Goal: Task Accomplishment & Management: Use online tool/utility

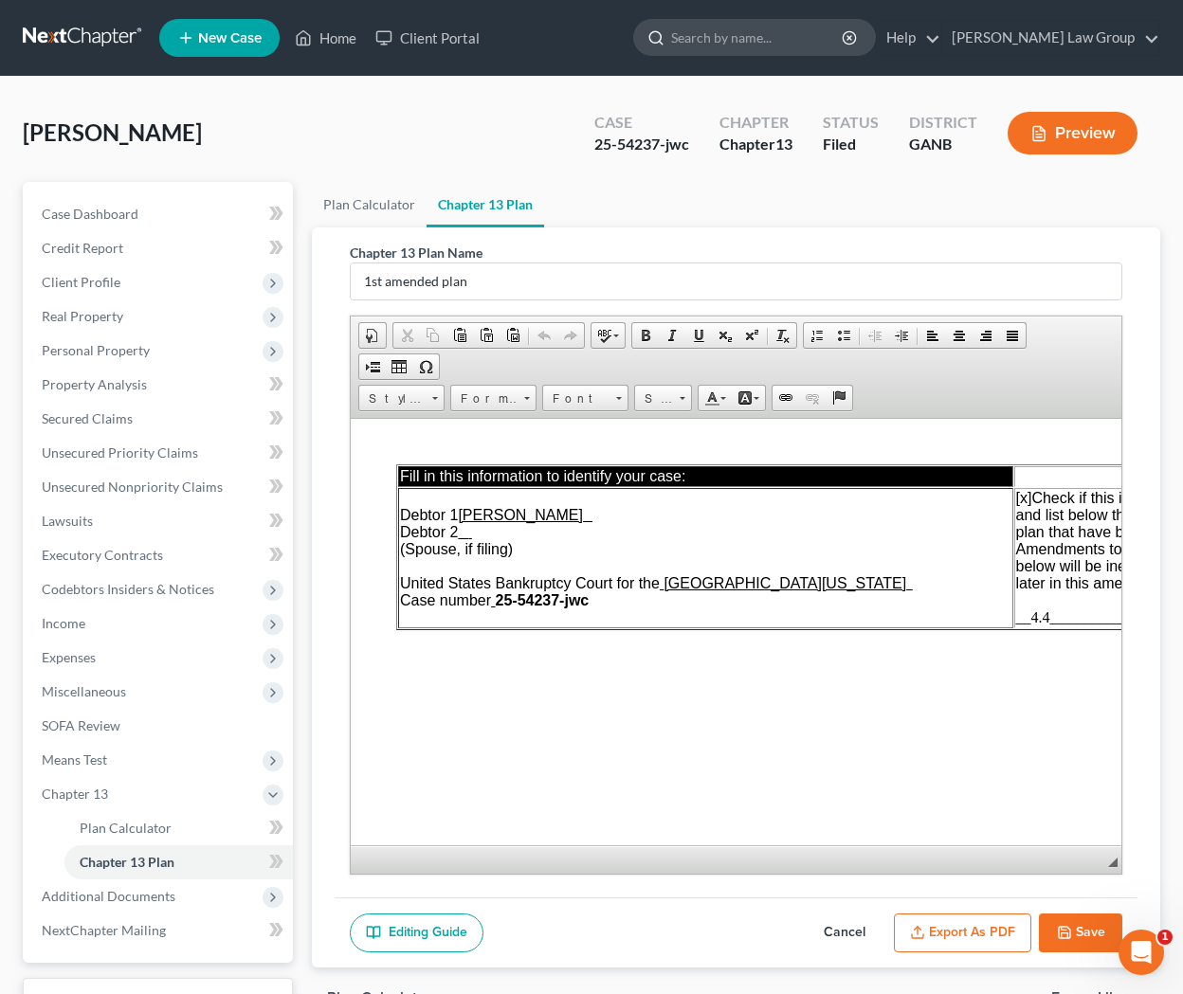
scroll to position [45, 0]
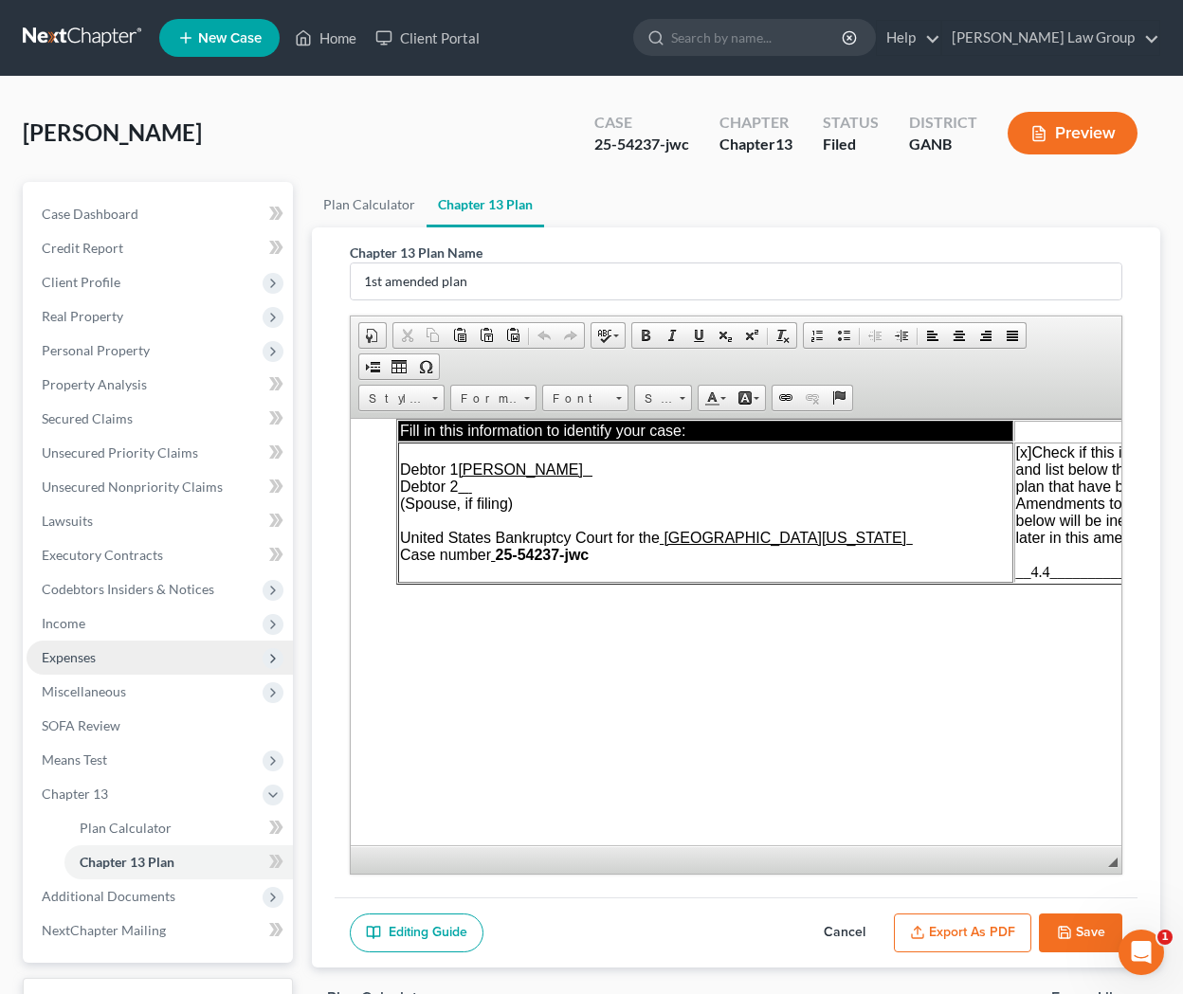
click at [107, 647] on span "Expenses" at bounding box center [160, 658] width 266 height 34
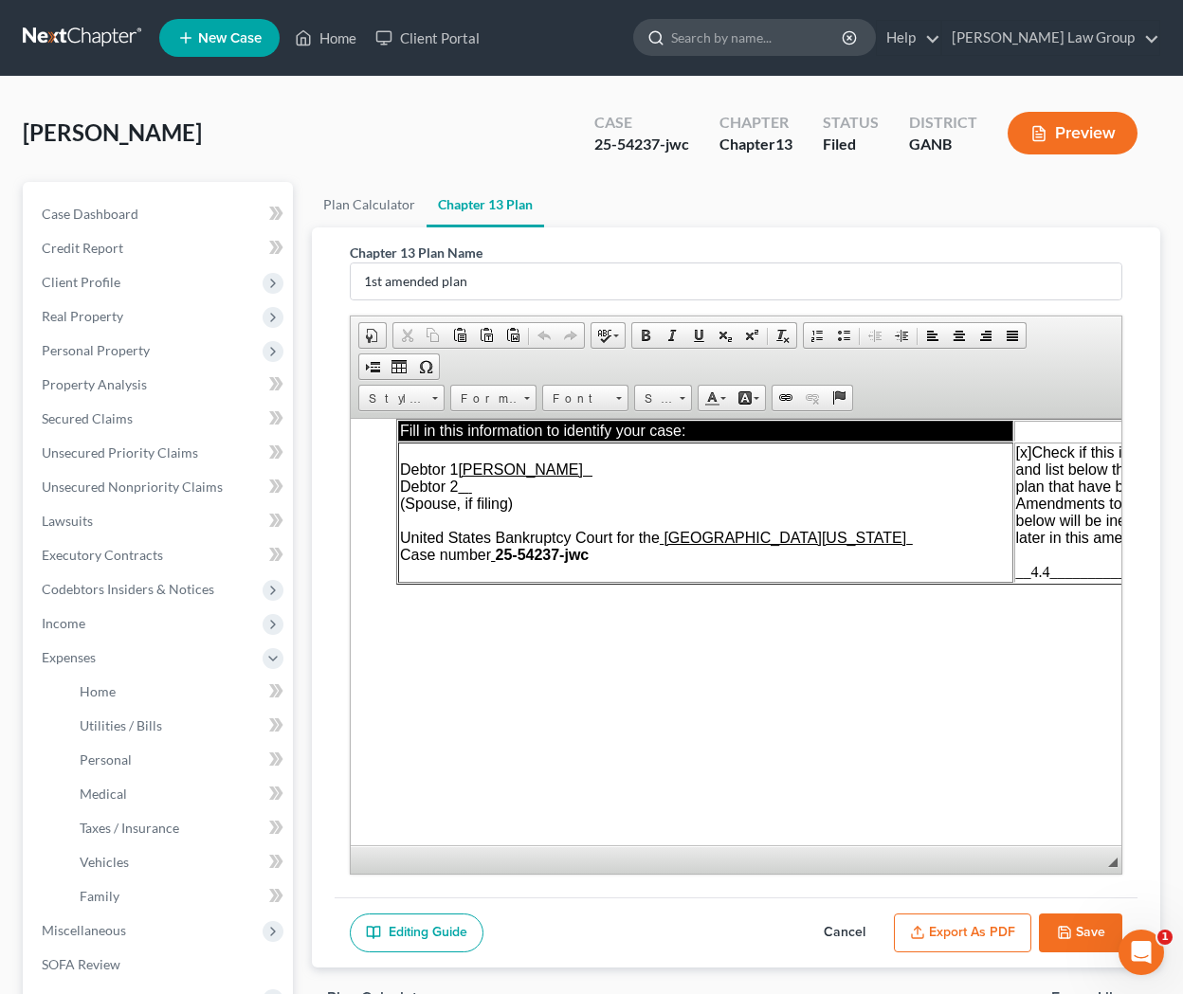
click at [755, 31] on input "search" at bounding box center [757, 37] width 173 height 35
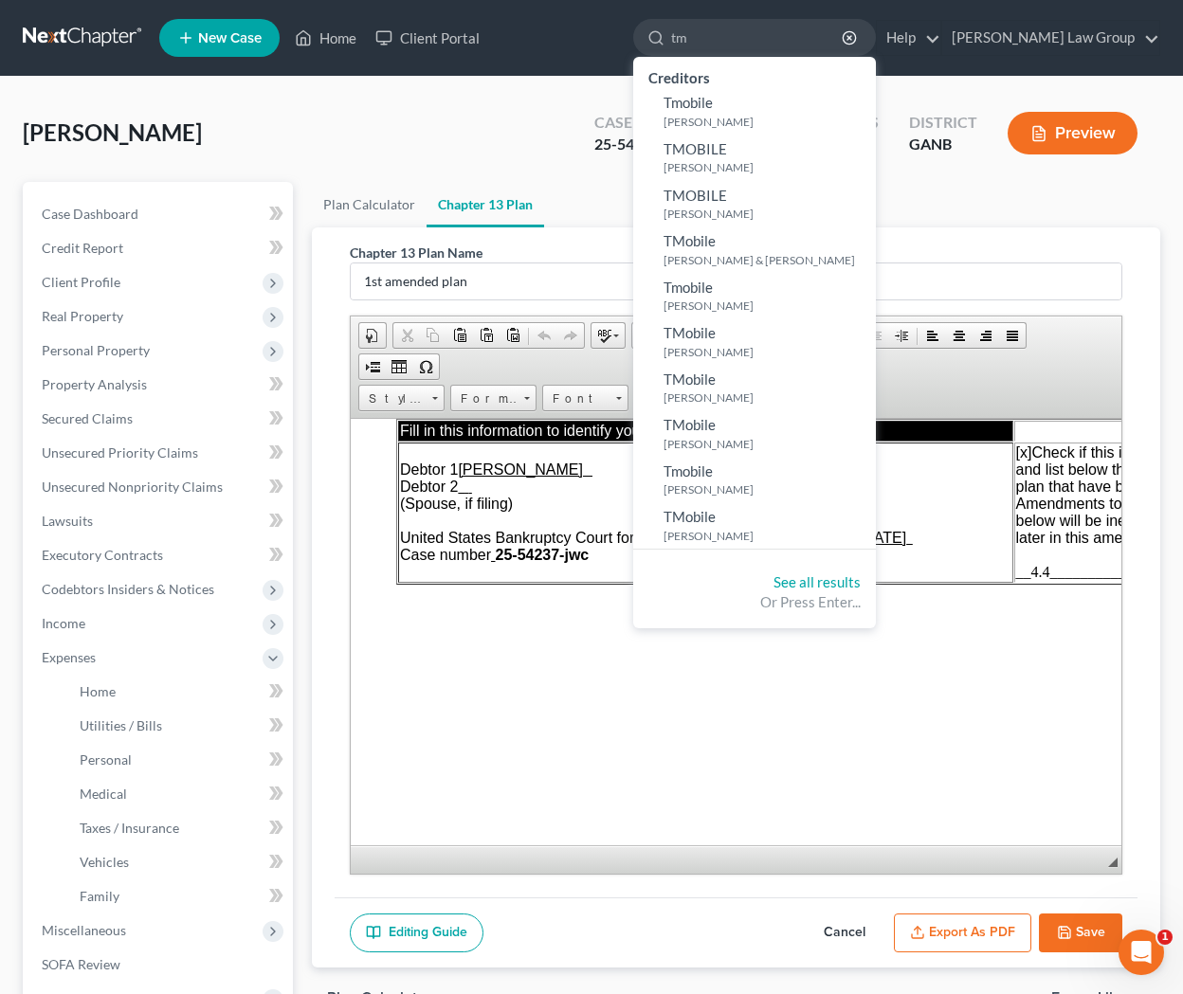
click at [661, 222] on ul "Plan Calculator Chapter 13 Plan" at bounding box center [736, 204] width 848 height 45
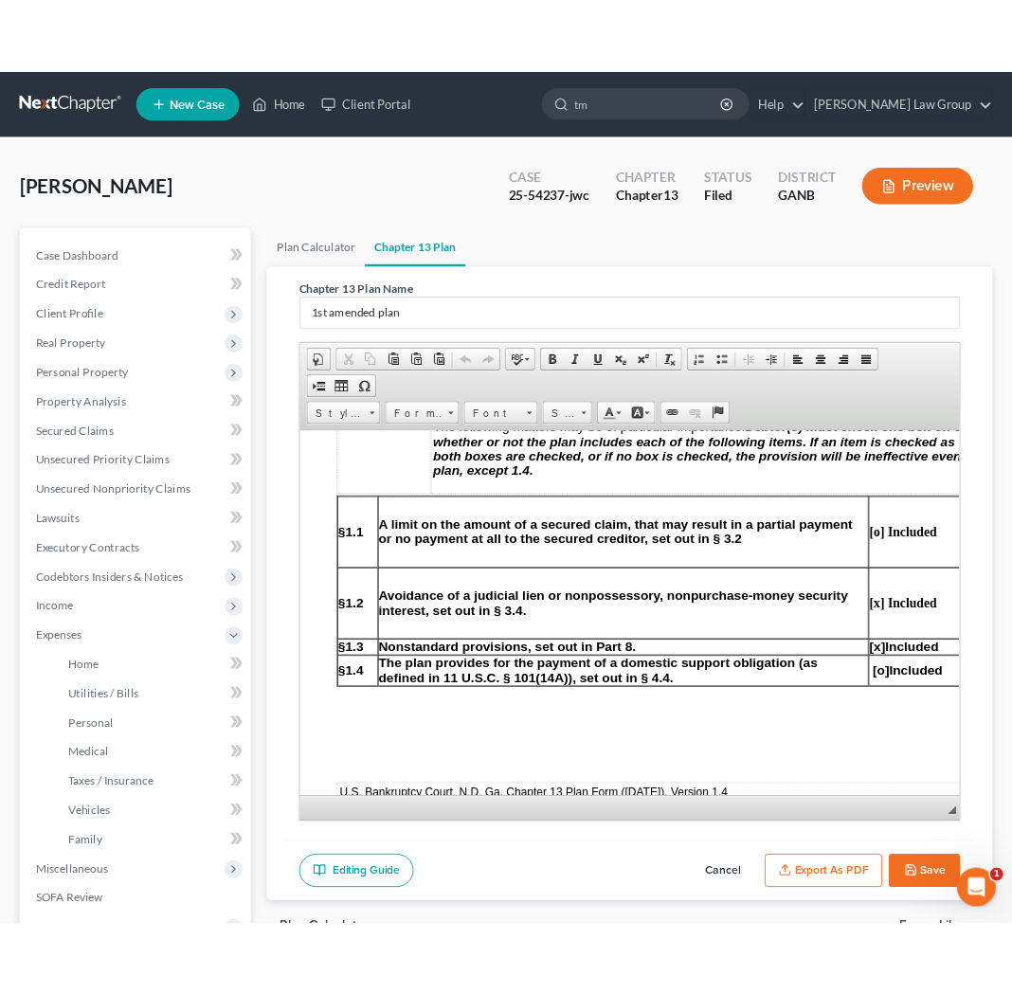
scroll to position [1015, 3]
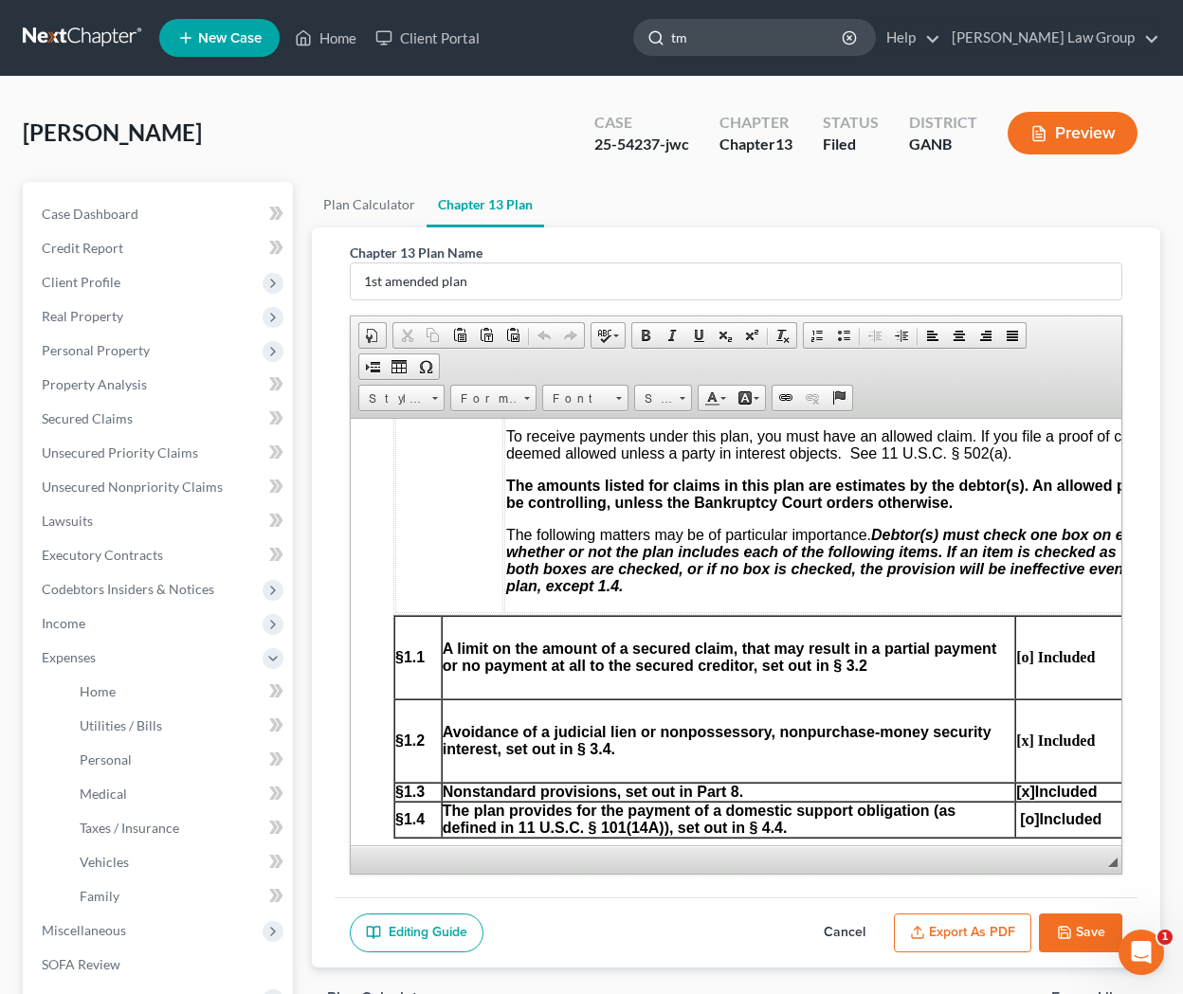
click at [778, 44] on input "tm" at bounding box center [757, 37] width 173 height 35
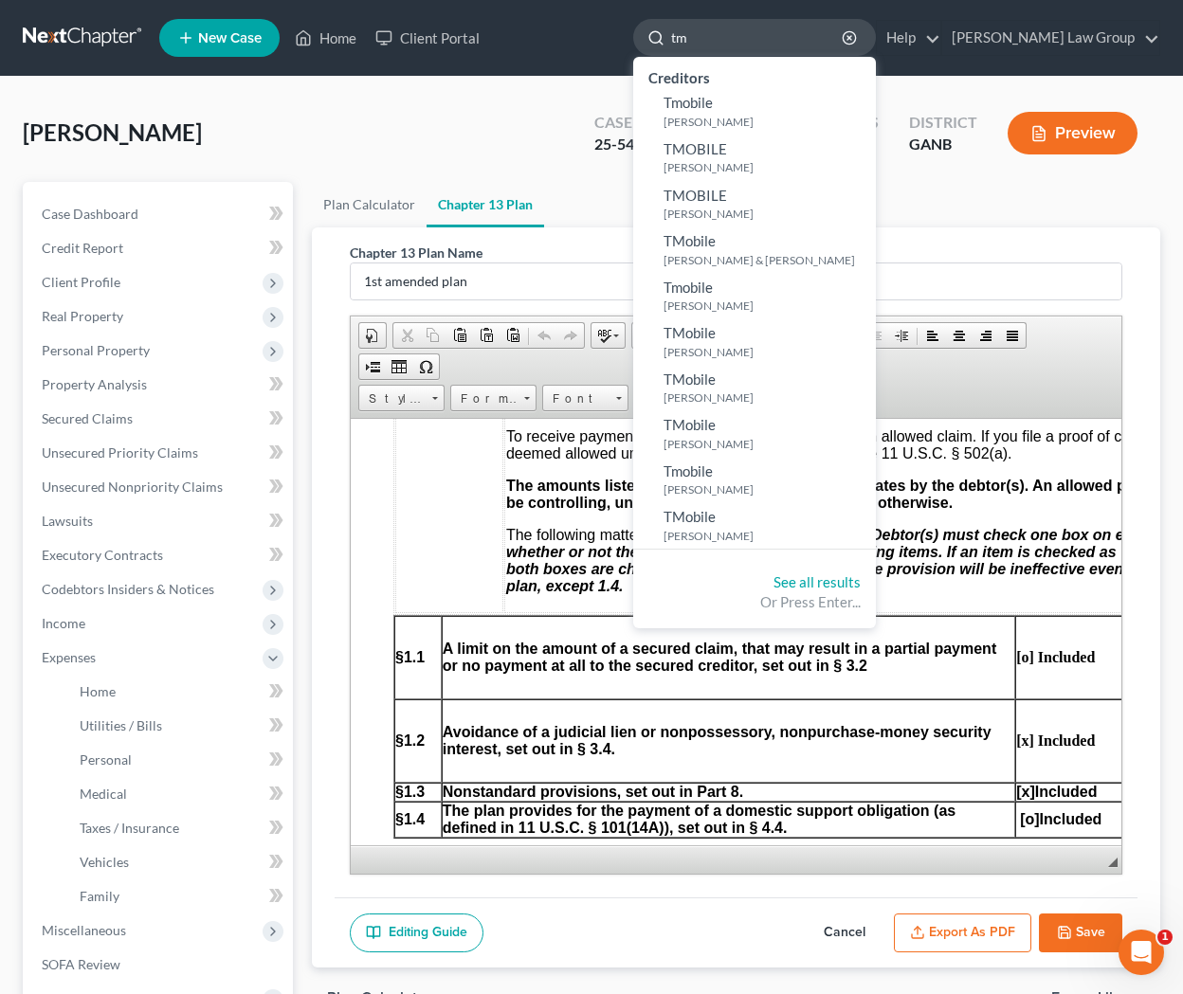
type input "t"
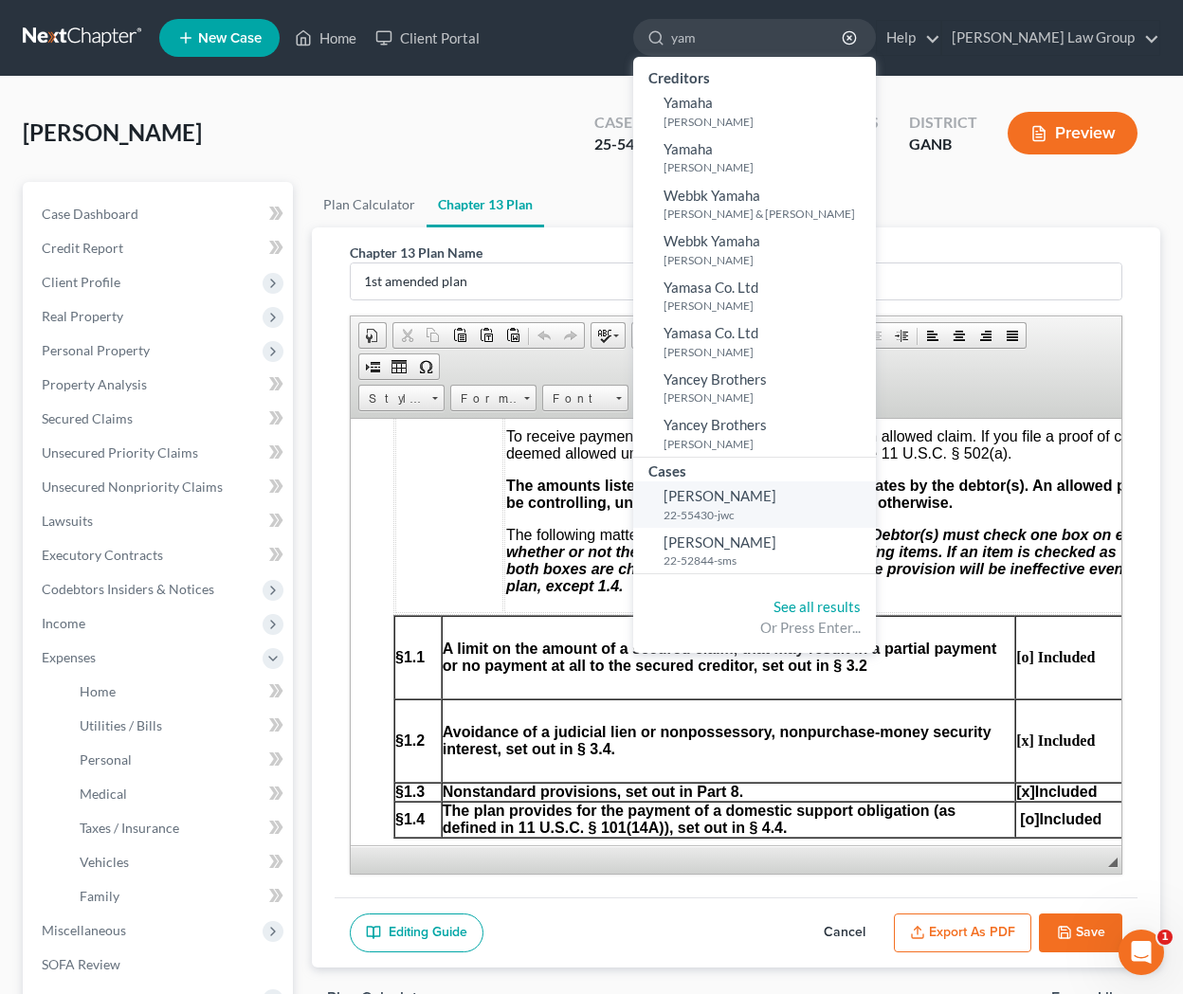
type input "yam"
click at [776, 504] on span "[PERSON_NAME]" at bounding box center [719, 495] width 113 height 17
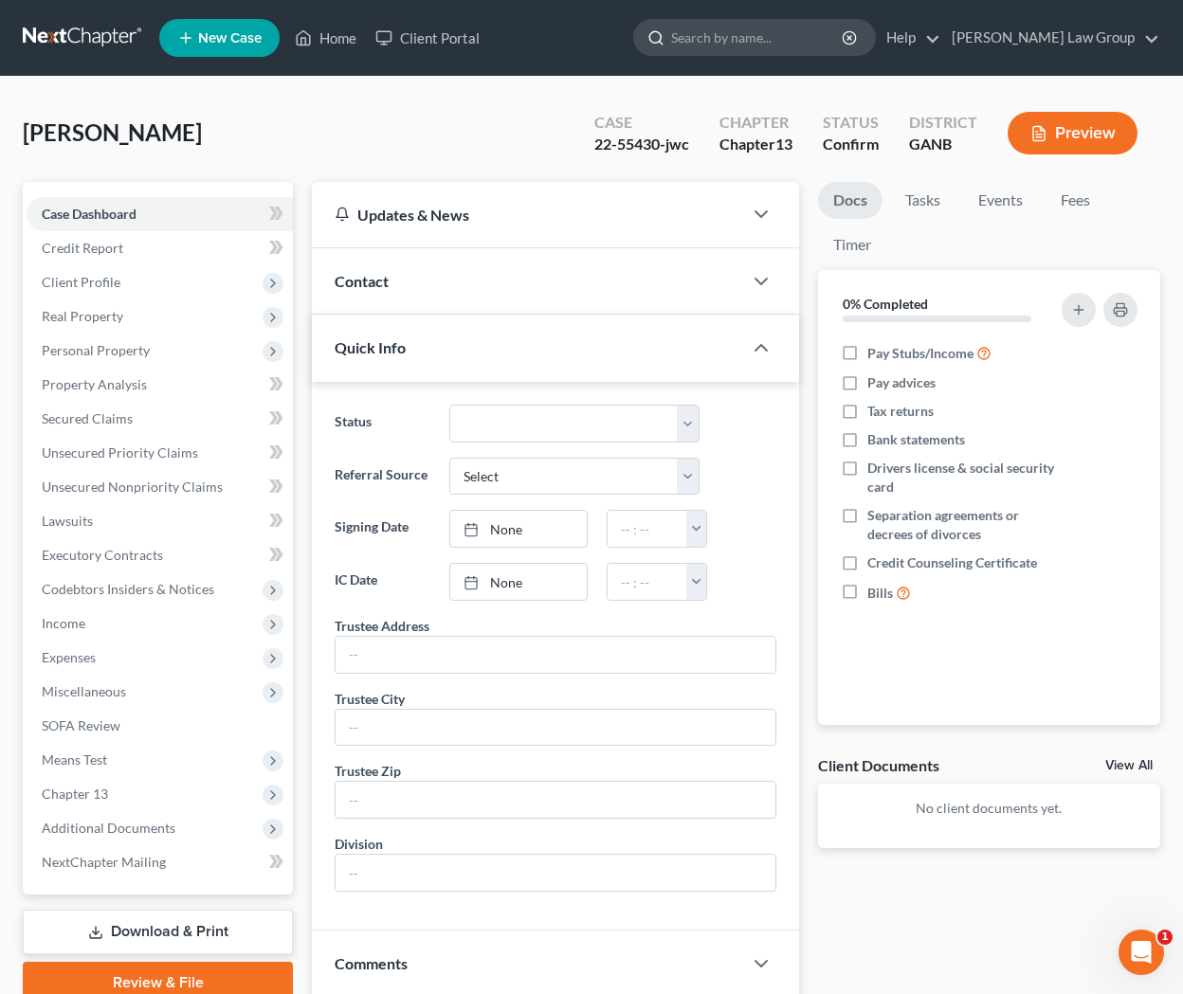
click at [792, 25] on input "search" at bounding box center [757, 37] width 173 height 35
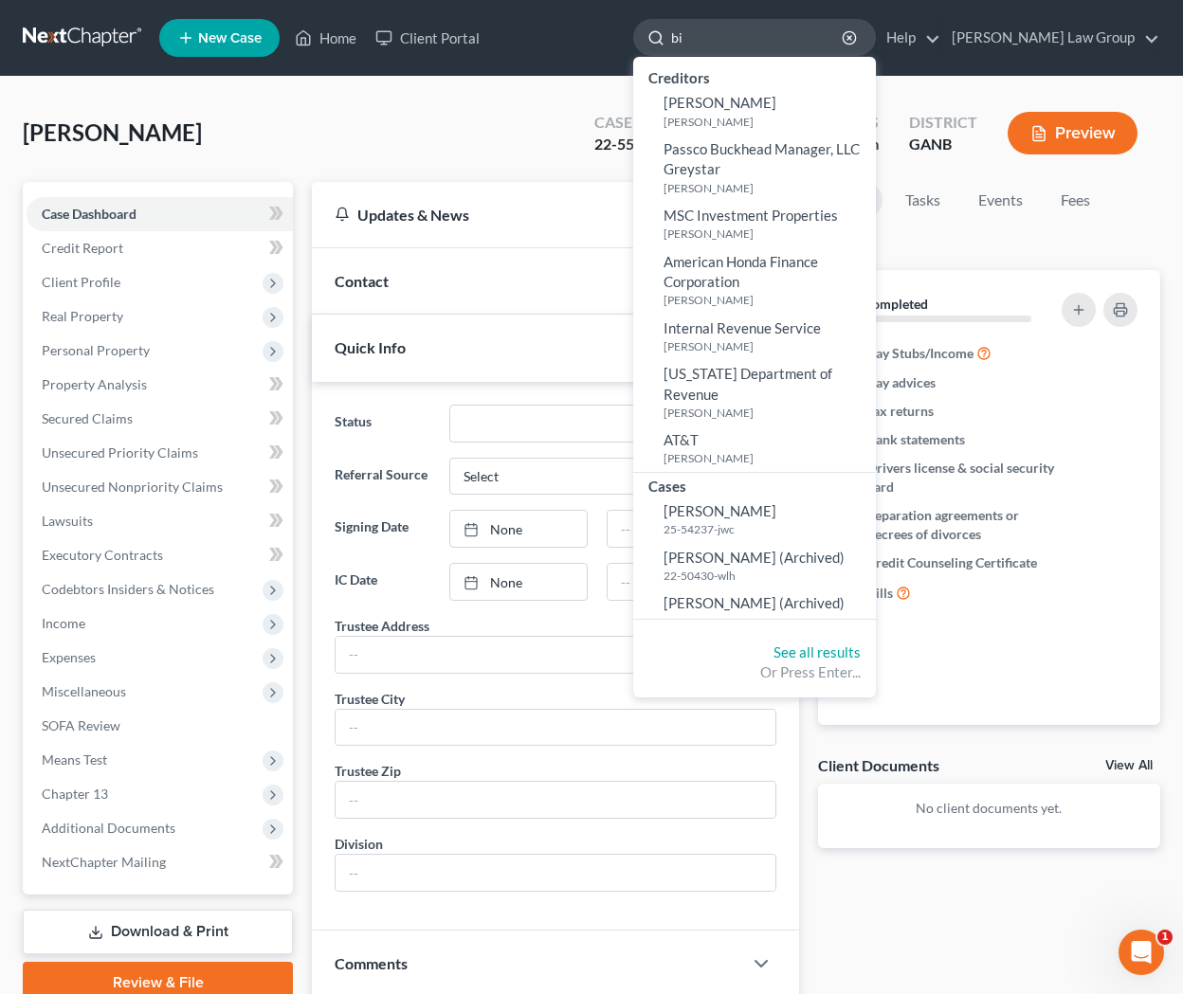
type input "b"
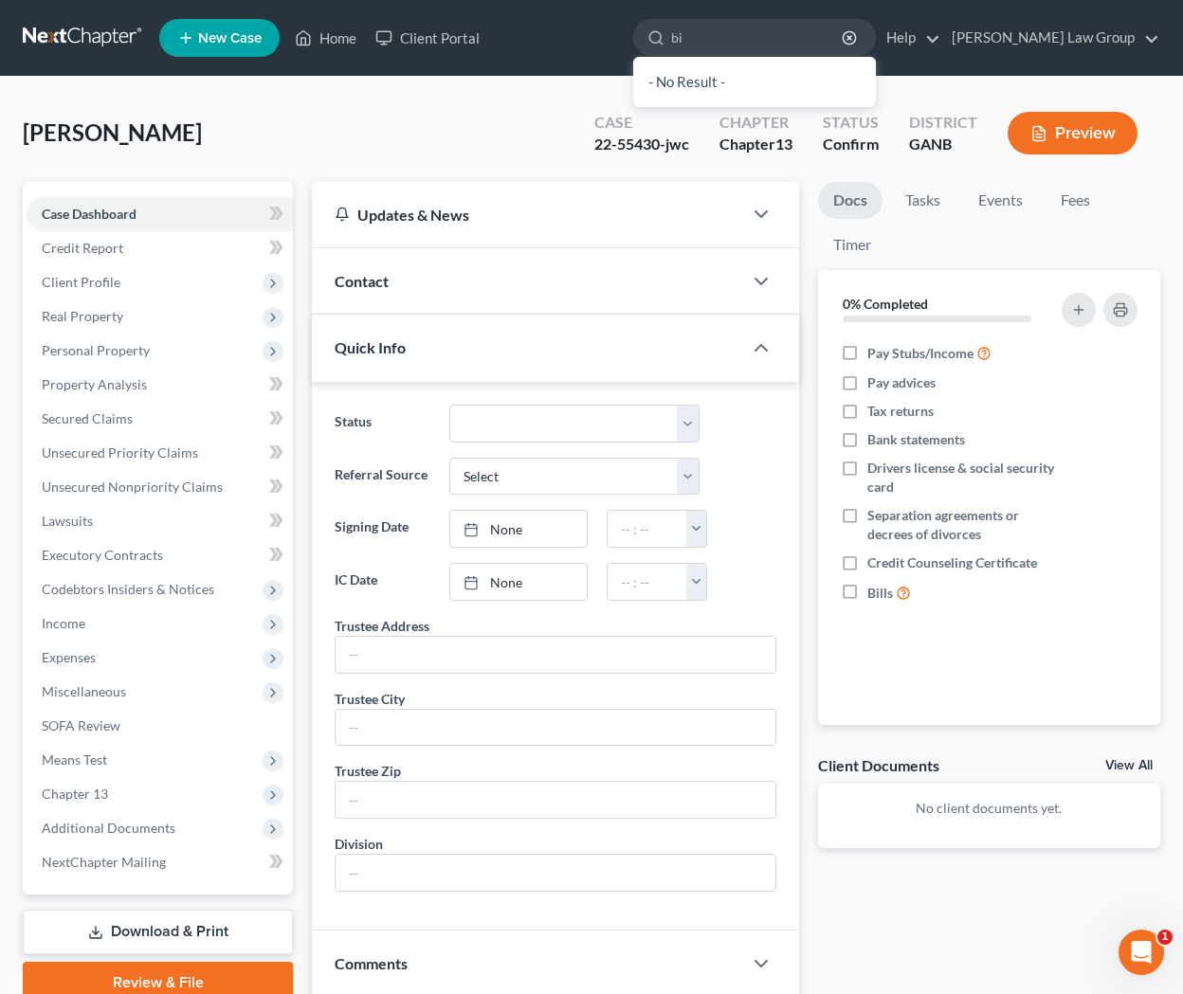
type input "b"
type input "colbert"
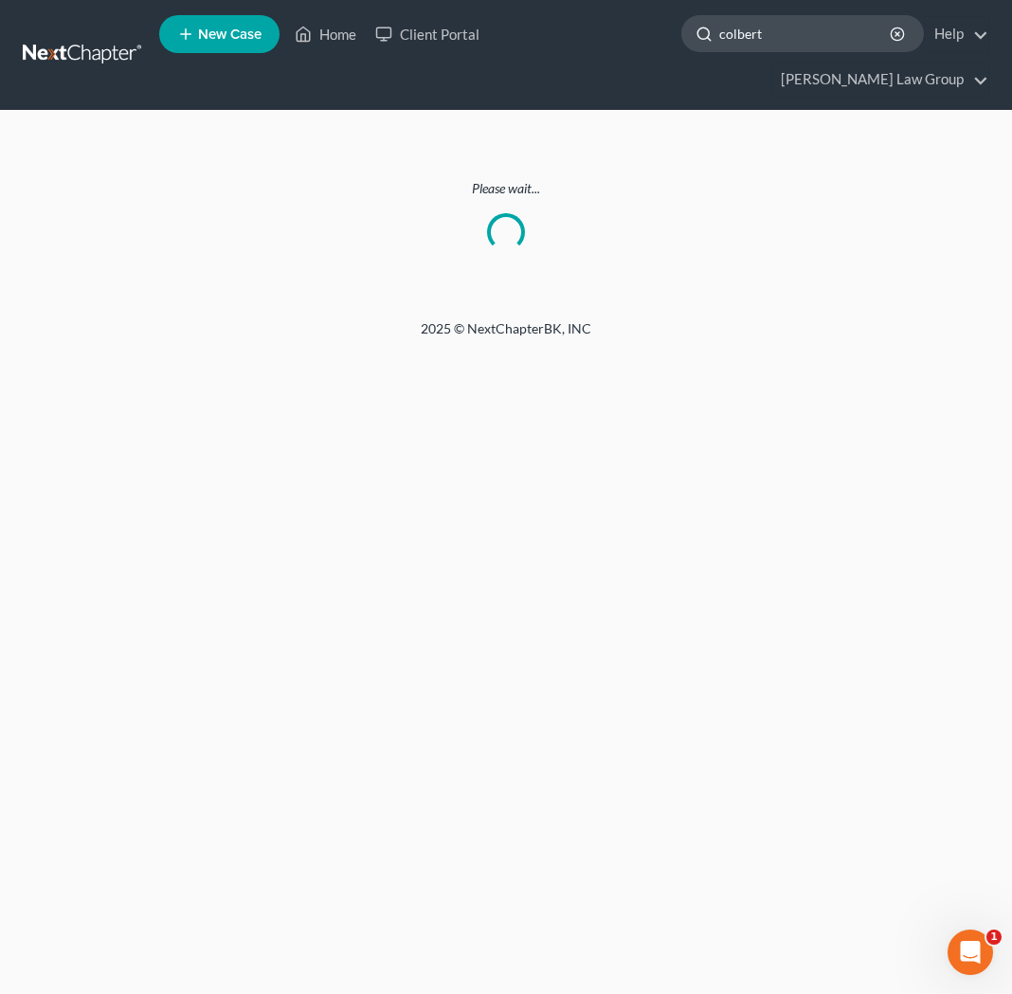
click at [719, 45] on input "colbert" at bounding box center [805, 33] width 173 height 35
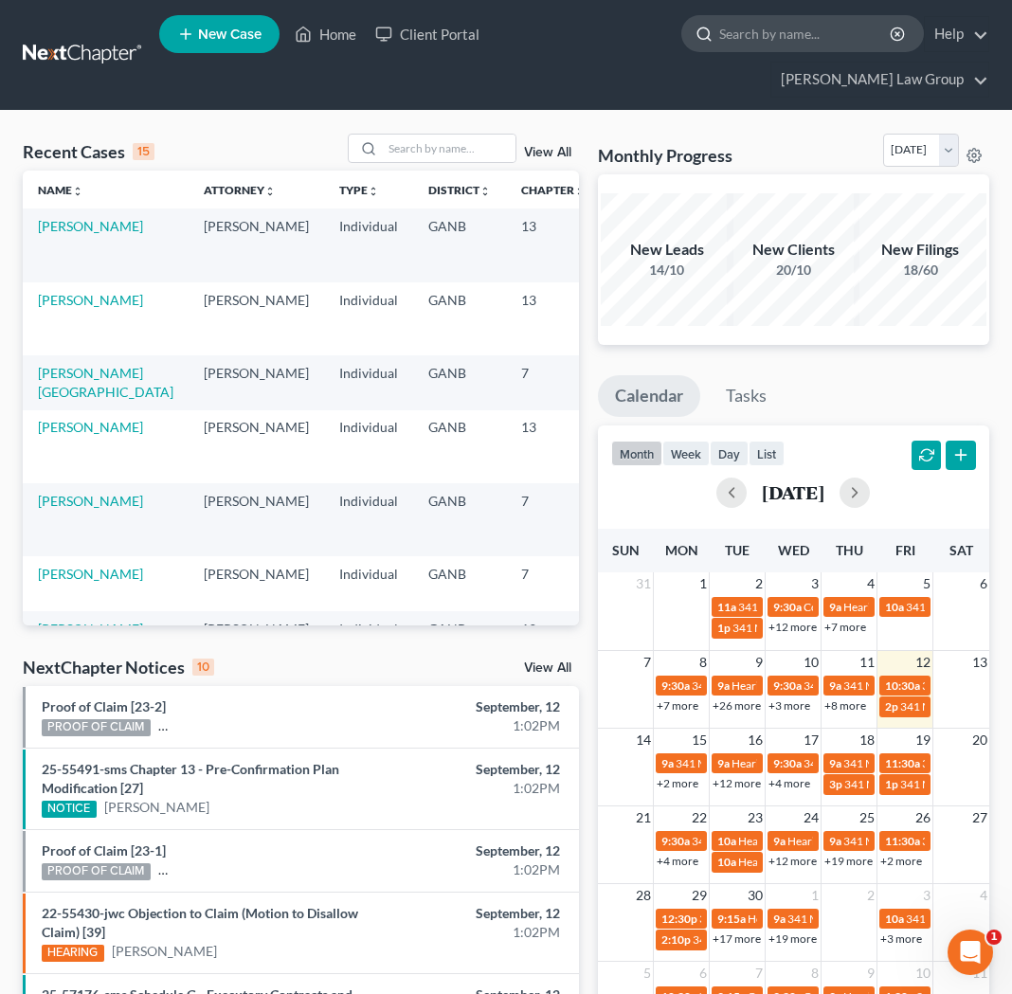
click at [719, 47] on input "search" at bounding box center [805, 33] width 173 height 35
type input "c"
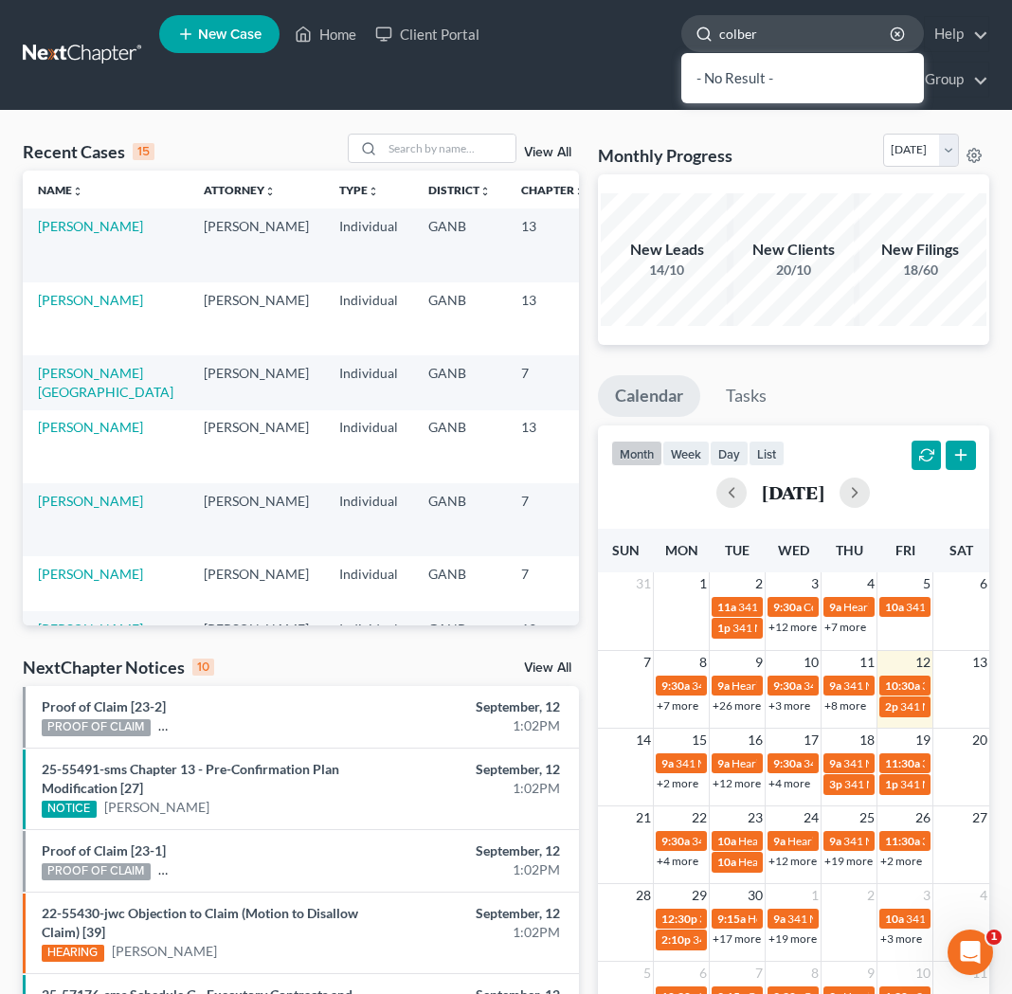
type input "colbert"
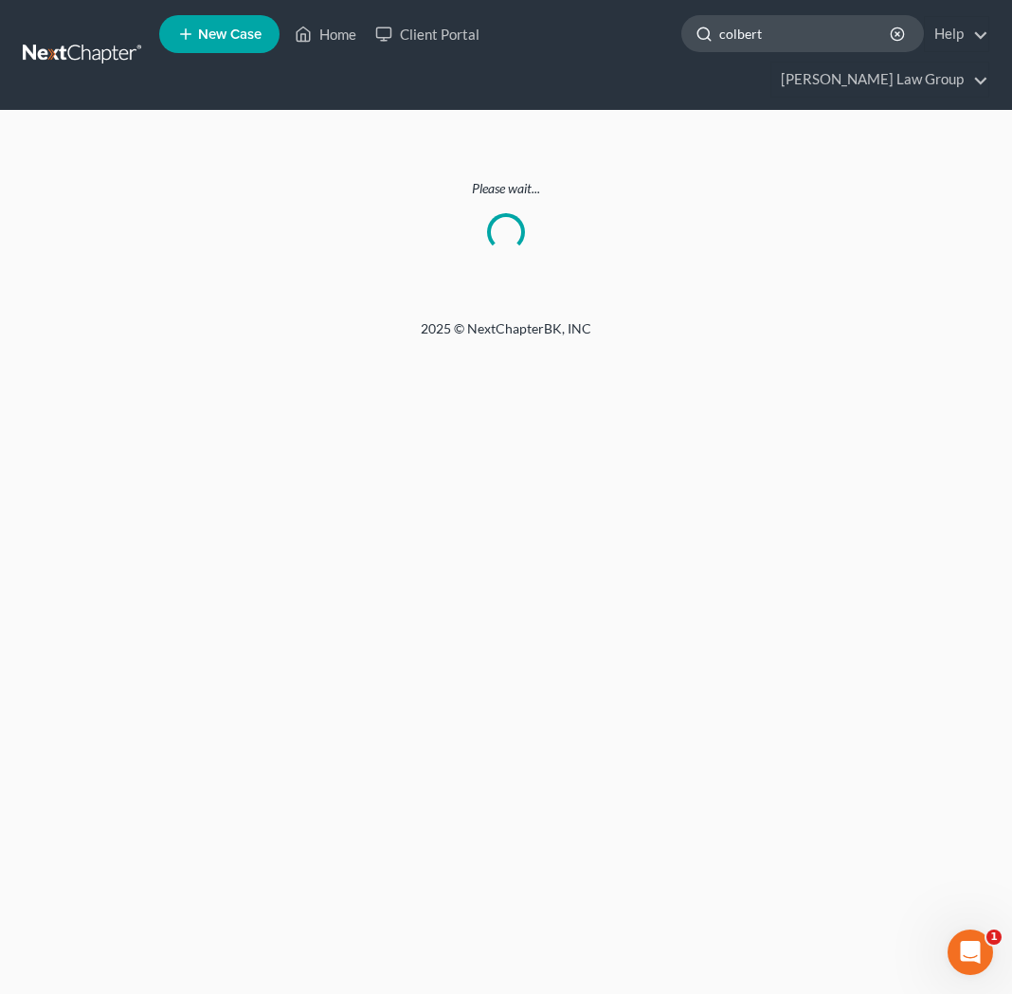
click at [719, 45] on input "colbert" at bounding box center [805, 33] width 173 height 35
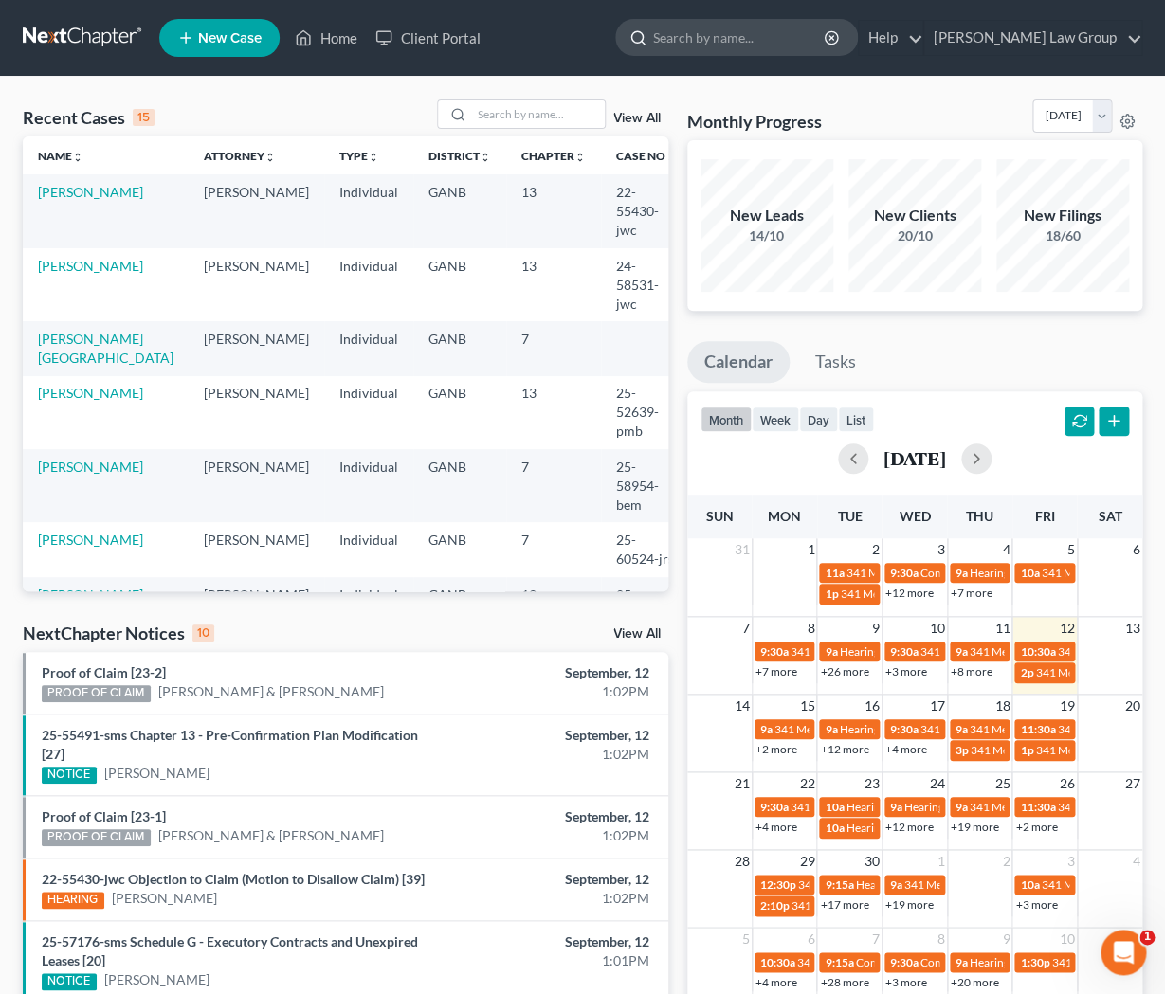
click at [761, 47] on input "search" at bounding box center [739, 37] width 173 height 35
type input "colebert"
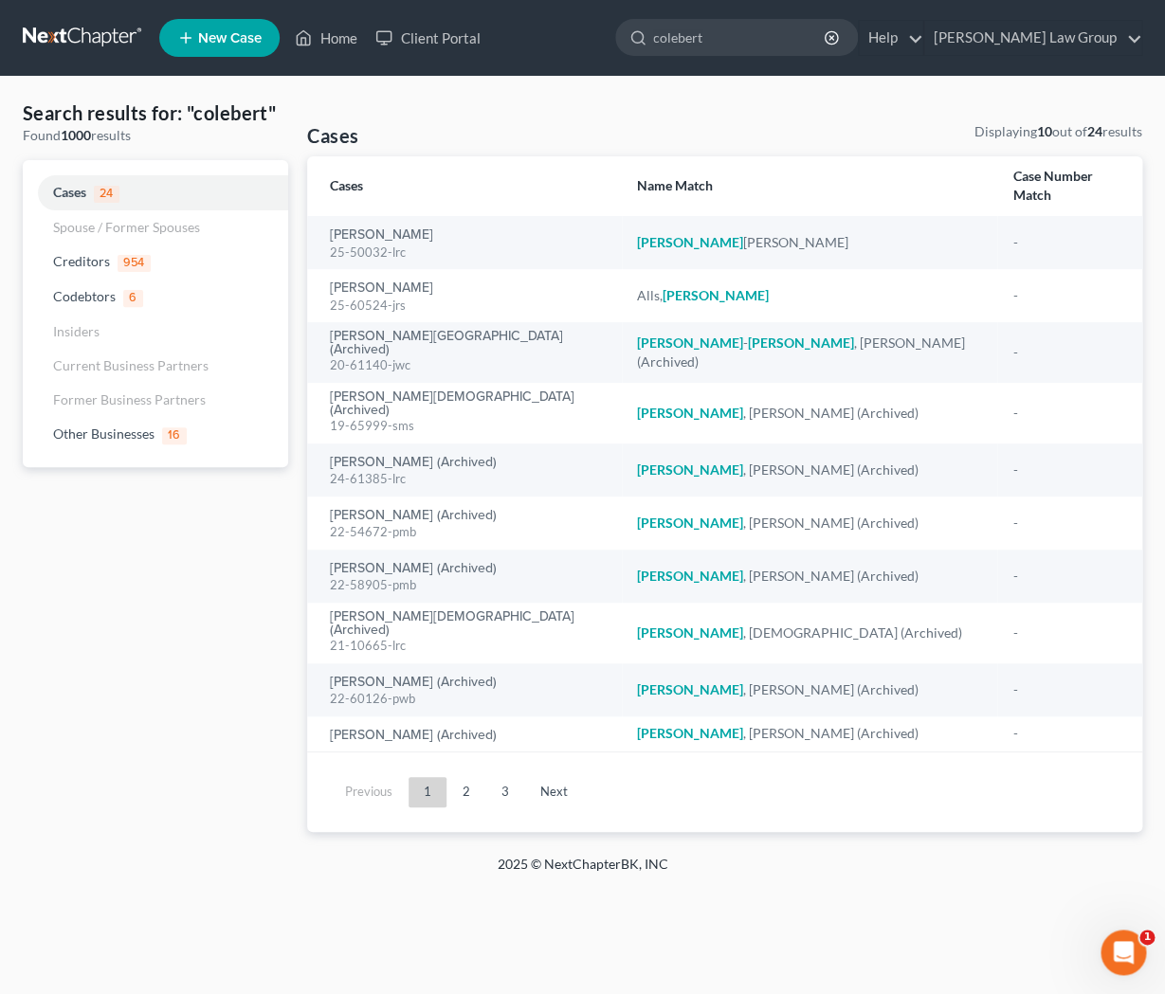
click at [790, 17] on ul "New Case Home Client Portal colebert - No Result - Creditors Scratch/Commonbond…" at bounding box center [650, 37] width 983 height 49
click at [790, 45] on input "colebert" at bounding box center [739, 37] width 173 height 35
click at [756, 42] on input "colebert" at bounding box center [739, 37] width 173 height 35
type input "colbert"
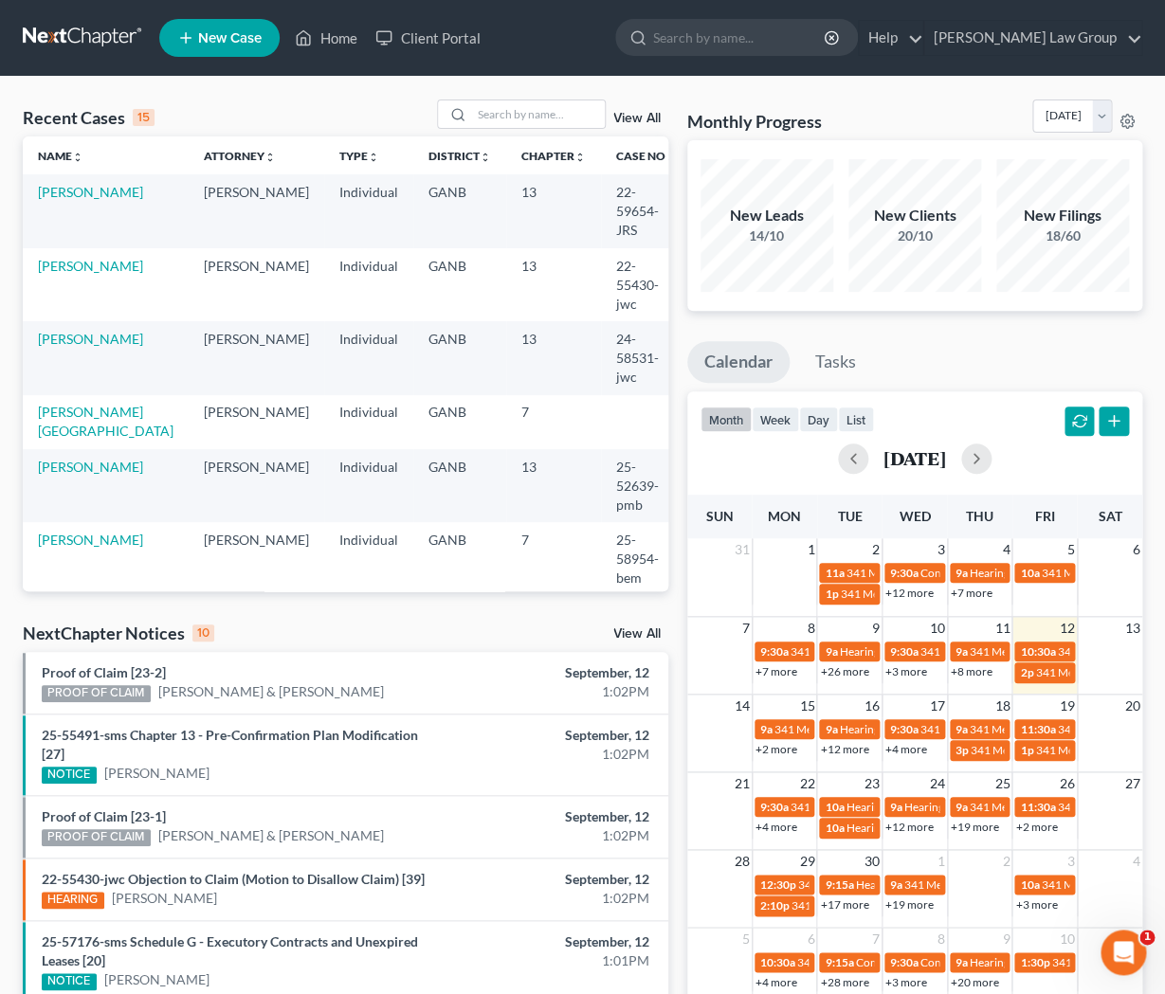
click at [175, 99] on div "Recent Cases 15 View All Name unfold_more expand_more expand_less Attorney unfo…" at bounding box center [582, 732] width 1165 height 1310
click at [735, 39] on input "search" at bounding box center [739, 37] width 173 height 35
type input "colbert"
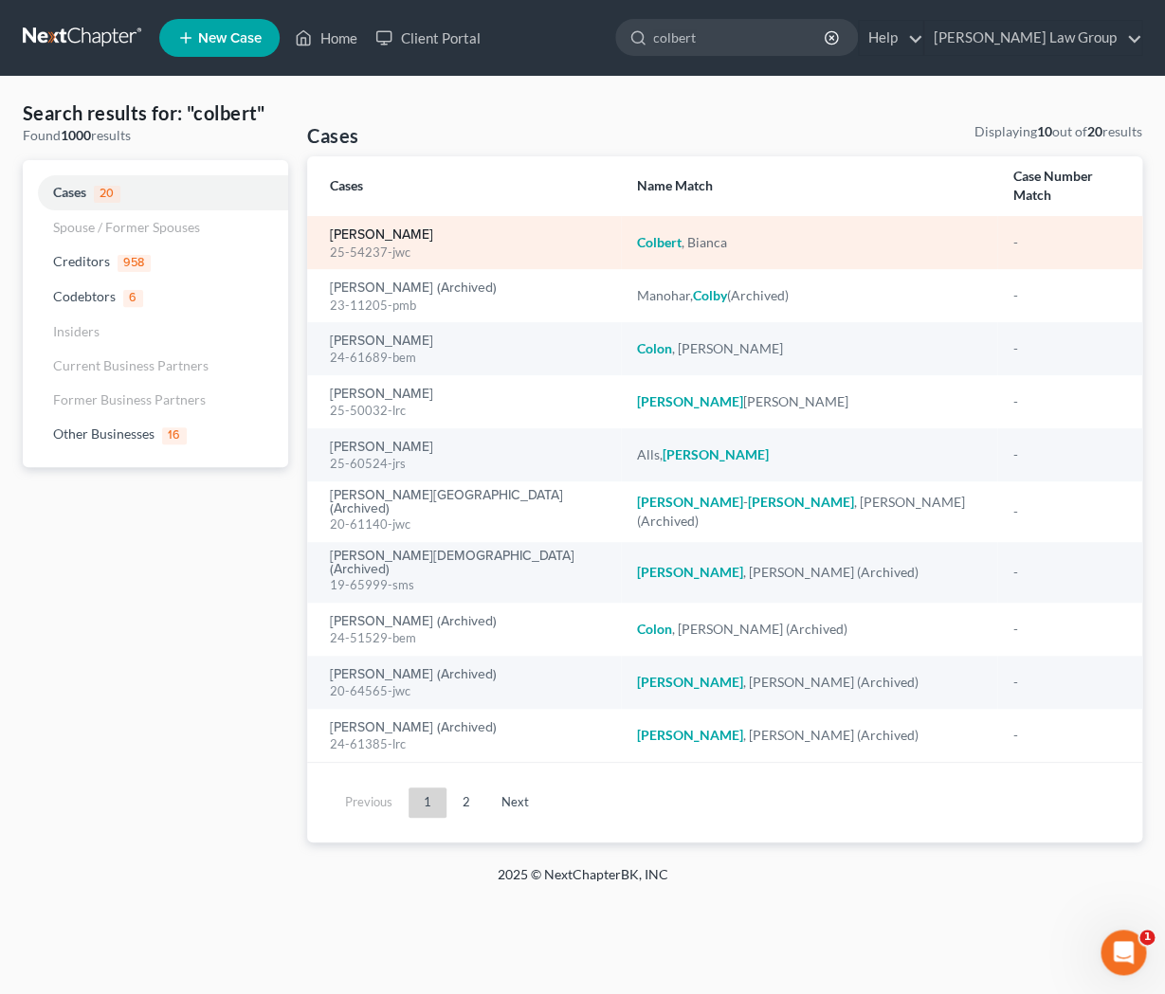
click at [397, 228] on link "Colbert, Bianca" at bounding box center [381, 234] width 103 height 13
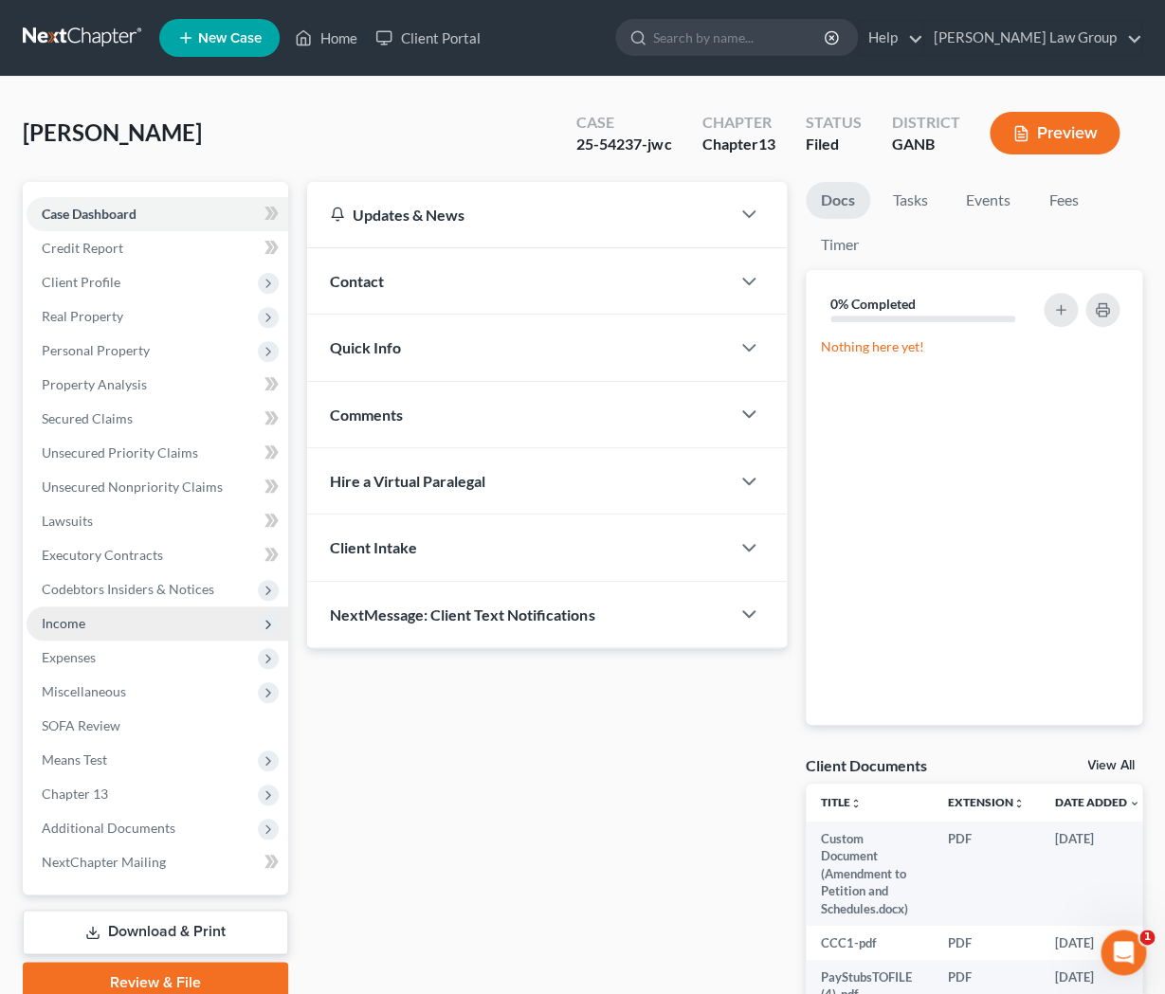
click at [74, 626] on span "Income" at bounding box center [64, 623] width 44 height 16
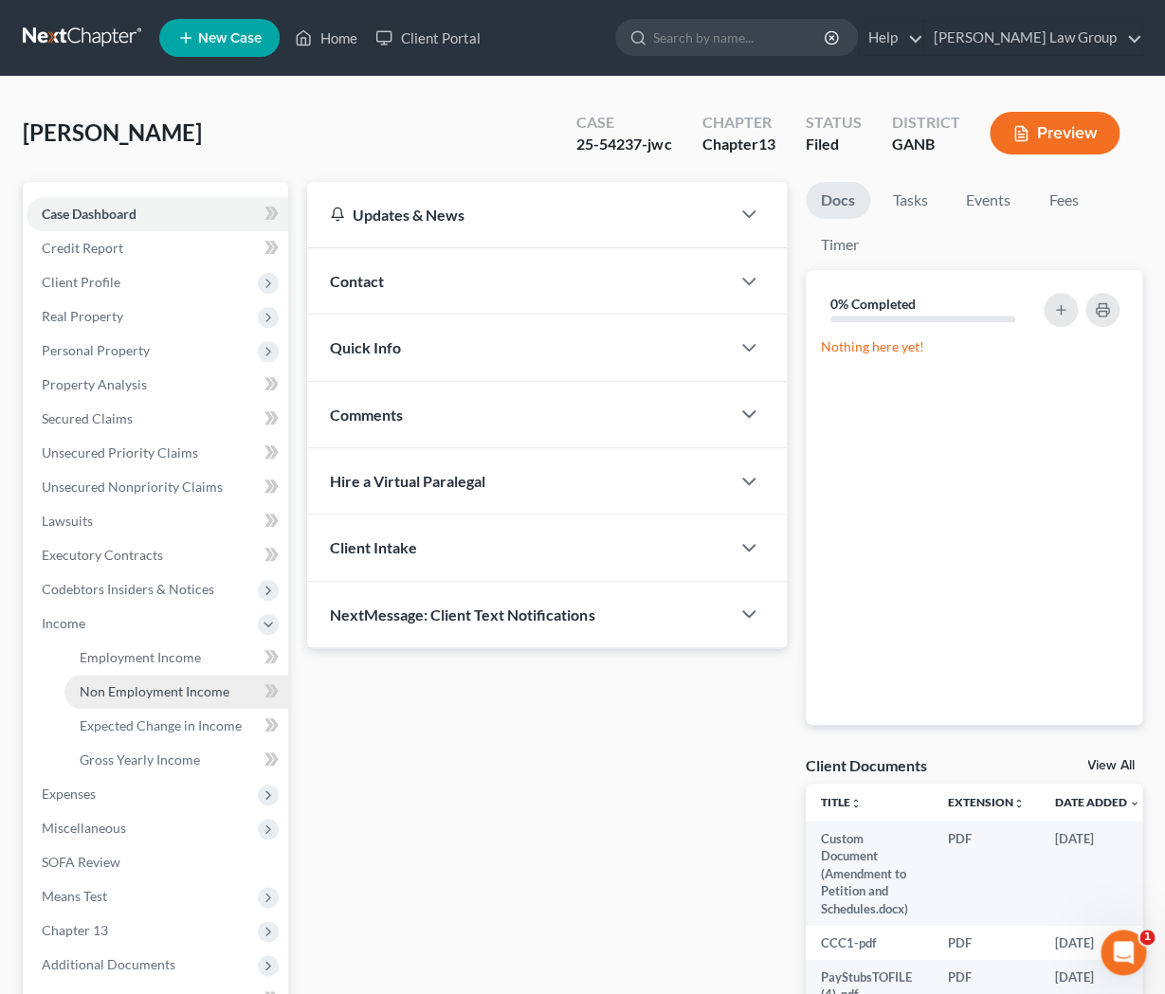
click at [107, 687] on span "Non Employment Income" at bounding box center [155, 691] width 150 height 16
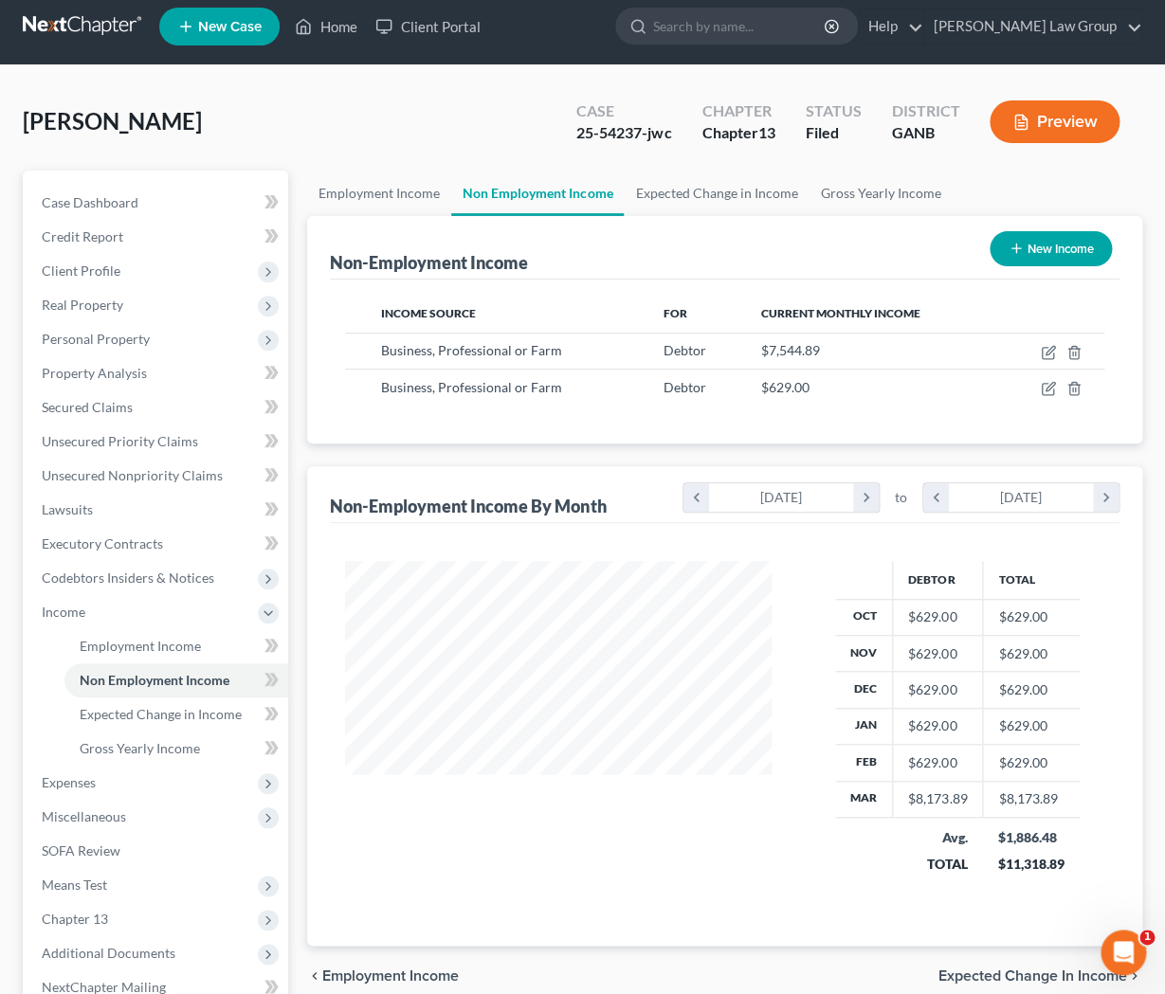
scroll to position [9, 0]
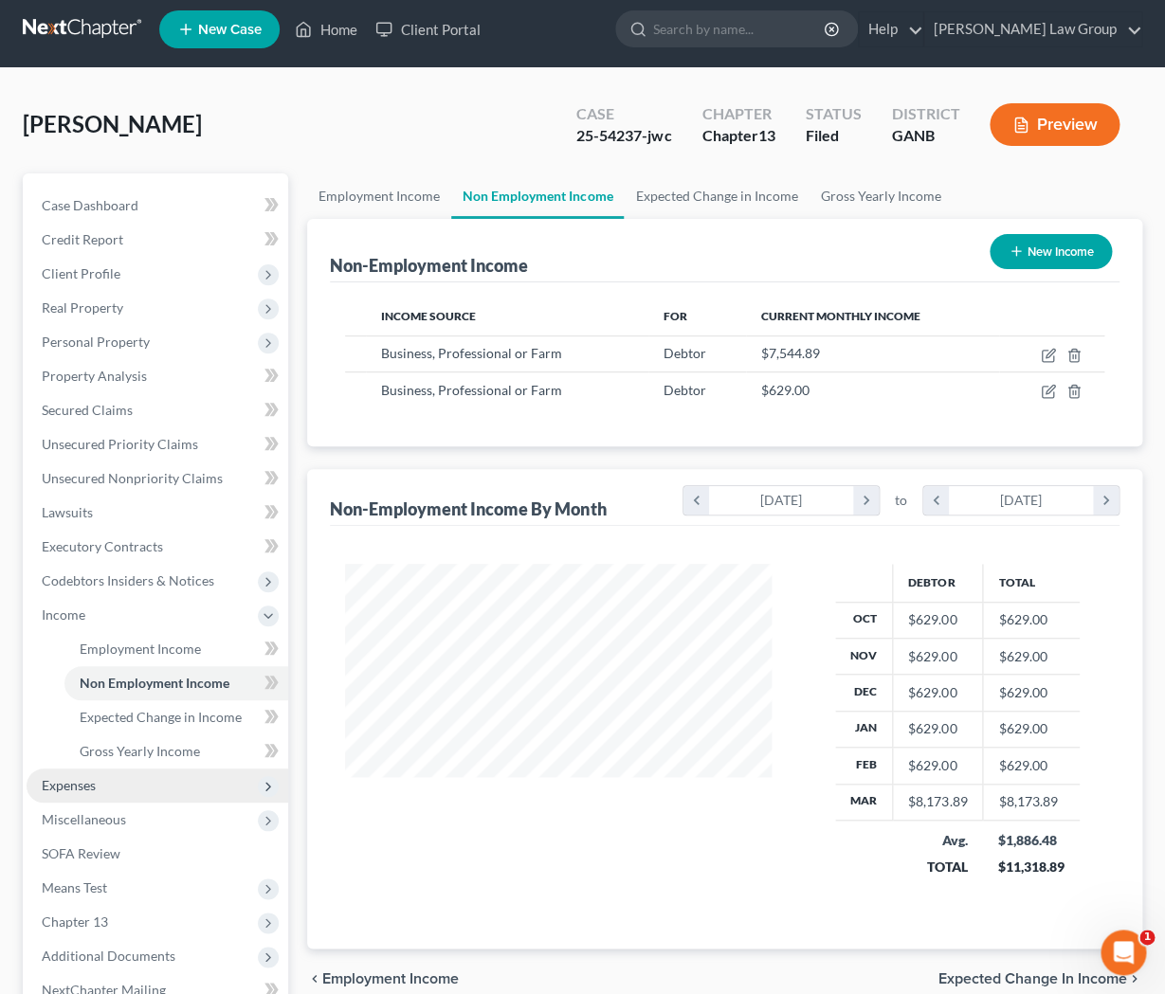
click at [132, 792] on span "Expenses" at bounding box center [158, 786] width 262 height 34
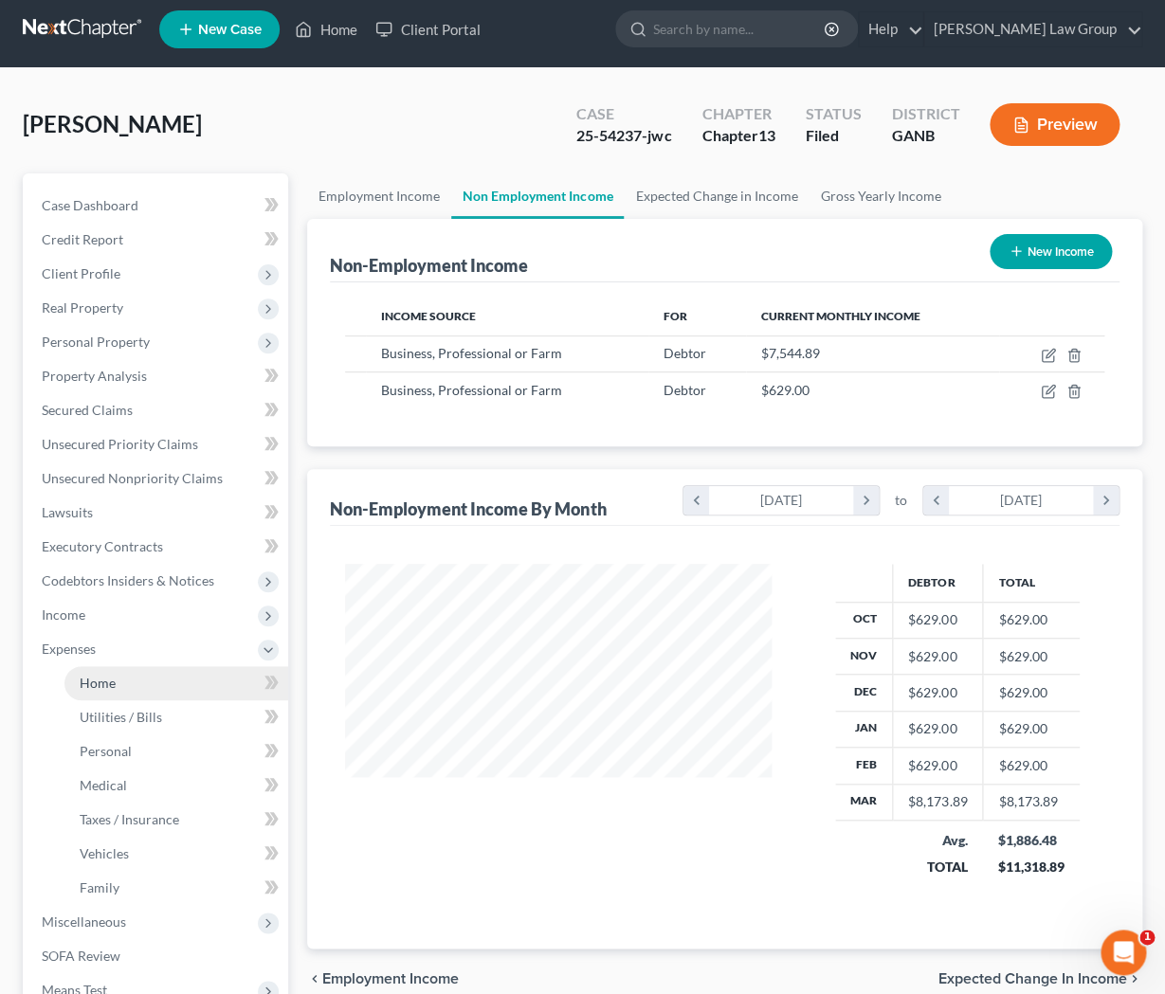
click at [159, 681] on link "Home" at bounding box center [176, 683] width 224 height 34
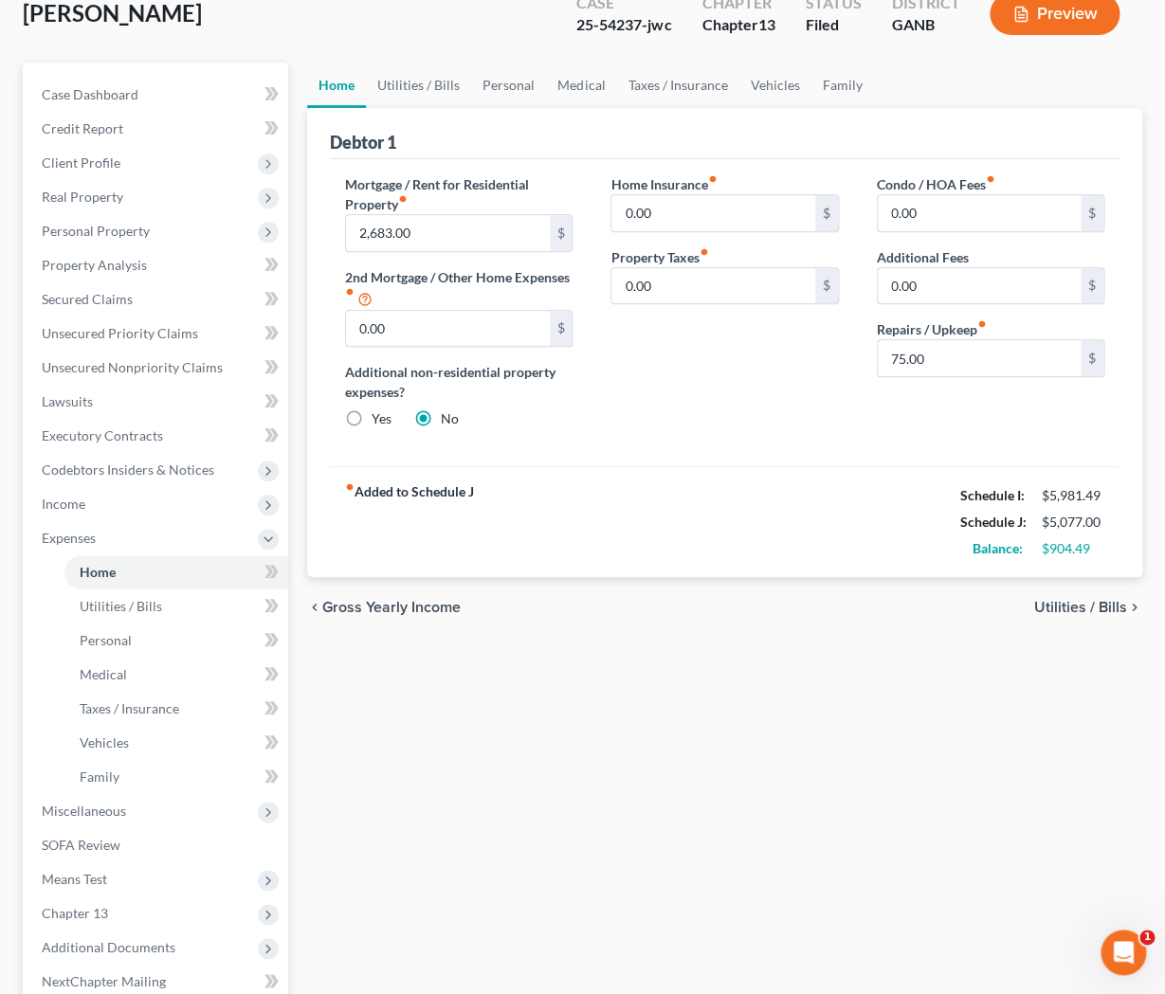
scroll to position [120, 0]
click at [1092, 601] on span "Utilities / Bills" at bounding box center [1080, 606] width 93 height 15
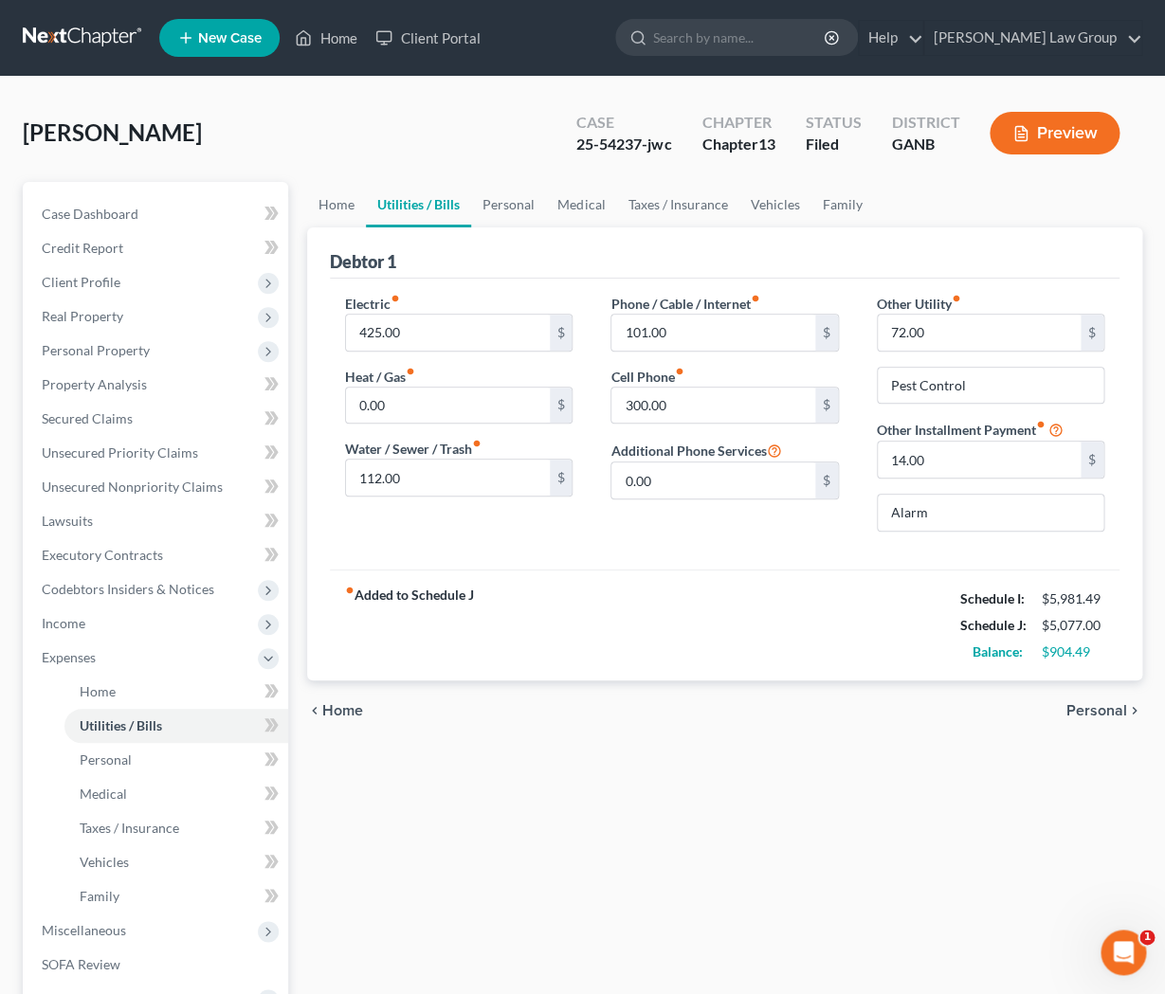
click at [1094, 705] on span "Personal" at bounding box center [1096, 710] width 61 height 15
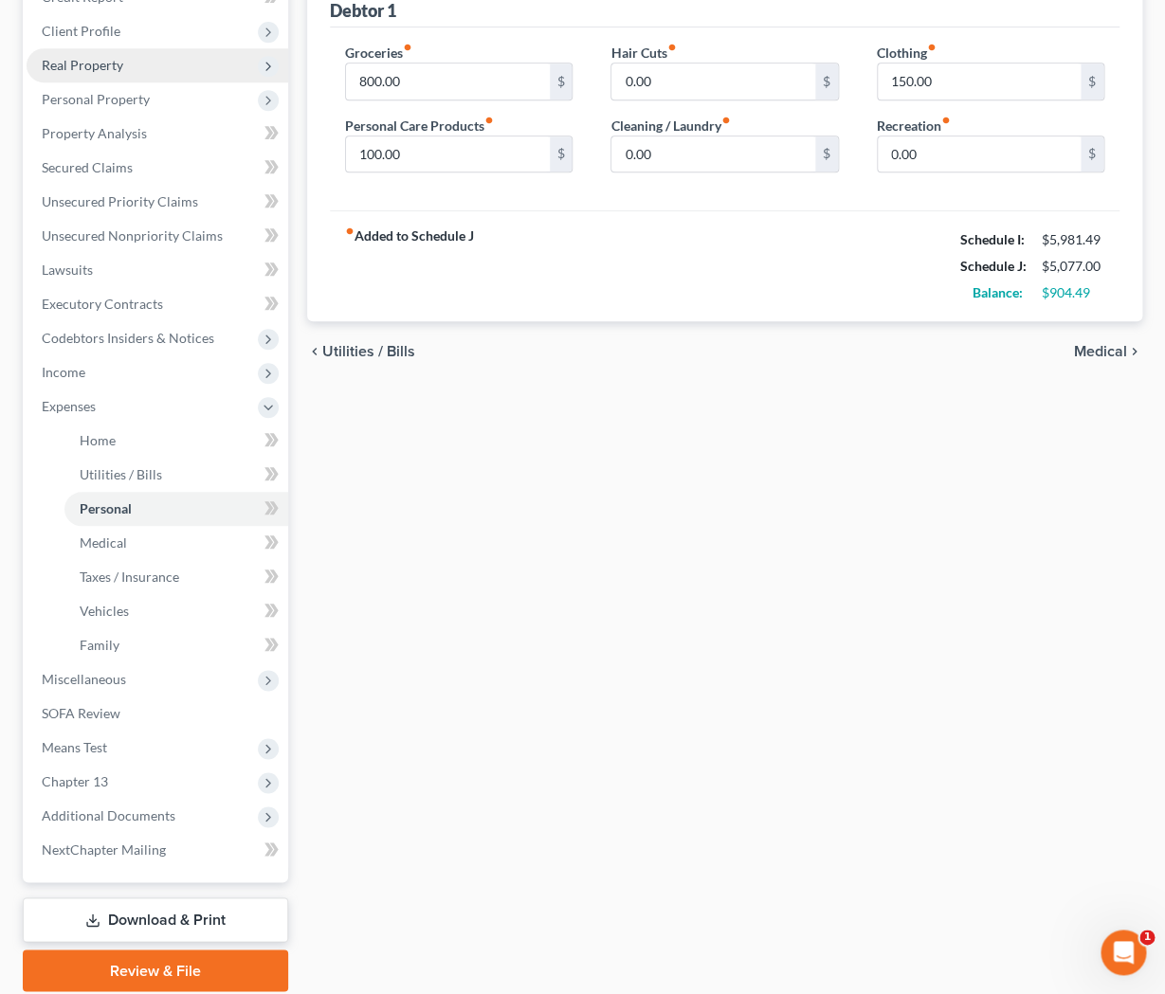
scroll to position [262, 0]
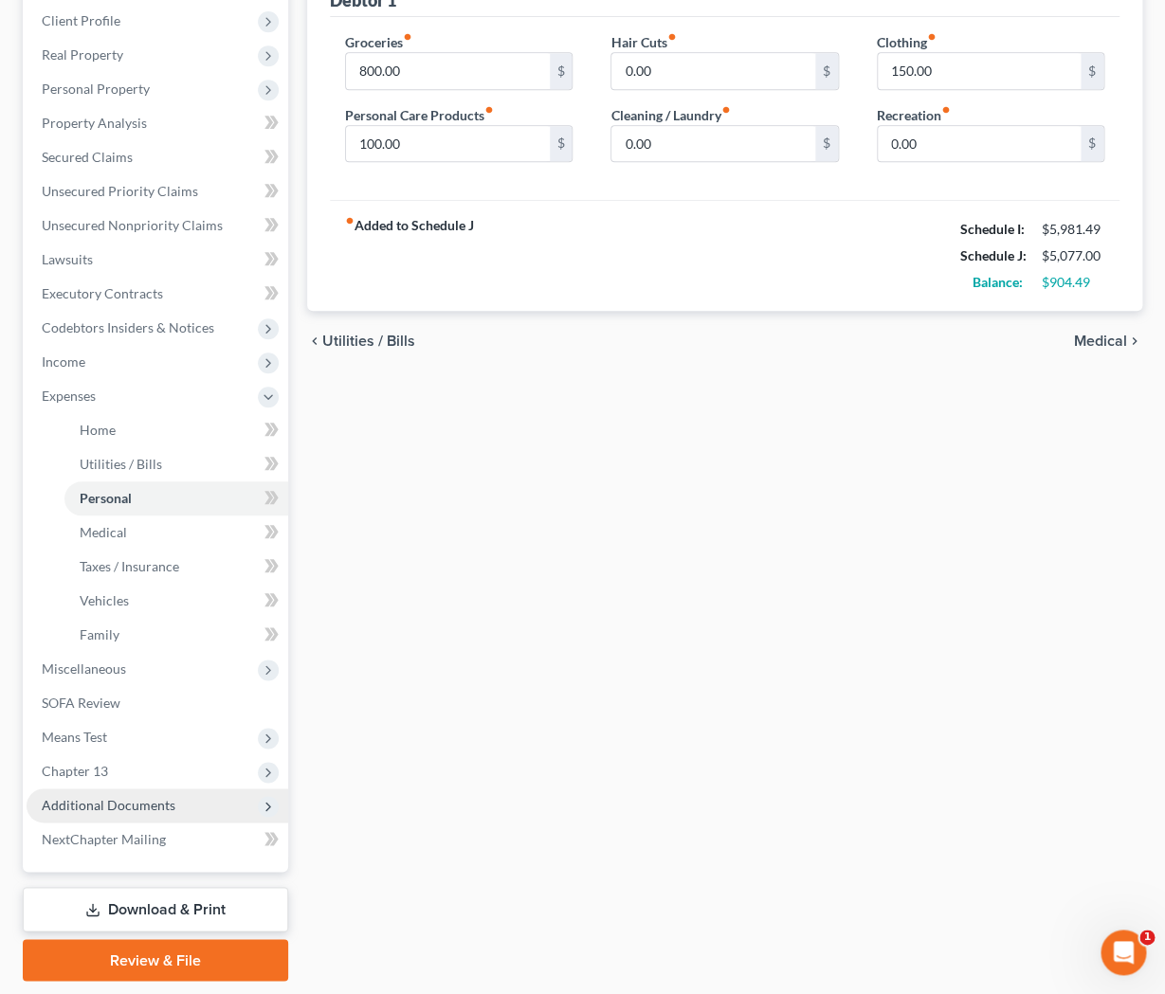
click at [102, 805] on span "Additional Documents" at bounding box center [109, 805] width 134 height 16
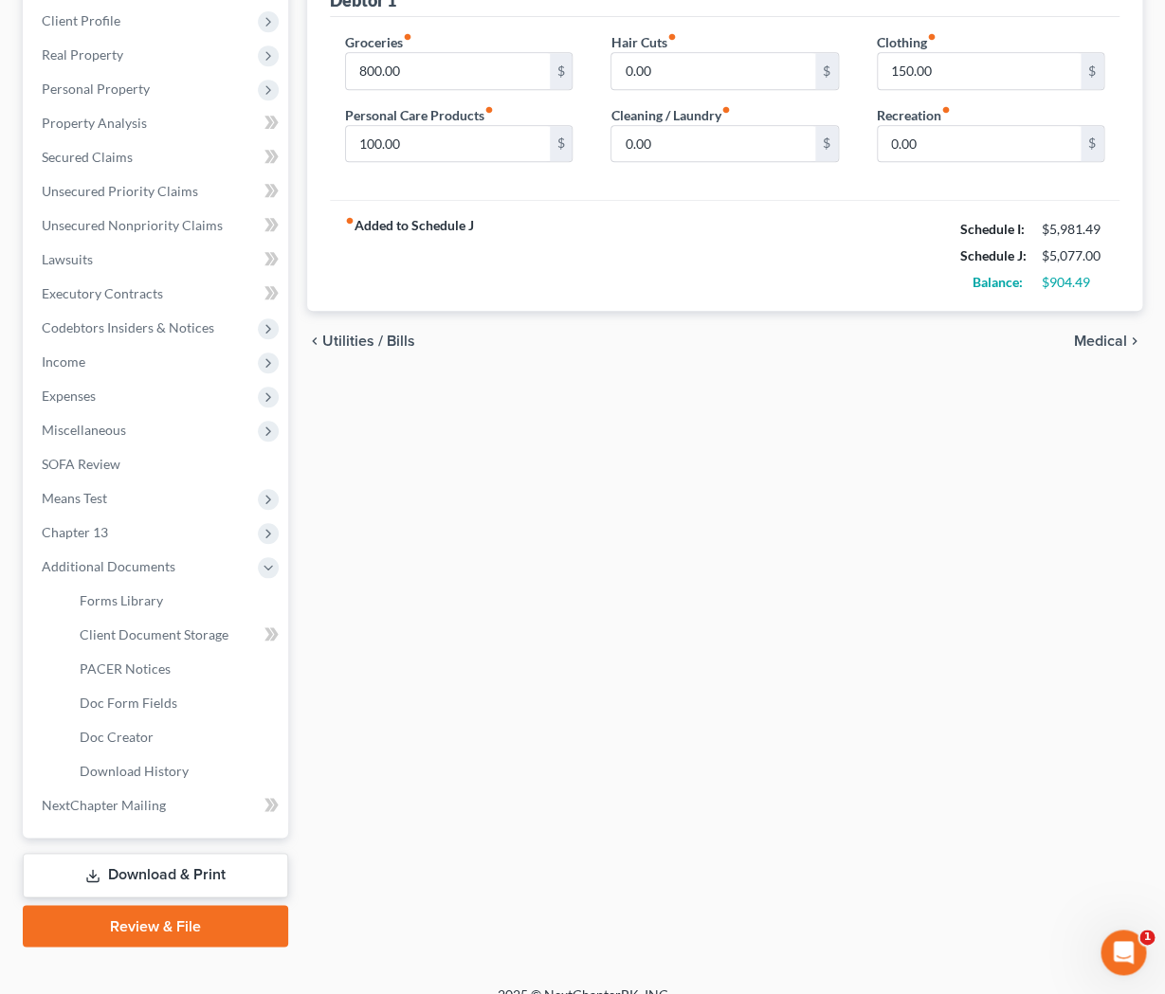
click at [593, 630] on div "Home Utilities / Bills Personal Medical Taxes / Insurance Vehicles Family Debto…" at bounding box center [725, 433] width 854 height 1026
click at [150, 548] on span "Chapter 13" at bounding box center [158, 533] width 262 height 34
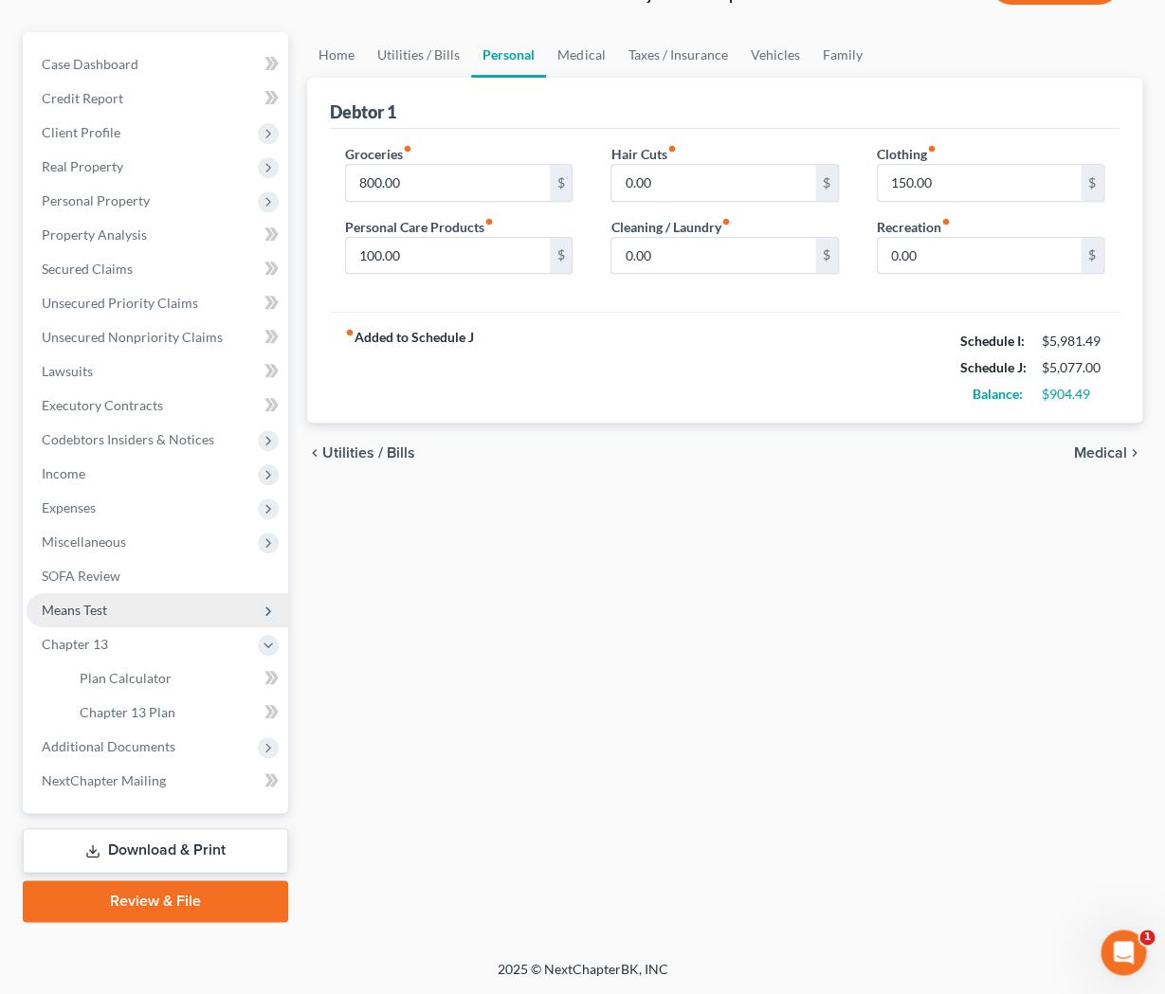
scroll to position [148, 0]
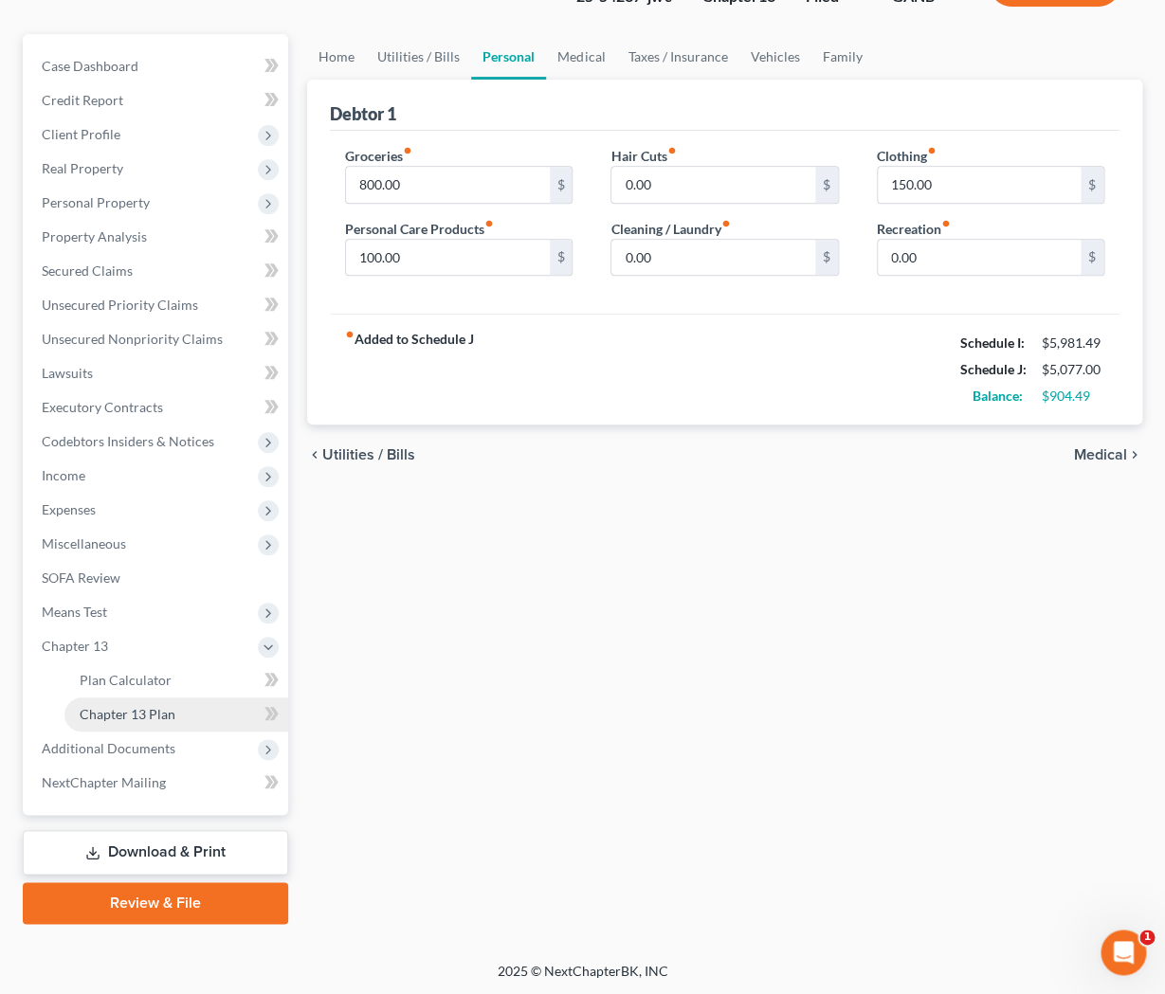
click at [162, 715] on span "Chapter 13 Plan" at bounding box center [128, 714] width 96 height 16
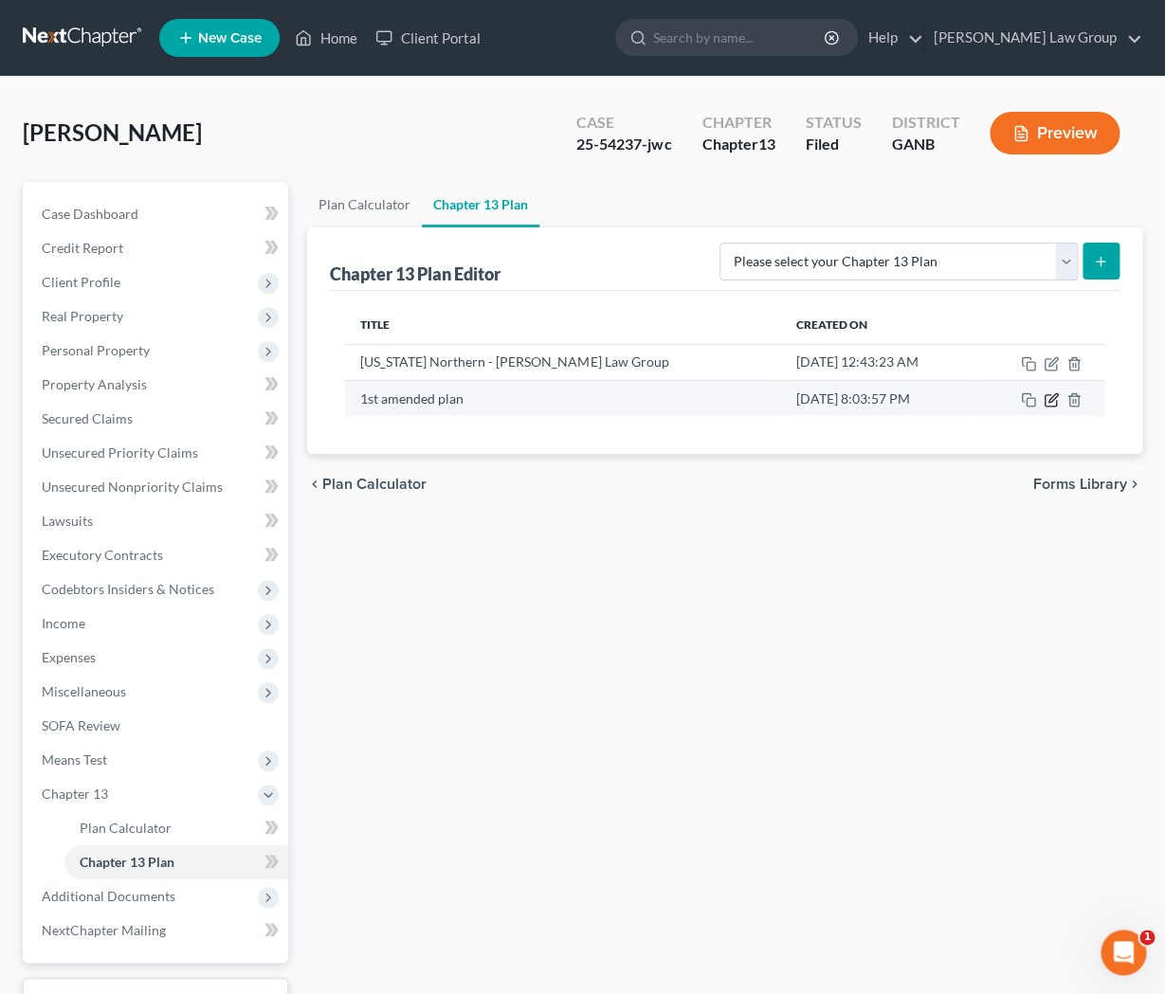
click at [1051, 404] on icon "button" at bounding box center [1051, 399] width 15 height 15
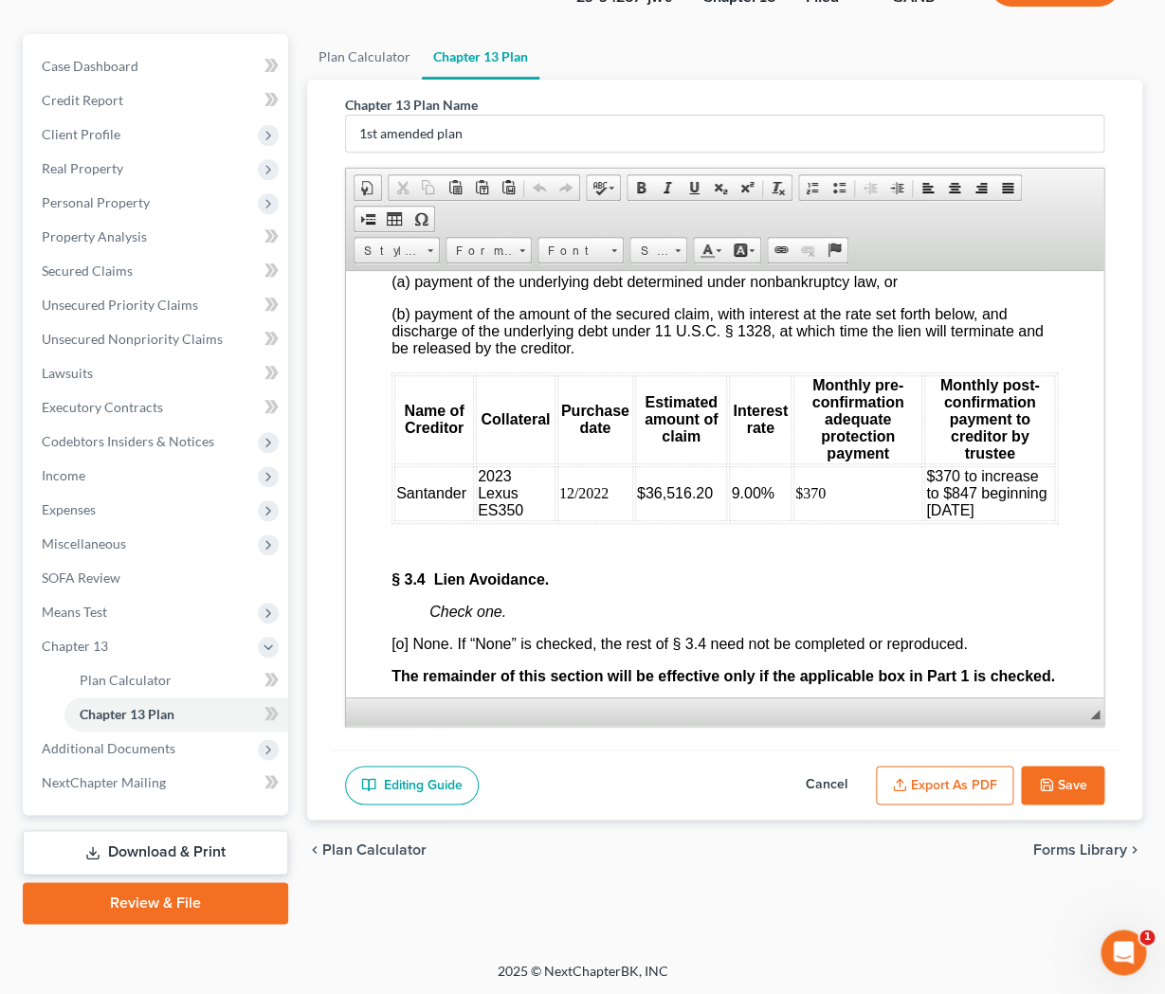
scroll to position [4539, 0]
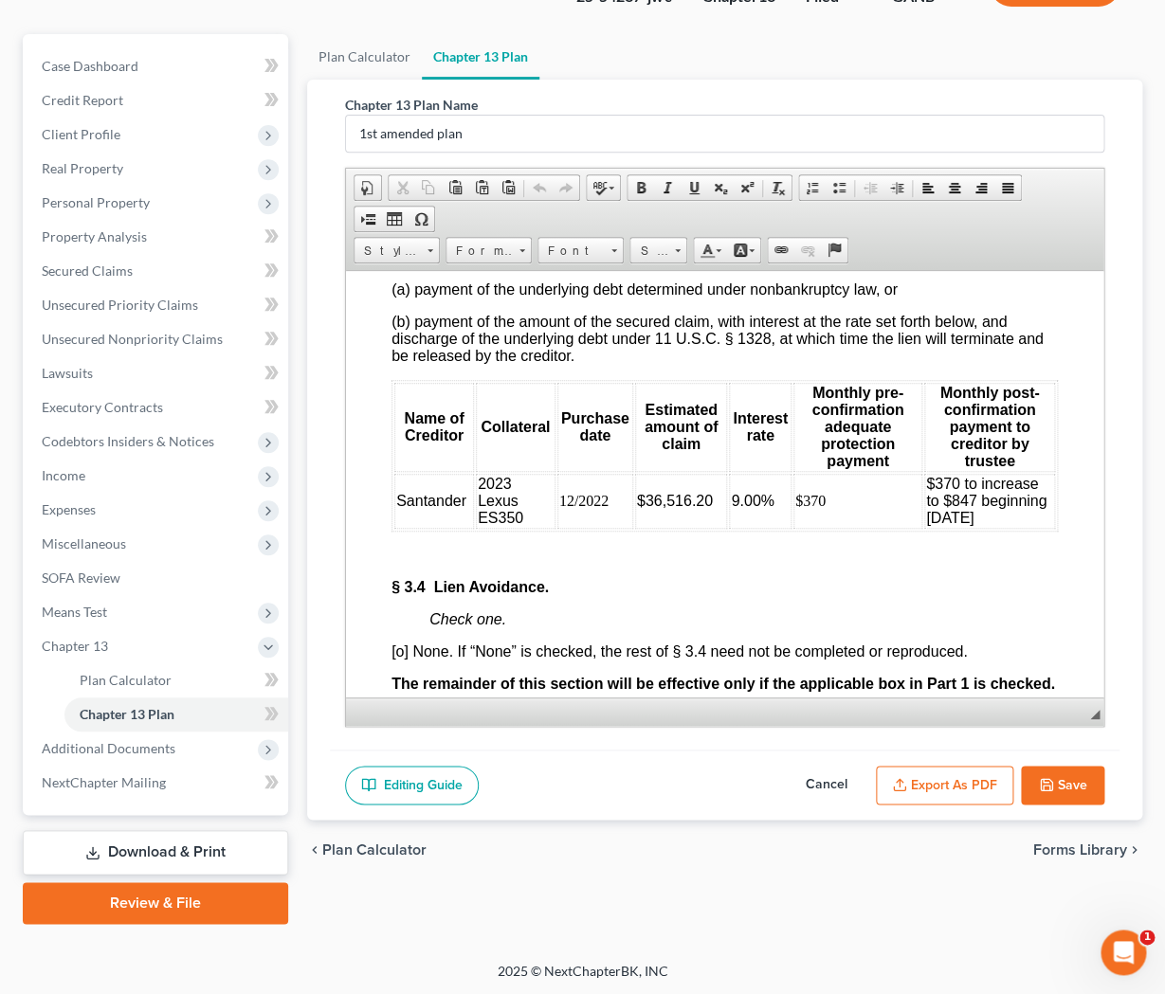
click at [635, 876] on div "chevron_left Plan Calculator Forms Library chevron_right" at bounding box center [724, 850] width 835 height 61
click at [112, 506] on span "Expenses" at bounding box center [158, 510] width 262 height 34
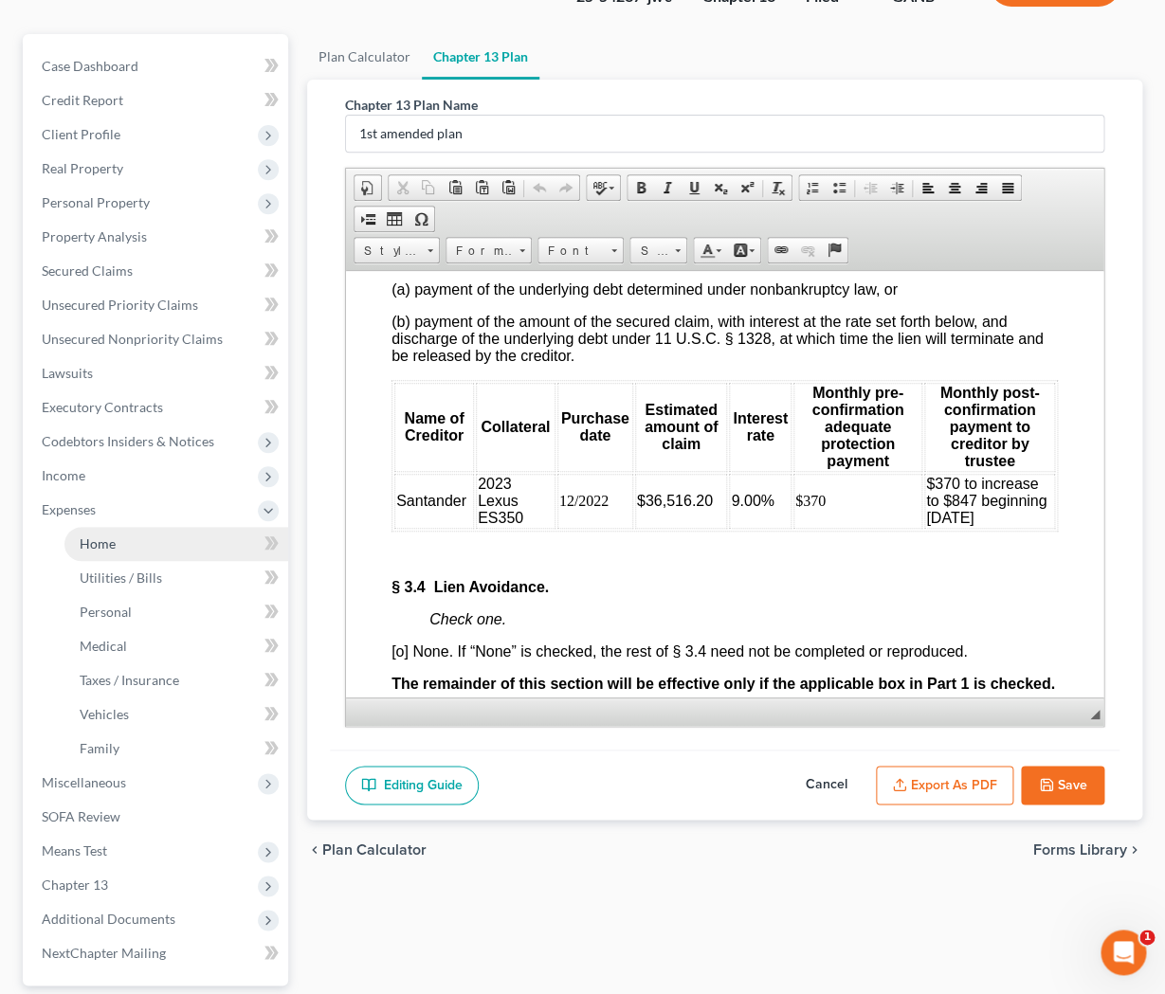
click at [175, 553] on link "Home" at bounding box center [176, 544] width 224 height 34
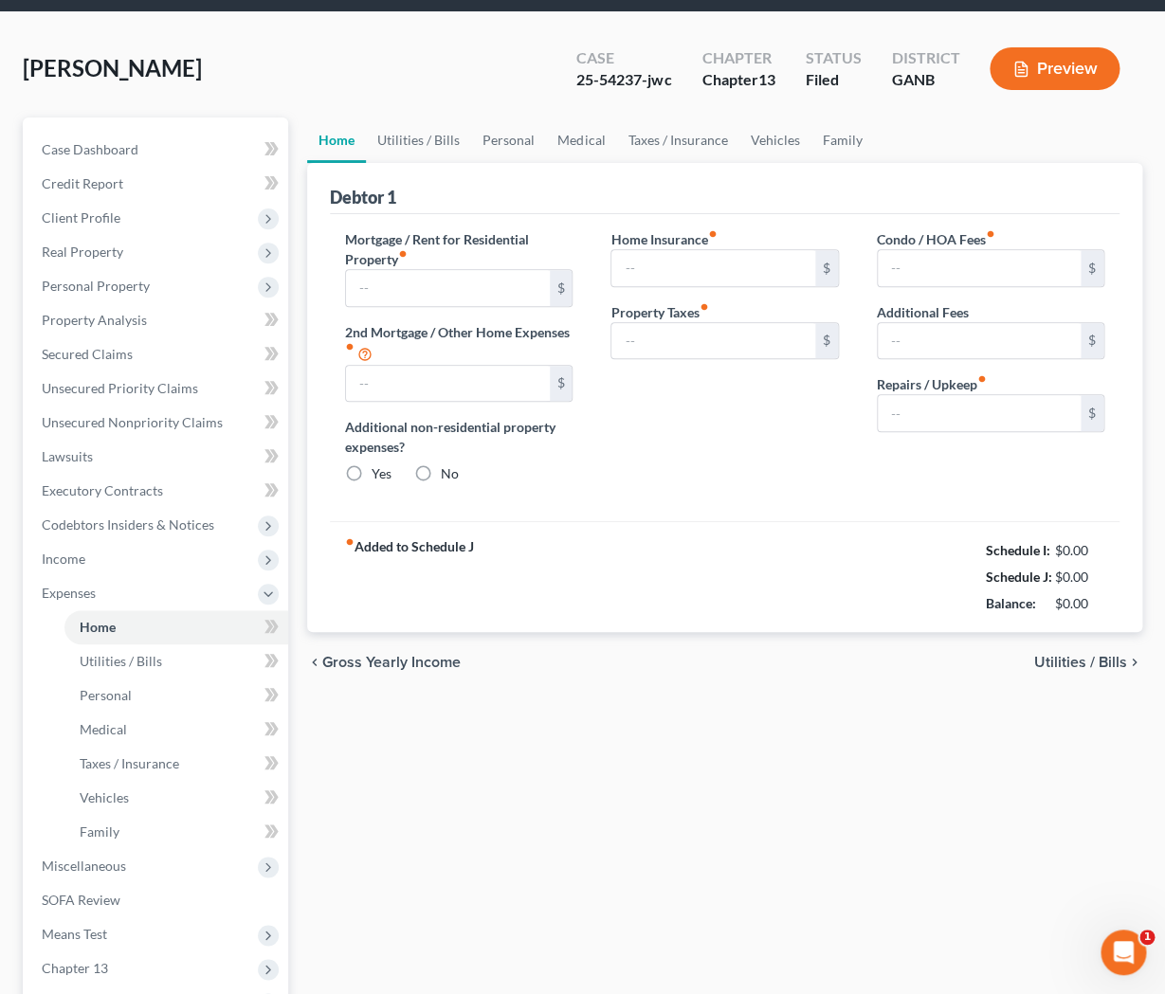
type input "2,683.00"
type input "0.00"
radio input "true"
type input "0.00"
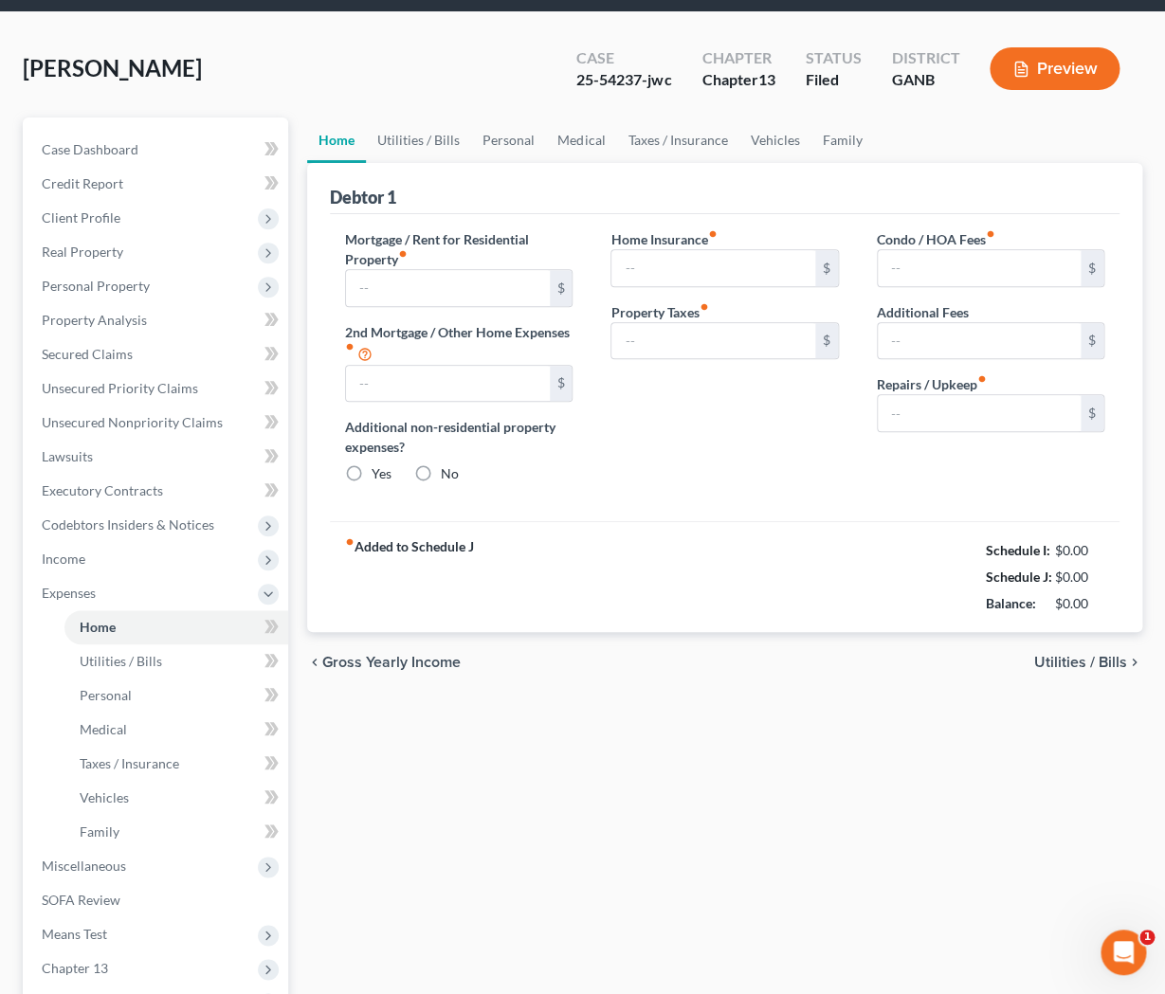
type input "0.00"
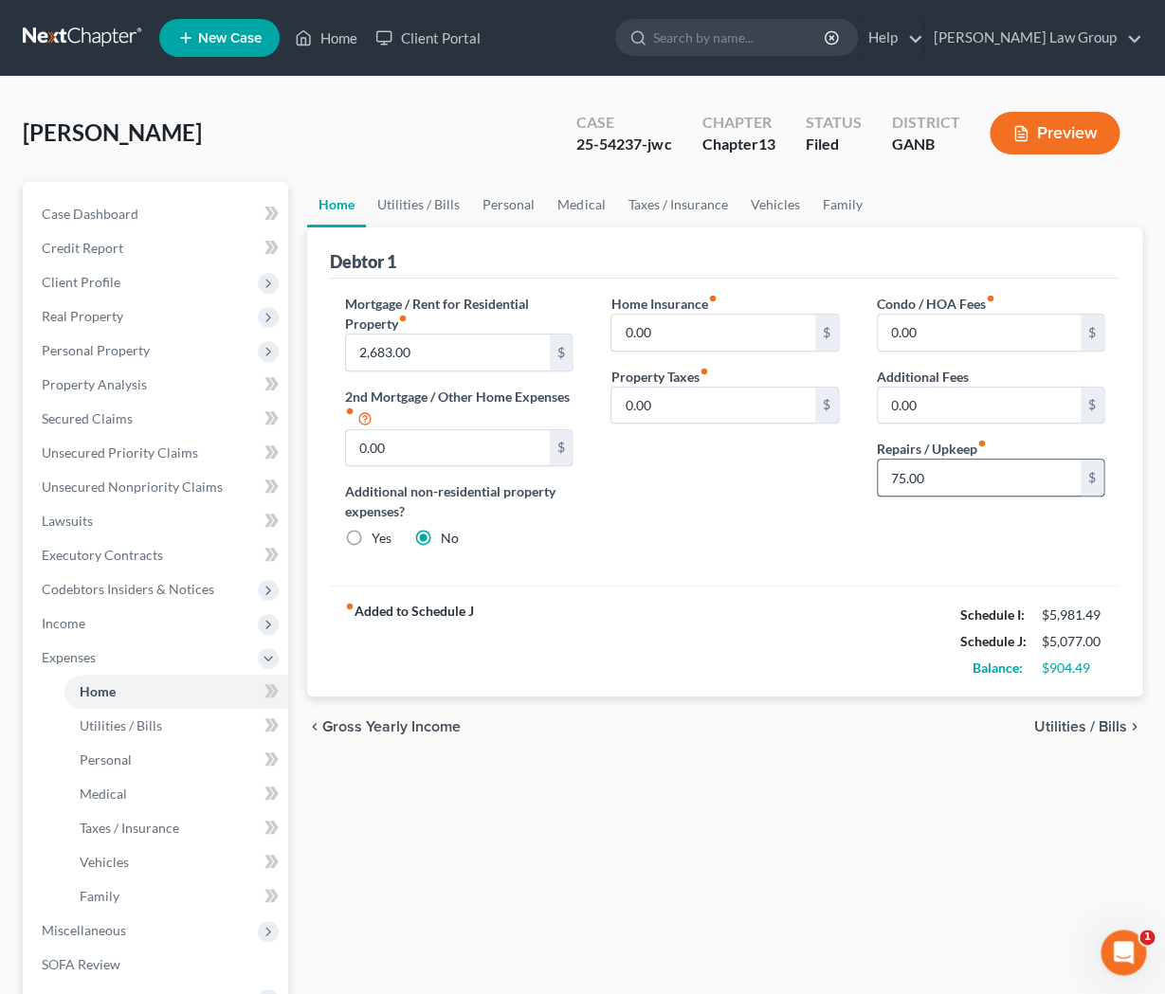
click at [942, 475] on input "75.00" at bounding box center [979, 478] width 203 height 36
type input "50."
click at [1074, 727] on span "Utilities / Bills" at bounding box center [1080, 726] width 93 height 15
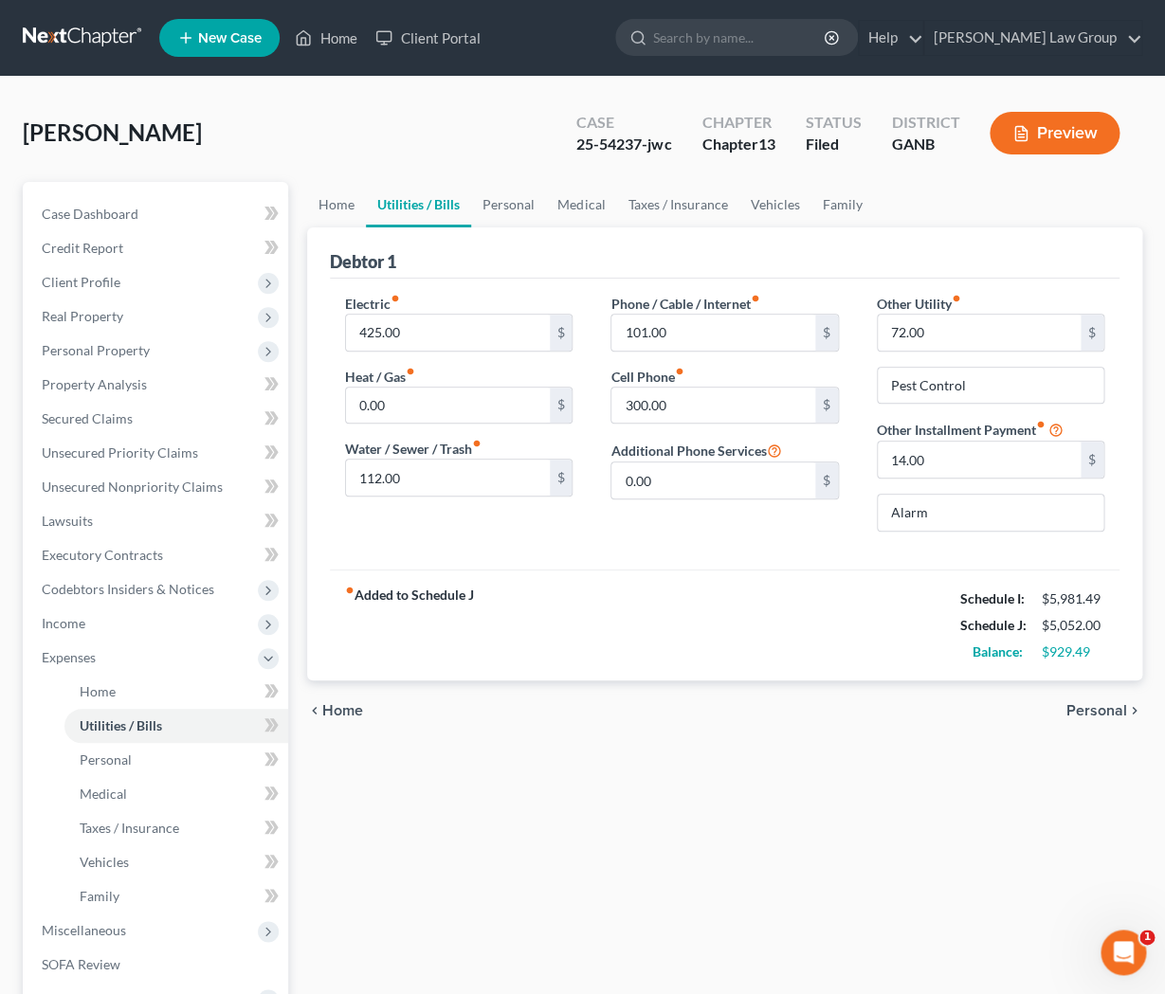
click at [1071, 712] on span "Personal" at bounding box center [1096, 710] width 61 height 15
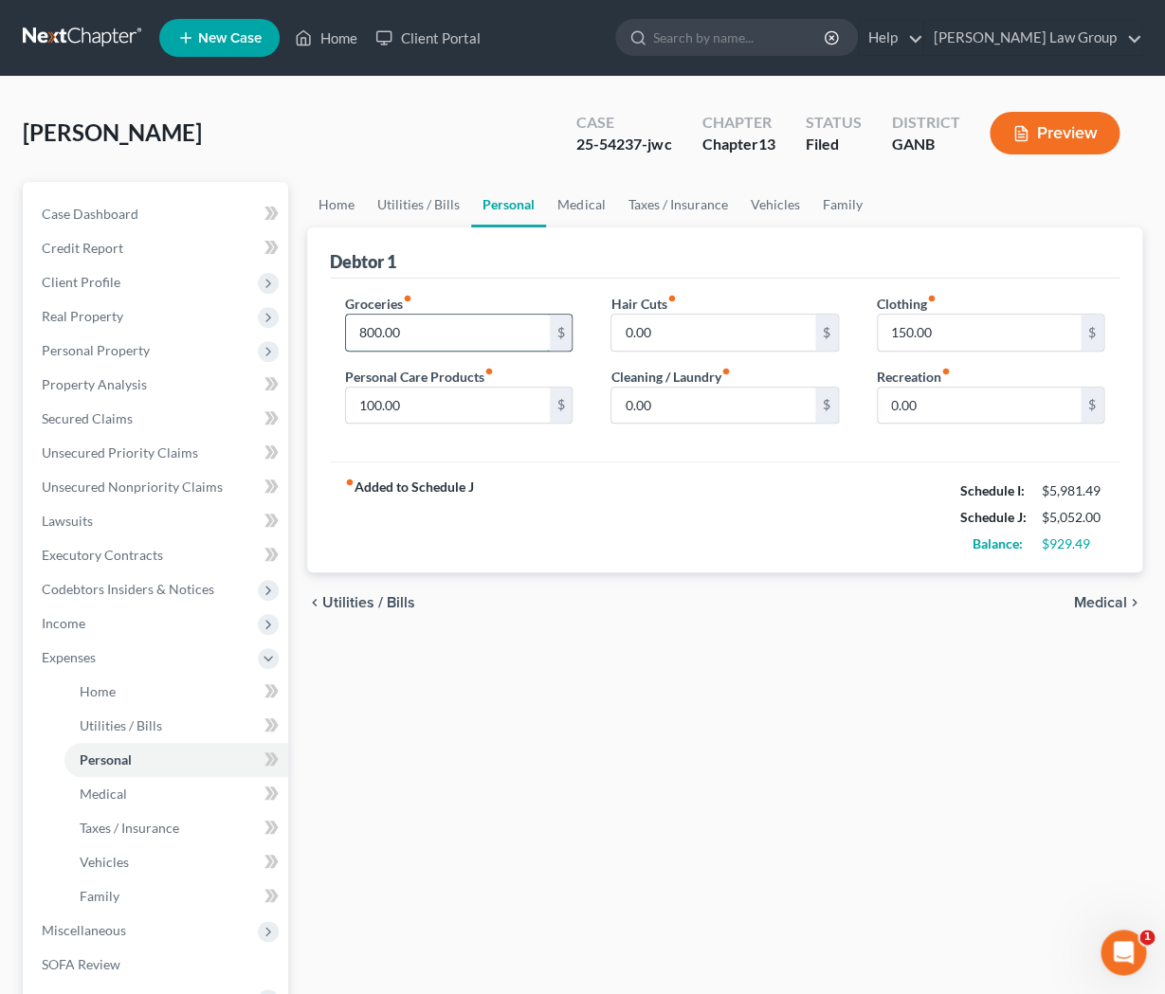
click at [445, 329] on input "800.00" at bounding box center [447, 333] width 203 height 36
type input "800.49"
click at [904, 330] on input "150.00" at bounding box center [979, 333] width 203 height 36
type input "149.00"
click at [1098, 603] on span "Medical" at bounding box center [1100, 602] width 53 height 15
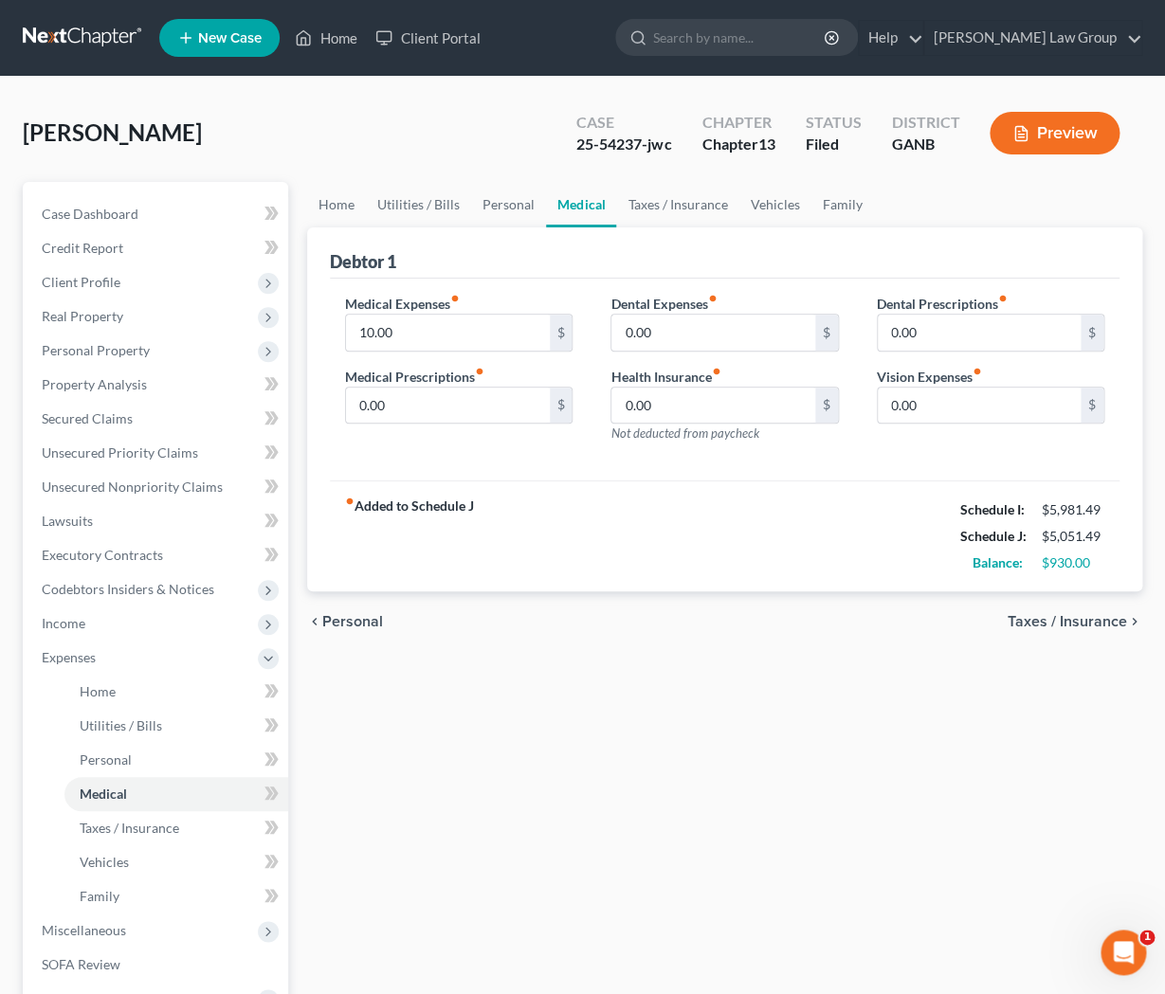
click at [1097, 622] on span "Taxes / Insurance" at bounding box center [1067, 621] width 119 height 15
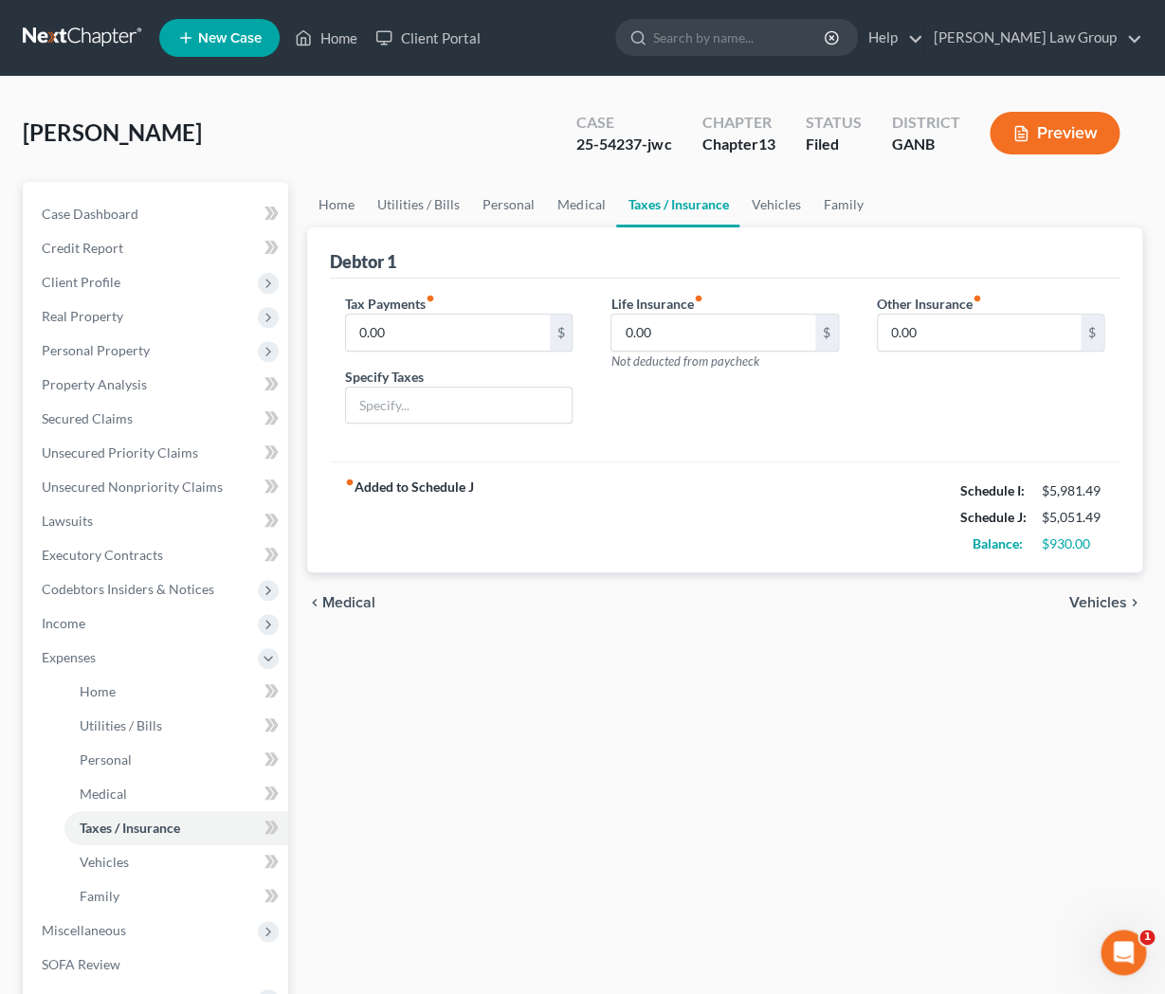
click at [1092, 604] on span "Vehicles" at bounding box center [1098, 602] width 58 height 15
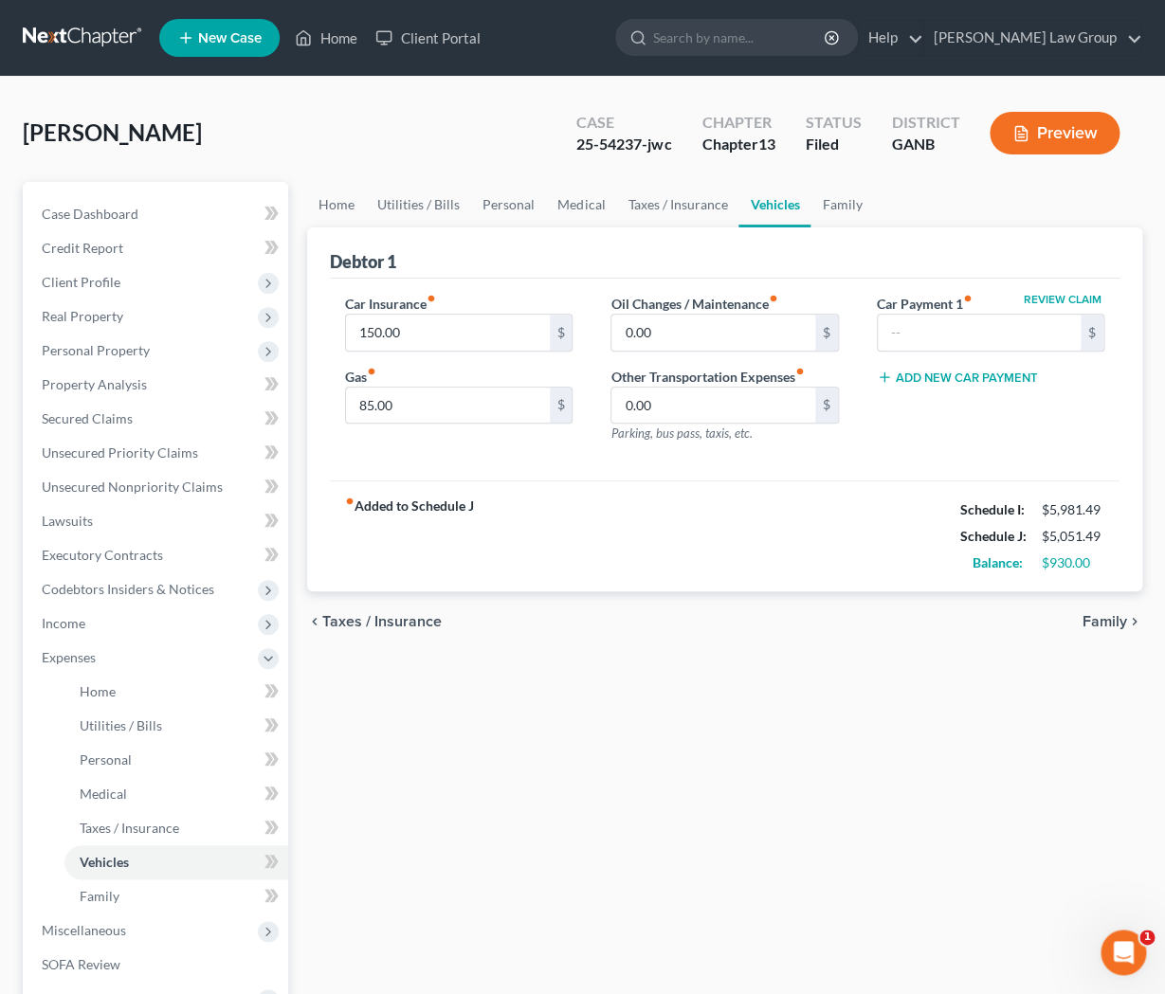
click at [1102, 616] on span "Family" at bounding box center [1104, 621] width 45 height 15
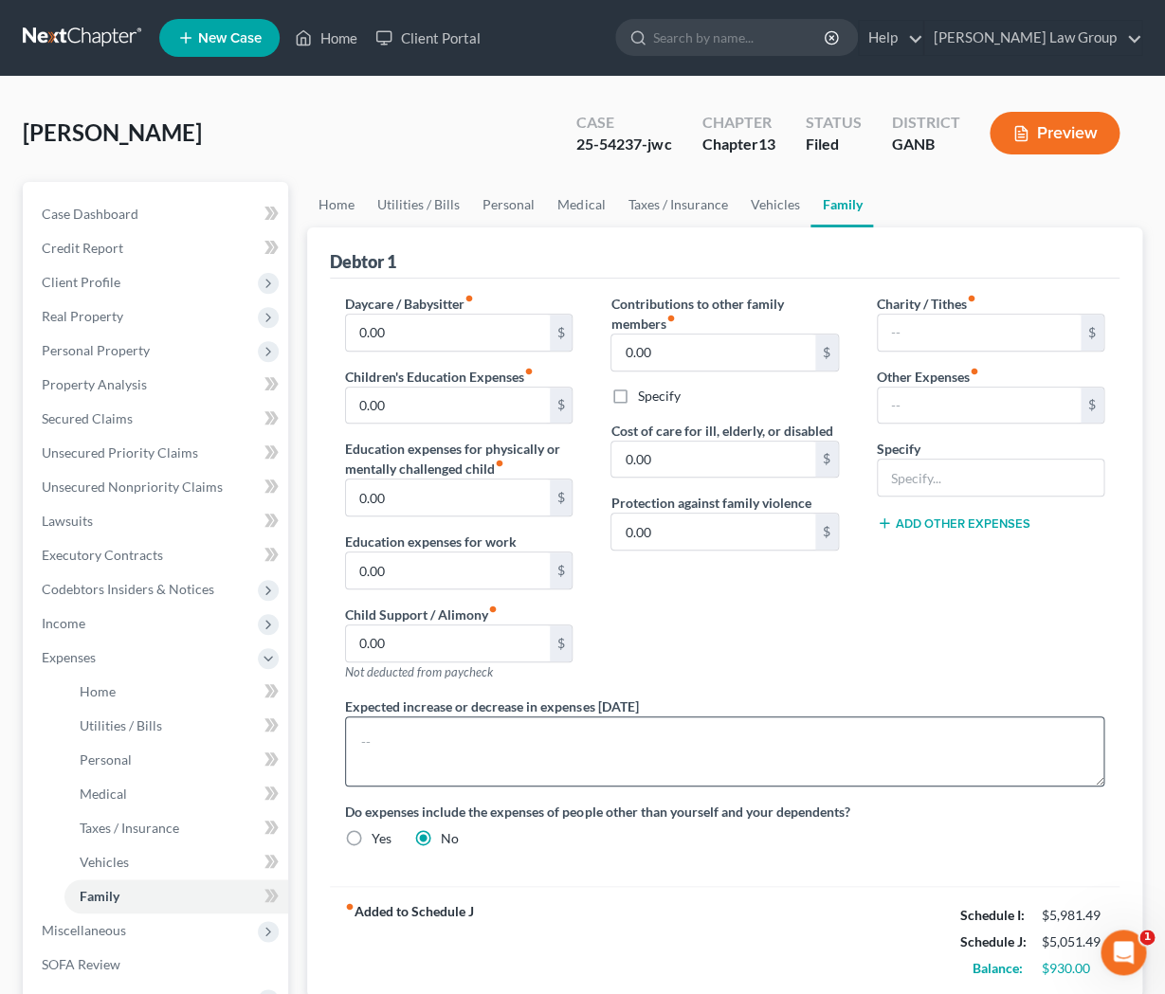
scroll to position [318, 0]
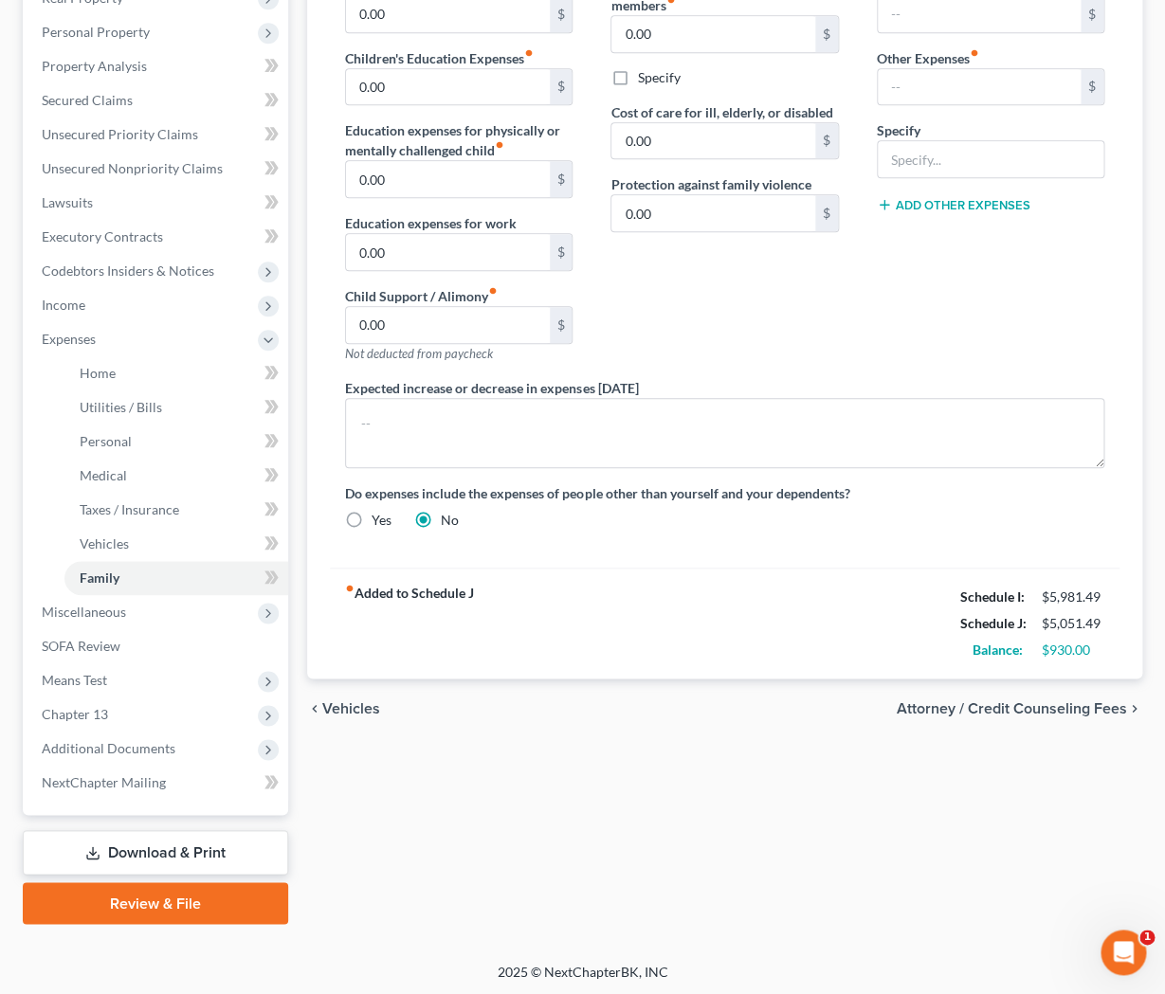
click at [1074, 708] on span "Attorney / Credit Counseling Fees" at bounding box center [1012, 708] width 230 height 15
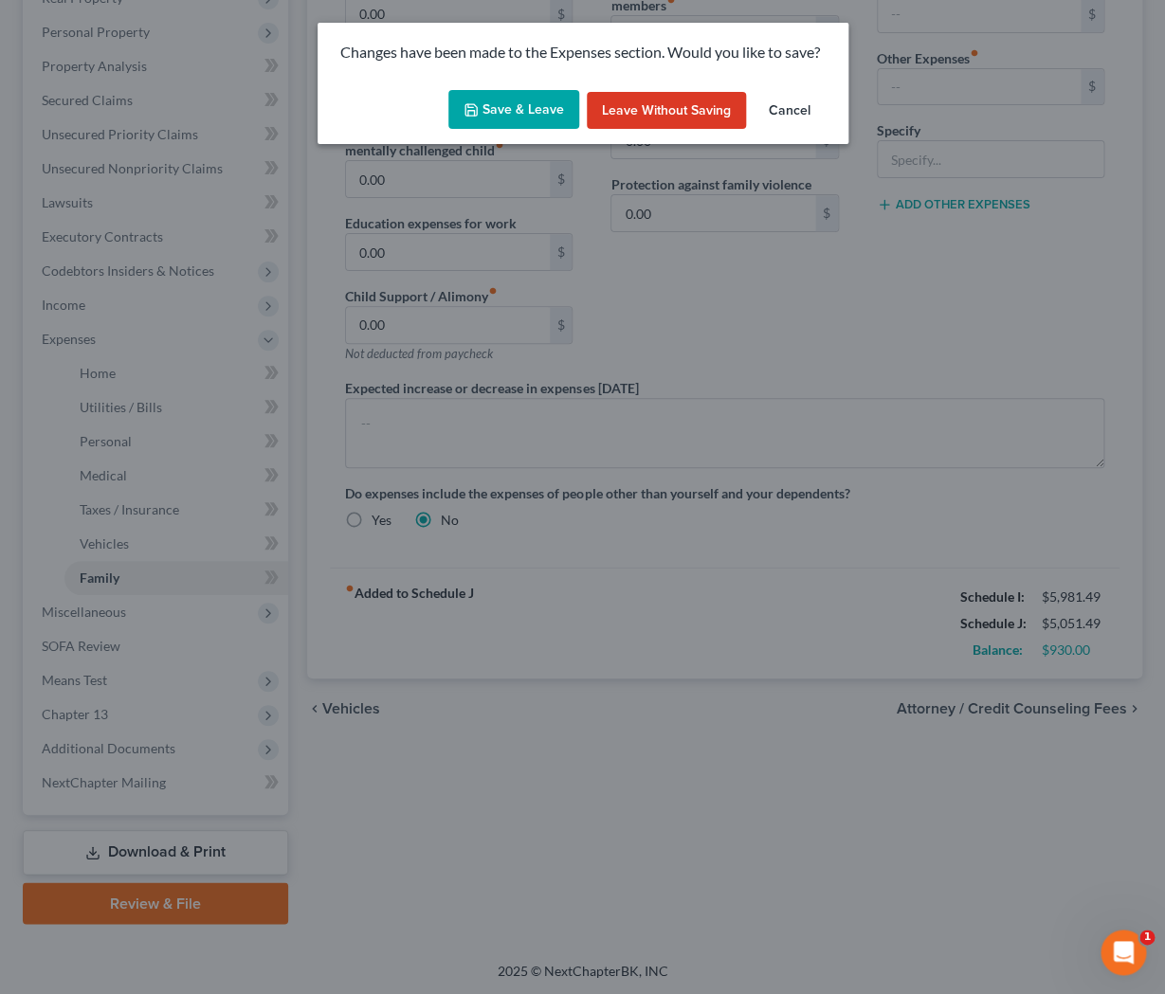
click at [537, 124] on button "Save & Leave" at bounding box center [513, 110] width 131 height 40
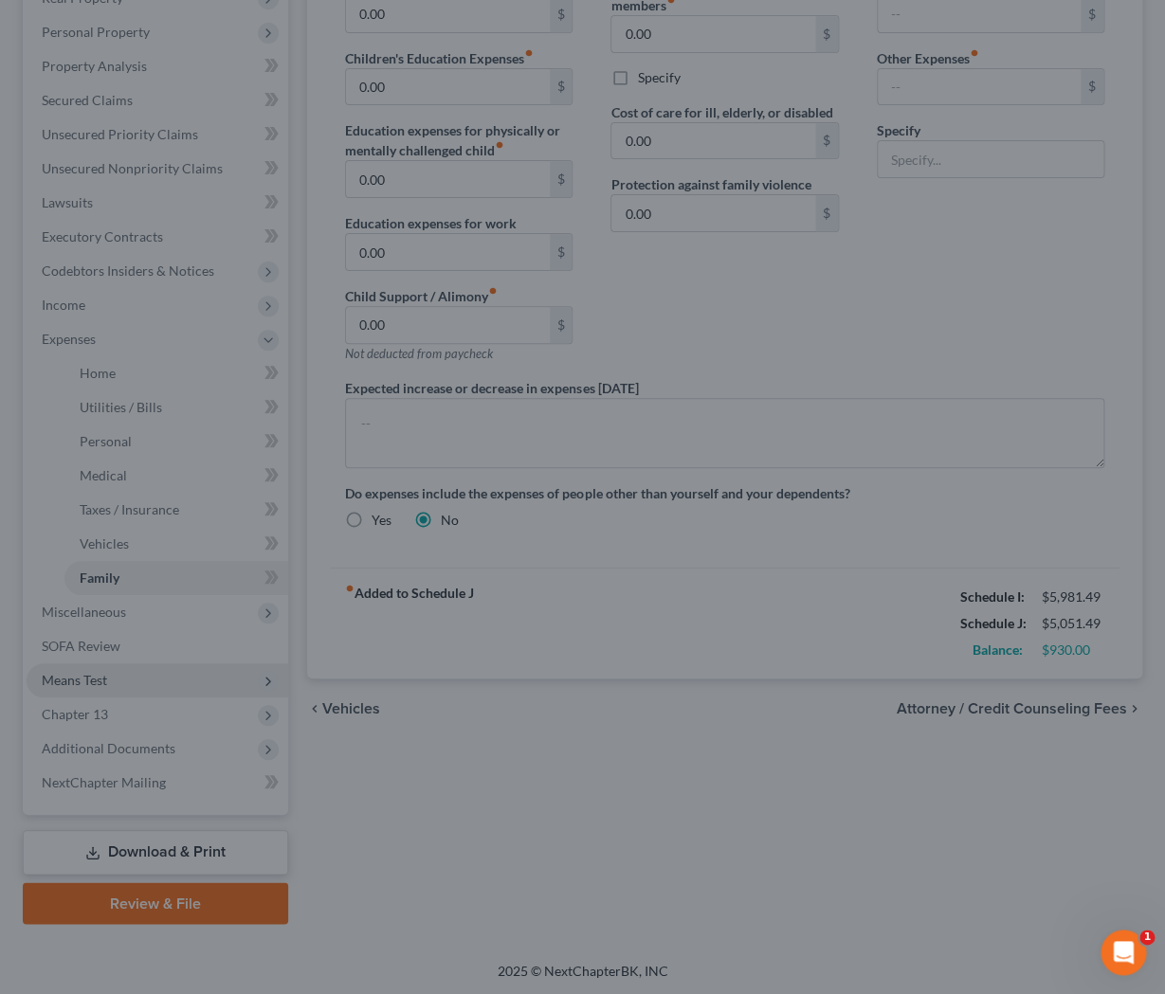
select select "1"
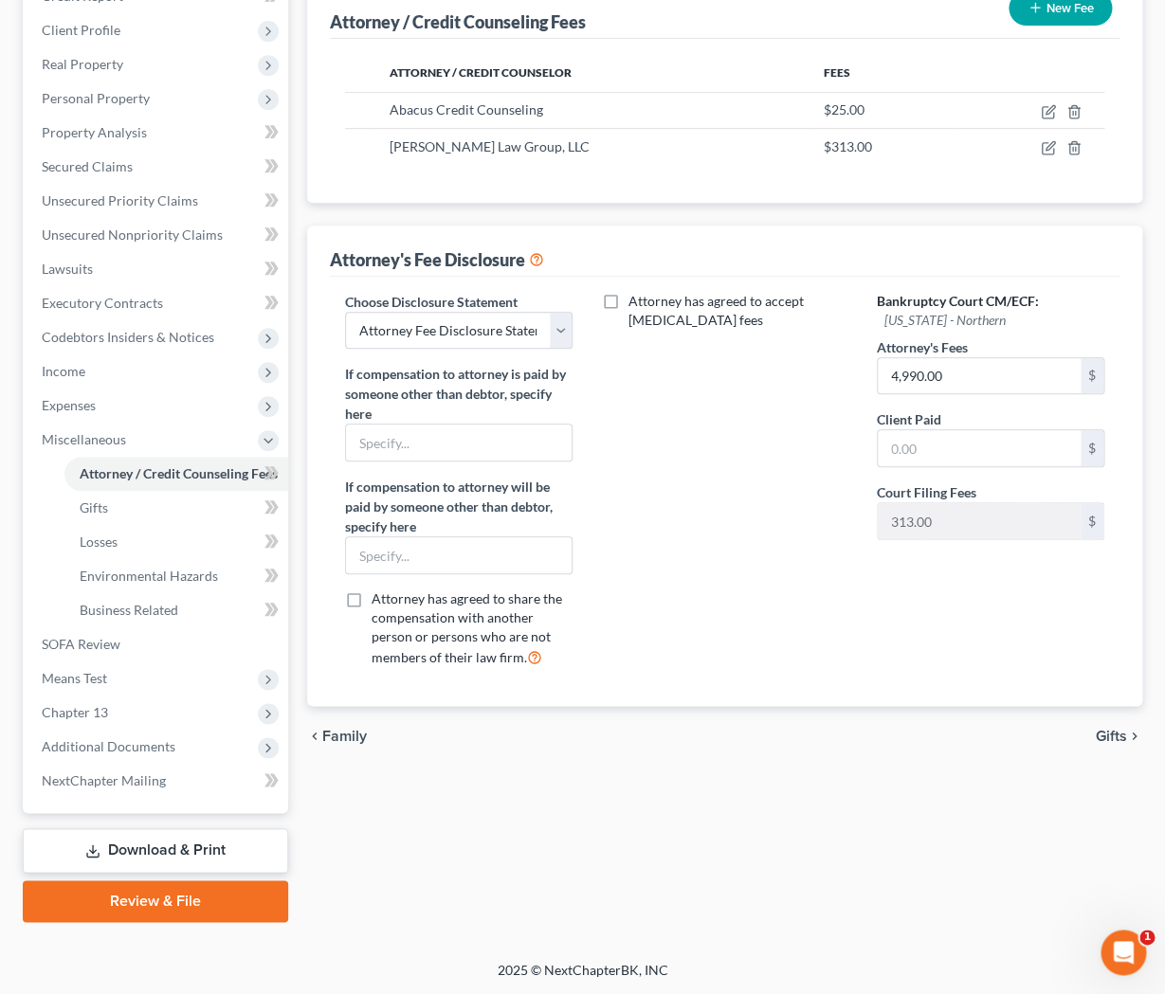
scroll to position [250, 0]
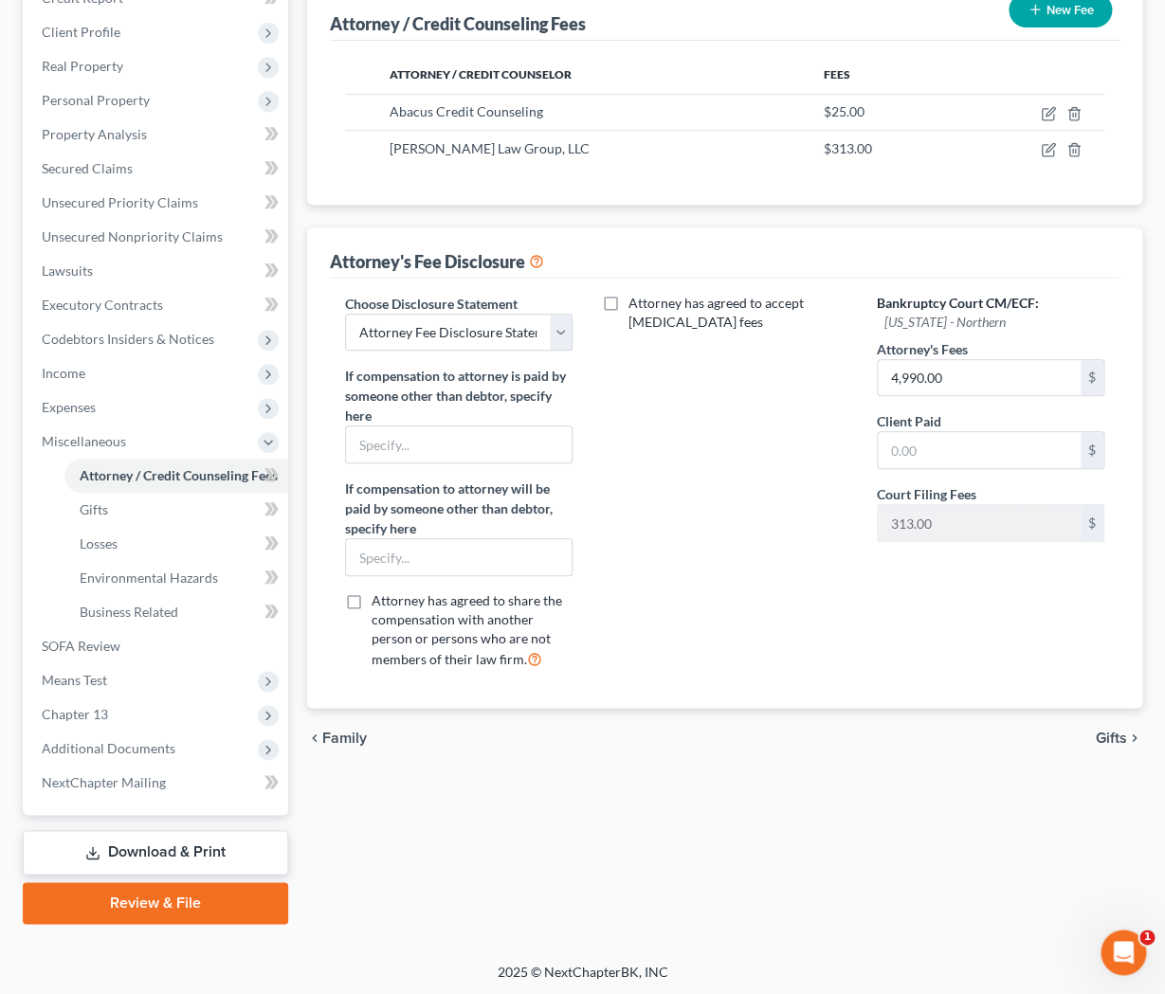
click at [142, 751] on span "Additional Documents" at bounding box center [109, 748] width 134 height 16
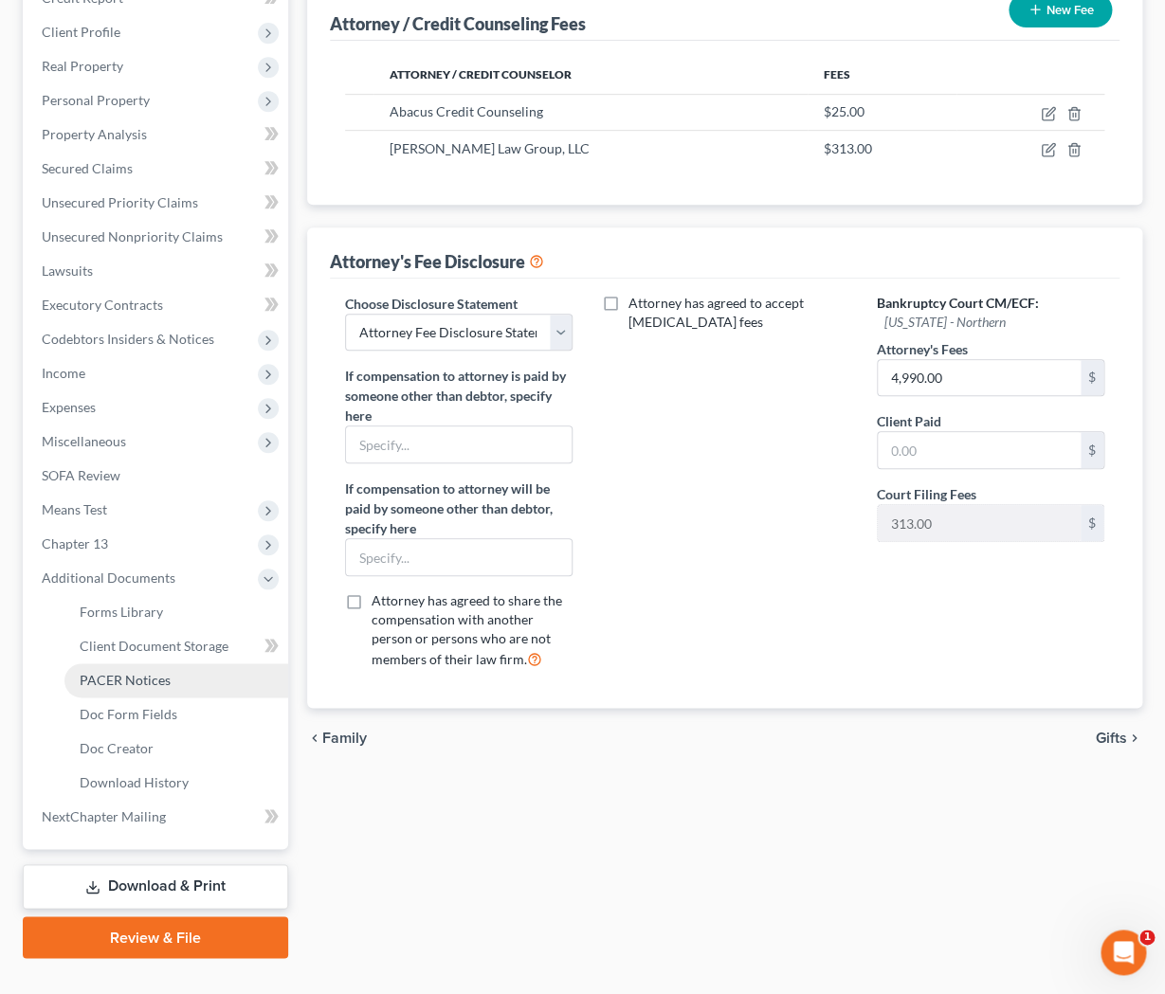
click at [147, 691] on link "PACER Notices" at bounding box center [176, 680] width 224 height 34
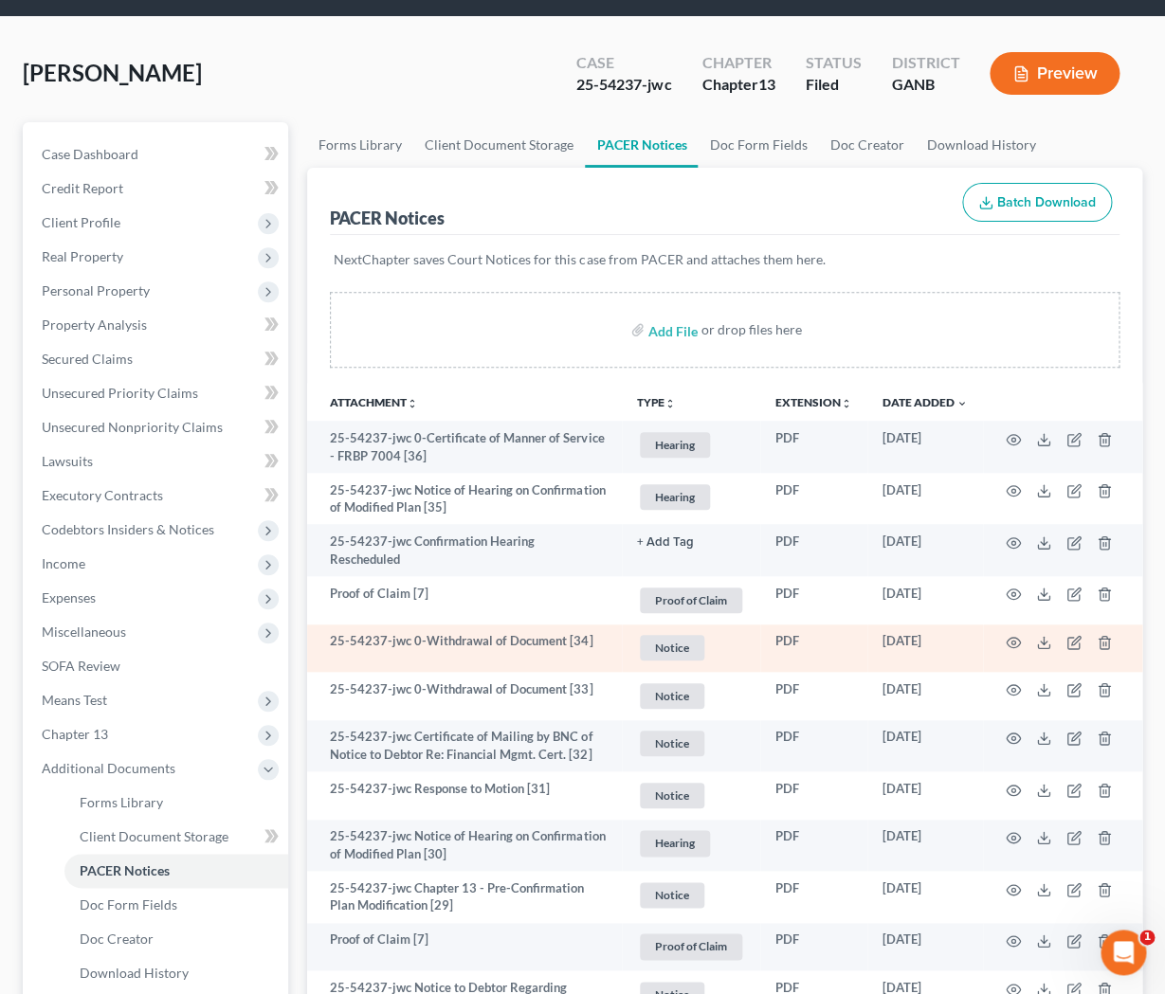
scroll to position [68, 0]
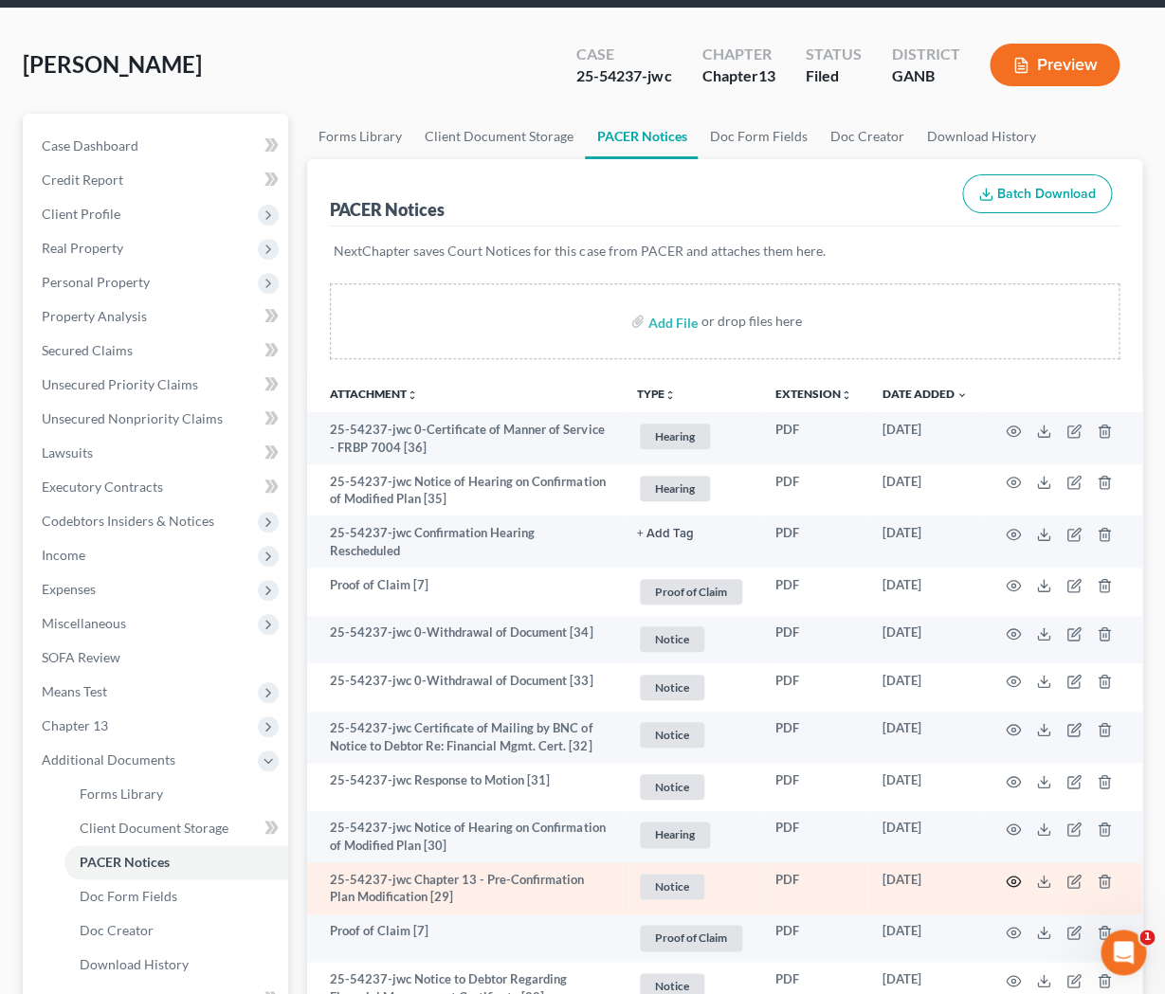
click at [1007, 874] on icon "button" at bounding box center [1013, 881] width 15 height 15
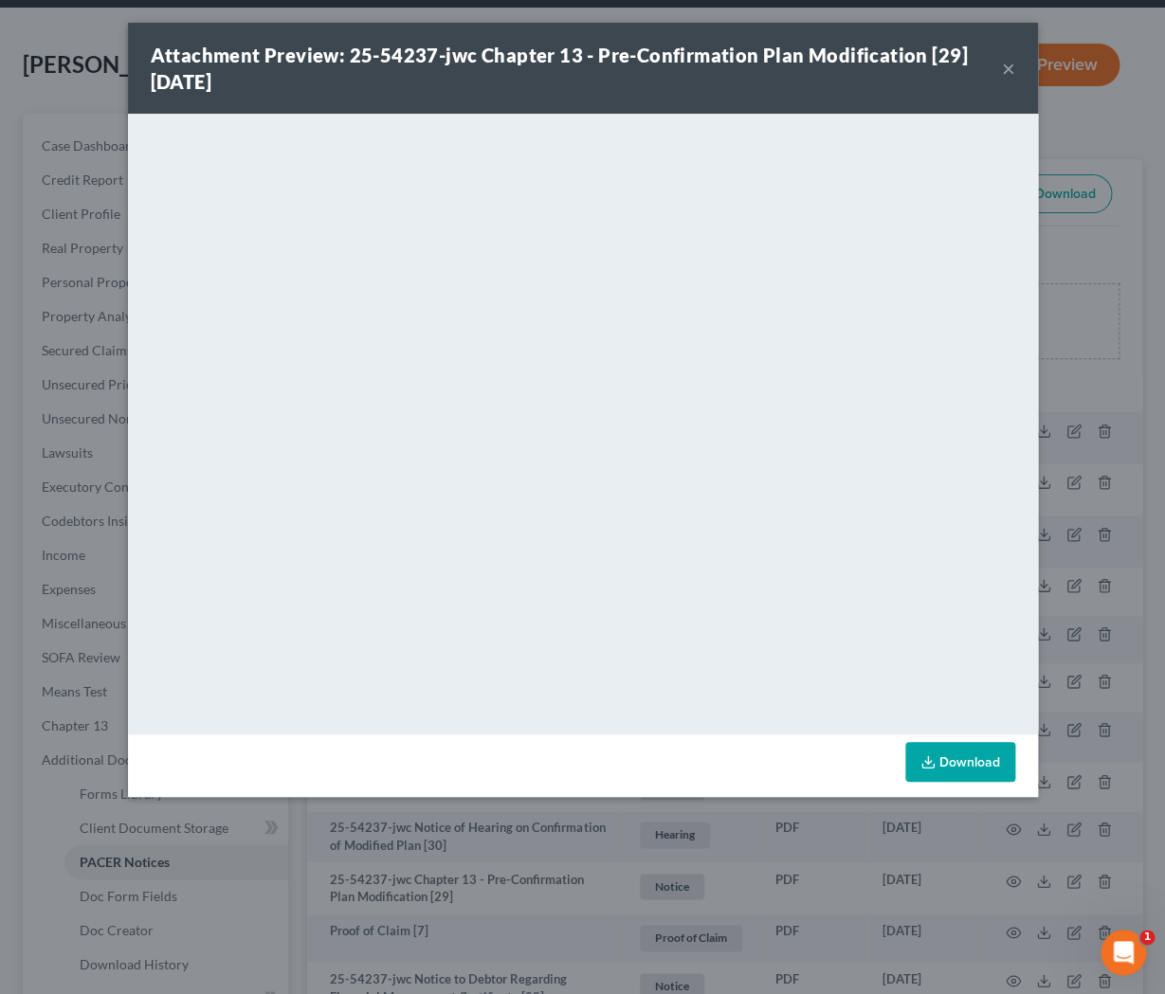
click at [1013, 64] on button "×" at bounding box center [1008, 68] width 13 height 23
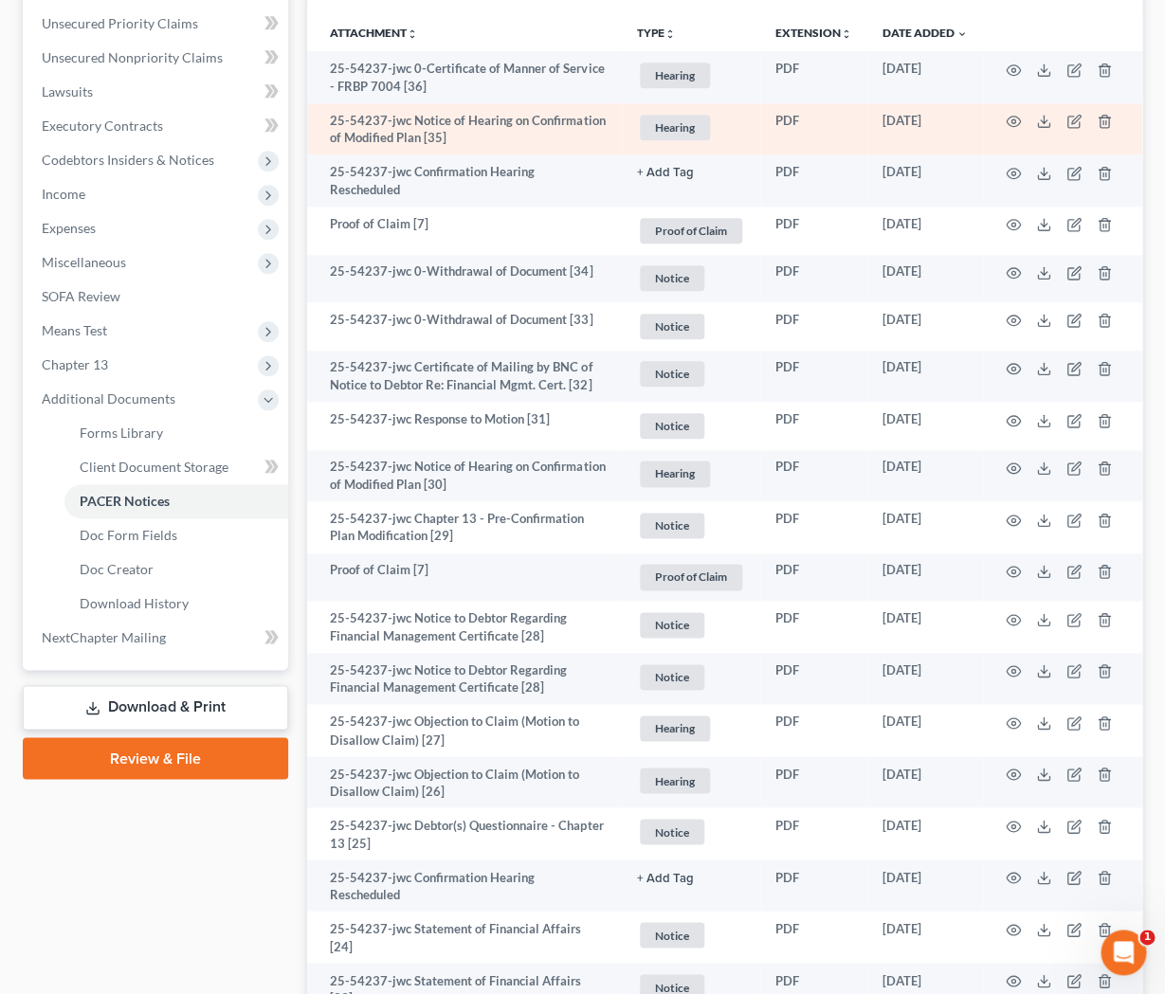
scroll to position [470, 0]
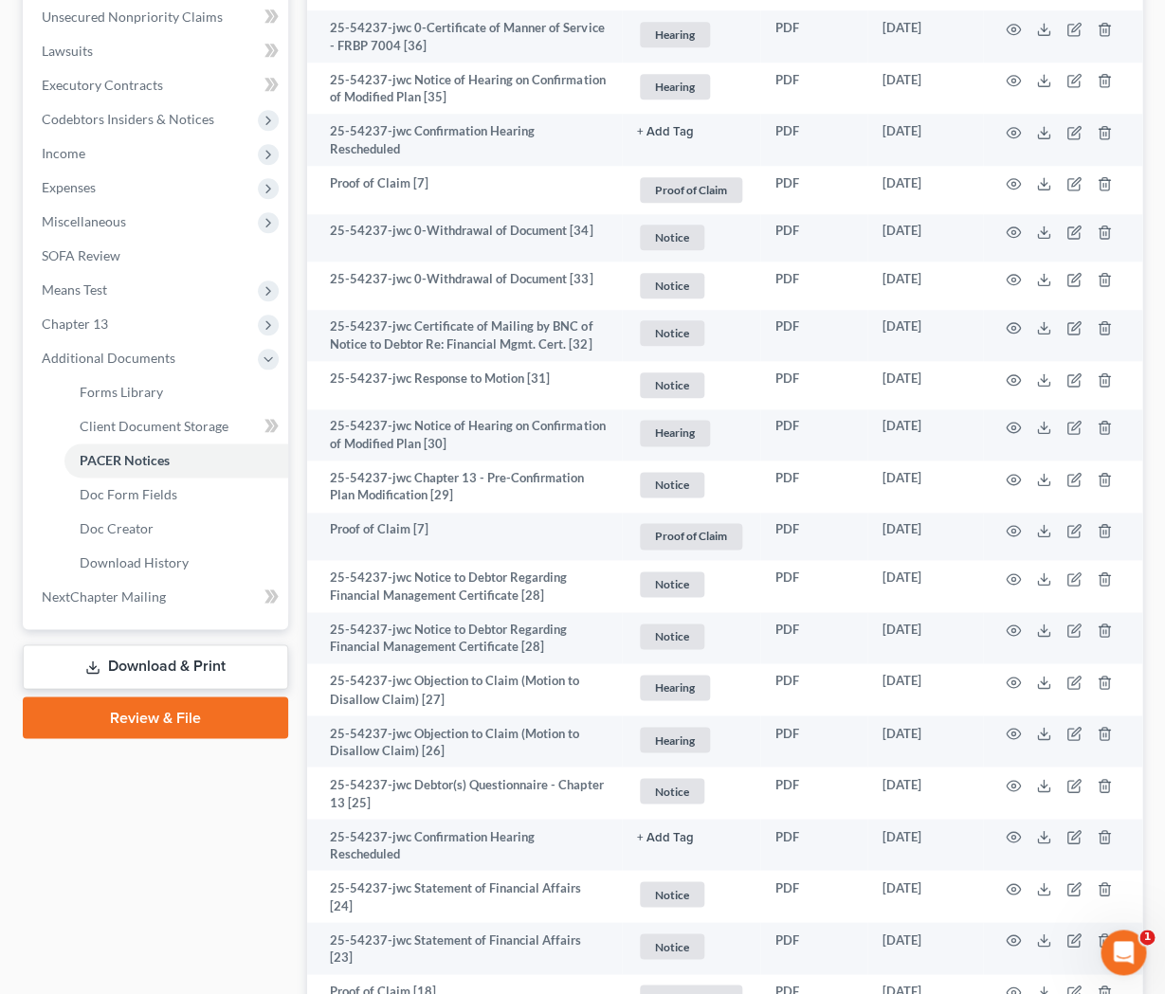
click at [205, 664] on link "Download & Print" at bounding box center [155, 667] width 265 height 45
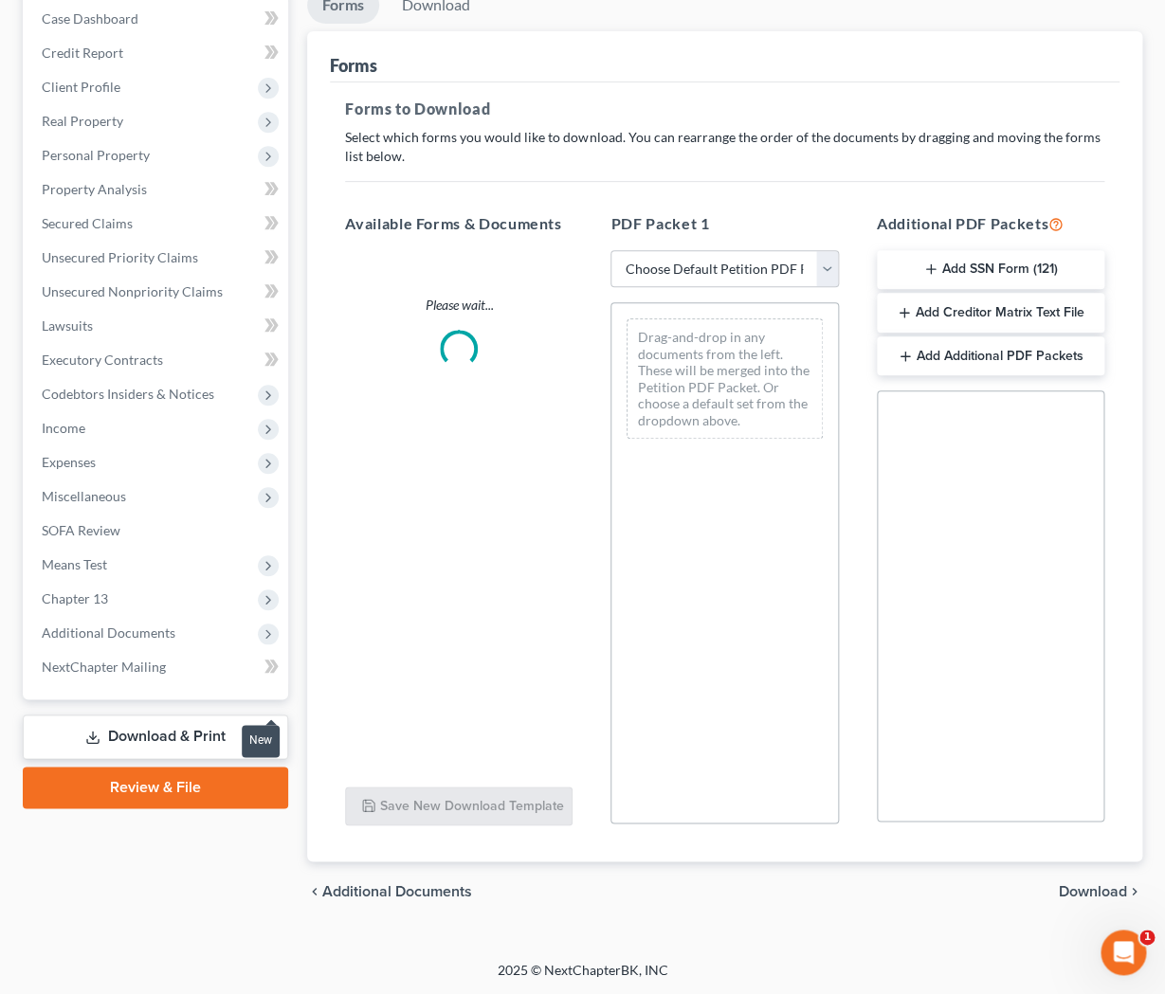
scroll to position [193, 0]
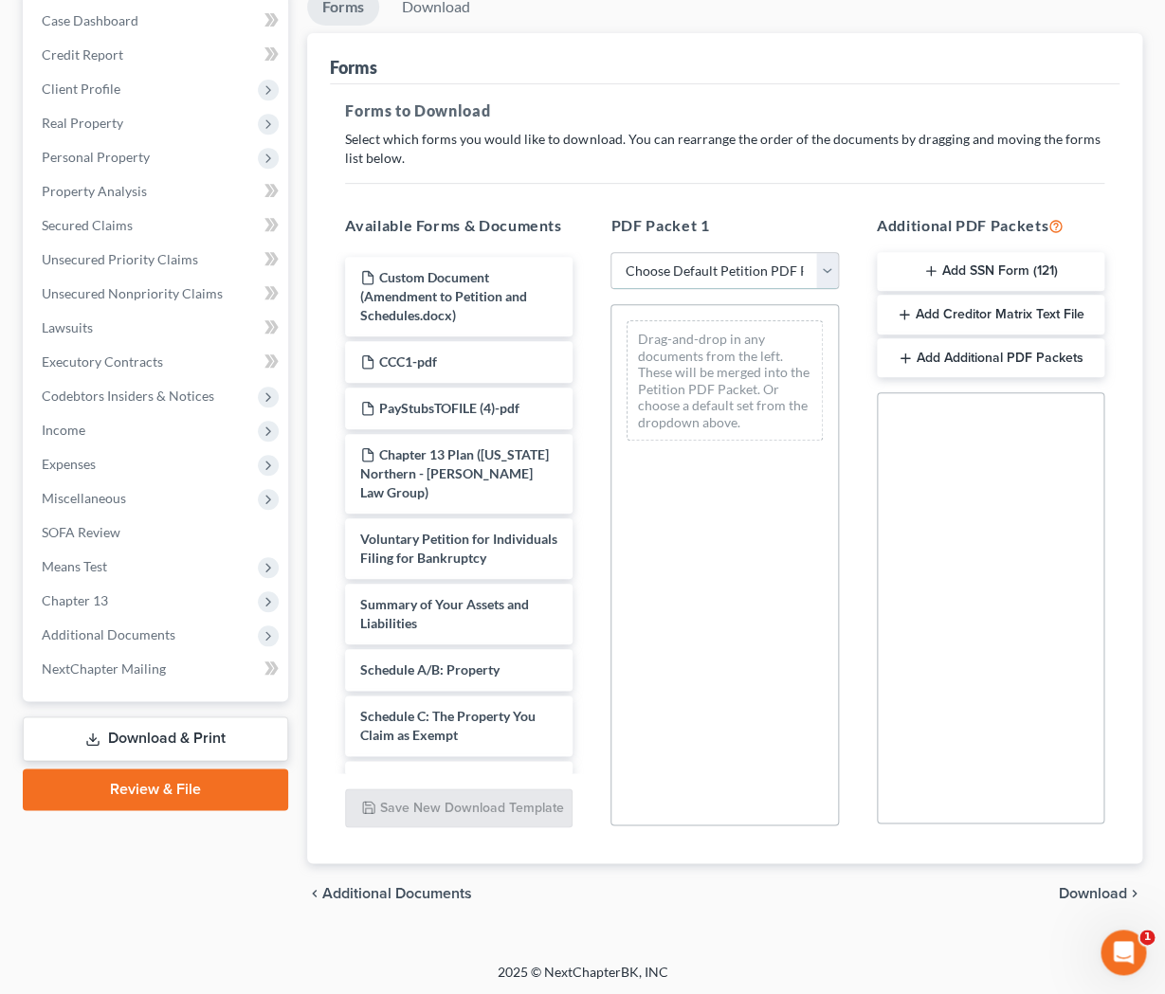
click at [610, 252] on select "Choose Default Petition PDF Packet Complete Bankruptcy Petition (all forms and …" at bounding box center [723, 271] width 227 height 38
click at [132, 436] on span "Income" at bounding box center [158, 430] width 262 height 34
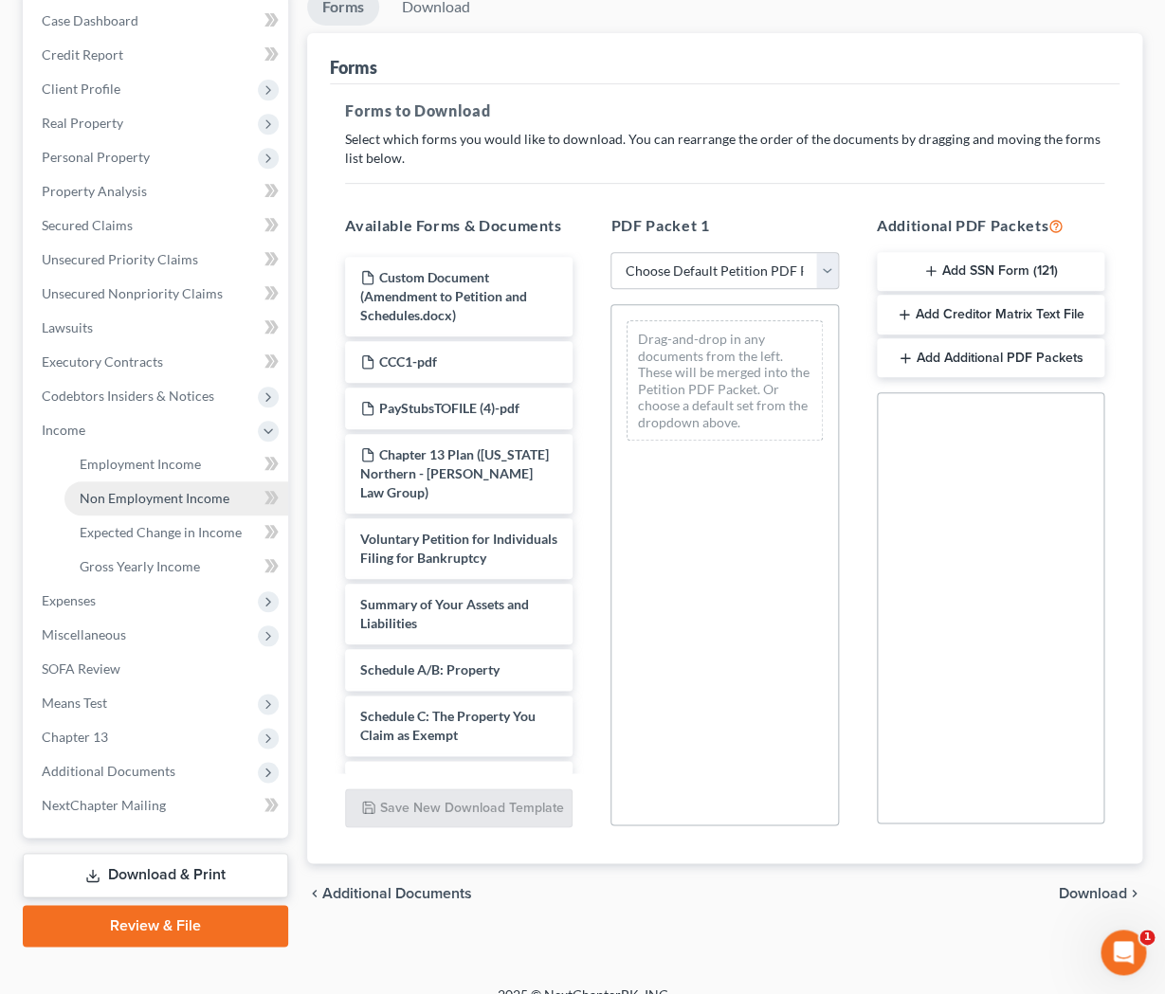
click at [158, 491] on span "Non Employment Income" at bounding box center [155, 498] width 150 height 16
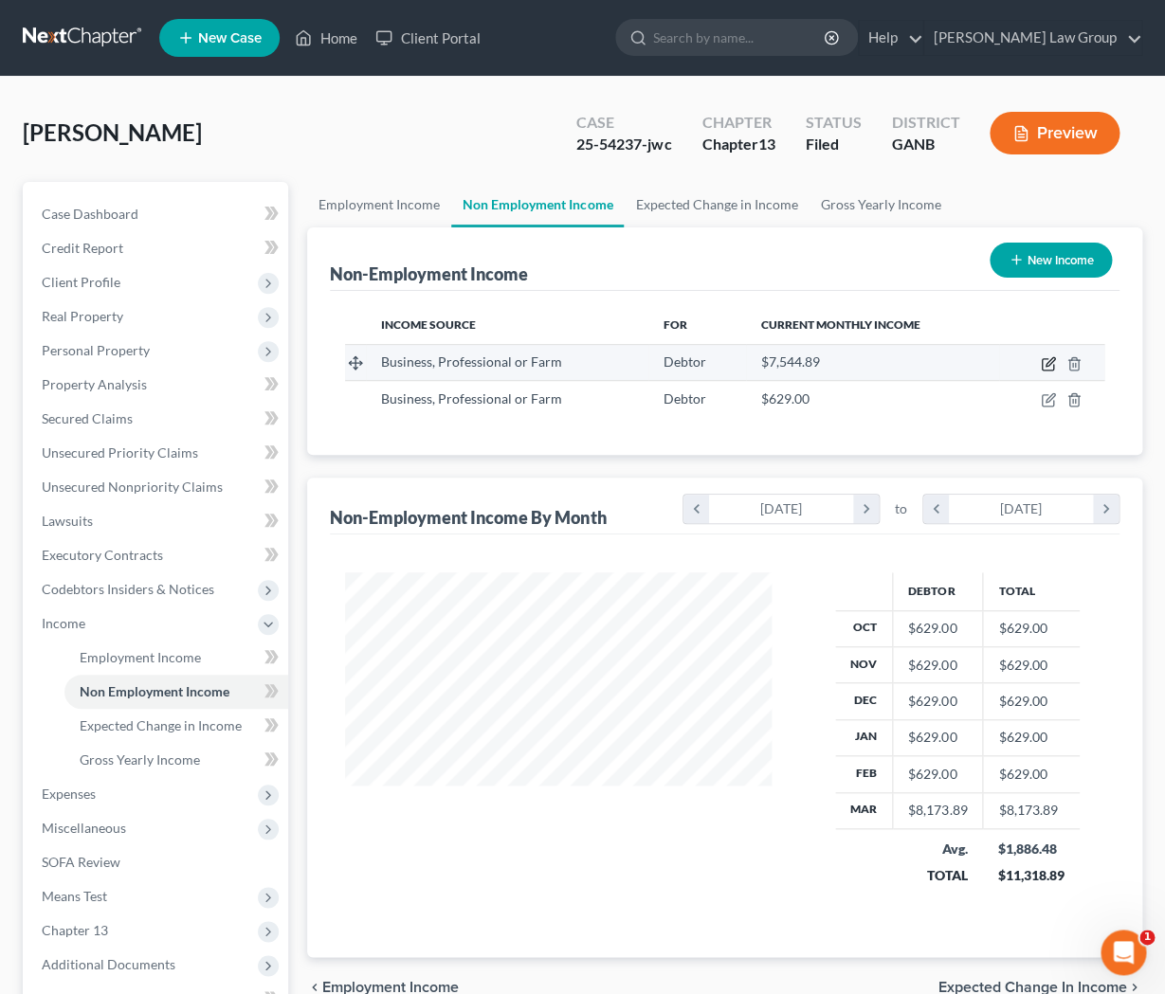
click at [1043, 366] on icon "button" at bounding box center [1048, 363] width 15 height 15
select select "10"
select select "0"
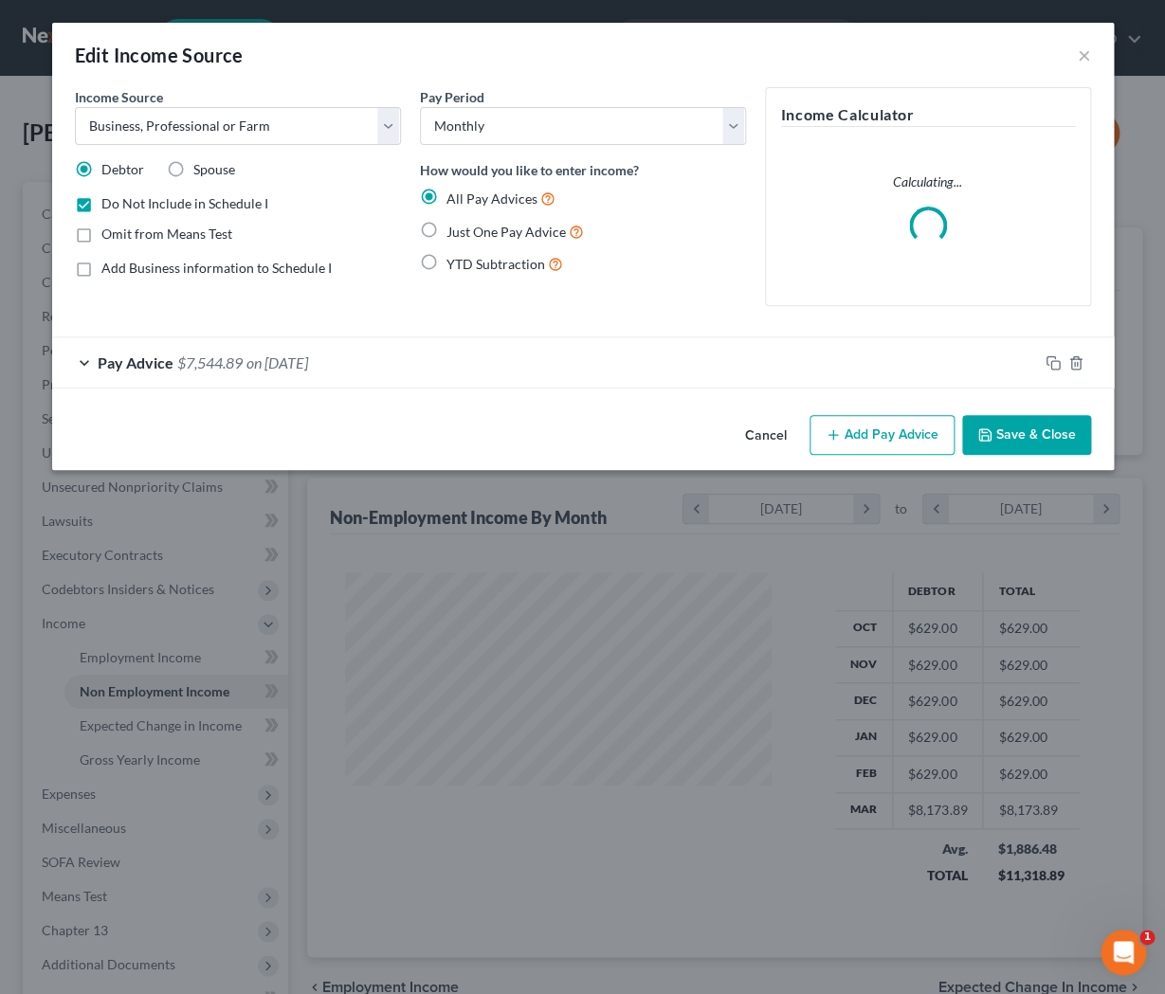
click at [375, 360] on div "Pay Advice $7,544.89 on 03/31/2025" at bounding box center [545, 362] width 986 height 50
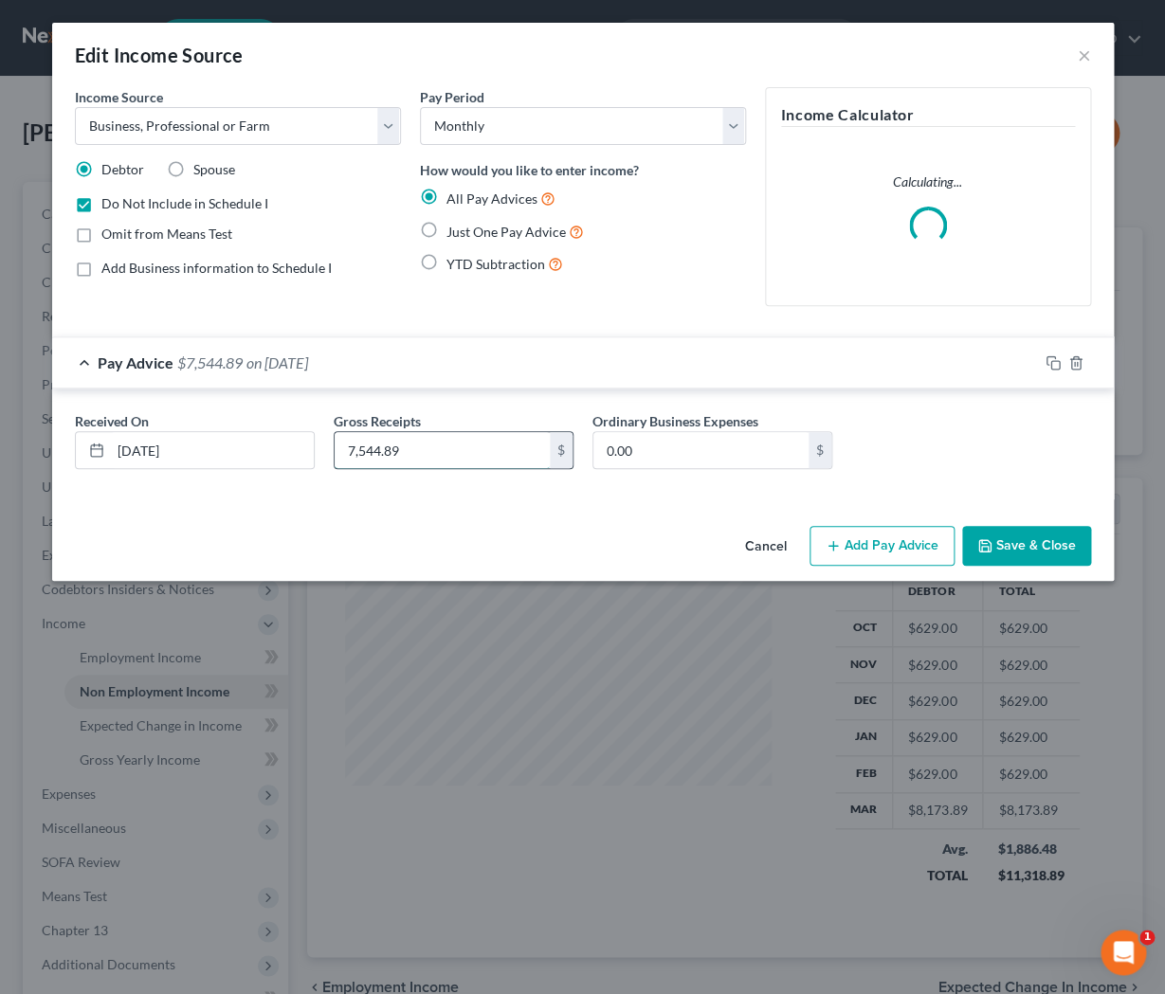
drag, startPoint x: 409, startPoint y: 445, endPoint x: 444, endPoint y: 434, distance: 36.0
click at [444, 434] on input "7,544.89" at bounding box center [442, 450] width 215 height 36
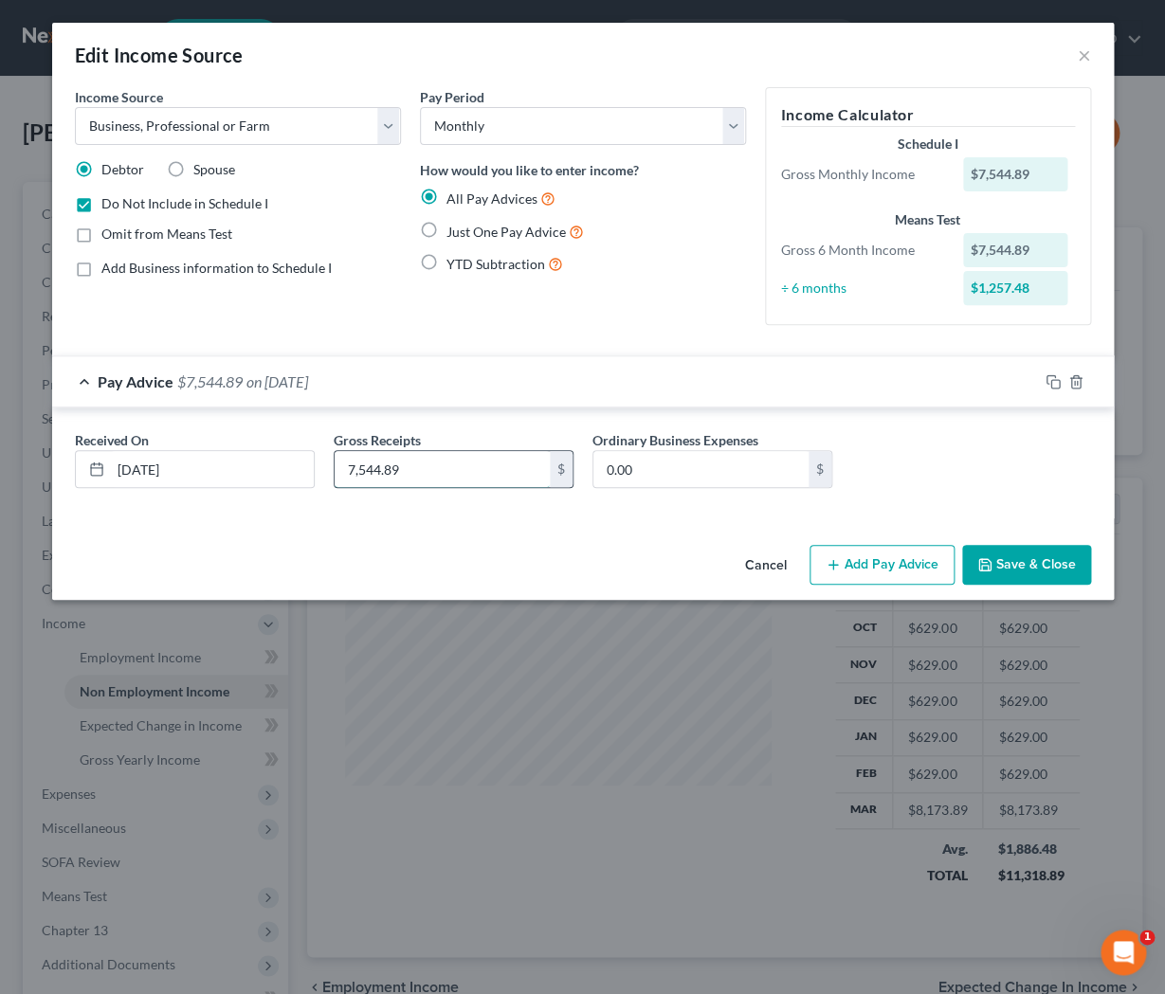
drag, startPoint x: 423, startPoint y: 436, endPoint x: 337, endPoint y: 439, distance: 85.3
click at [337, 451] on input "7,544.89" at bounding box center [442, 469] width 215 height 36
drag, startPoint x: 349, startPoint y: 464, endPoint x: 423, endPoint y: 464, distance: 73.9
click at [423, 464] on input "7,544.89" at bounding box center [442, 469] width 215 height 36
type input "4,856.44"
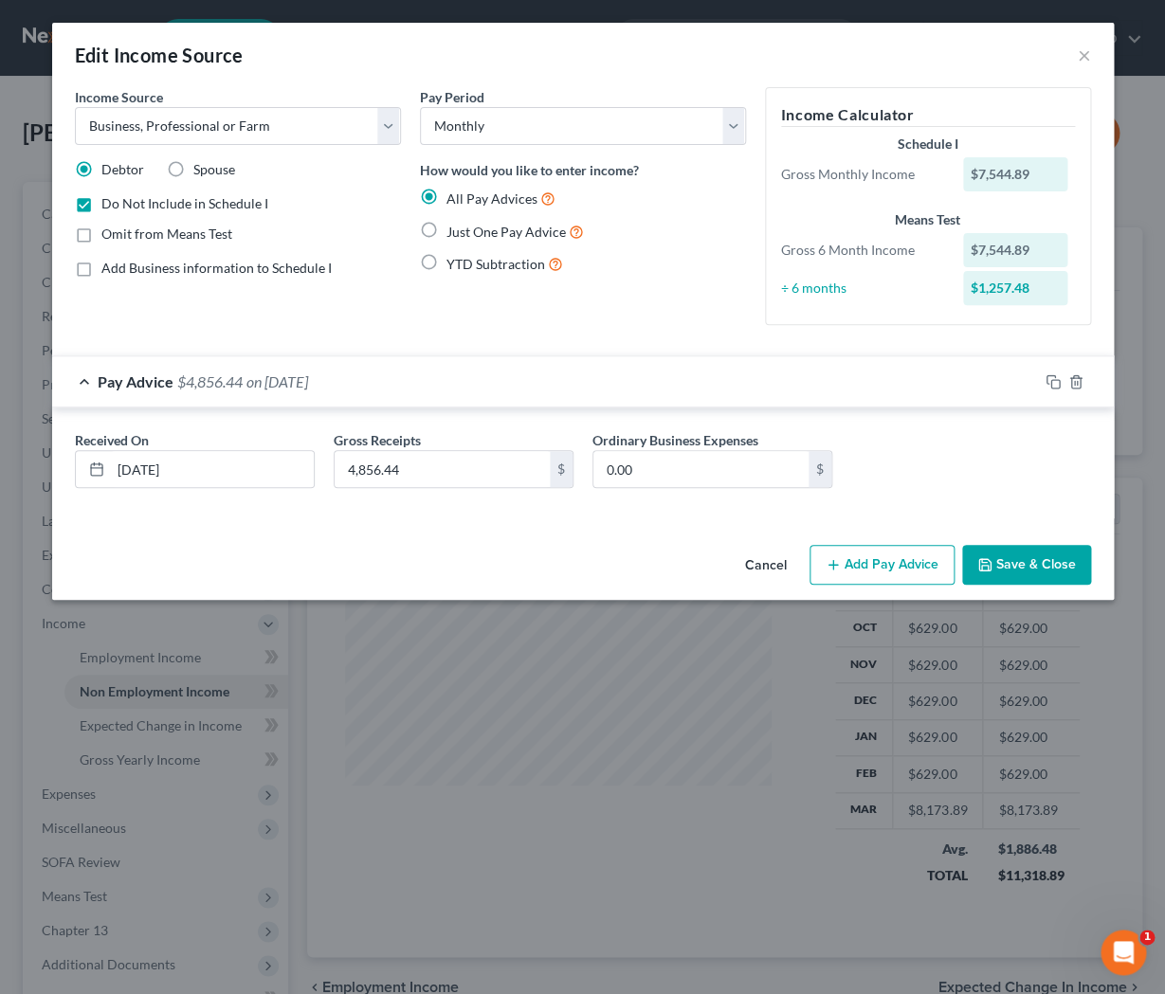
click at [1043, 570] on button "Save & Close" at bounding box center [1026, 565] width 129 height 40
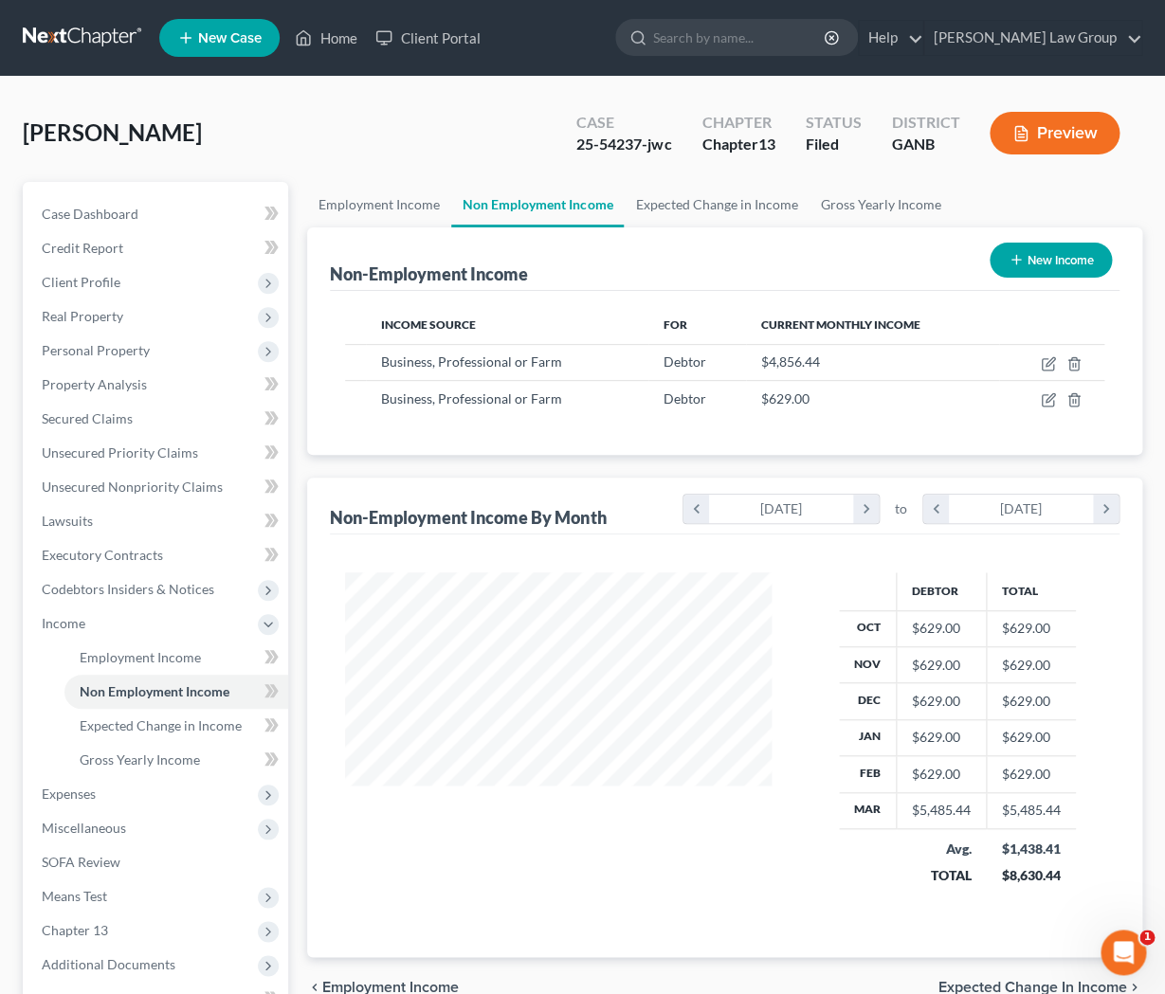
click at [1052, 133] on button "Preview" at bounding box center [1054, 133] width 130 height 43
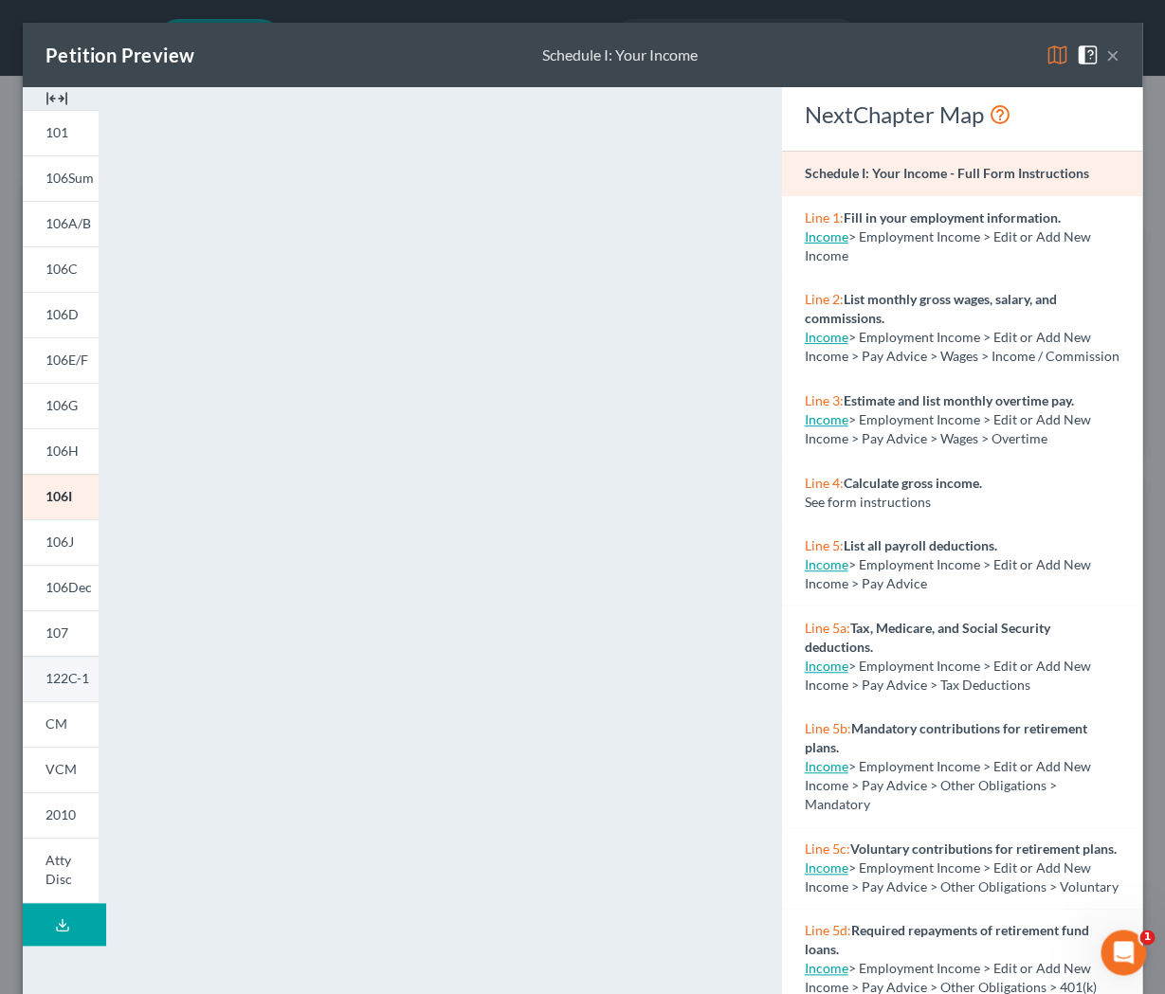
click at [67, 673] on span "122C-1" at bounding box center [67, 678] width 44 height 16
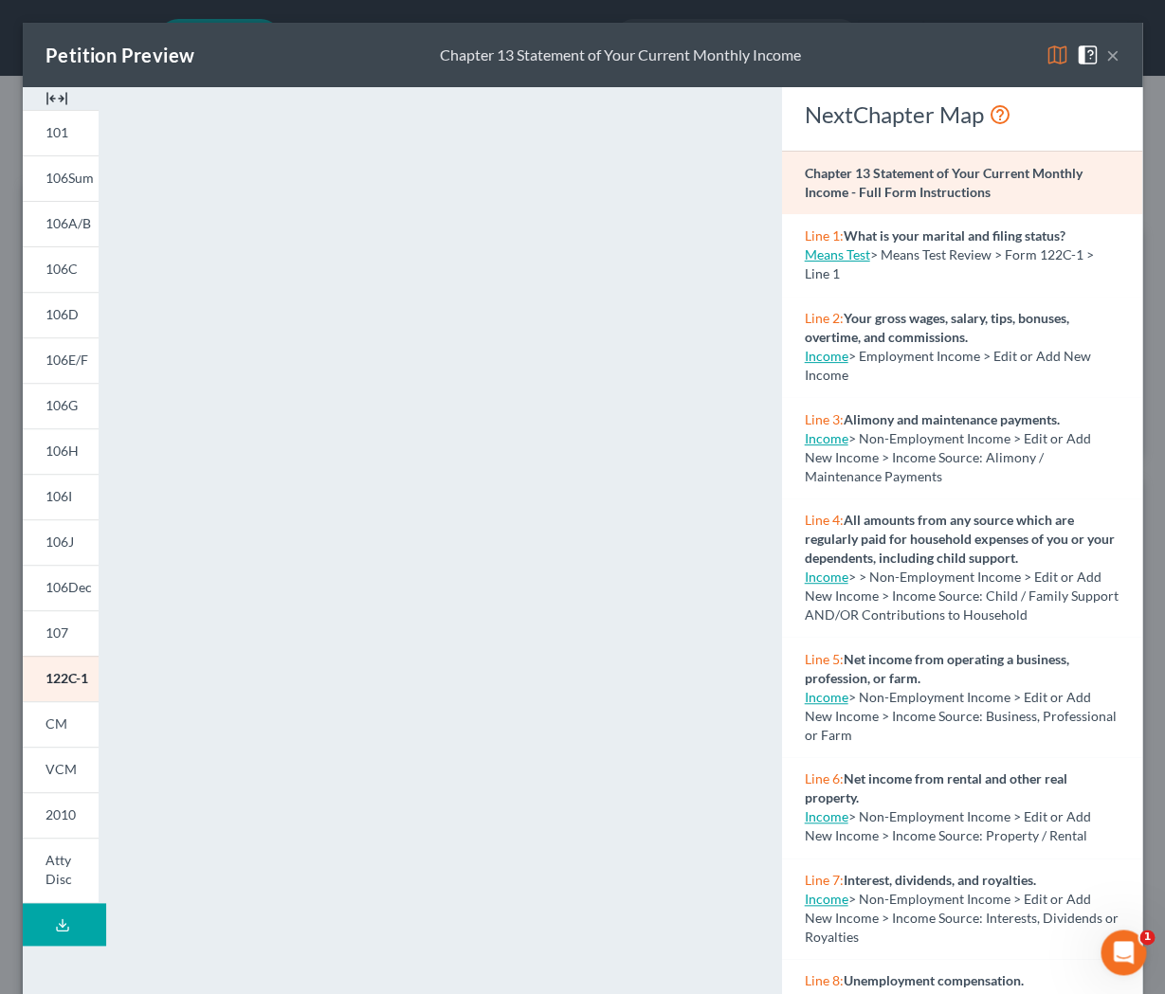
click at [1116, 62] on button "×" at bounding box center [1112, 55] width 13 height 23
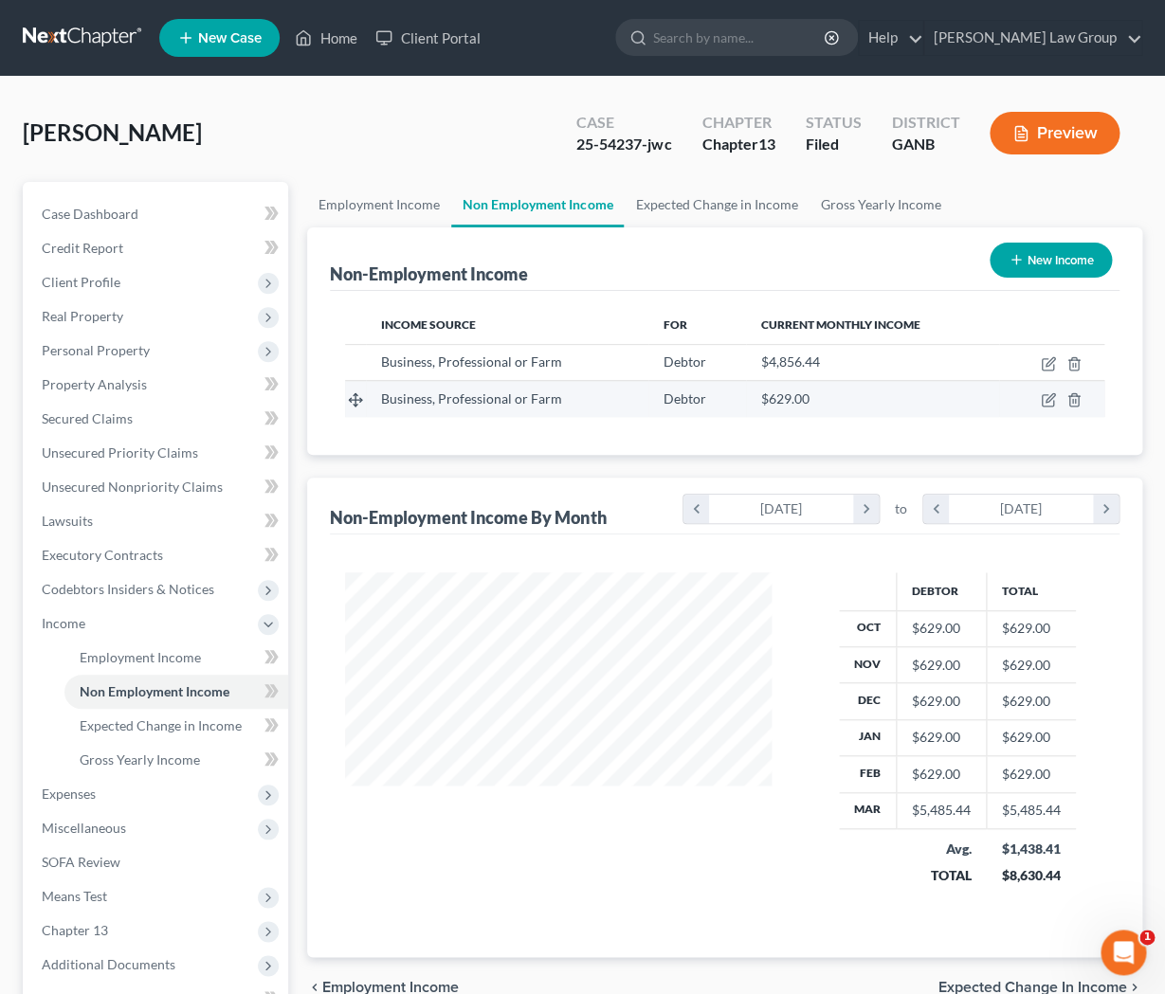
click at [736, 402] on td "Debtor" at bounding box center [697, 399] width 98 height 36
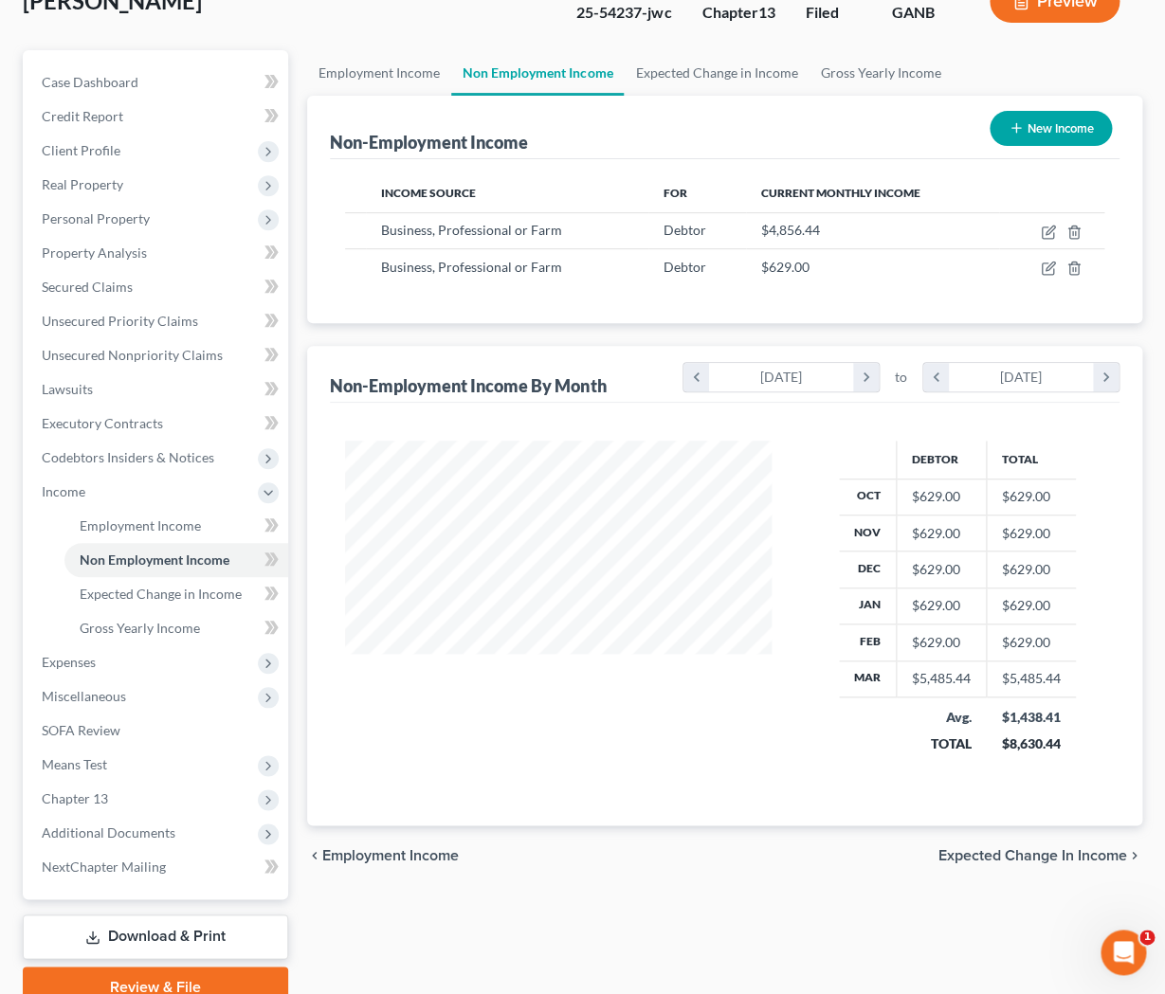
scroll to position [216, 0]
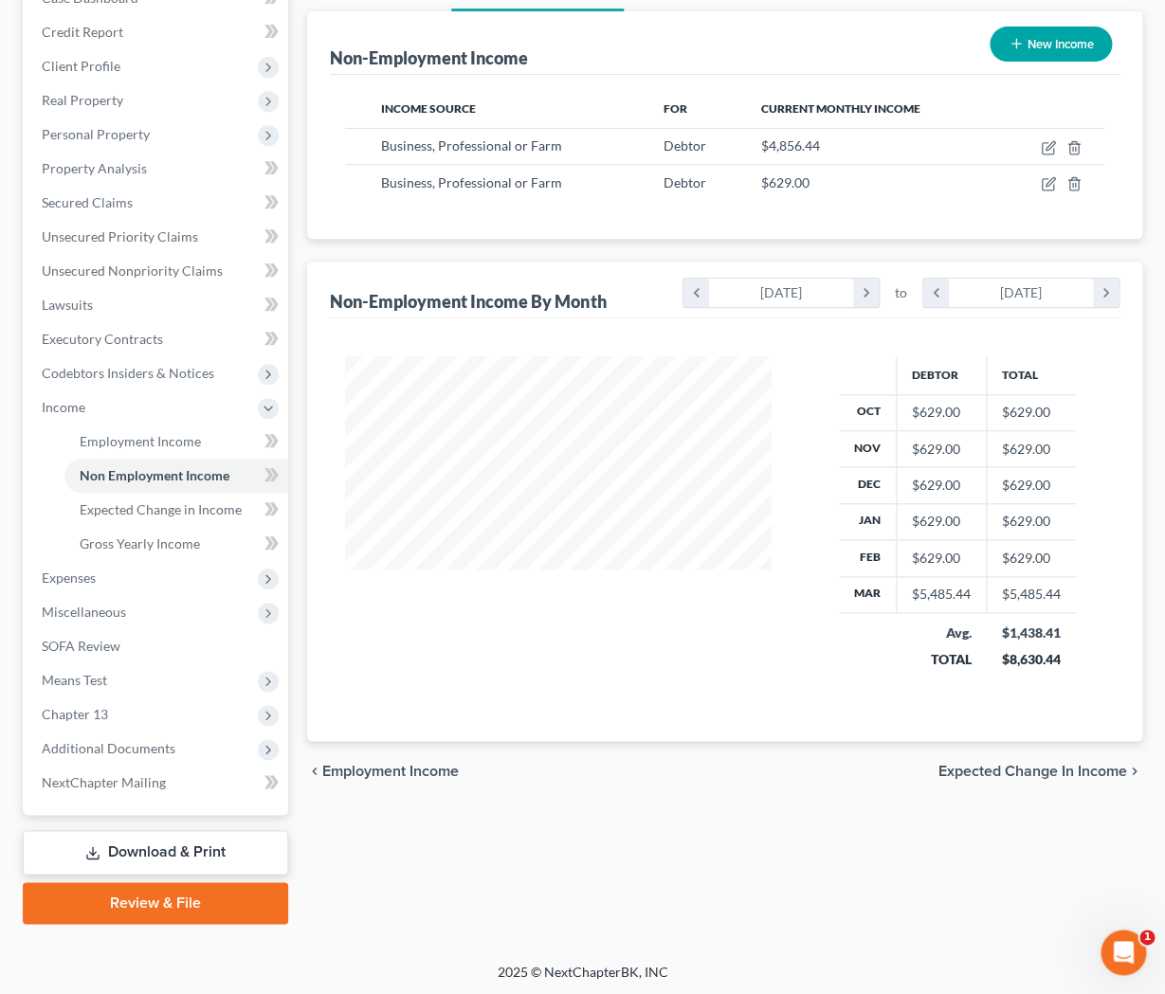
click at [966, 772] on span "Expected Change in Income" at bounding box center [1032, 771] width 189 height 15
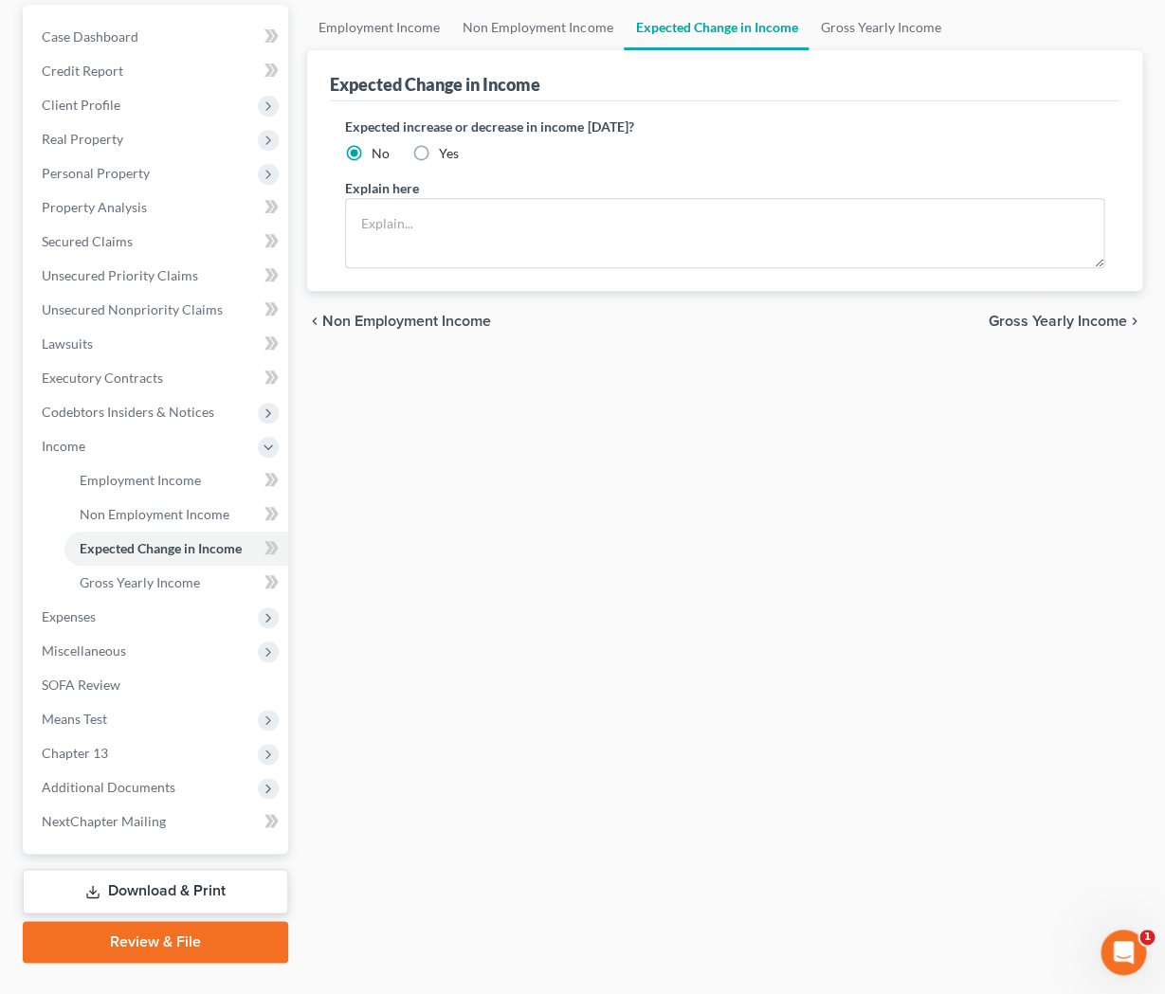
scroll to position [216, 0]
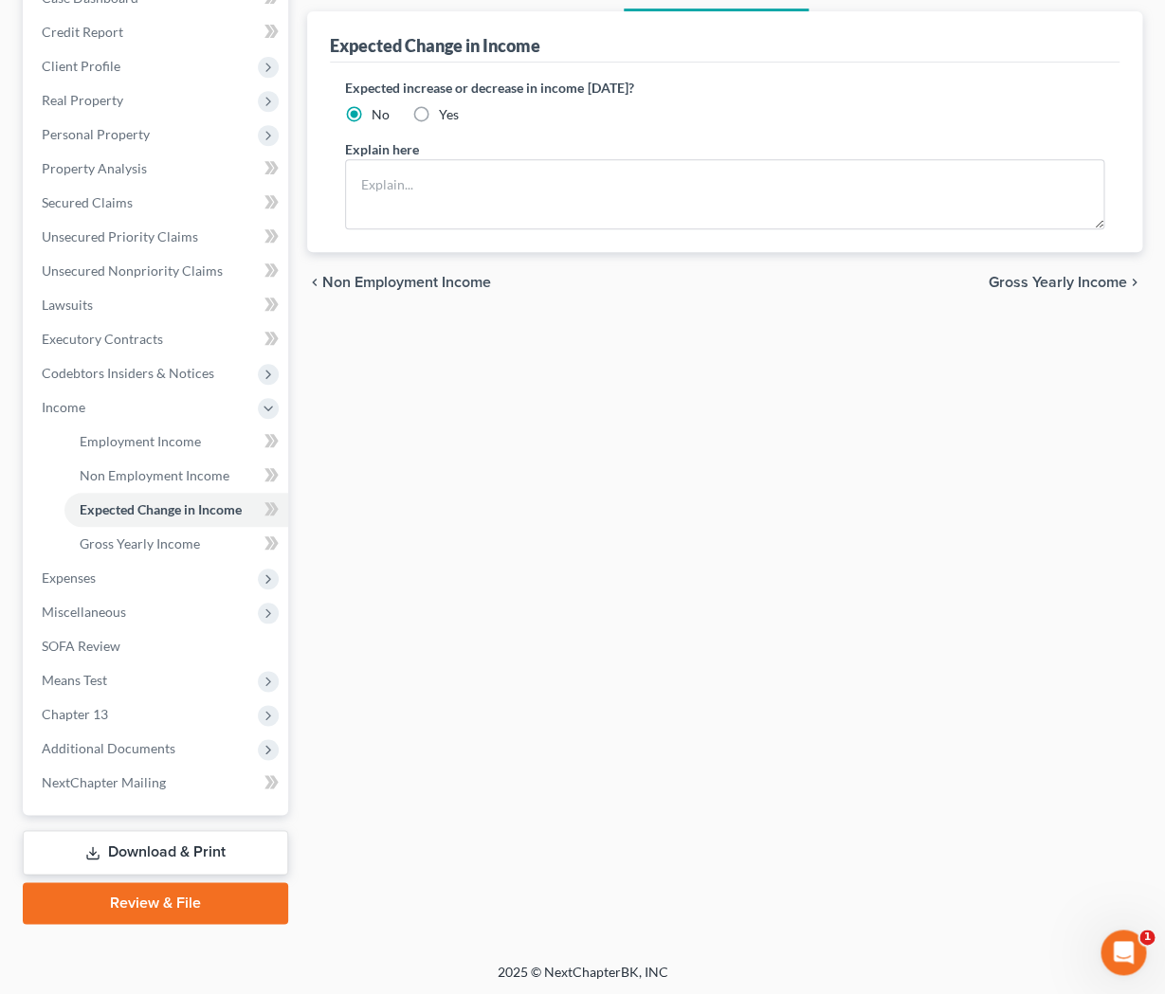
click at [1017, 281] on span "Gross Yearly Income" at bounding box center [1058, 282] width 138 height 15
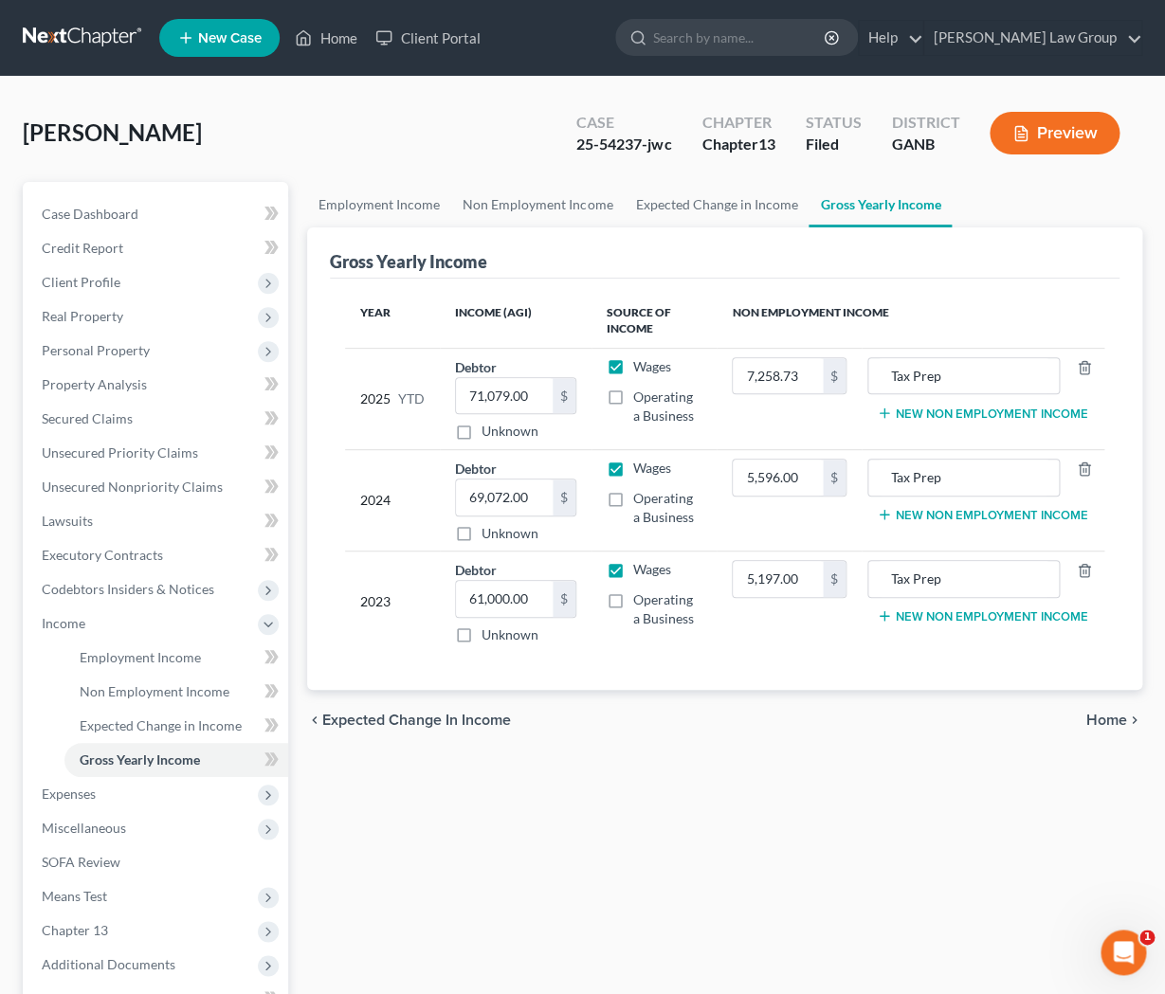
click at [1105, 727] on span "Home" at bounding box center [1106, 720] width 41 height 15
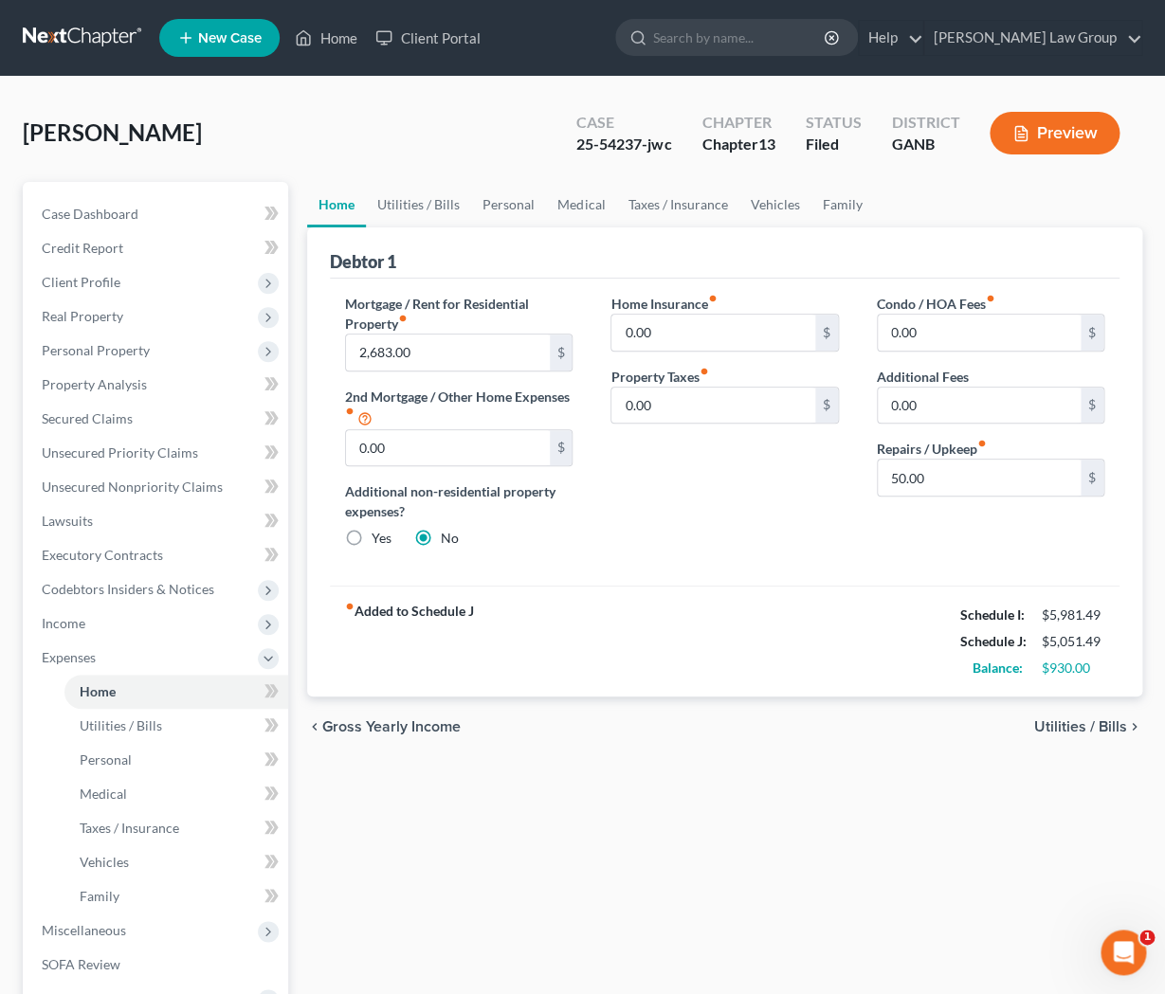
click at [1075, 726] on span "Utilities / Bills" at bounding box center [1080, 726] width 93 height 15
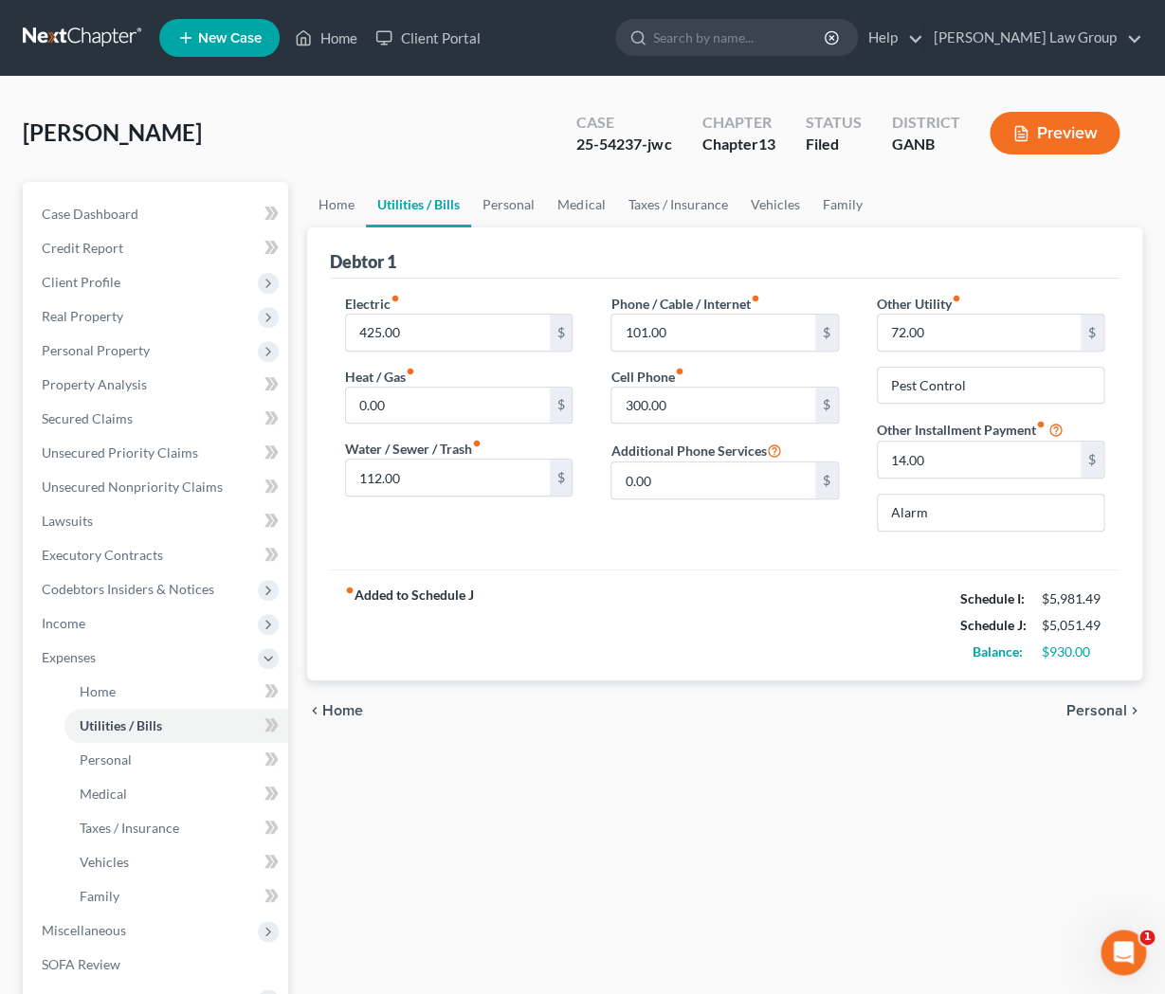
click at [1081, 711] on span "Personal" at bounding box center [1096, 710] width 61 height 15
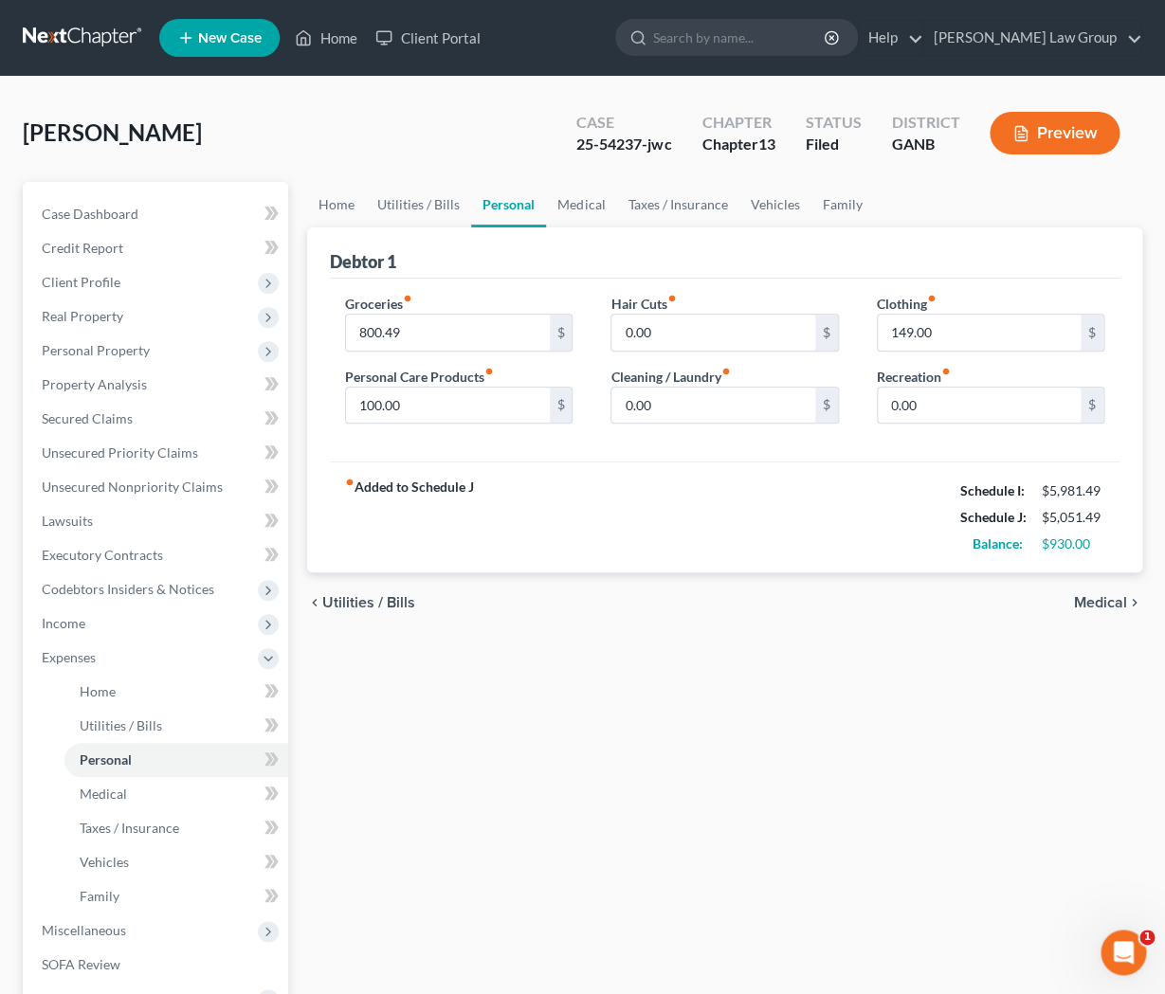
click at [1085, 596] on span "Medical" at bounding box center [1100, 602] width 53 height 15
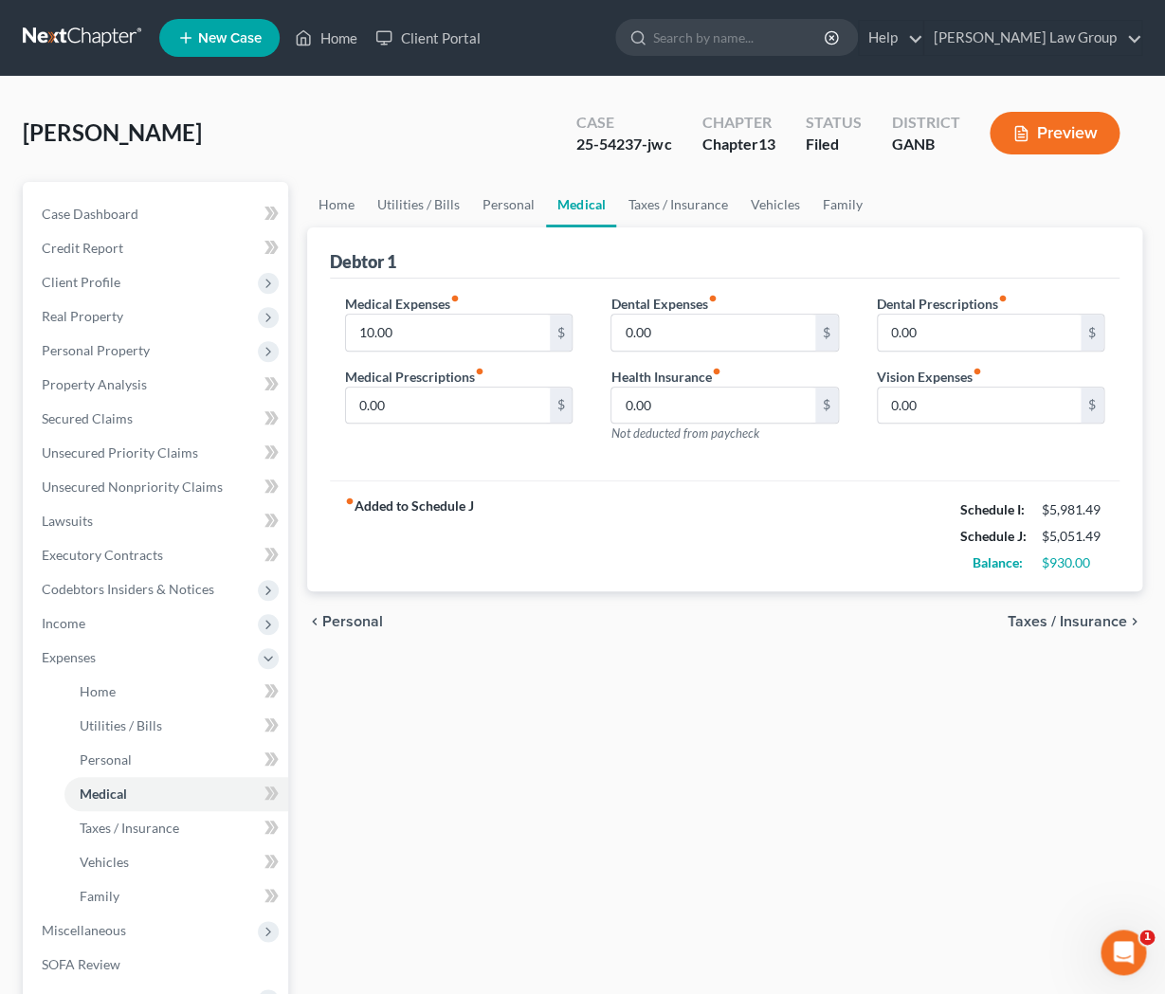
click at [1088, 614] on span "Taxes / Insurance" at bounding box center [1067, 621] width 119 height 15
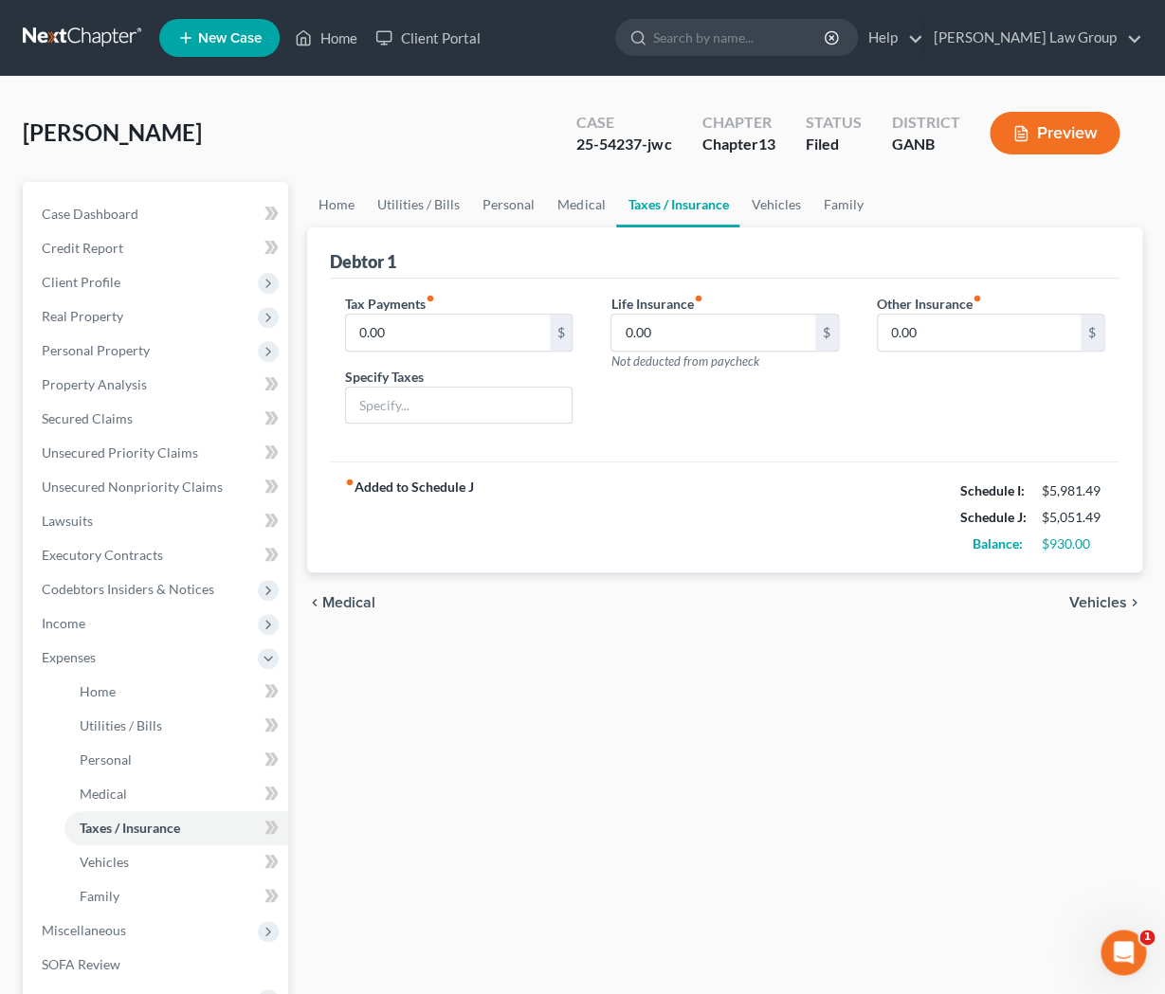
click at [1088, 613] on div "chevron_left Medical Vehicles chevron_right" at bounding box center [724, 602] width 835 height 61
click at [1088, 608] on span "Vehicles" at bounding box center [1098, 602] width 58 height 15
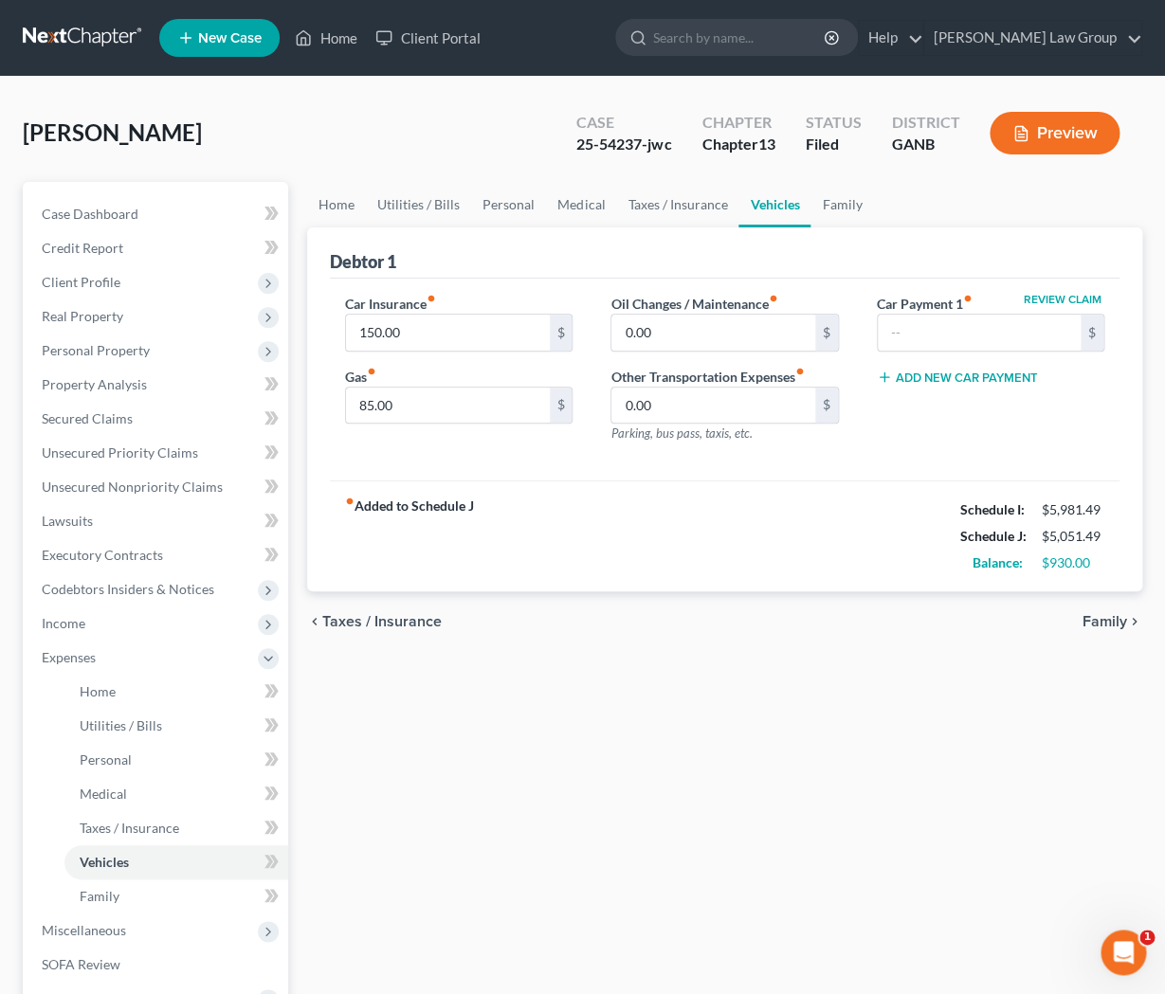
click at [1097, 620] on span "Family" at bounding box center [1104, 621] width 45 height 15
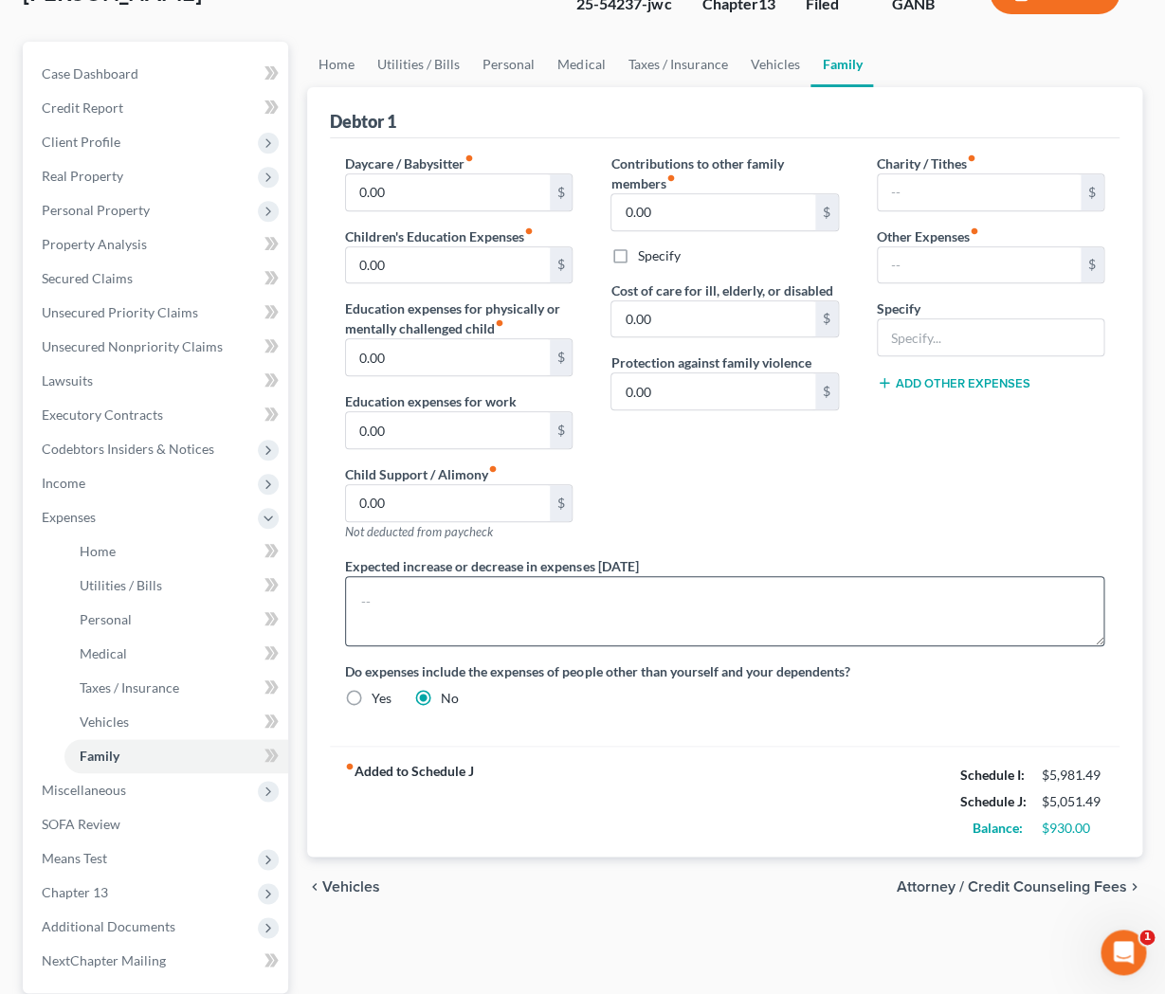
scroll to position [318, 0]
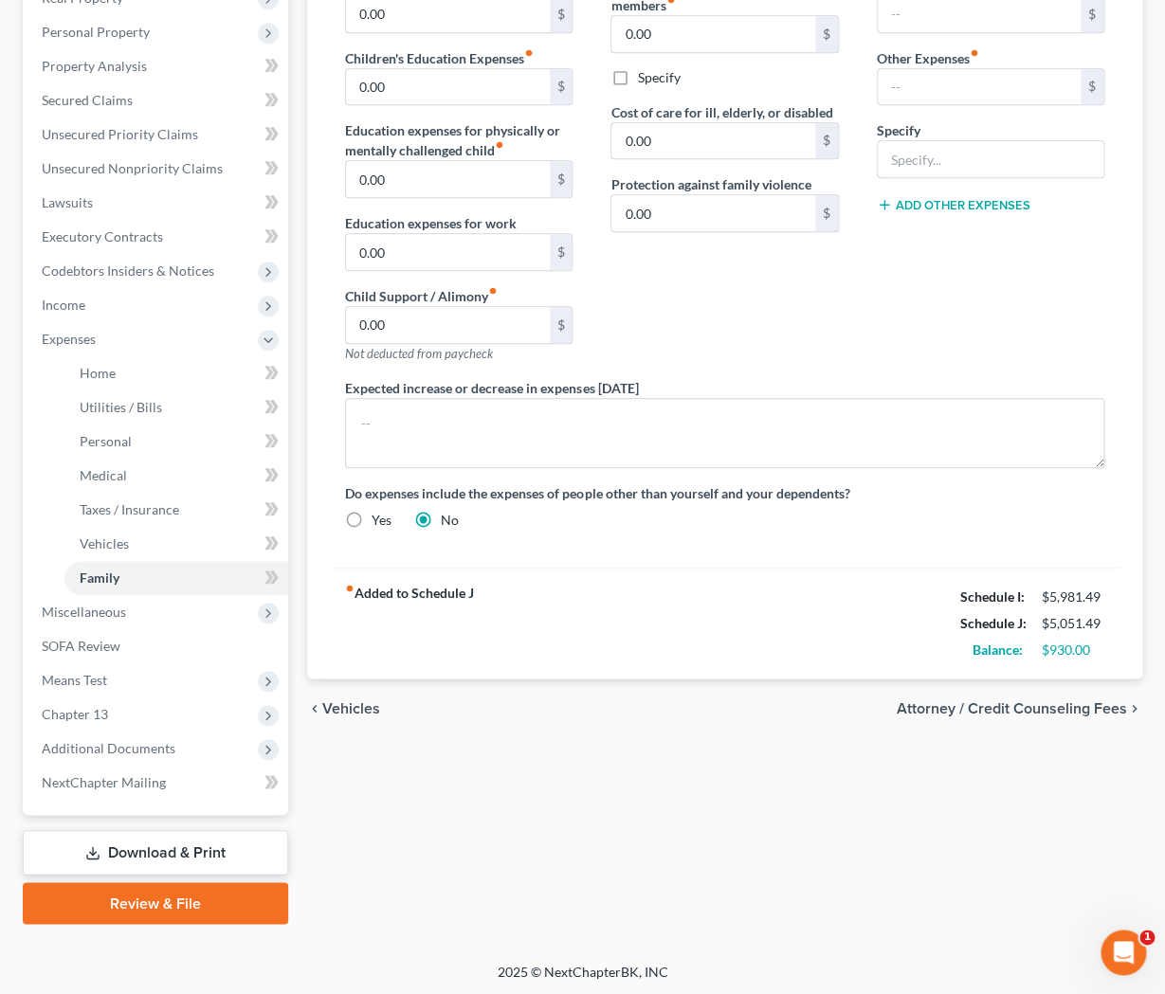
click at [1068, 695] on div "chevron_left Vehicles Attorney / Credit Counseling Fees chevron_right" at bounding box center [724, 709] width 835 height 61
click at [1070, 710] on span "Attorney / Credit Counseling Fees" at bounding box center [1012, 708] width 230 height 15
select select "1"
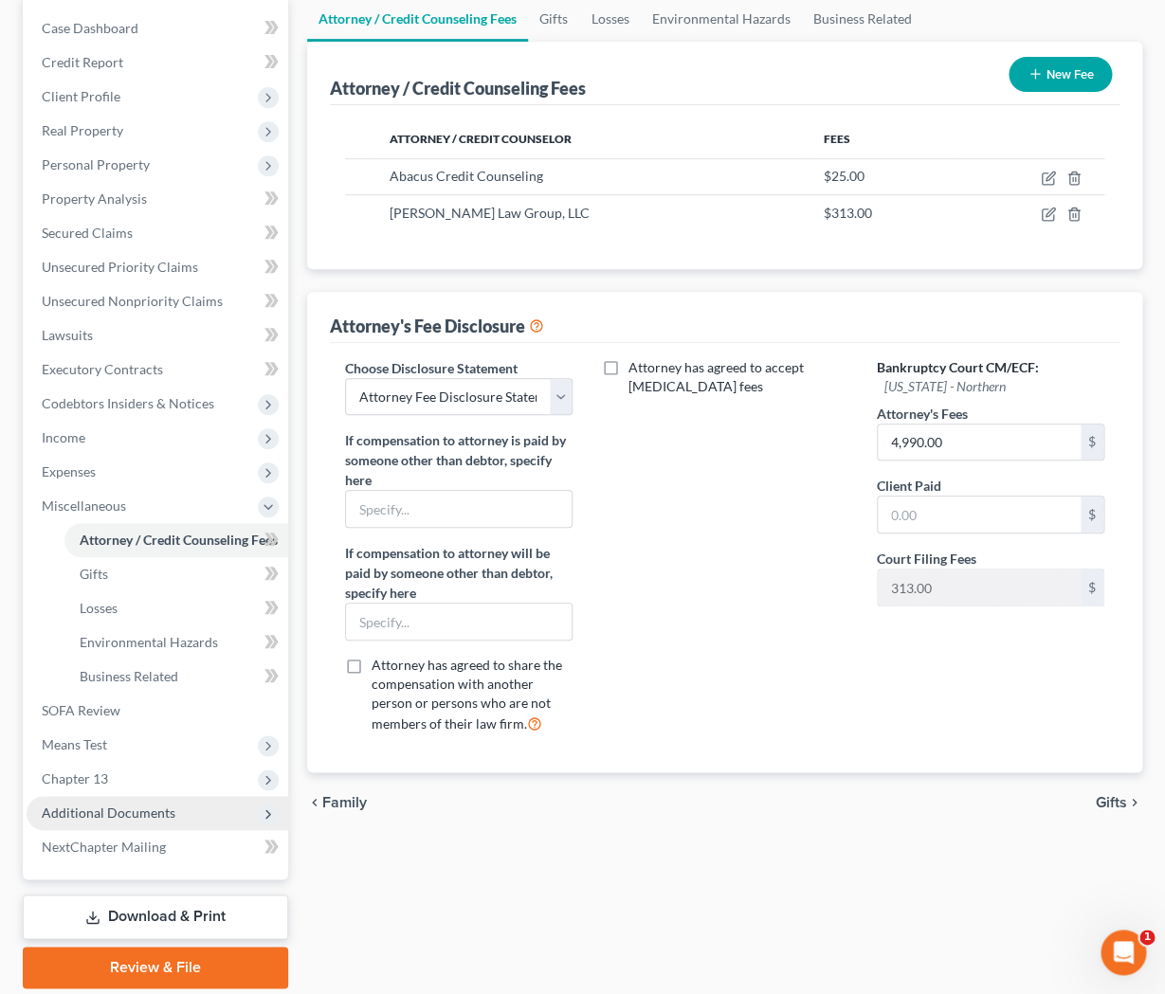
scroll to position [250, 0]
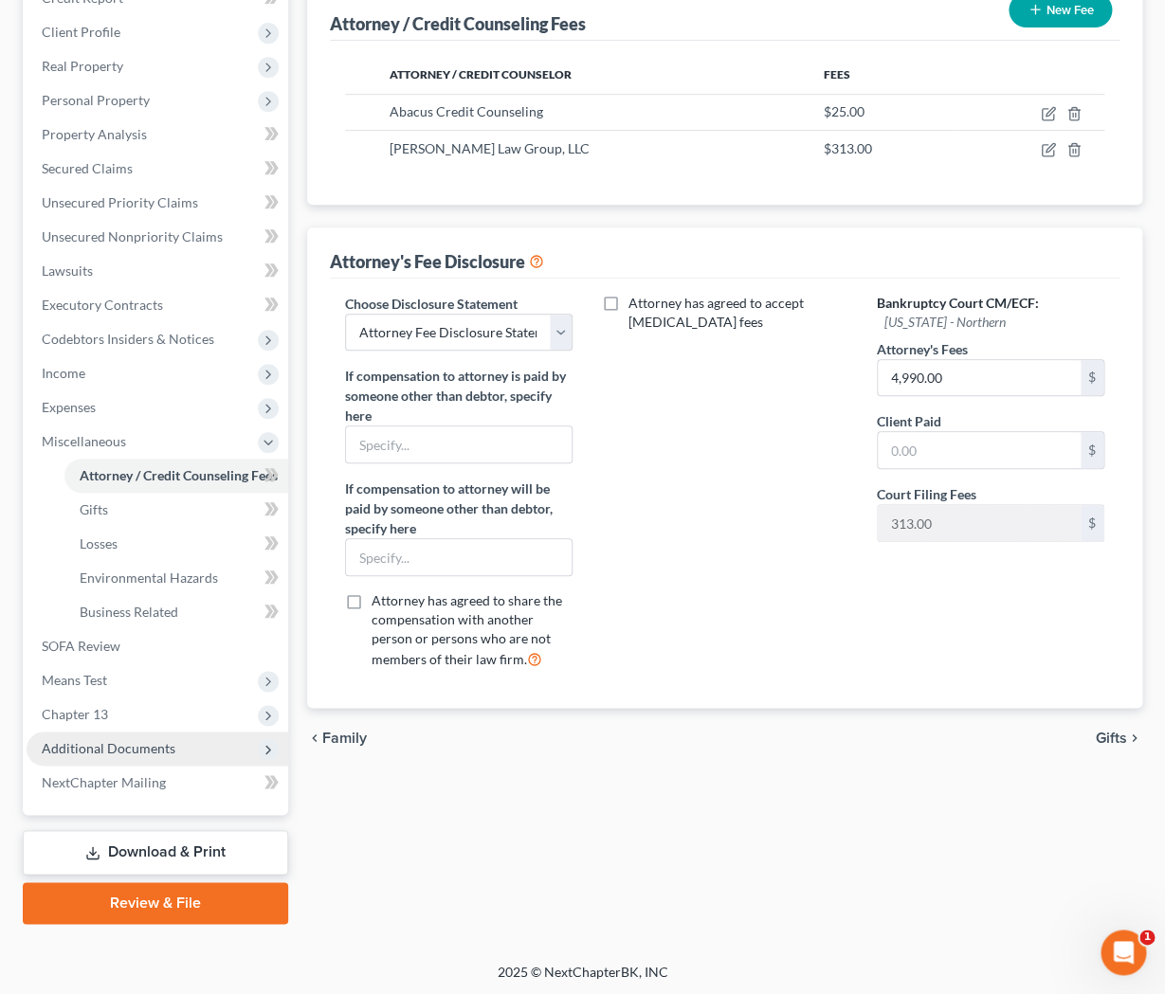
click at [107, 753] on span "Additional Documents" at bounding box center [109, 748] width 134 height 16
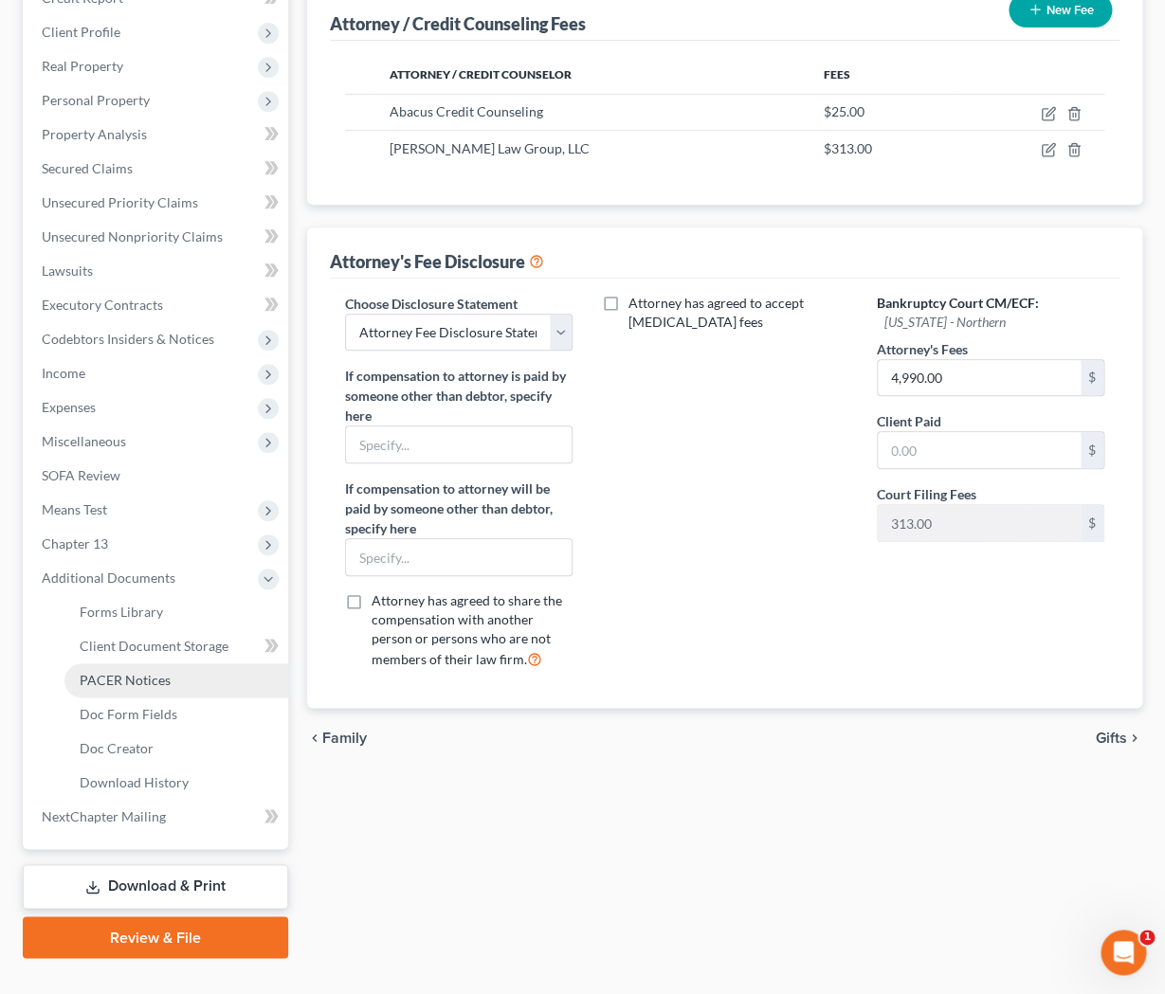
click at [148, 689] on link "PACER Notices" at bounding box center [176, 680] width 224 height 34
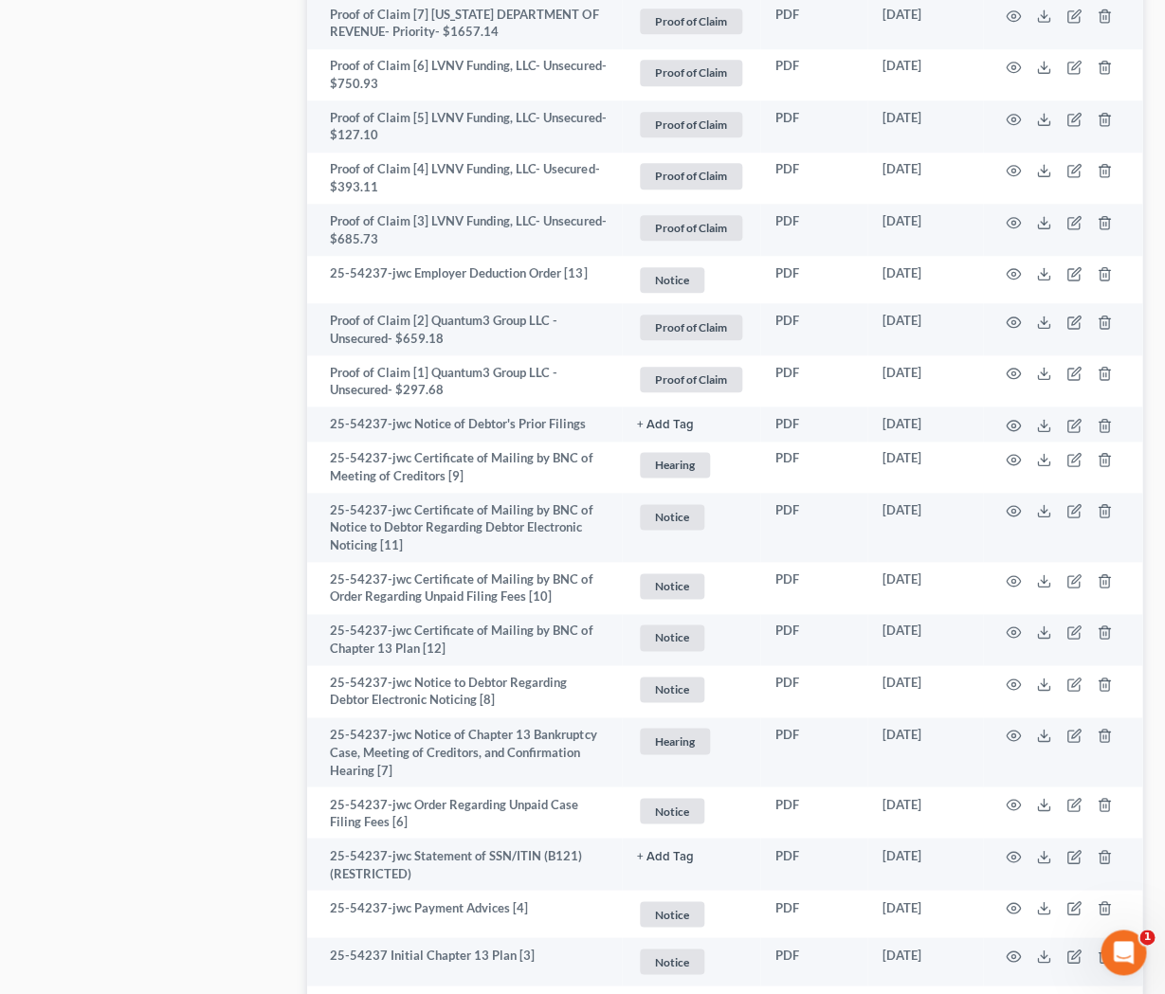
scroll to position [2980, 0]
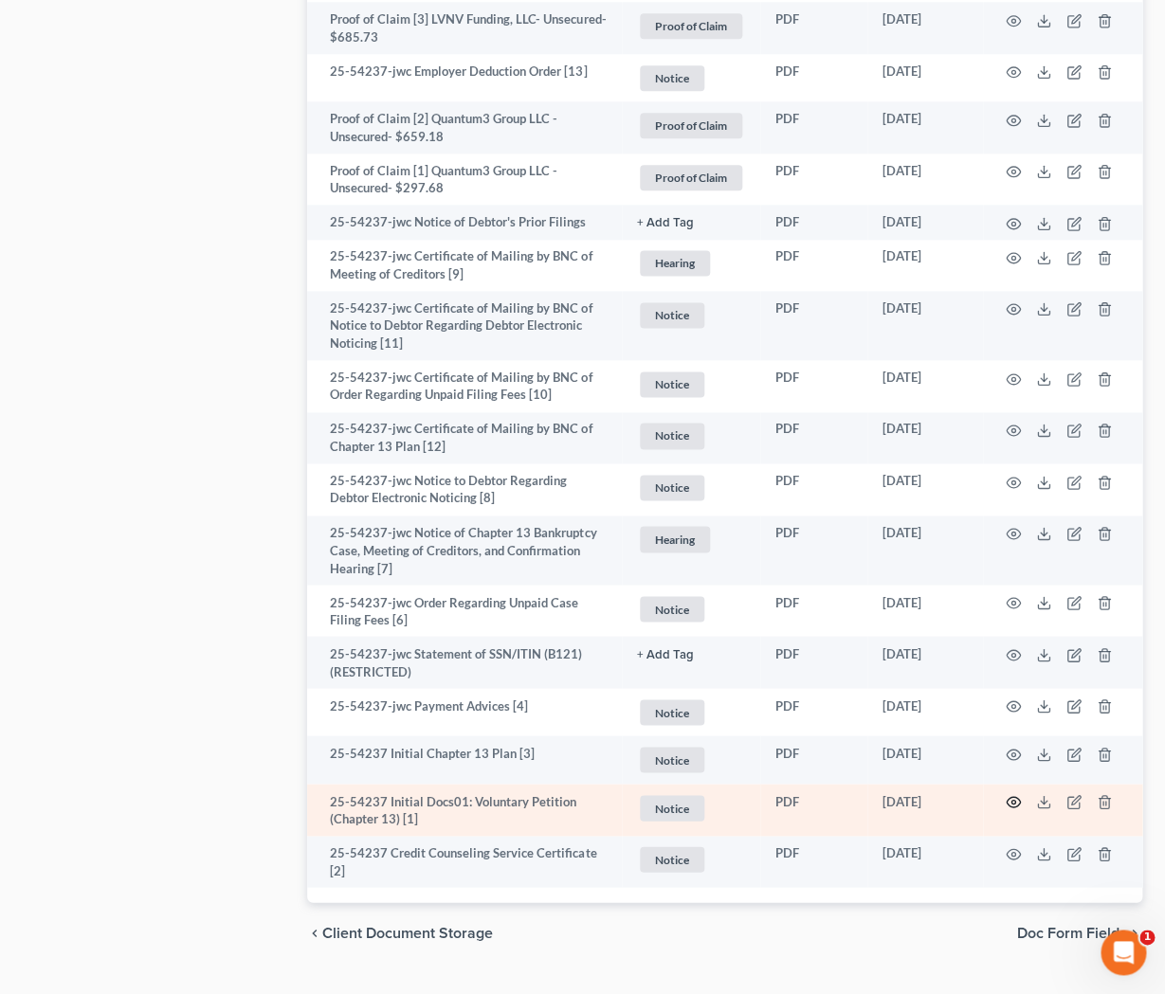
click at [1017, 794] on icon "button" at bounding box center [1013, 801] width 15 height 15
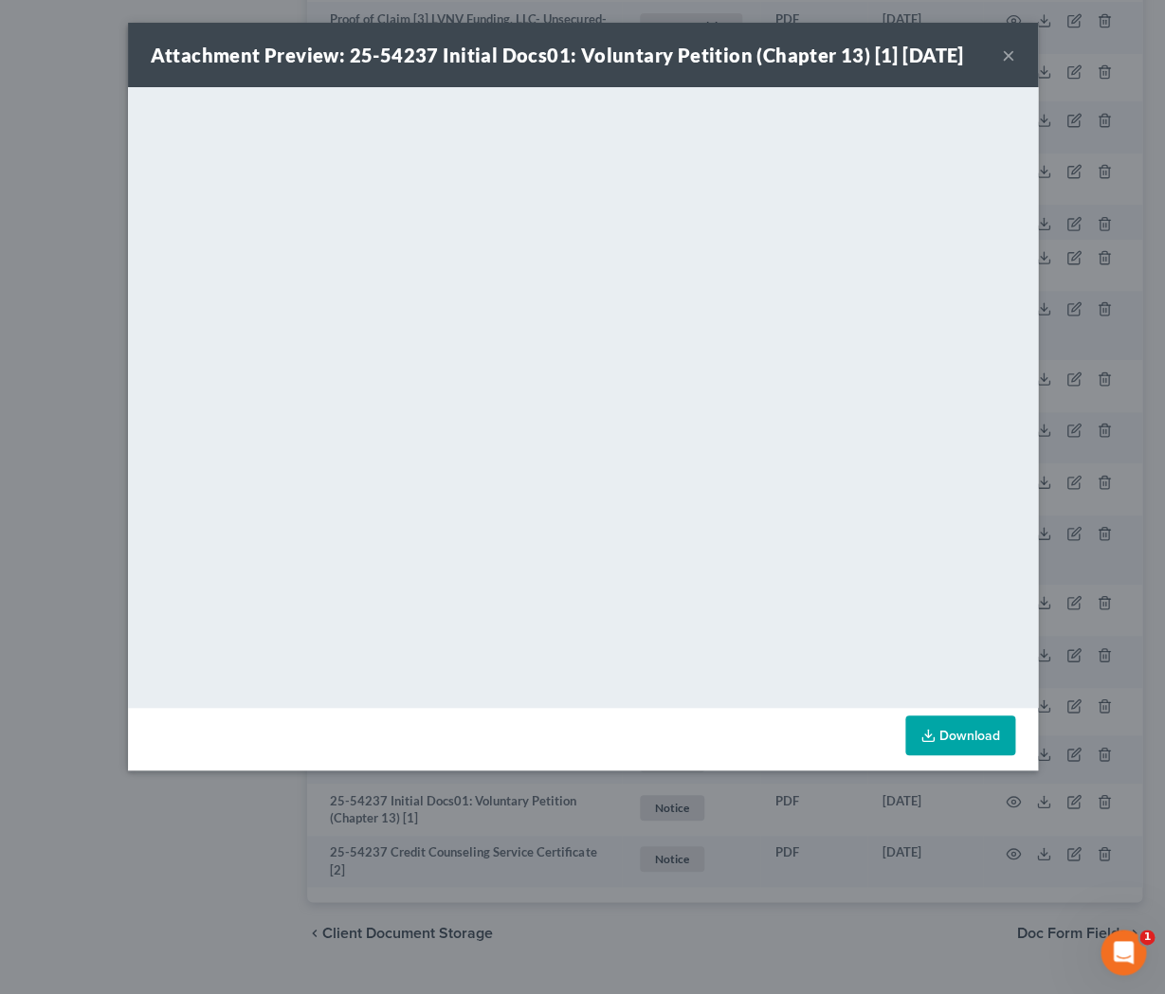
click at [1010, 57] on button "×" at bounding box center [1008, 55] width 13 height 23
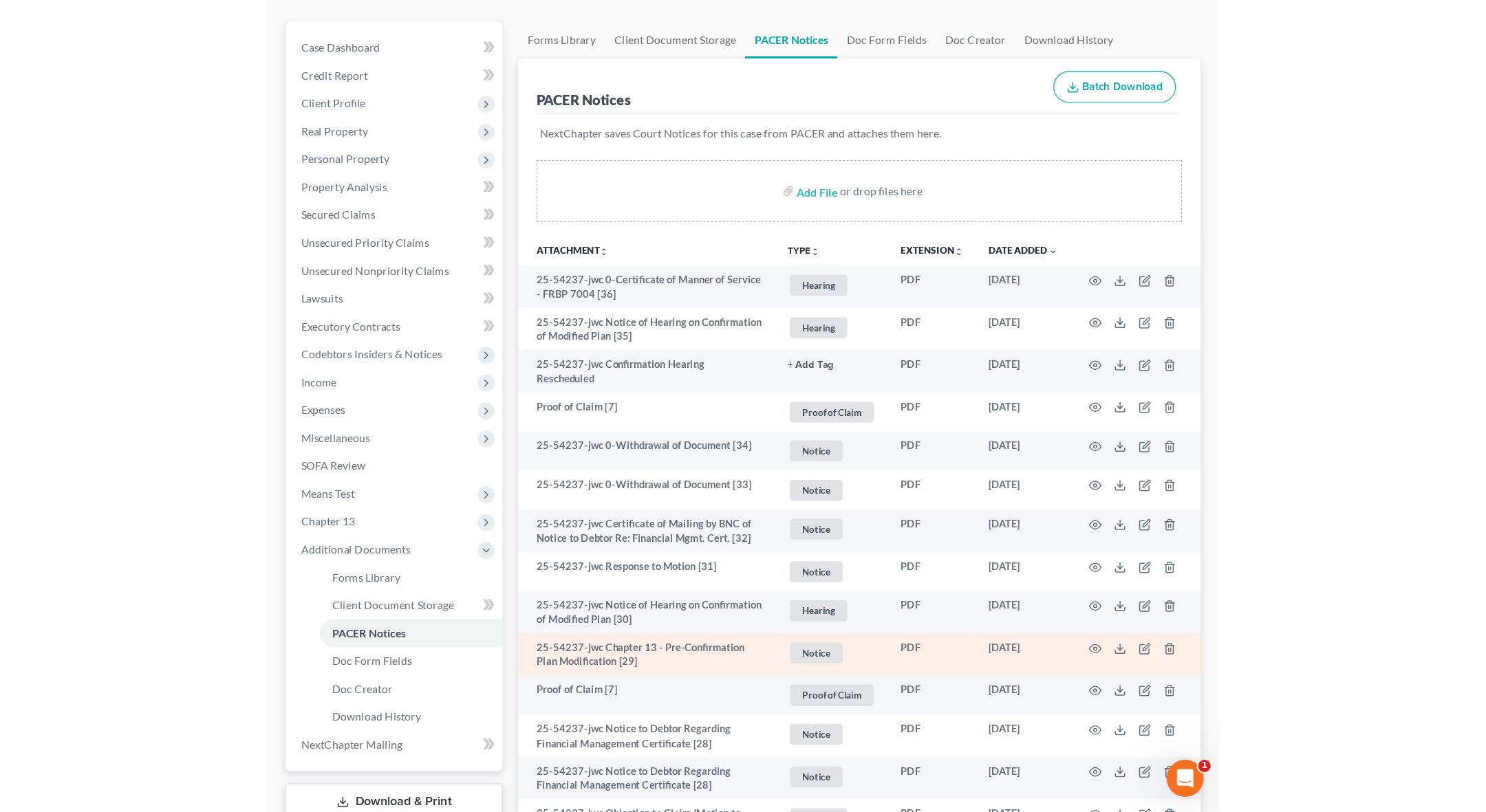
scroll to position [0, 0]
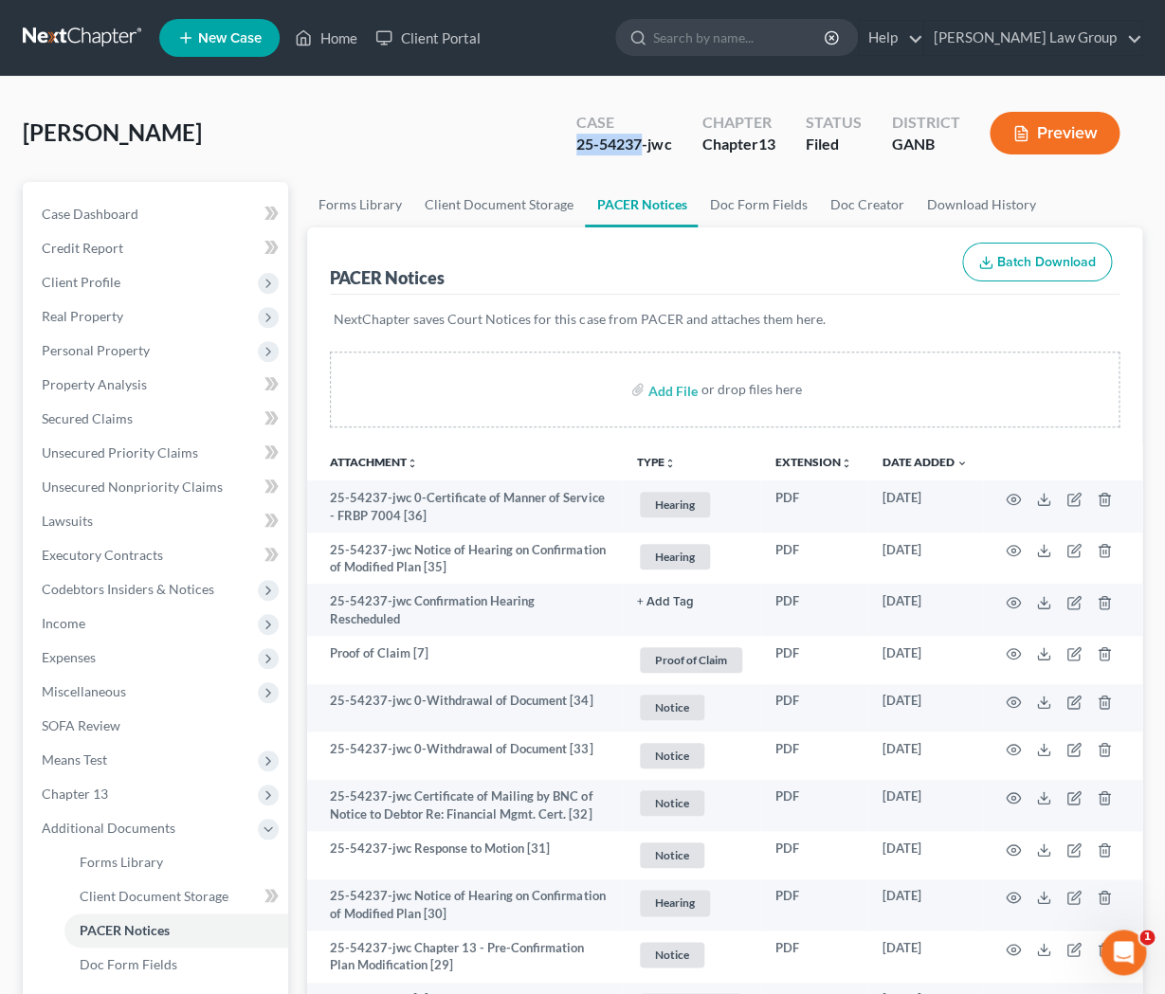
drag, startPoint x: 641, startPoint y: 146, endPoint x: 539, endPoint y: 147, distance: 101.4
click at [539, 147] on div "Colbert, Bianca Upgraded Case 25-54237-jwc Chapter Chapter 13 Status Filed Dist…" at bounding box center [582, 141] width 1119 height 82
copy div "25-54237"
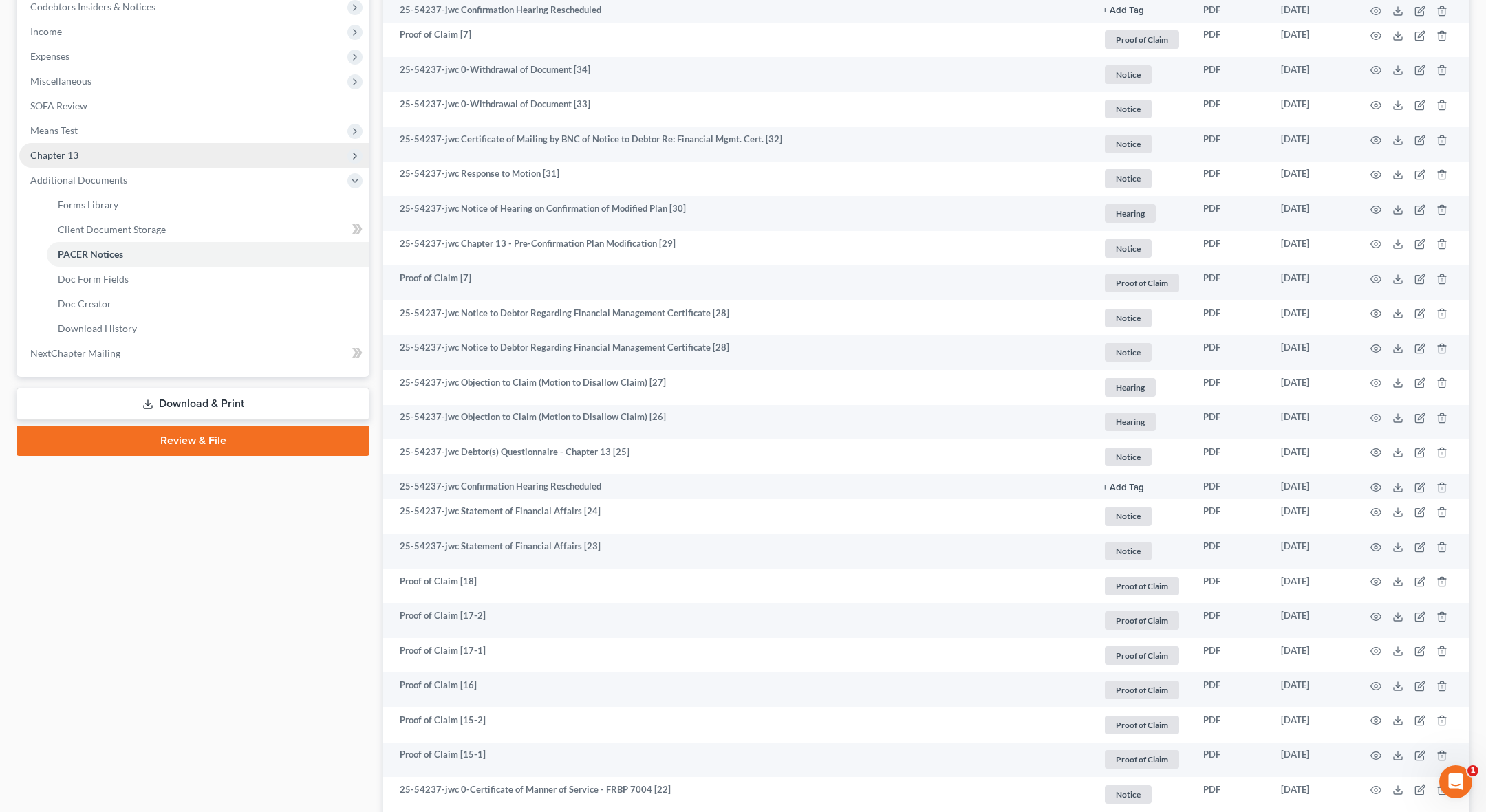
scroll to position [422, 0]
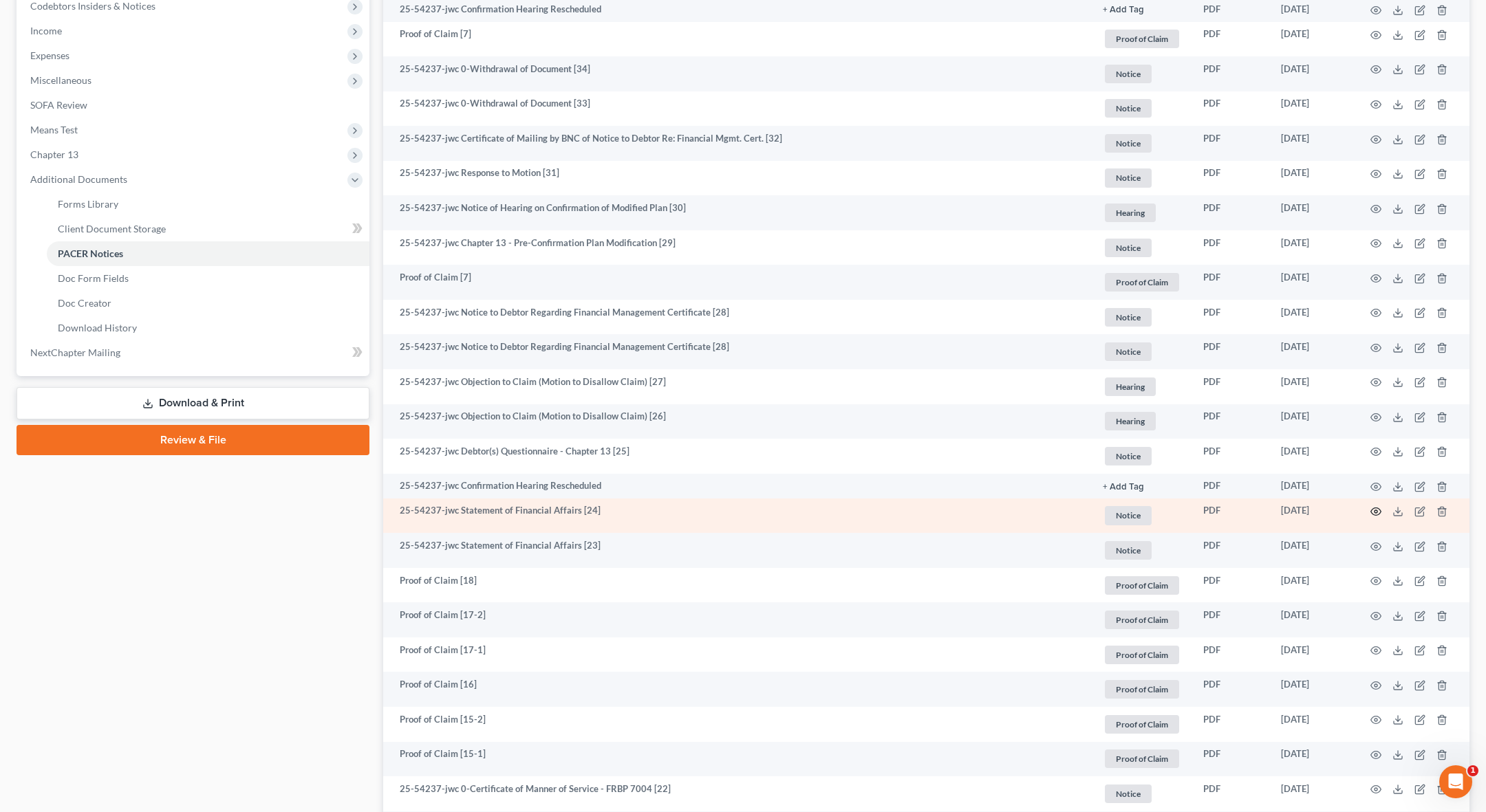
click at [845, 511] on circle "button" at bounding box center [1376, 512] width 3 height 3
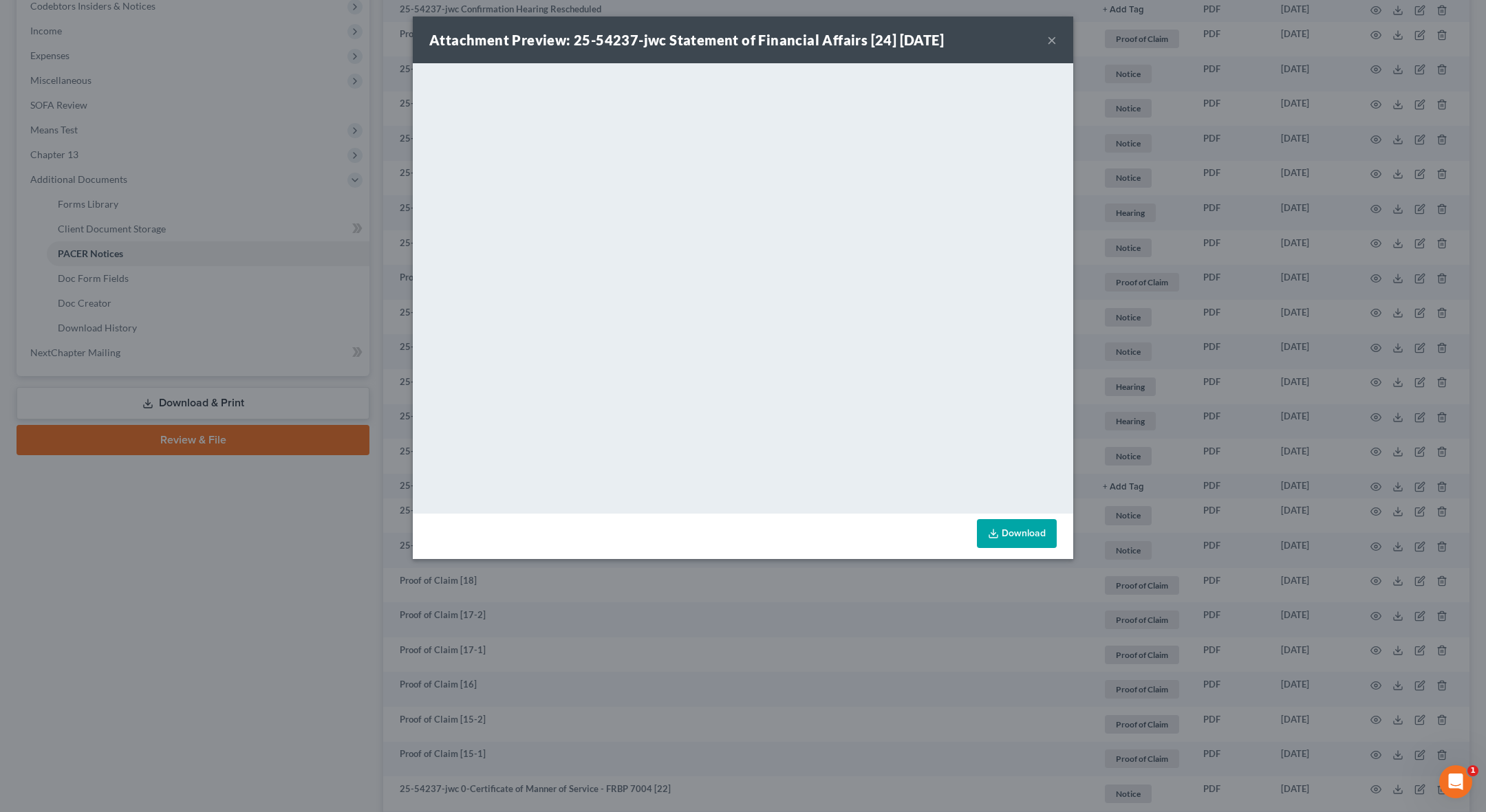
click at [845, 38] on button "×" at bounding box center [1052, 40] width 9 height 17
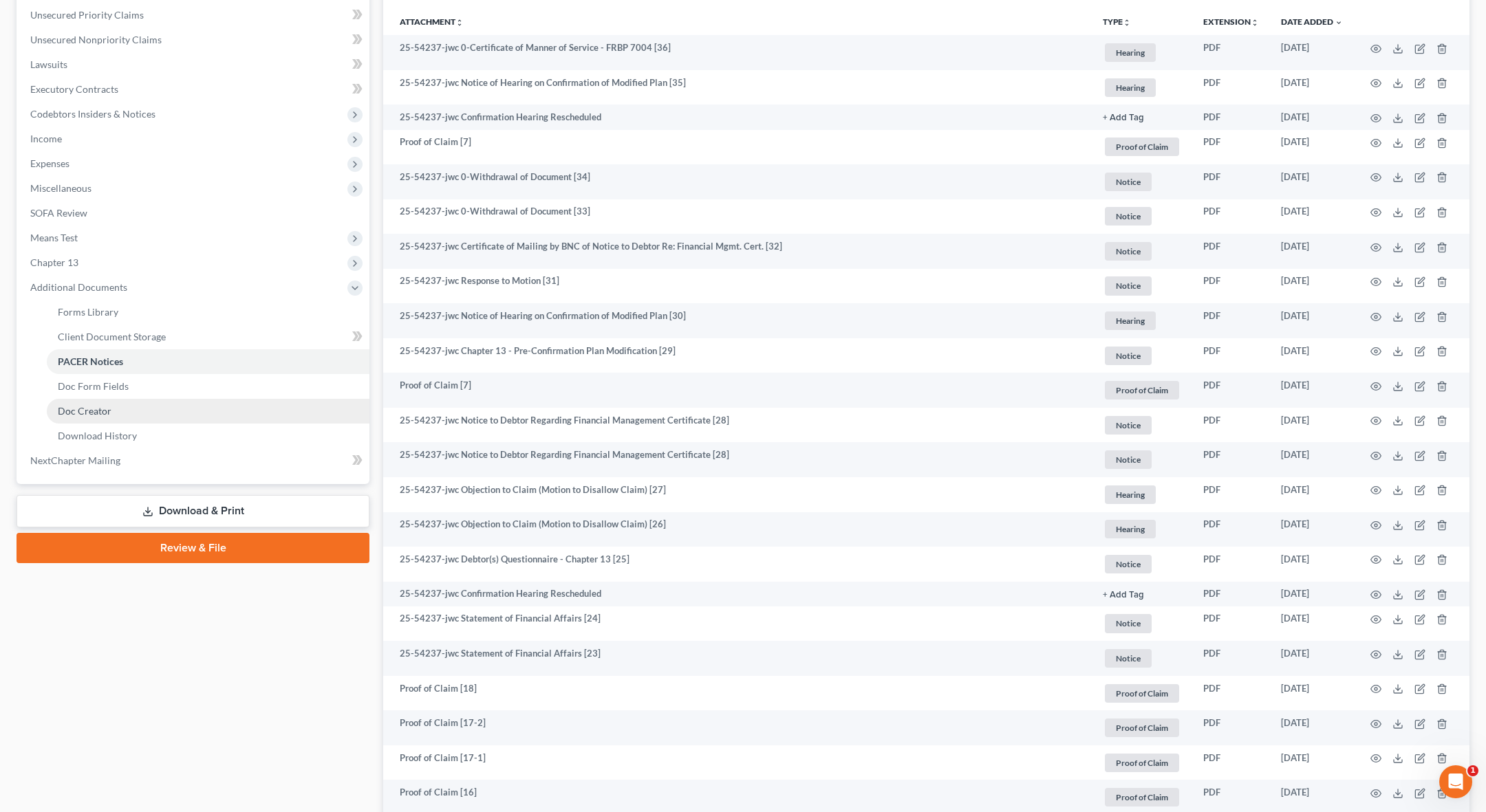
scroll to position [289, 0]
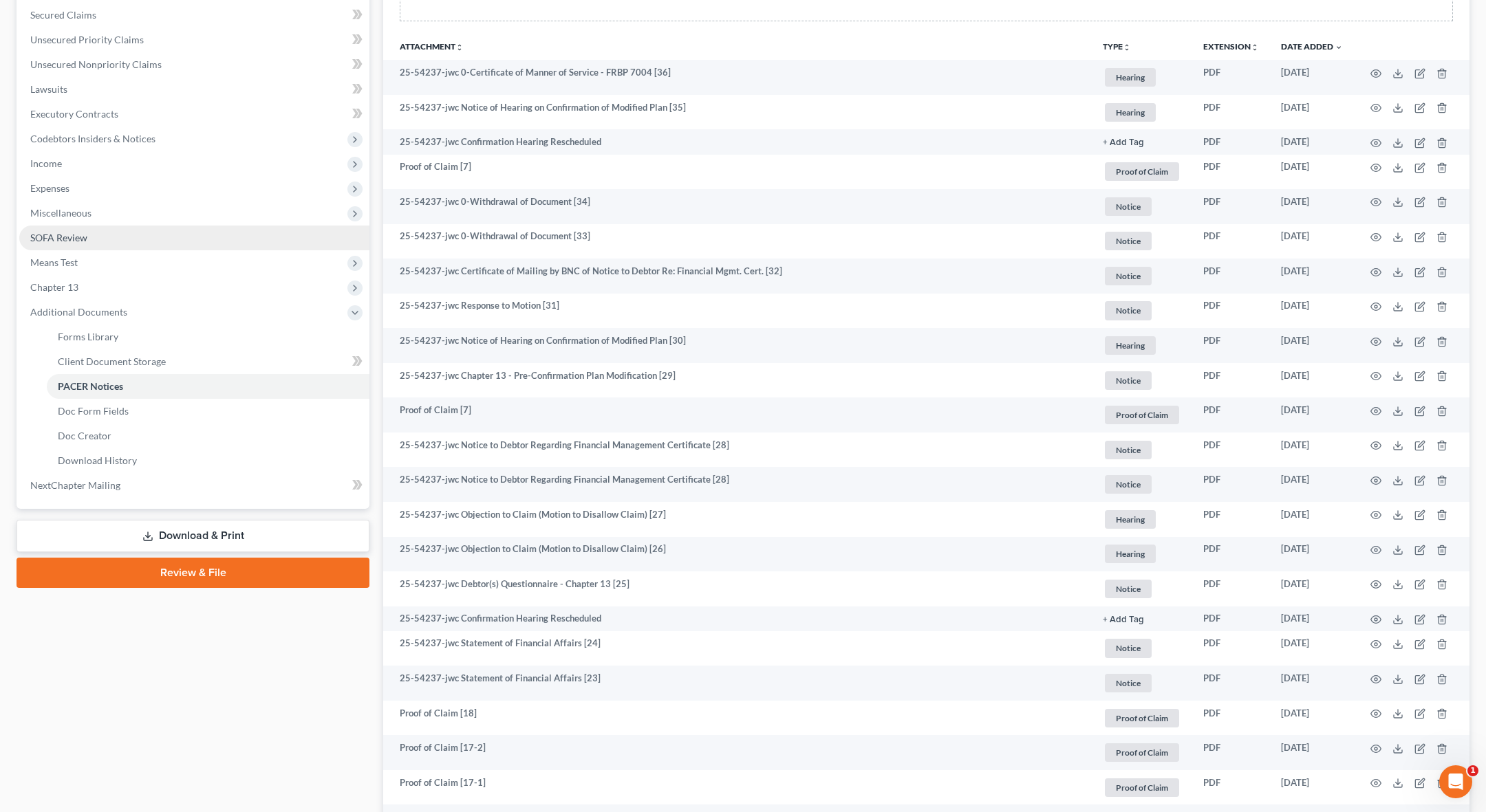
click at [103, 245] on link "SOFA Review" at bounding box center [195, 238] width 350 height 25
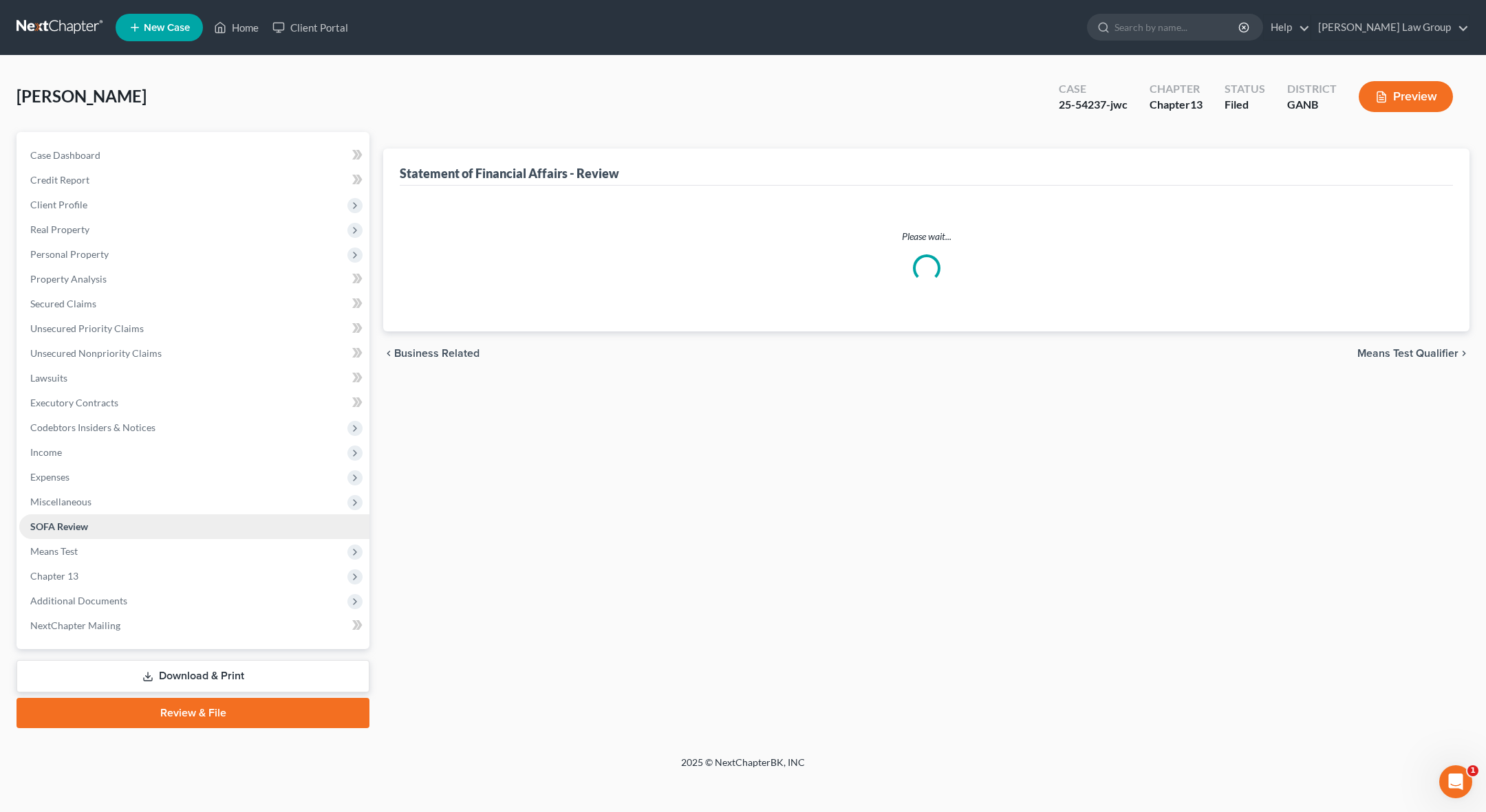
scroll to position [115, 0]
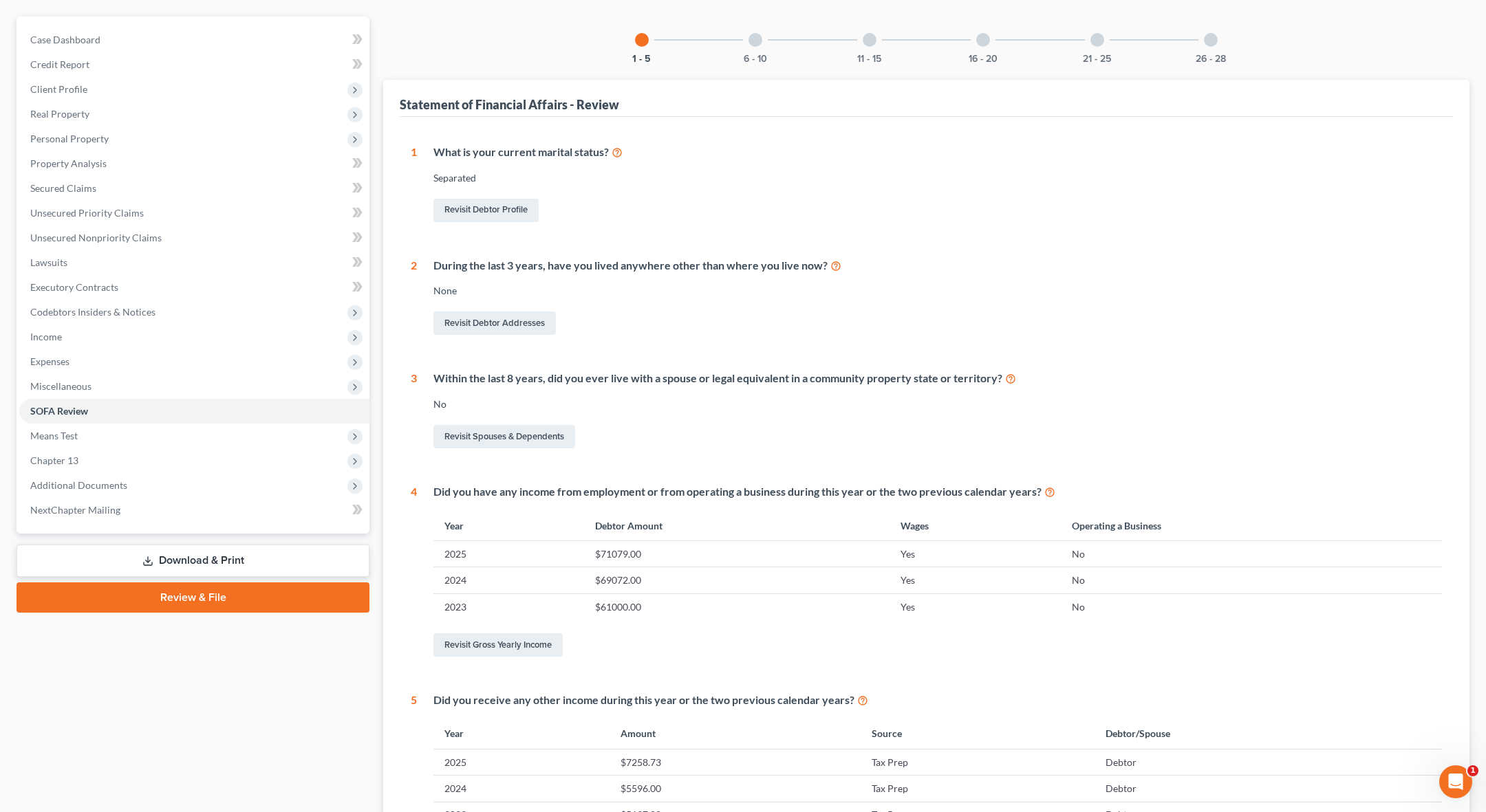
click at [845, 39] on div at bounding box center [1211, 39] width 14 height 14
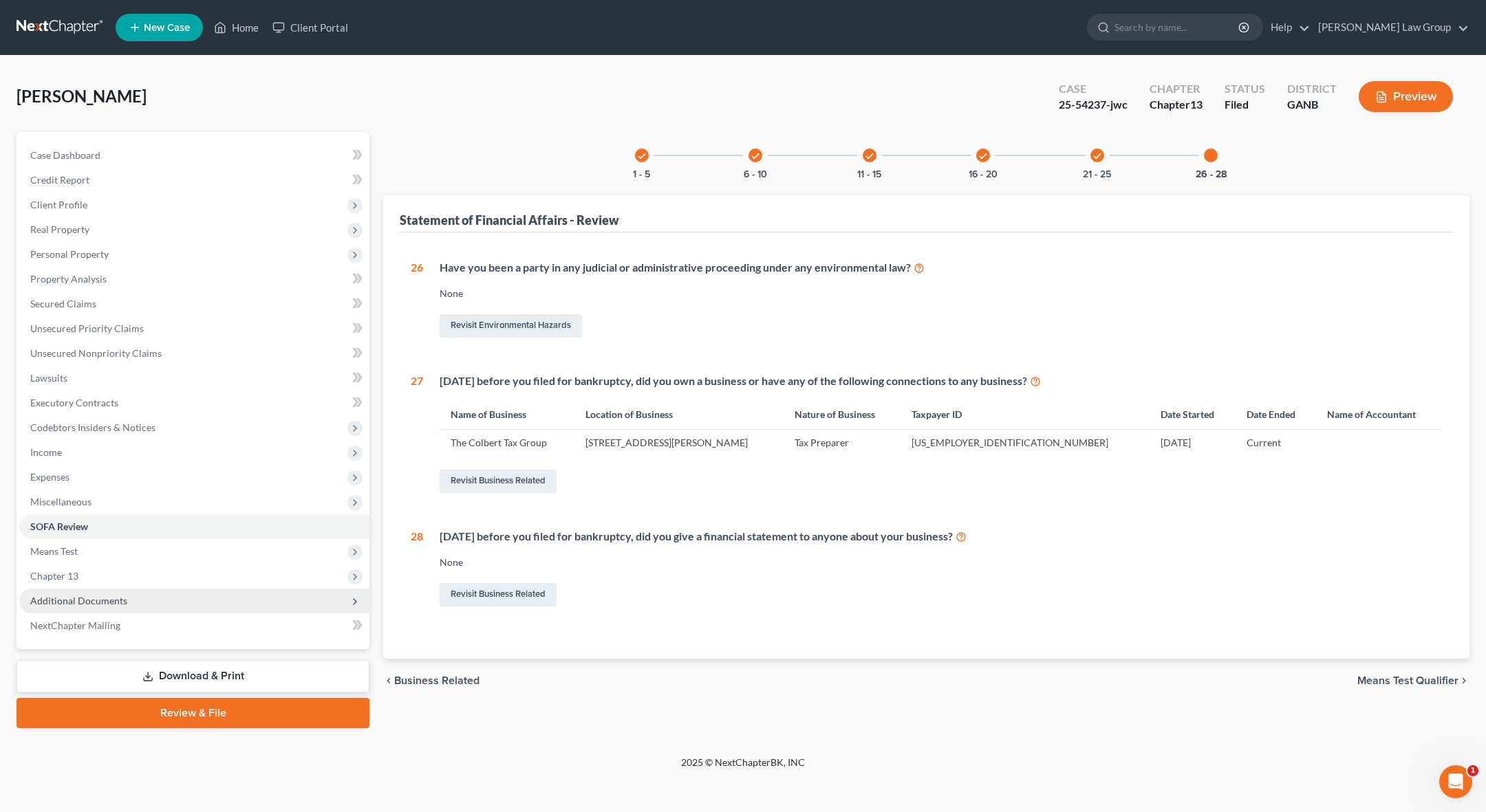
click at [172, 598] on span "Additional Documents" at bounding box center [195, 601] width 350 height 25
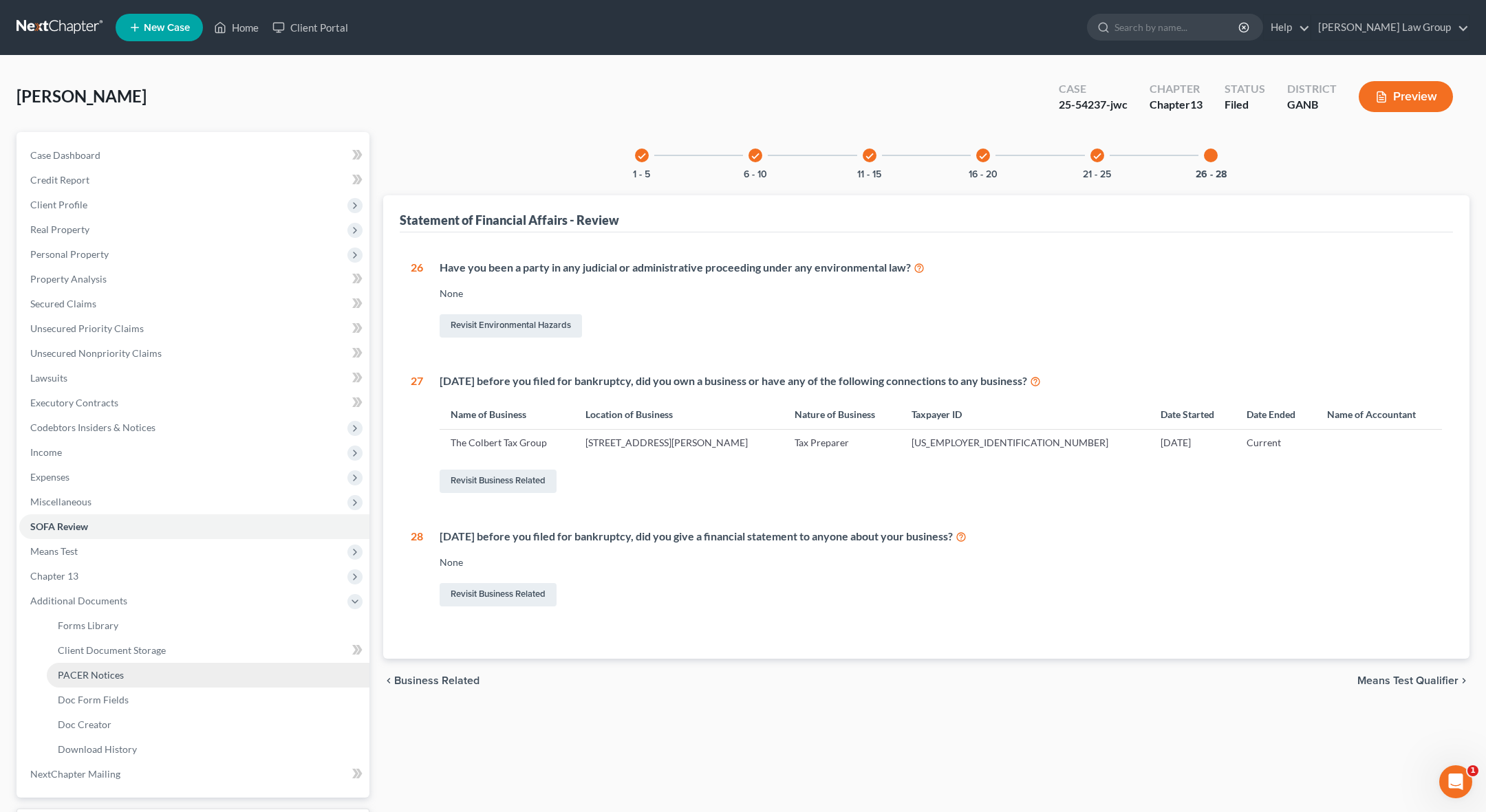
click at [157, 678] on link "PACER Notices" at bounding box center [208, 676] width 323 height 25
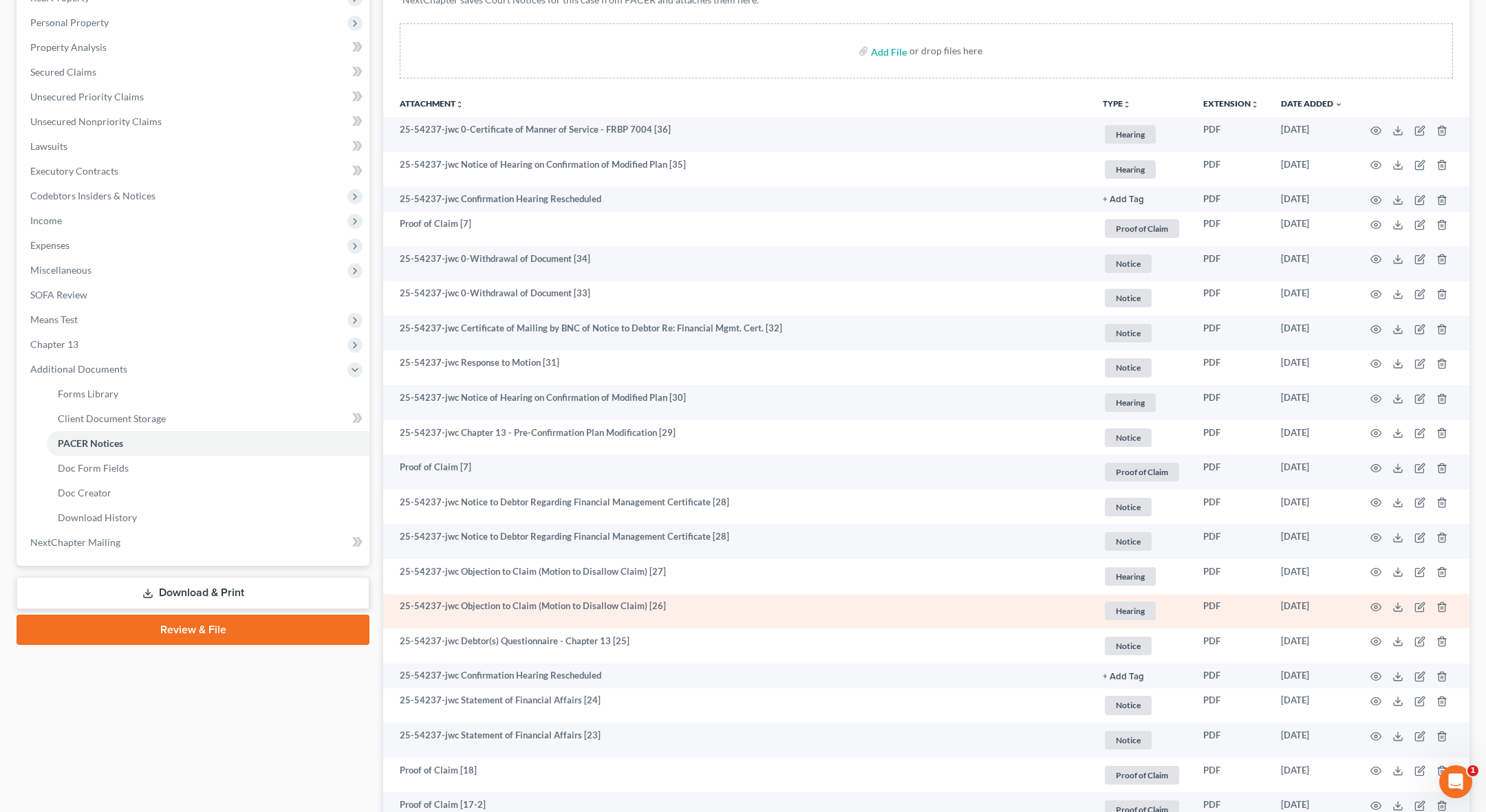
scroll to position [233, 0]
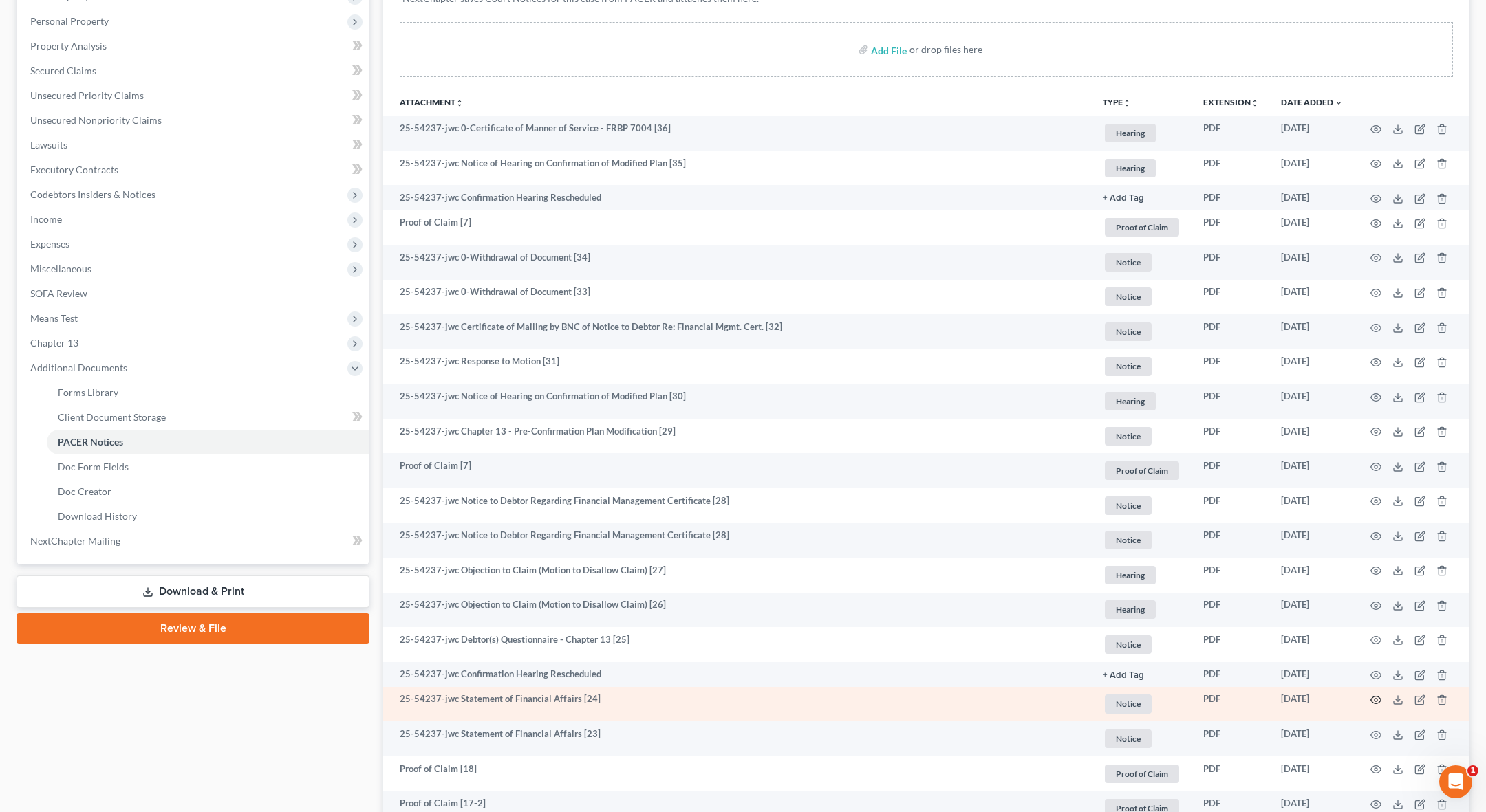
click at [845, 703] on icon "button" at bounding box center [1376, 700] width 11 height 11
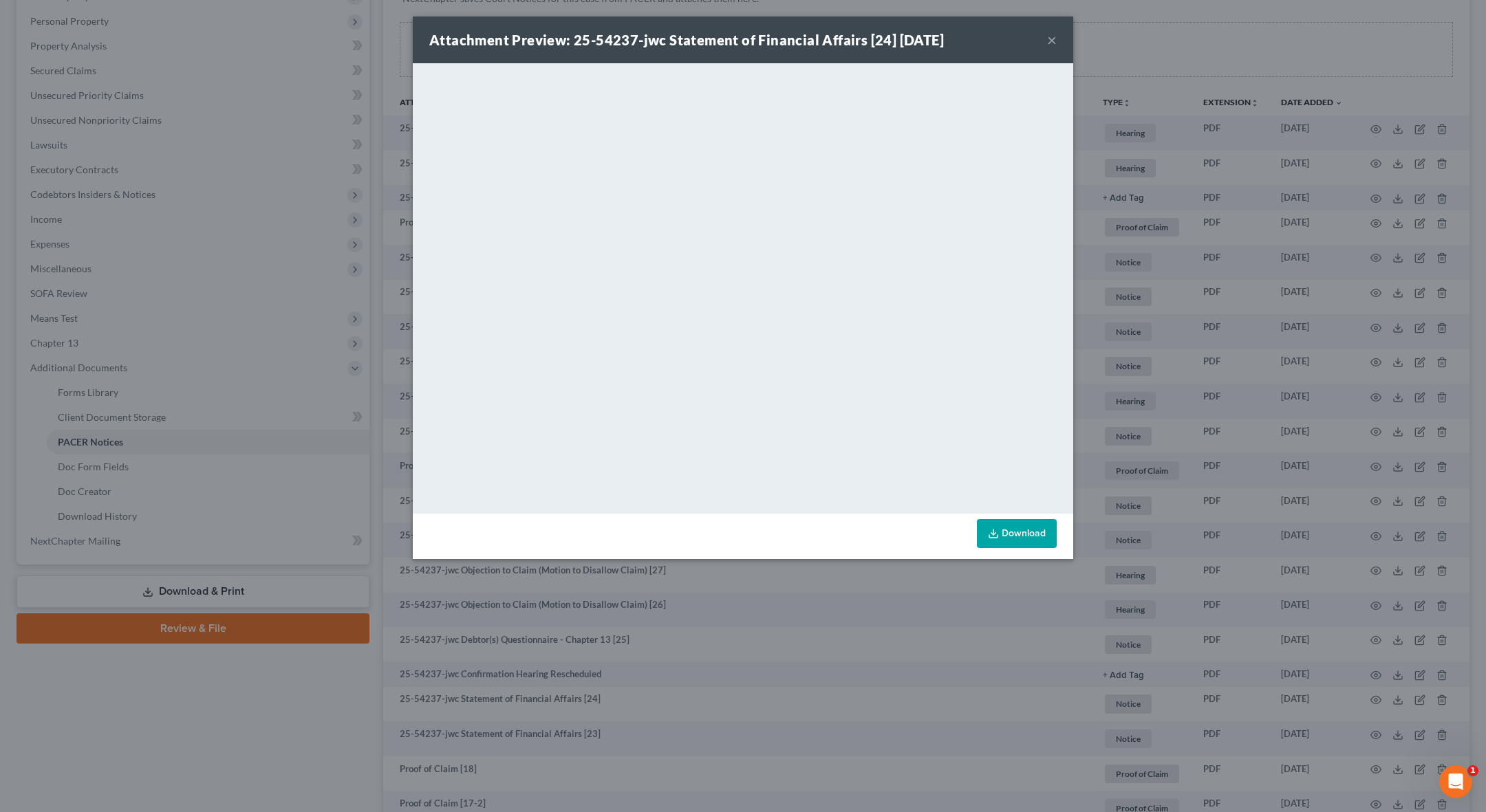
click at [845, 41] on button "×" at bounding box center [1052, 40] width 9 height 17
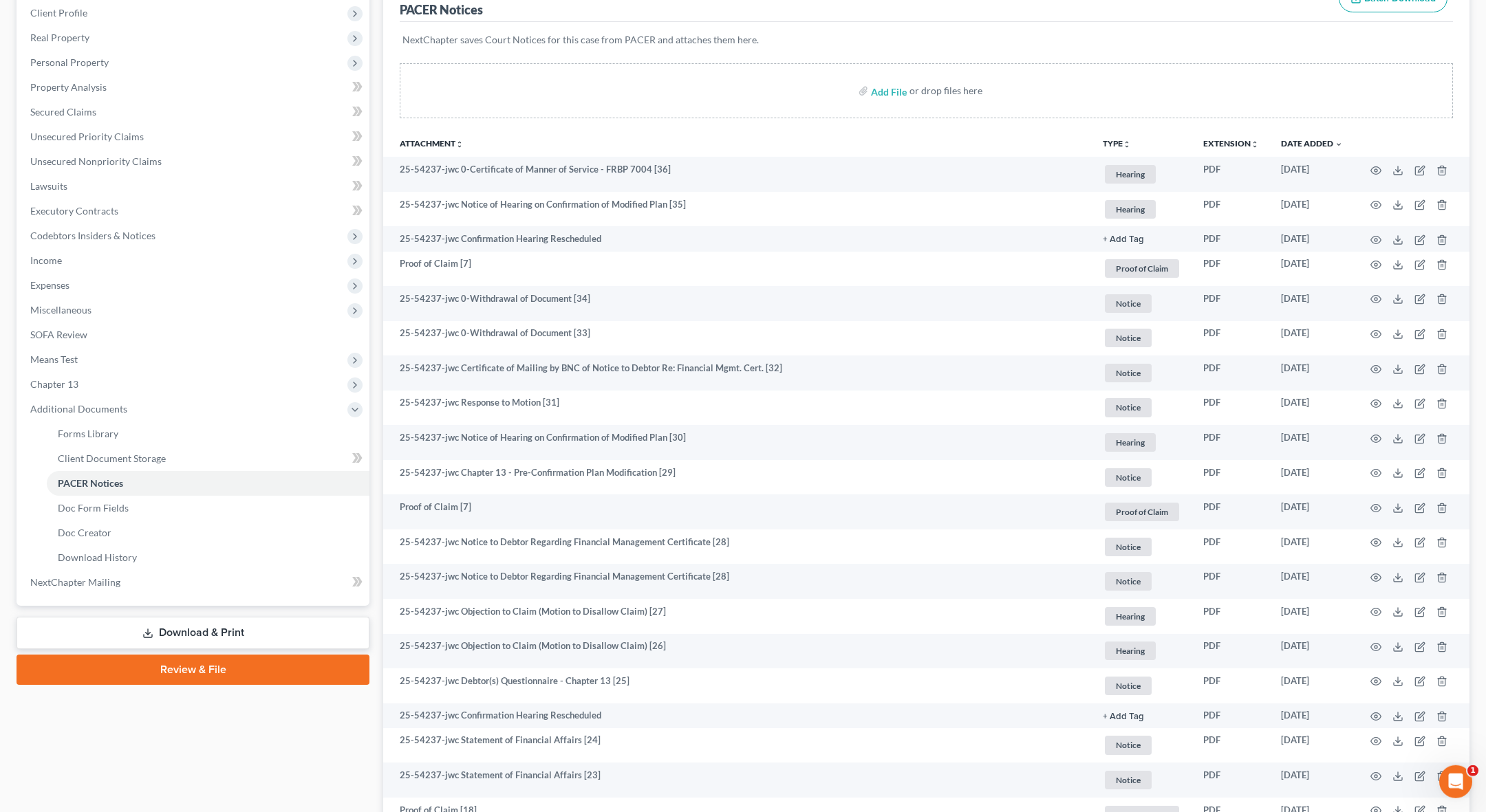
scroll to position [285, 0]
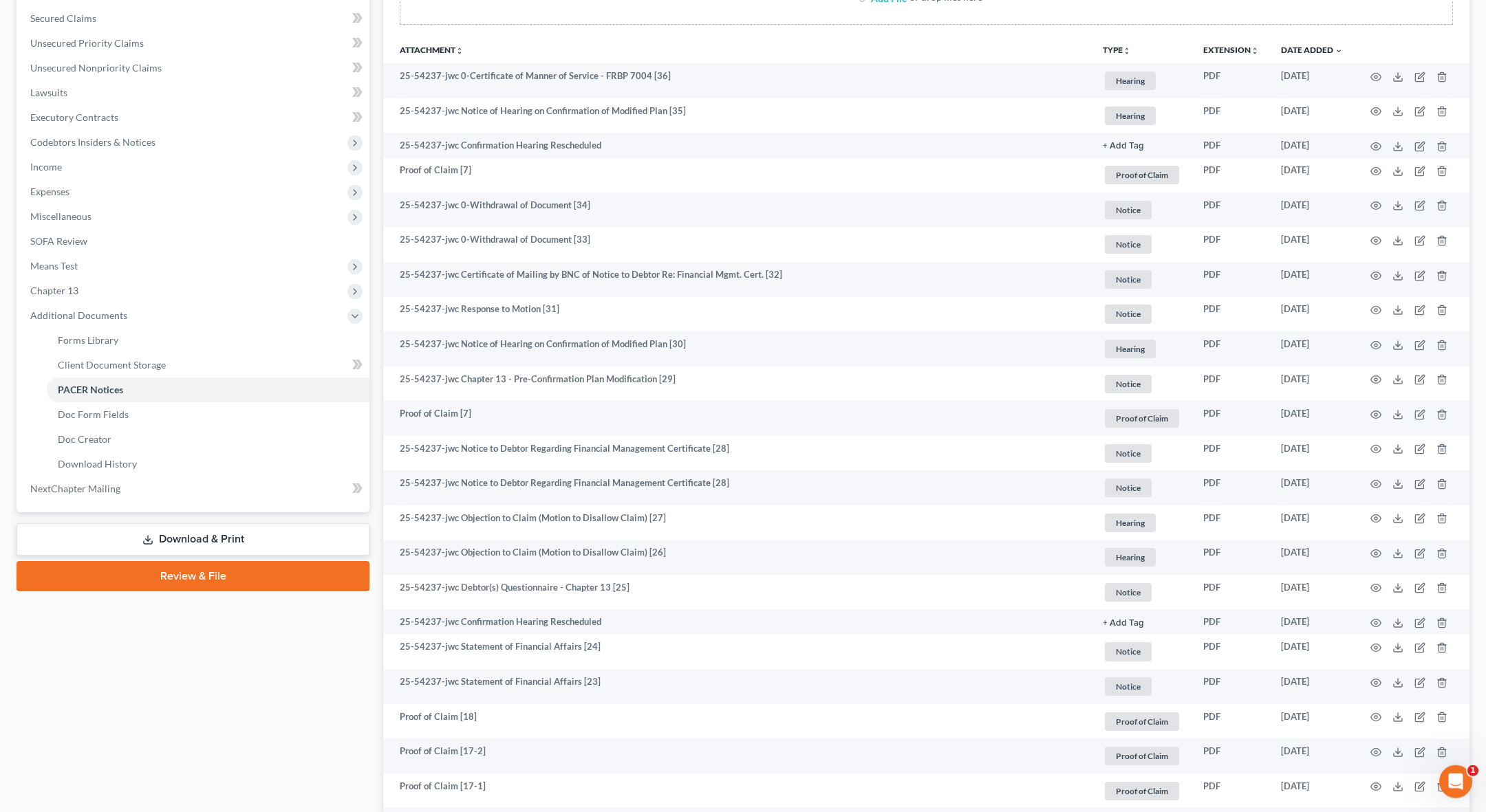
click at [291, 546] on link "Download & Print" at bounding box center [193, 539] width 353 height 33
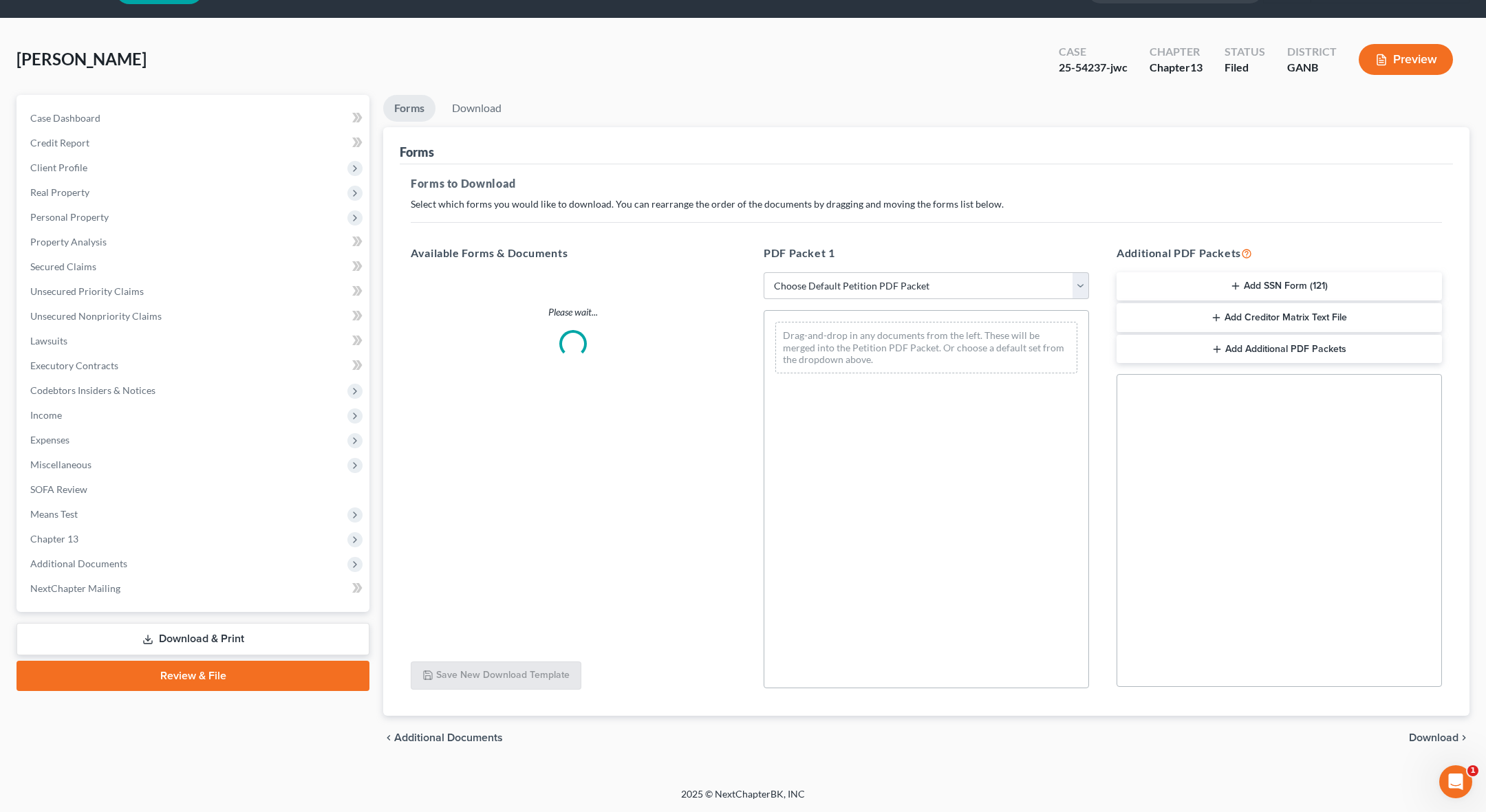
scroll to position [36, 0]
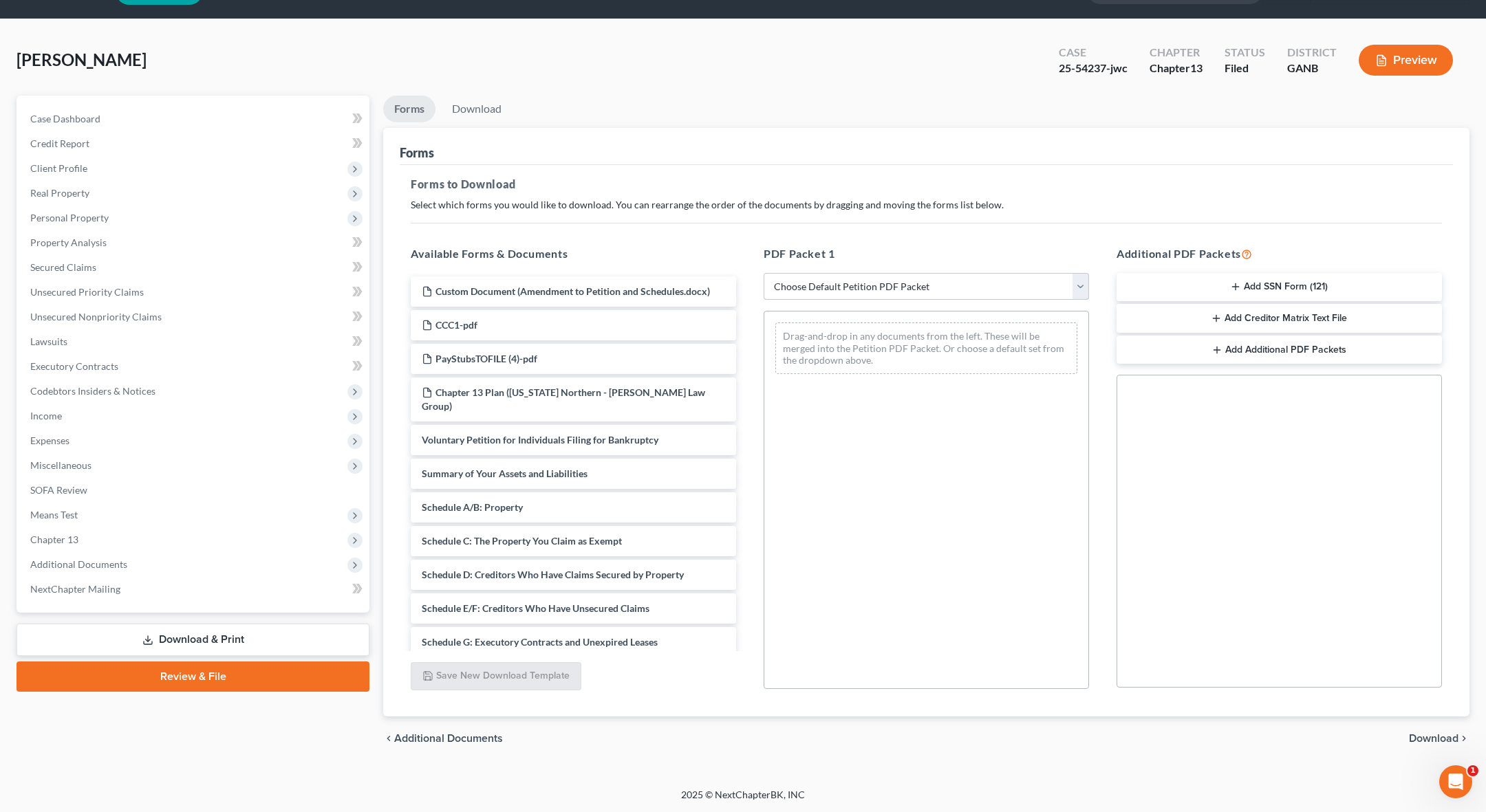
click at [764, 273] on select "Choose Default Petition PDF Packet Complete Bankruptcy Petition (all forms and …" at bounding box center [926, 287] width 325 height 28
select select "2"
click option "Amended Forms" at bounding box center [0, 0] width 0 height 0
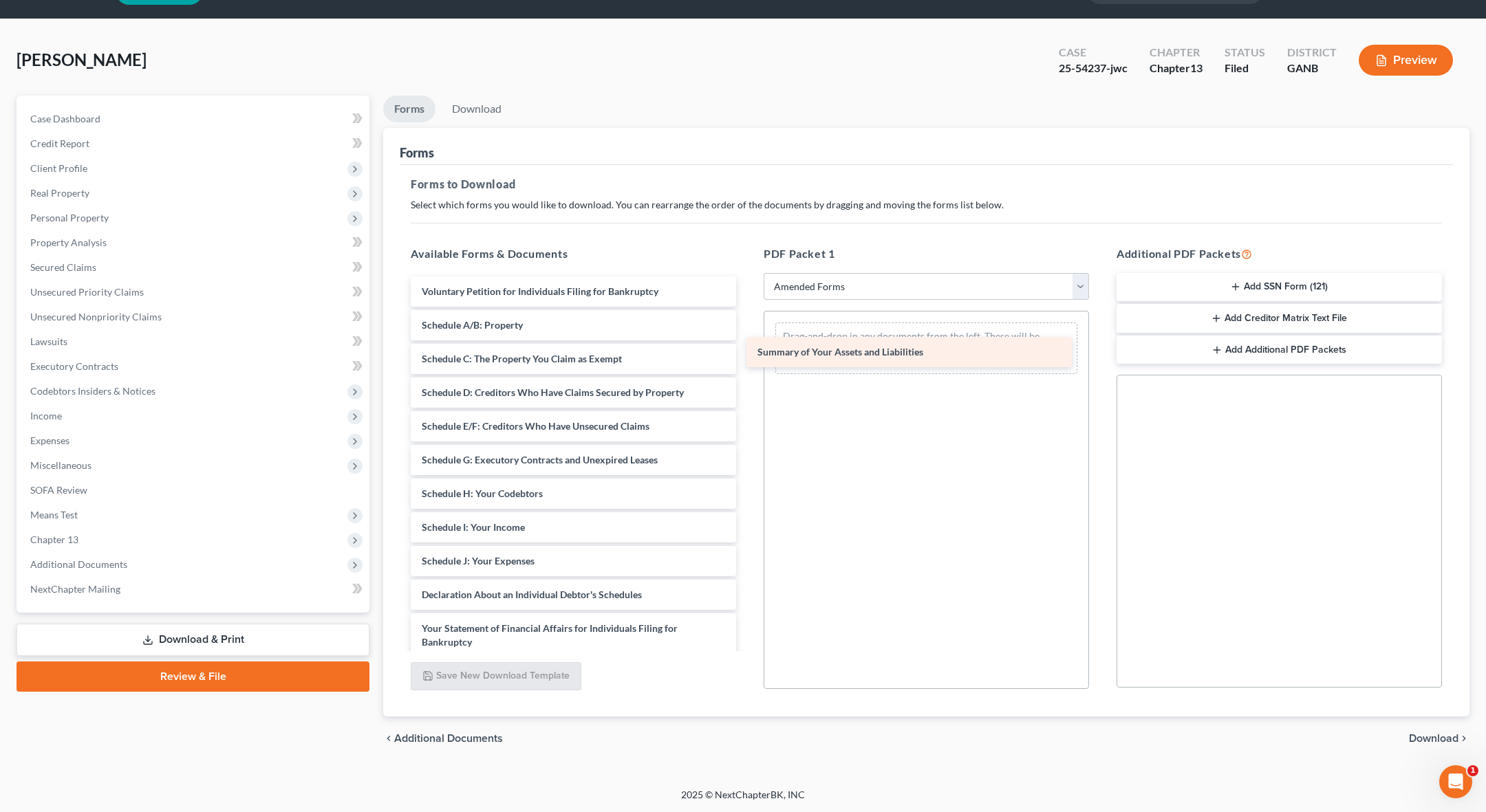
drag, startPoint x: 611, startPoint y: 315, endPoint x: 947, endPoint y: 343, distance: 337.2
click at [747, 343] on div "Summary of Your Assets and Liabilities Voluntary Petition for Individuals Filin…" at bounding box center [573, 558] width 348 height 563
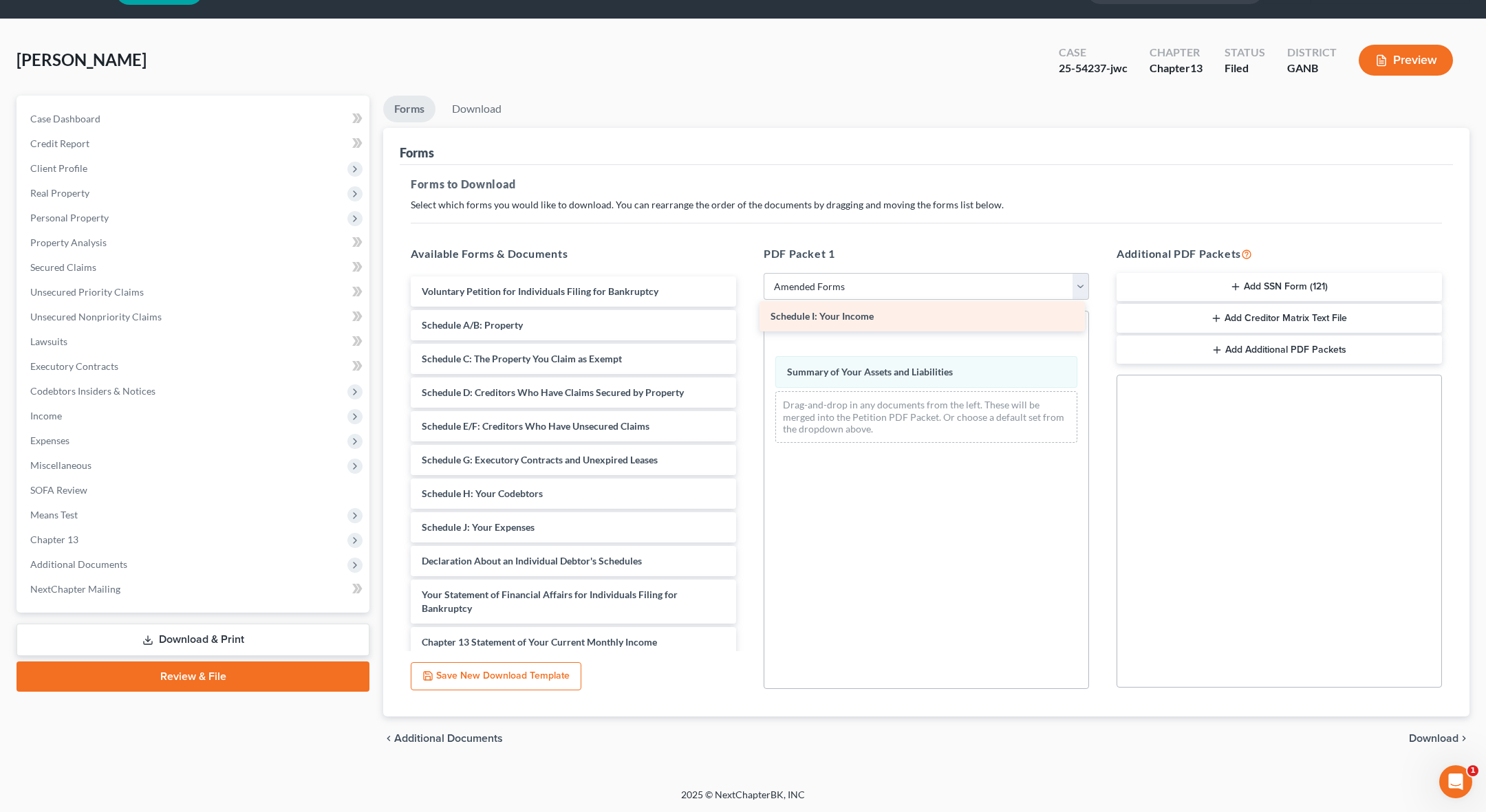
drag, startPoint x: 613, startPoint y: 526, endPoint x: 963, endPoint y: 326, distance: 403.1
click at [747, 326] on div "Schedule I: Your Income Voluntary Petition for Individuals Filing for Bankruptc…" at bounding box center [573, 541] width 348 height 530
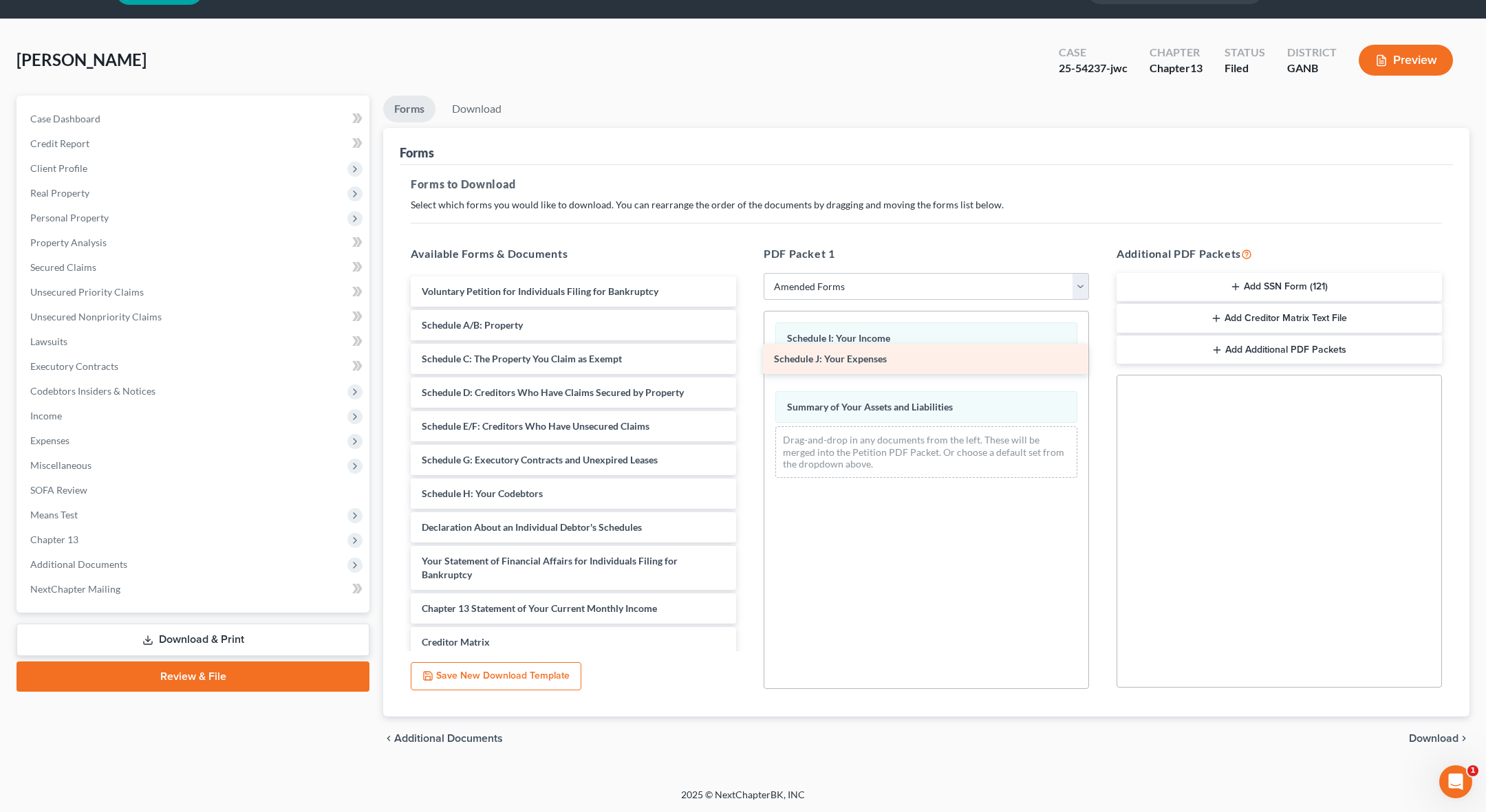
drag, startPoint x: 595, startPoint y: 528, endPoint x: 947, endPoint y: 357, distance: 391.3
click at [747, 358] on div "Schedule J: Your Expenses Voluntary Petition for Individuals Filing for Bankrup…" at bounding box center [573, 524] width 348 height 496
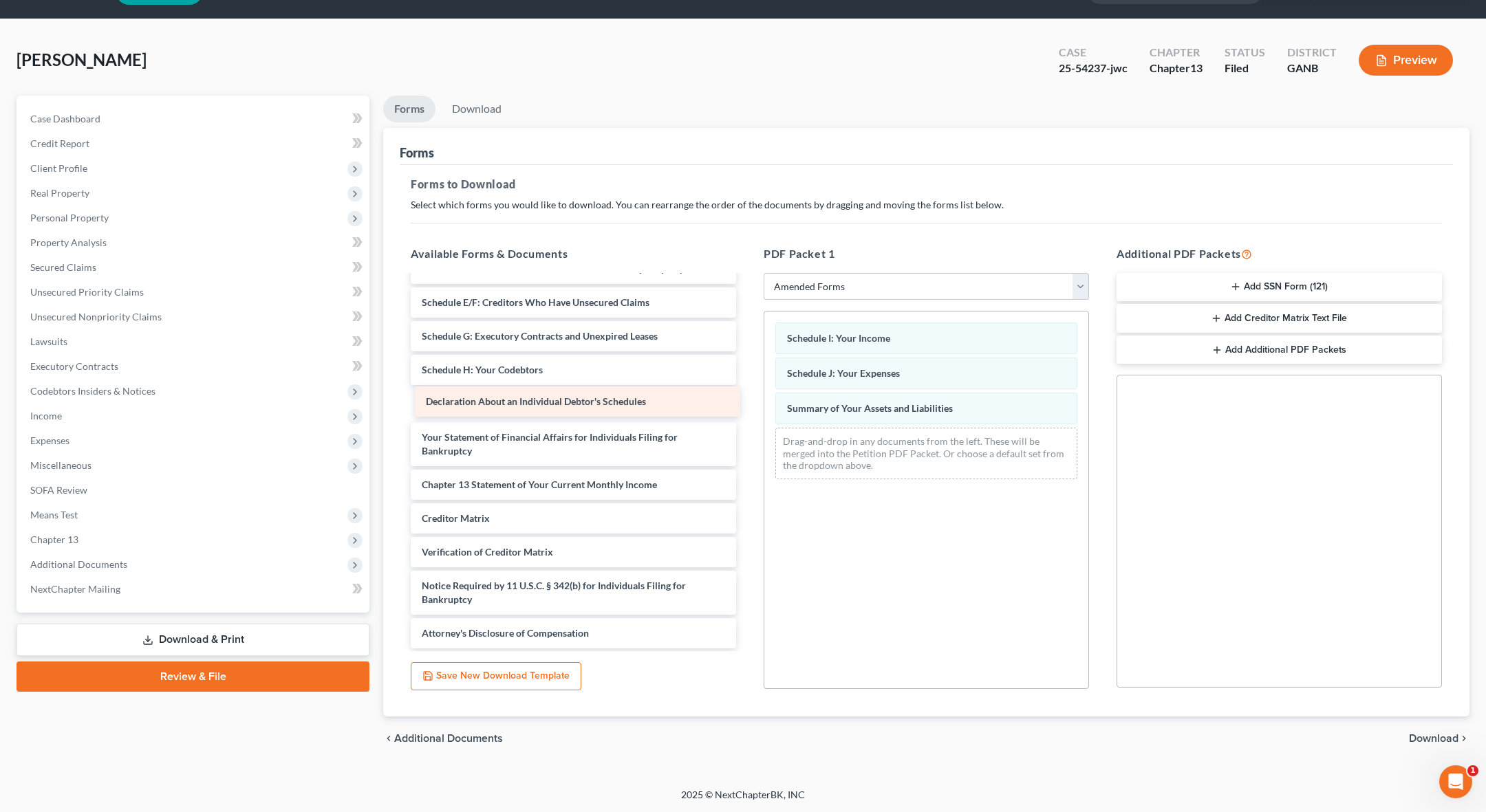
scroll to position [91, 0]
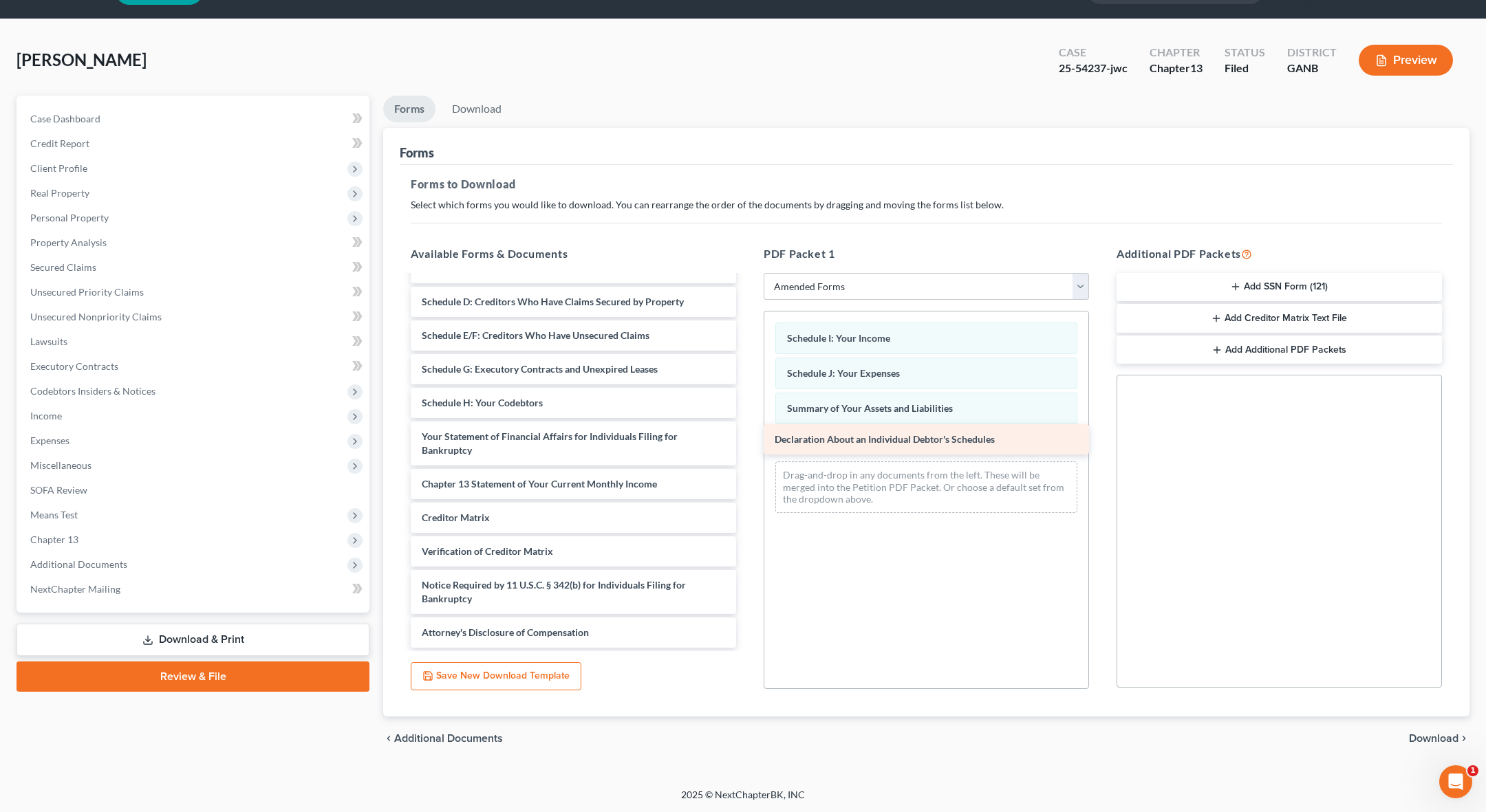
drag, startPoint x: 597, startPoint y: 399, endPoint x: 950, endPoint y: 430, distance: 354.4
click at [747, 431] on div "Declaration About an Individual Debtor's Schedules Voluntary Petition for Indiv…" at bounding box center [573, 417] width 348 height 462
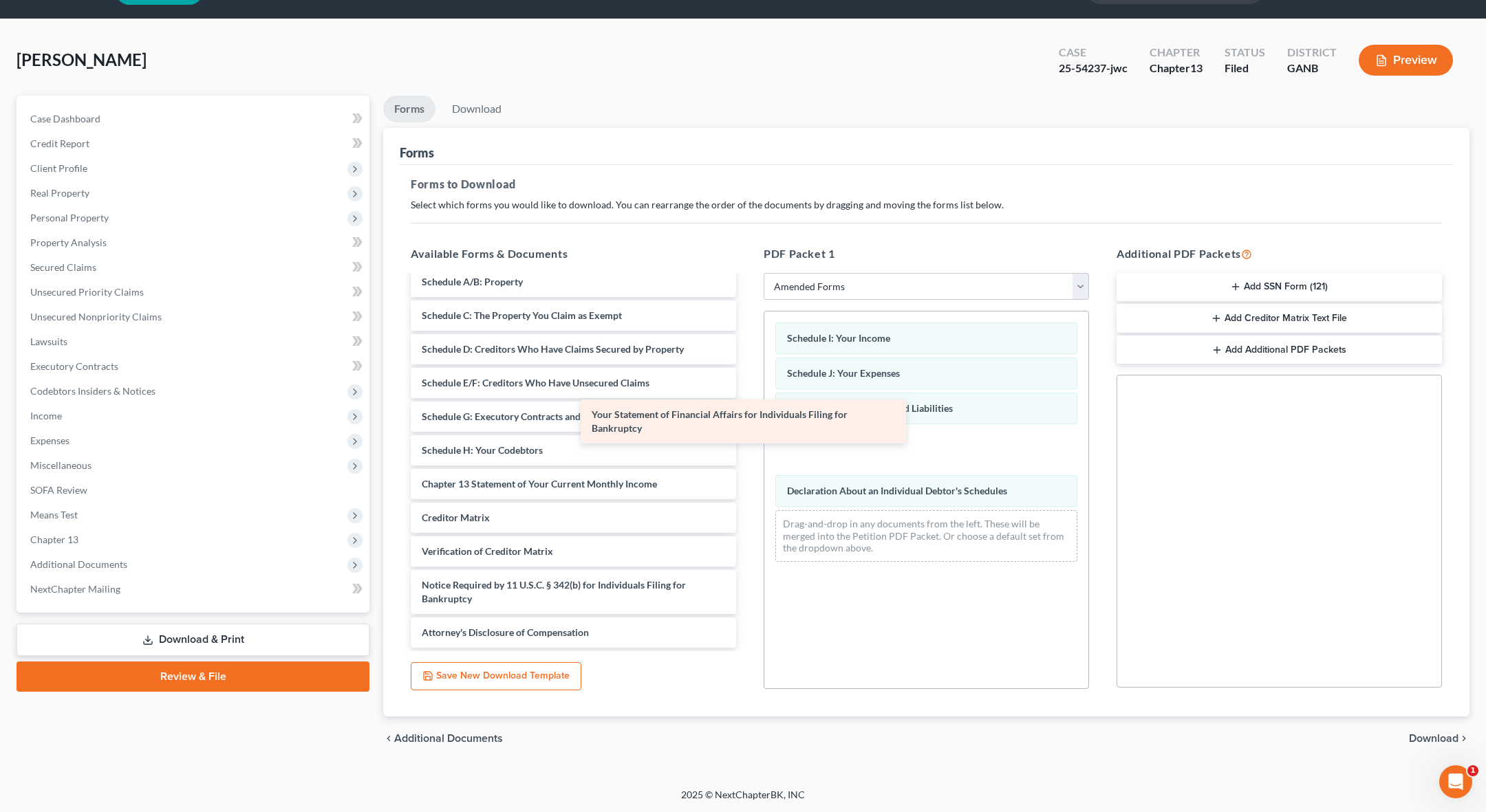
scroll to position [44, 0]
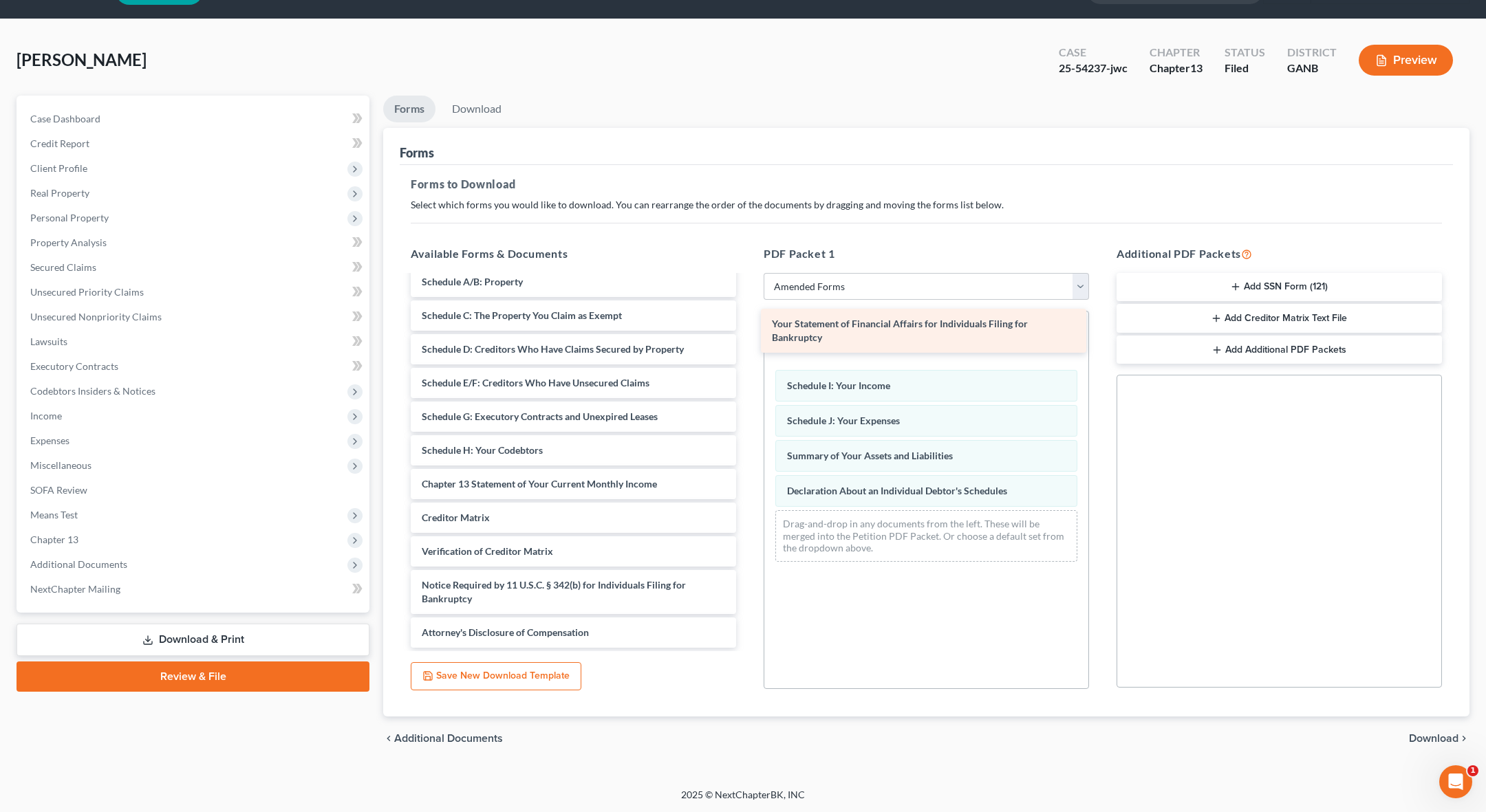
drag, startPoint x: 596, startPoint y: 440, endPoint x: 946, endPoint y: 327, distance: 367.8
click at [747, 327] on div "Your Statement of Financial Affairs for Individuals Filing for Bankruptcy Volun…" at bounding box center [573, 440] width 348 height 415
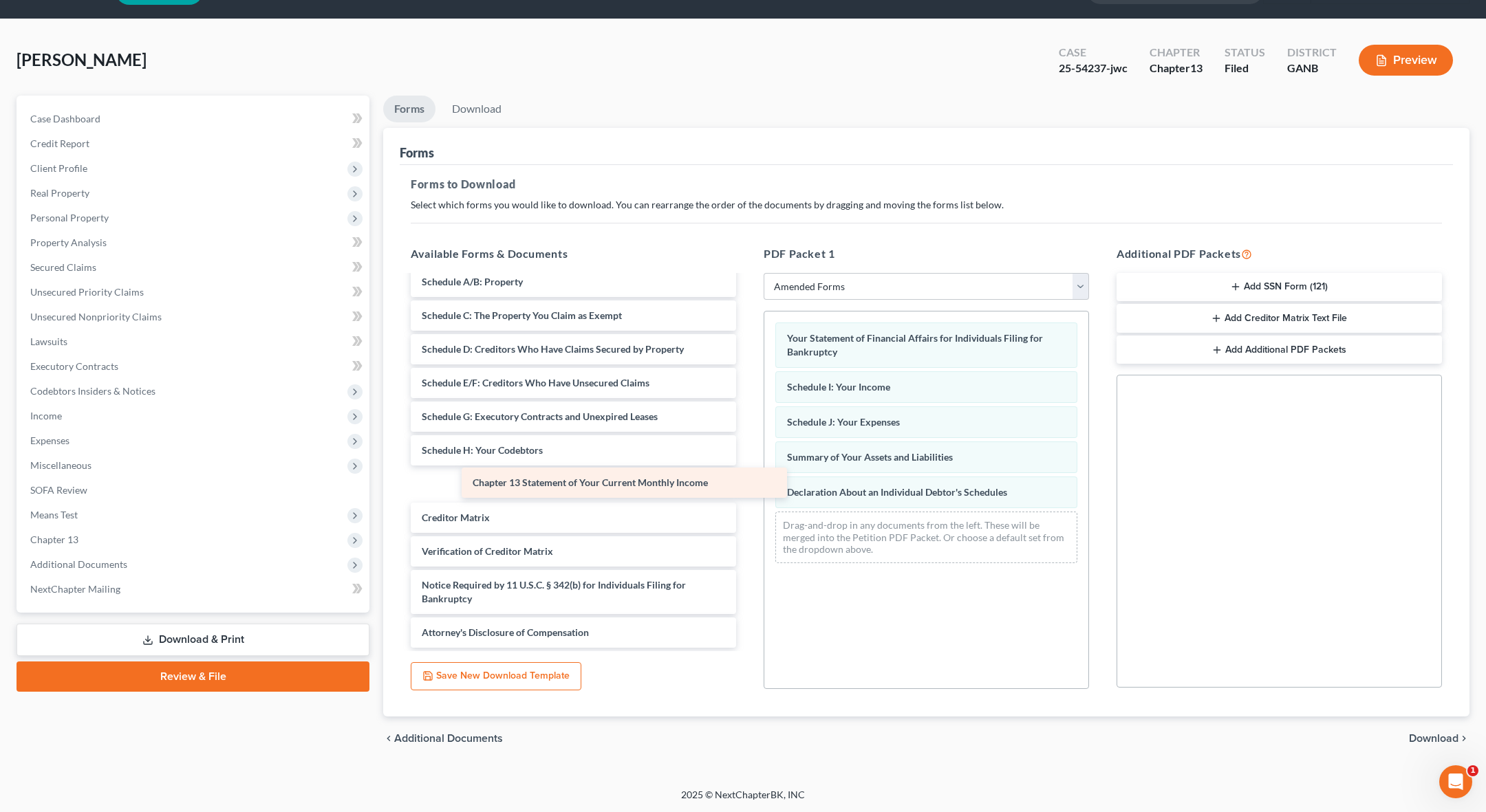
scroll to position [9, 0]
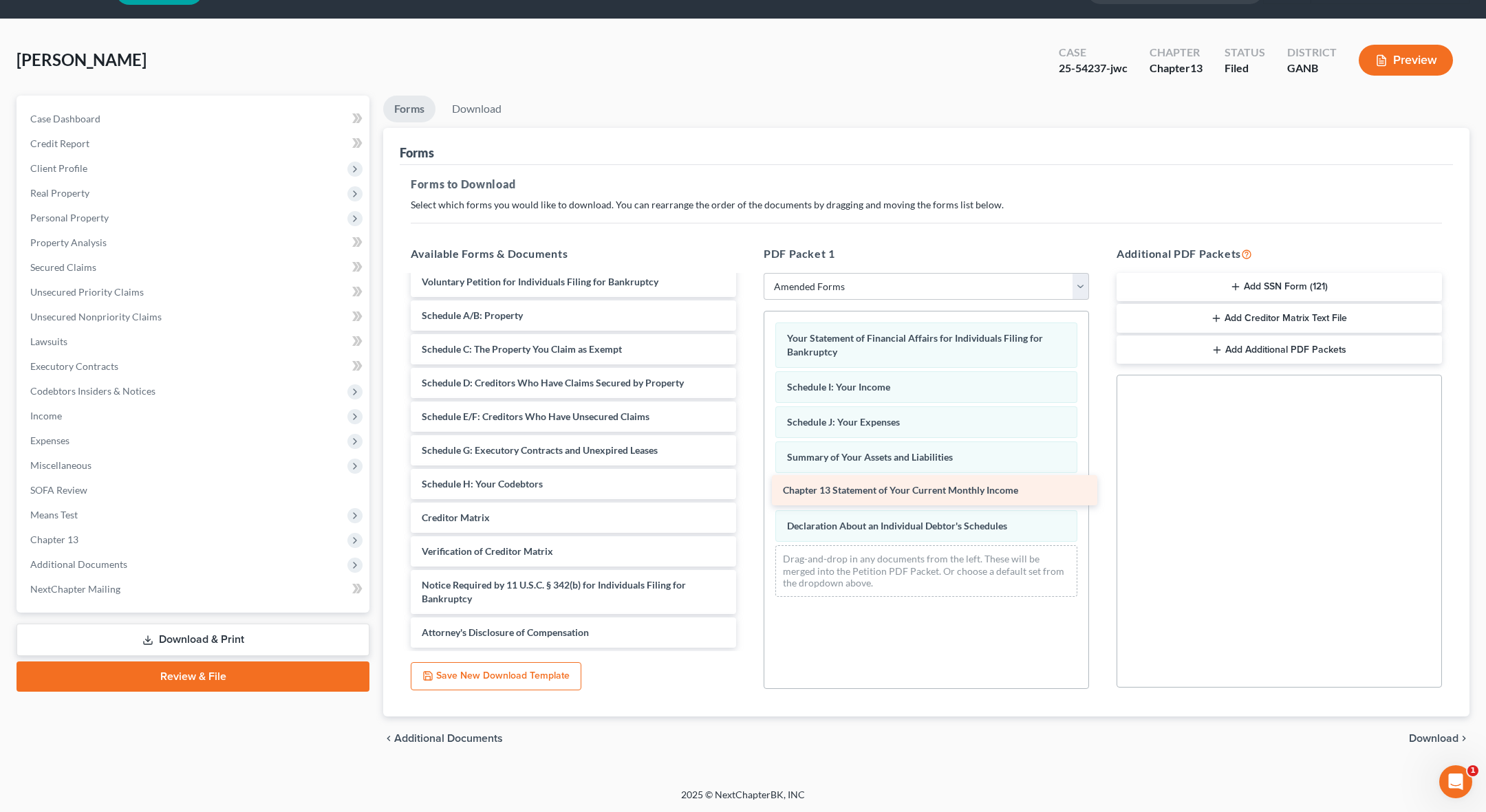
drag, startPoint x: 617, startPoint y: 476, endPoint x: 979, endPoint y: 483, distance: 362.1
click at [747, 483] on div "Chapter 13 Statement of Your Current Monthly Income Voluntary Petition for Indi…" at bounding box center [573, 457] width 348 height 381
click at [845, 721] on span "Download" at bounding box center [1434, 738] width 49 height 11
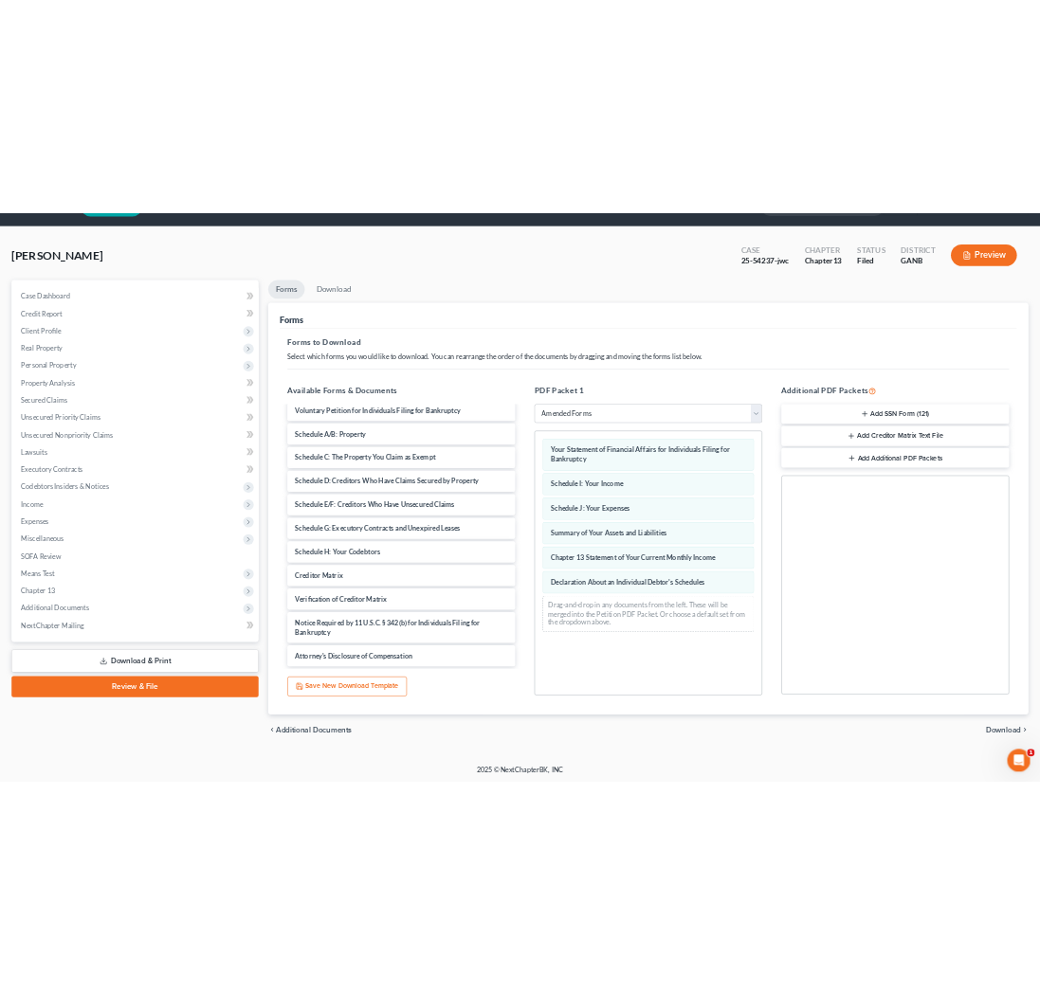
scroll to position [0, 0]
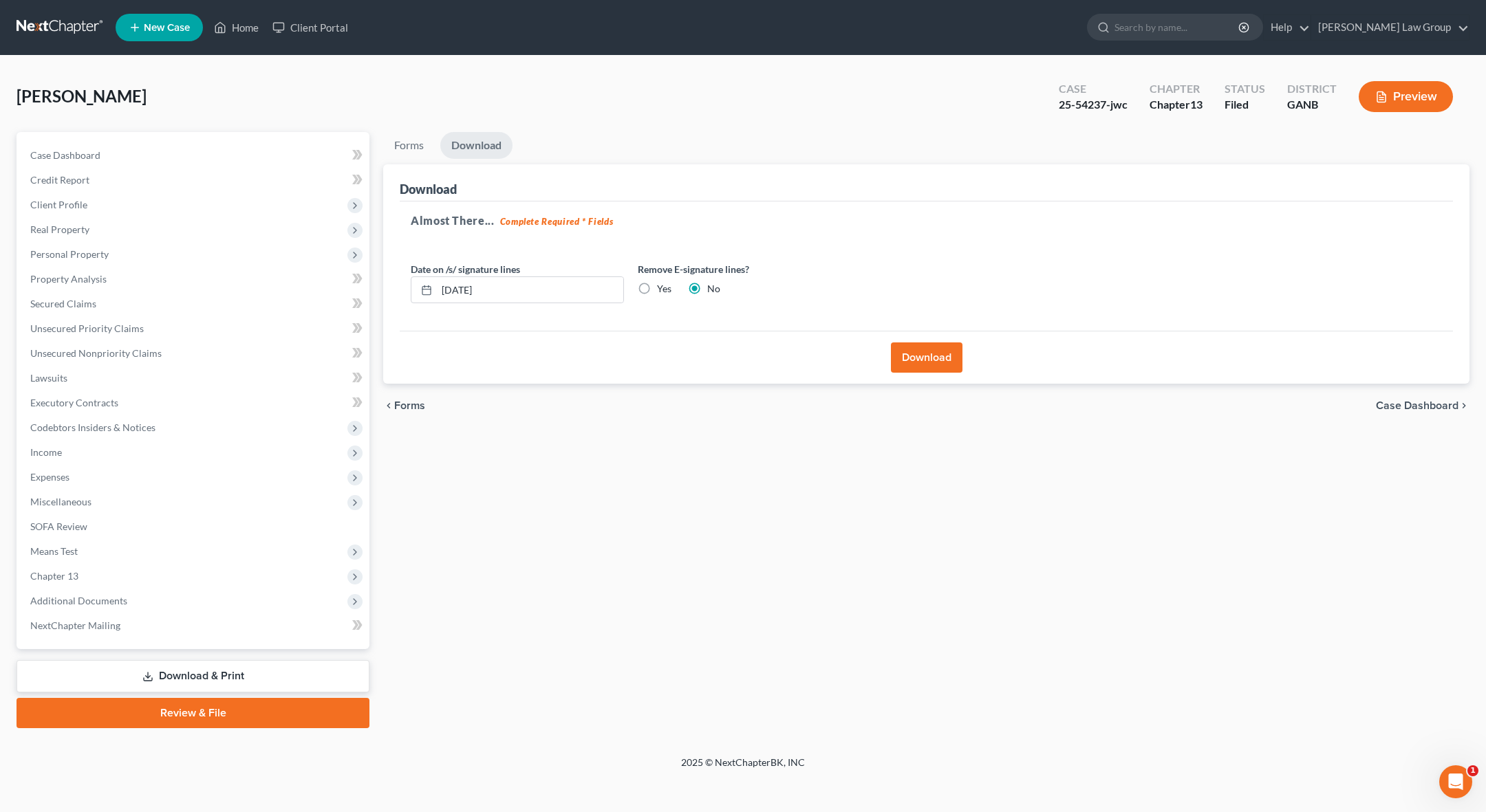
click at [845, 361] on button "Download" at bounding box center [926, 358] width 72 height 30
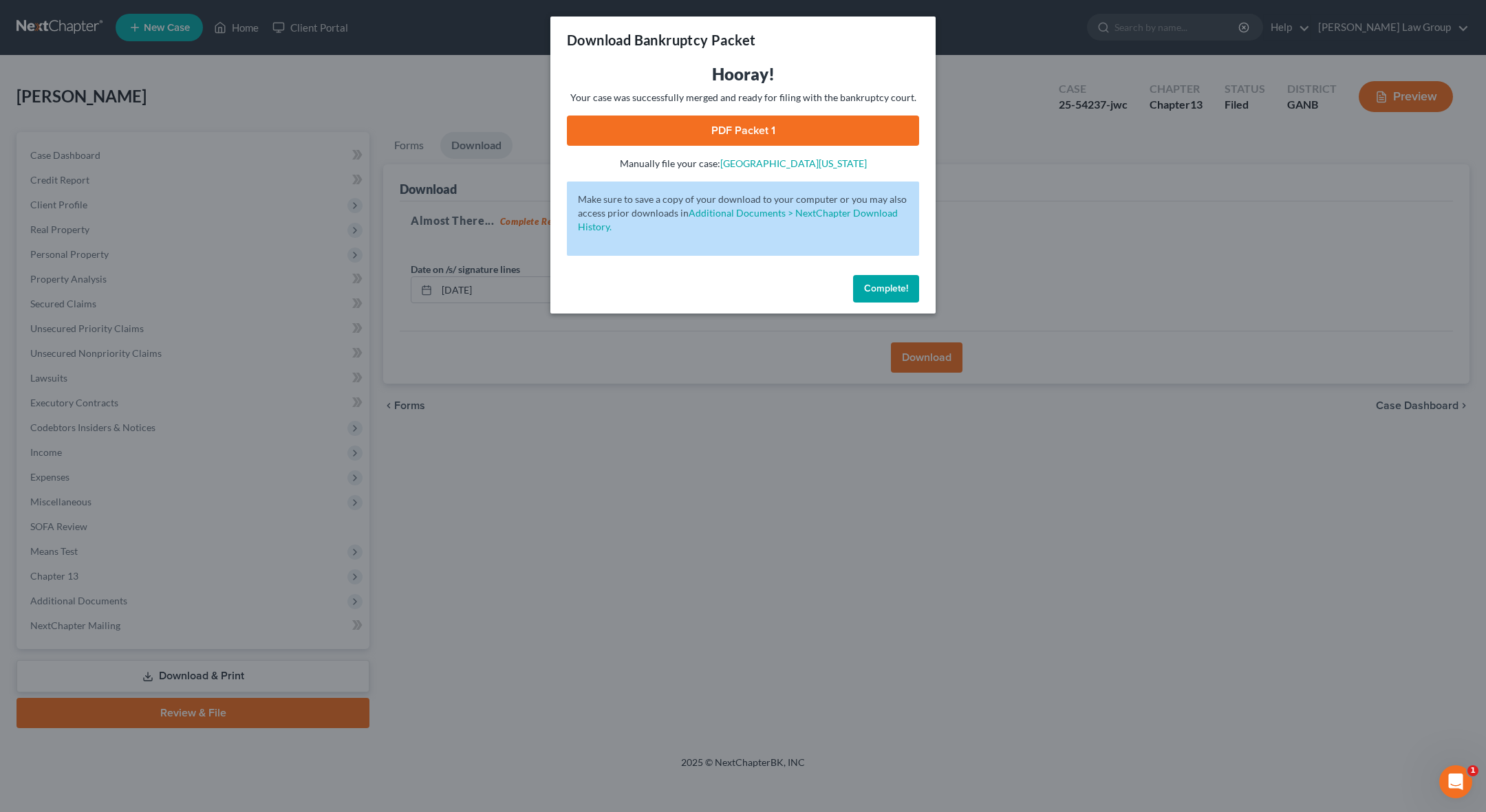
click at [748, 123] on link "PDF Packet 1" at bounding box center [743, 131] width 352 height 30
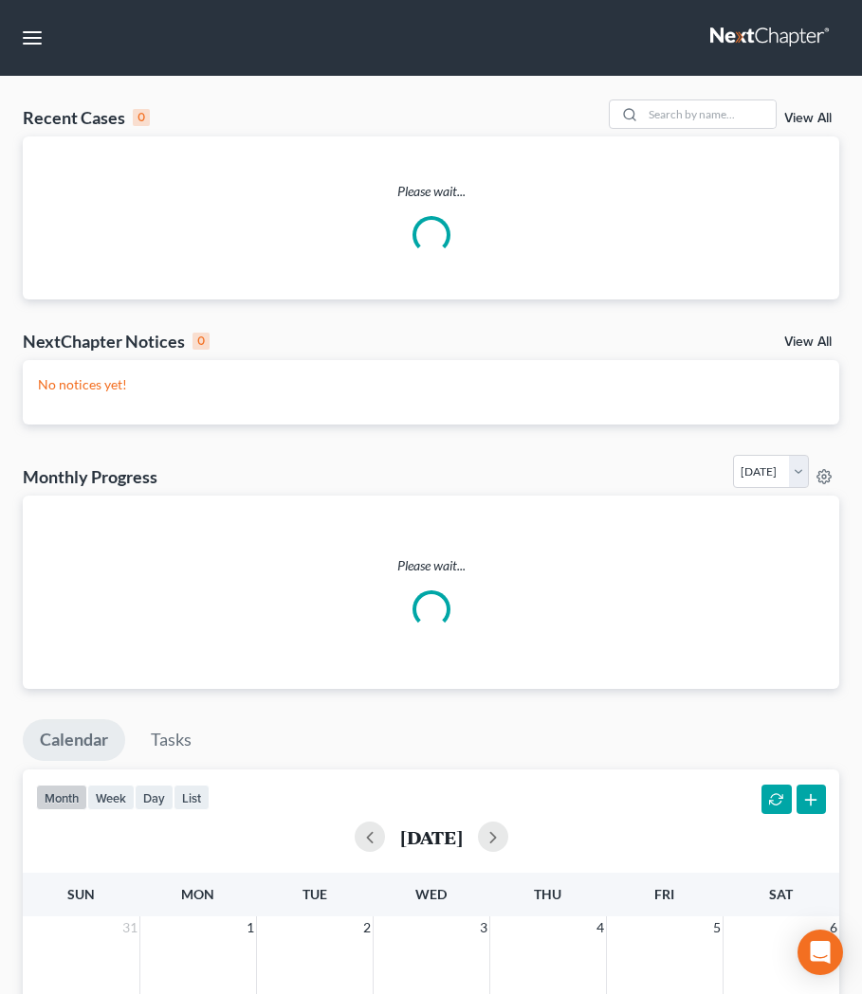
click at [593, 41] on nav "Home New Case Client Portal Saedi Law Group ssudman@saedilawgroup.com My Accoun…" at bounding box center [431, 38] width 862 height 76
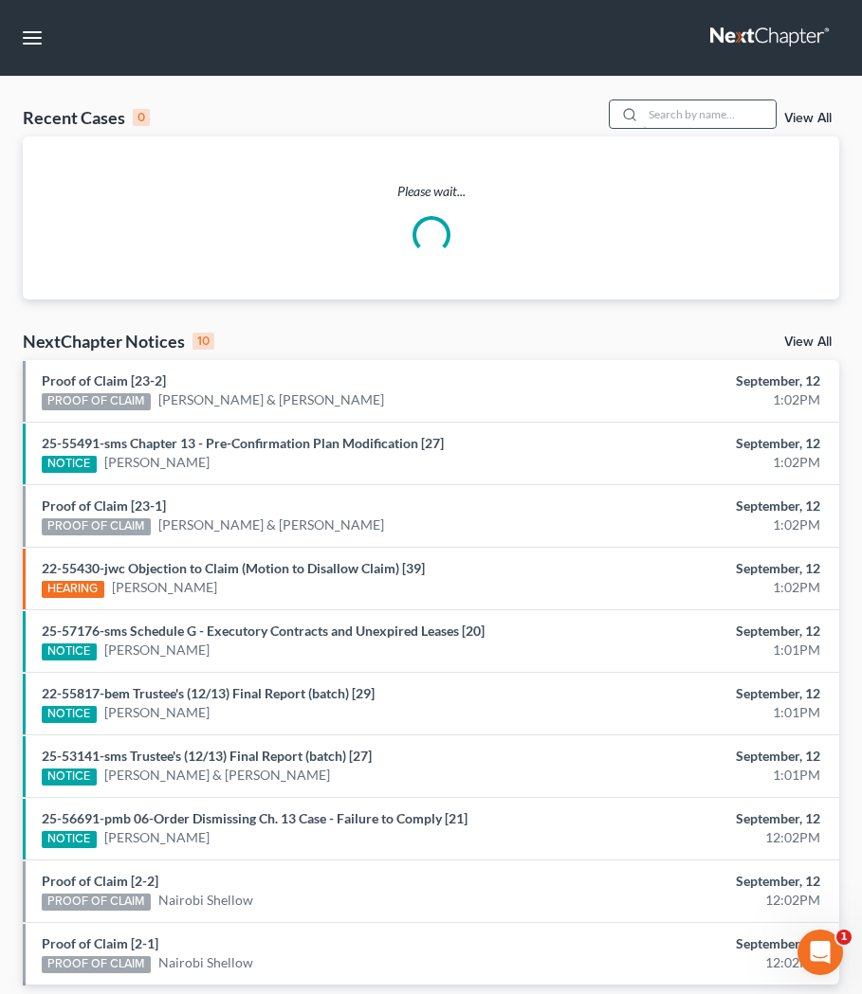
click at [644, 104] on input "search" at bounding box center [709, 113] width 133 height 27
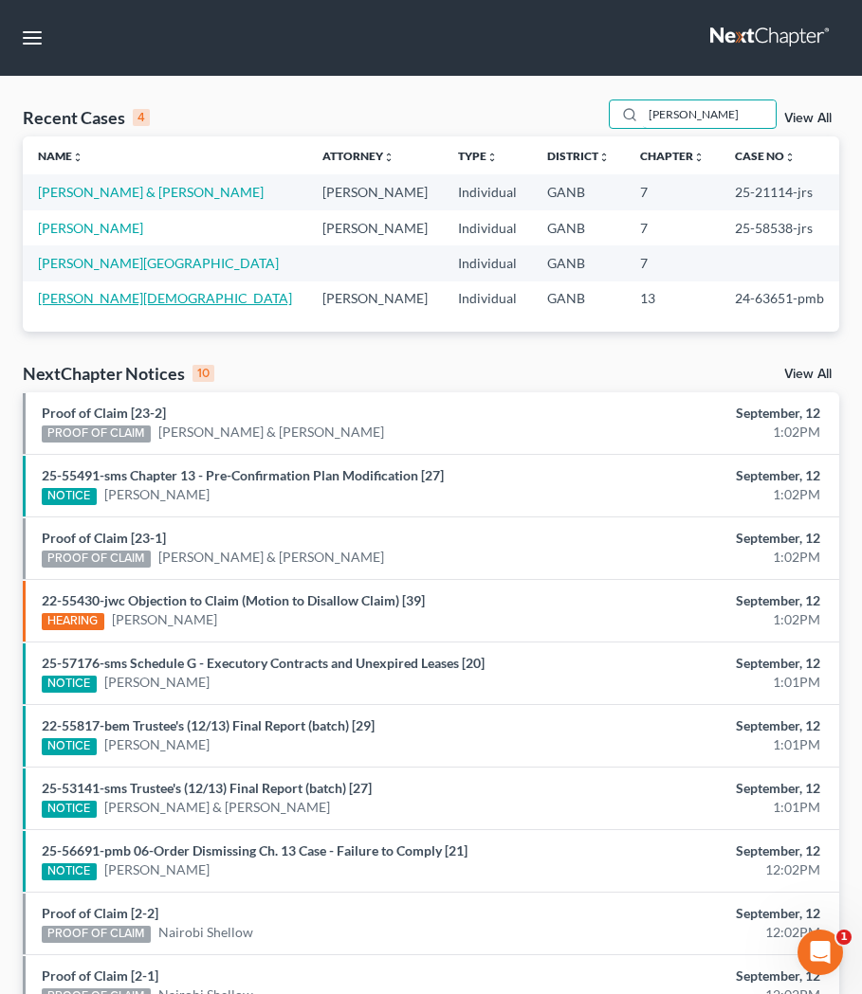
type input "lewis"
click at [108, 297] on link "[PERSON_NAME][DEMOGRAPHIC_DATA]" at bounding box center [165, 298] width 254 height 16
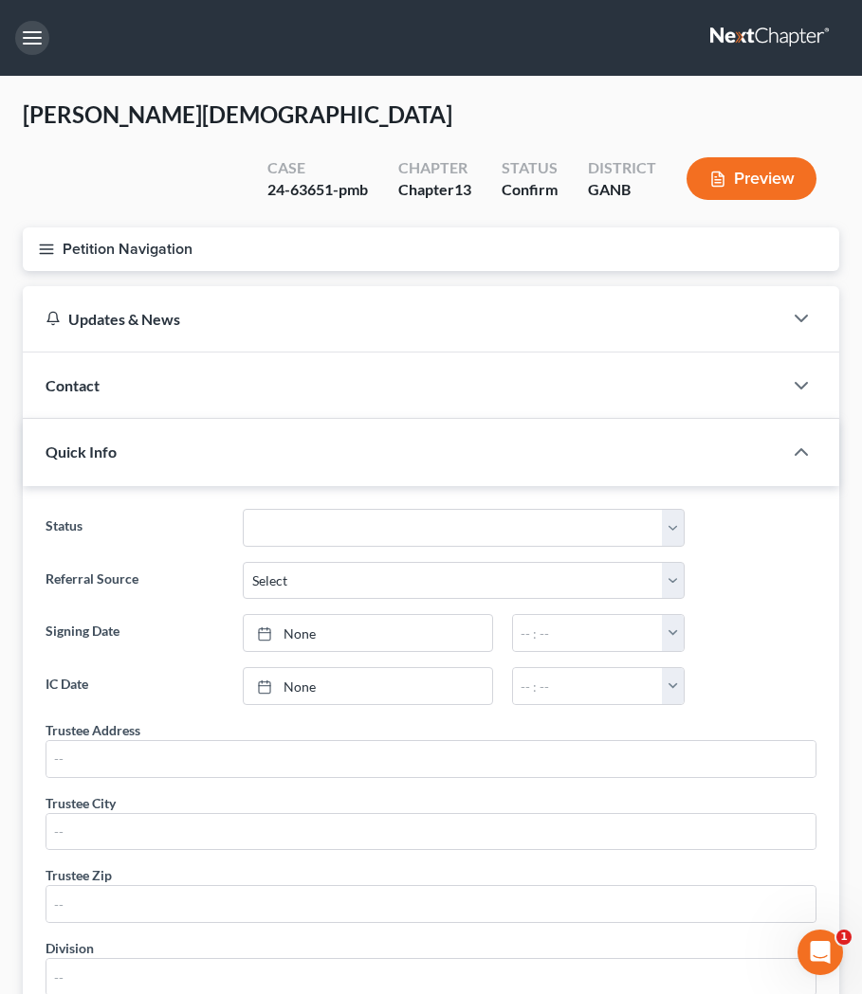
click at [38, 53] on button "button" at bounding box center [32, 38] width 34 height 34
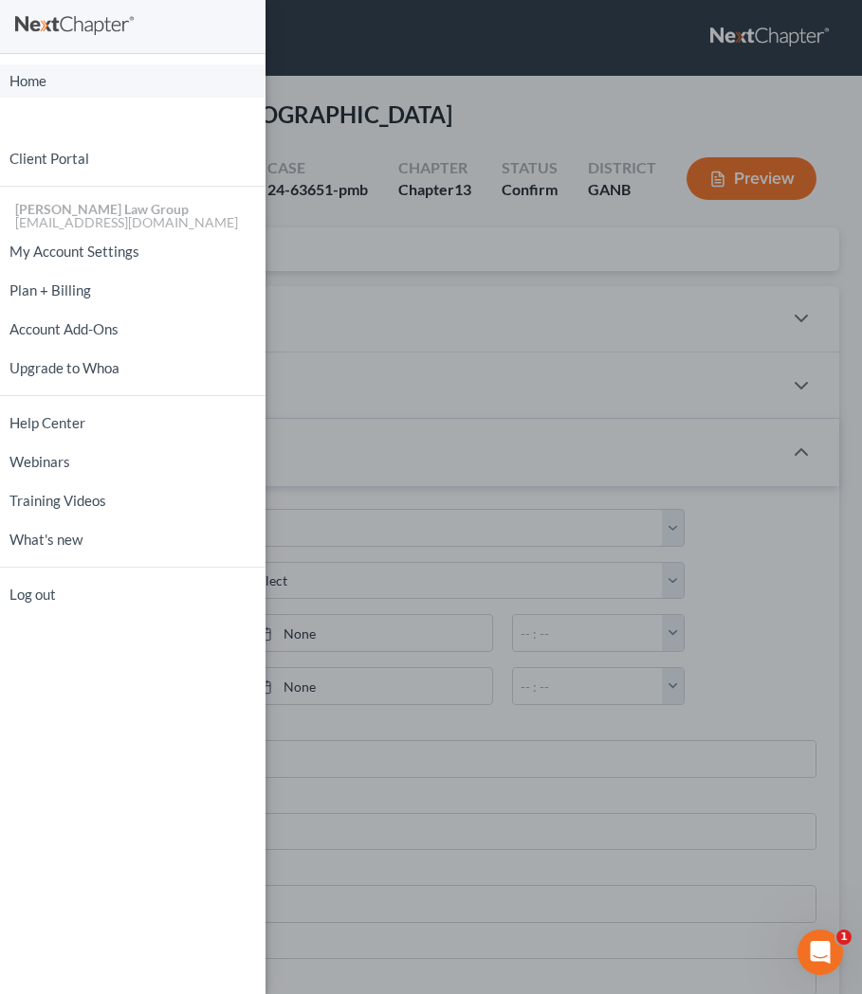
click at [36, 79] on link "Home" at bounding box center [132, 80] width 265 height 33
click at [365, 42] on div "Home New Case Client Portal Saedi Law Group ssudman@saedilawgroup.com My Accoun…" at bounding box center [431, 497] width 862 height 994
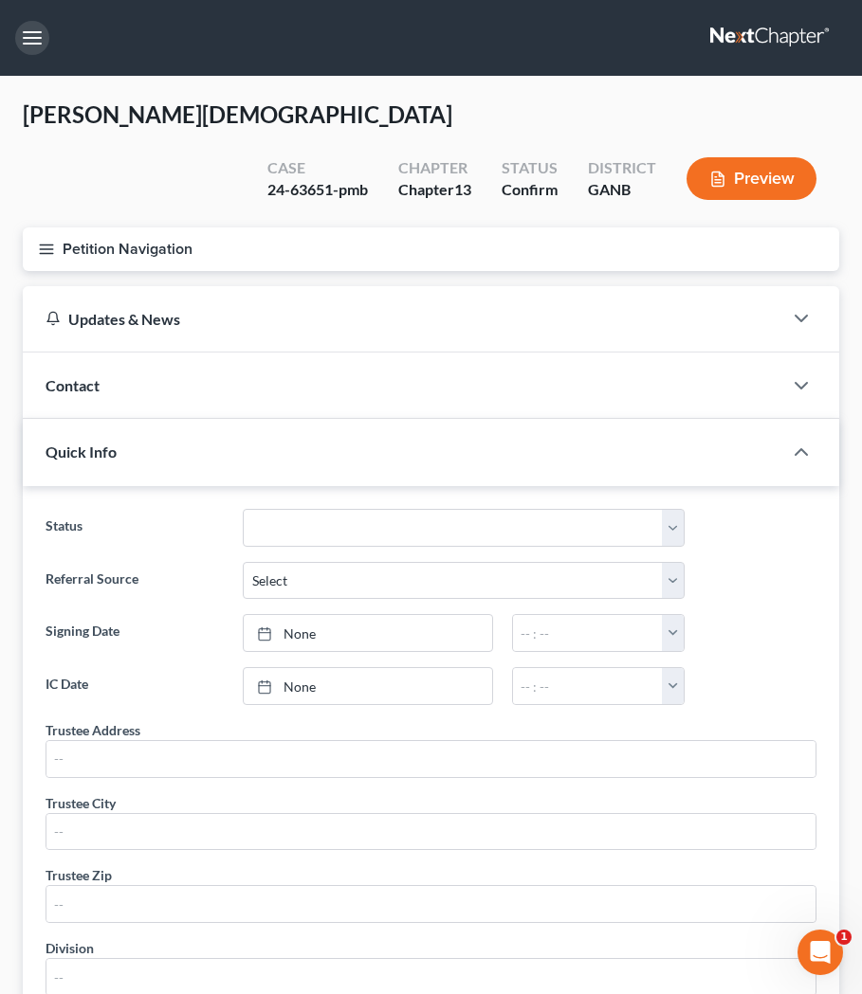
click at [33, 32] on button "button" at bounding box center [32, 38] width 34 height 34
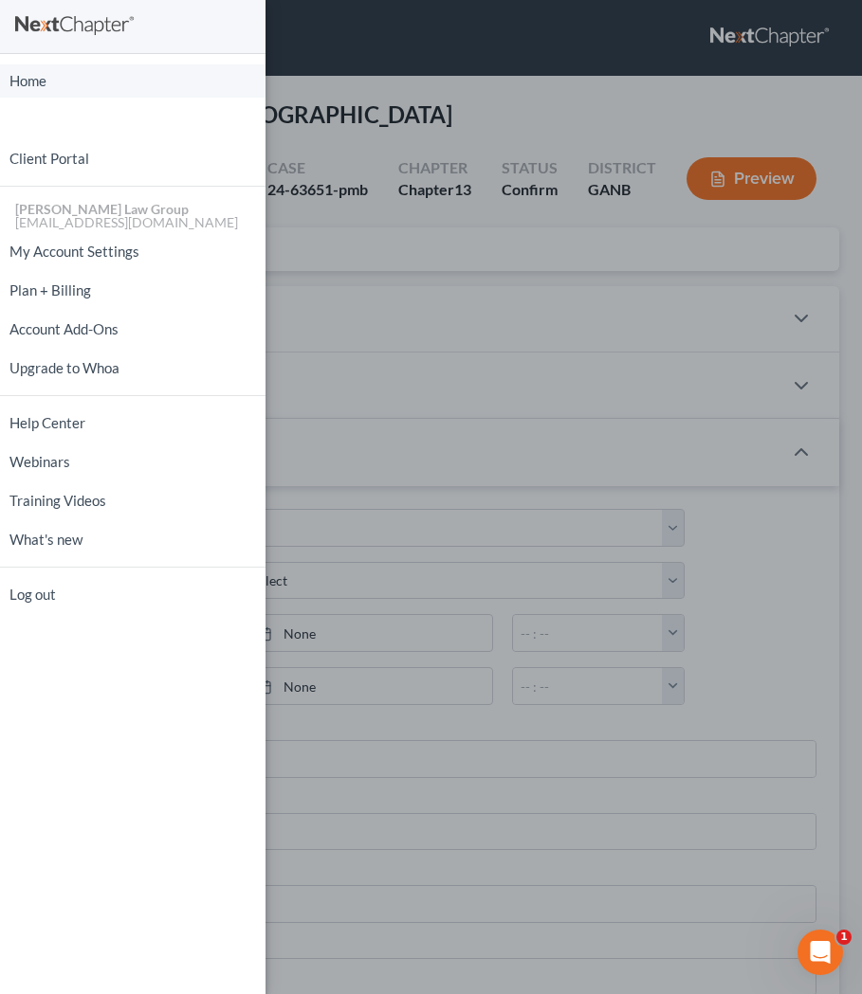
click at [42, 90] on link "Home" at bounding box center [132, 80] width 265 height 33
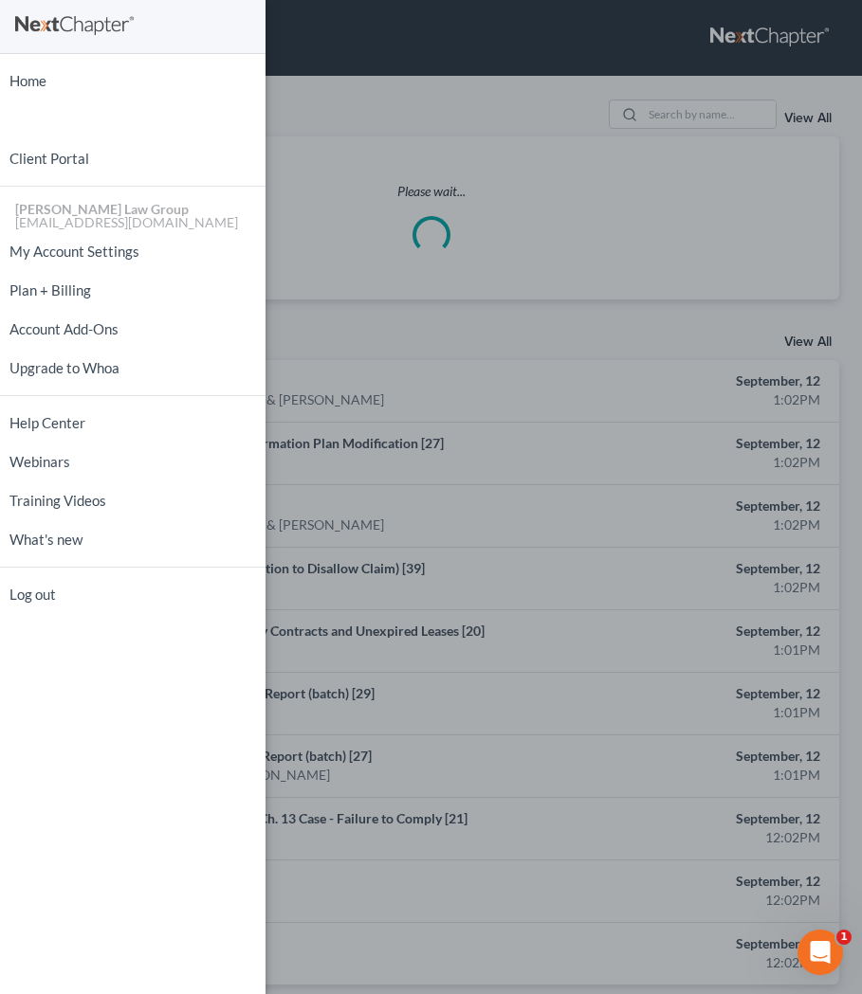
click at [367, 107] on div "Home New Case Client Portal Saedi Law Group ssudman@saedilawgroup.com My Accoun…" at bounding box center [431, 497] width 862 height 994
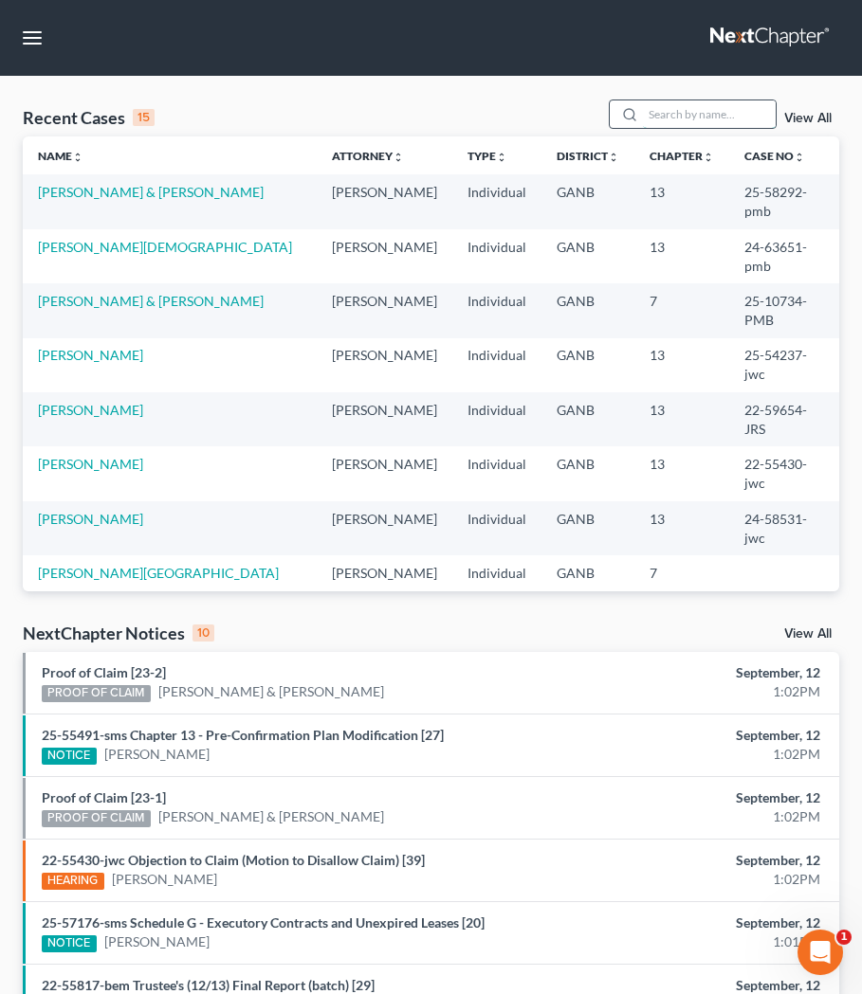
click at [647, 118] on input "search" at bounding box center [709, 113] width 133 height 27
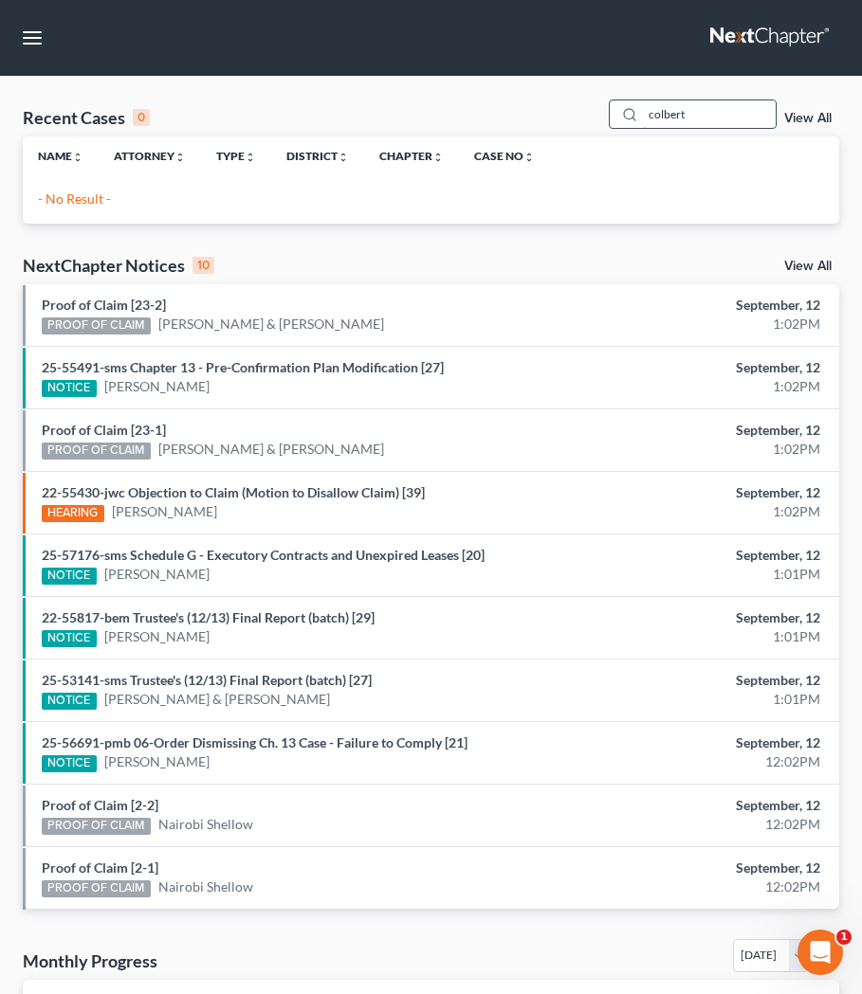
type input "colbert"
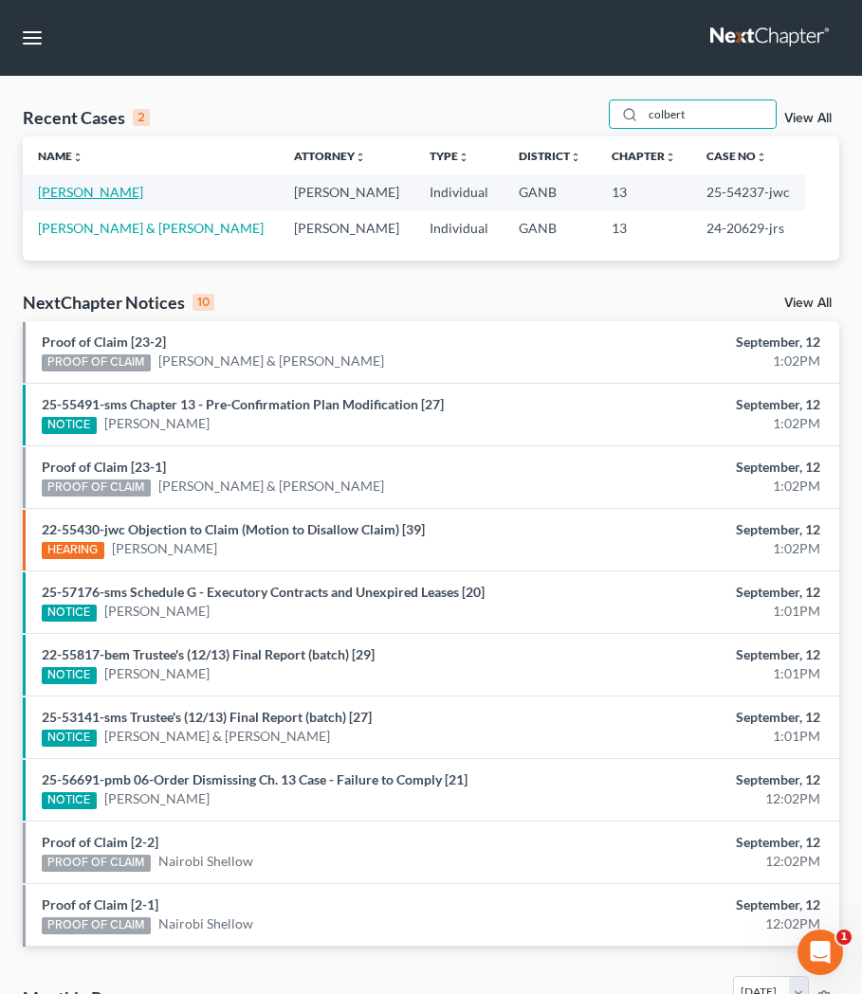
click at [103, 192] on link "[PERSON_NAME]" at bounding box center [90, 192] width 105 height 16
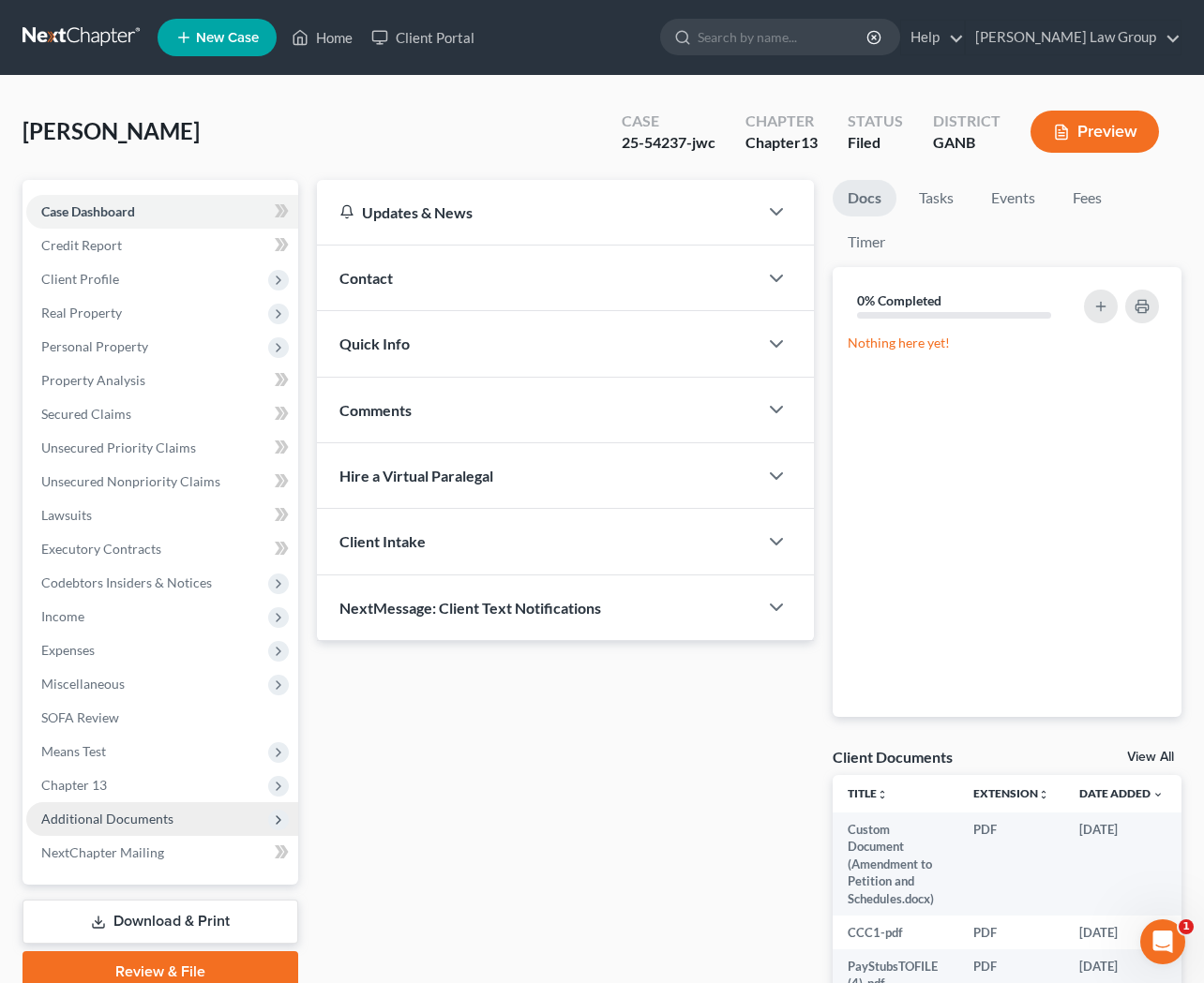
click at [148, 823] on span "Additional Documents" at bounding box center [108, 819] width 133 height 16
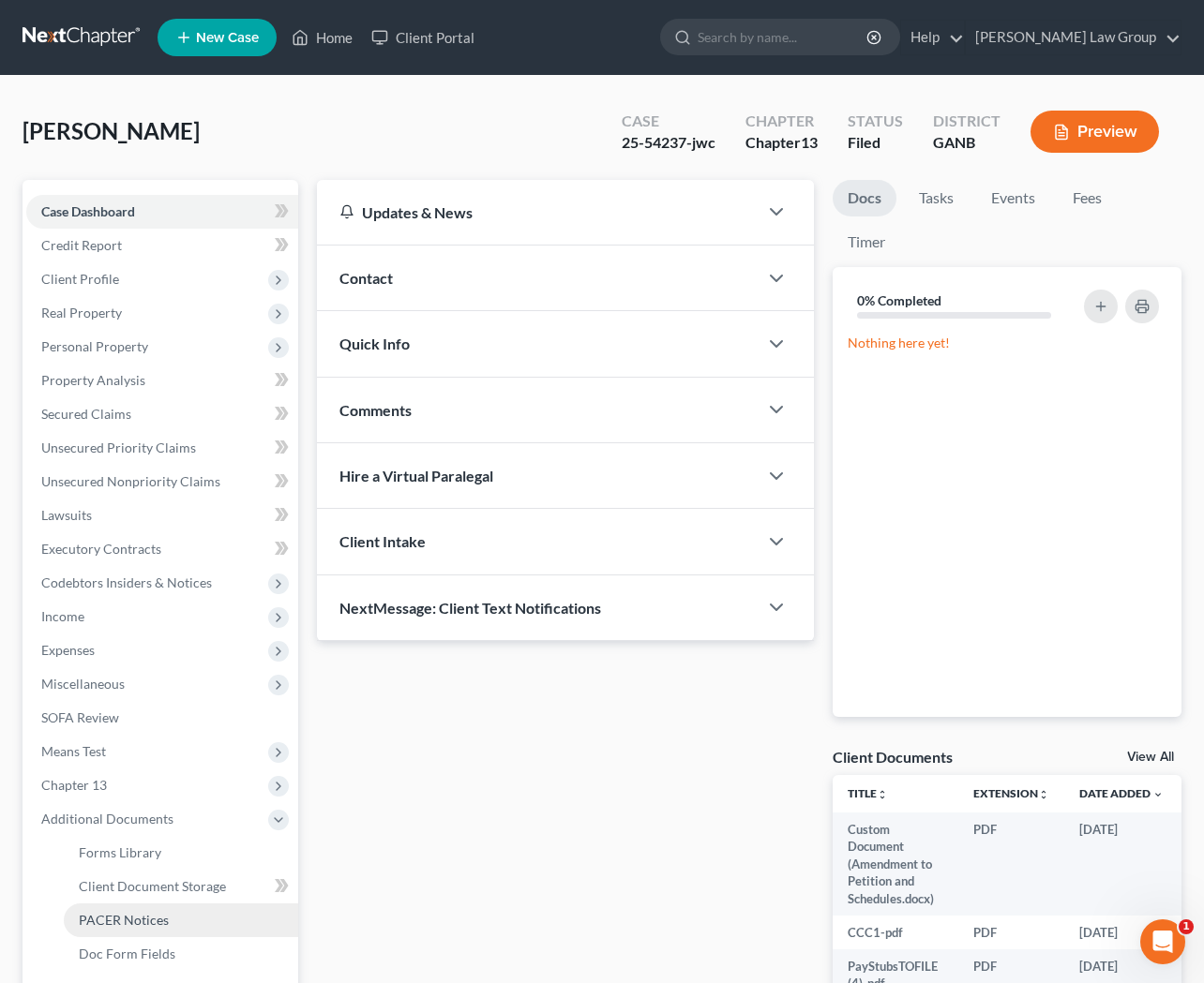
click at [143, 907] on link "PACER Notices" at bounding box center [180, 921] width 234 height 34
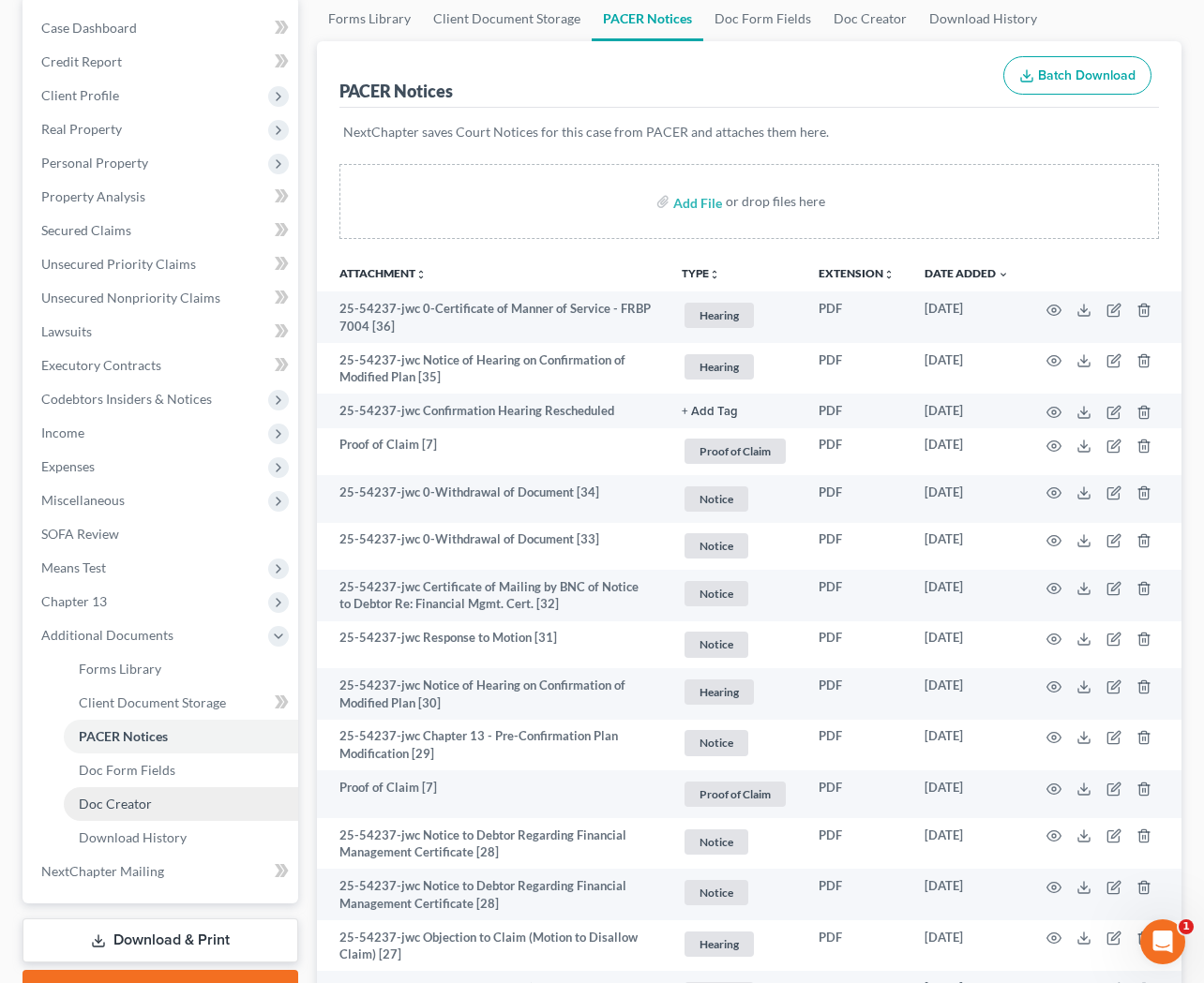
click at [136, 809] on span "Doc Creator" at bounding box center [116, 804] width 73 height 16
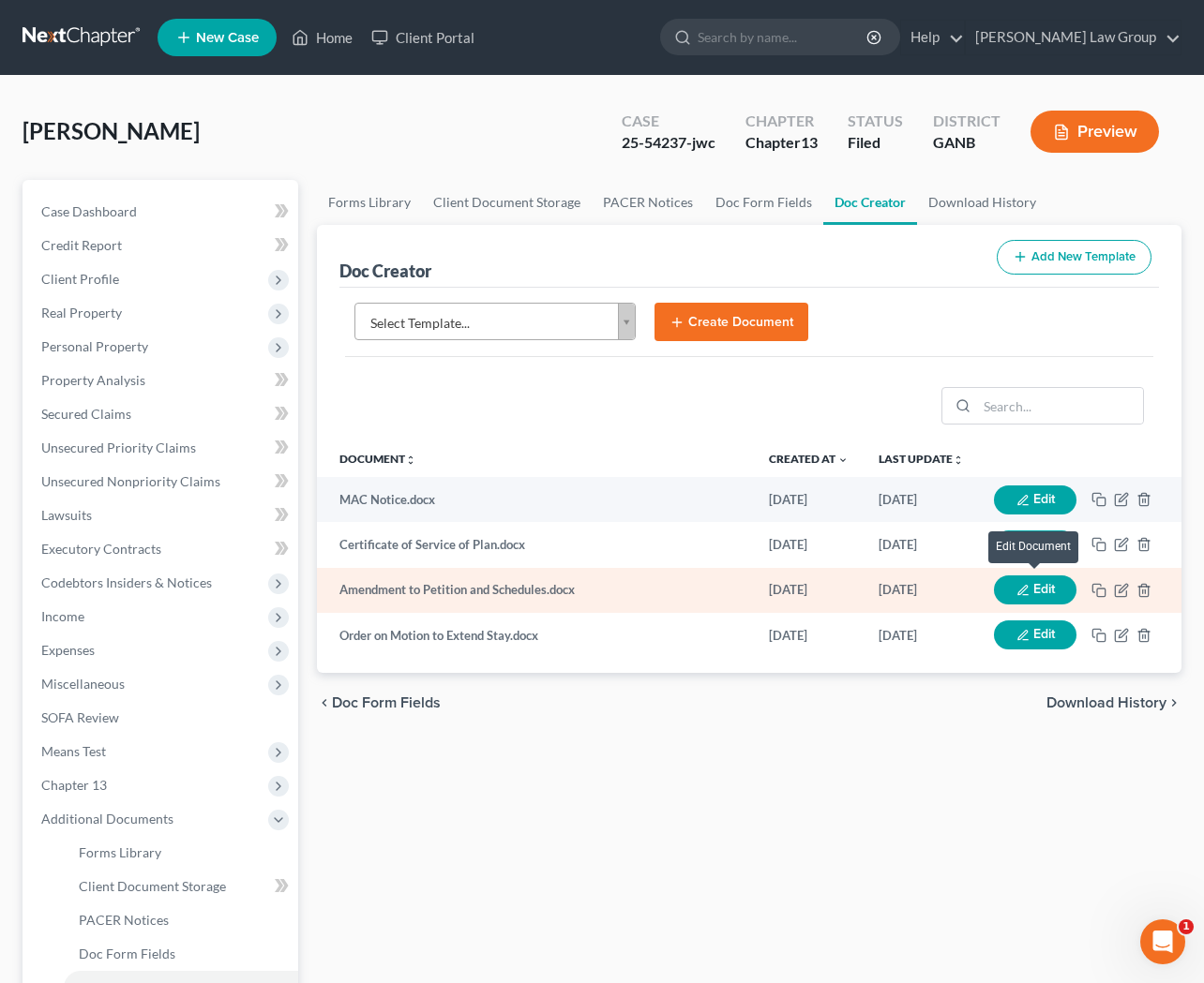
click at [852, 588] on button "Edit" at bounding box center [1035, 589] width 82 height 29
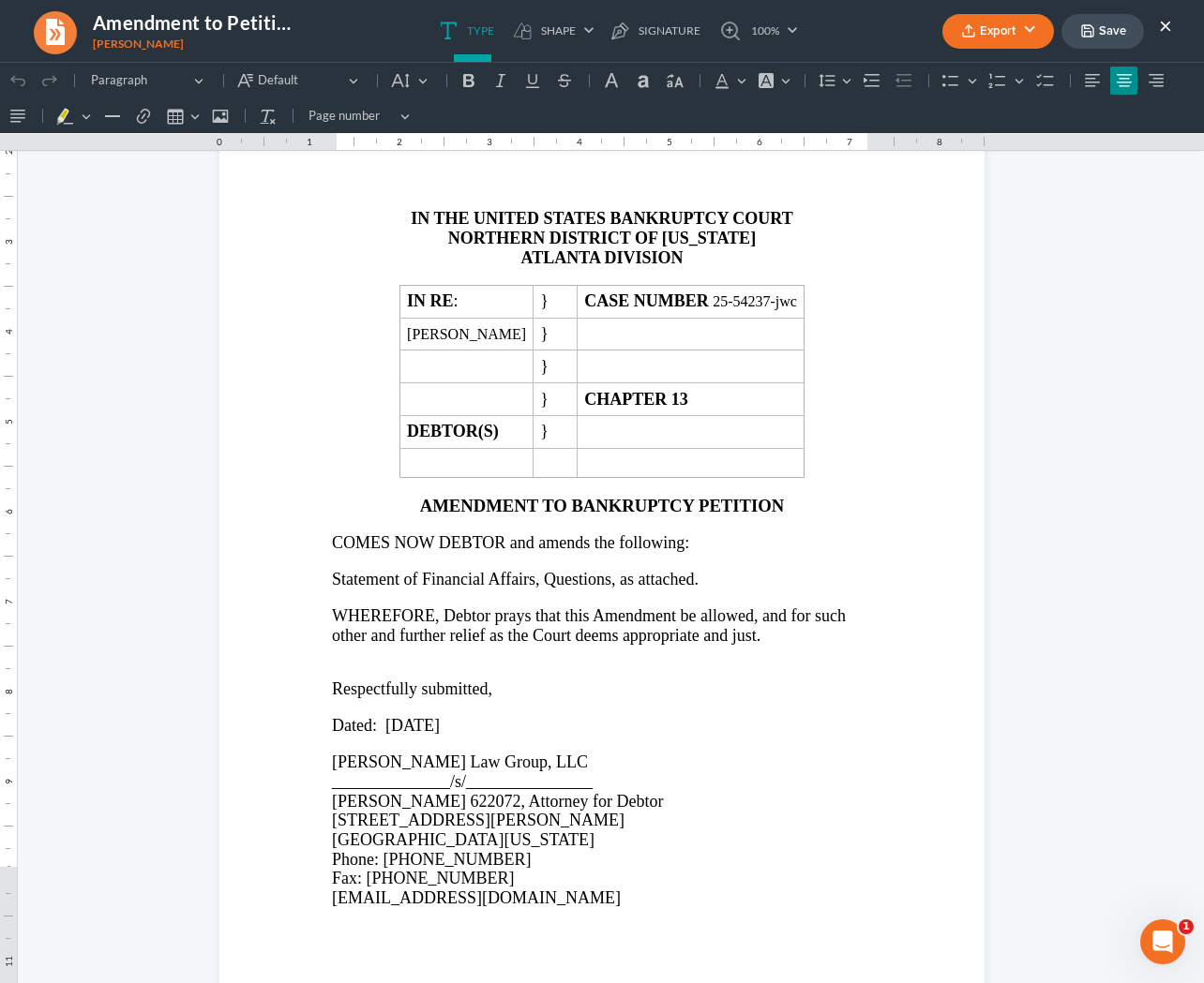
scroll to position [96, 0]
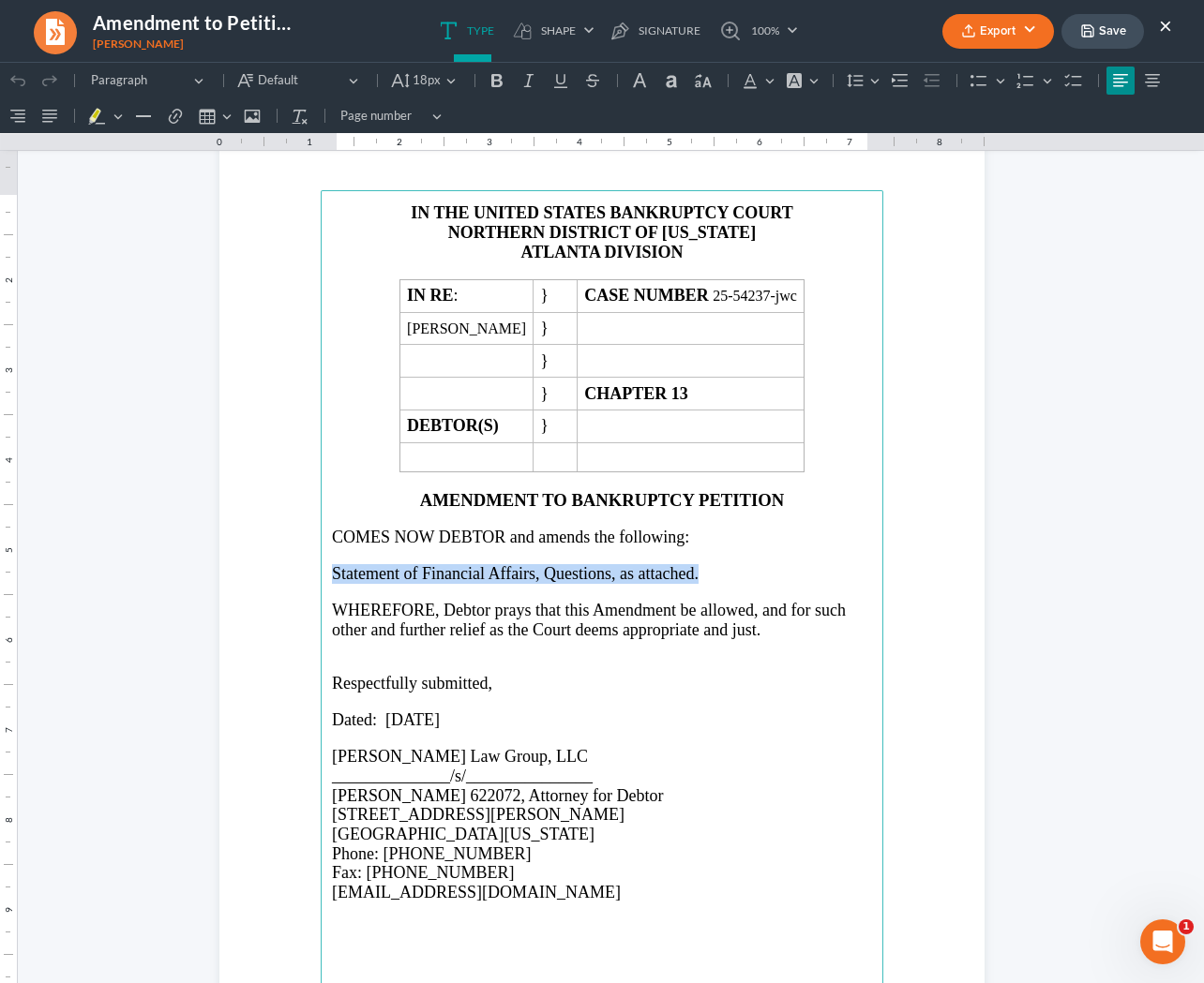
drag, startPoint x: 714, startPoint y: 577, endPoint x: 323, endPoint y: 581, distance: 391.0
click at [322, 580] on main "IN THE UNITED STATES BANKRUPTCY COURT NORTHERN DISTRICT OF GEORGIA ATLANTA DIVI…" at bounding box center [602, 594] width 563 height 810
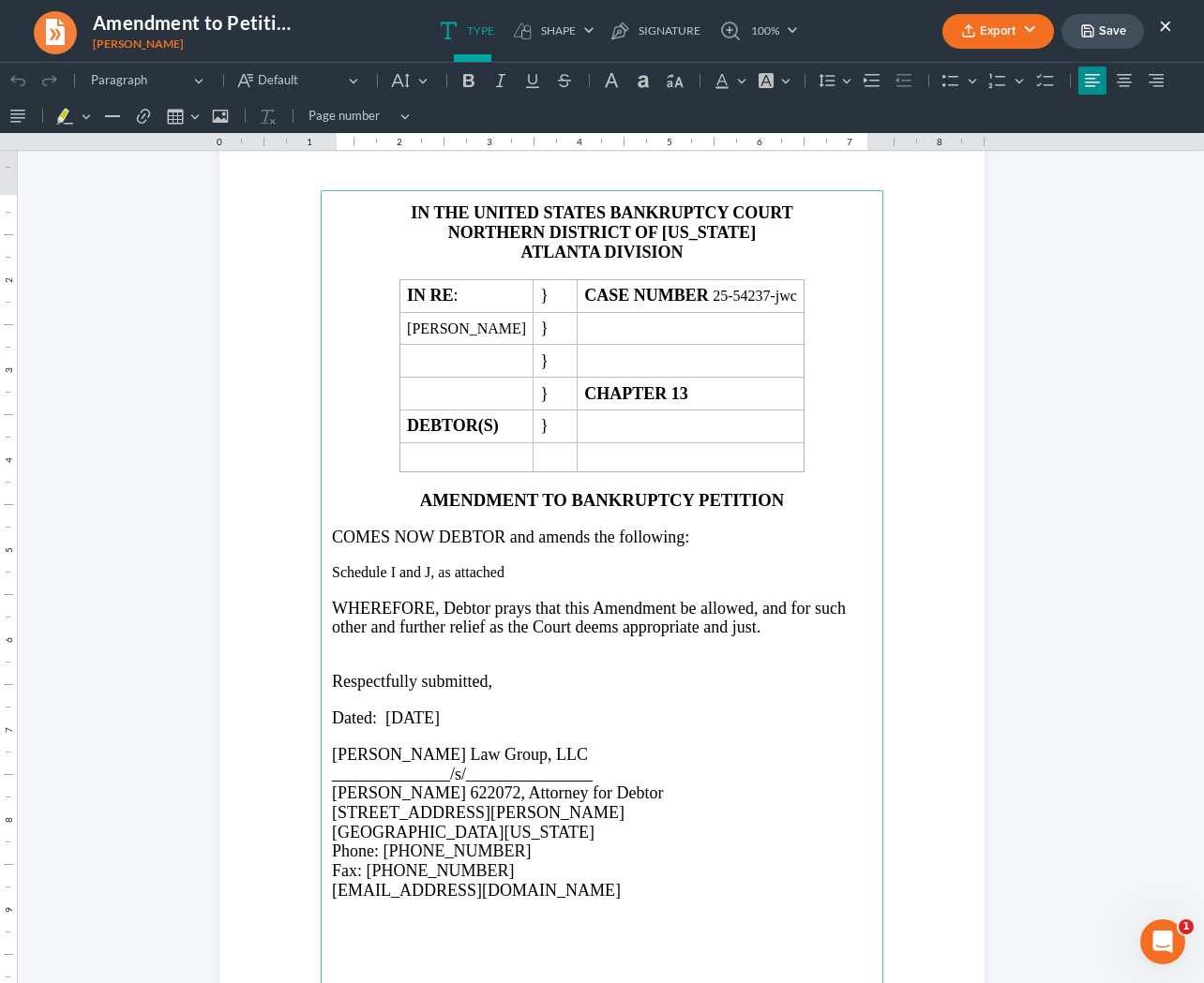
click at [389, 581] on p "Schedule I and J, as attached" at bounding box center [602, 573] width 540 height 17
click at [542, 587] on p "Rich Text Editor, page-0-main" at bounding box center [602, 589] width 540 height 17
click at [534, 581] on p "Schedules I and J, as attached" at bounding box center [602, 573] width 540 height 17
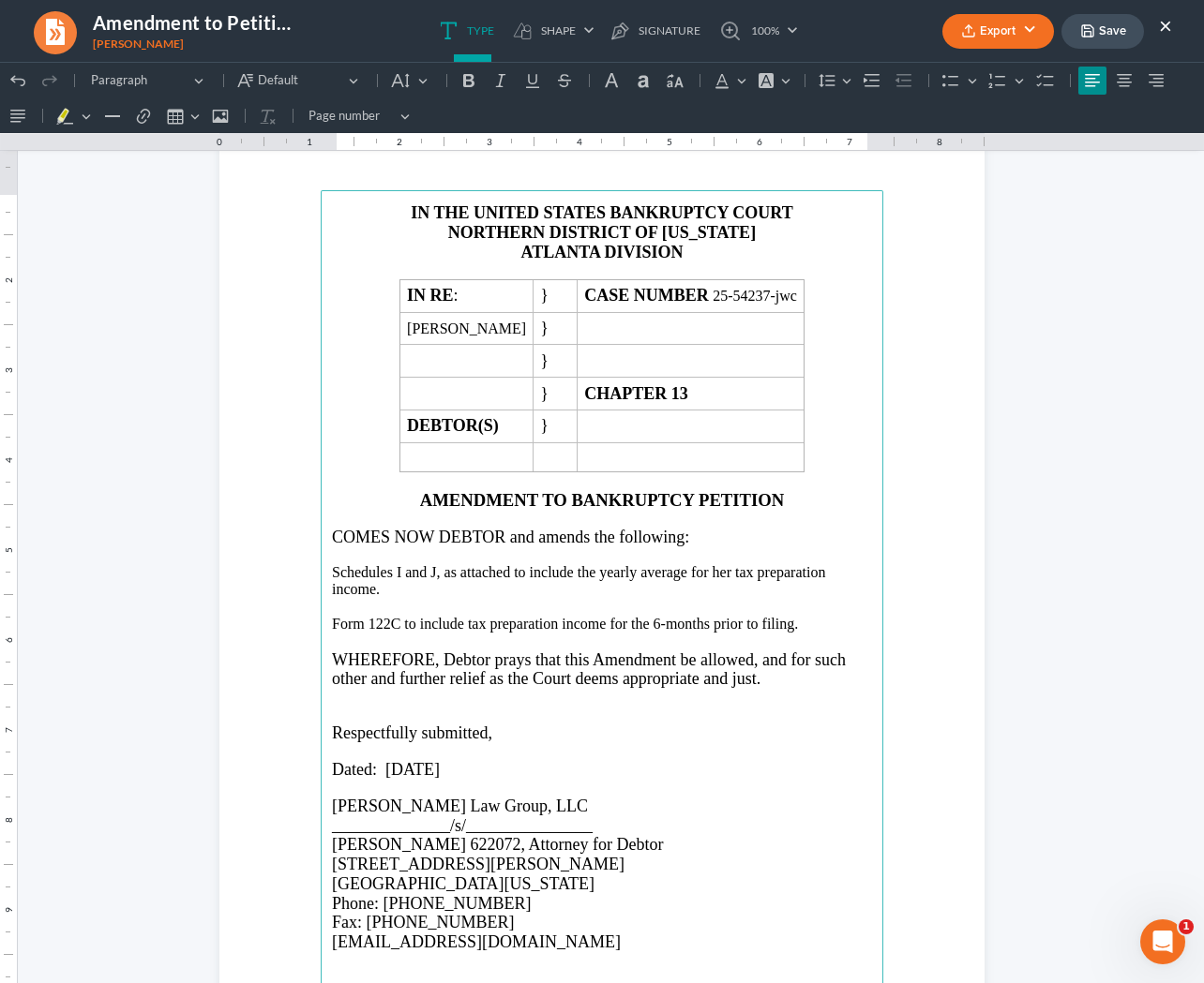
click at [398, 769] on span "Dated: 06/30/2025" at bounding box center [386, 769] width 108 height 19
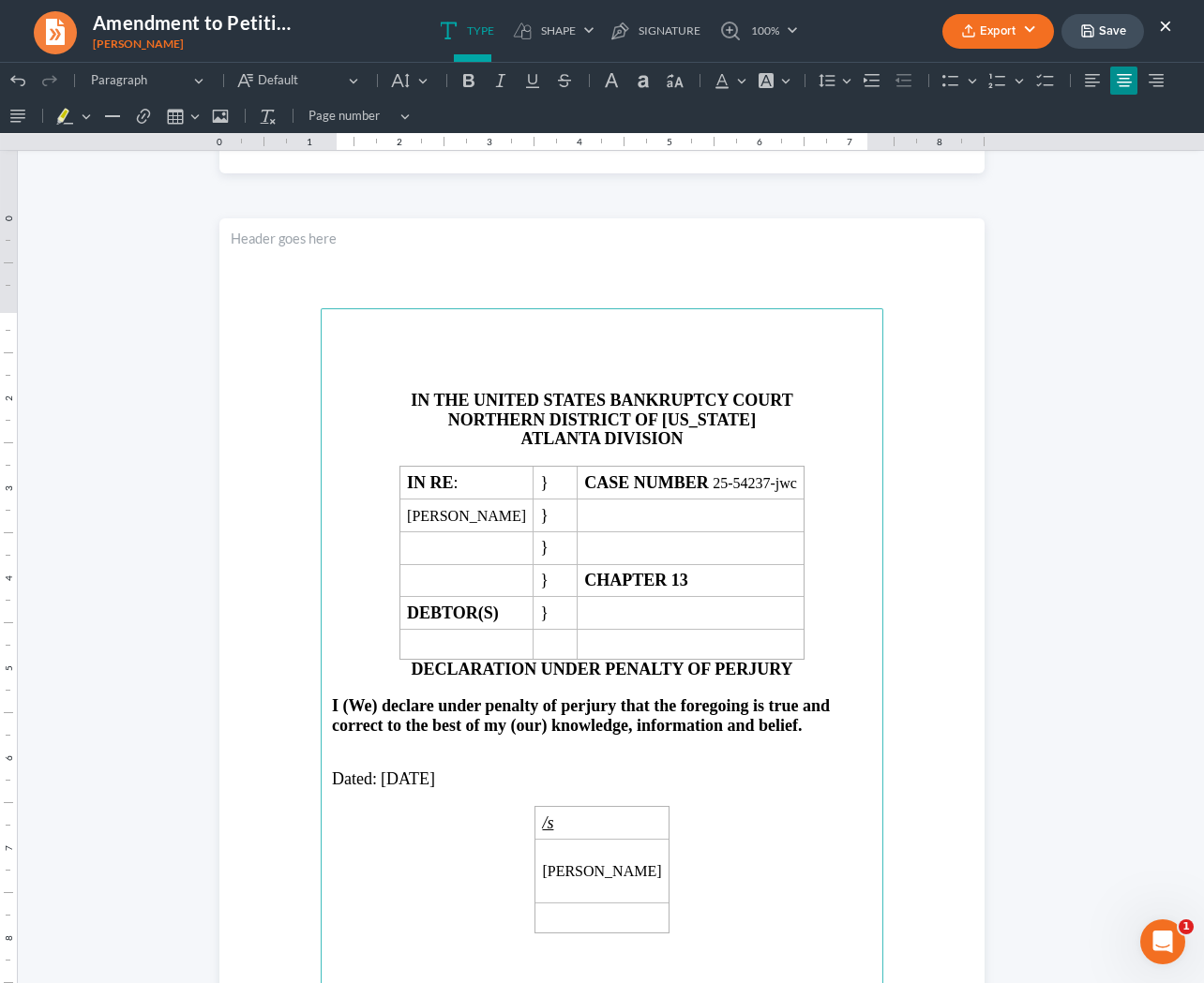
scroll to position [1072, 0]
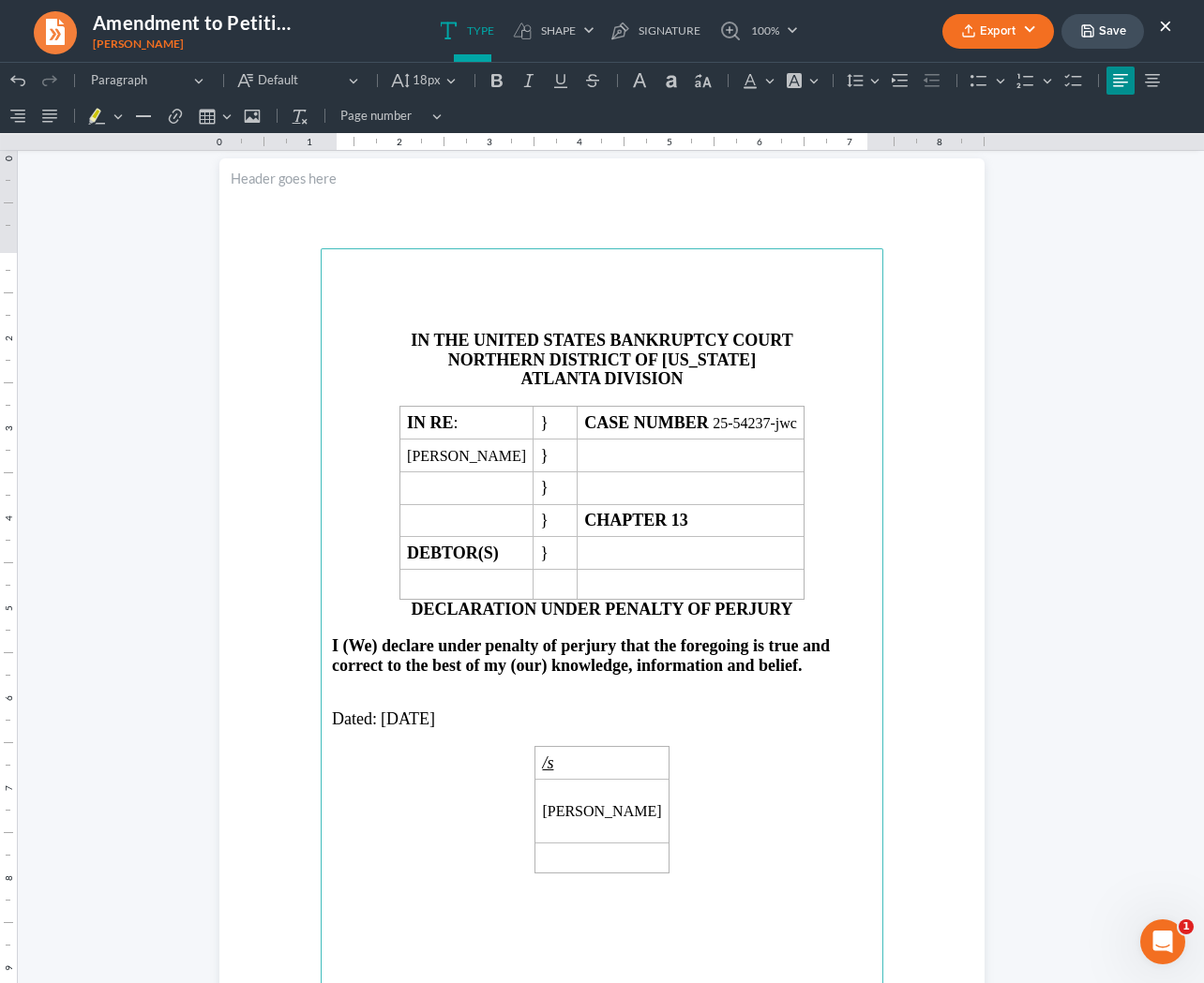
click at [389, 725] on span "[DATE]" at bounding box center [408, 718] width 54 height 19
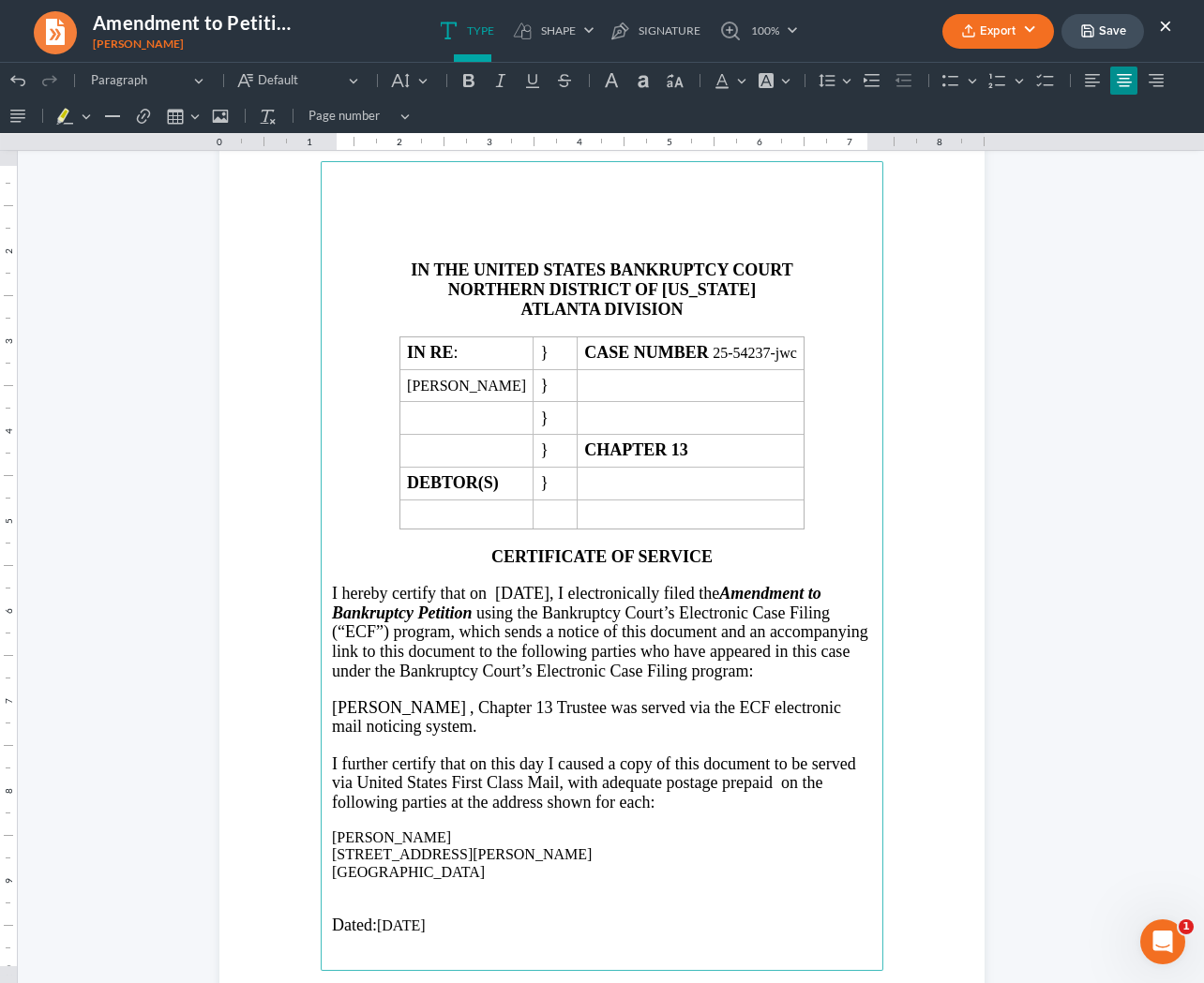
scroll to position [2320, 0]
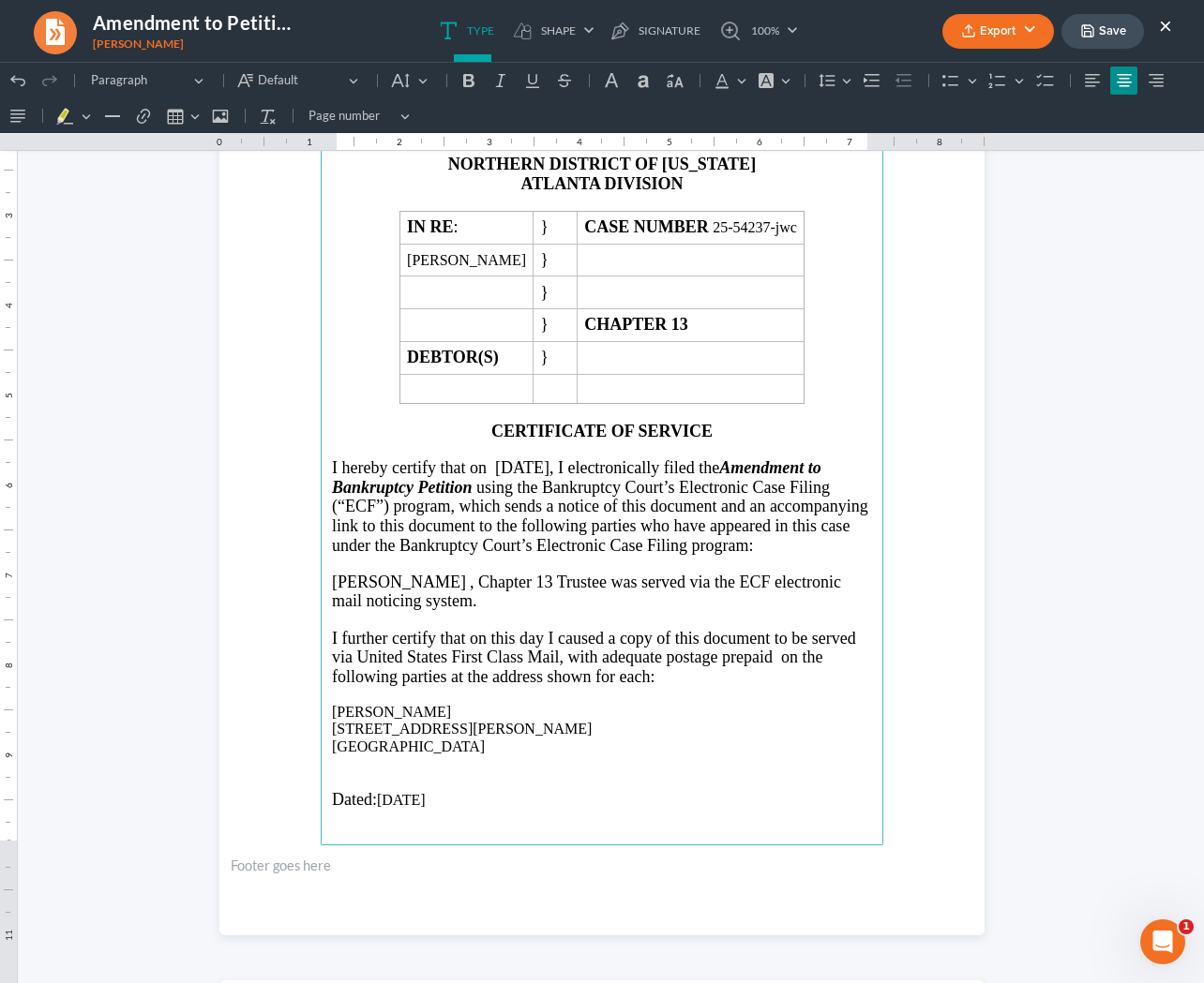
click at [391, 807] on p "Dated: 06/30/2025" at bounding box center [602, 800] width 540 height 20
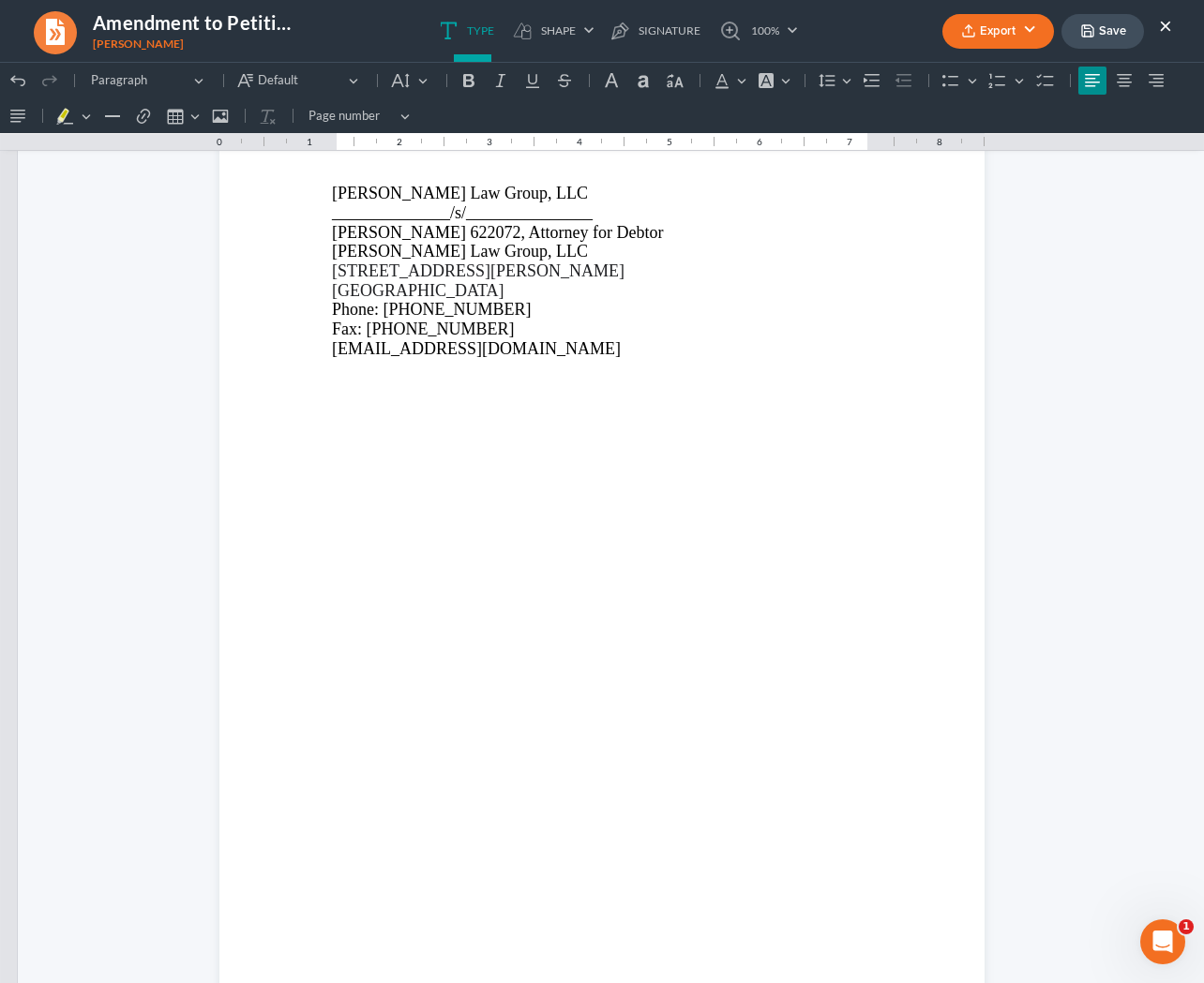
scroll to position [3351, 0]
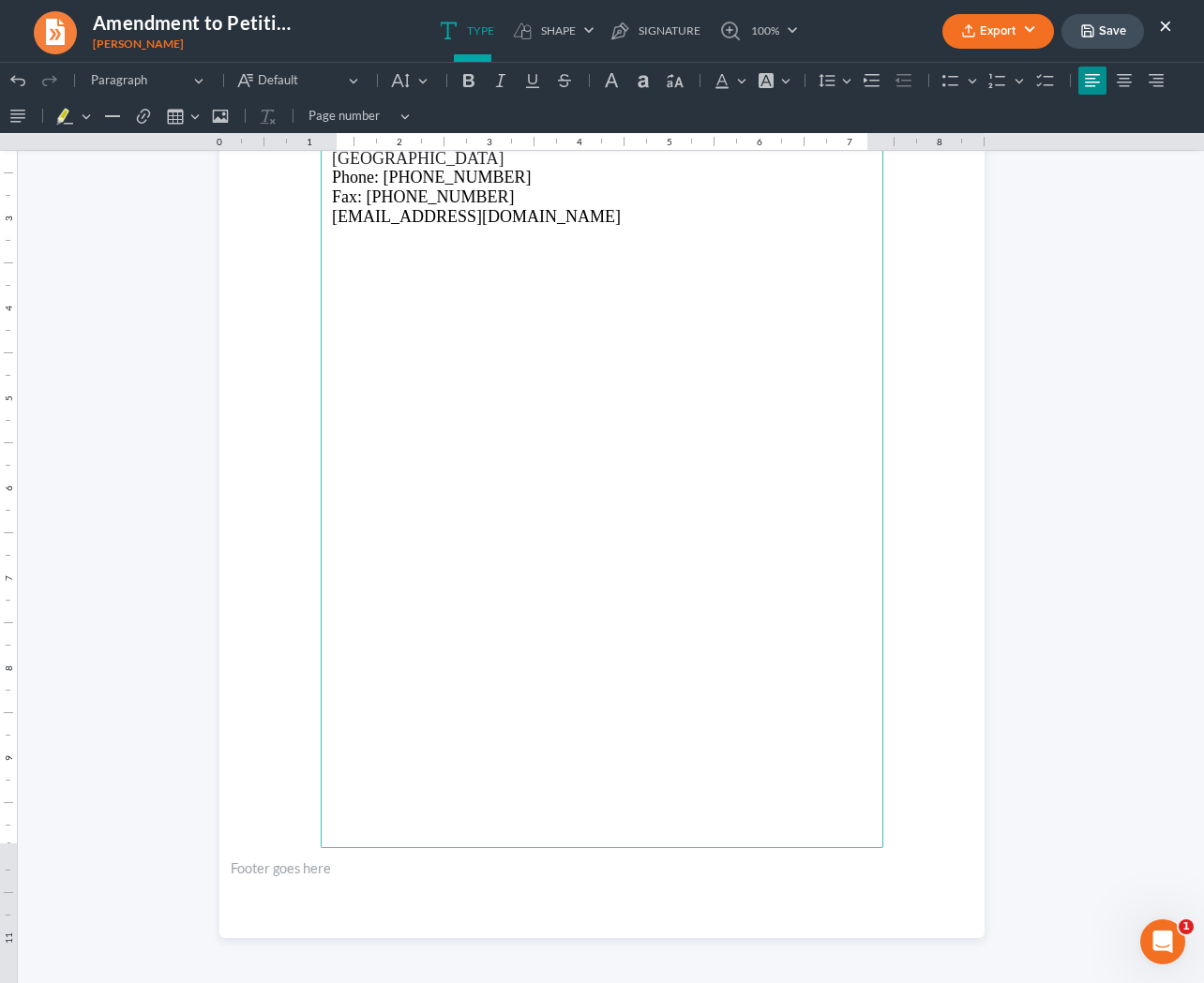
click at [852, 30] on button "Export" at bounding box center [998, 31] width 112 height 35
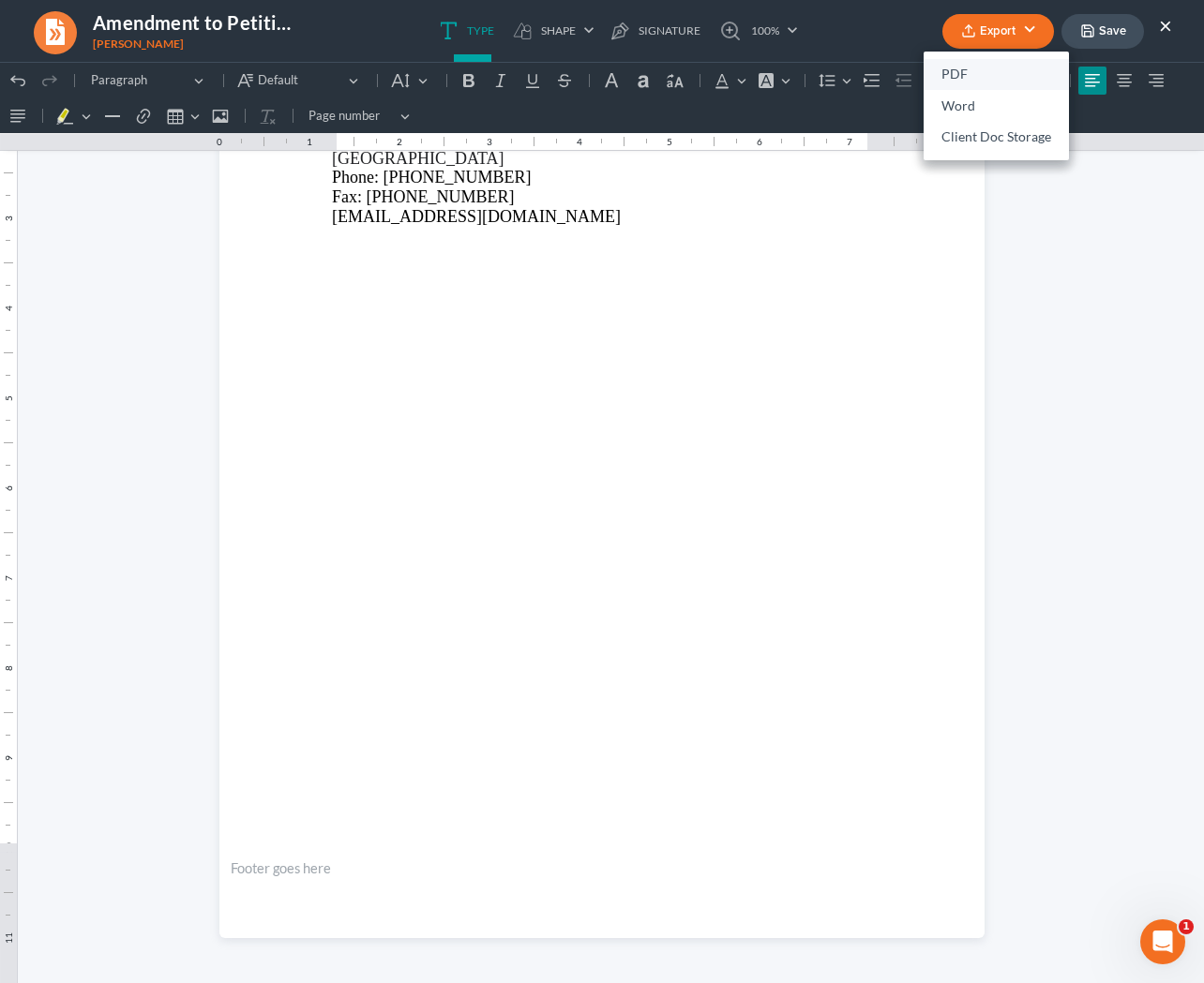
click at [852, 78] on link "PDF" at bounding box center [996, 75] width 145 height 32
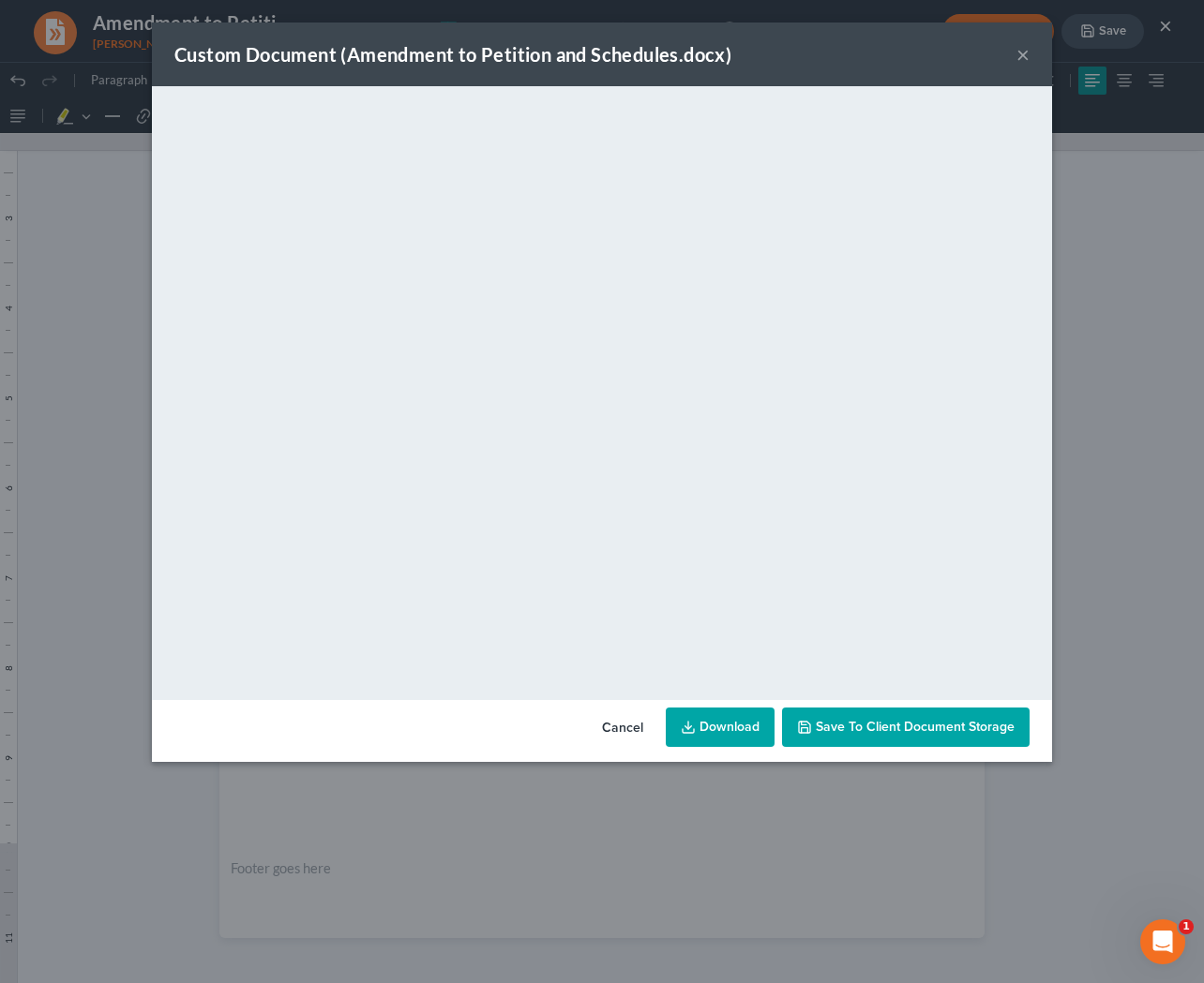
click at [750, 739] on link "Download" at bounding box center [720, 728] width 109 height 40
click at [852, 61] on button "×" at bounding box center [1022, 54] width 13 height 23
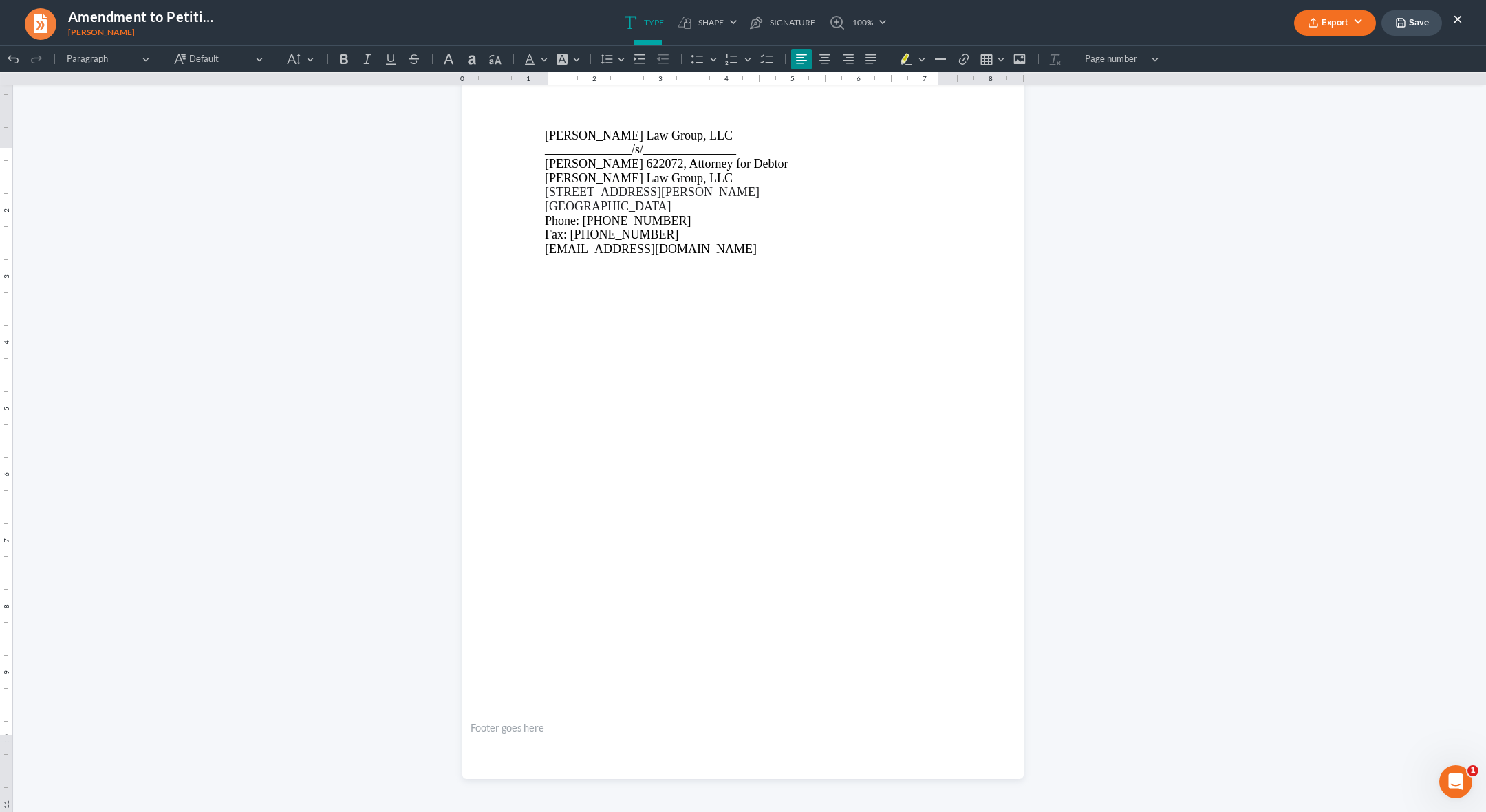
scroll to position [2342, 0]
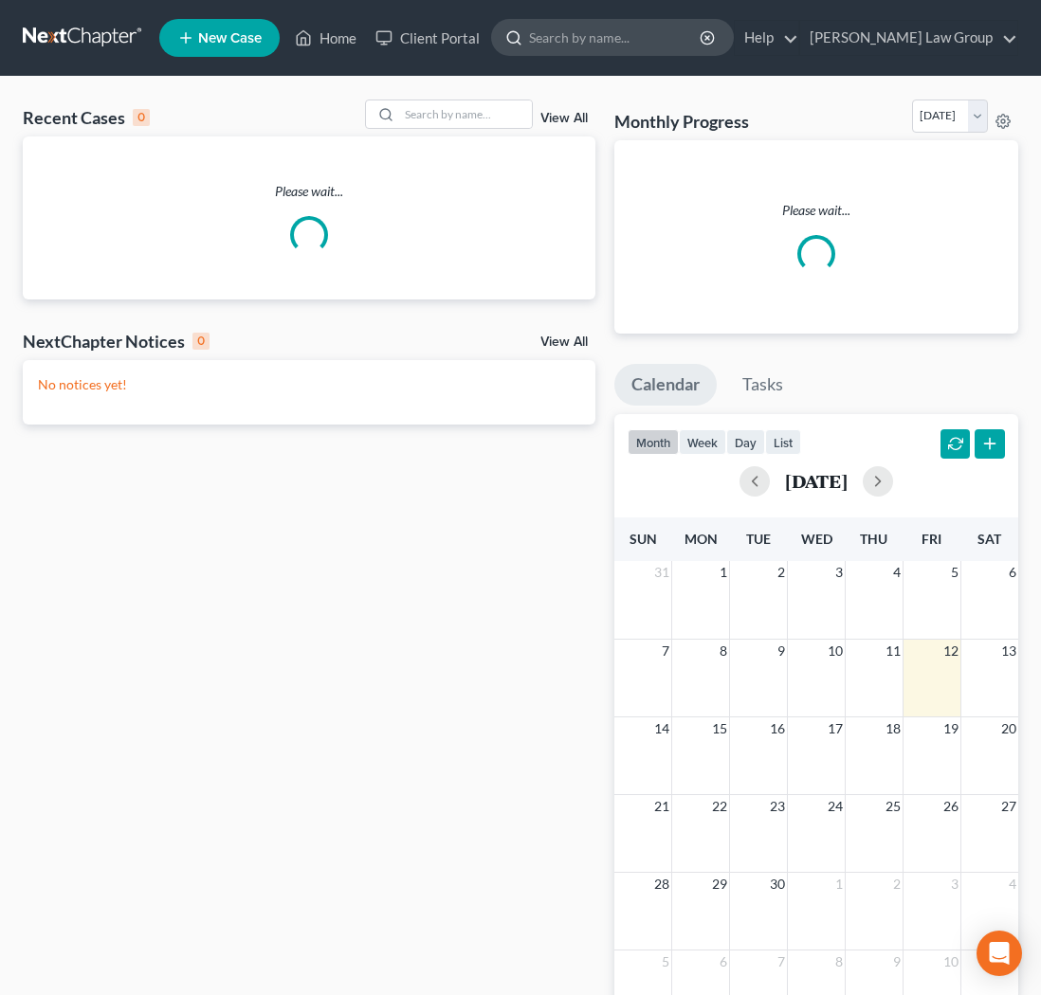
click at [650, 44] on input "search" at bounding box center [615, 37] width 173 height 35
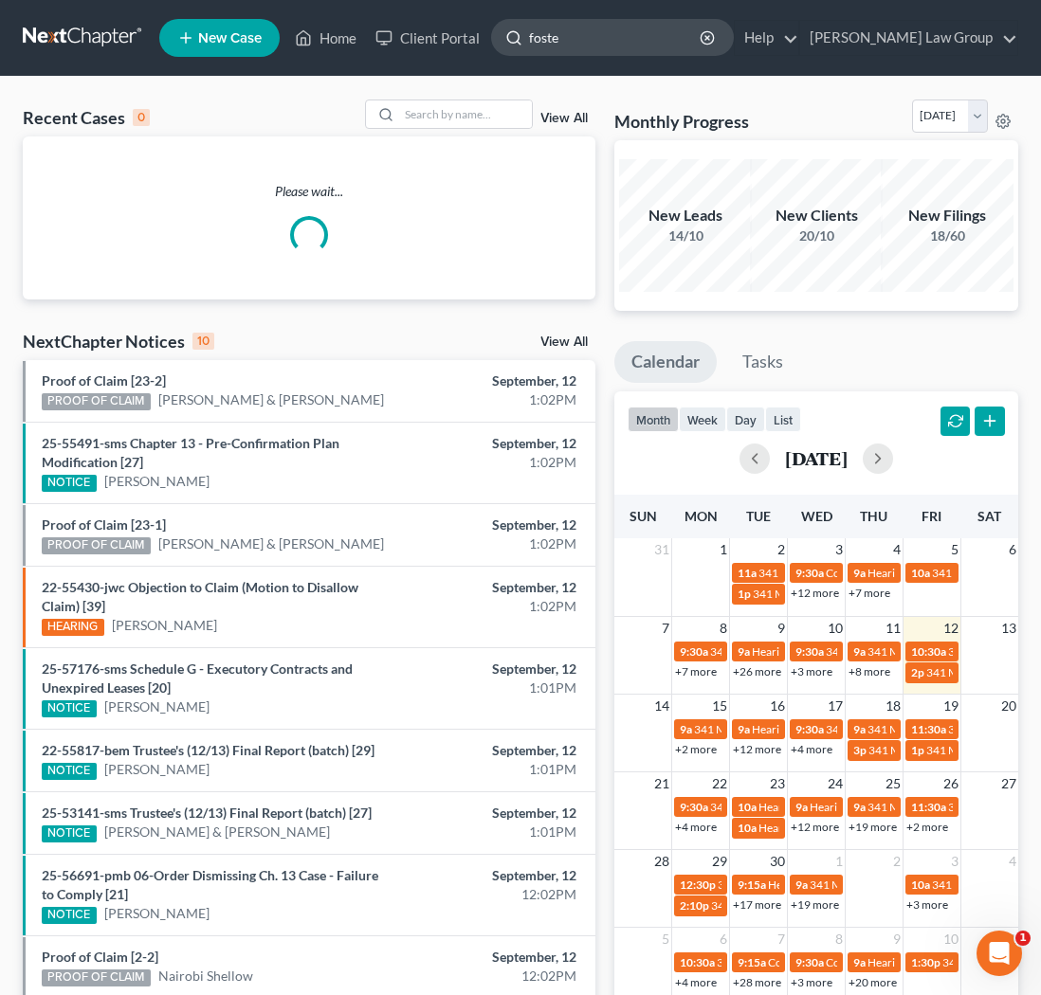
type input "[PERSON_NAME]"
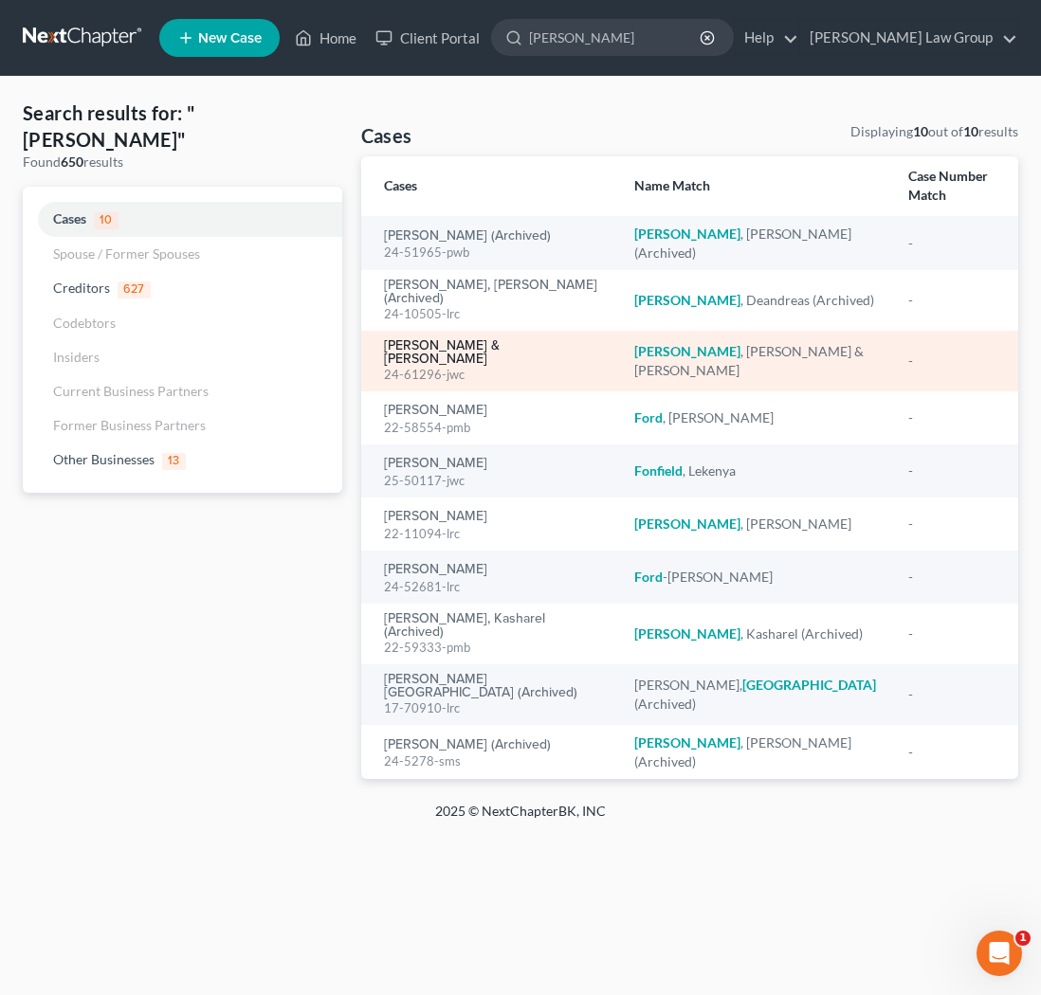
click at [466, 339] on link "[PERSON_NAME] & [PERSON_NAME]" at bounding box center [494, 352] width 220 height 27
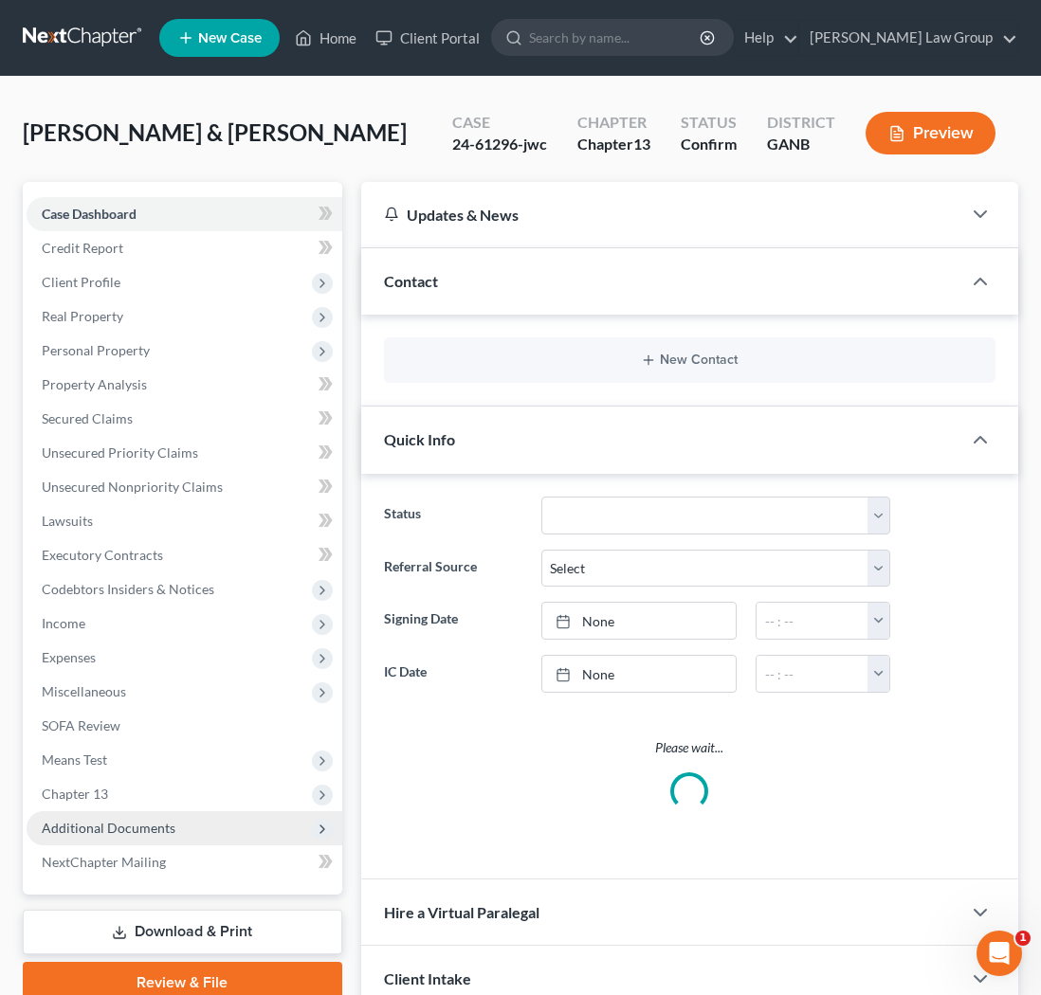
click at [148, 828] on span "Additional Documents" at bounding box center [109, 828] width 134 height 16
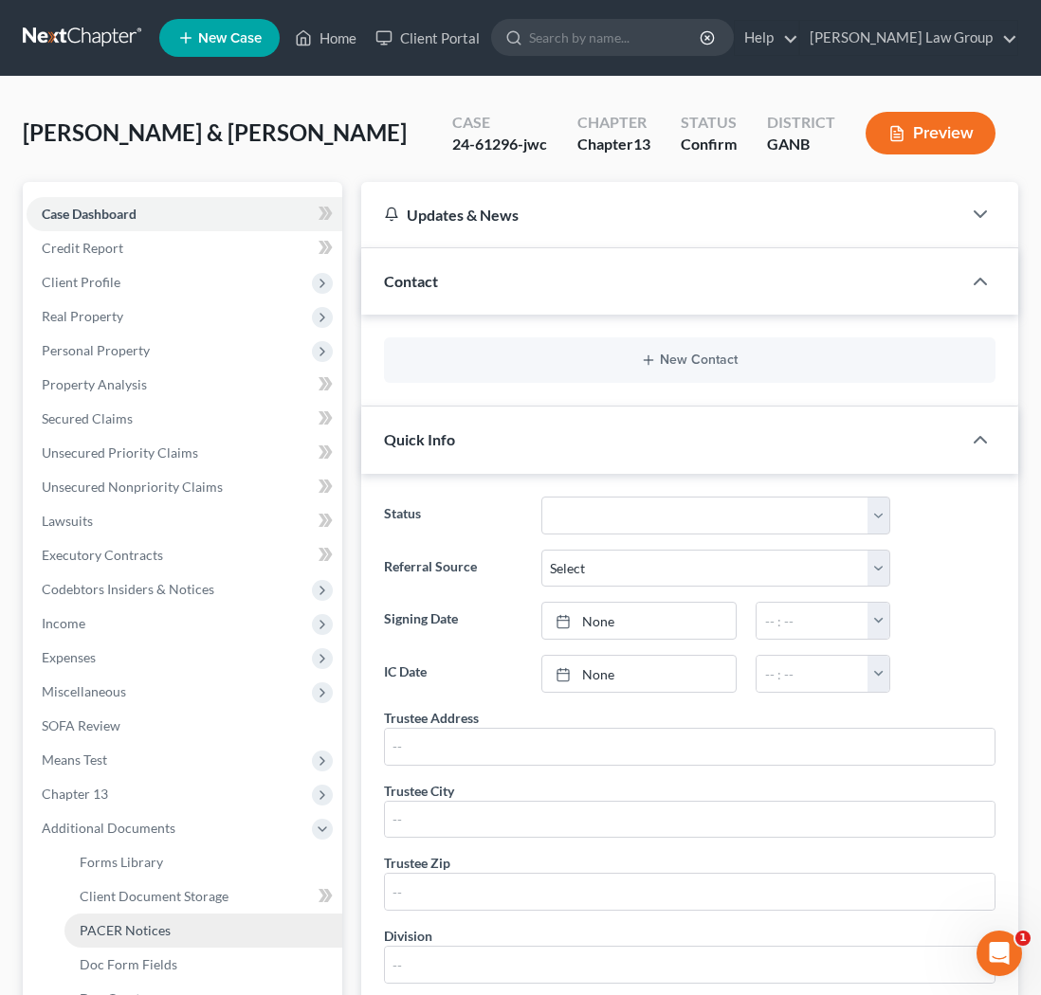
click at [140, 931] on span "PACER Notices" at bounding box center [125, 930] width 91 height 16
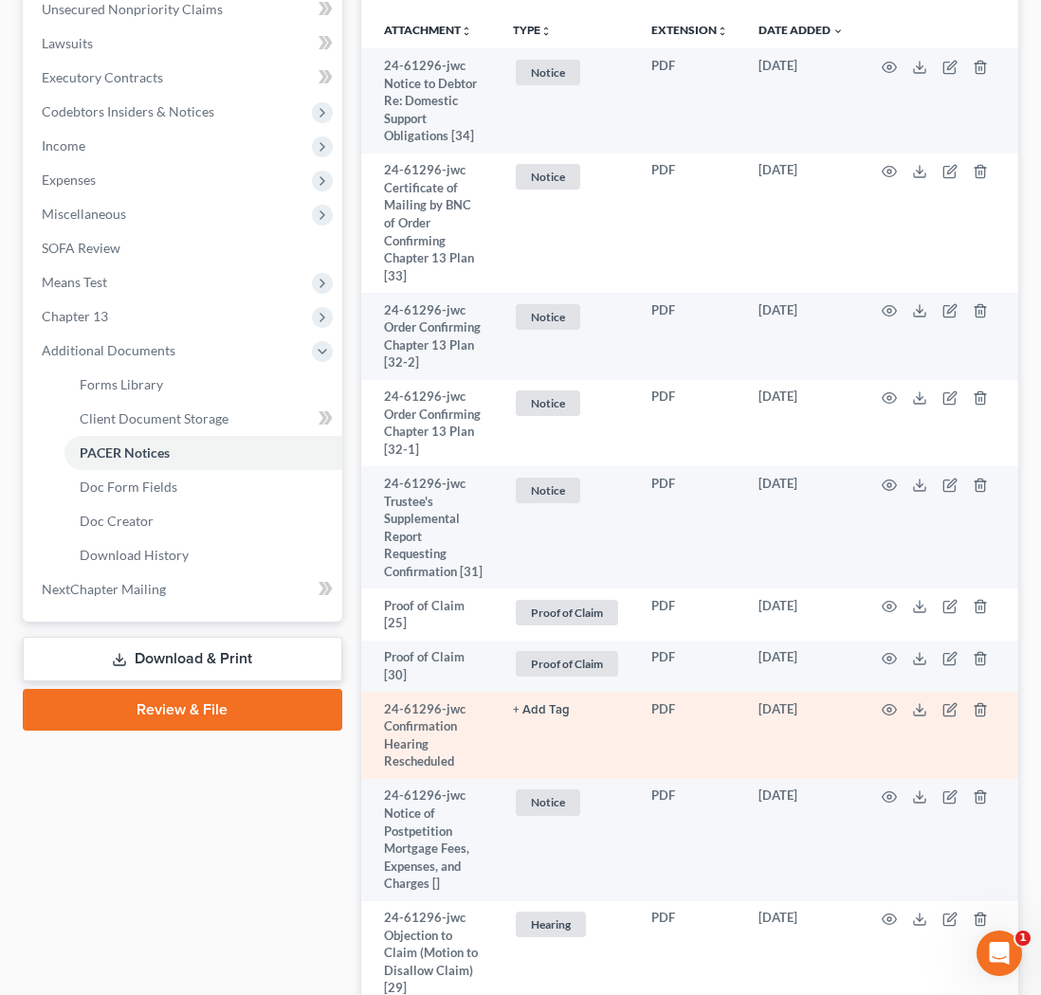
scroll to position [507, 0]
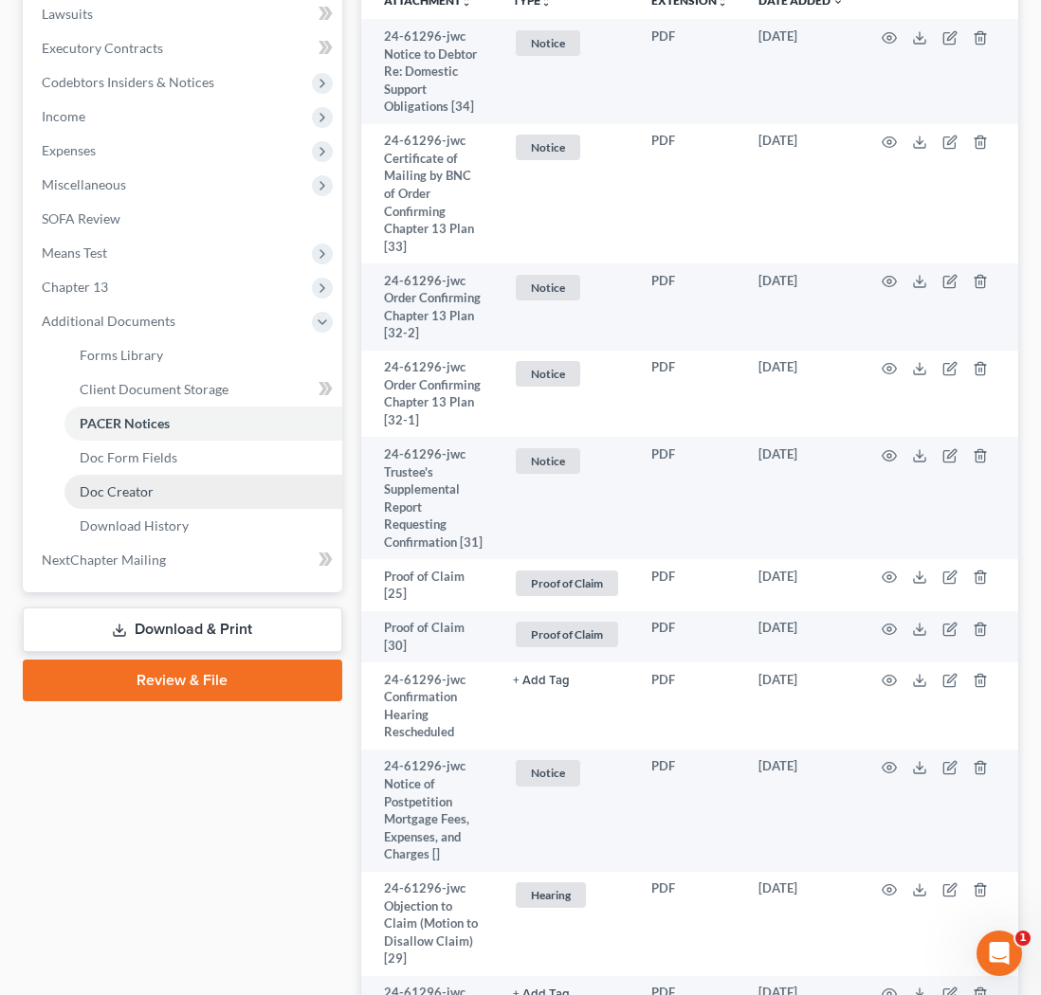
click at [159, 499] on link "Doc Creator" at bounding box center [203, 492] width 278 height 34
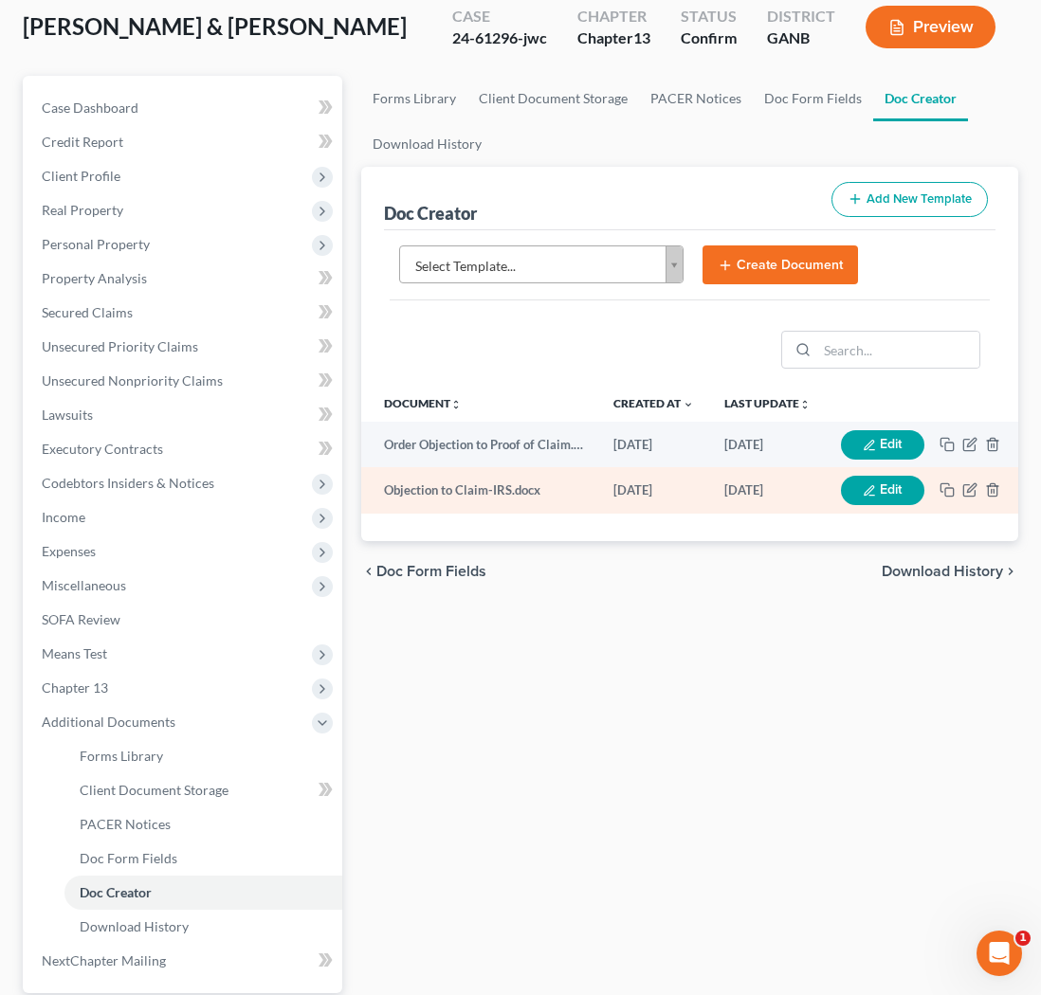
scroll to position [118, 0]
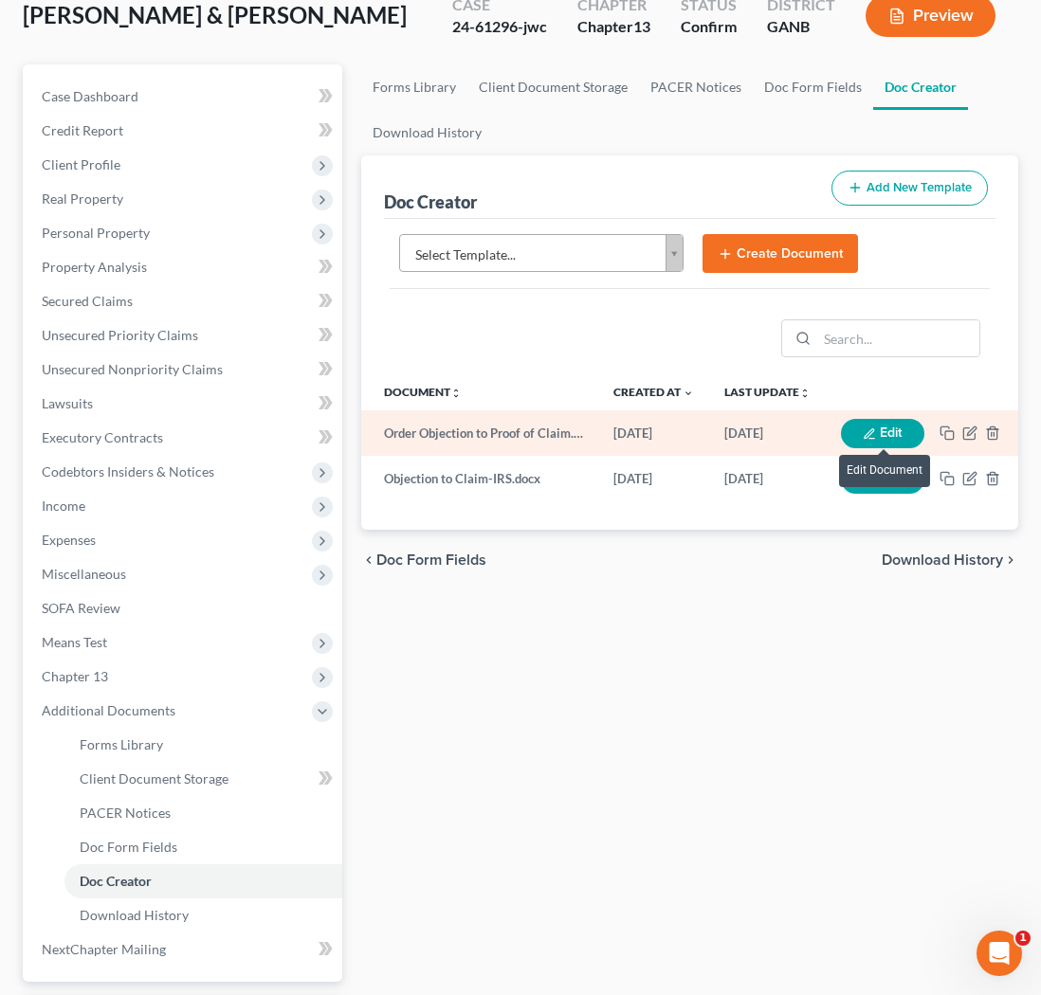
click at [879, 425] on button "Edit" at bounding box center [882, 433] width 83 height 29
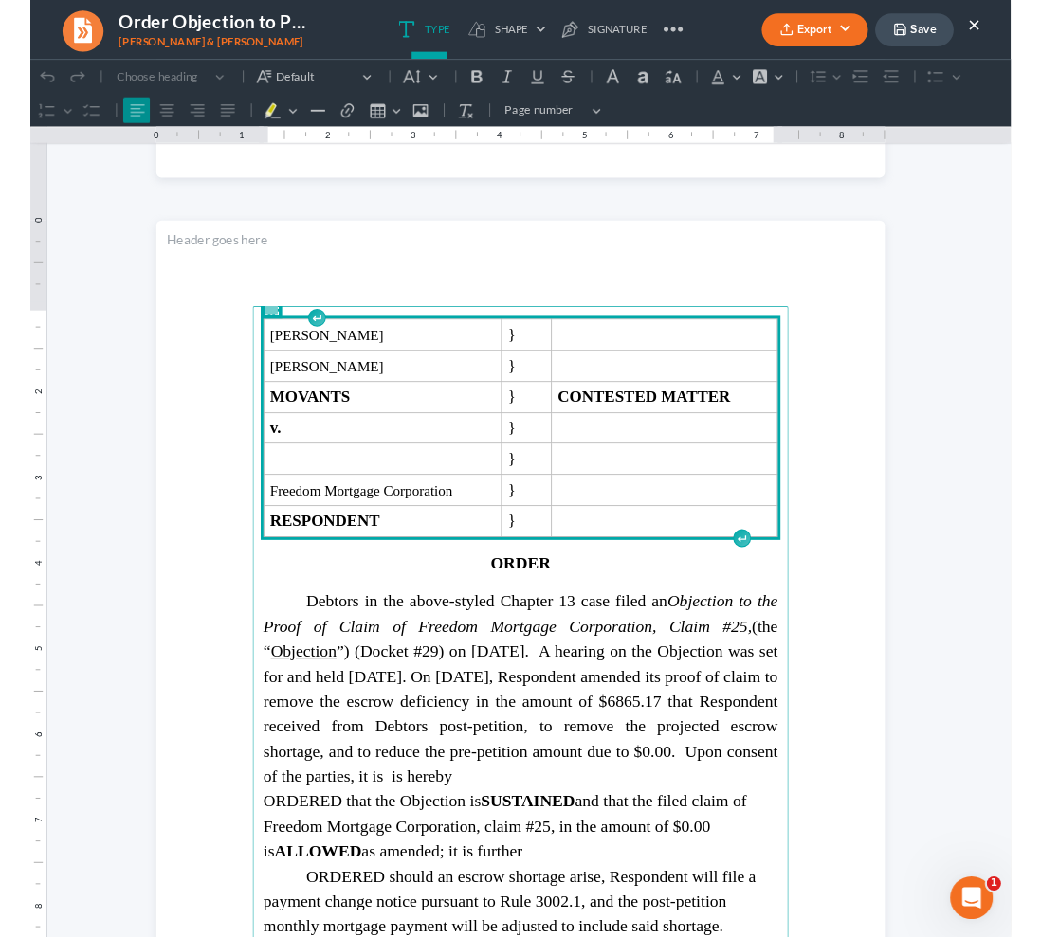
scroll to position [1025, 0]
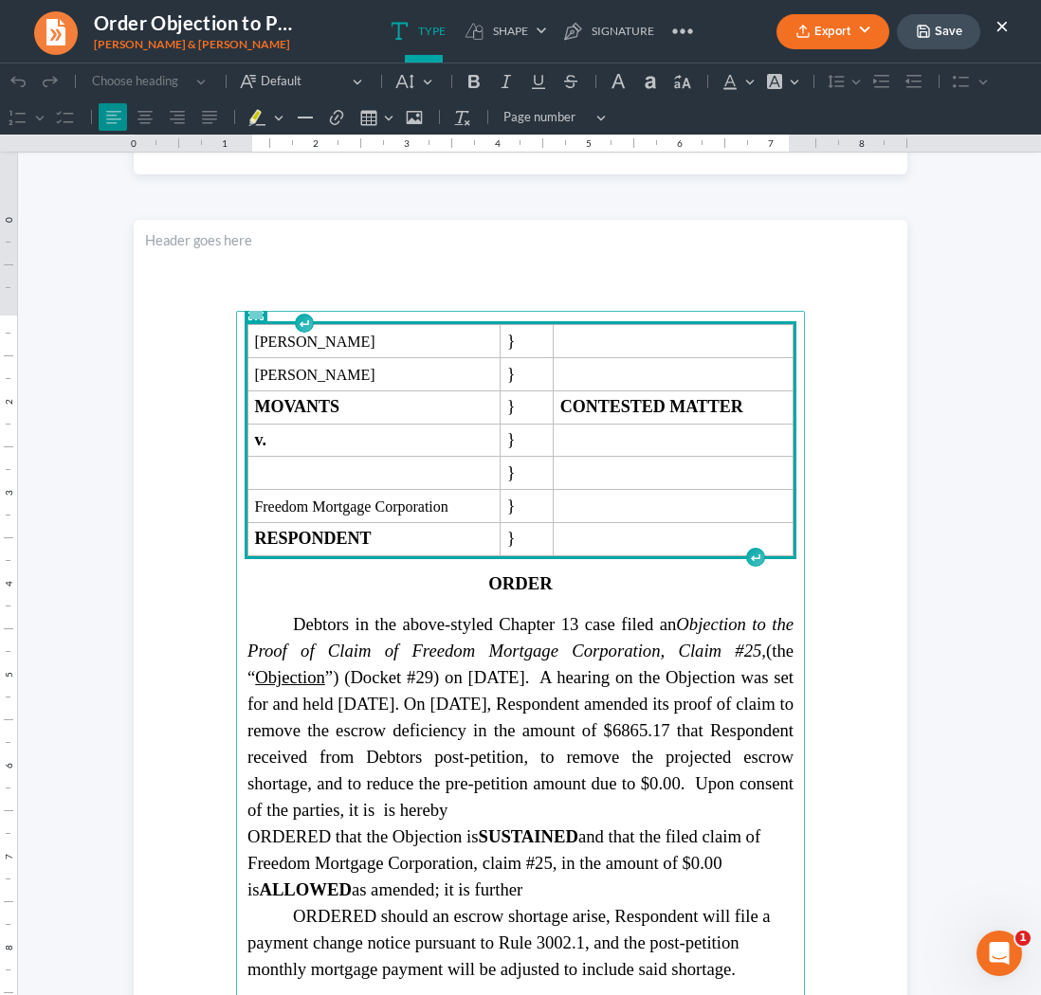
click at [866, 626] on section "Aileen Michele Foster } Robert Leon Foster } MOVANTS } CONTESTED MATTER v. } } …" at bounding box center [520, 720] width 773 height 1001
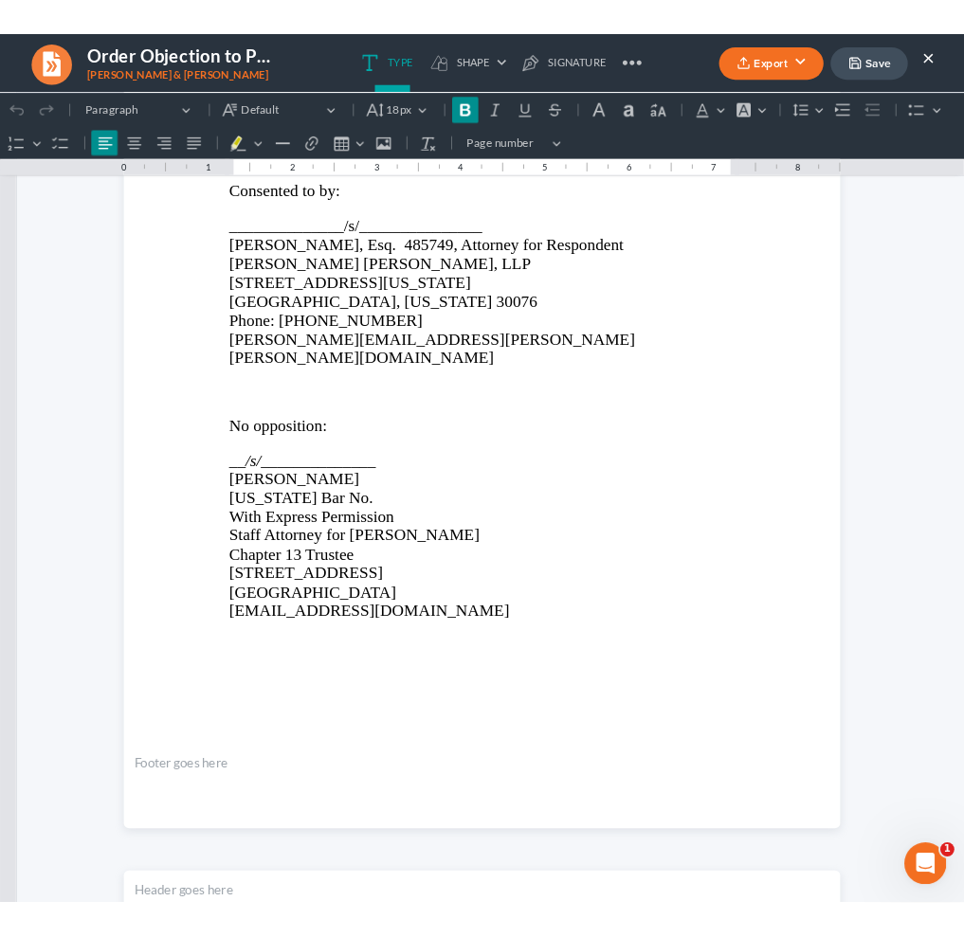
scroll to position [2549, 0]
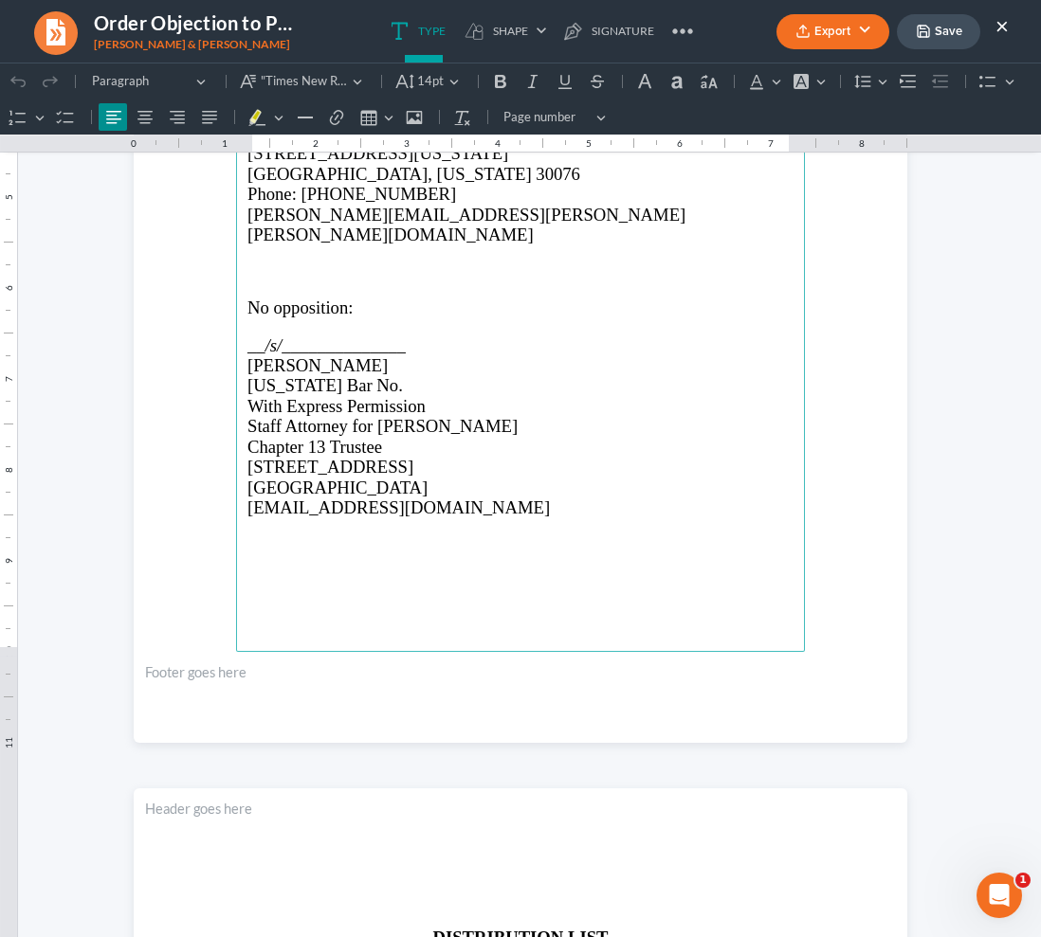
click at [954, 27] on button "Save" at bounding box center [938, 31] width 83 height 35
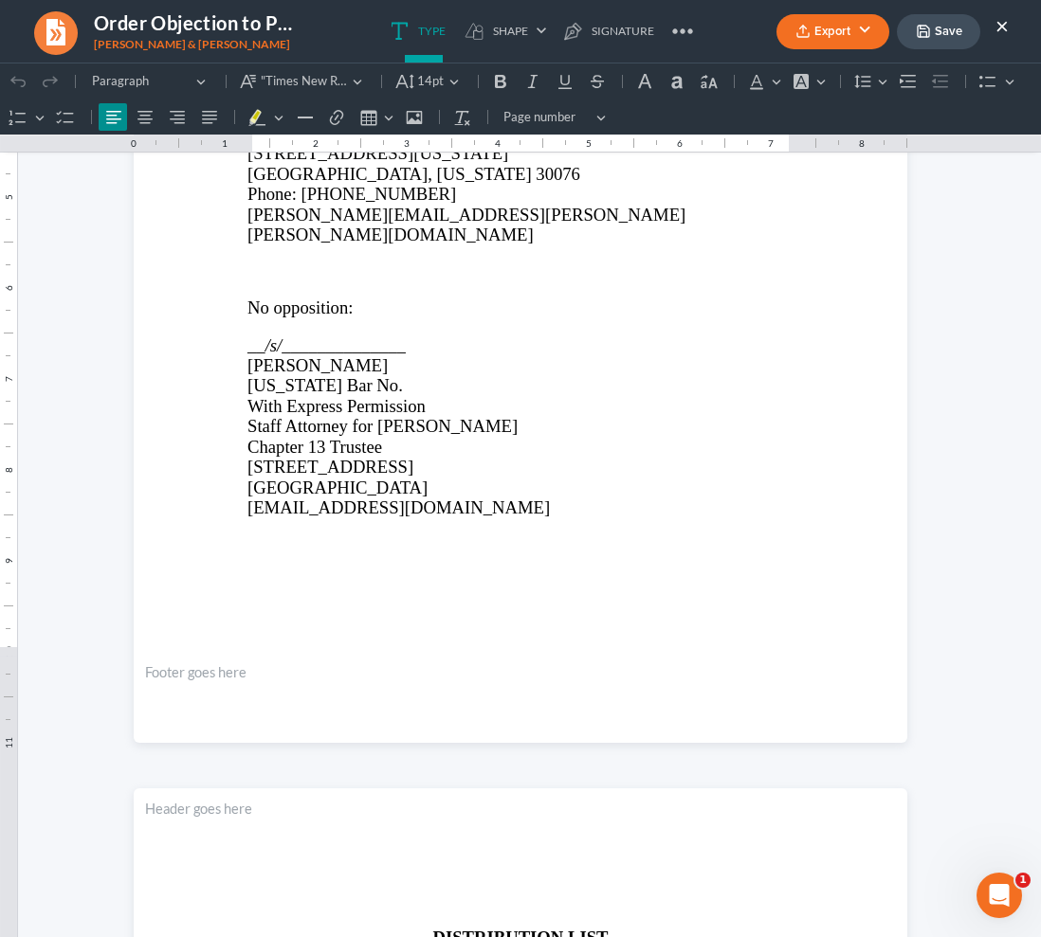
click at [815, 39] on button "Export" at bounding box center [832, 31] width 113 height 35
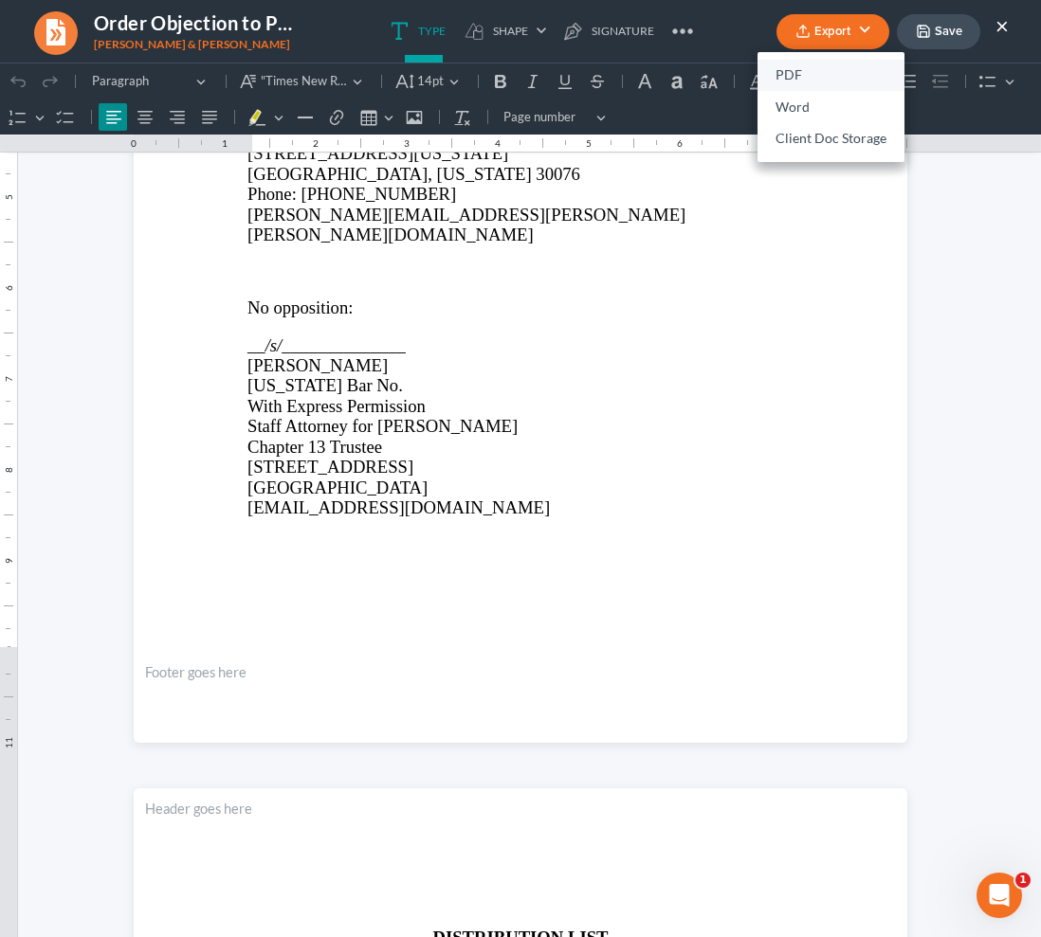
click at [801, 70] on link "PDF" at bounding box center [830, 76] width 147 height 32
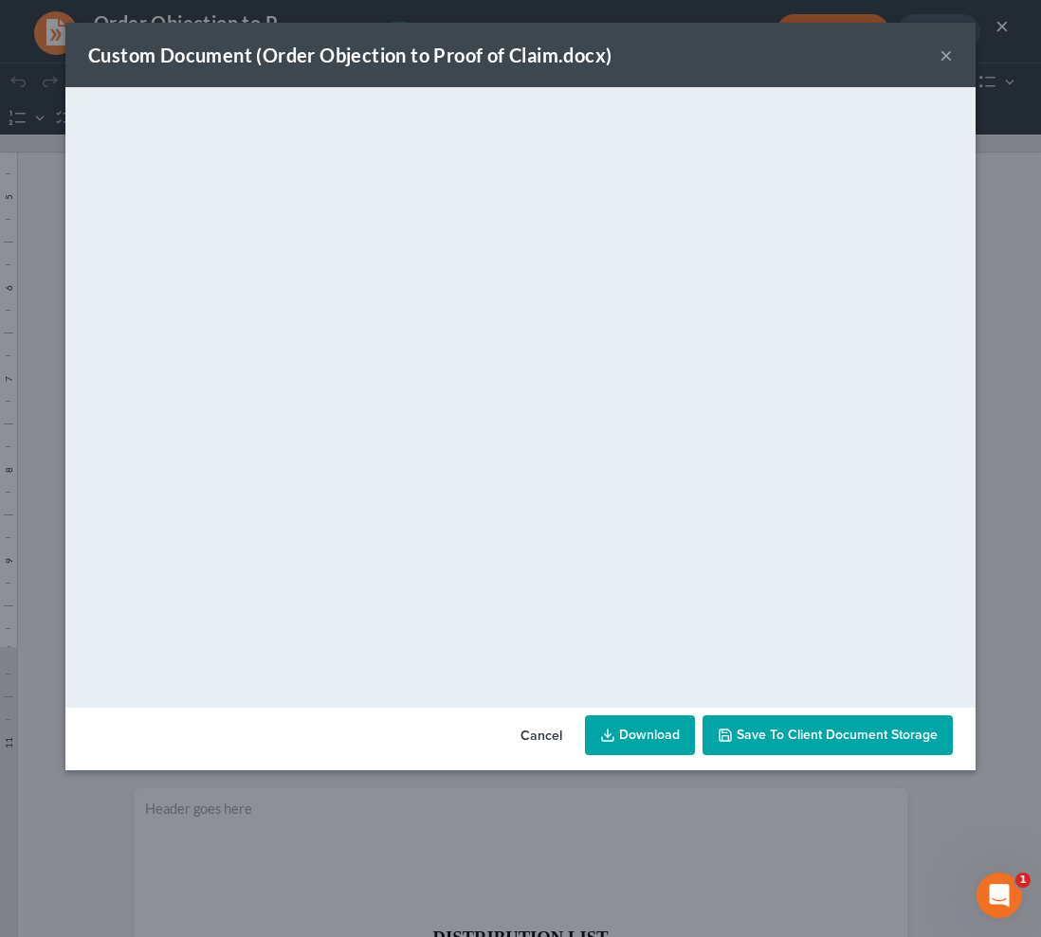
click at [640, 737] on link "Download" at bounding box center [640, 736] width 110 height 40
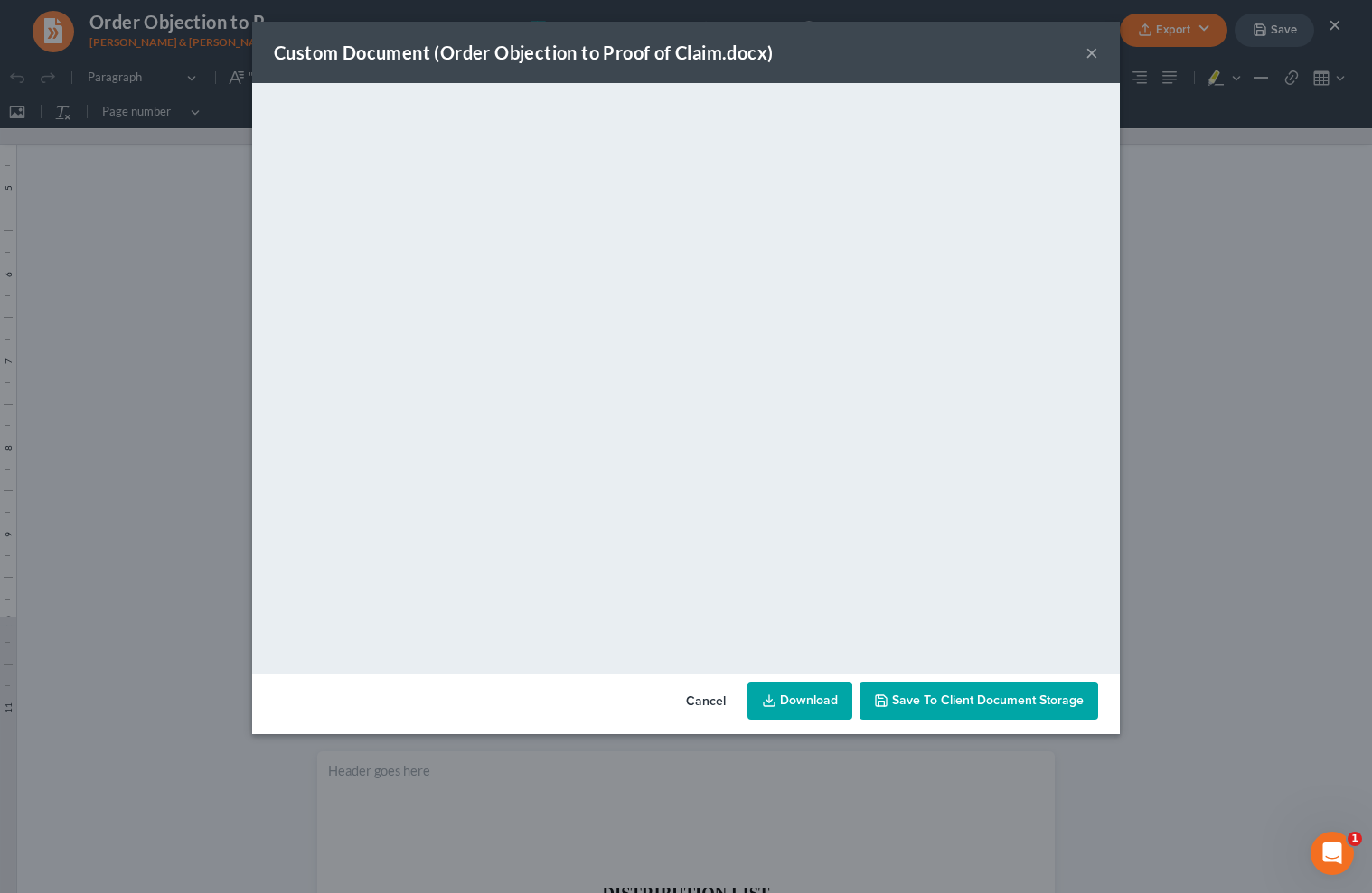
click at [992, 56] on button "×" at bounding box center [1091, 52] width 12 height 22
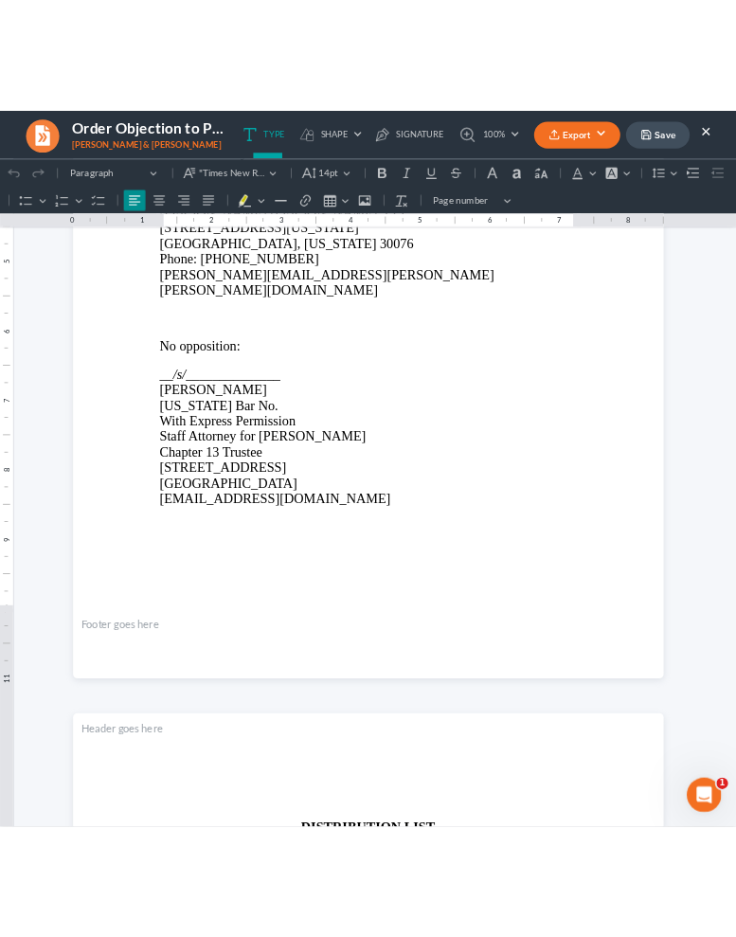
scroll to position [0, 0]
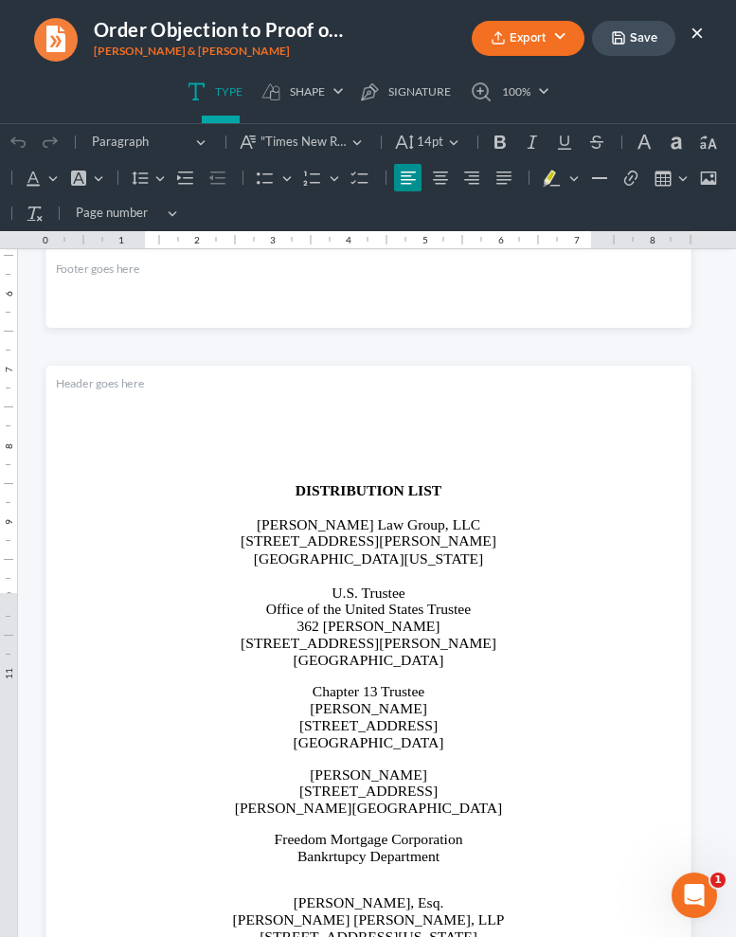
click at [650, 37] on button "Save" at bounding box center [633, 38] width 83 height 35
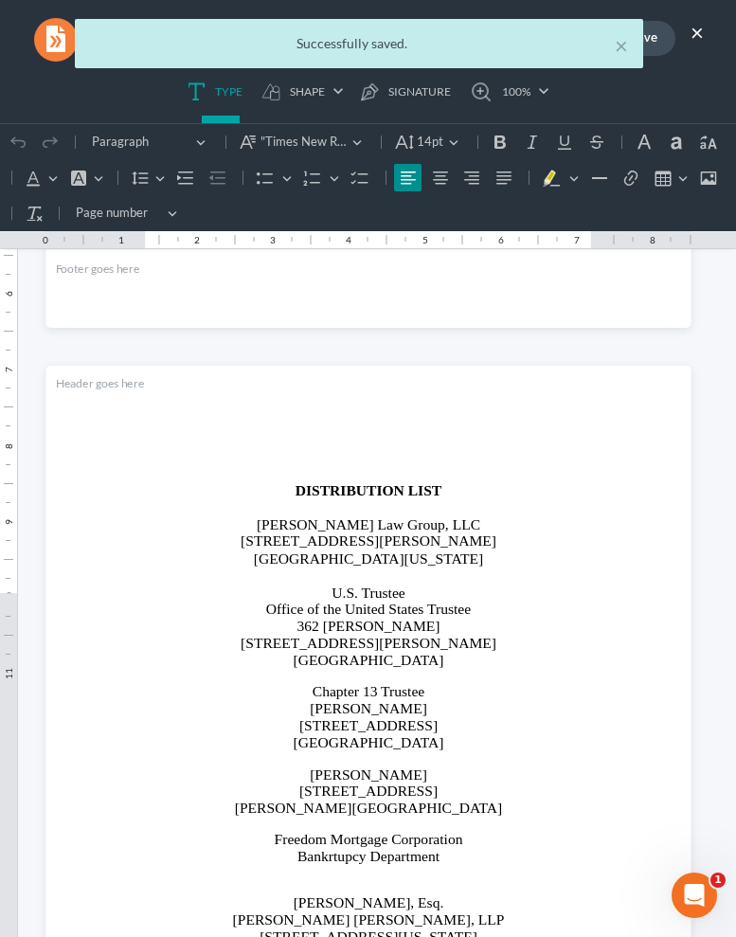
click at [700, 29] on div "× Successfully saved." at bounding box center [359, 48] width 736 height 59
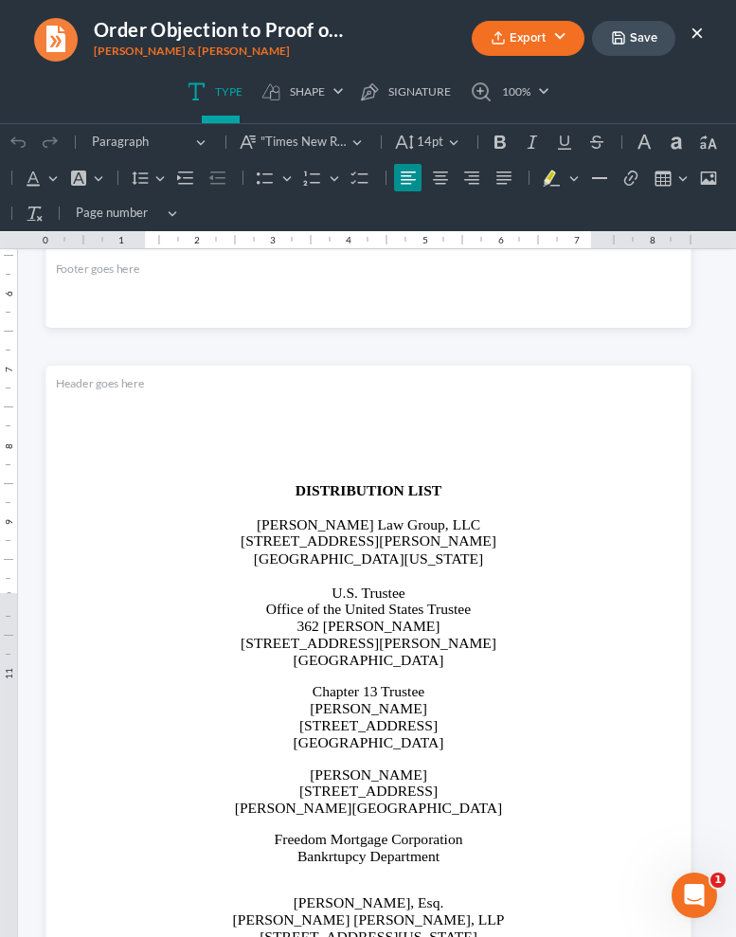
click at [700, 29] on button "×" at bounding box center [697, 32] width 13 height 23
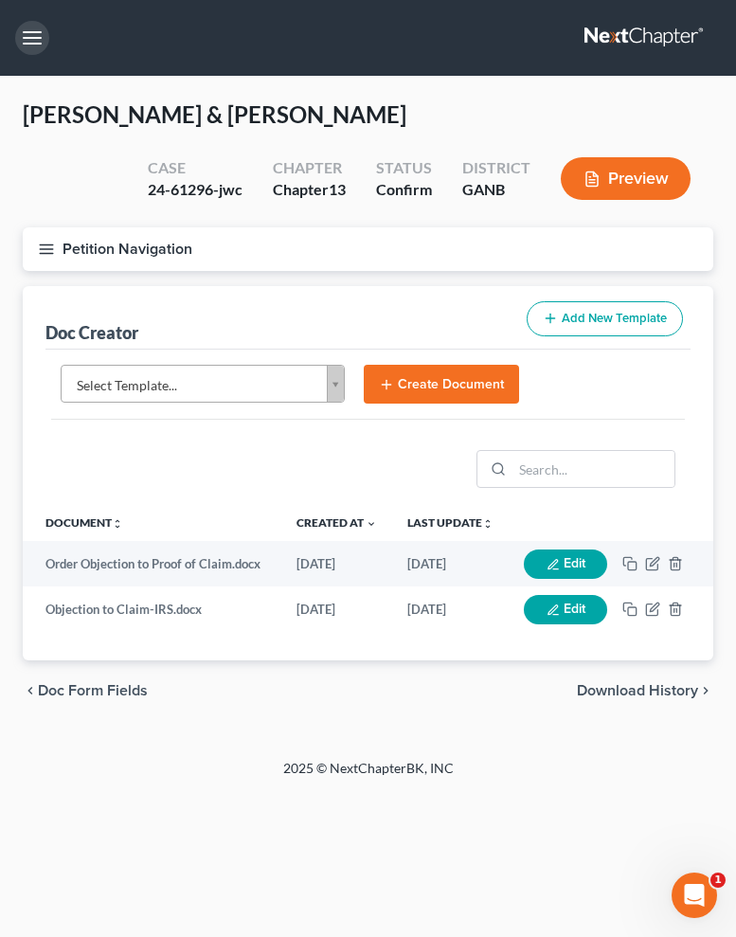
click at [34, 38] on button "button" at bounding box center [32, 38] width 34 height 34
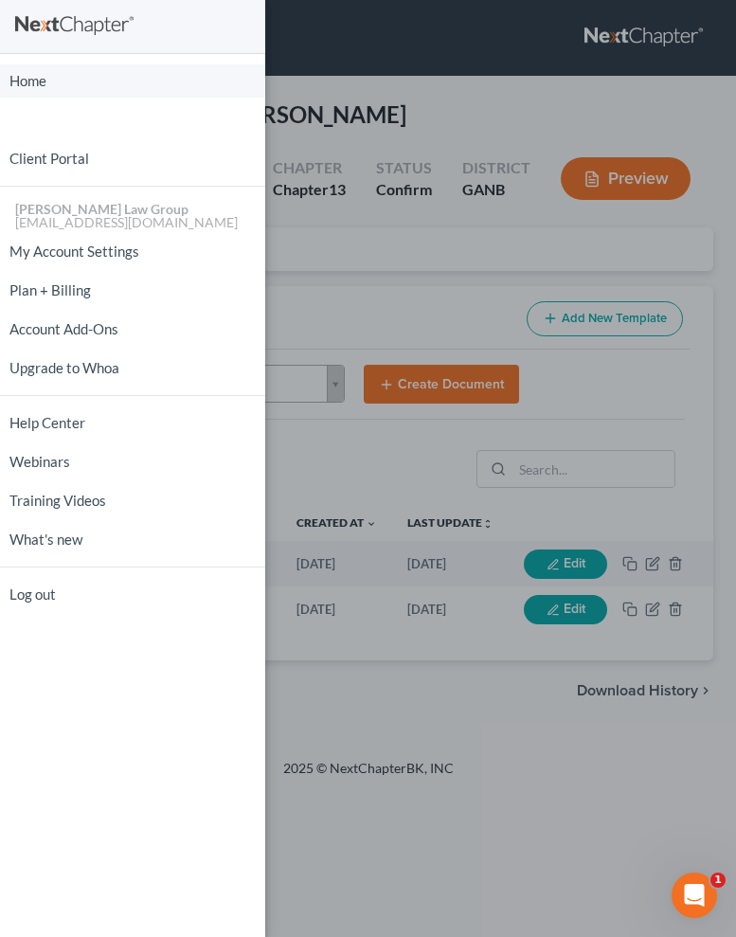
click at [36, 80] on link "Home" at bounding box center [132, 80] width 265 height 33
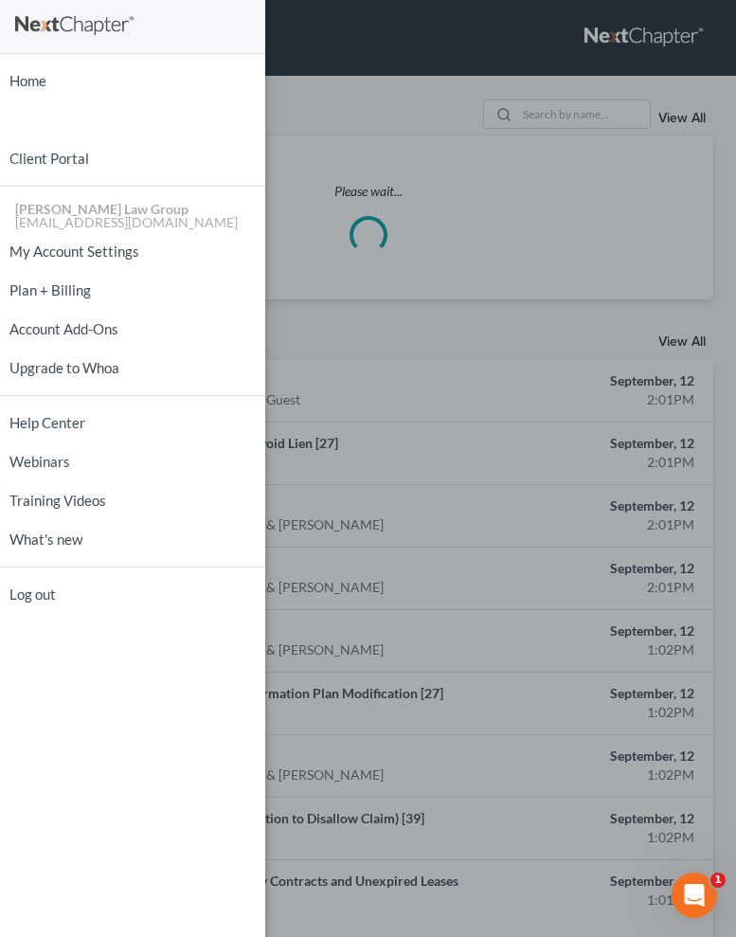
click at [559, 100] on div "Home New Case Client Portal Saedi Law Group ssudman@saedilawgroup.com My Accoun…" at bounding box center [368, 468] width 736 height 937
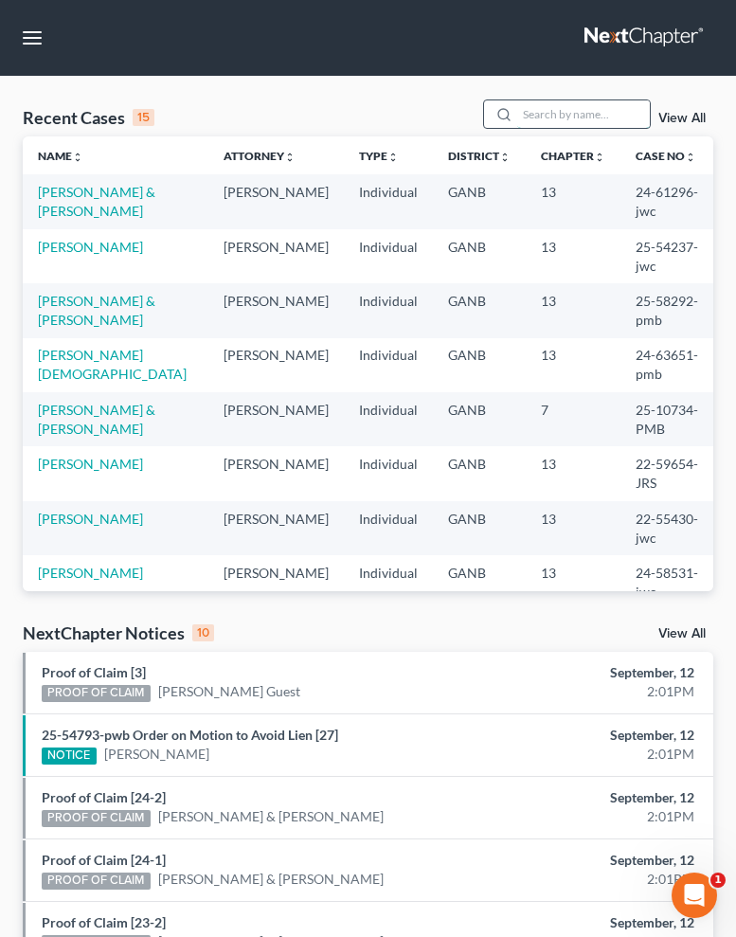
click at [534, 113] on input "search" at bounding box center [583, 113] width 133 height 27
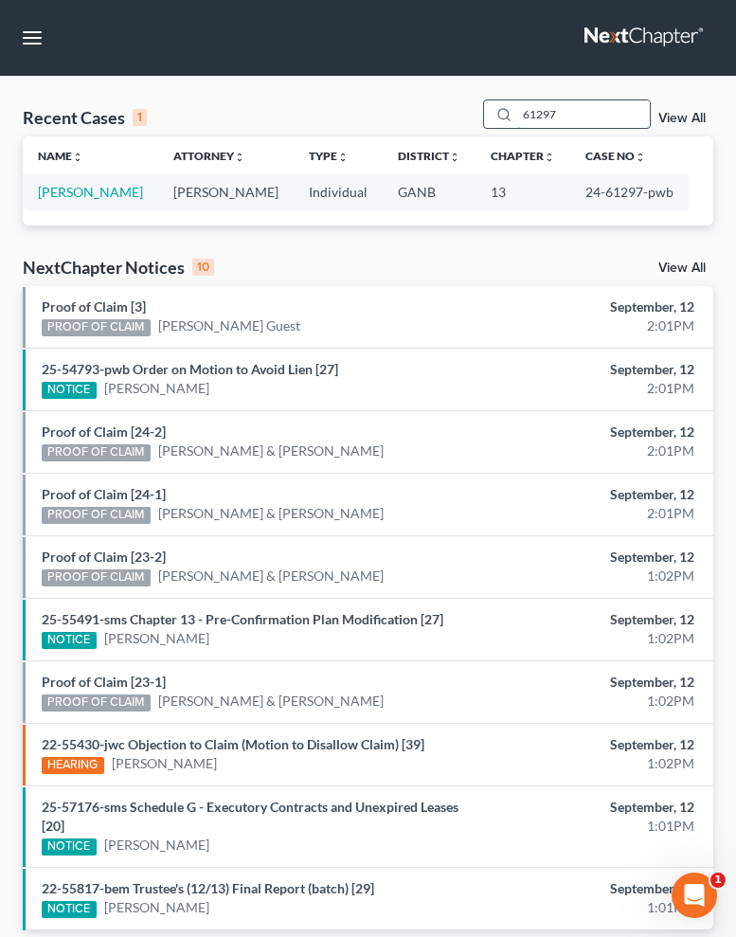
drag, startPoint x: 571, startPoint y: 113, endPoint x: 486, endPoint y: 111, distance: 84.4
click at [517, 112] on input "61297" at bounding box center [583, 113] width 133 height 27
type input "40224"
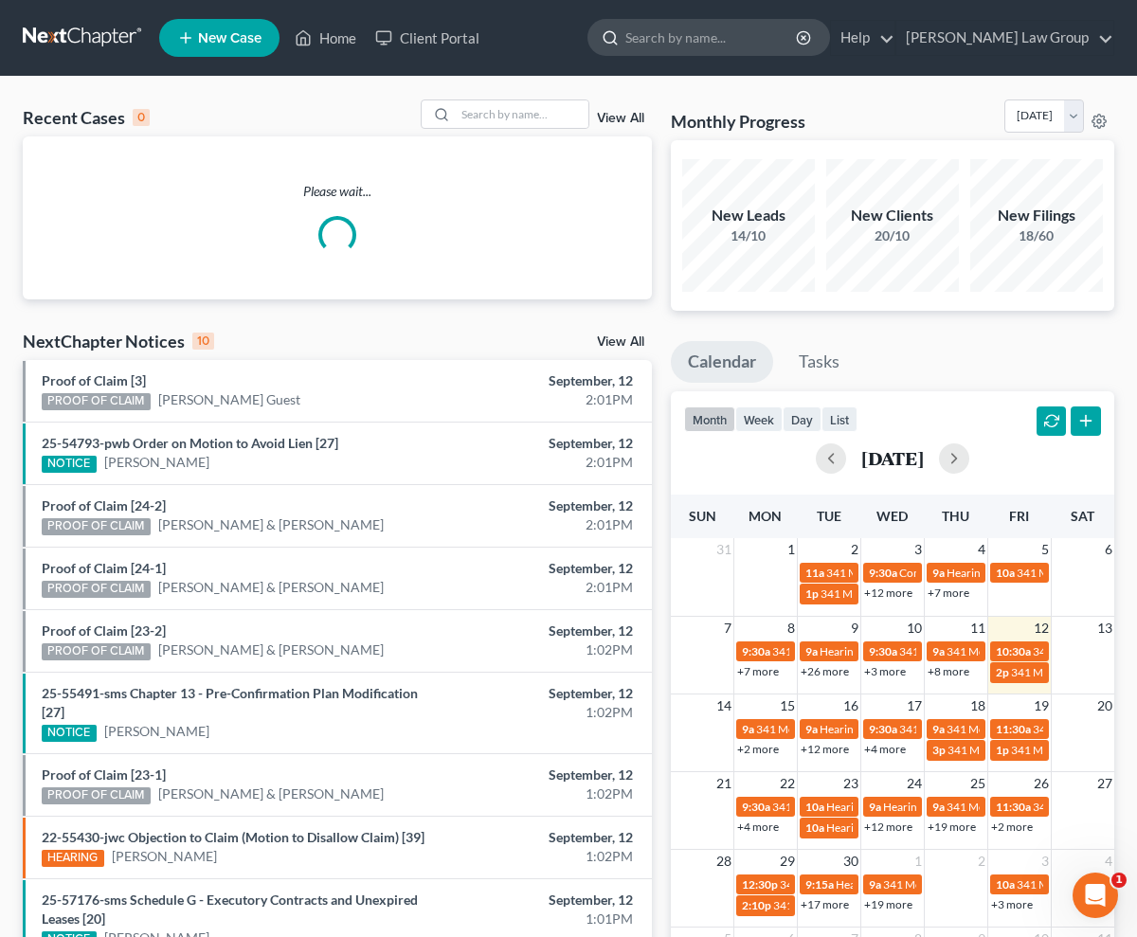
click at [744, 41] on input "search" at bounding box center [712, 37] width 173 height 35
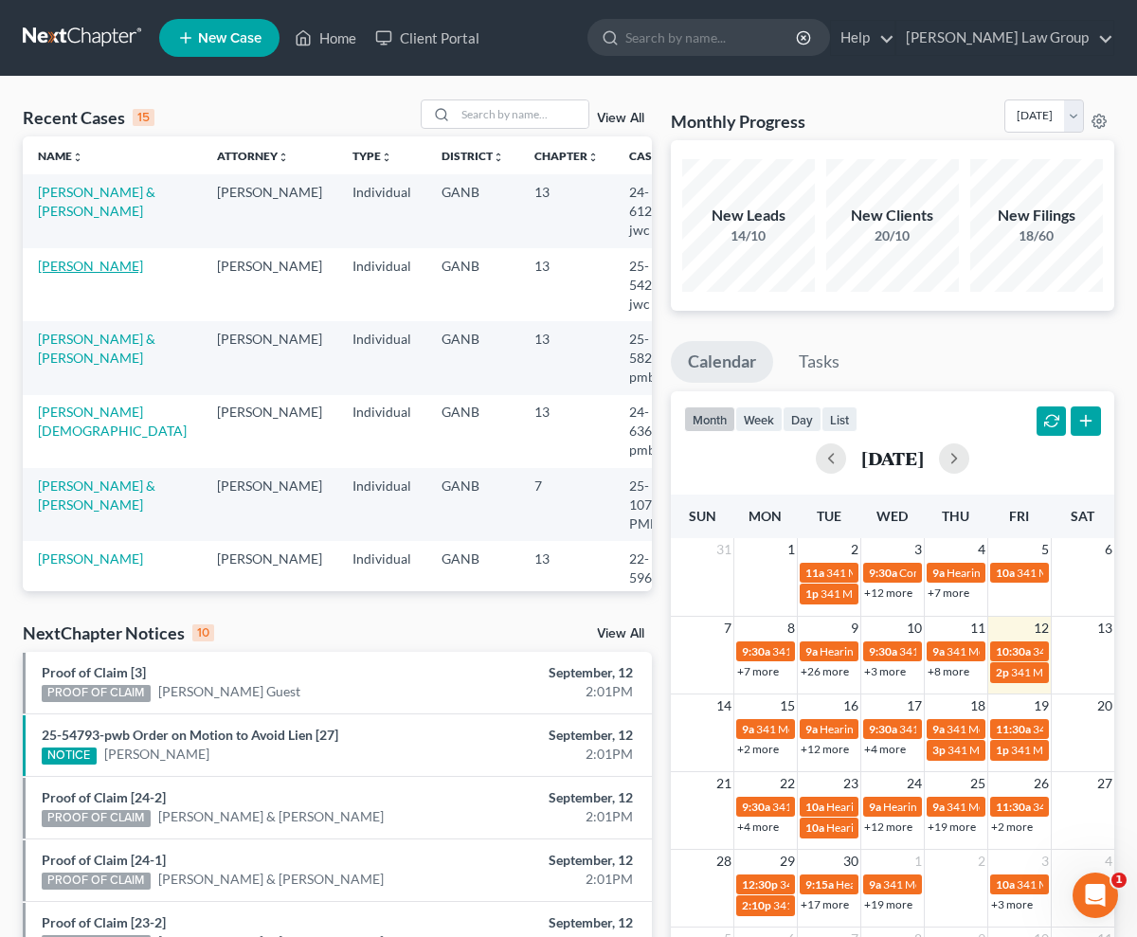
click at [97, 258] on link "[PERSON_NAME]" at bounding box center [90, 266] width 105 height 16
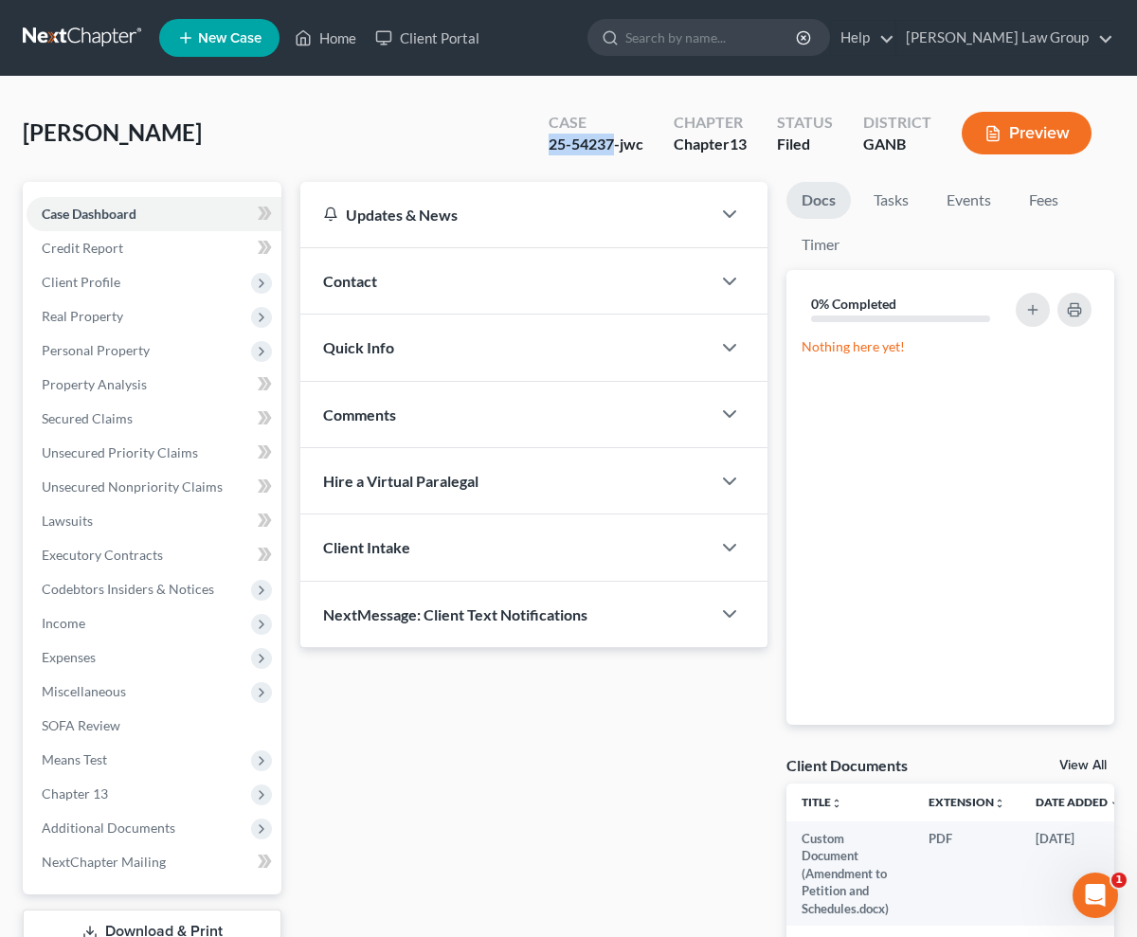
drag, startPoint x: 613, startPoint y: 150, endPoint x: 512, endPoint y: 145, distance: 101.5
click at [512, 146] on div "[PERSON_NAME] Upgraded Case 25-54237-jwc Chapter Chapter 13 Status Filed Distri…" at bounding box center [569, 141] width 1092 height 82
copy div "25-54237"
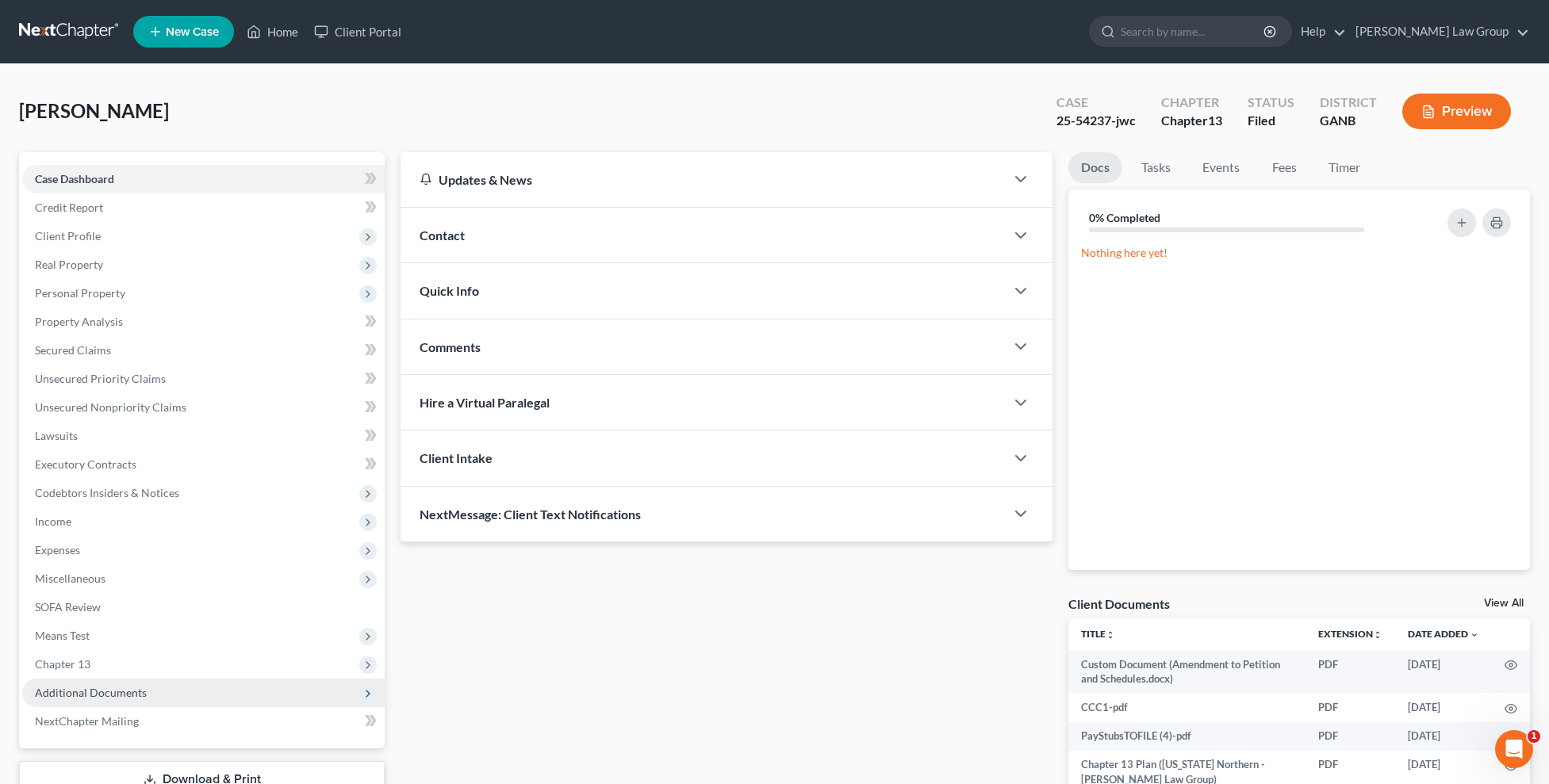
click at [204, 684] on span "Additional Documents" at bounding box center [203, 693] width 362 height 28
click at [182, 779] on link "PACER Notices" at bounding box center [218, 779] width 331 height 28
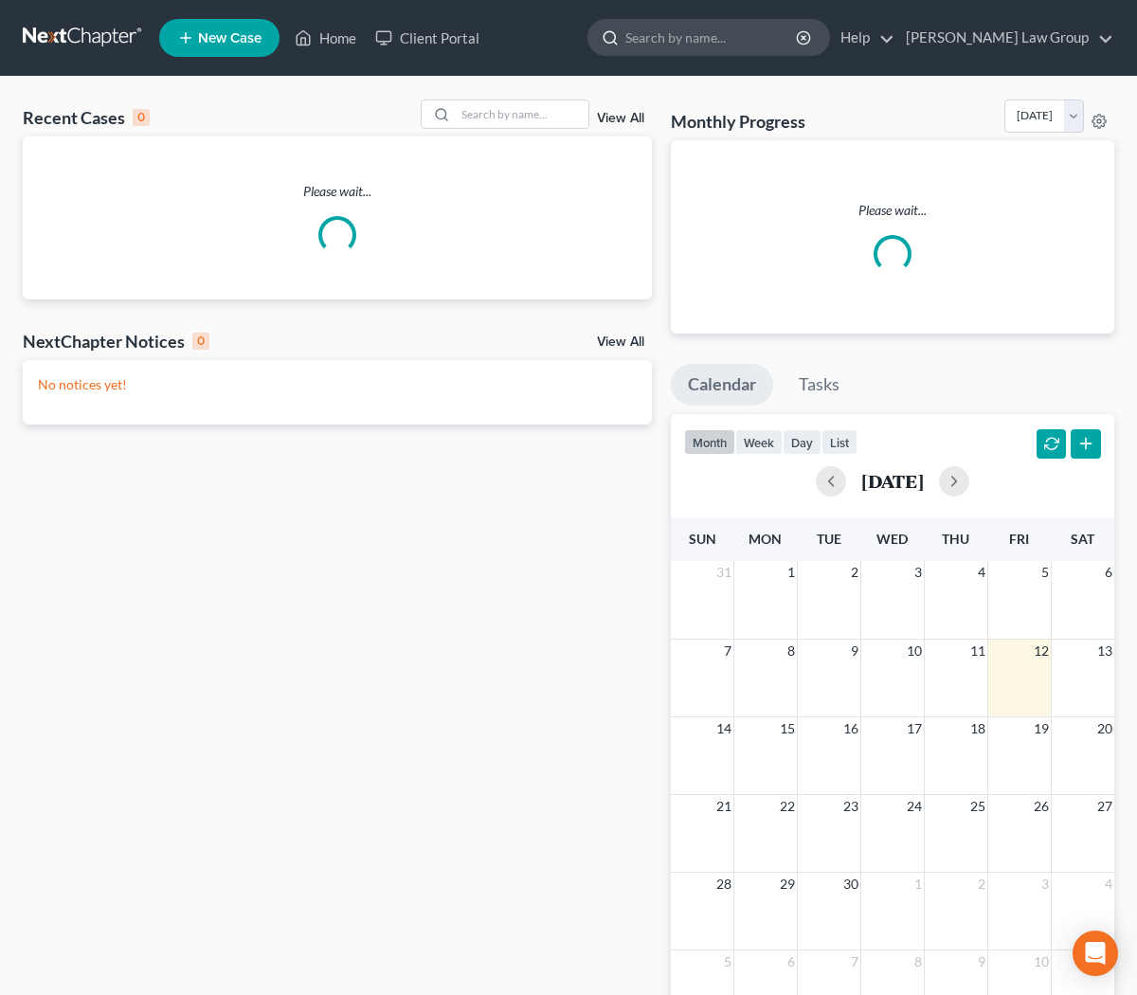
click at [741, 45] on input "search" at bounding box center [712, 37] width 173 height 35
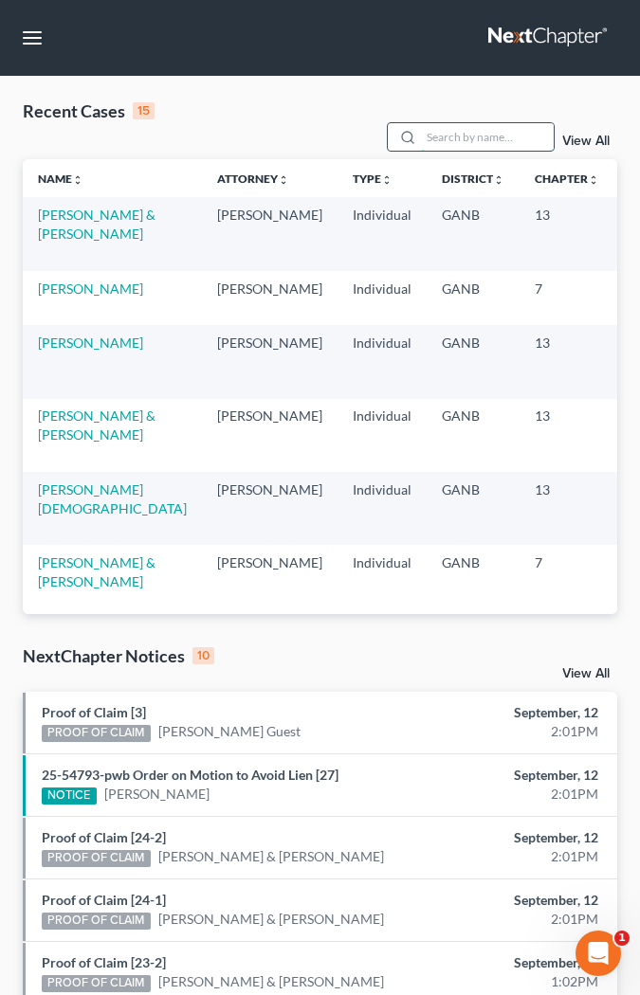
click at [451, 133] on input "search" at bounding box center [487, 136] width 133 height 27
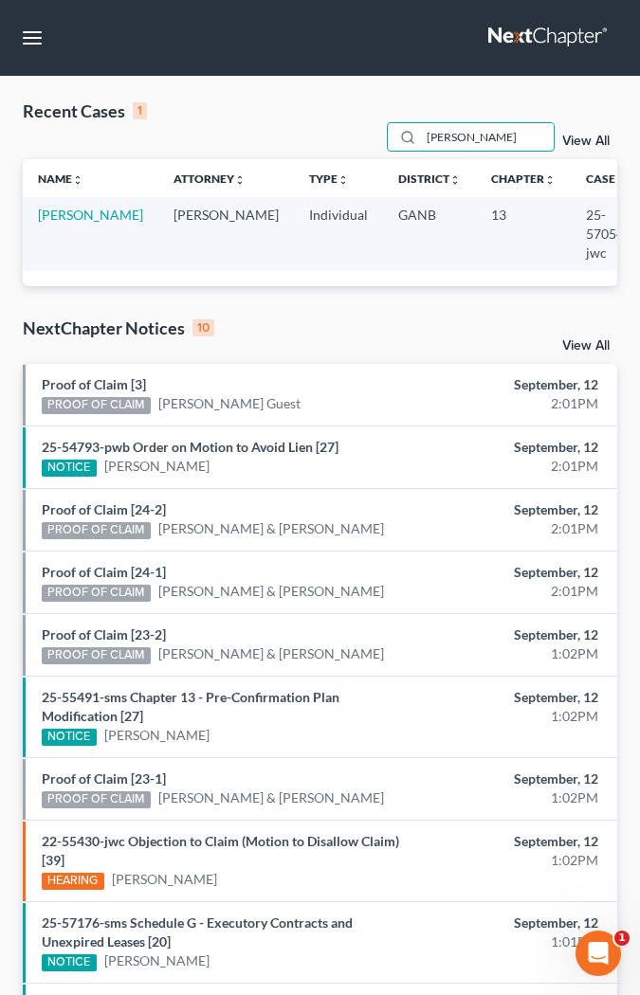
type input "[PERSON_NAME]"
click at [64, 226] on td "[PERSON_NAME]" at bounding box center [91, 233] width 136 height 73
click at [54, 212] on link "[PERSON_NAME]" at bounding box center [90, 215] width 105 height 16
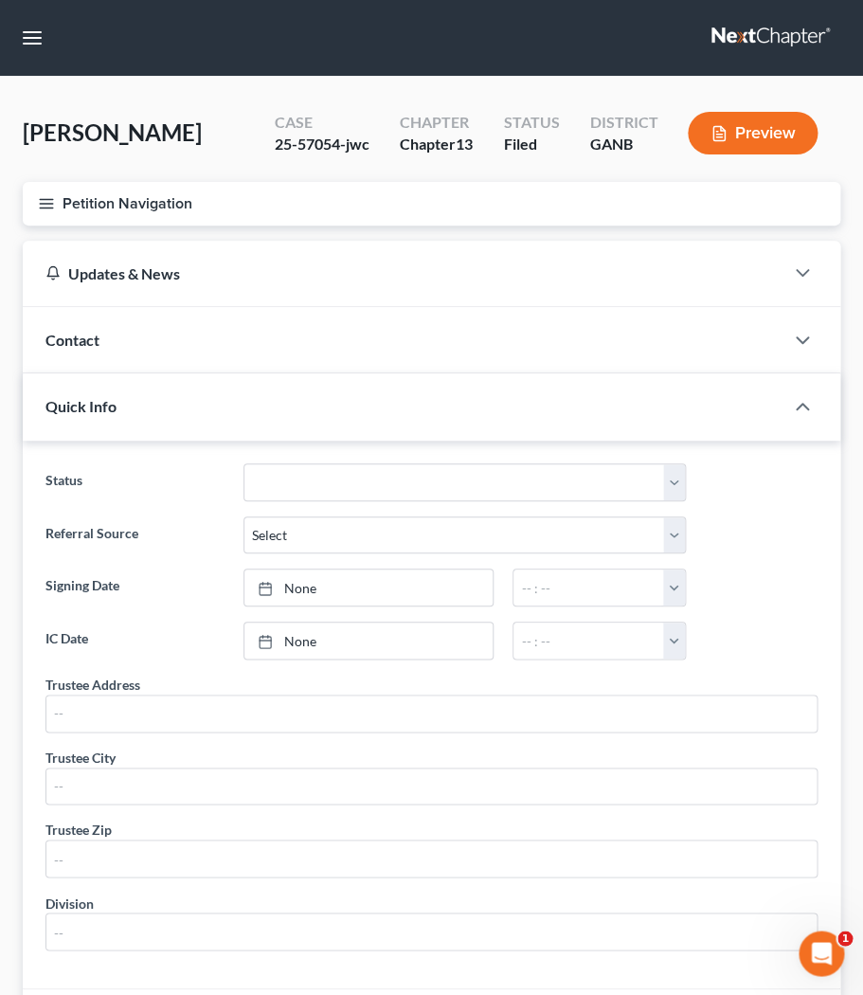
click at [48, 201] on icon "button" at bounding box center [46, 203] width 17 height 17
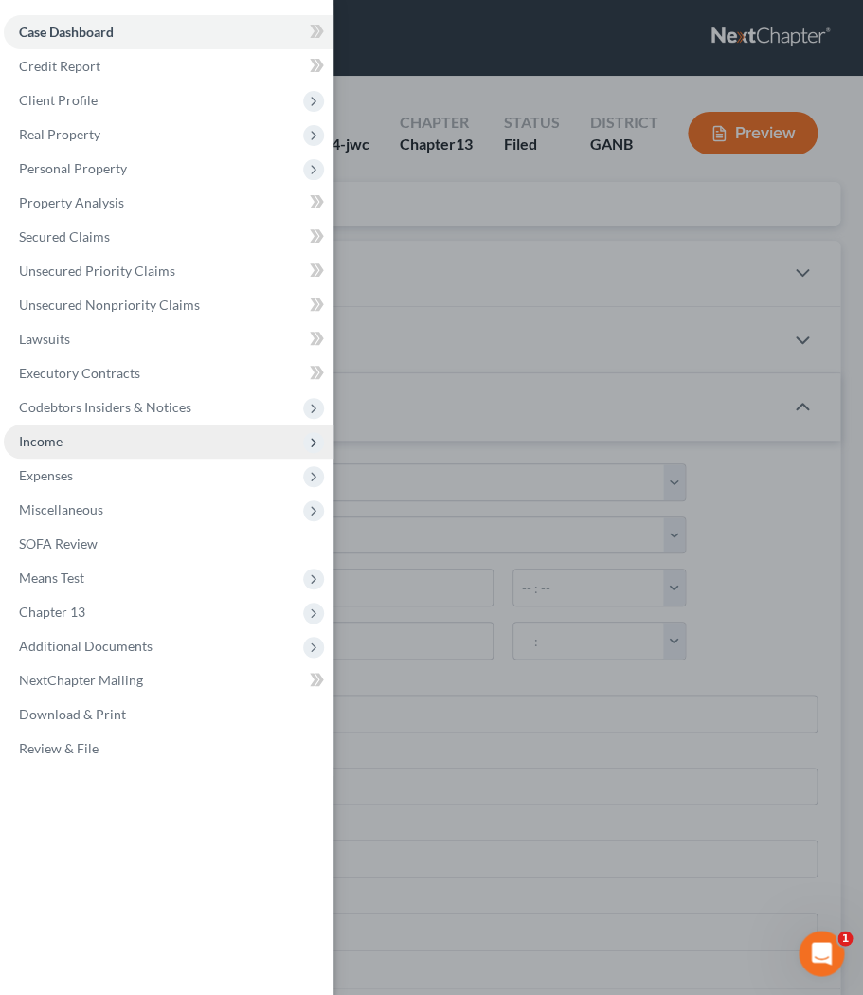
click at [117, 451] on span "Income" at bounding box center [169, 442] width 330 height 34
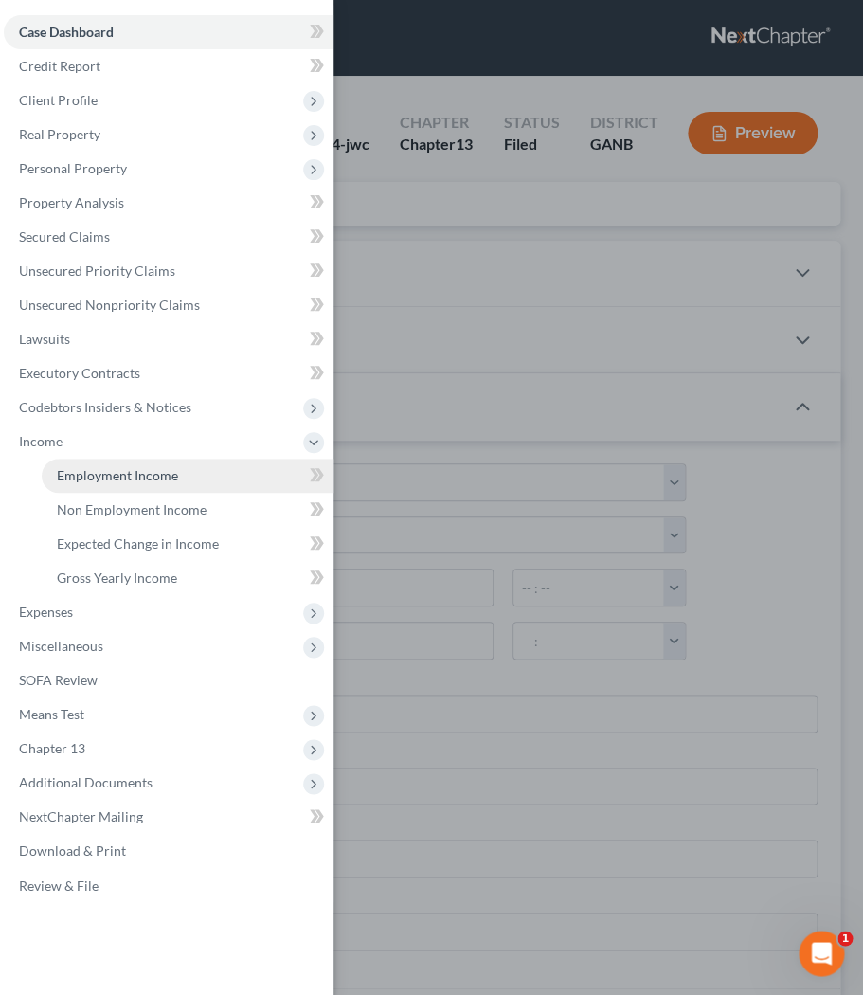
click at [130, 485] on link "Employment Income" at bounding box center [188, 476] width 292 height 34
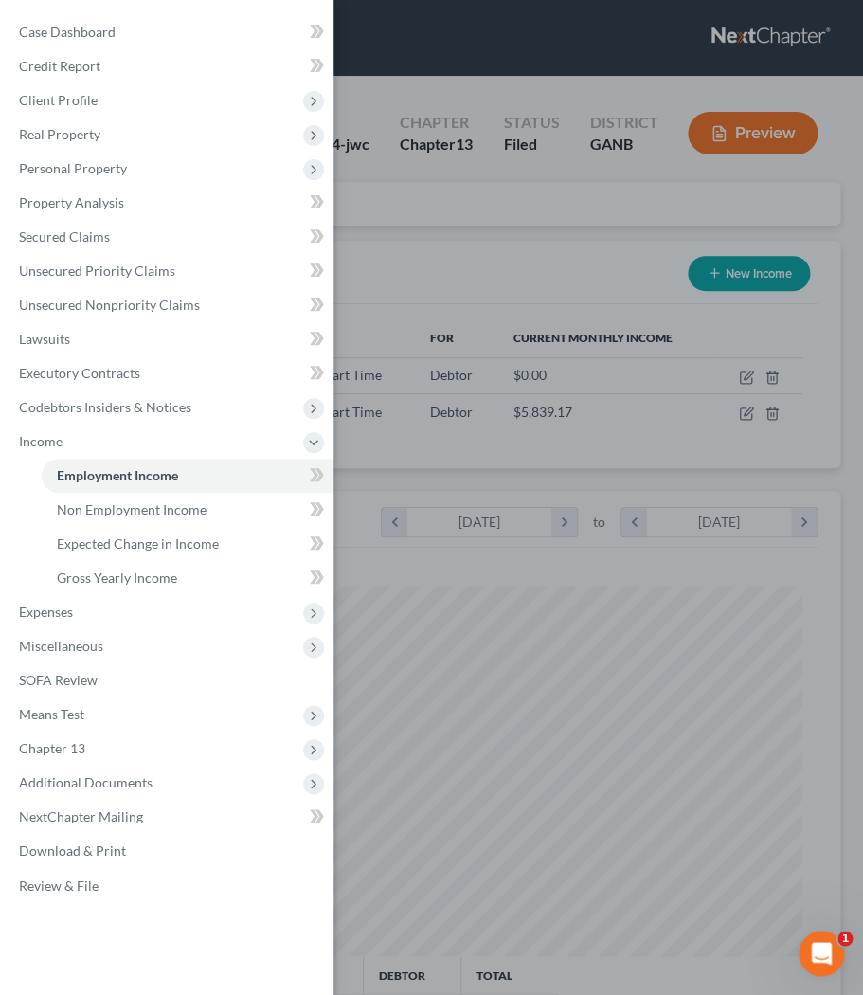
click at [639, 23] on div "Case Dashboard Payments Invoices Payments Payments Credit Report Client Profile" at bounding box center [431, 497] width 863 height 995
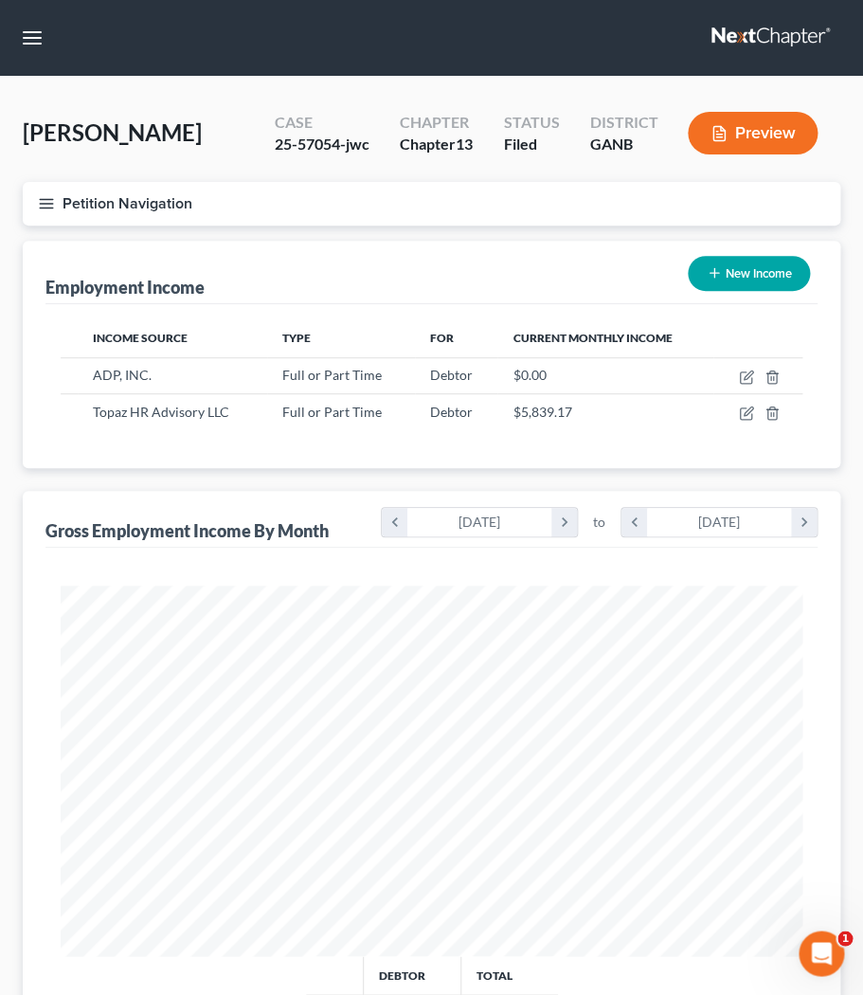
click at [48, 208] on icon "button" at bounding box center [46, 203] width 17 height 17
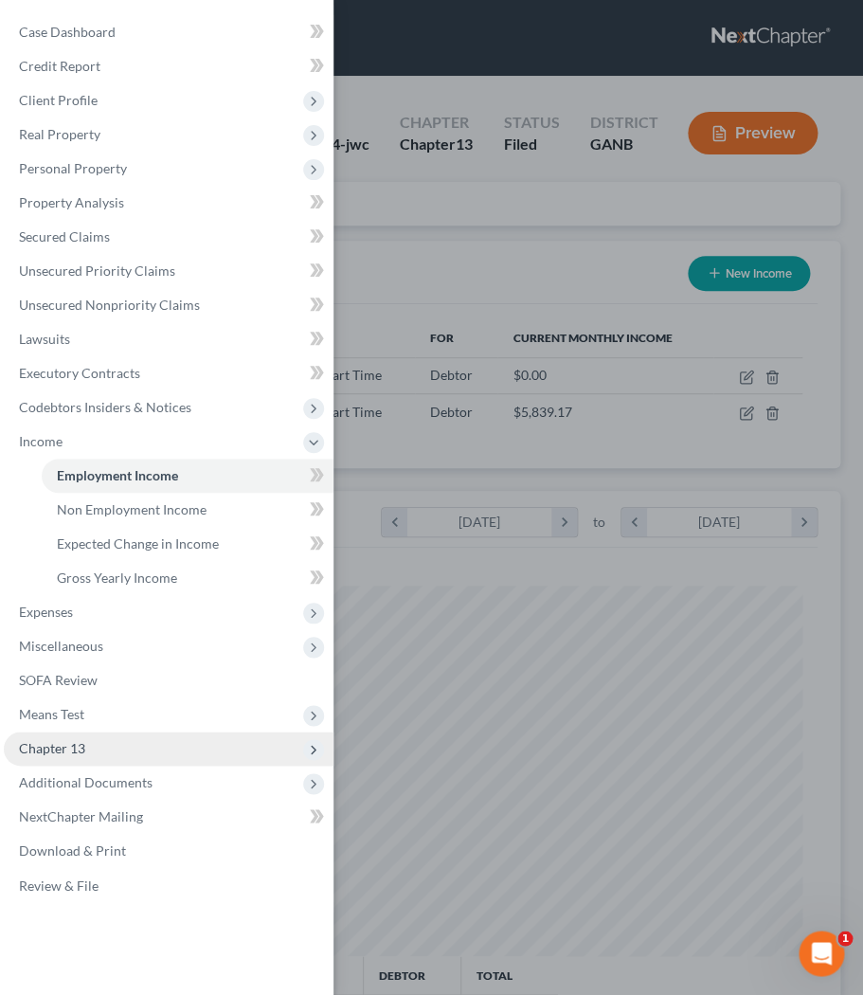
click at [73, 747] on span "Chapter 13" at bounding box center [52, 748] width 66 height 16
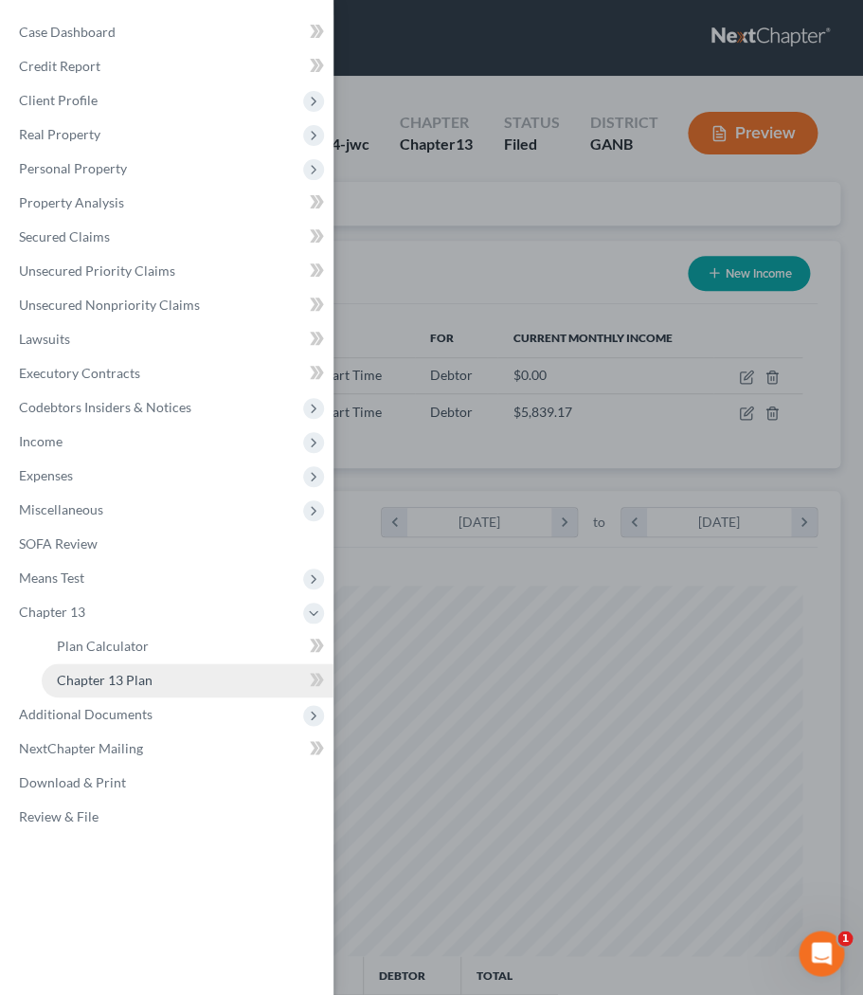
click at [84, 684] on span "Chapter 13 Plan" at bounding box center [105, 680] width 96 height 16
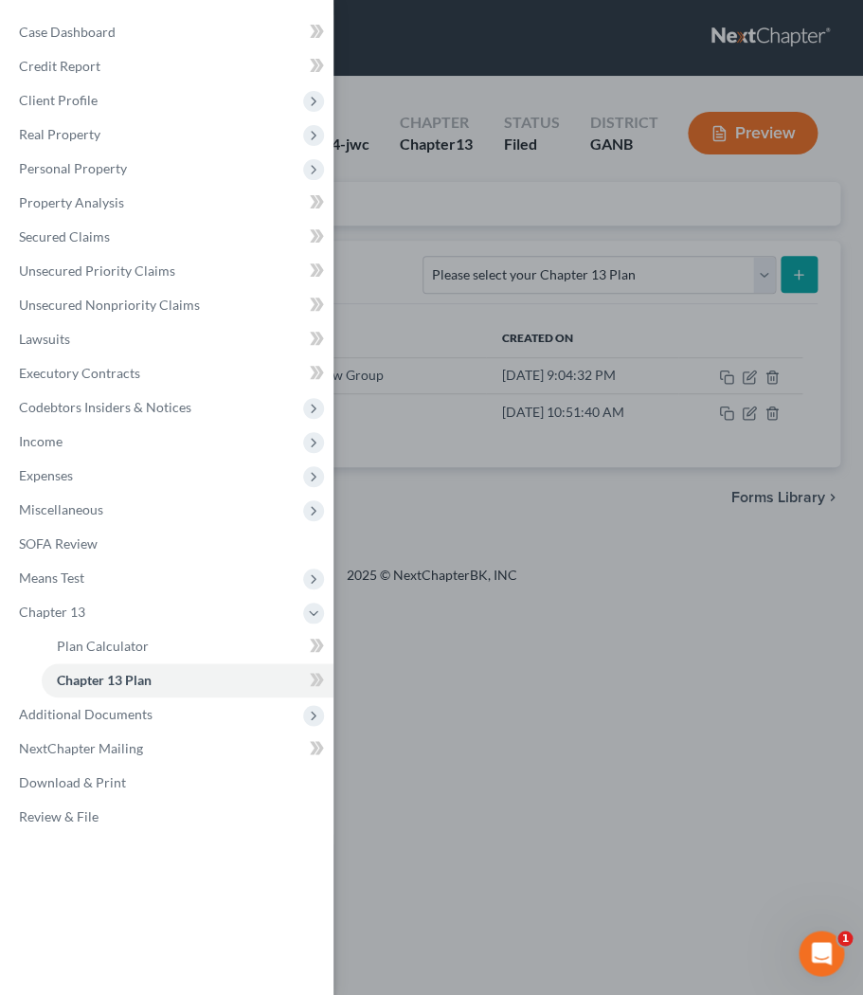
click at [445, 737] on div "Case Dashboard Payments Invoices Payments Payments Credit Report Client Profile" at bounding box center [431, 497] width 863 height 995
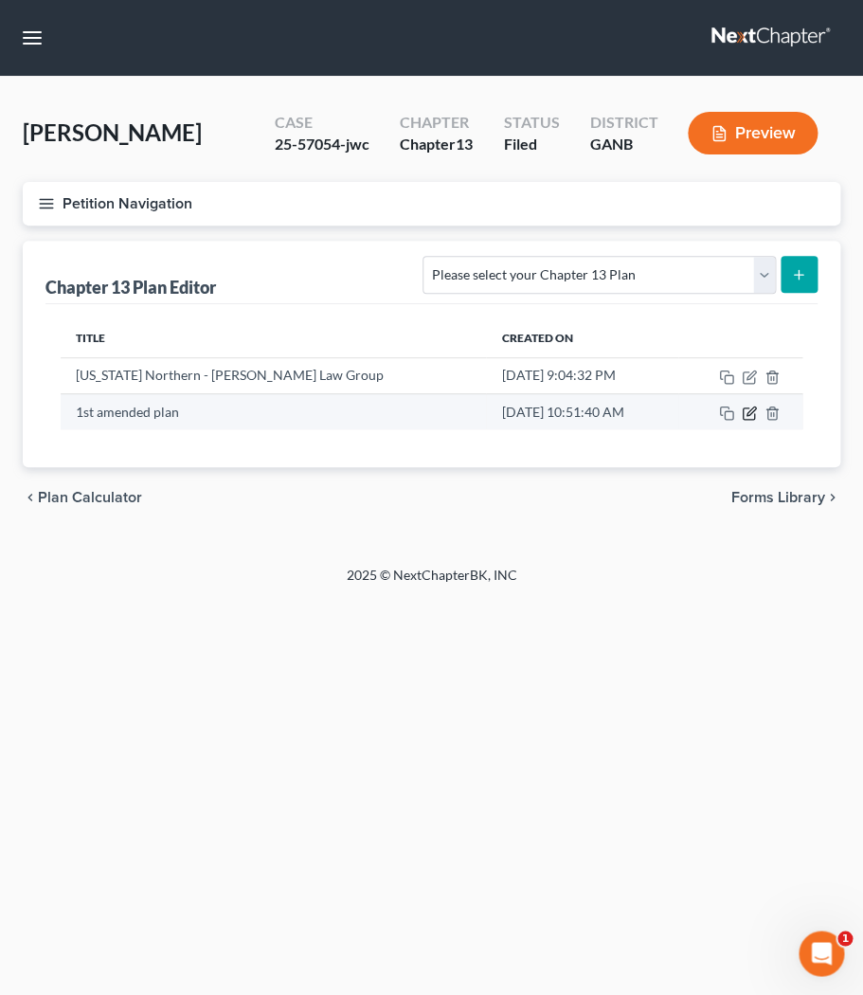
click at [639, 411] on icon "button" at bounding box center [749, 413] width 15 height 15
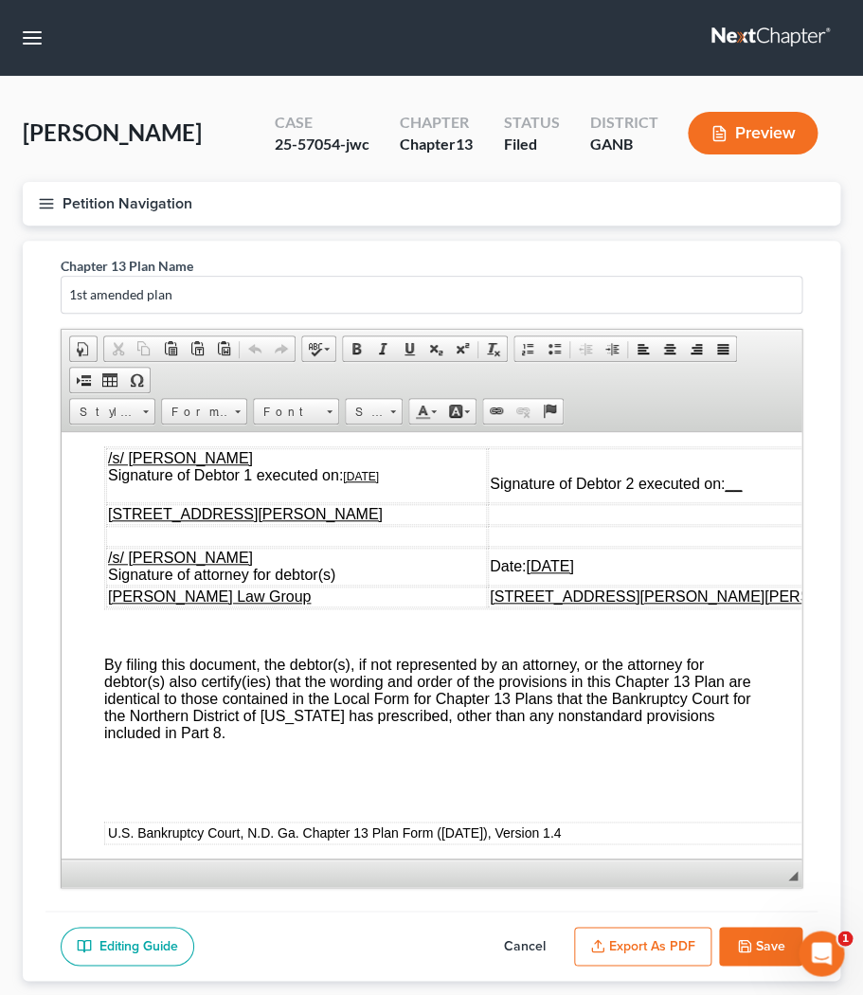
scroll to position [10465, 3]
click at [364, 481] on u "[DATE]" at bounding box center [361, 474] width 36 height 13
click at [573, 572] on u "[DATE]" at bounding box center [549, 564] width 47 height 16
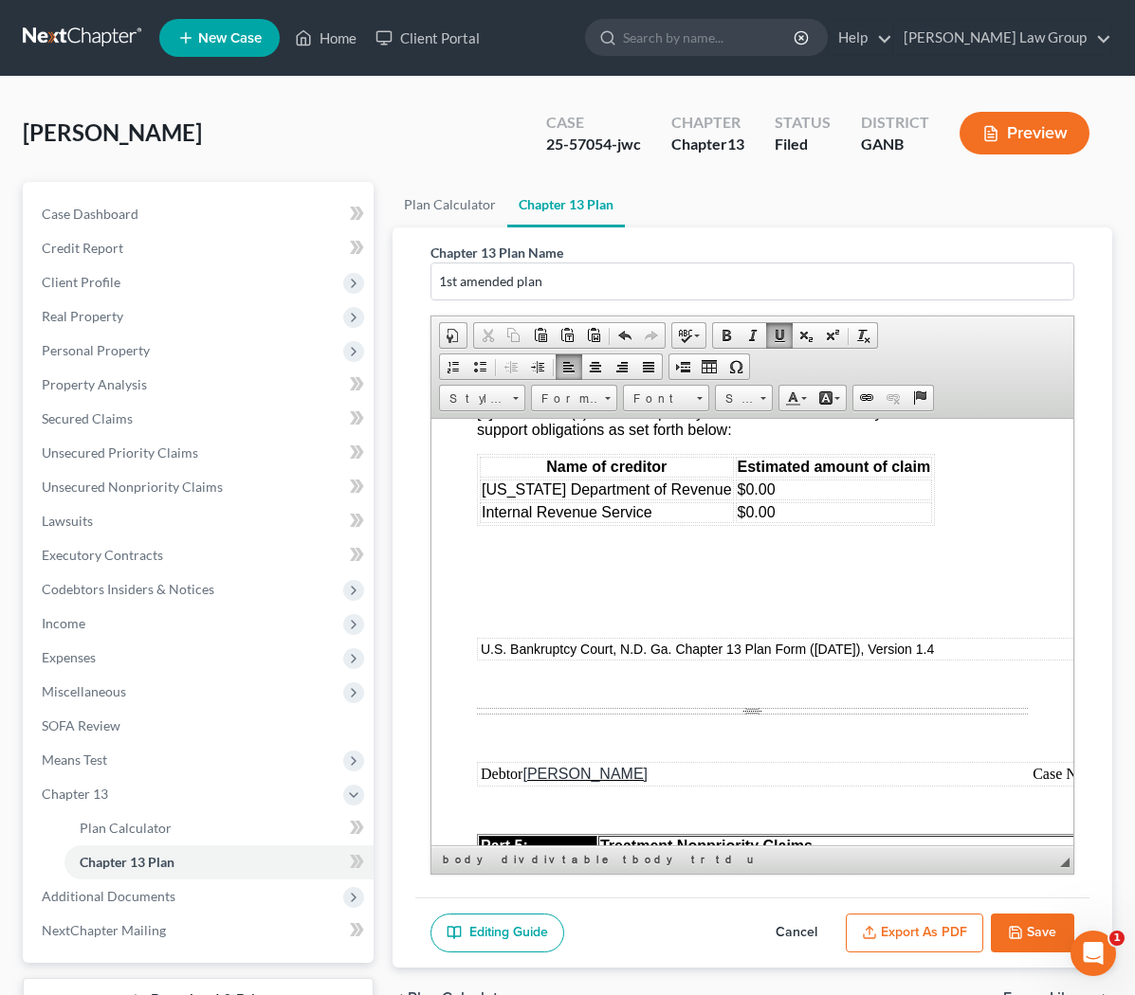
scroll to position [8220, 0]
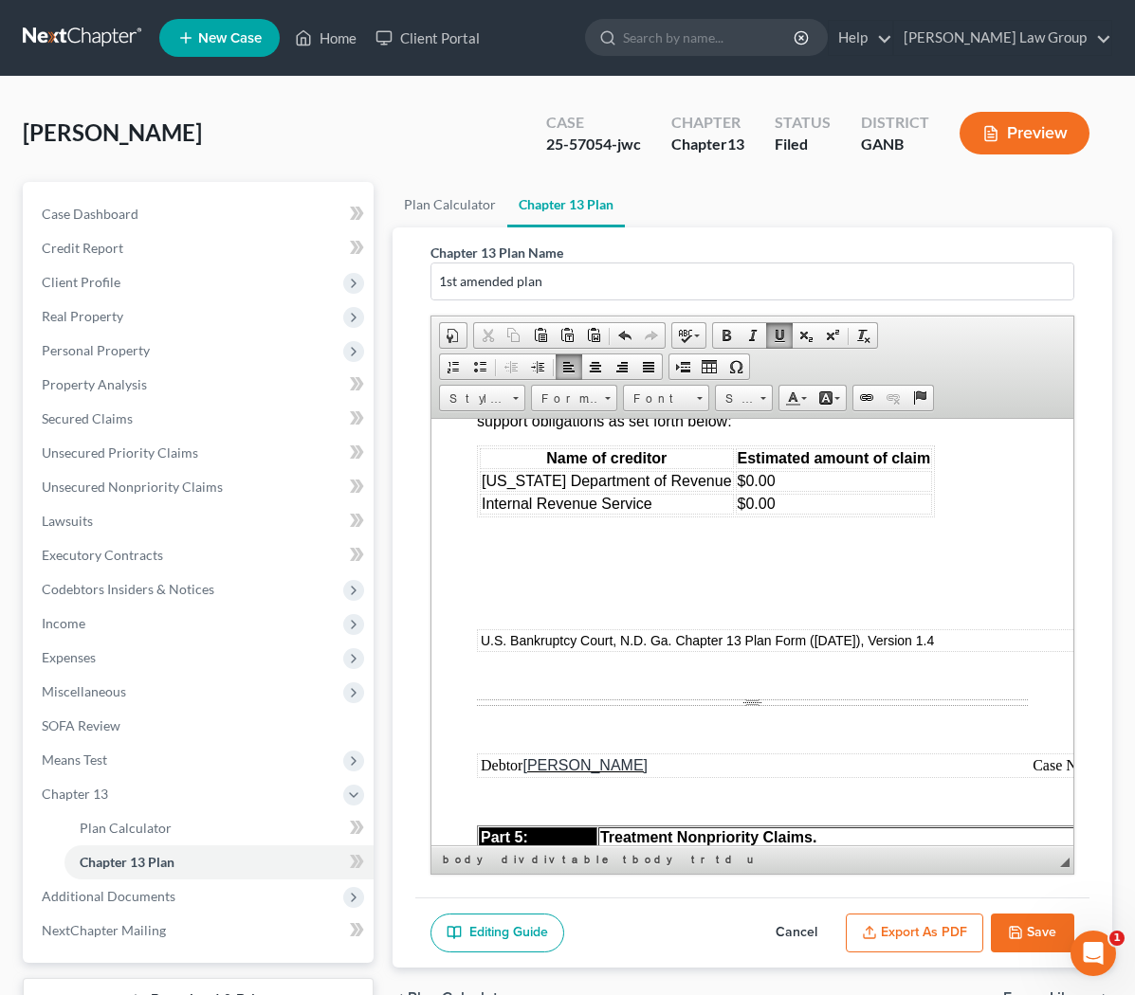
click at [639, 932] on button "Save" at bounding box center [1031, 934] width 83 height 40
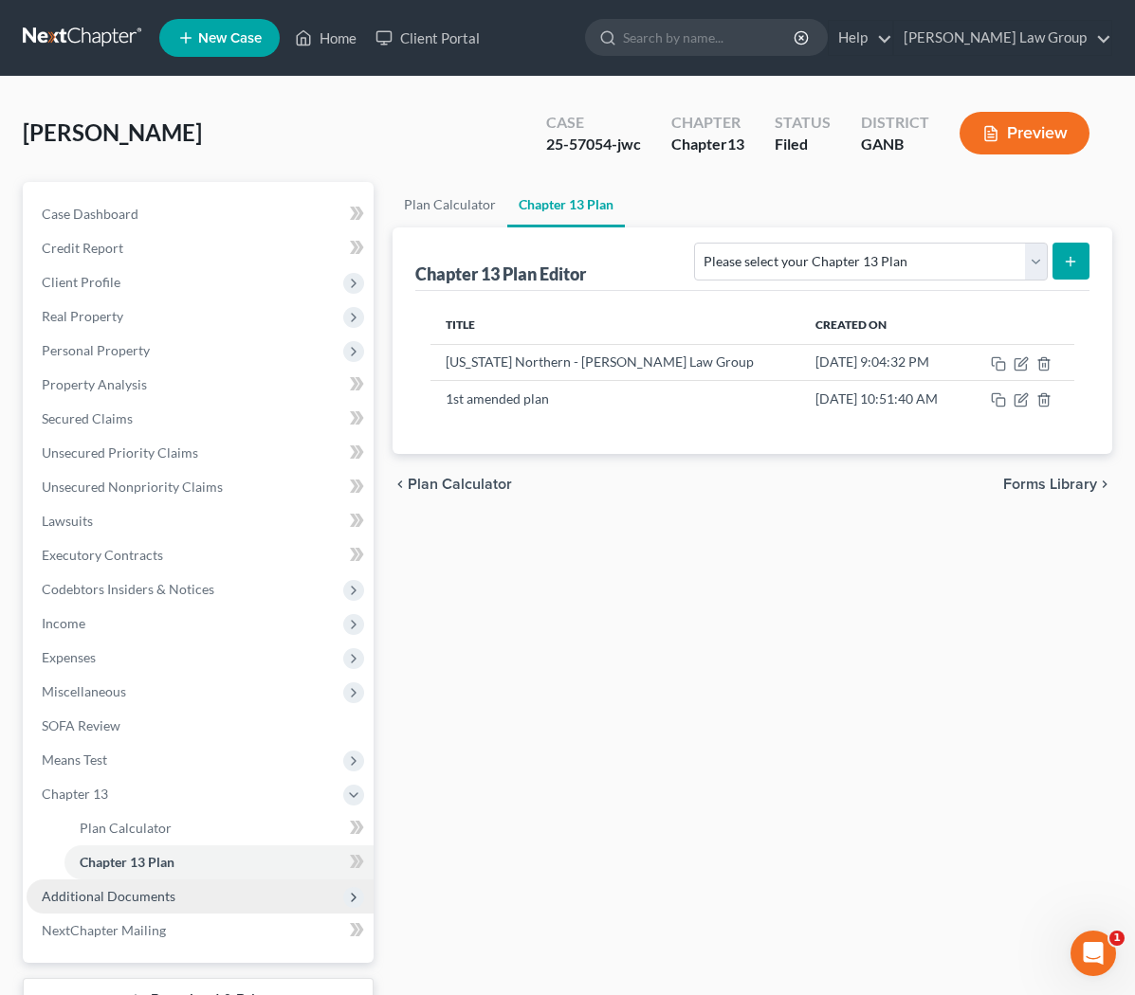
click at [184, 891] on span "Additional Documents" at bounding box center [200, 897] width 347 height 34
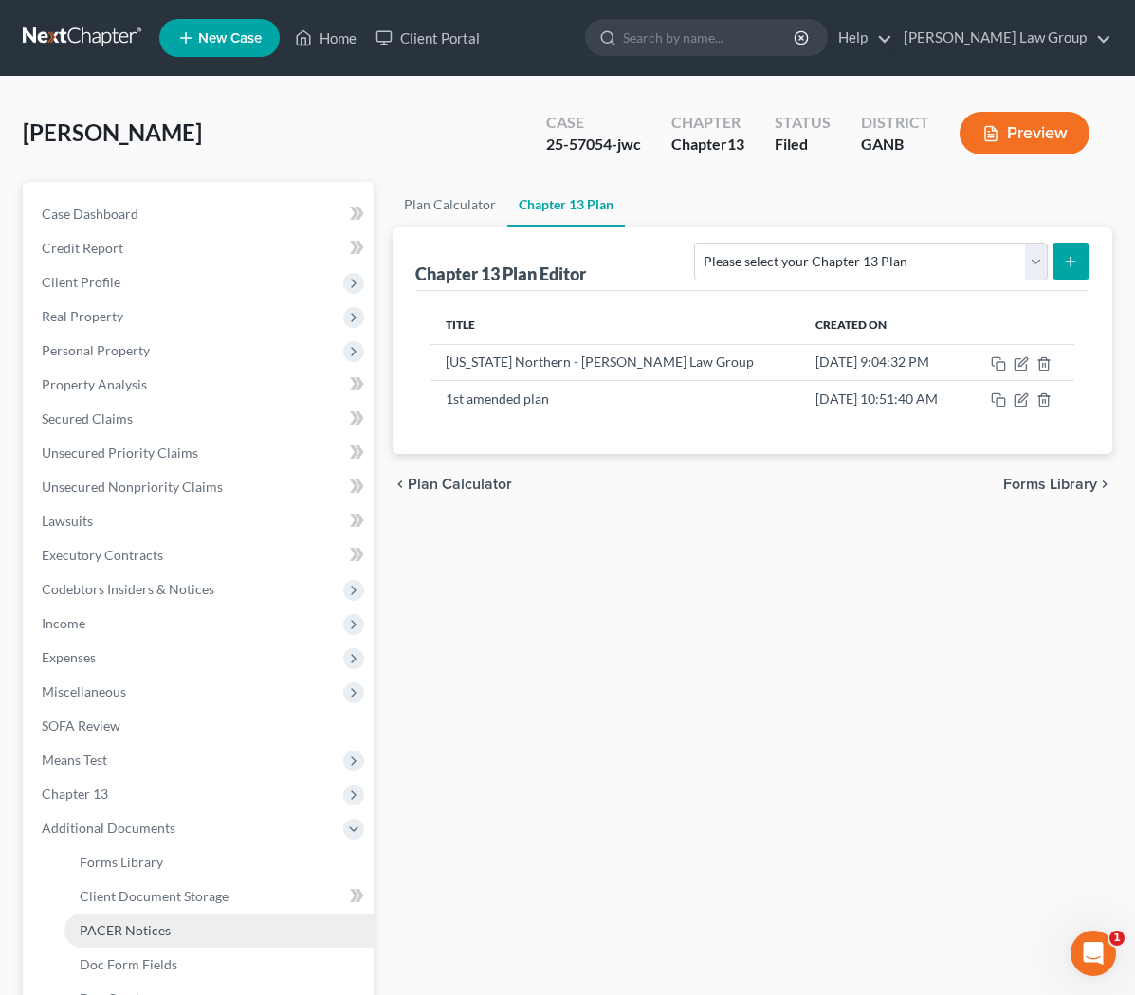
click at [184, 937] on link "PACER Notices" at bounding box center [218, 931] width 309 height 34
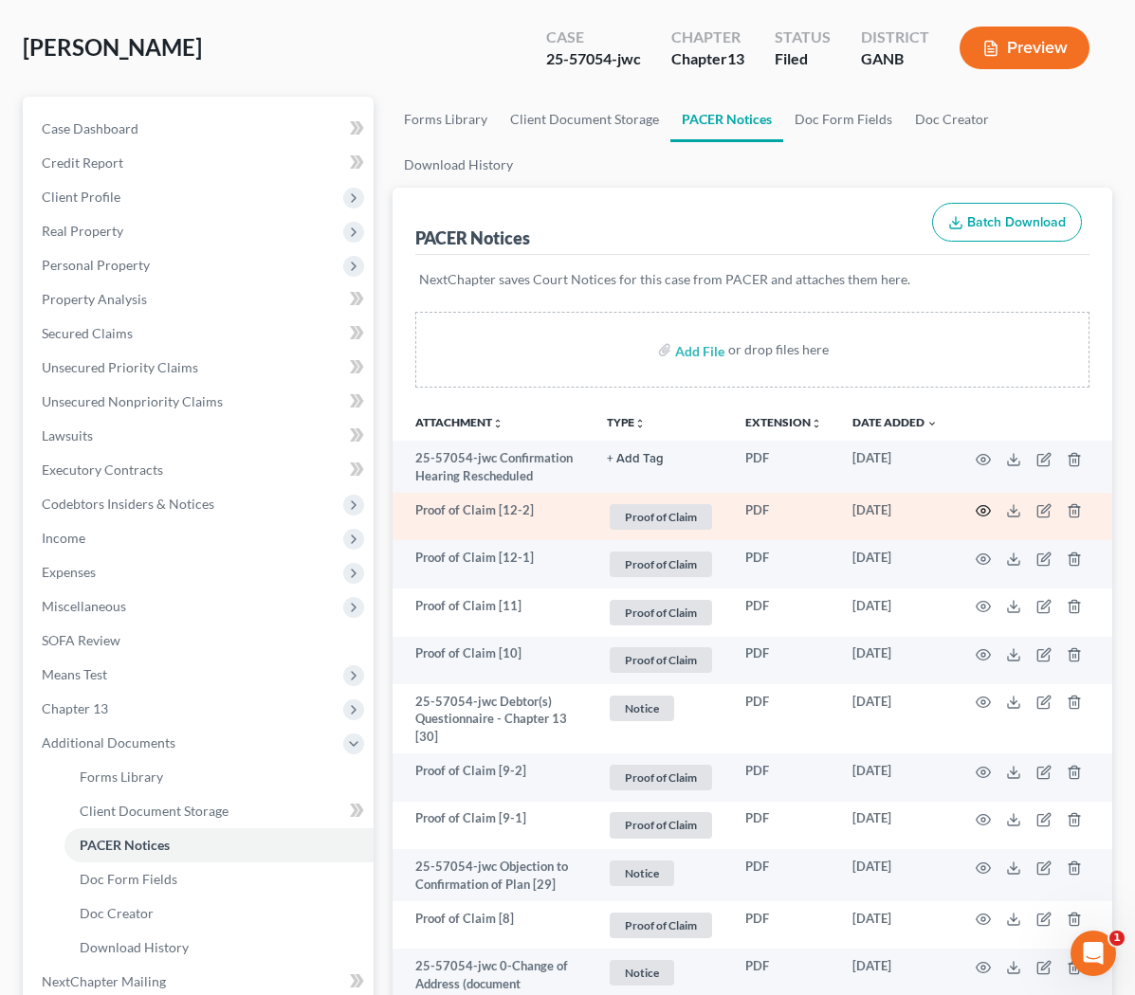
scroll to position [86, 0]
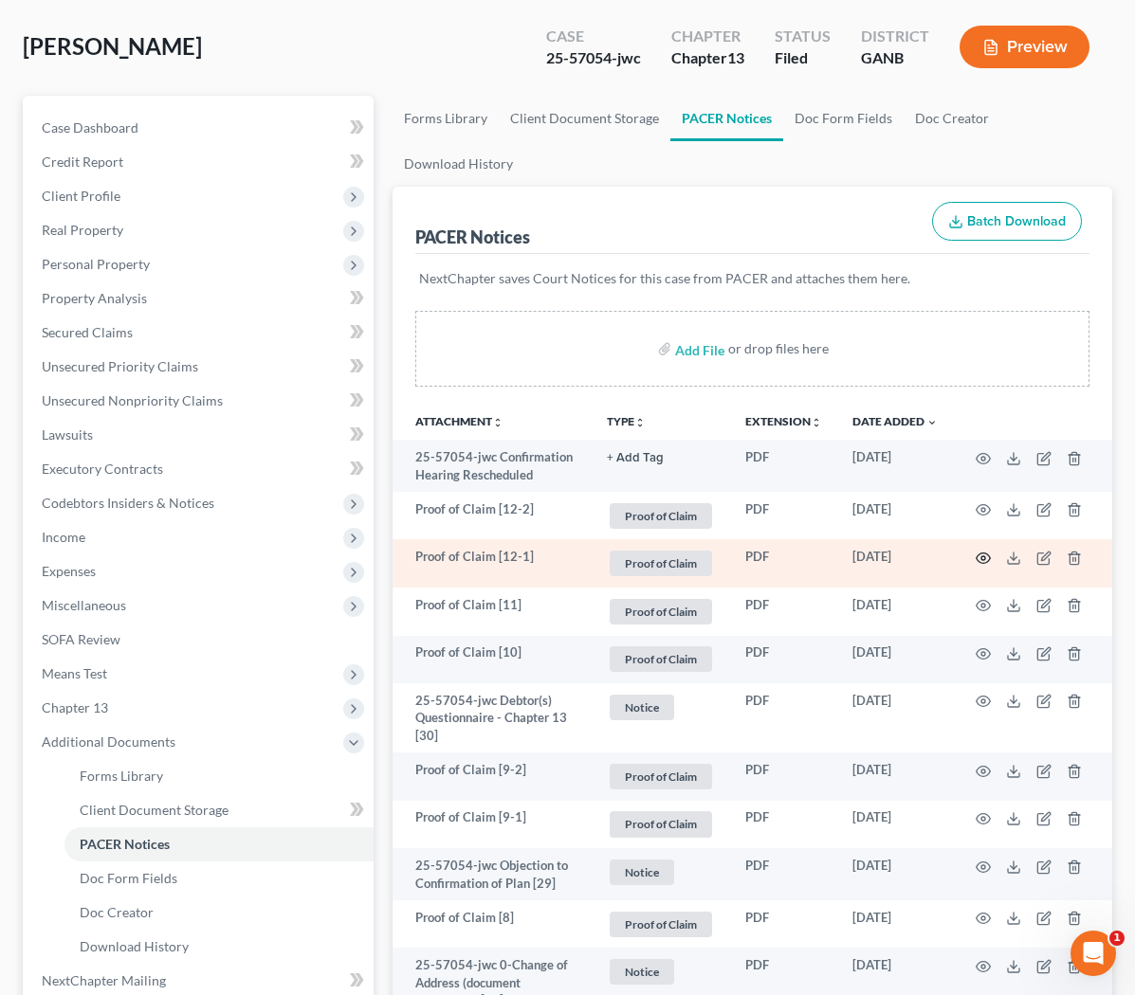
click at [639, 556] on icon "button" at bounding box center [982, 558] width 15 height 15
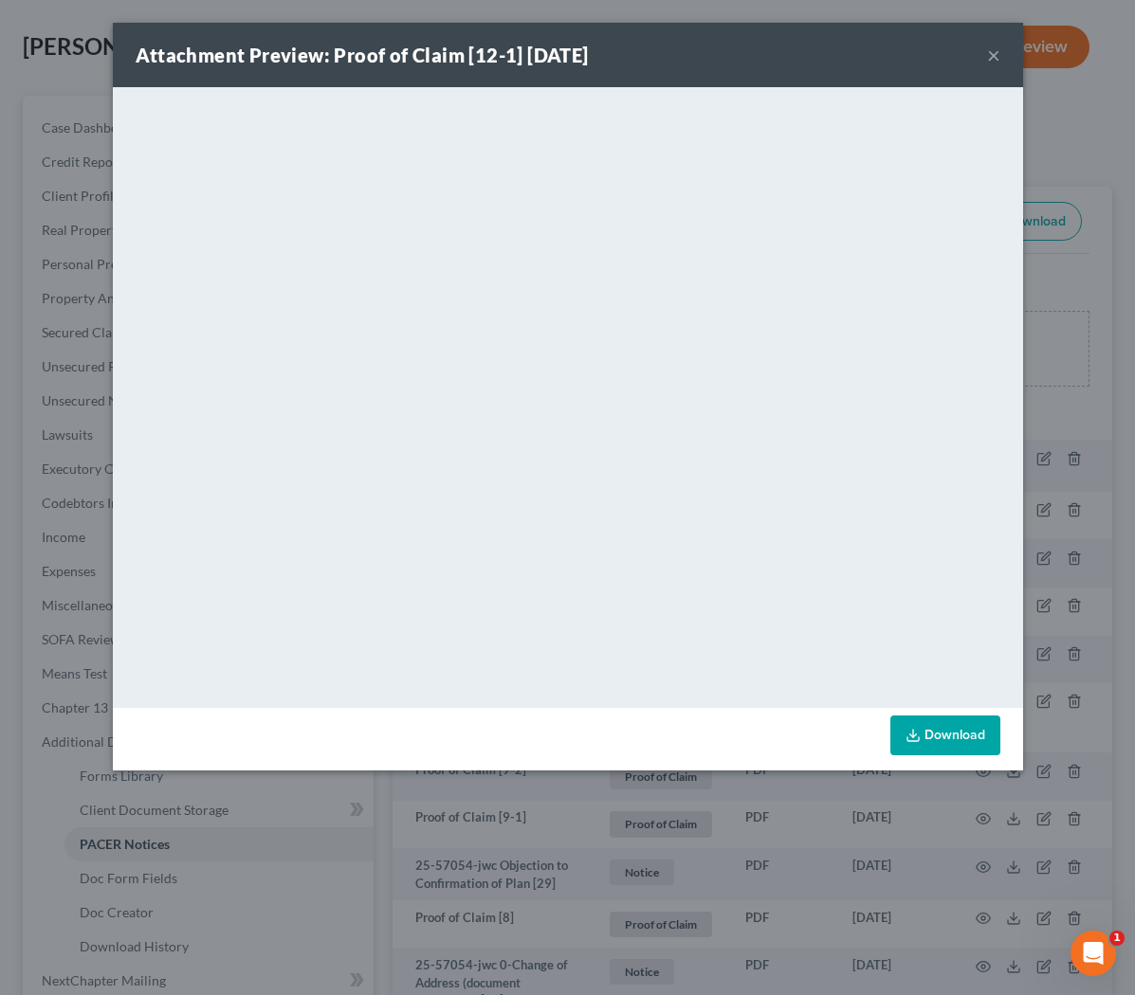
click at [639, 51] on button "×" at bounding box center [993, 55] width 13 height 23
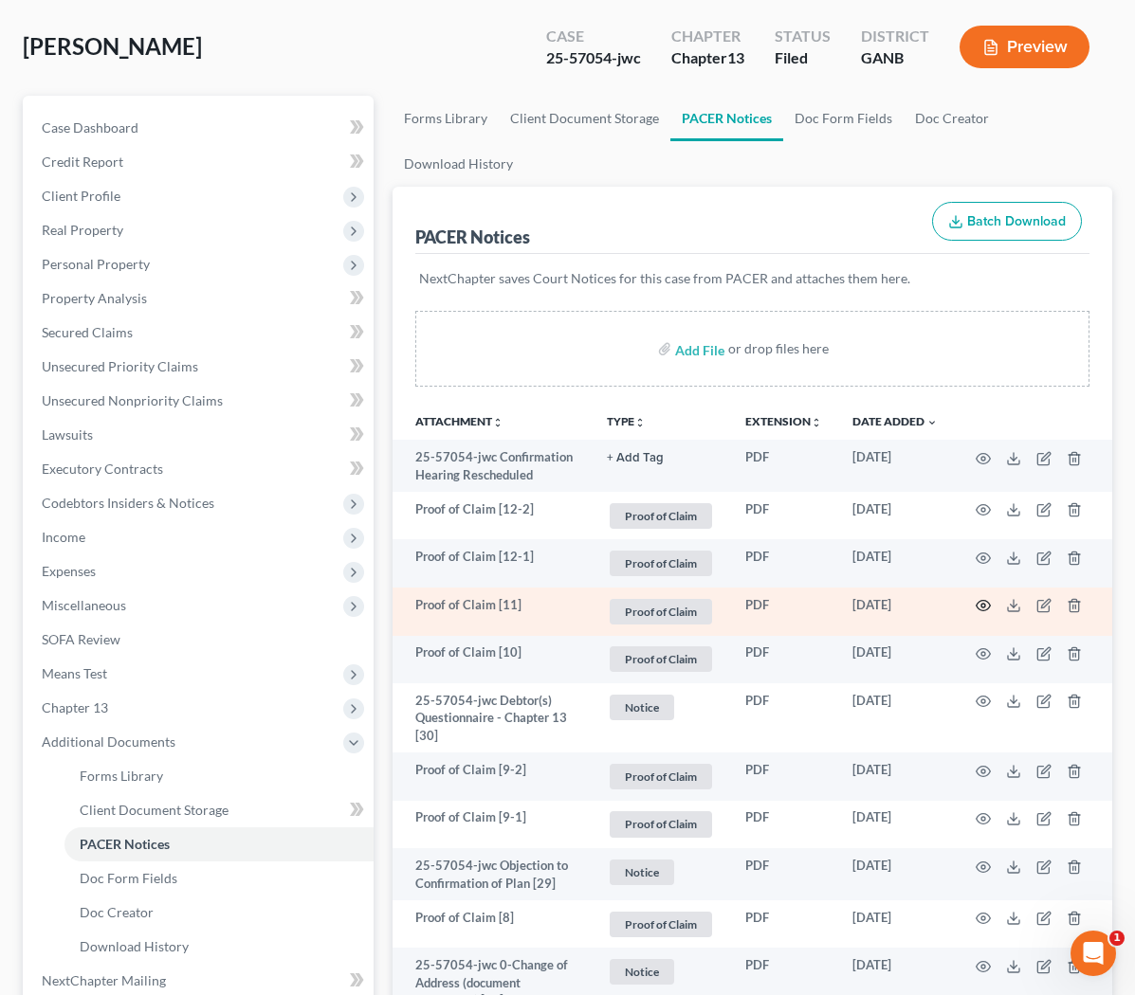
click at [639, 607] on icon "button" at bounding box center [982, 605] width 15 height 15
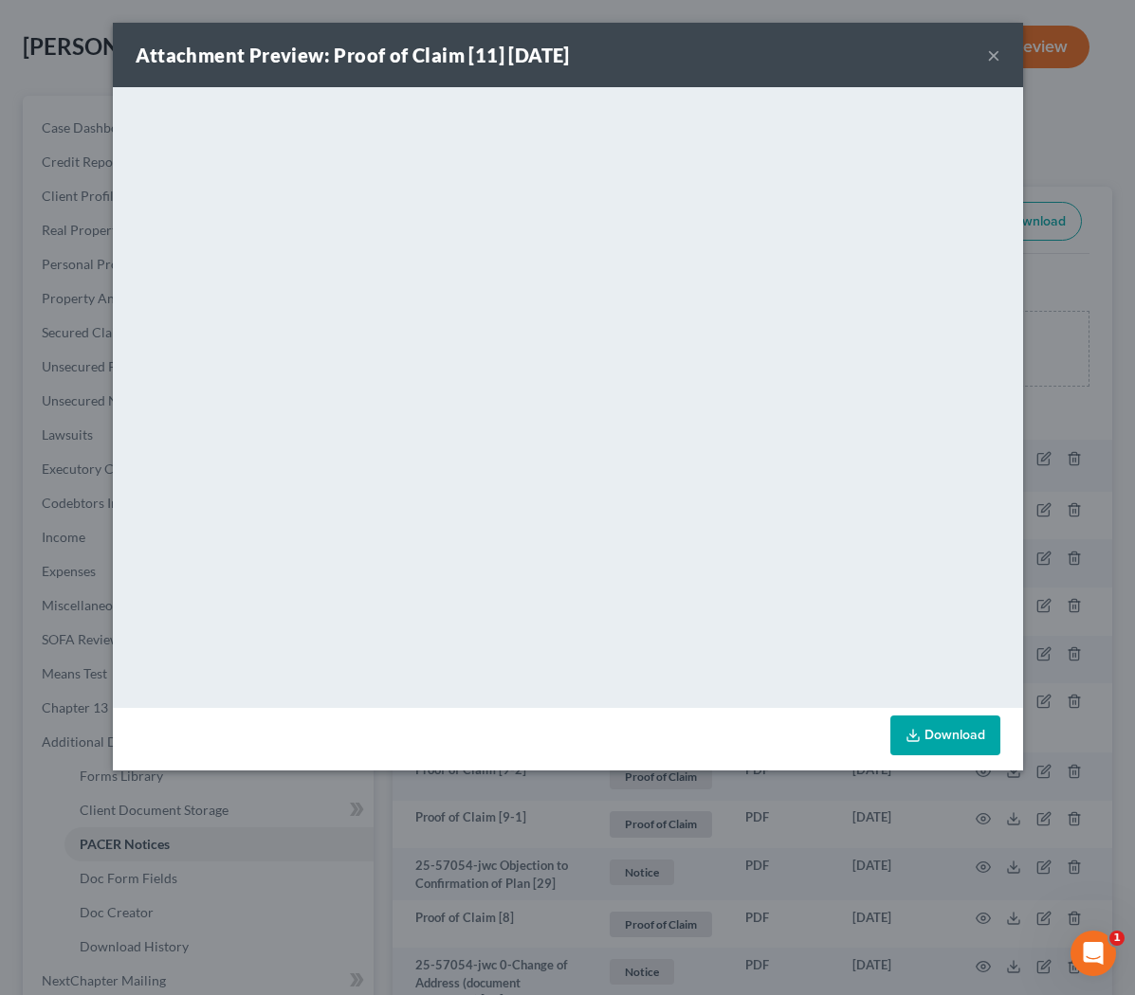
click at [639, 56] on button "×" at bounding box center [993, 55] width 13 height 23
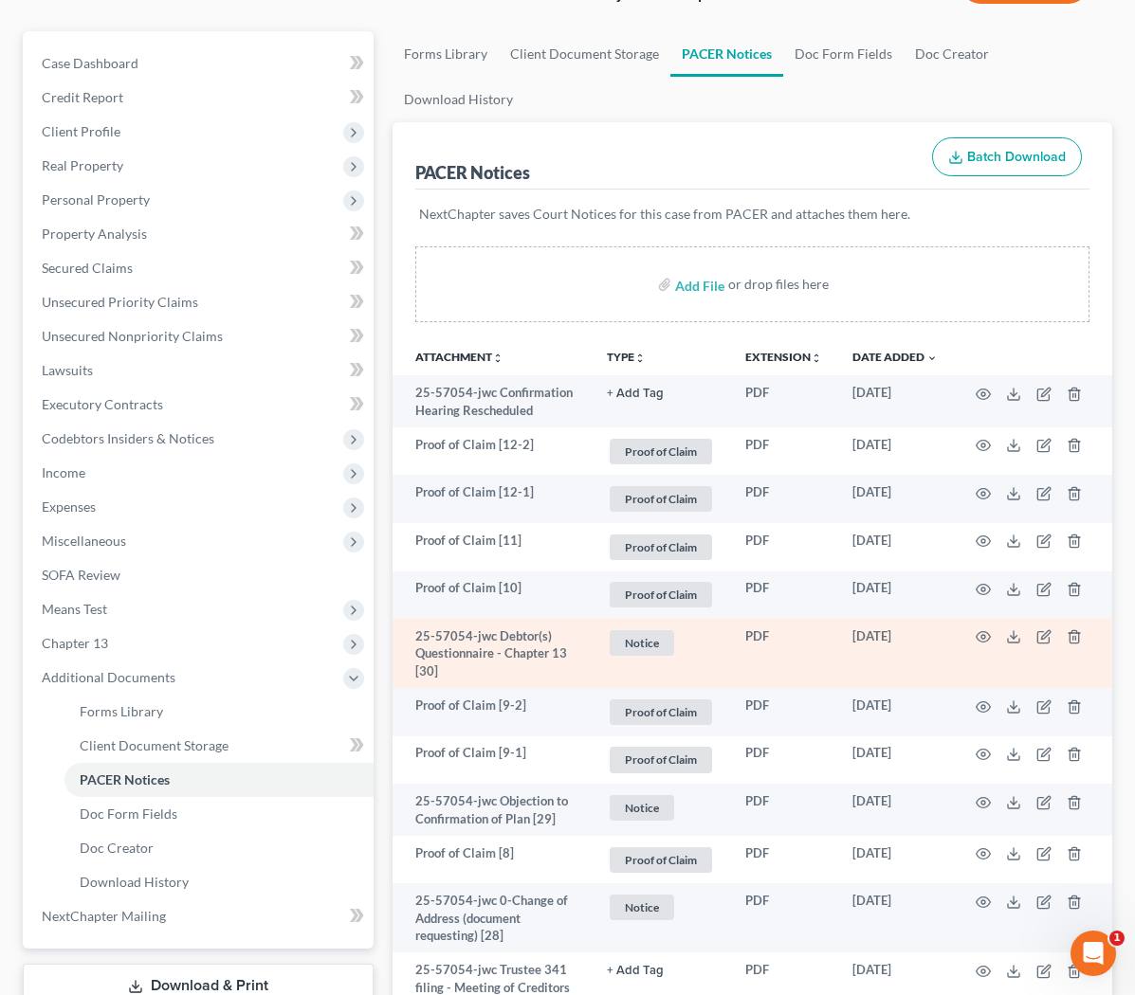
scroll to position [154, 0]
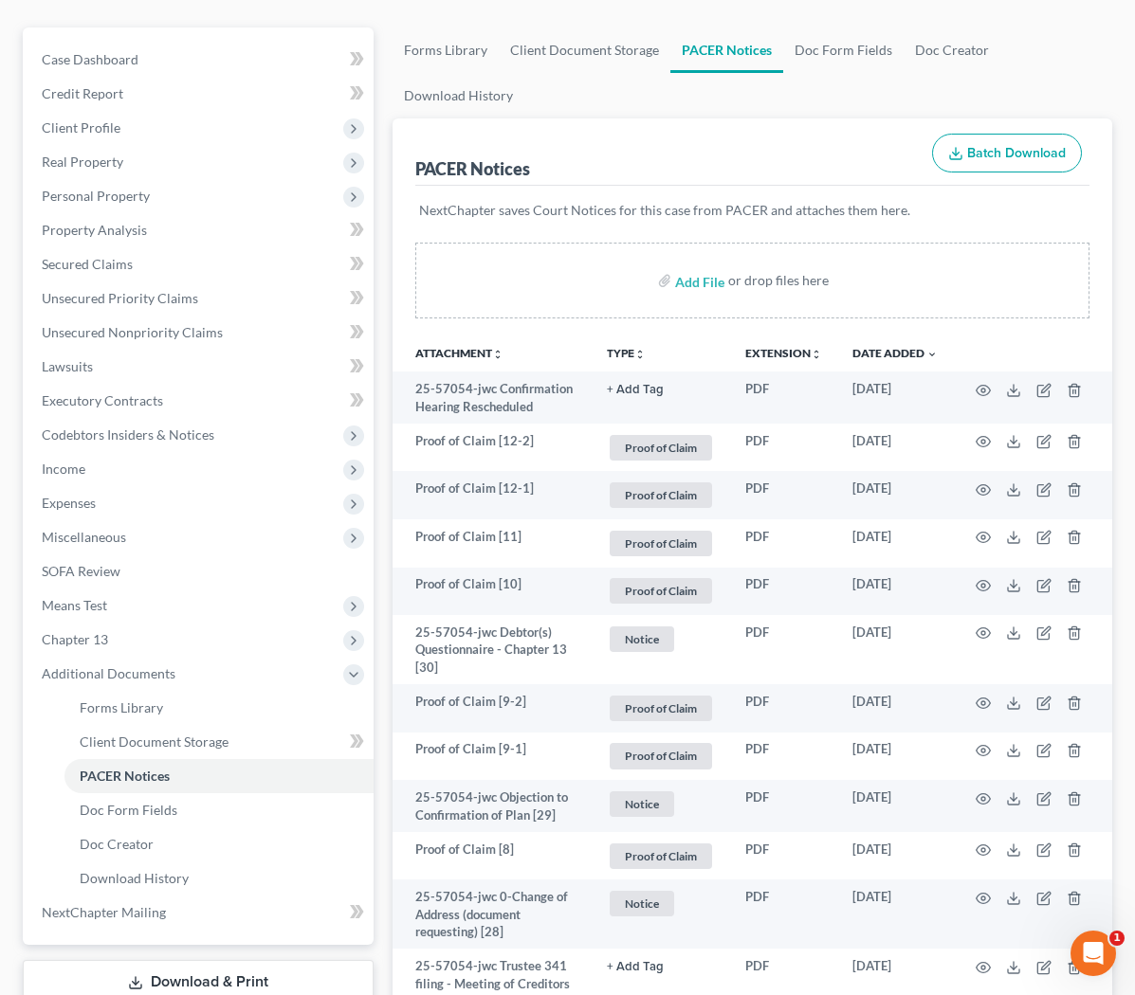
click at [626, 354] on button "TYPE unfold_more" at bounding box center [626, 354] width 39 height 12
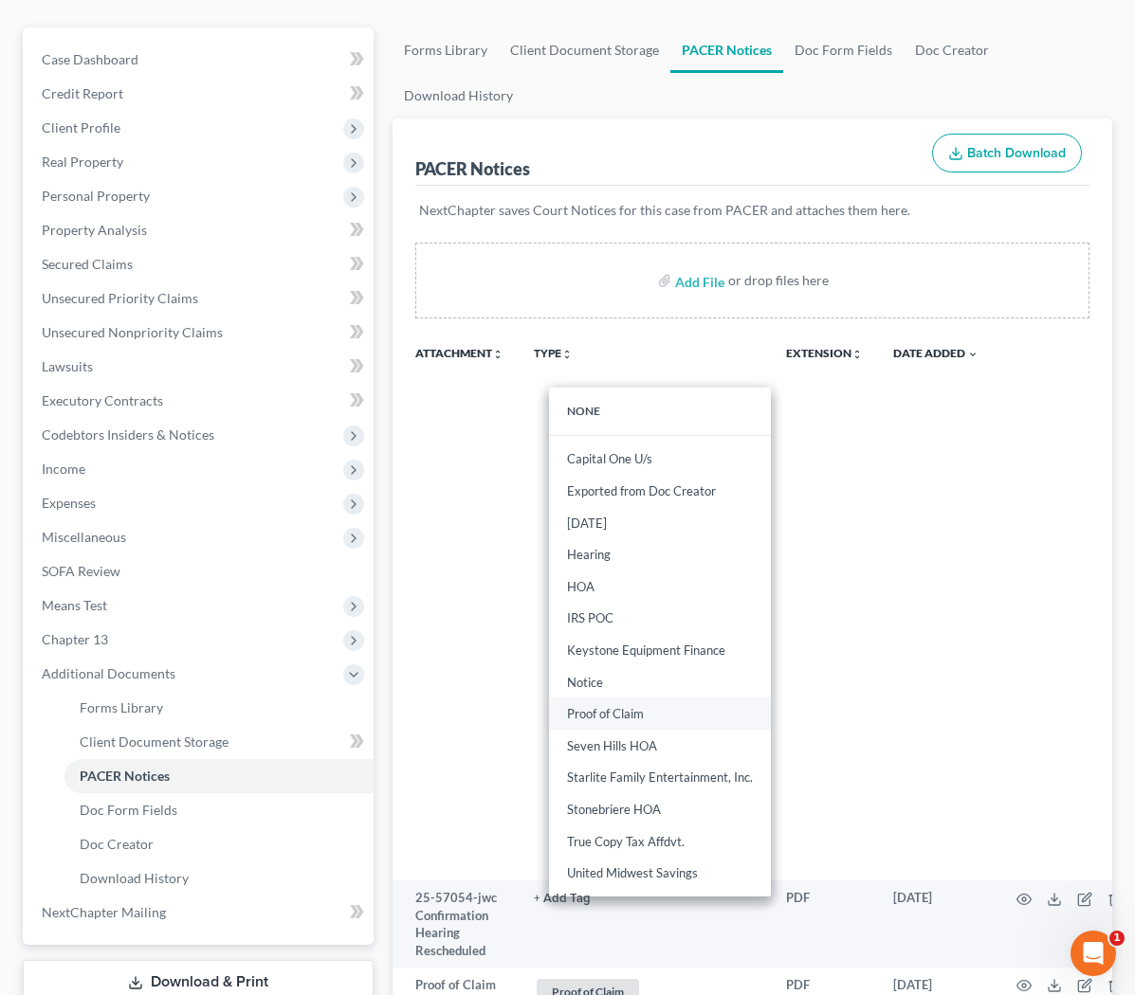
click at [639, 717] on link "Proof of Claim" at bounding box center [660, 714] width 222 height 32
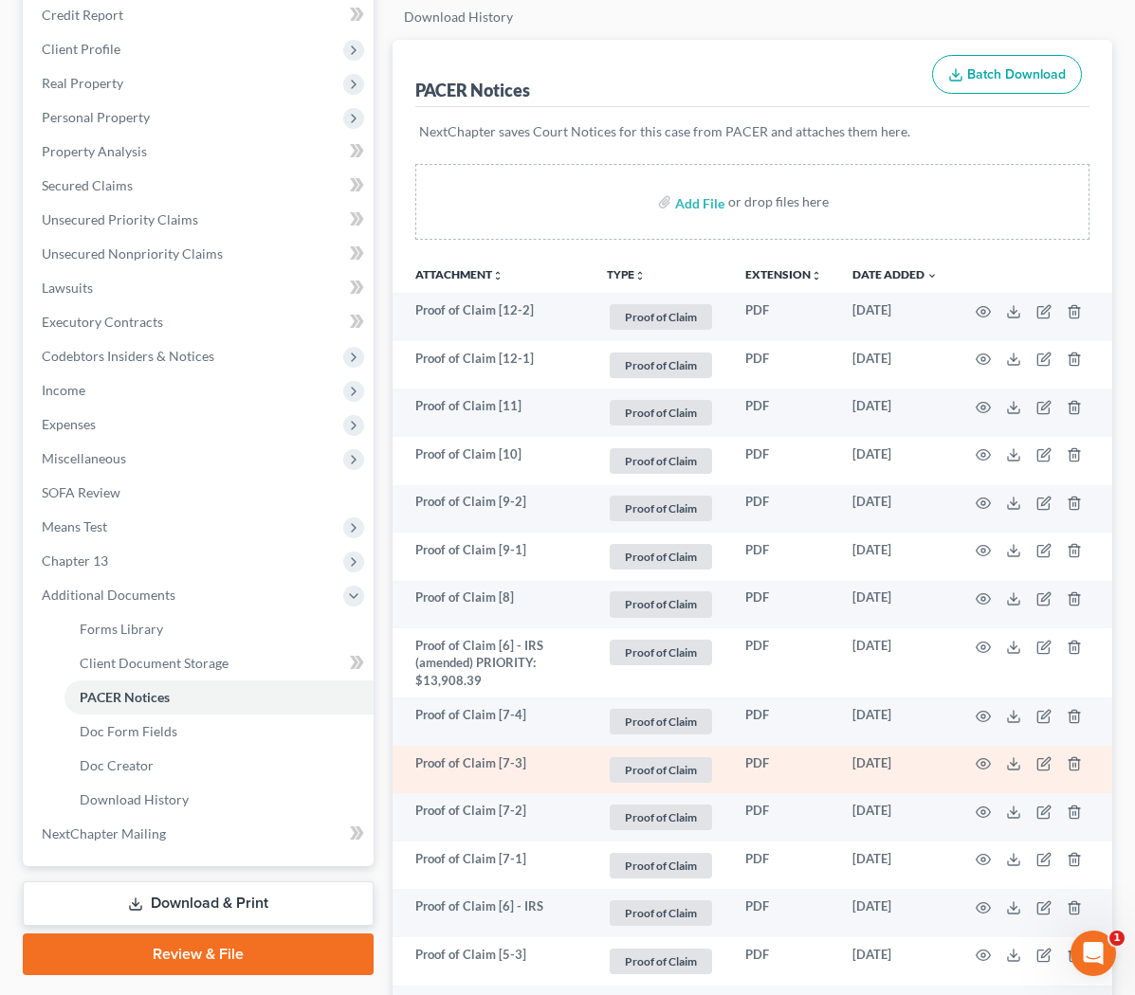
scroll to position [239, 0]
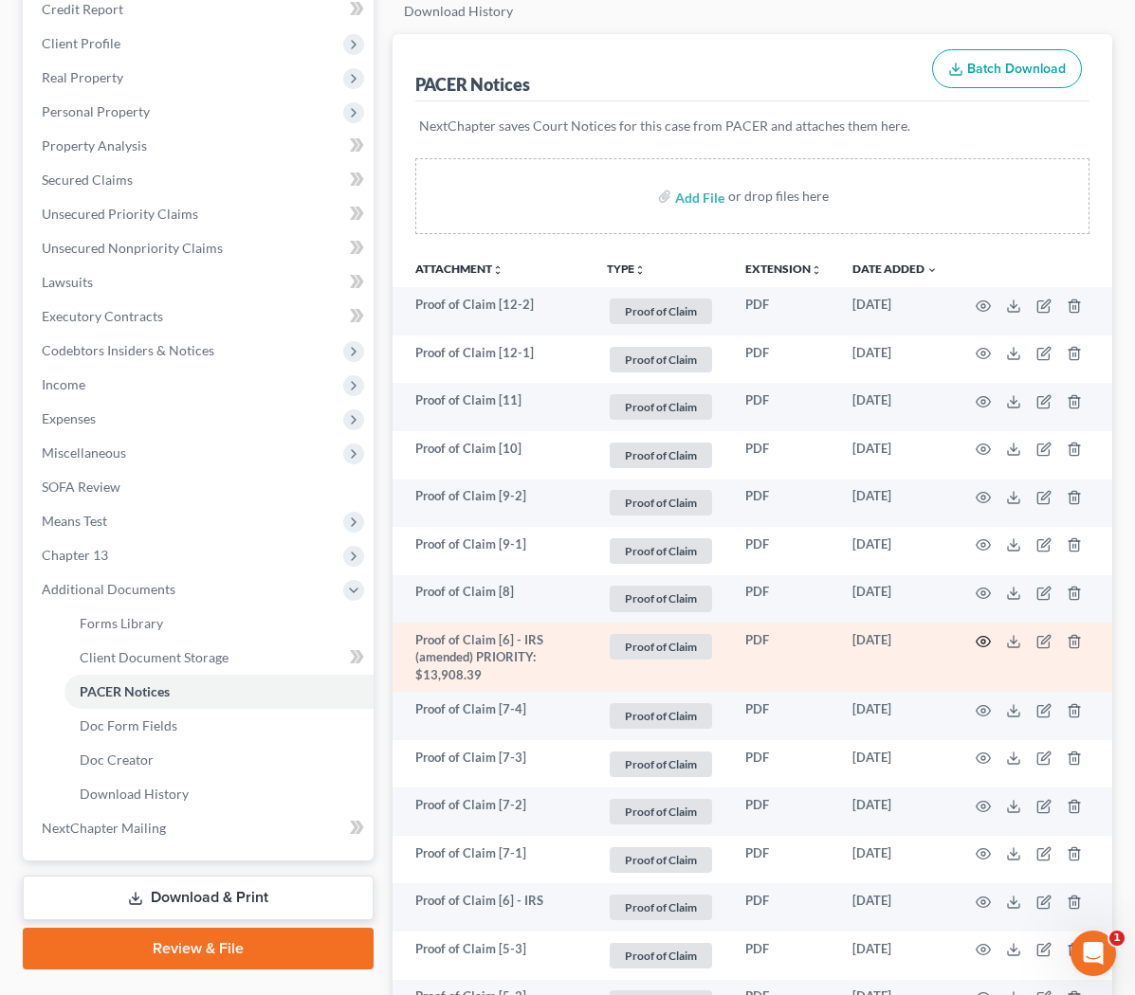
click at [639, 634] on icon "button" at bounding box center [982, 641] width 15 height 15
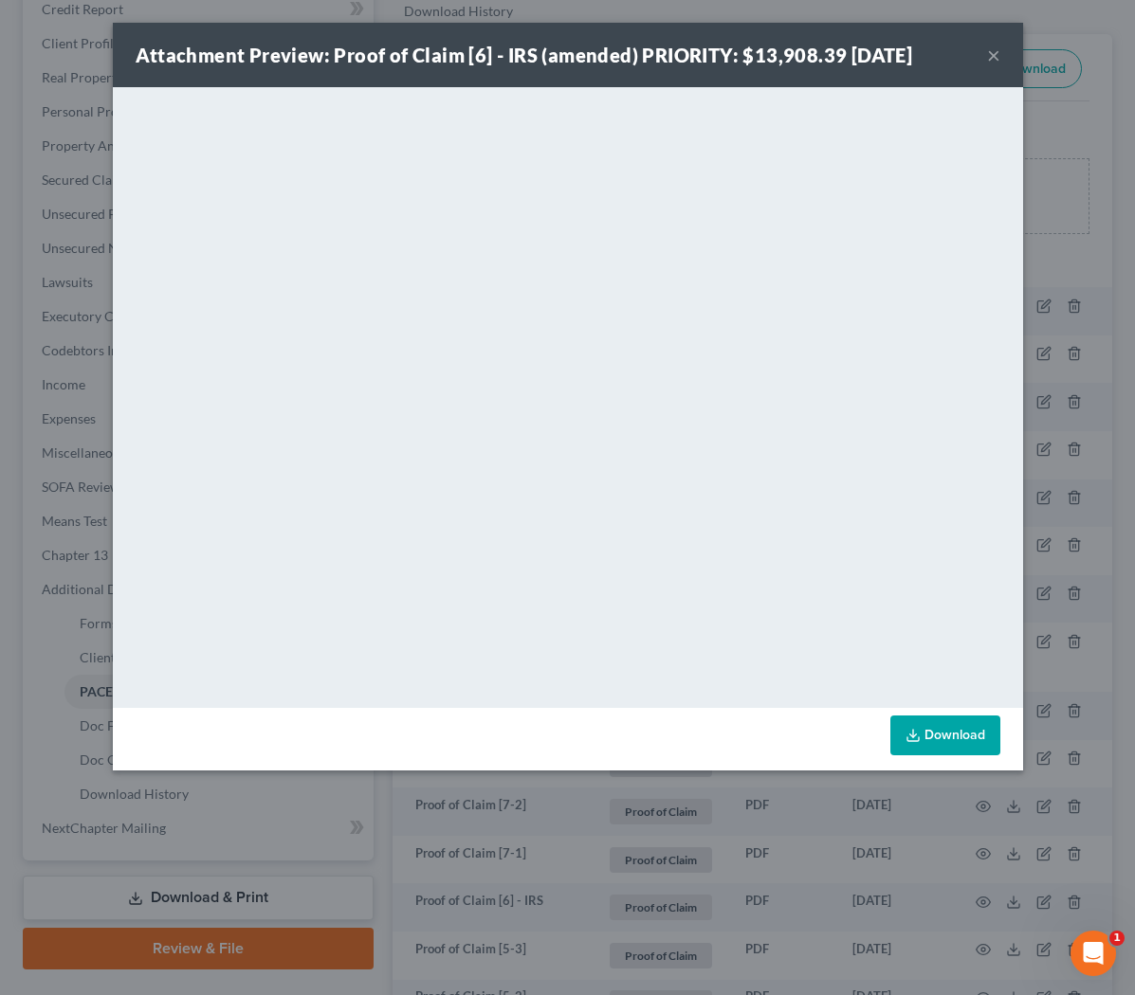
click at [639, 62] on button "×" at bounding box center [993, 55] width 13 height 23
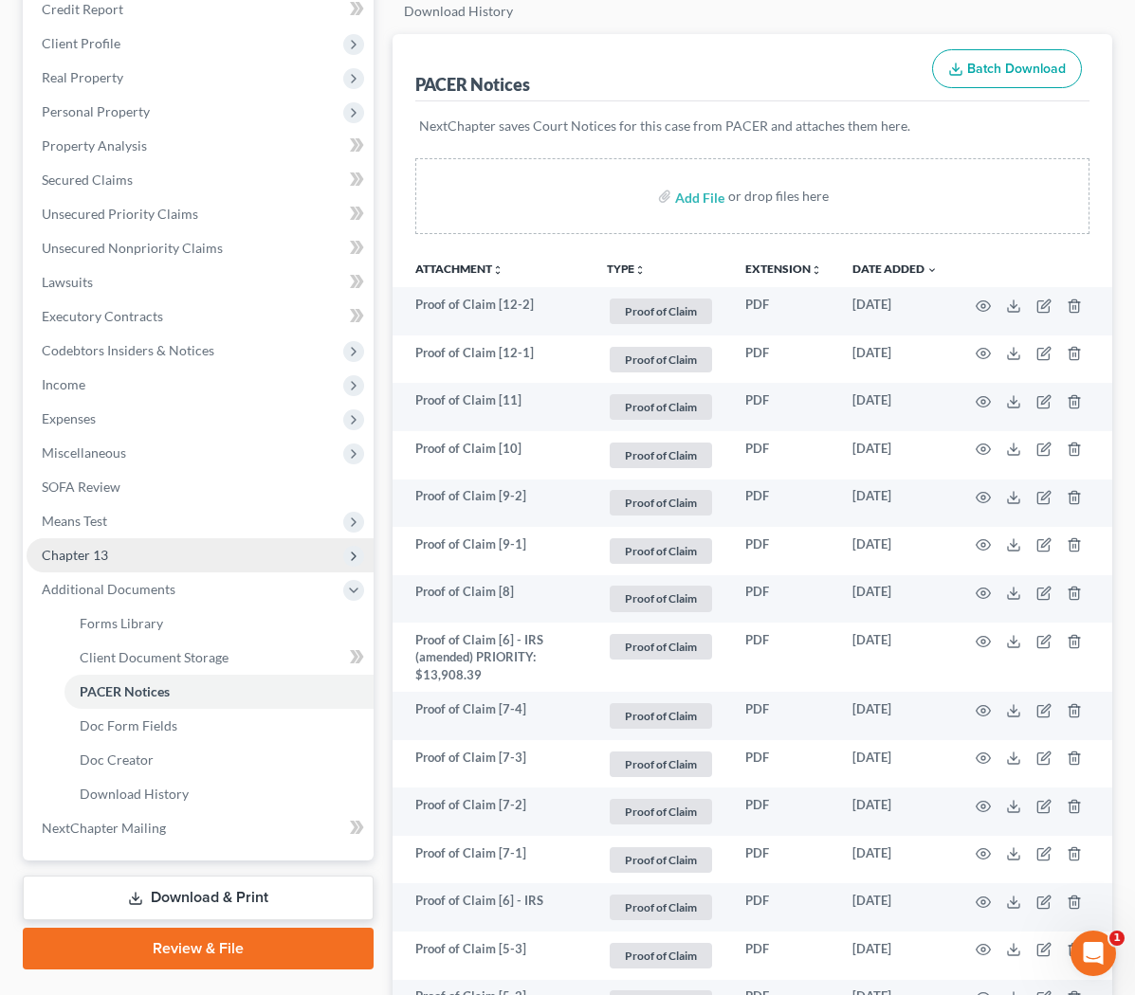
click at [169, 568] on span "Chapter 13" at bounding box center [200, 555] width 347 height 34
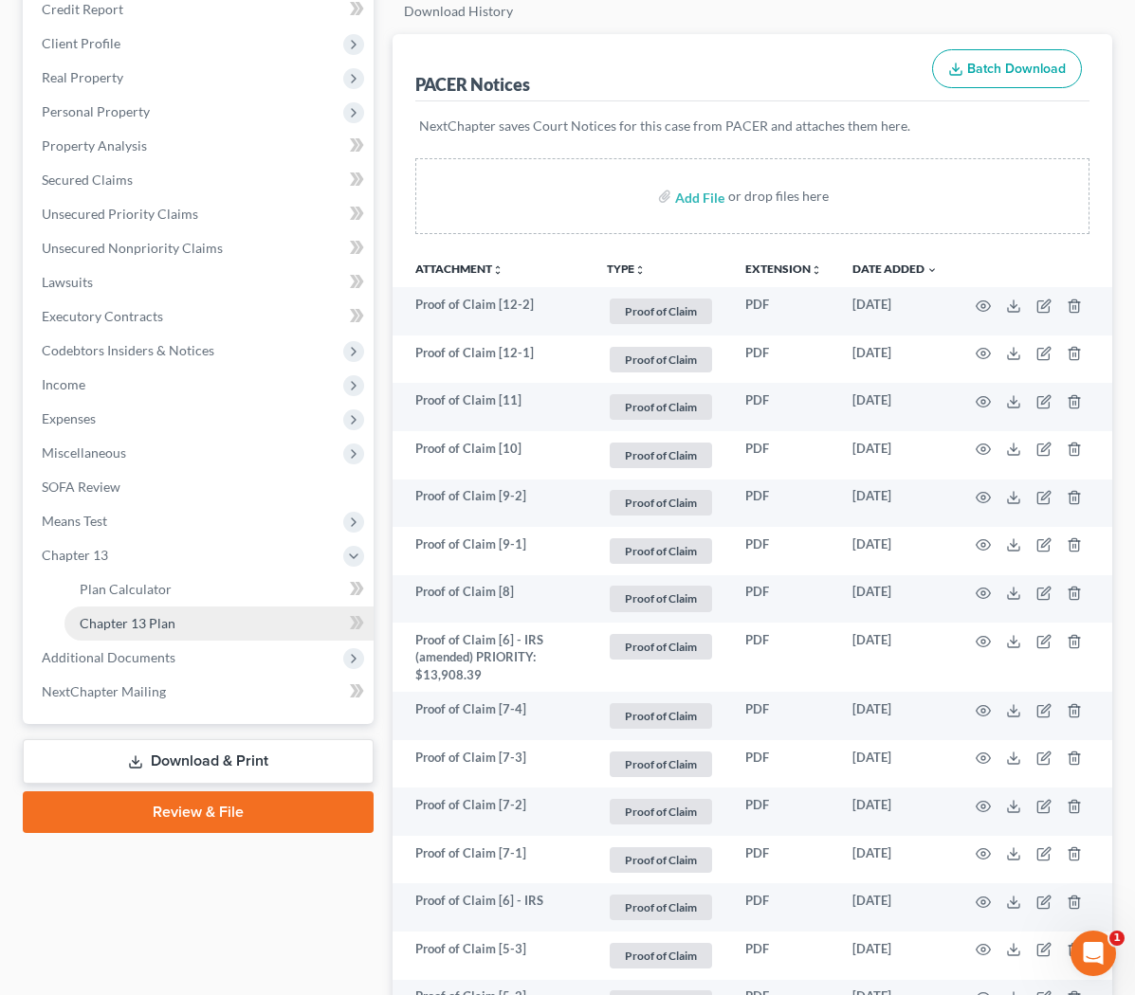
click at [175, 626] on link "Chapter 13 Plan" at bounding box center [218, 624] width 309 height 34
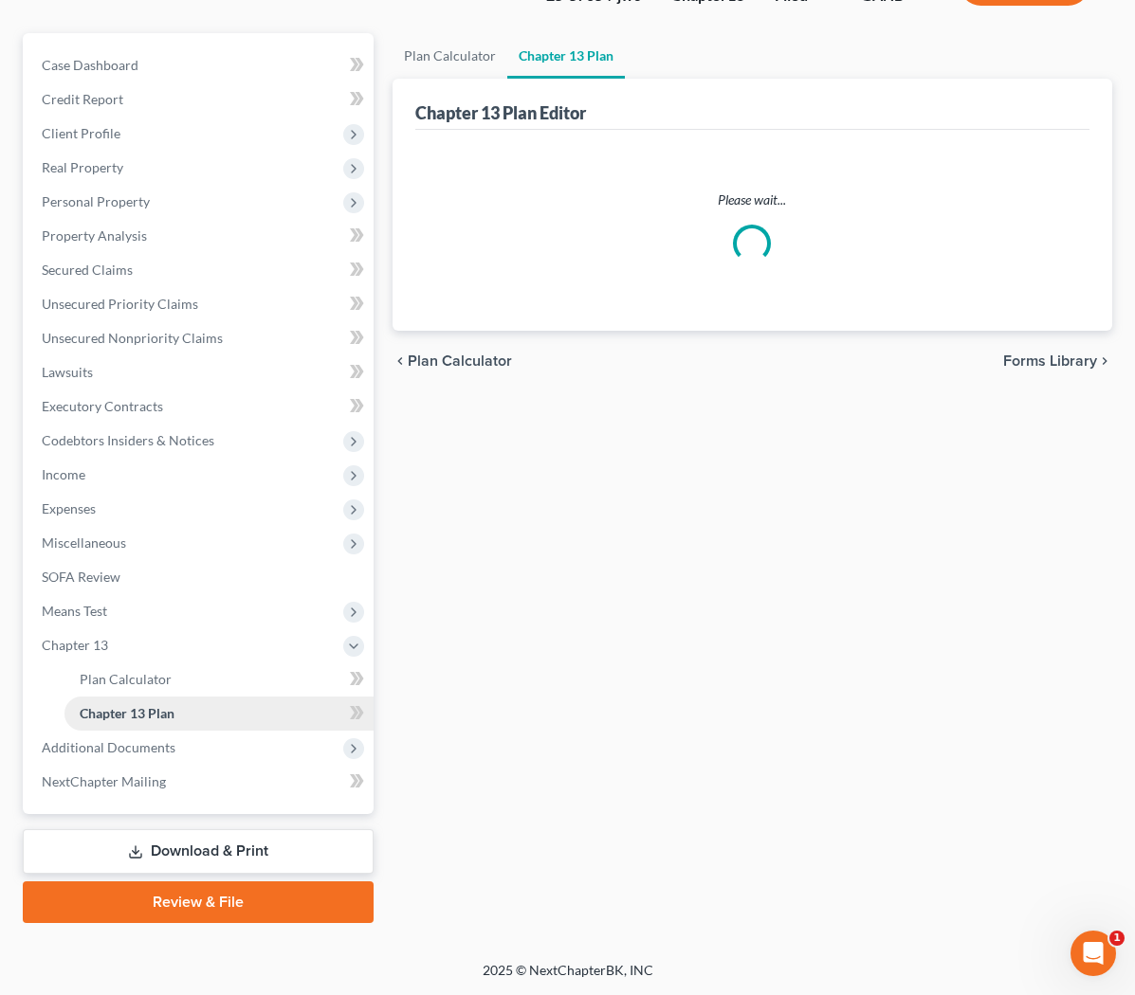
scroll to position [146, 0]
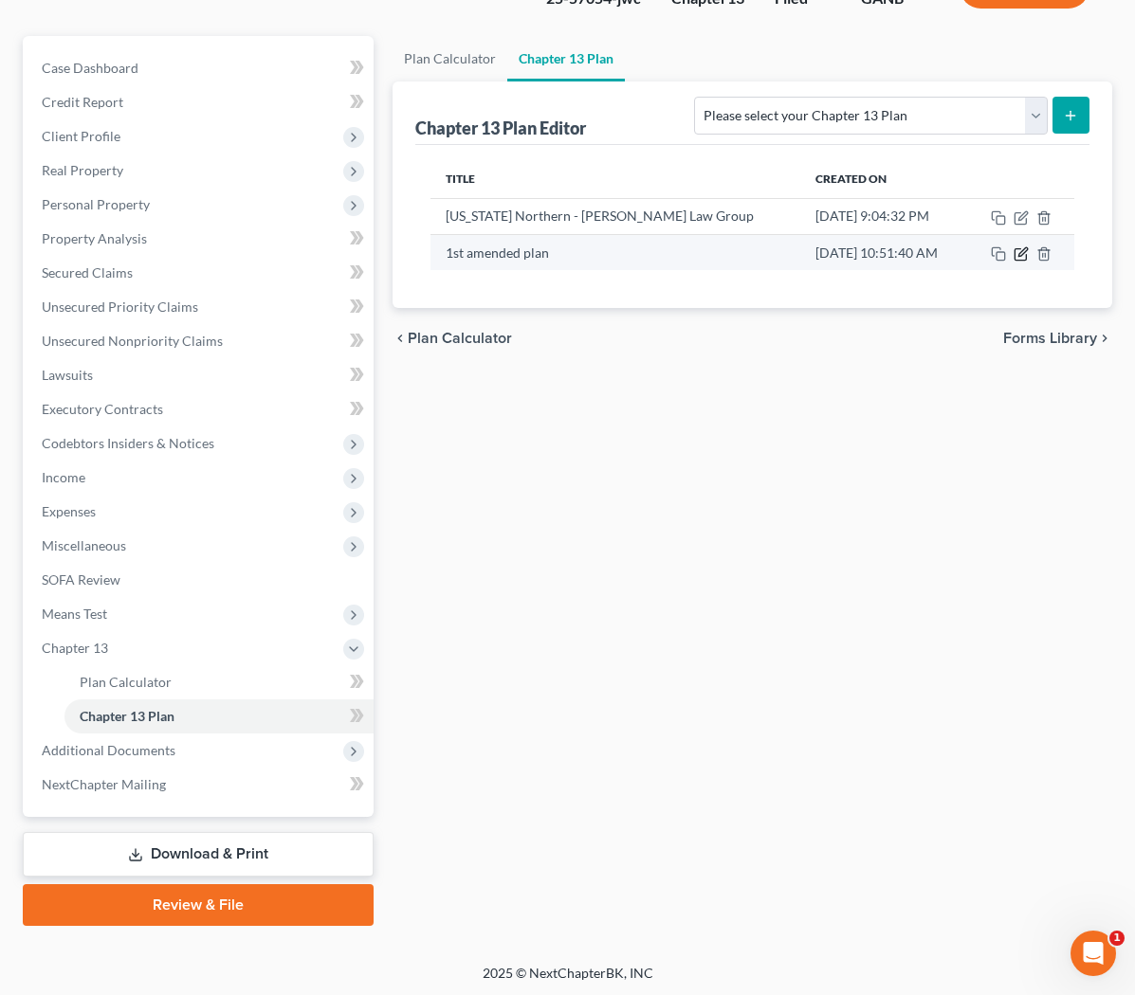
click at [639, 255] on icon "button" at bounding box center [1022, 251] width 9 height 9
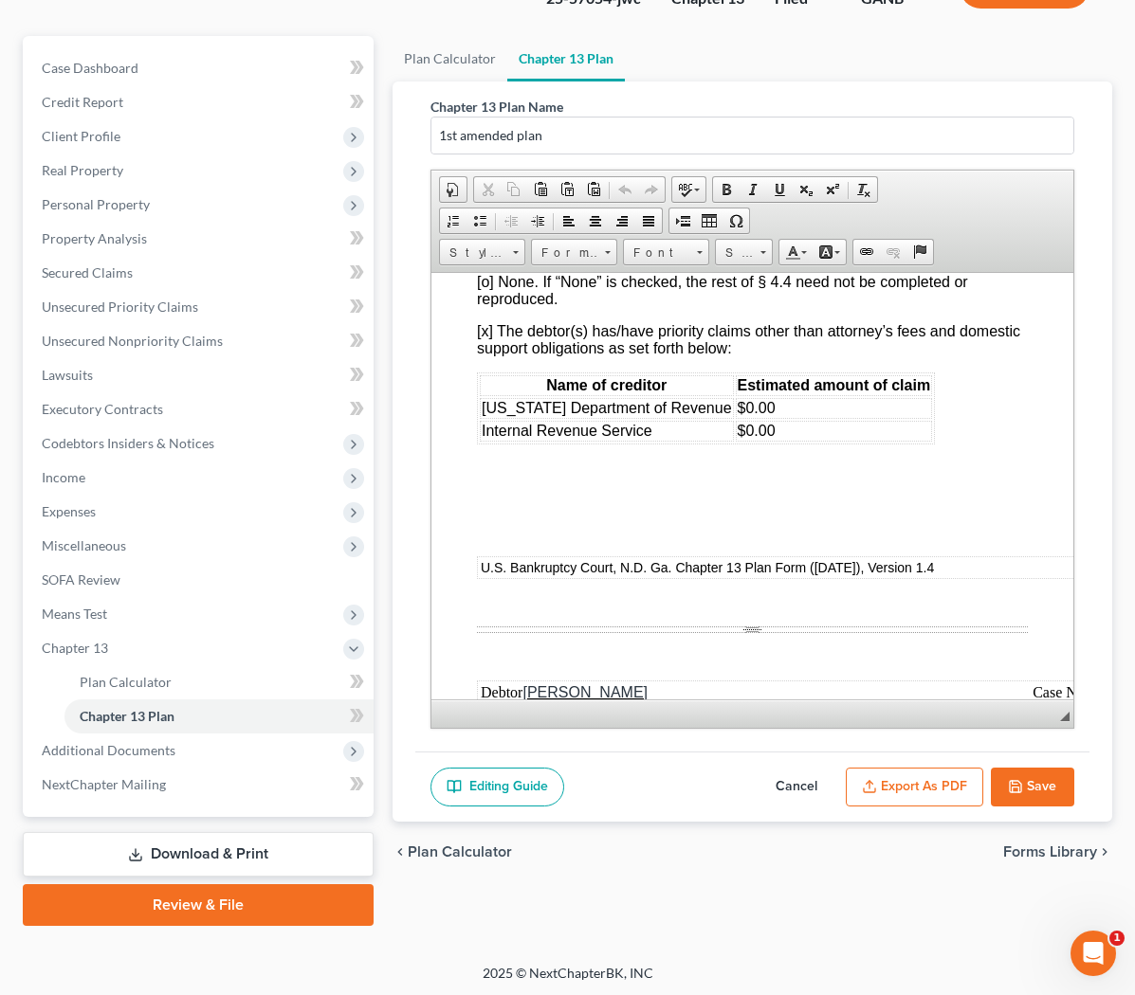
scroll to position [8141, 0]
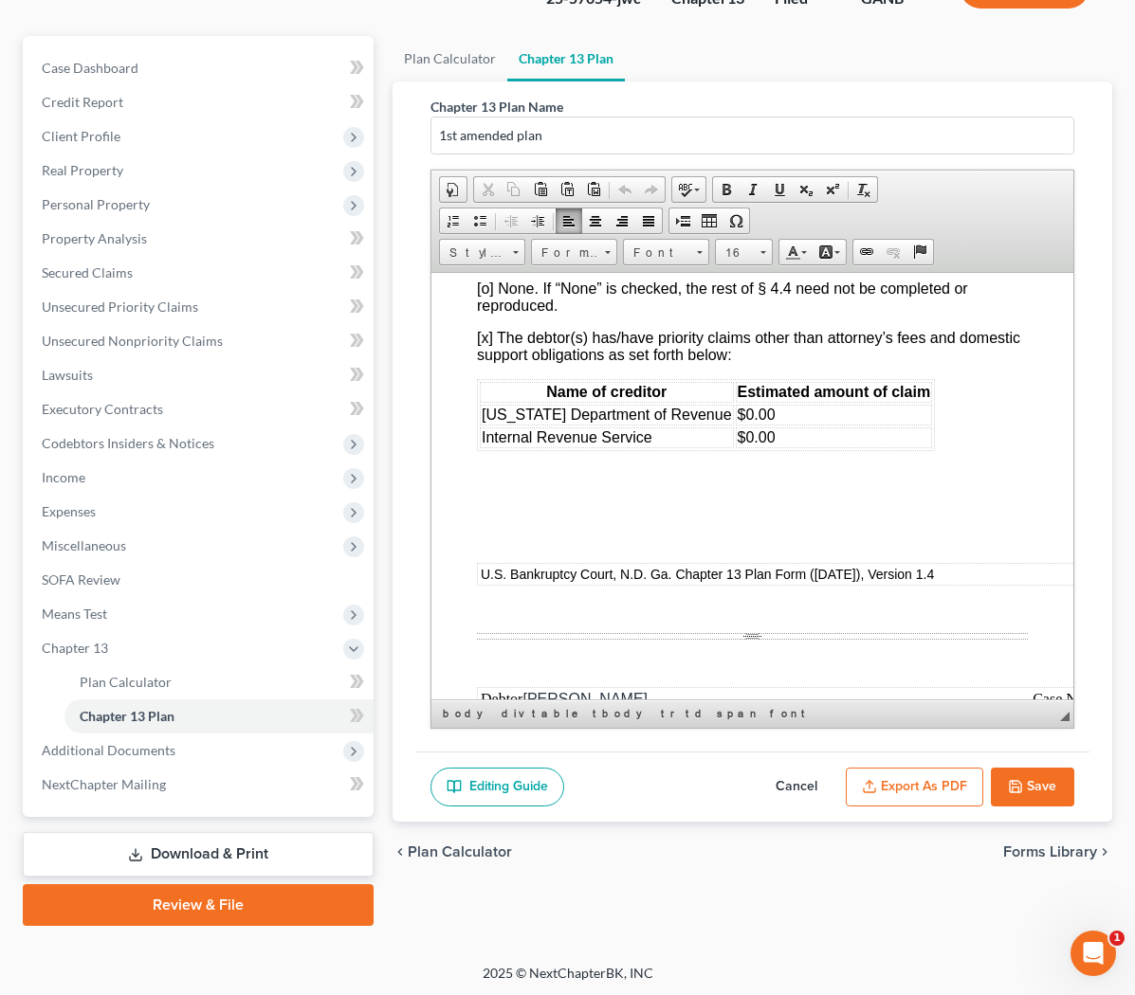
click at [639, 447] on td "$0.00" at bounding box center [833, 437] width 197 height 21
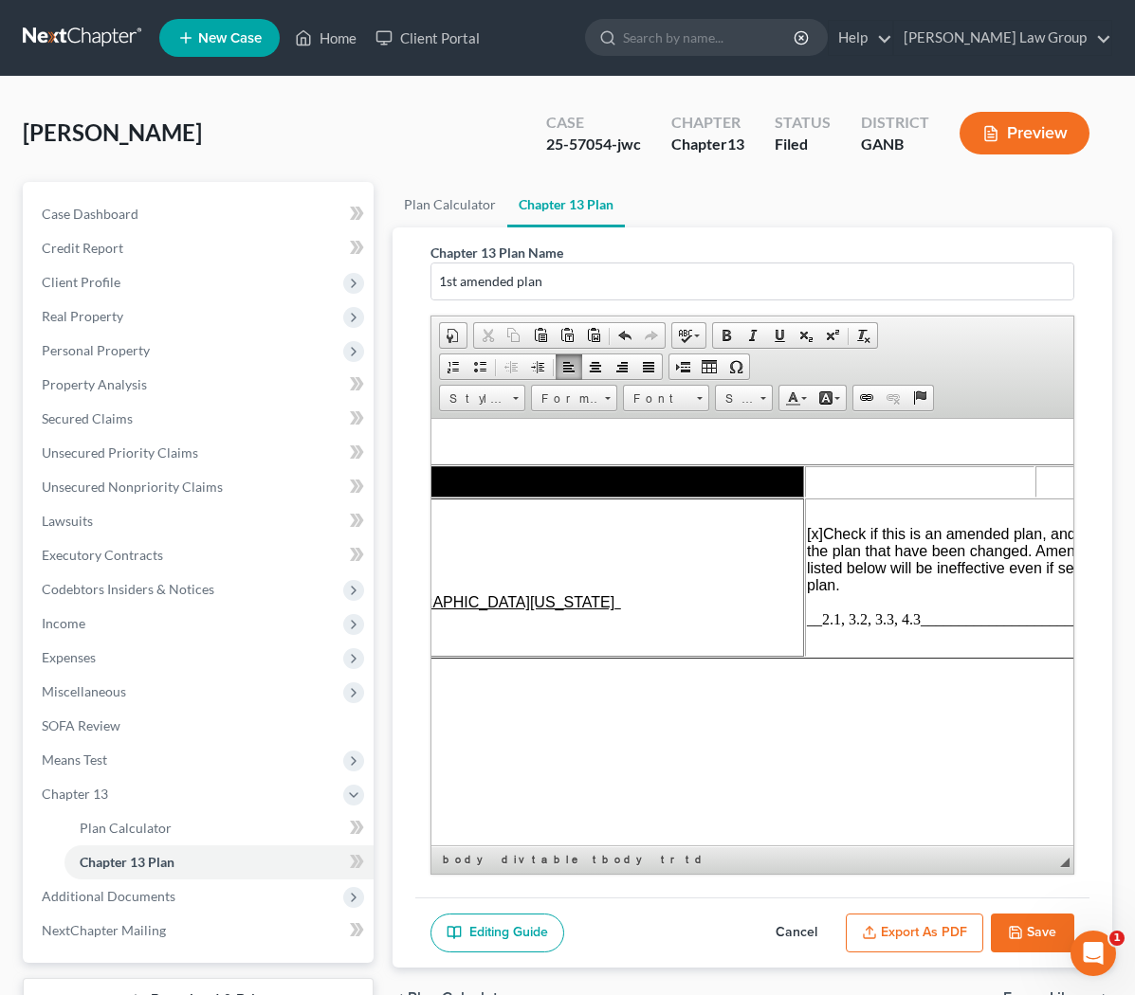
scroll to position [0, 412]
click at [639, 626] on span "__2.1, 3.2, 3.3, 4.3______________________________" at bounding box center [936, 618] width 341 height 16
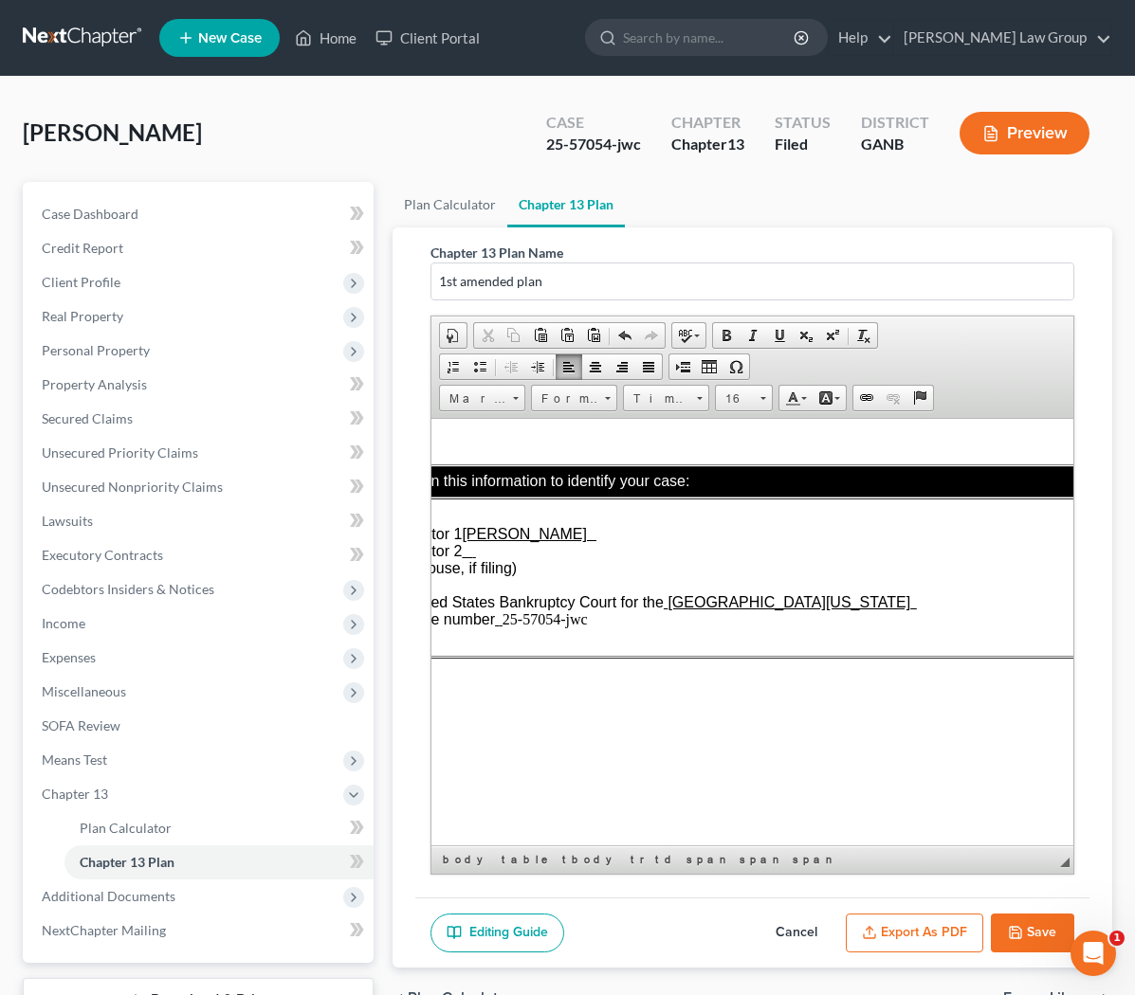
scroll to position [0, 0]
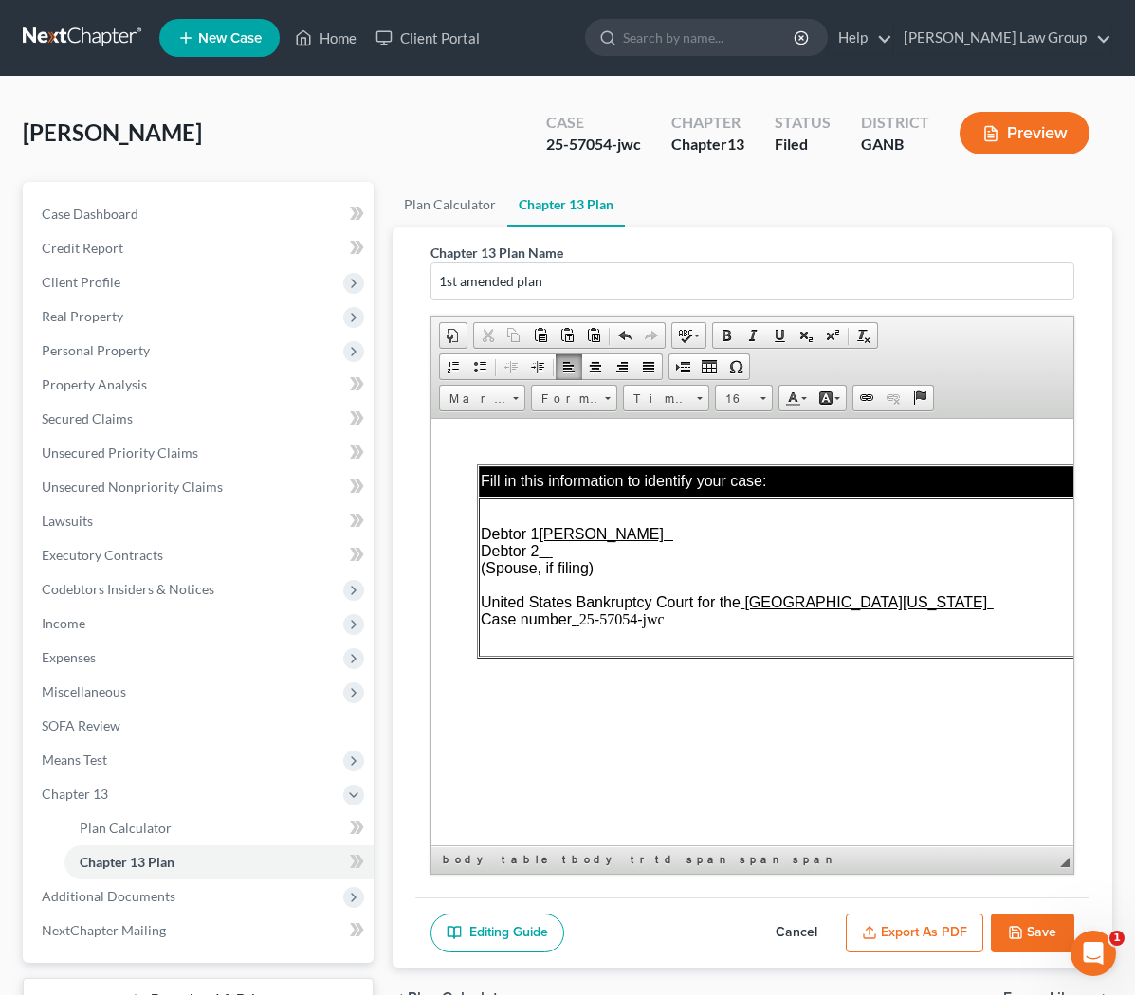
click at [639, 925] on icon "button" at bounding box center [1015, 932] width 15 height 15
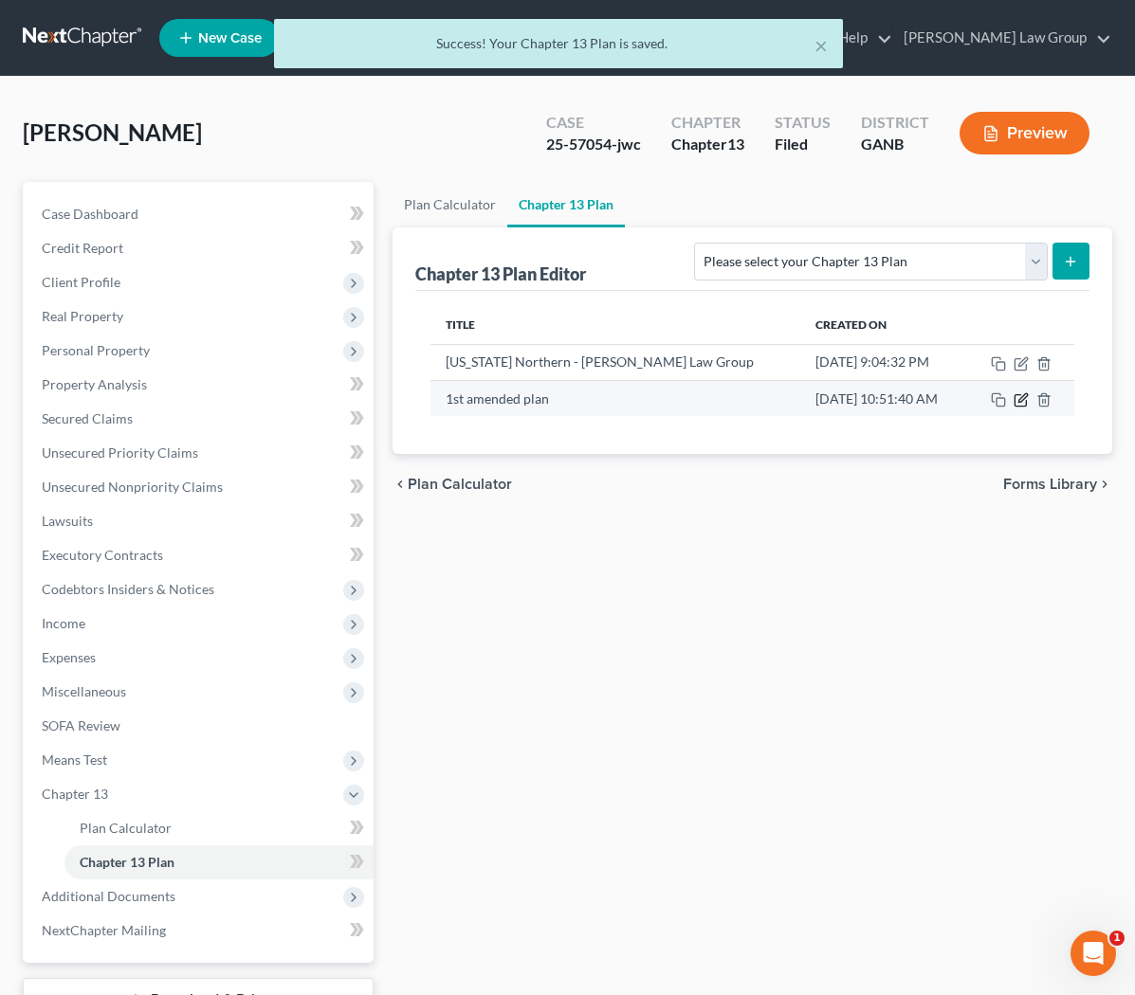
click at [639, 403] on icon "button" at bounding box center [1020, 399] width 15 height 15
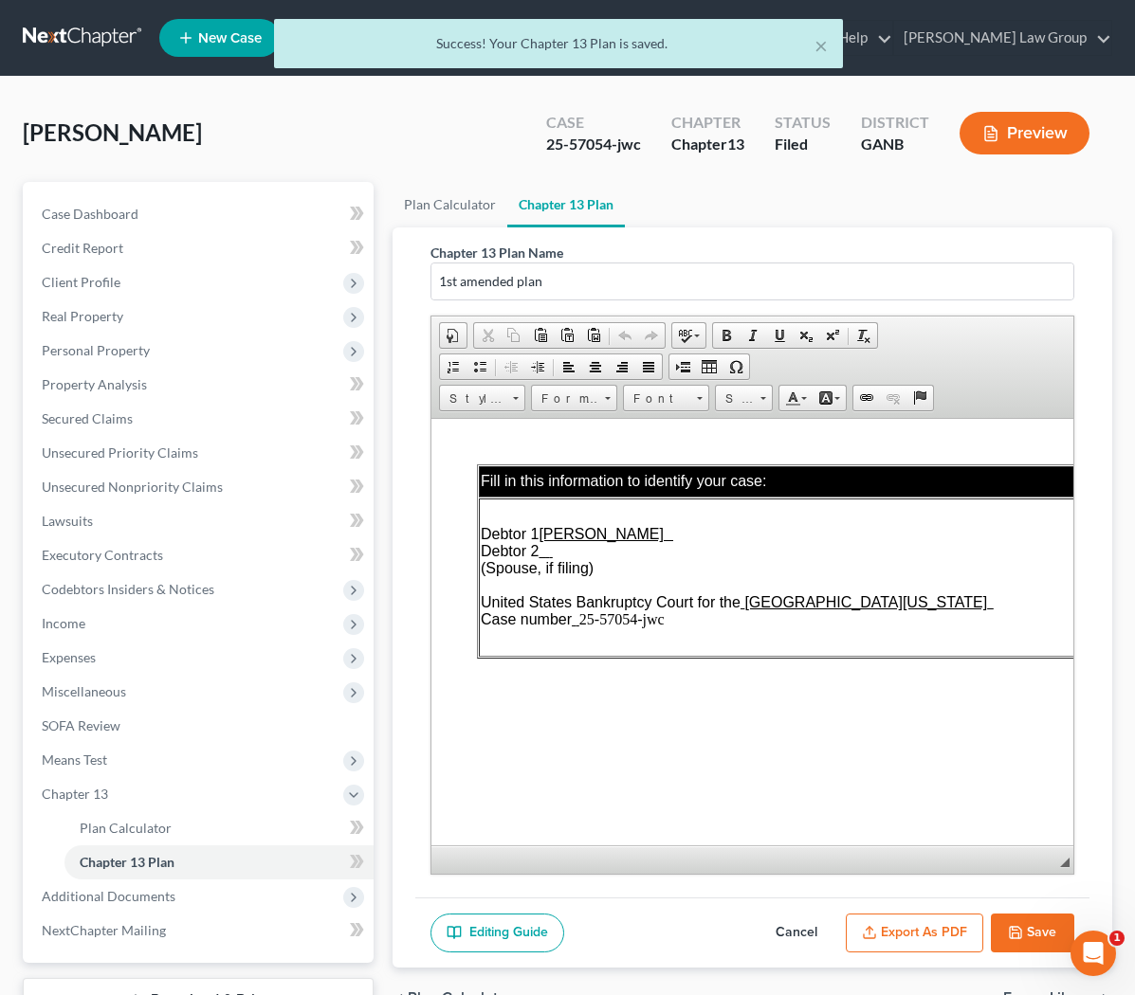
click at [639, 943] on button "Export as PDF" at bounding box center [913, 934] width 137 height 40
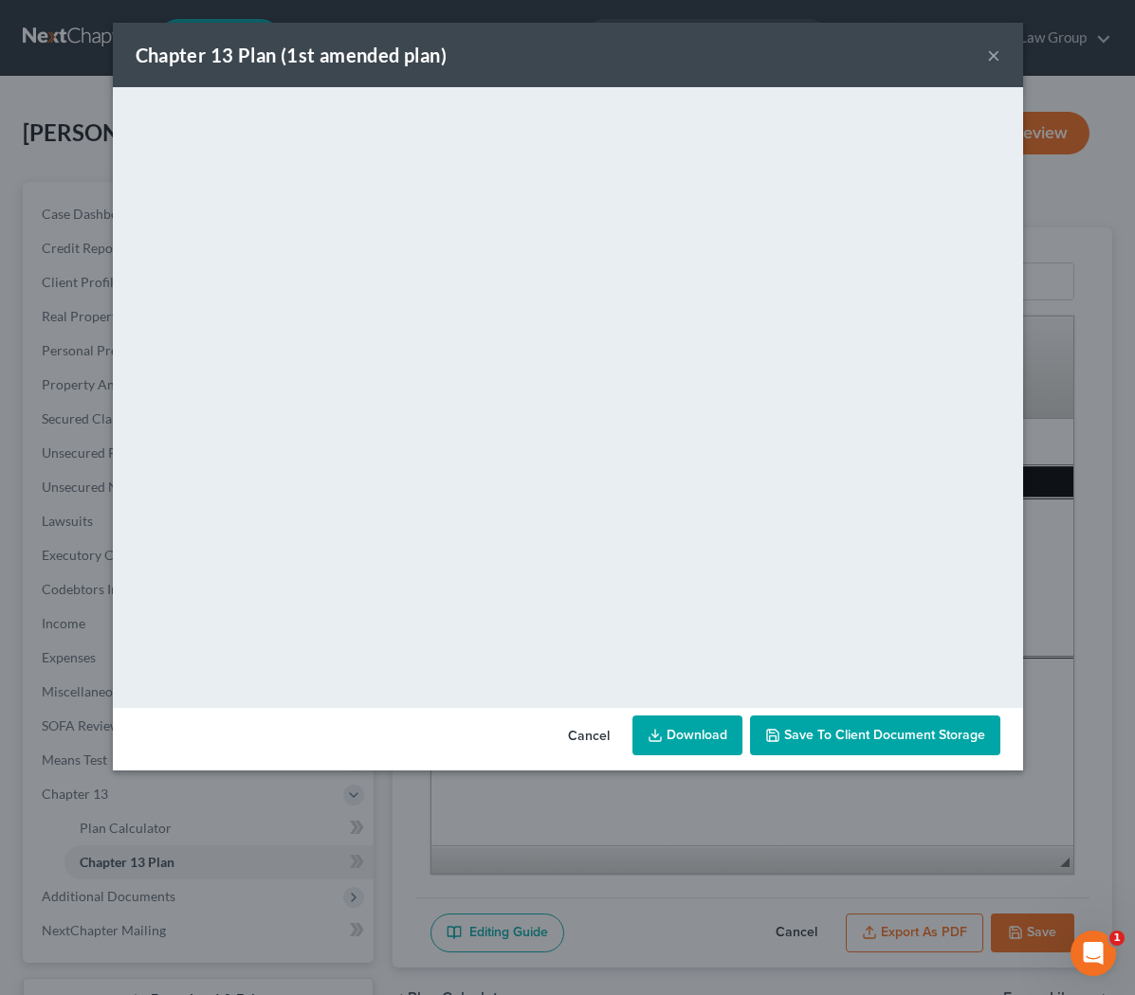
click at [639, 64] on button "×" at bounding box center [993, 55] width 13 height 23
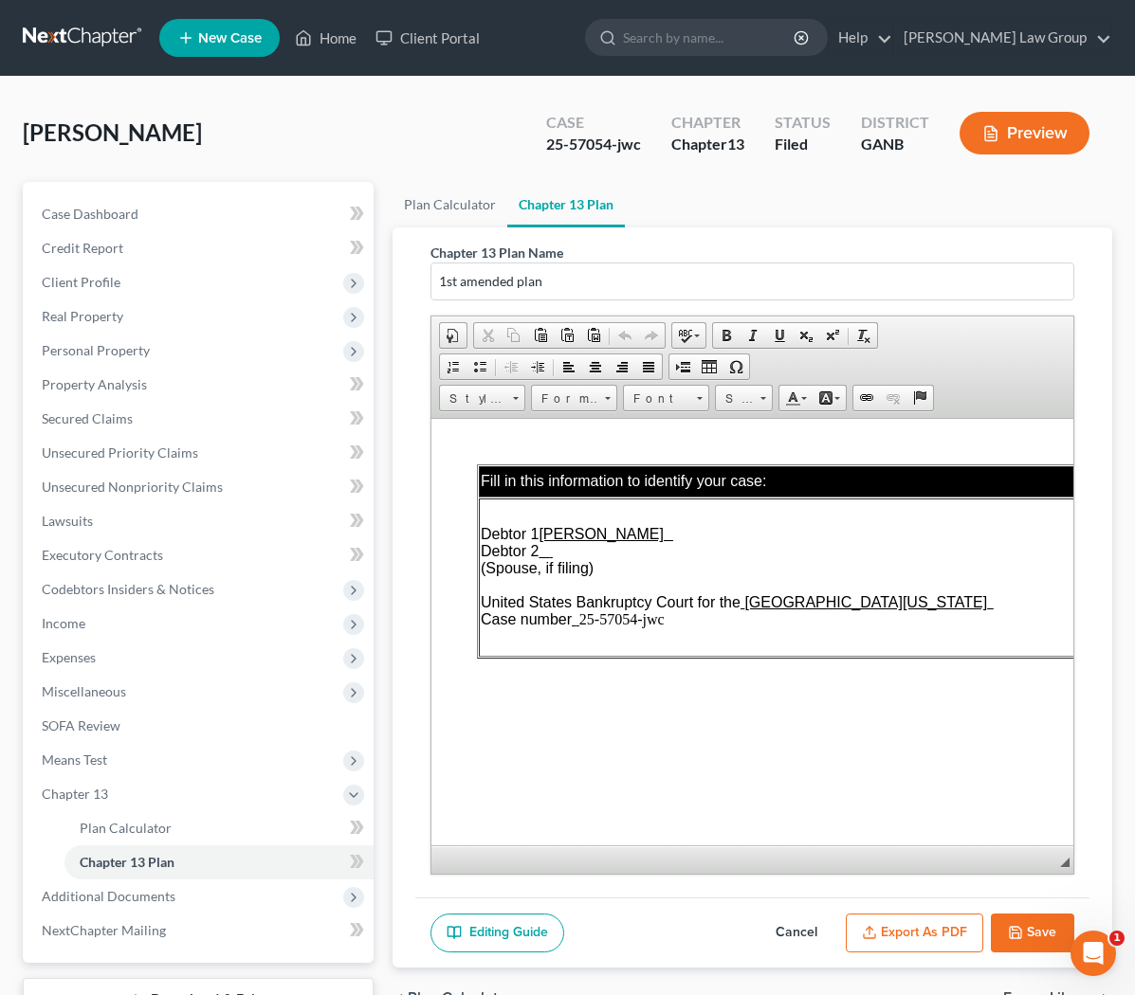
click at [639, 929] on button "Save" at bounding box center [1031, 934] width 83 height 40
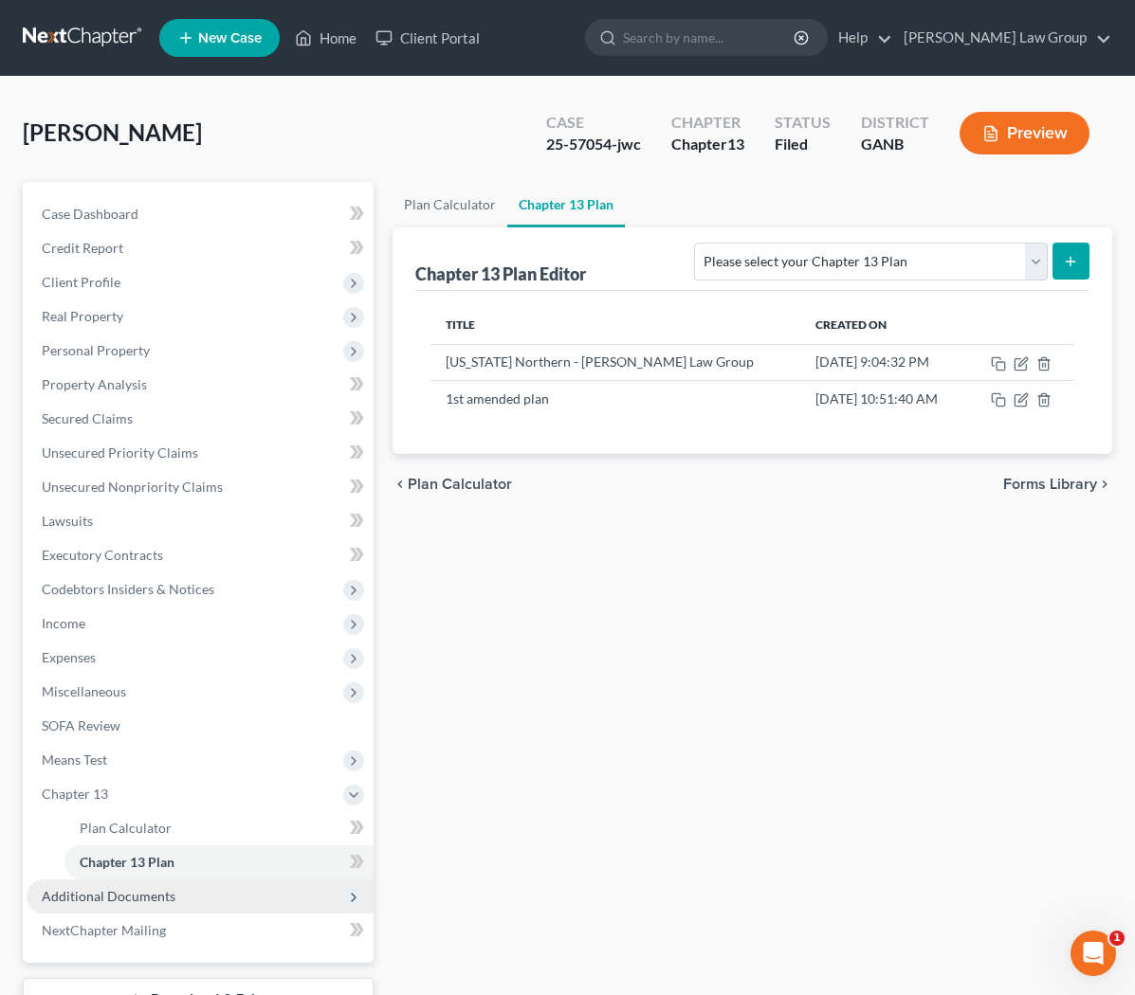
click at [185, 900] on span "Additional Documents" at bounding box center [200, 897] width 347 height 34
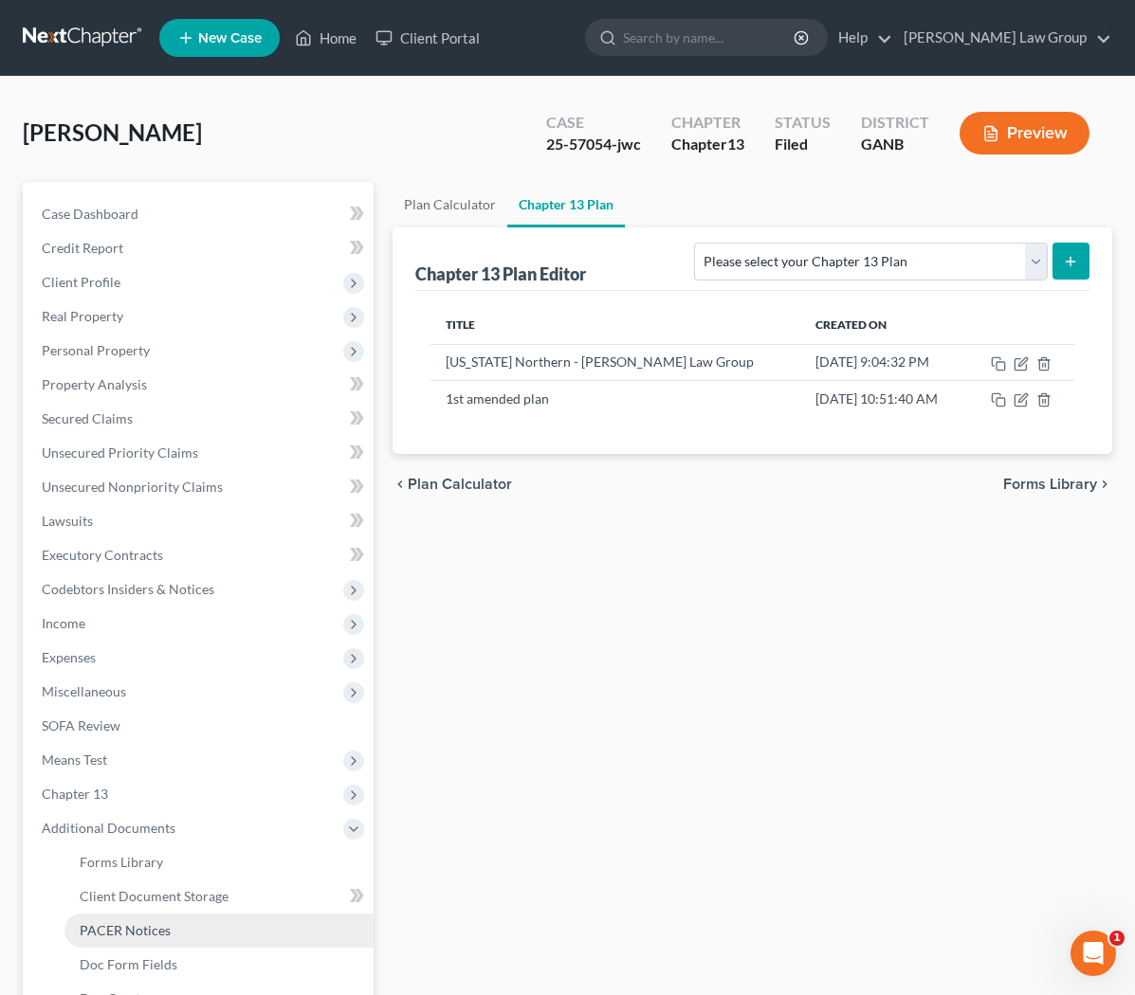
click at [205, 923] on link "PACER Notices" at bounding box center [218, 931] width 309 height 34
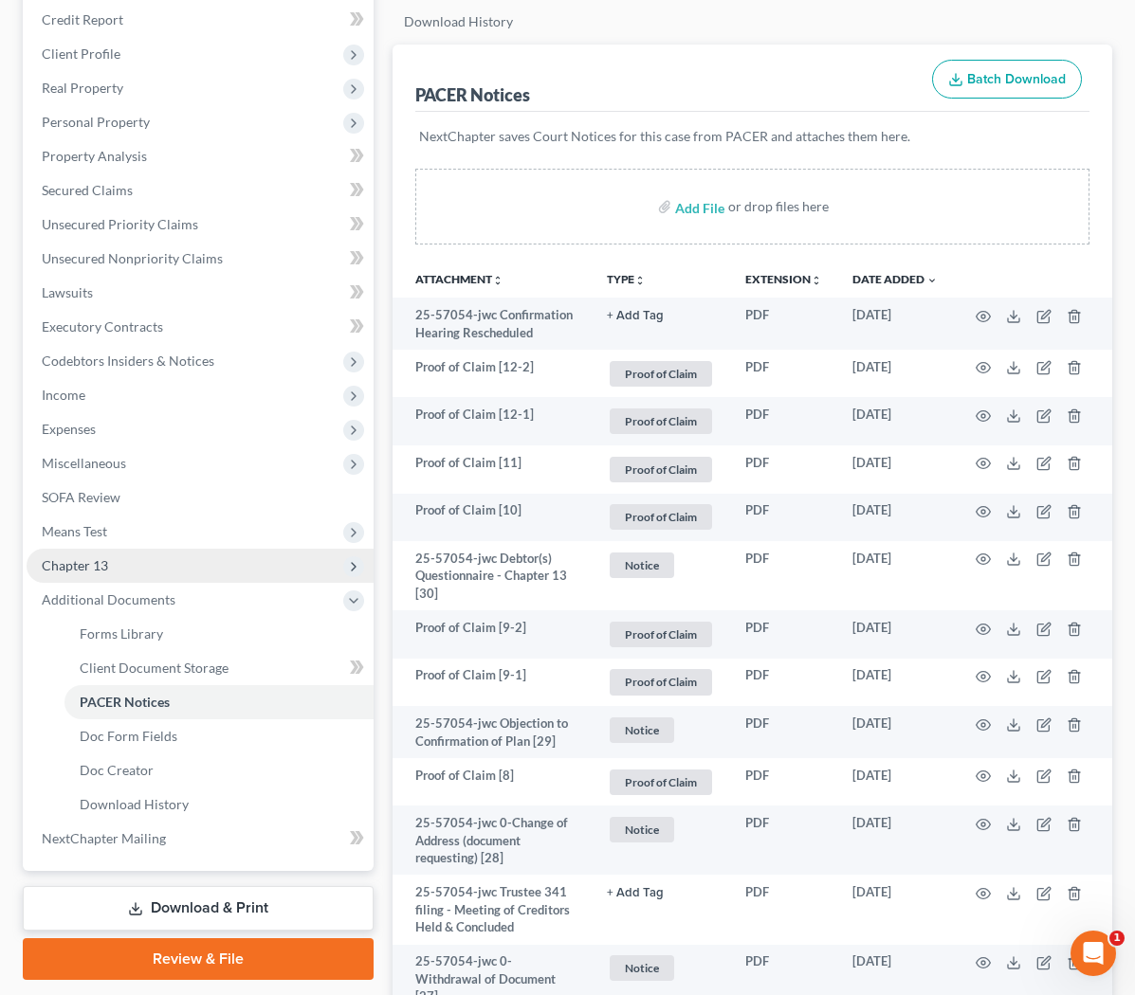
scroll to position [230, 0]
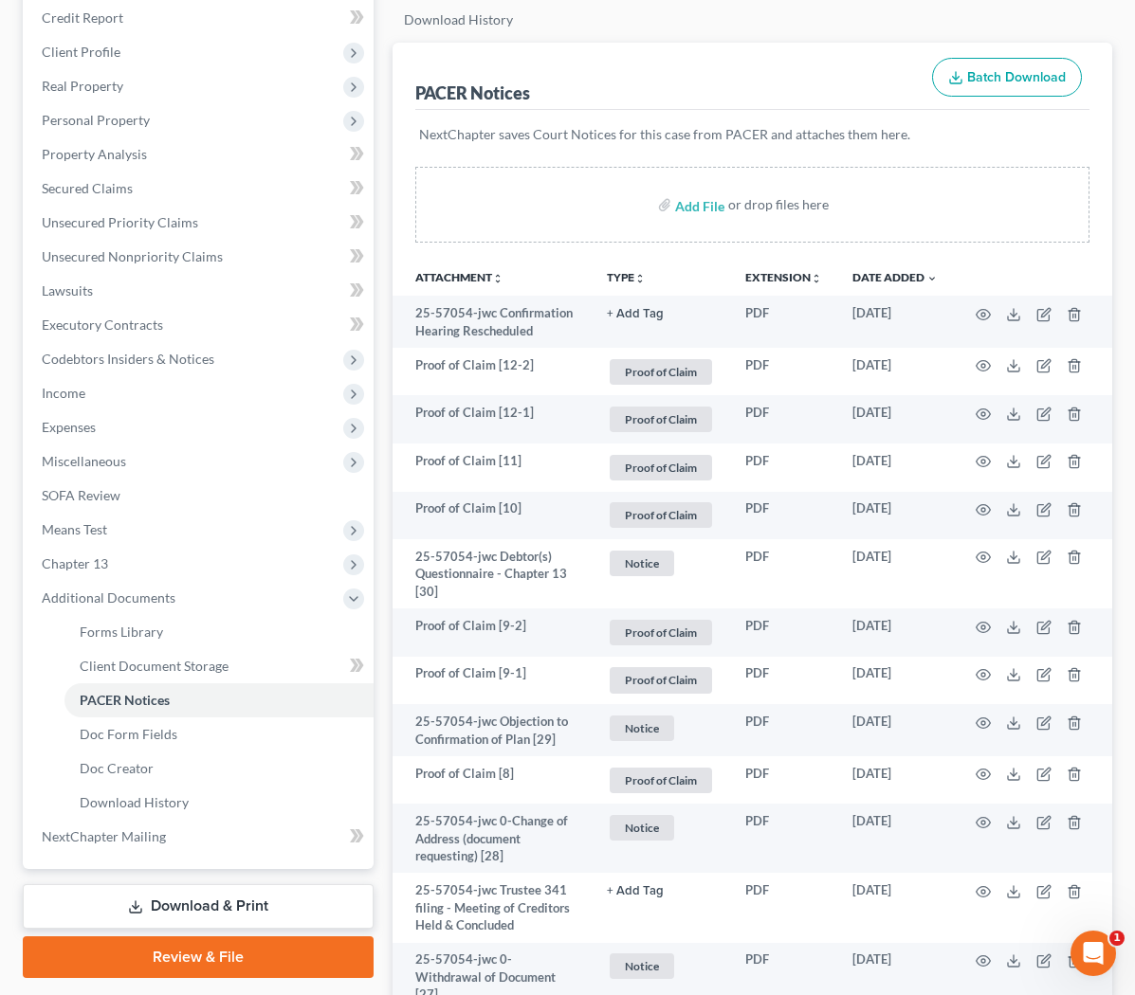
click at [300, 892] on link "Download & Print" at bounding box center [198, 906] width 351 height 45
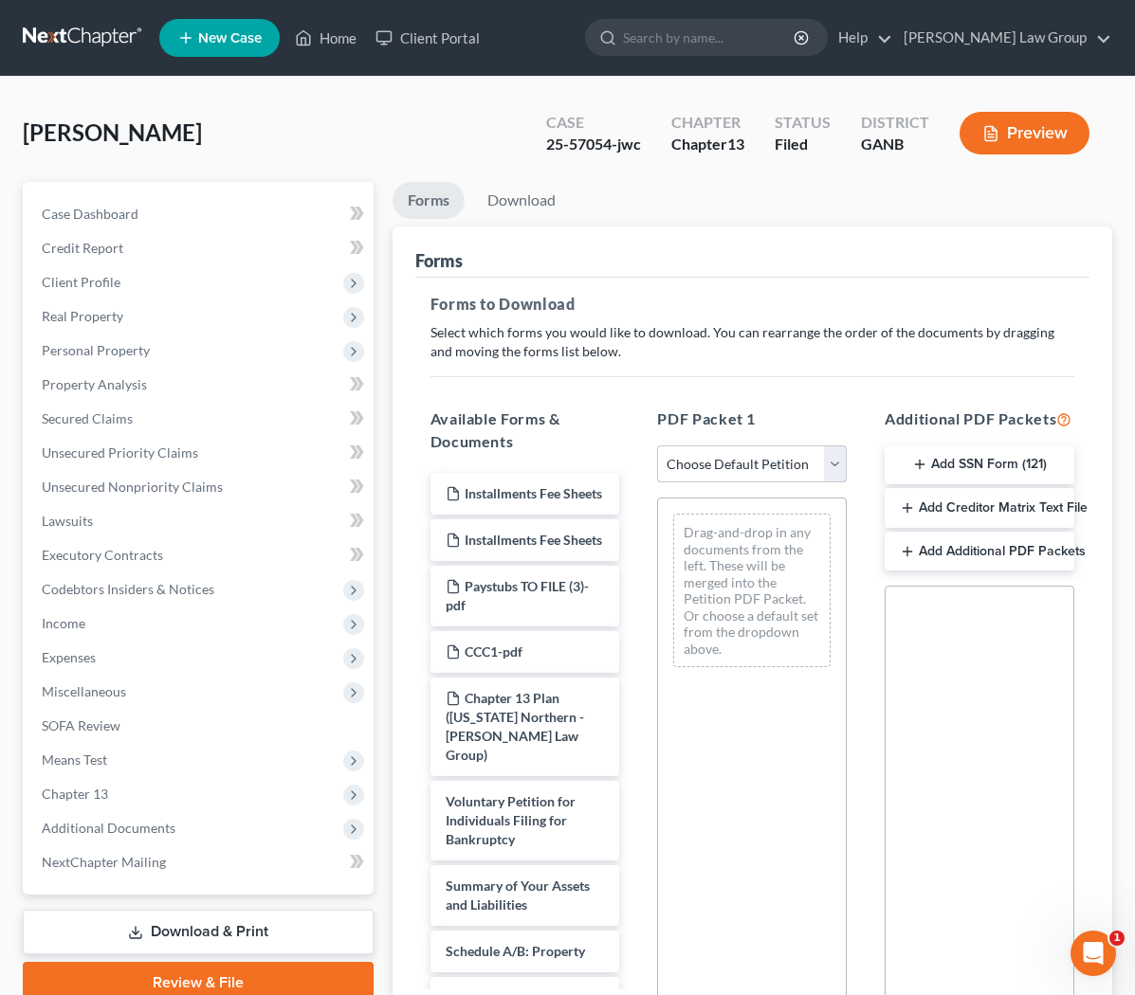
click at [639, 445] on select "Choose Default Petition PDF Packet Complete Bankruptcy Petition (all forms and …" at bounding box center [752, 464] width 190 height 38
select select "2"
click option "Amended Forms" at bounding box center [0, 0] width 0 height 0
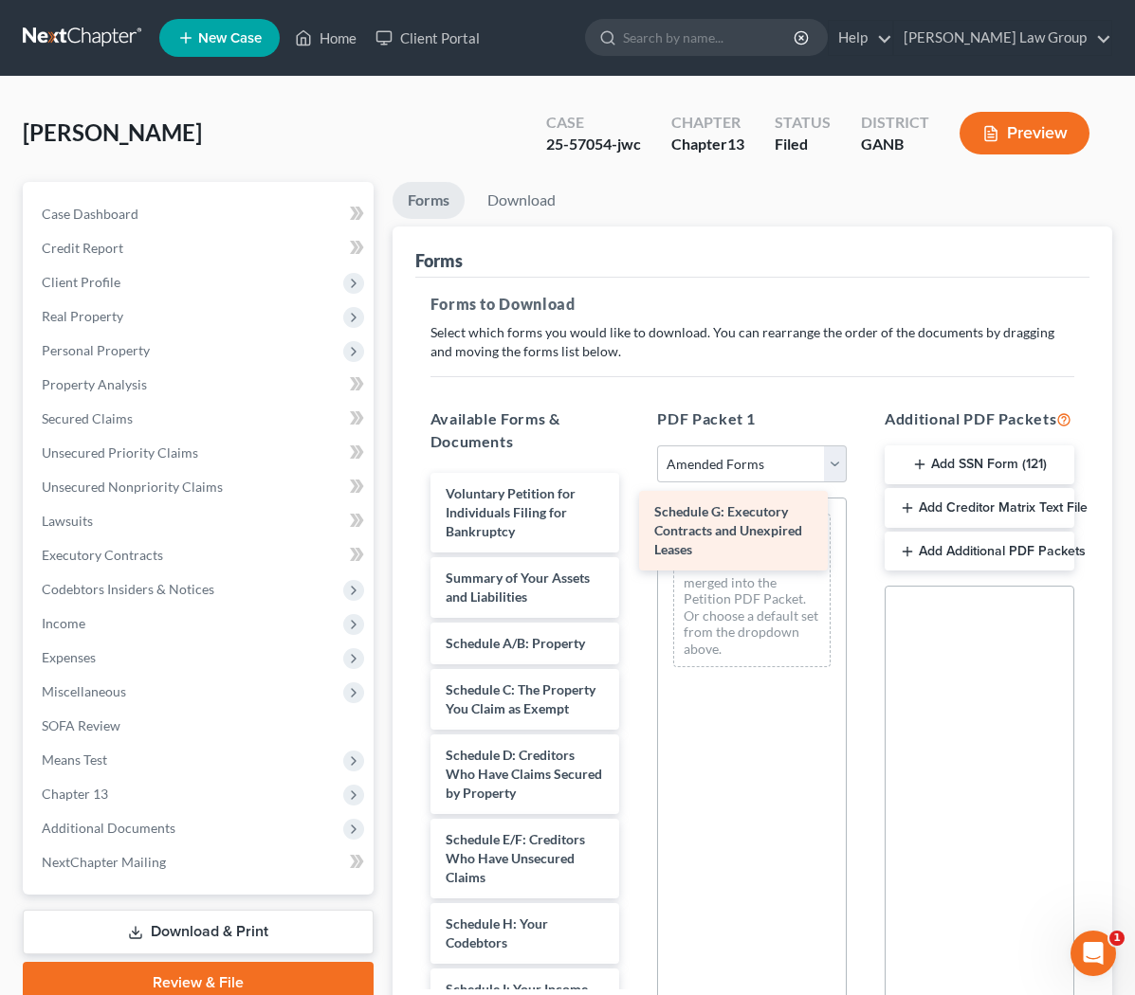
drag, startPoint x: 567, startPoint y: 917, endPoint x: 774, endPoint y: 507, distance: 459.9
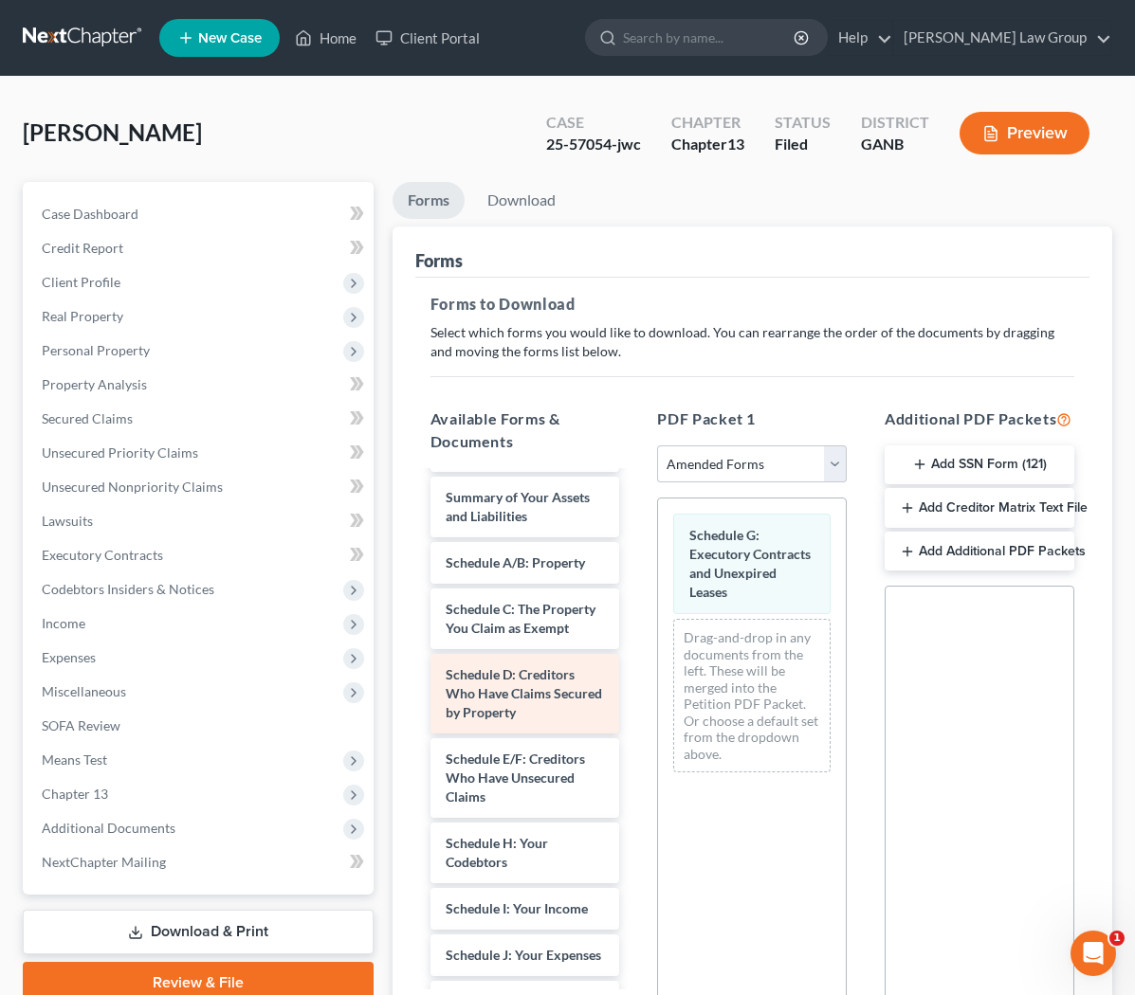
scroll to position [26, 0]
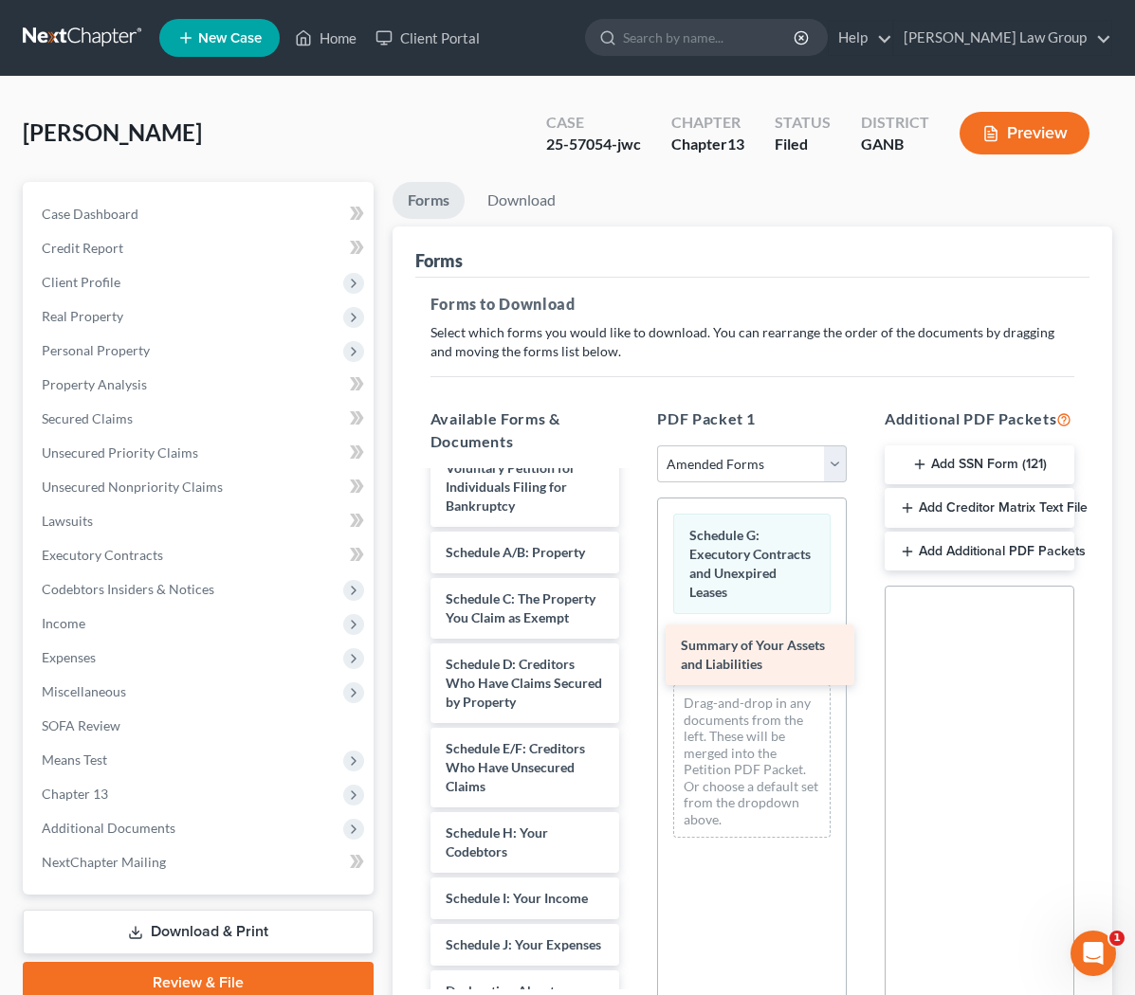
drag, startPoint x: 503, startPoint y: 561, endPoint x: 739, endPoint y: 655, distance: 254.0
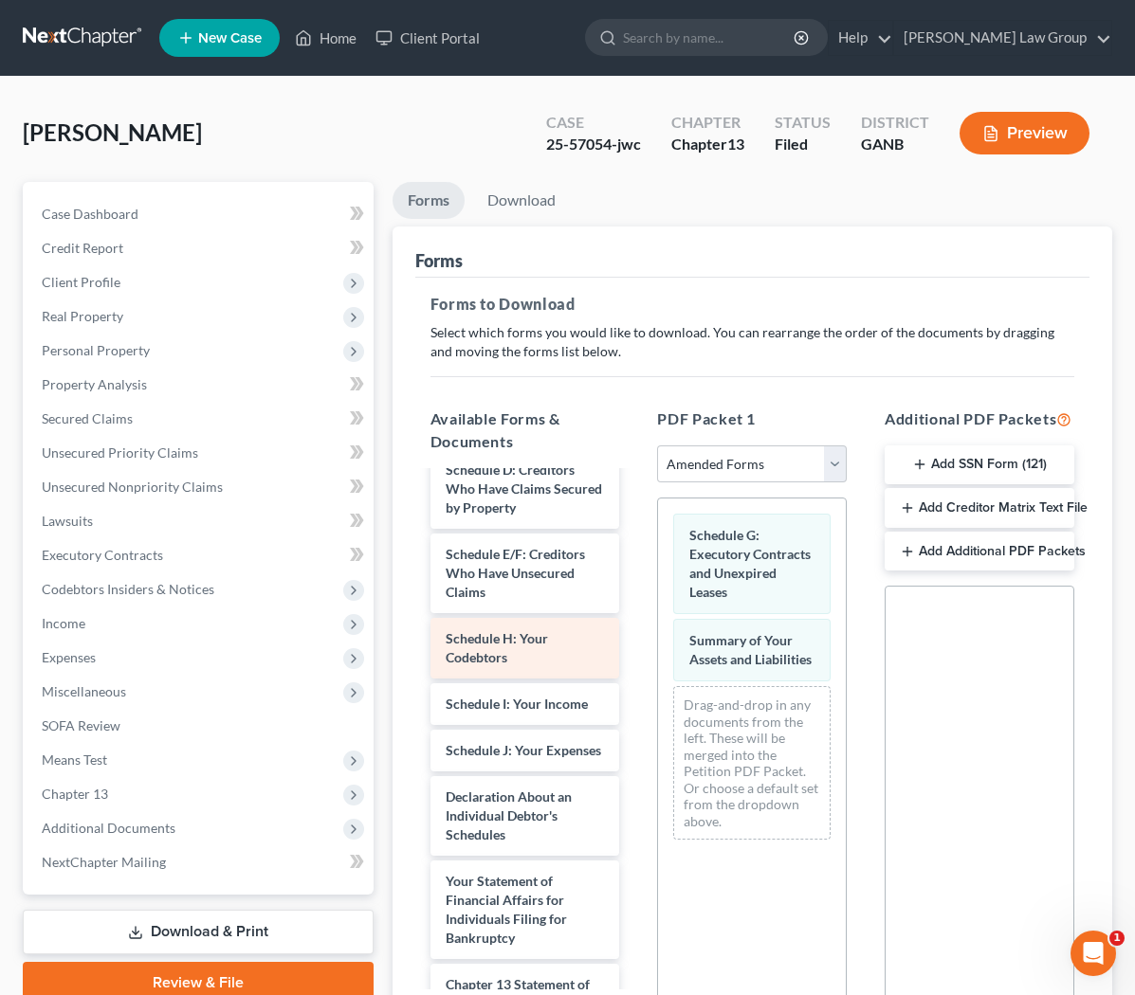
scroll to position [231, 0]
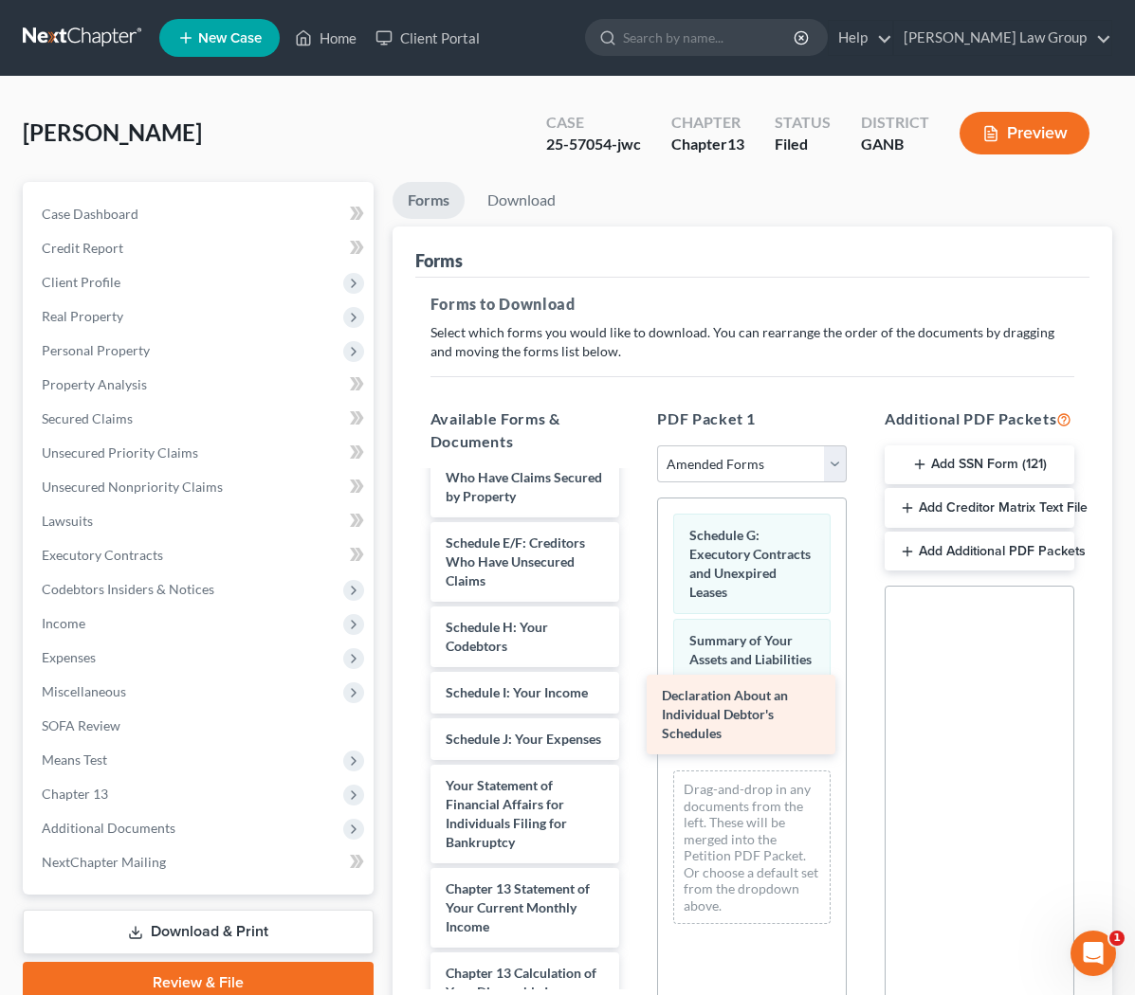
drag, startPoint x: 563, startPoint y: 830, endPoint x: 777, endPoint y: 739, distance: 232.7
click at [635, 741] on div "Declaration About an Individual Debtor's Schedules Voluntary Petition for Indiv…" at bounding box center [525, 768] width 220 height 1052
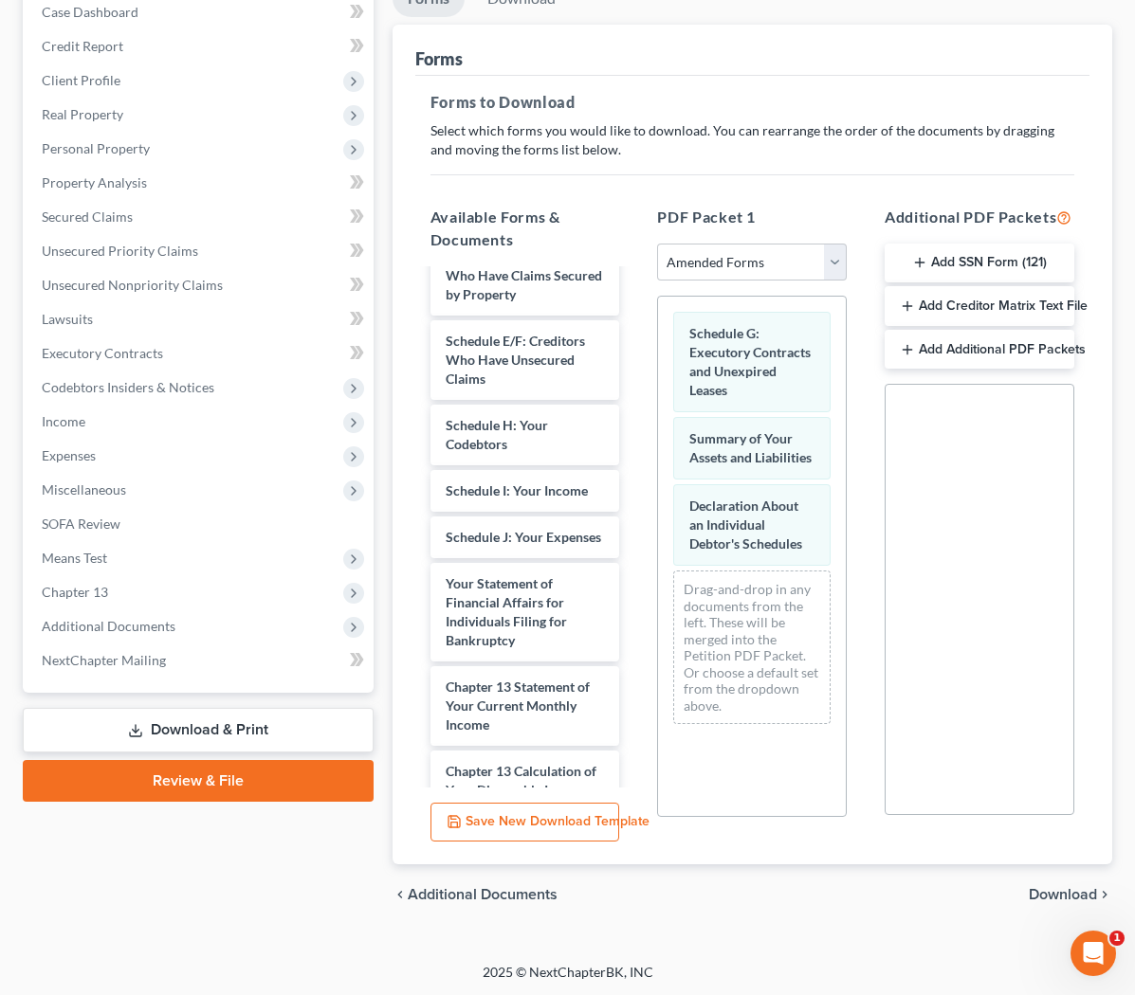
scroll to position [205, 0]
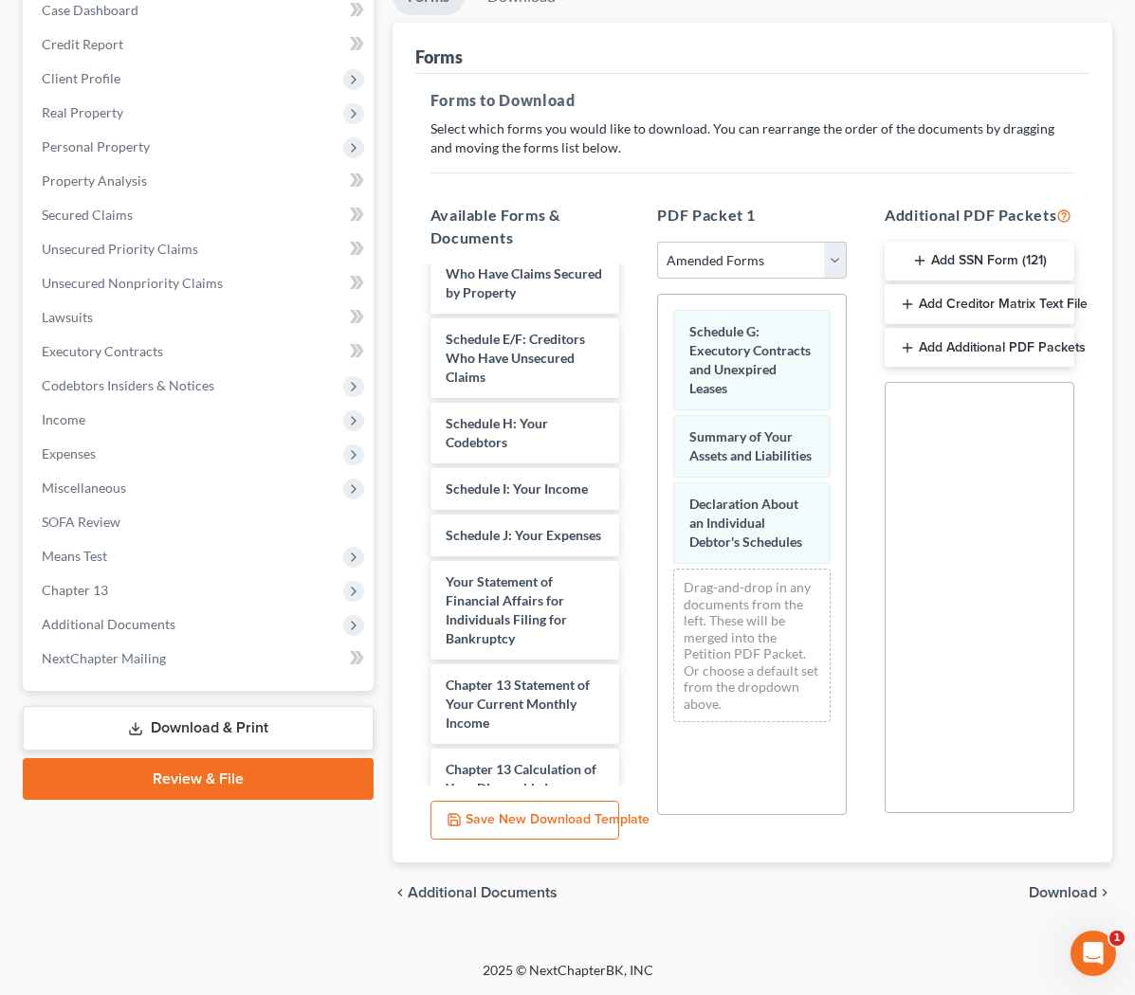
click at [639, 900] on span "Download" at bounding box center [1062, 892] width 68 height 15
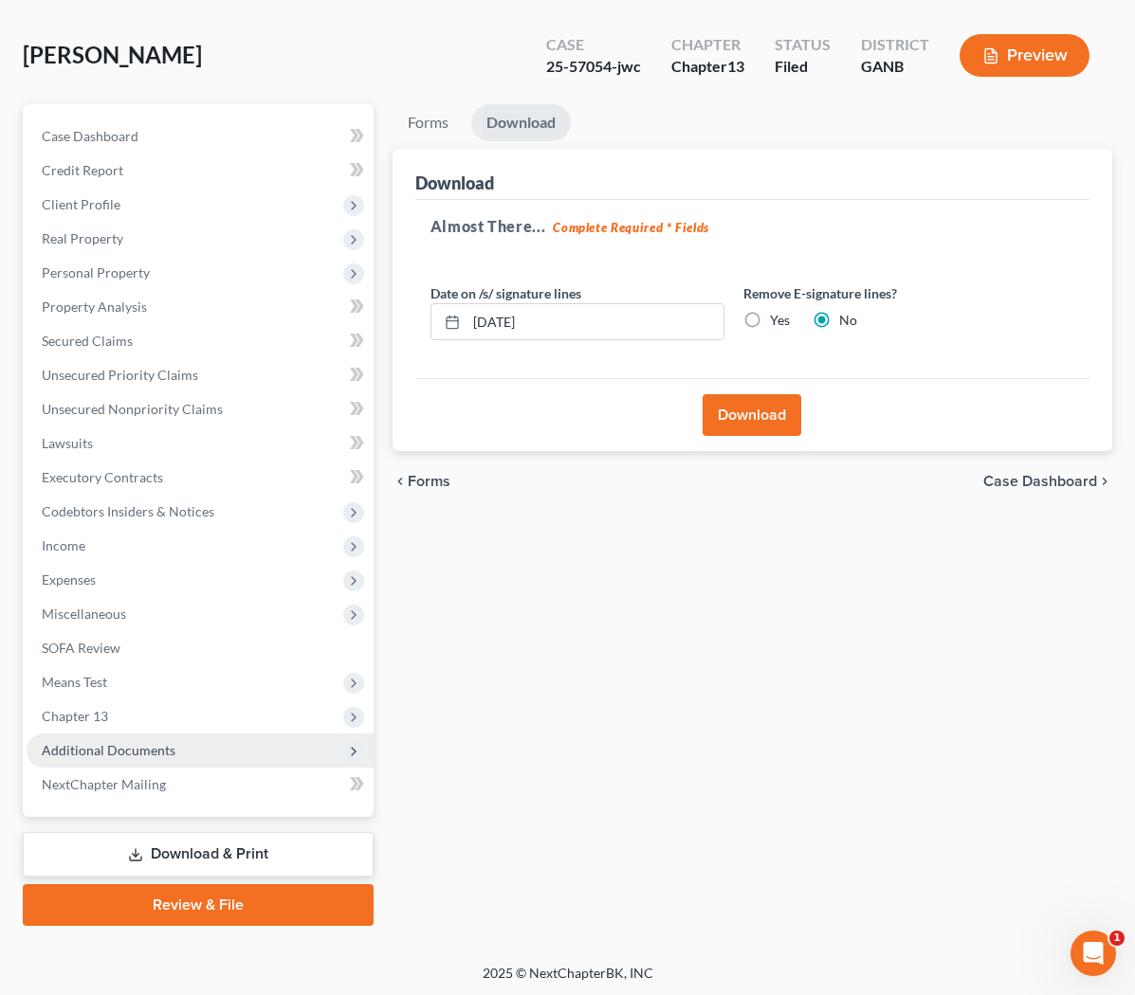
click at [187, 753] on span "Additional Documents" at bounding box center [200, 751] width 347 height 34
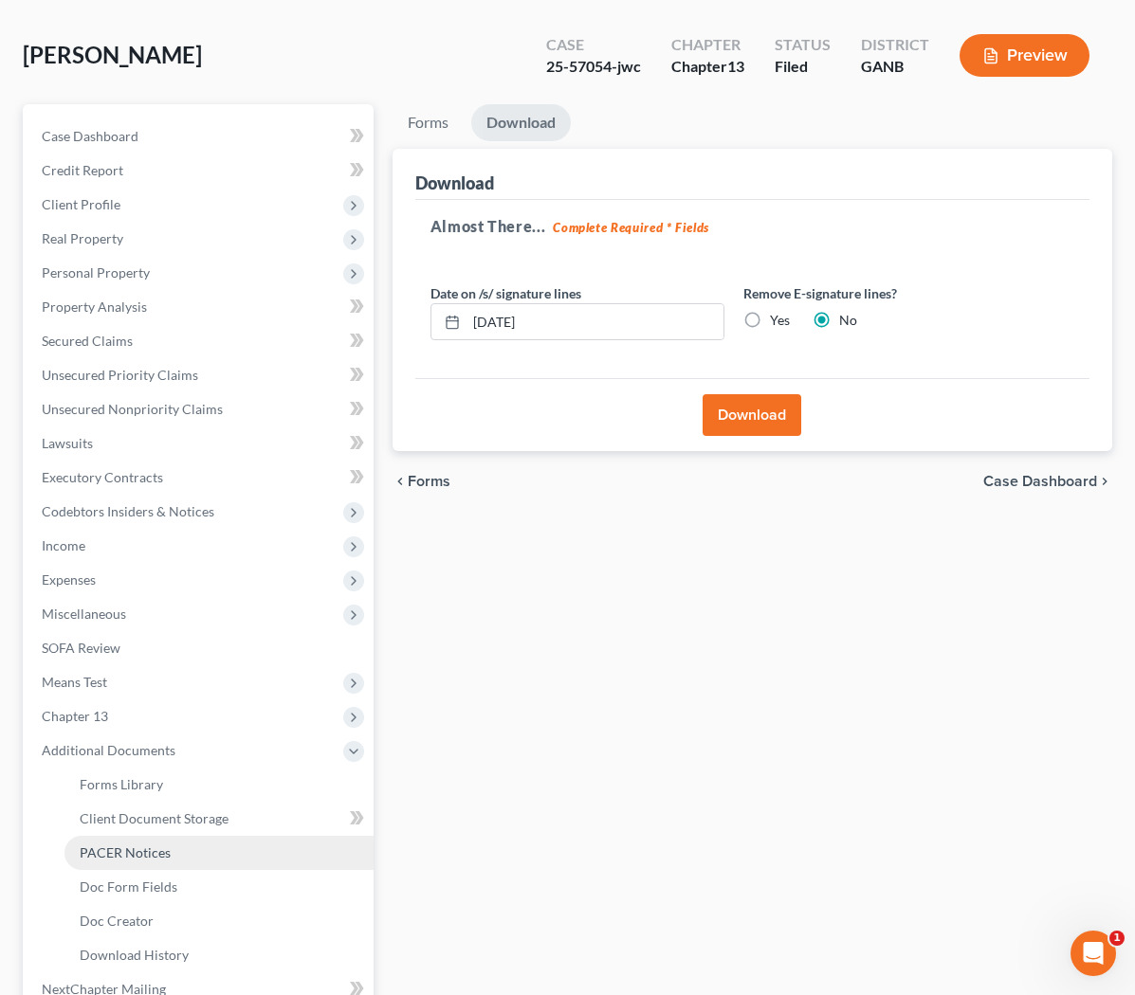
click at [209, 852] on link "PACER Notices" at bounding box center [218, 853] width 309 height 34
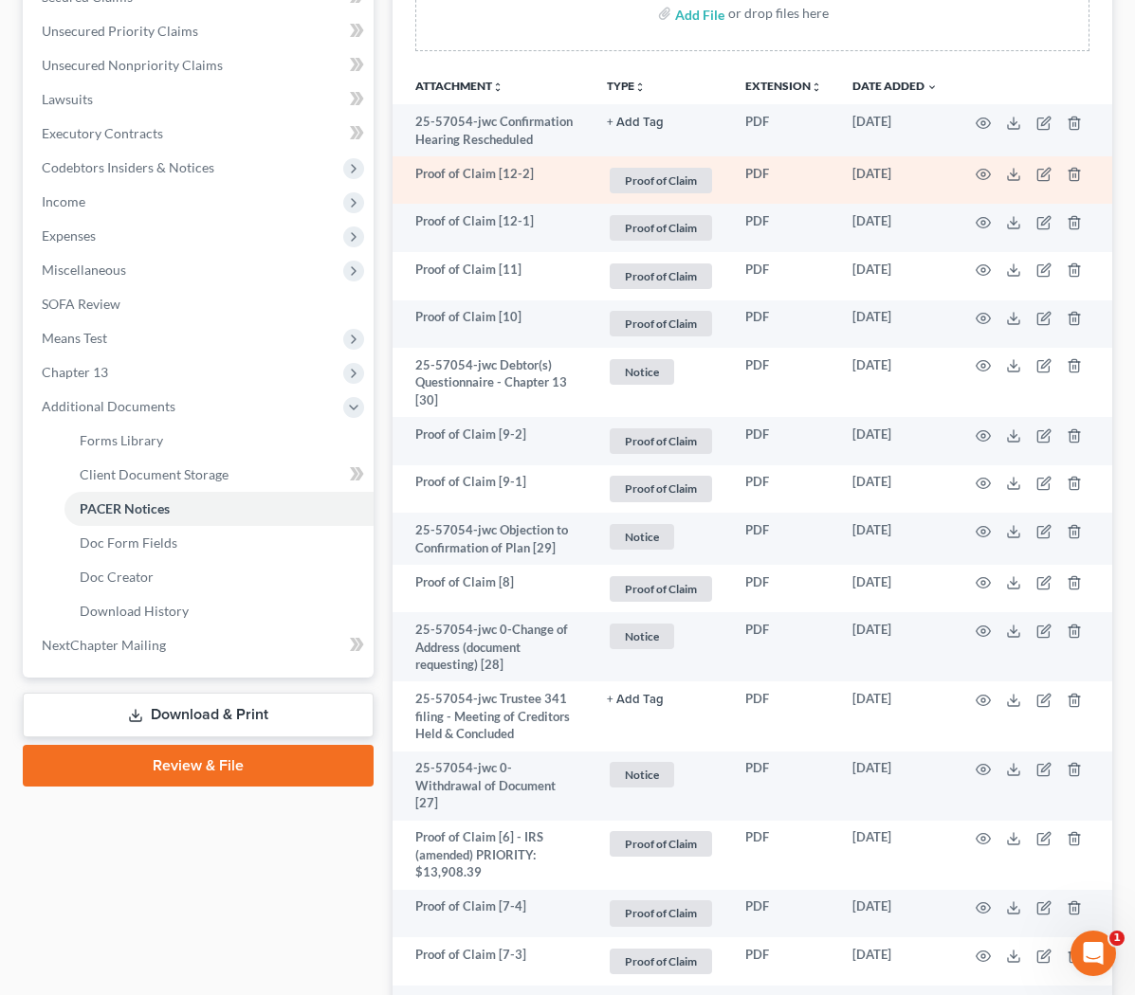
scroll to position [381, 0]
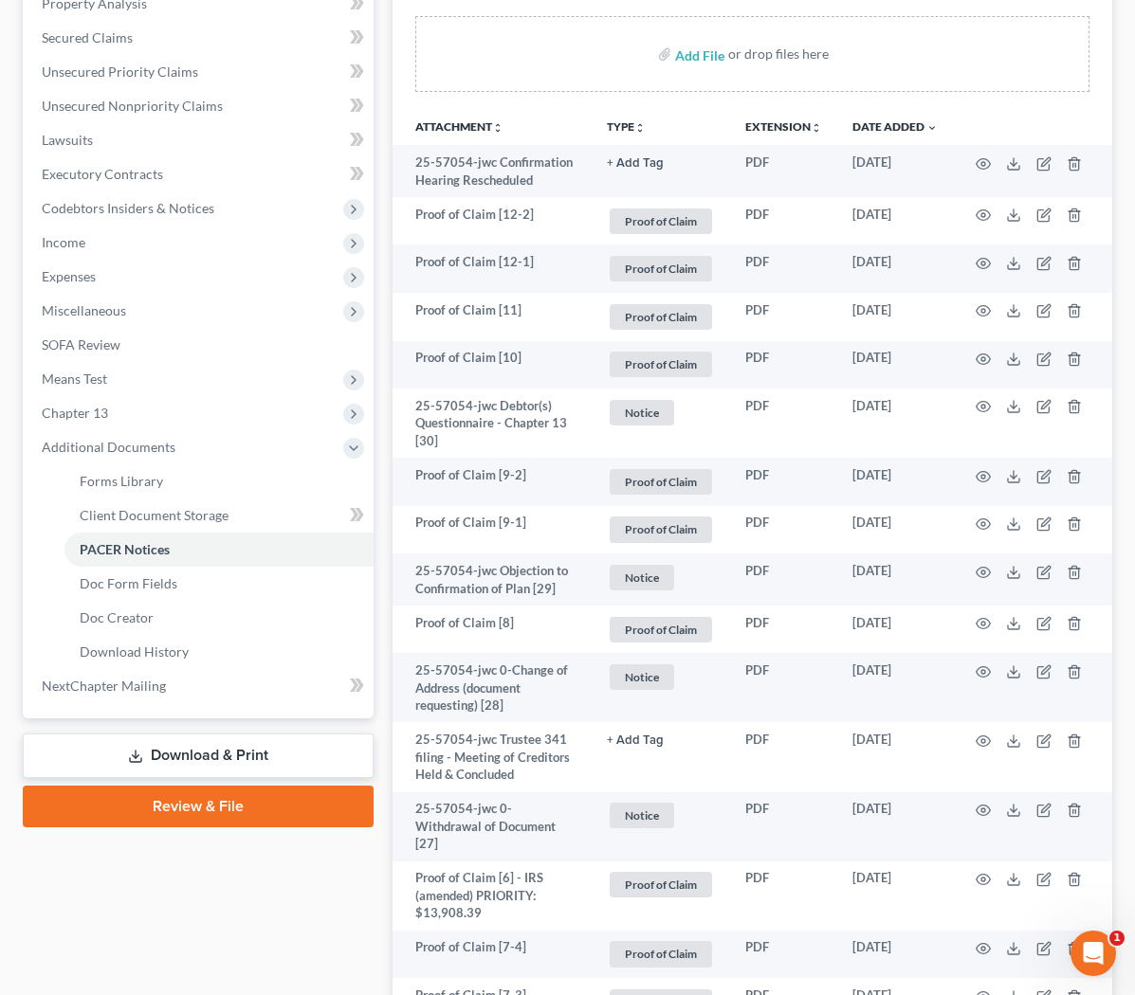
click at [372, 757] on link "Download & Print" at bounding box center [198, 756] width 351 height 45
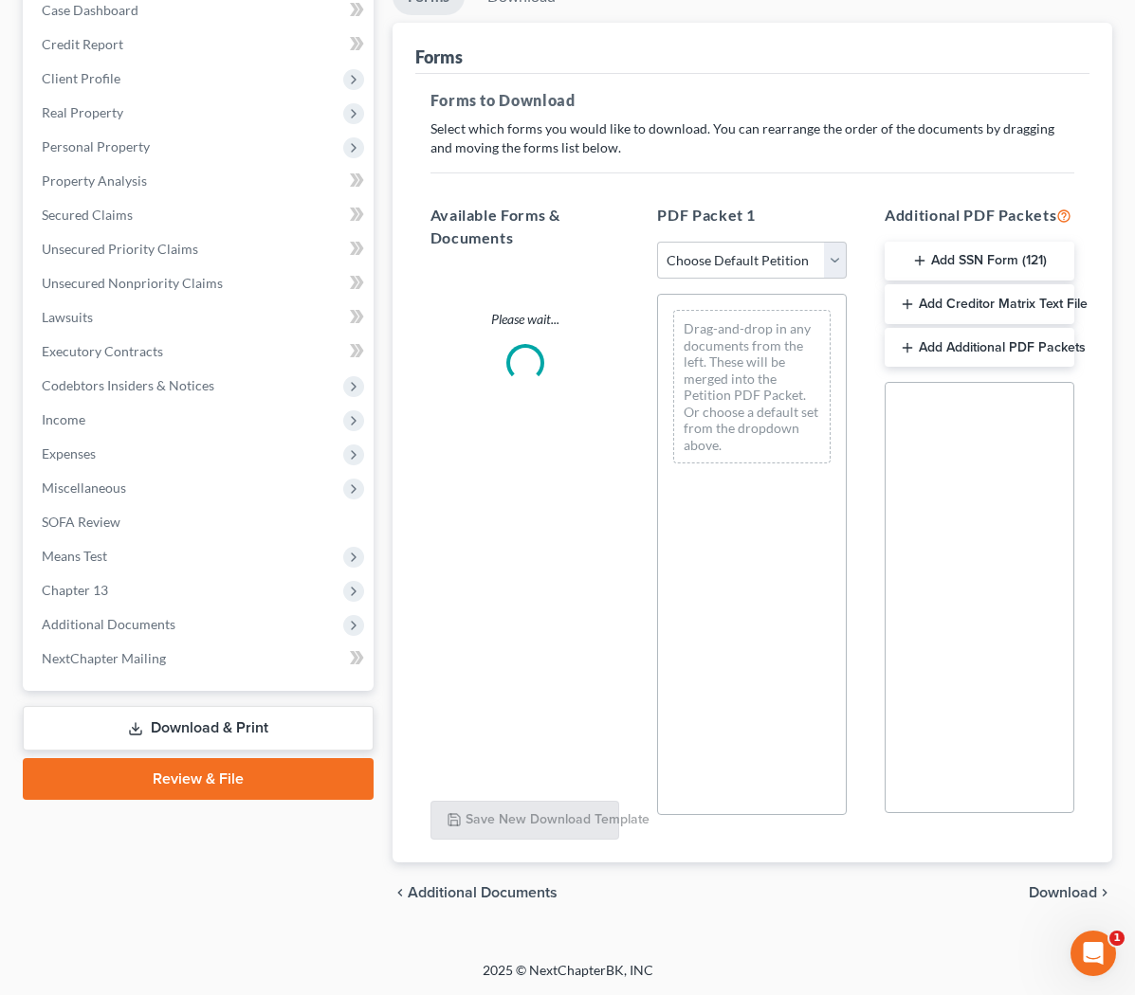
scroll to position [213, 0]
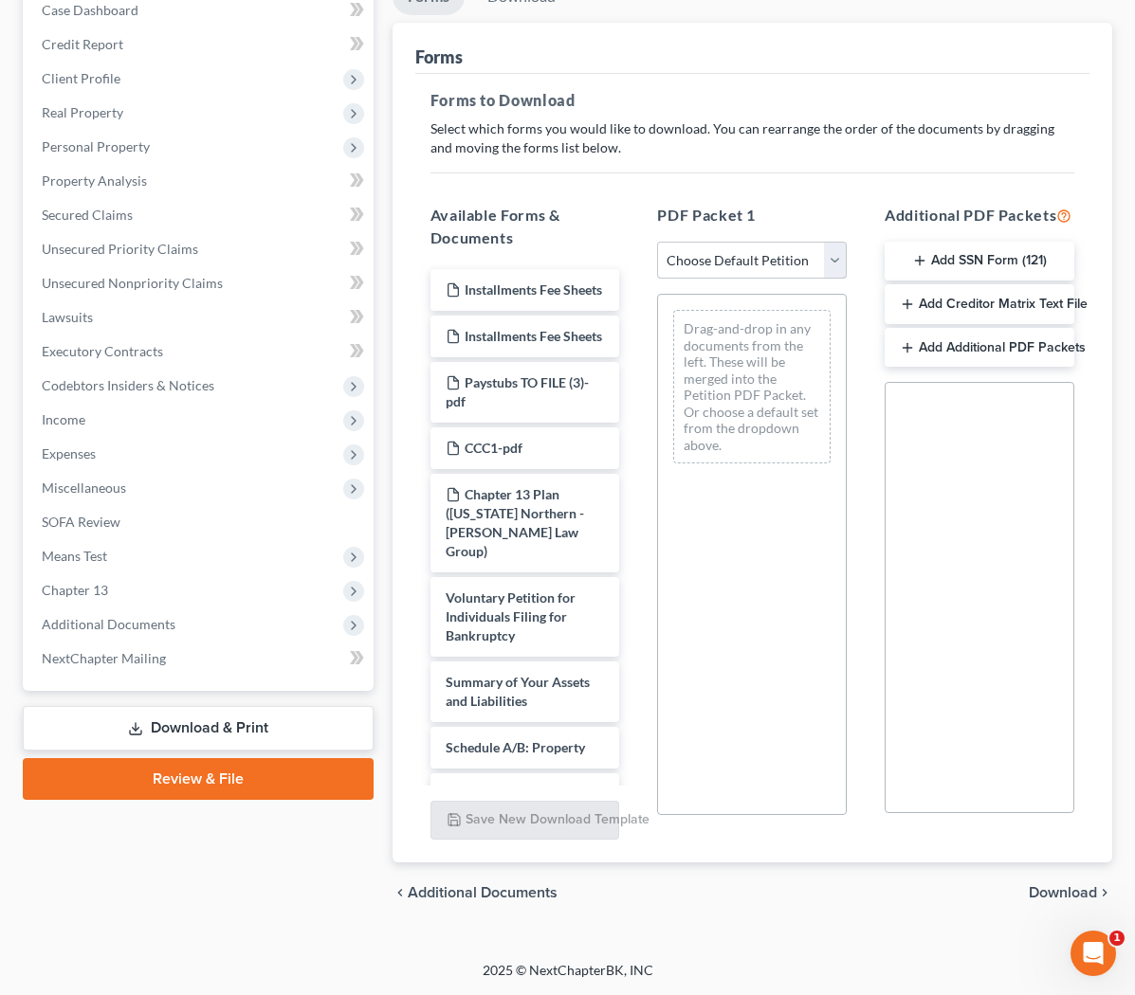
click at [639, 242] on select "Choose Default Petition PDF Packet Complete Bankruptcy Petition (all forms and …" at bounding box center [752, 261] width 190 height 38
select select "2"
click option "Amended Forms" at bounding box center [0, 0] width 0 height 0
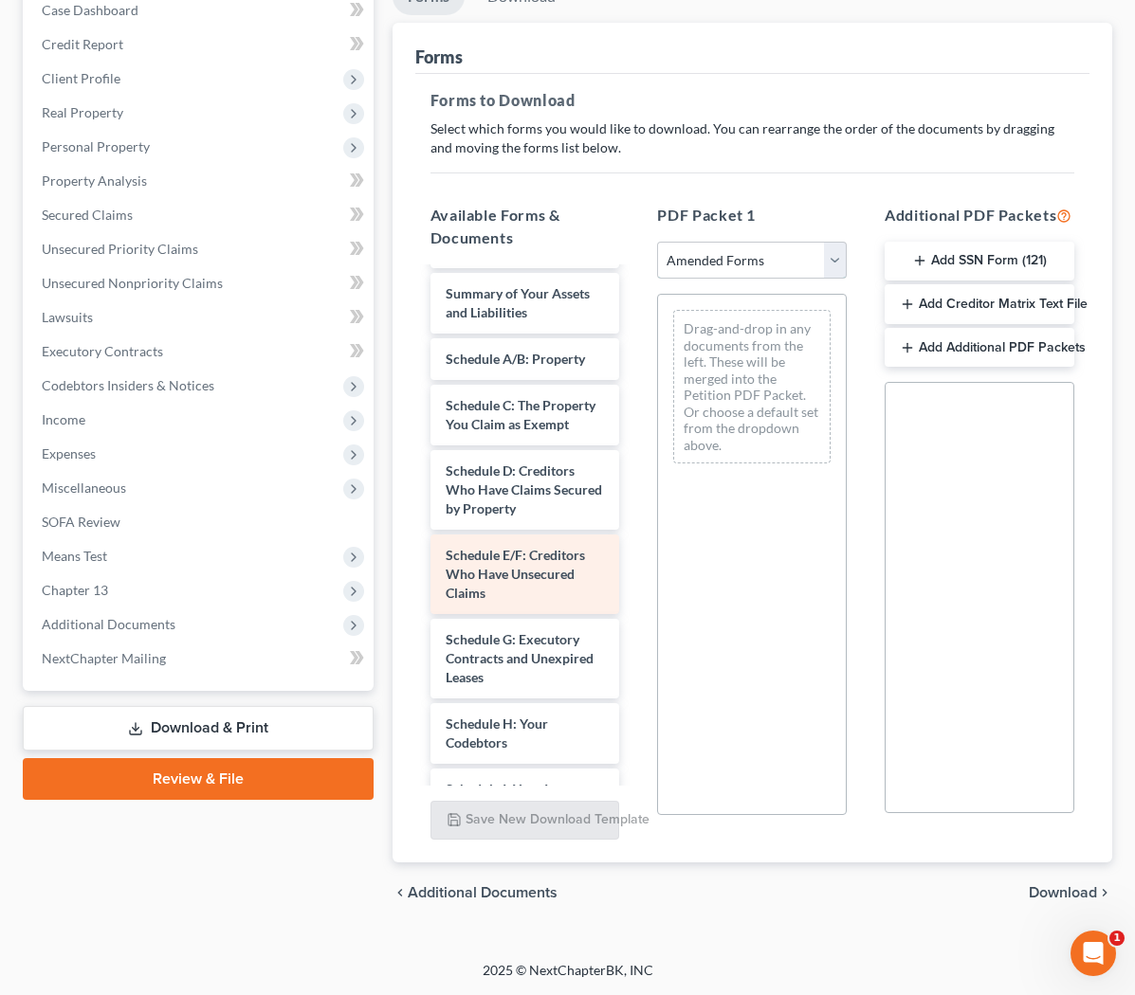
scroll to position [85, 0]
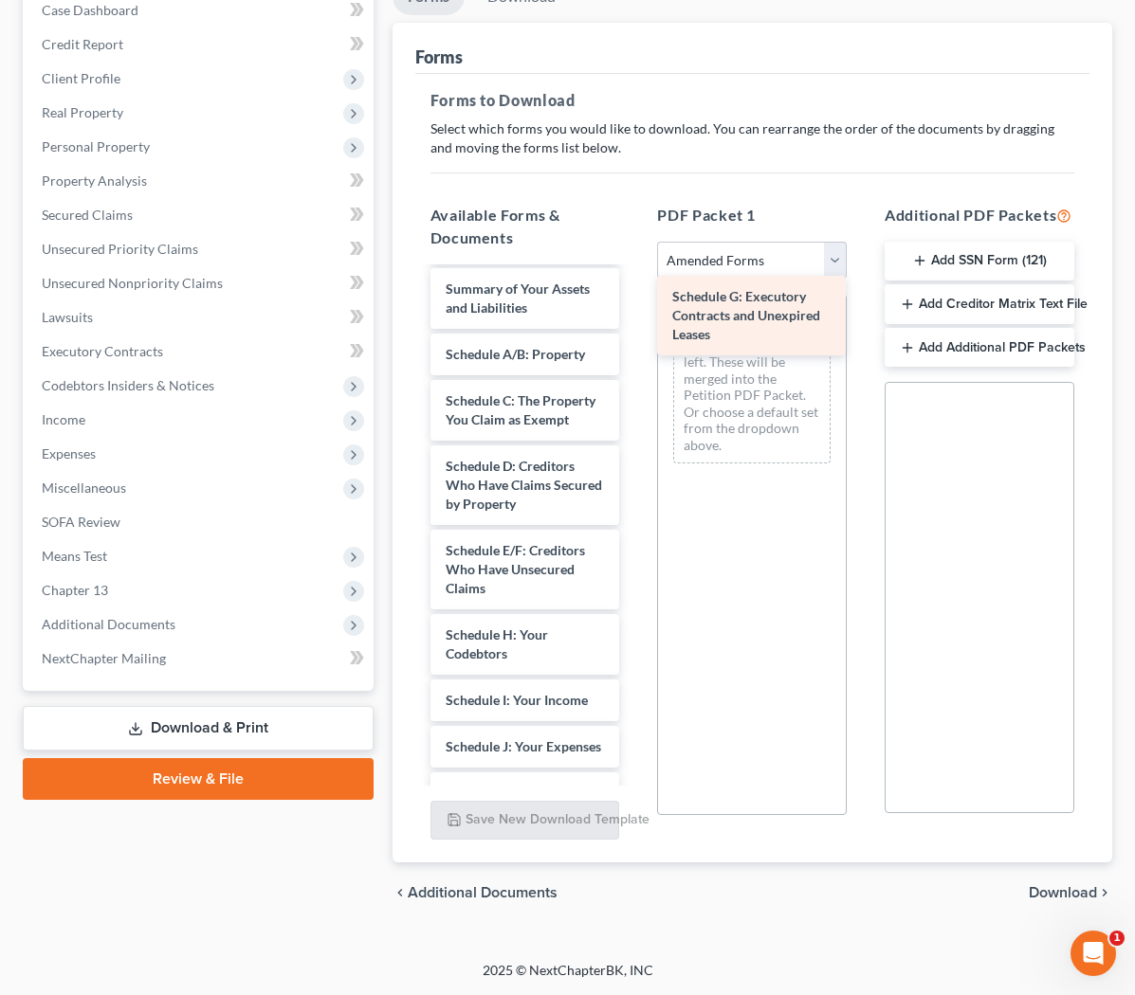
drag, startPoint x: 568, startPoint y: 667, endPoint x: 792, endPoint y: 338, distance: 398.3
click at [635, 340] on div "Schedule G: Executory Contracts and Unexpired Leases Voluntary Petition for Ind…" at bounding box center [525, 785] width 220 height 1202
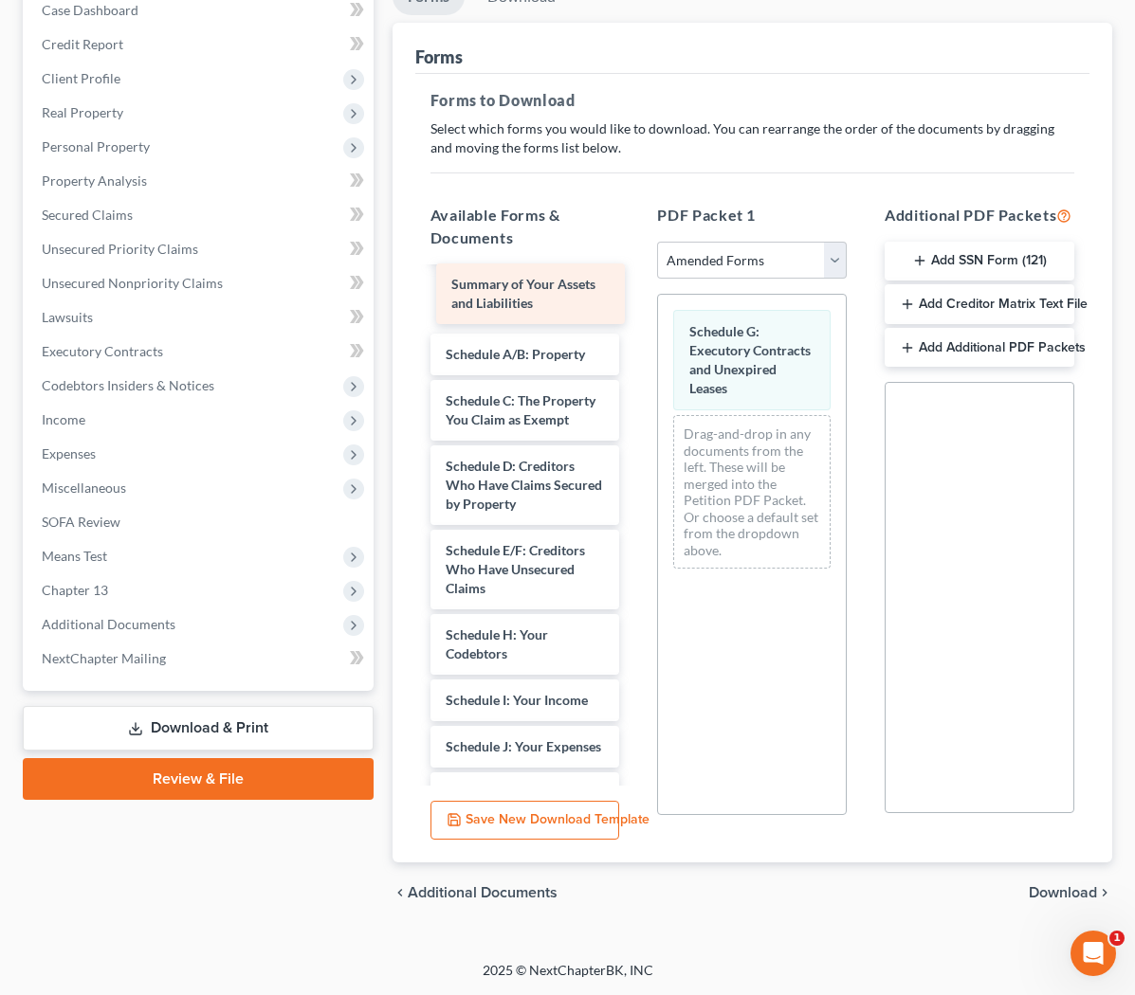
scroll to position [20, 0]
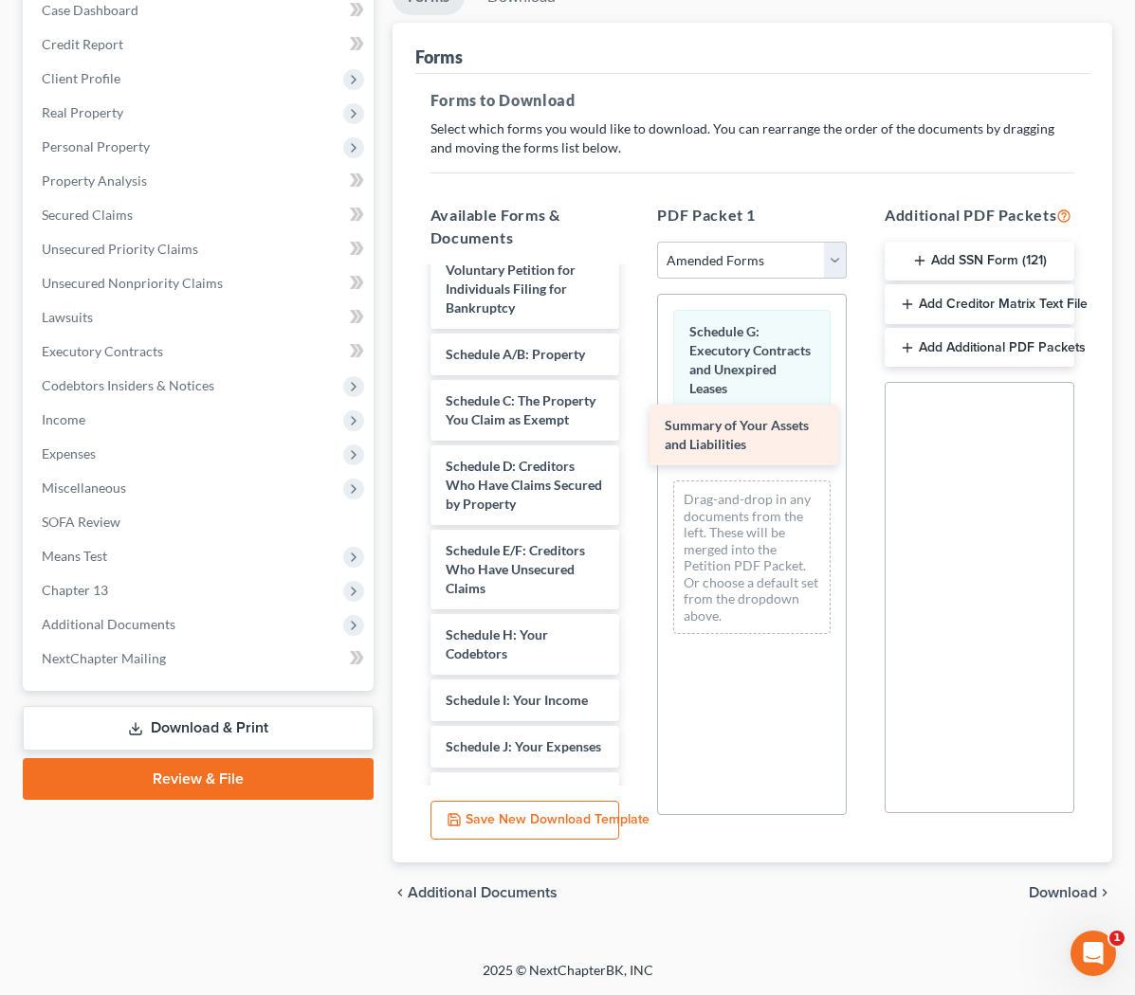
drag, startPoint x: 546, startPoint y: 296, endPoint x: 764, endPoint y: 437, distance: 259.7
click at [635, 440] on div "Summary of Your Assets and Liabilities Voluntary Petition for Individuals Filin…" at bounding box center [525, 817] width 220 height 1136
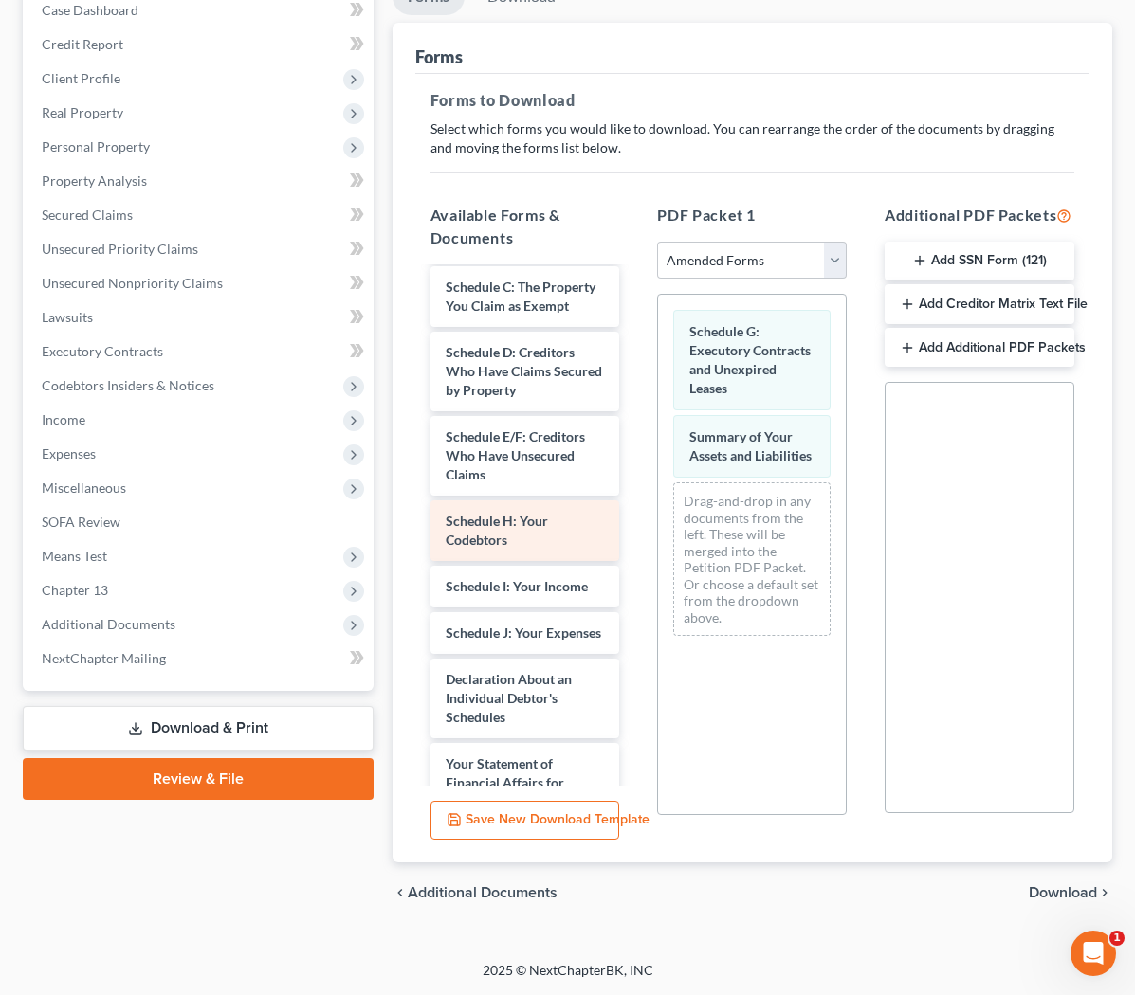
scroll to position [136, 0]
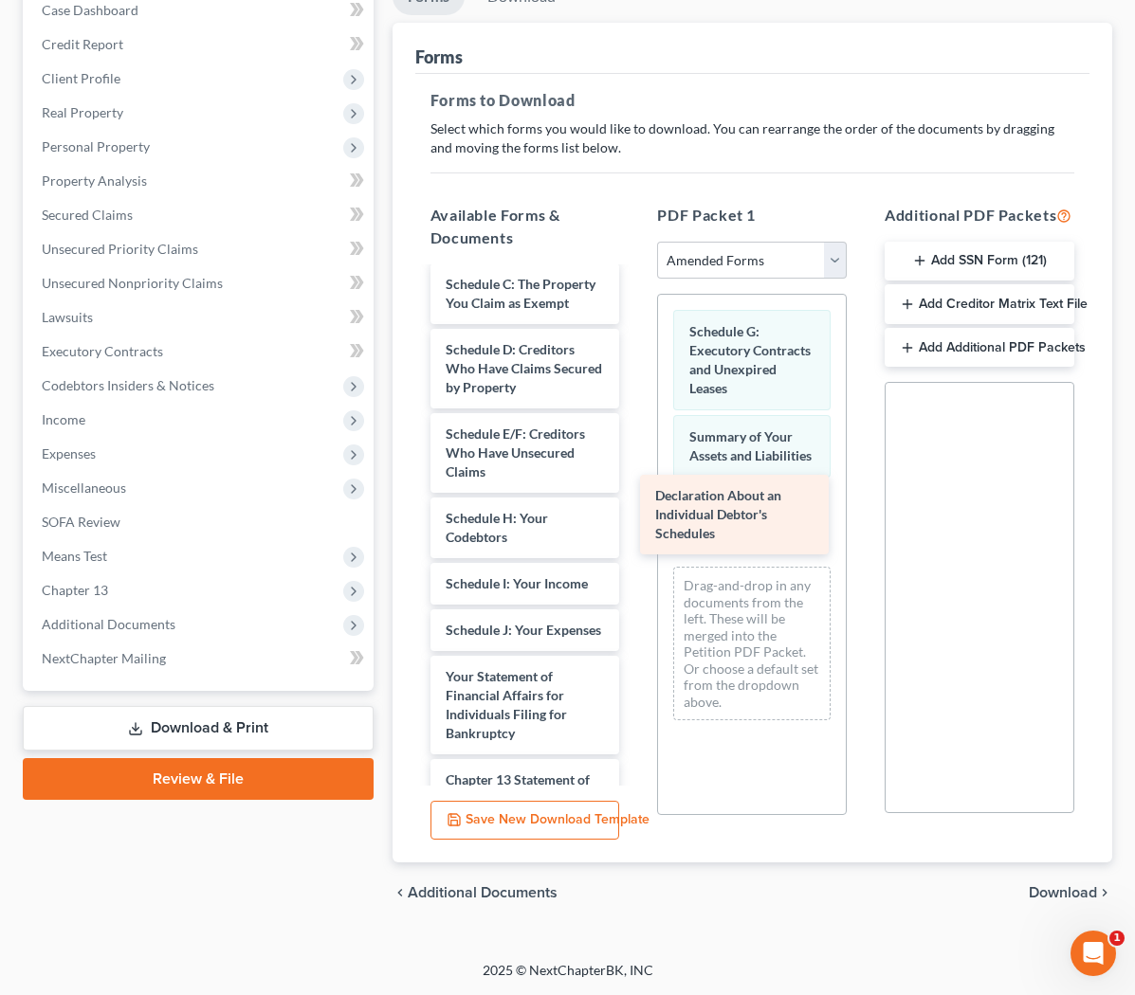
drag, startPoint x: 551, startPoint y: 659, endPoint x: 761, endPoint y: 488, distance: 270.9
click at [635, 489] on div "Declaration About an Individual Debtor's Schedules Voluntary Petition for Indiv…" at bounding box center [525, 659] width 220 height 1052
click at [639, 889] on span "Download" at bounding box center [1062, 892] width 68 height 15
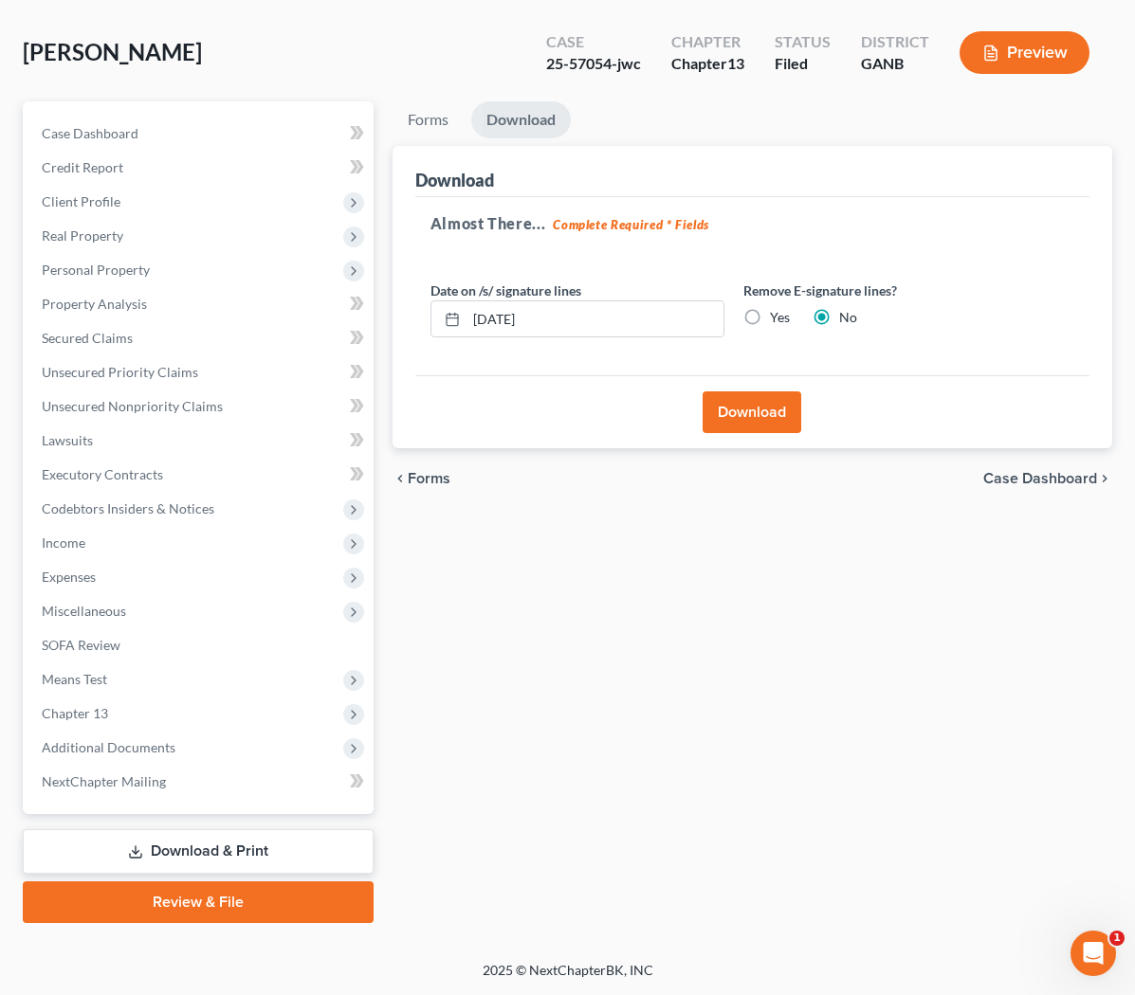
scroll to position [78, 0]
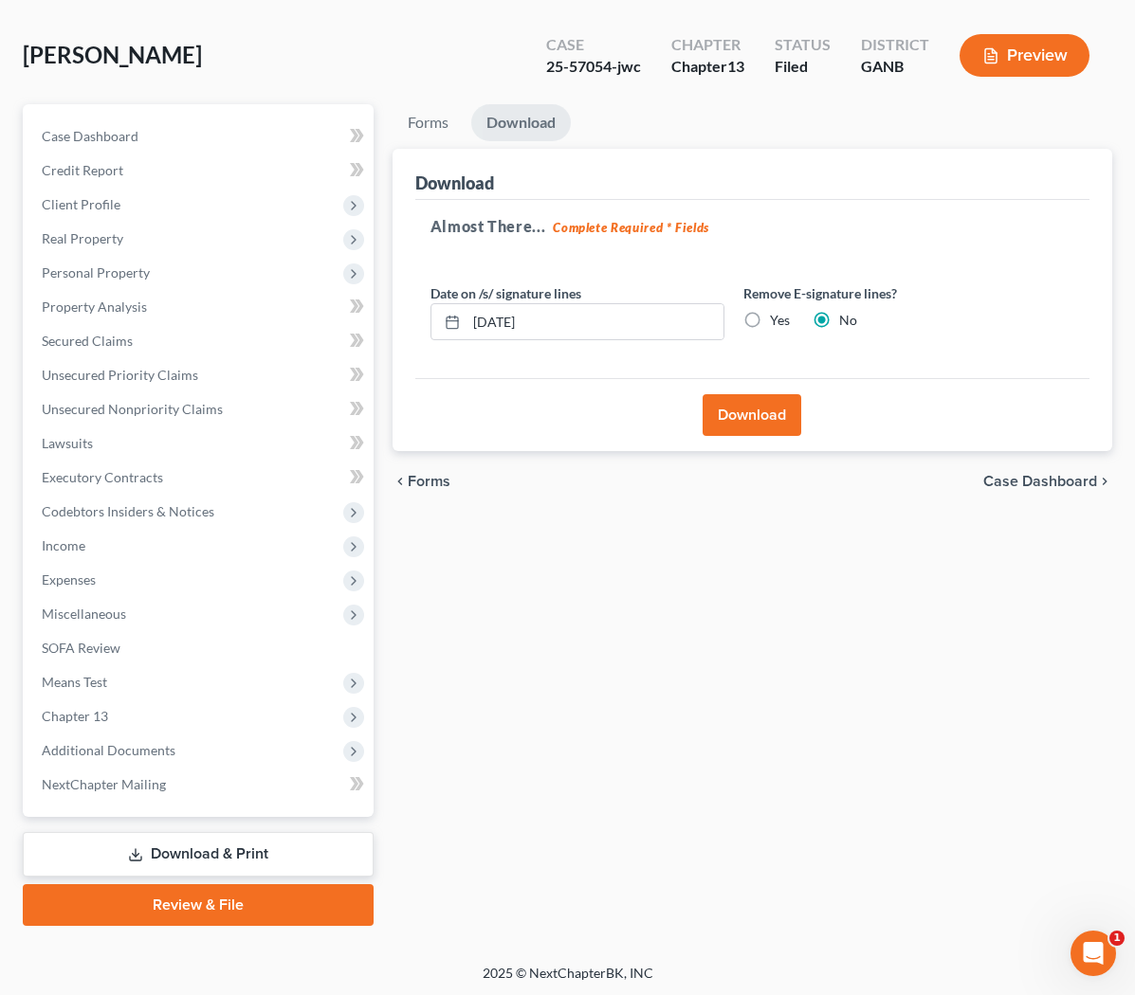
click at [639, 412] on button "Download" at bounding box center [751, 415] width 99 height 42
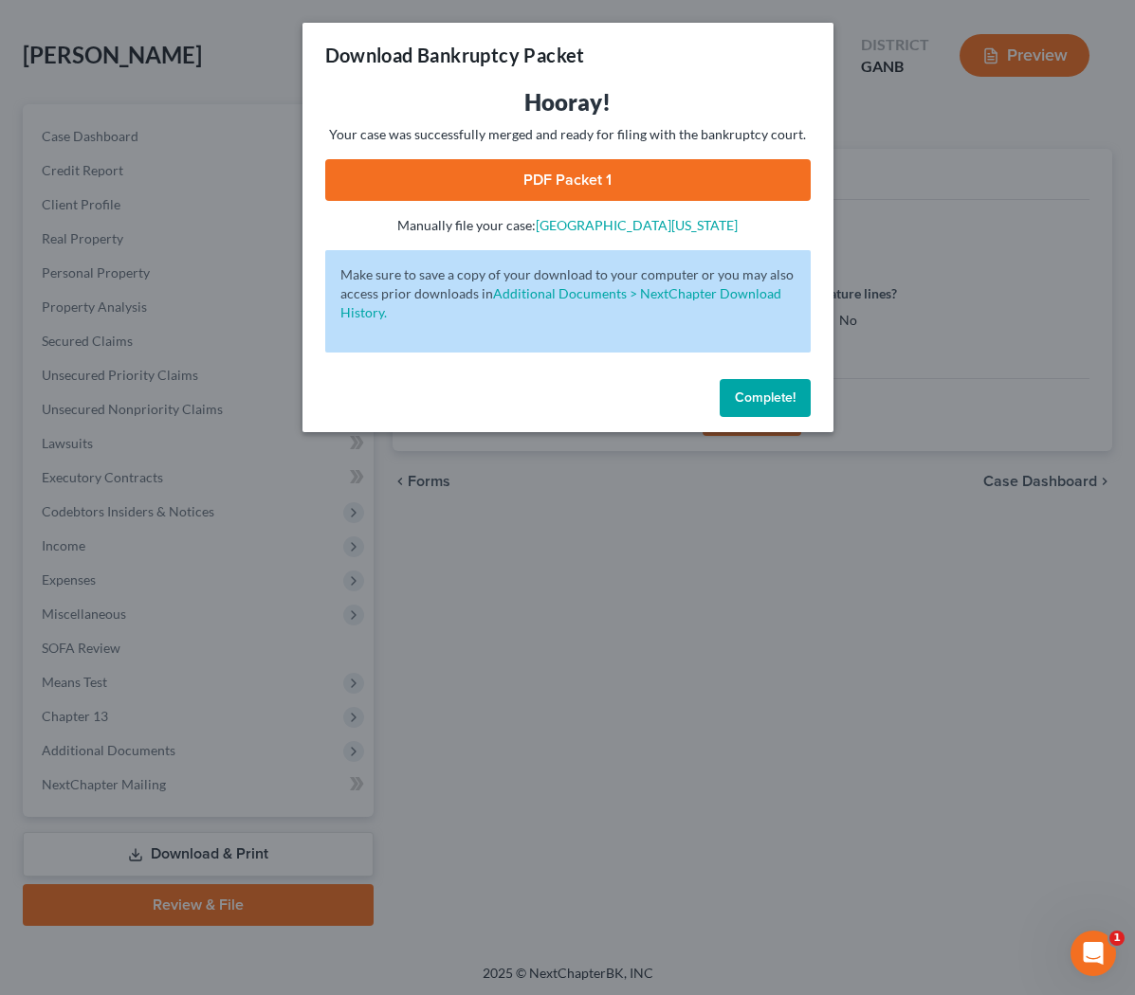
click at [639, 184] on link "PDF Packet 1" at bounding box center [567, 180] width 485 height 42
click at [639, 386] on button "Complete!" at bounding box center [764, 398] width 91 height 38
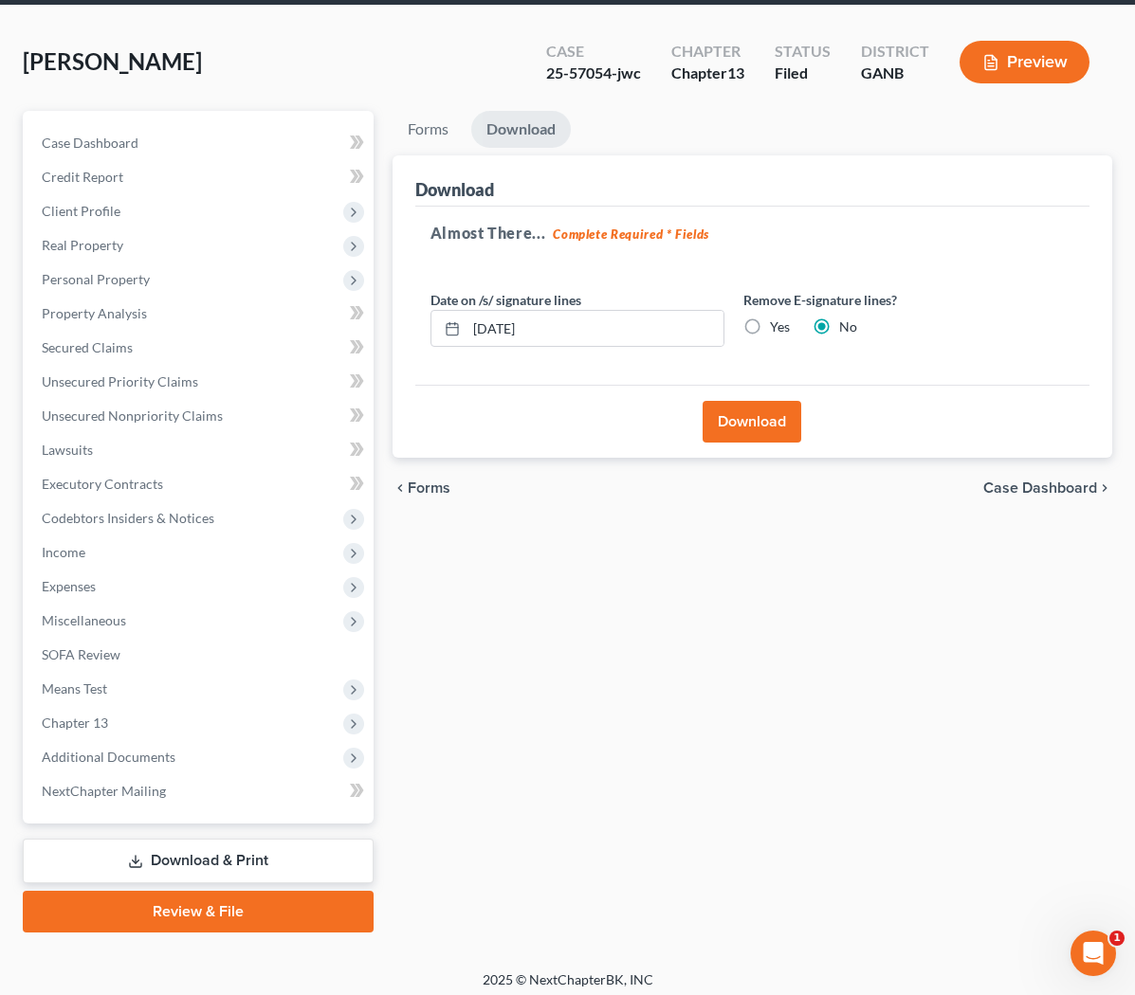
scroll to position [0, 0]
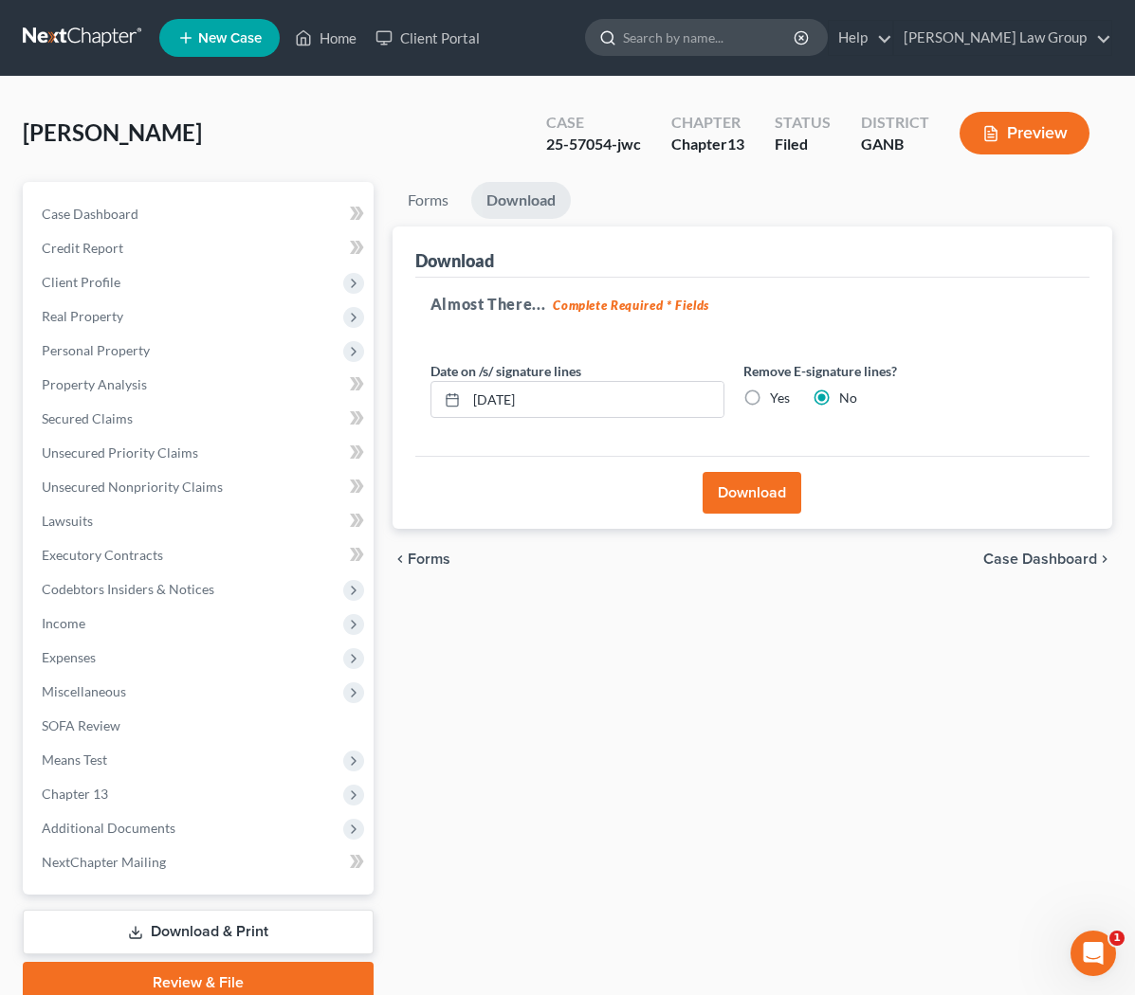
click at [639, 45] on input "search" at bounding box center [709, 37] width 173 height 35
type input "ricks"
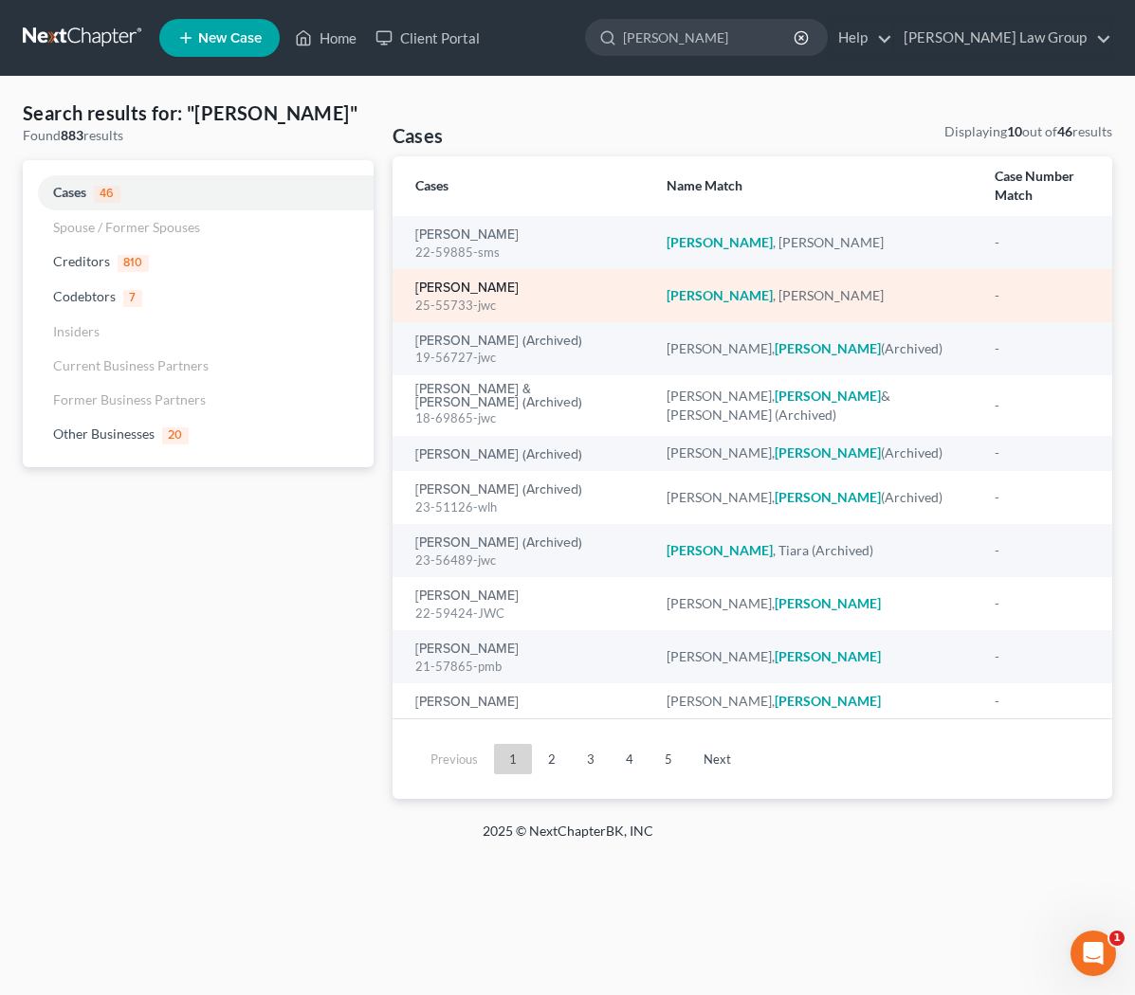
click at [477, 281] on link "[PERSON_NAME]" at bounding box center [466, 287] width 103 height 13
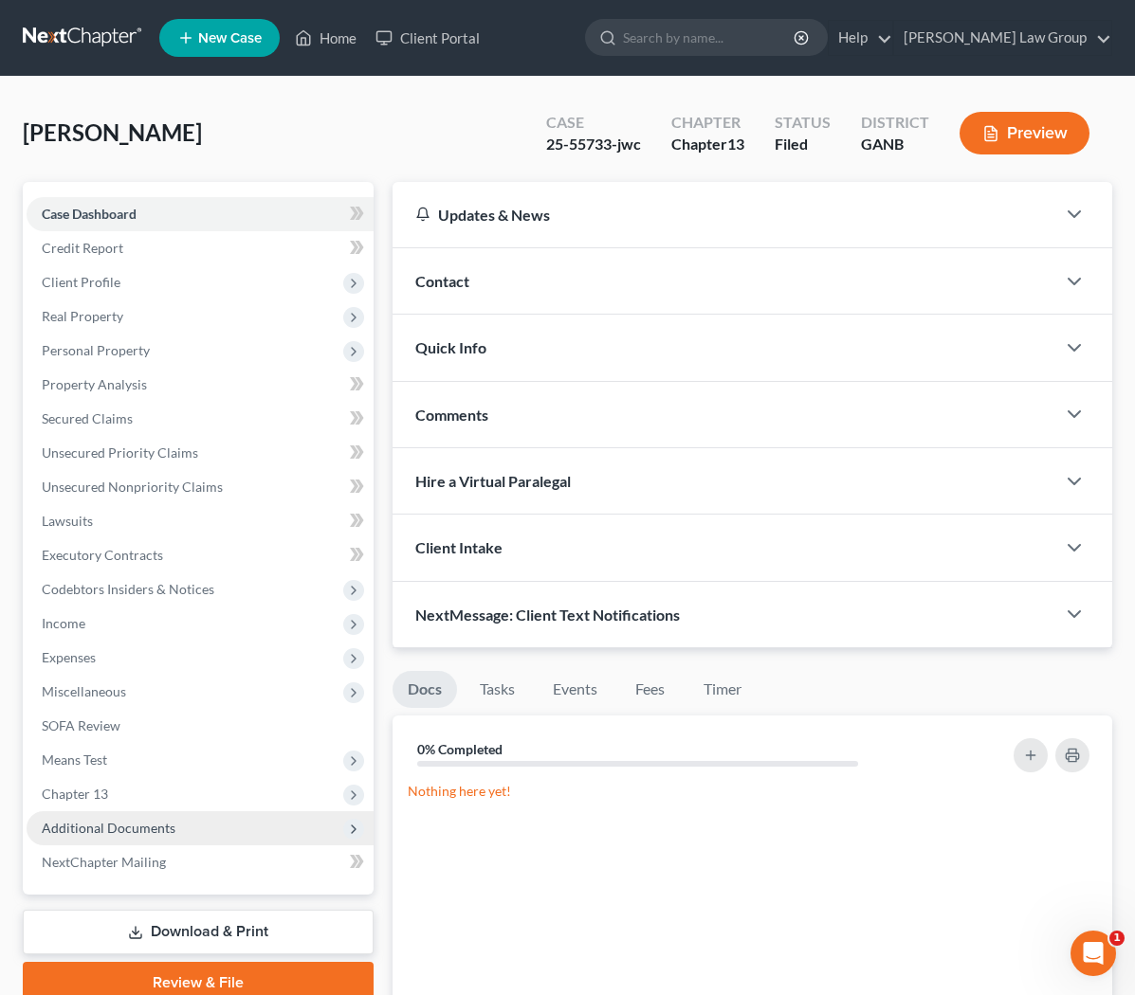
click at [126, 825] on span "Additional Documents" at bounding box center [109, 828] width 134 height 16
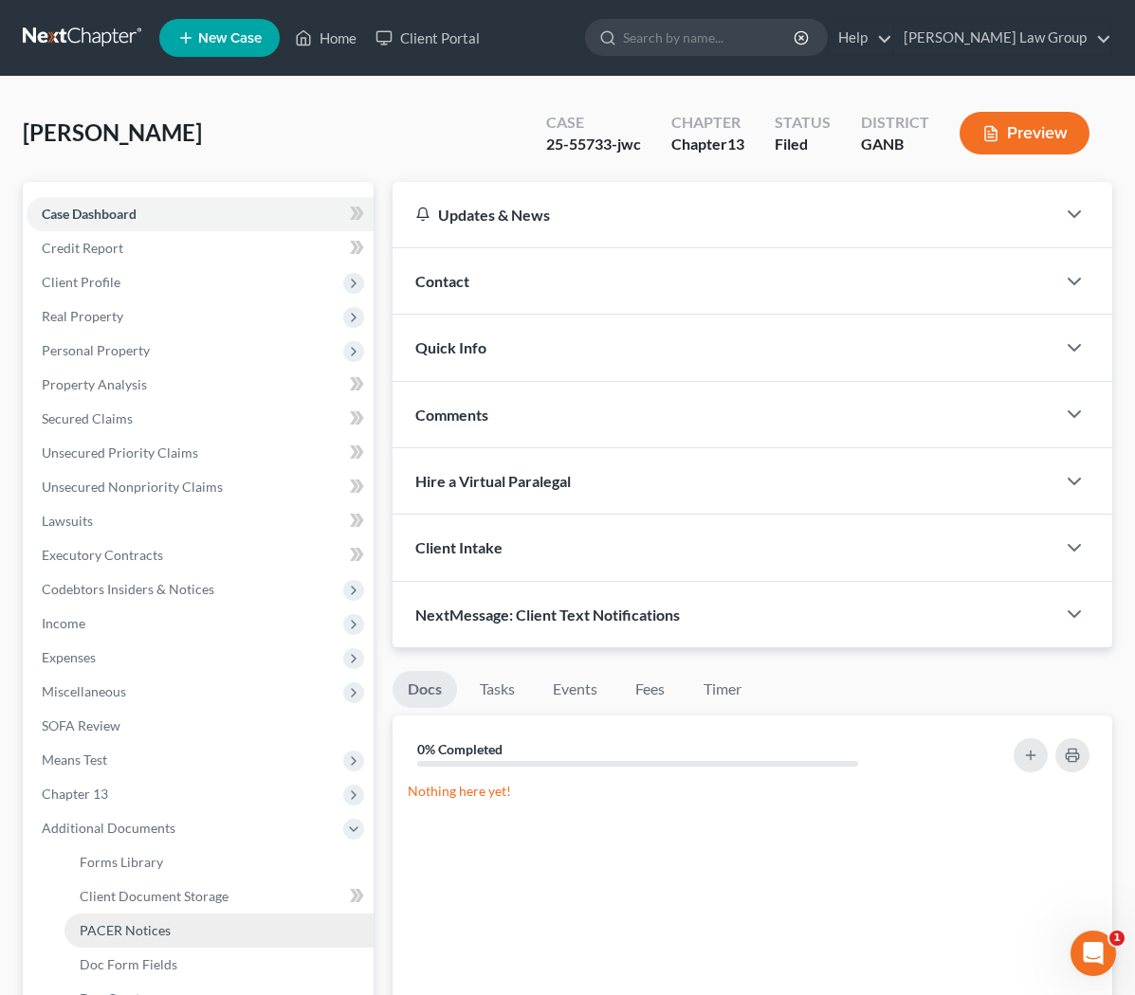
click at [140, 926] on span "PACER Notices" at bounding box center [125, 930] width 91 height 16
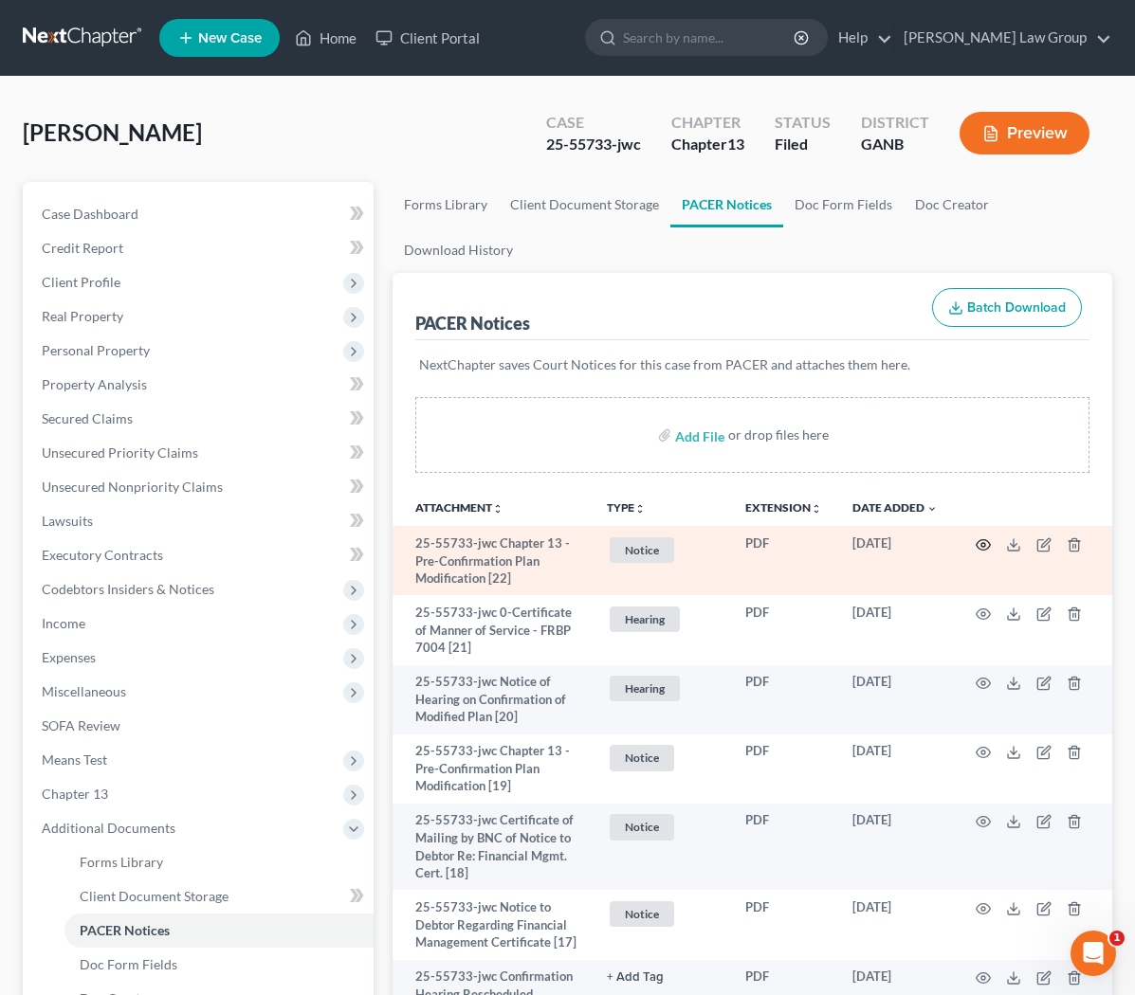
click at [639, 543] on icon "button" at bounding box center [982, 544] width 15 height 15
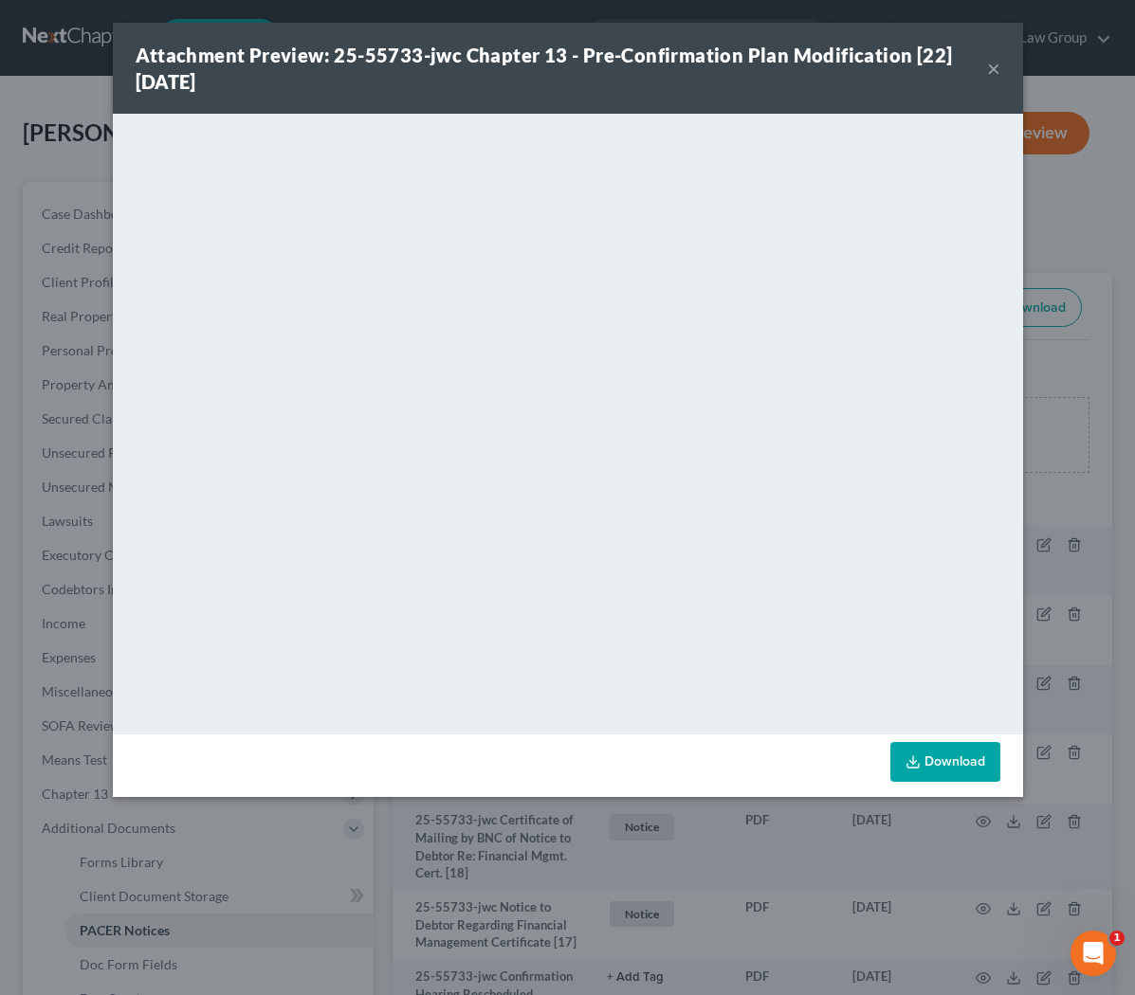
click at [639, 71] on button "×" at bounding box center [993, 68] width 13 height 23
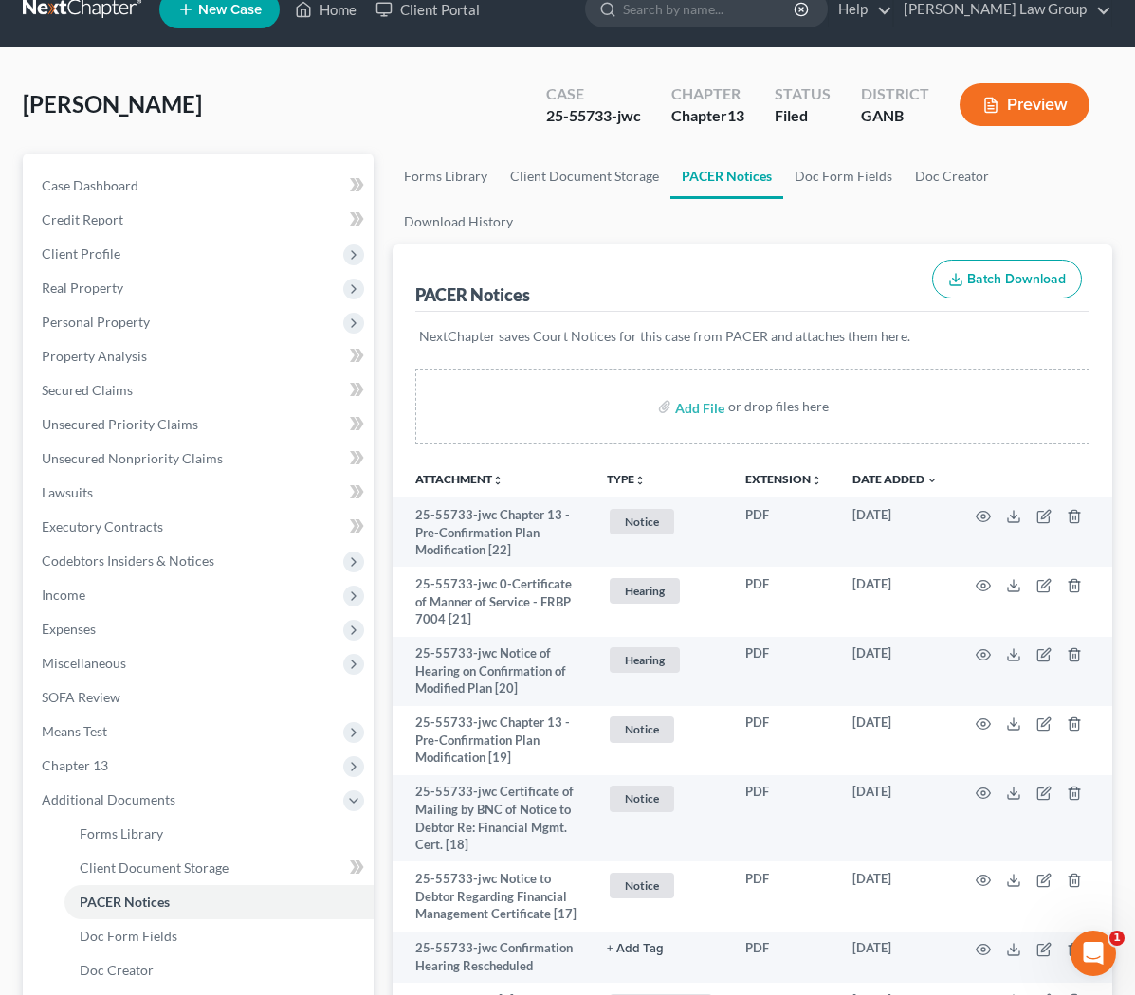
scroll to position [40, 0]
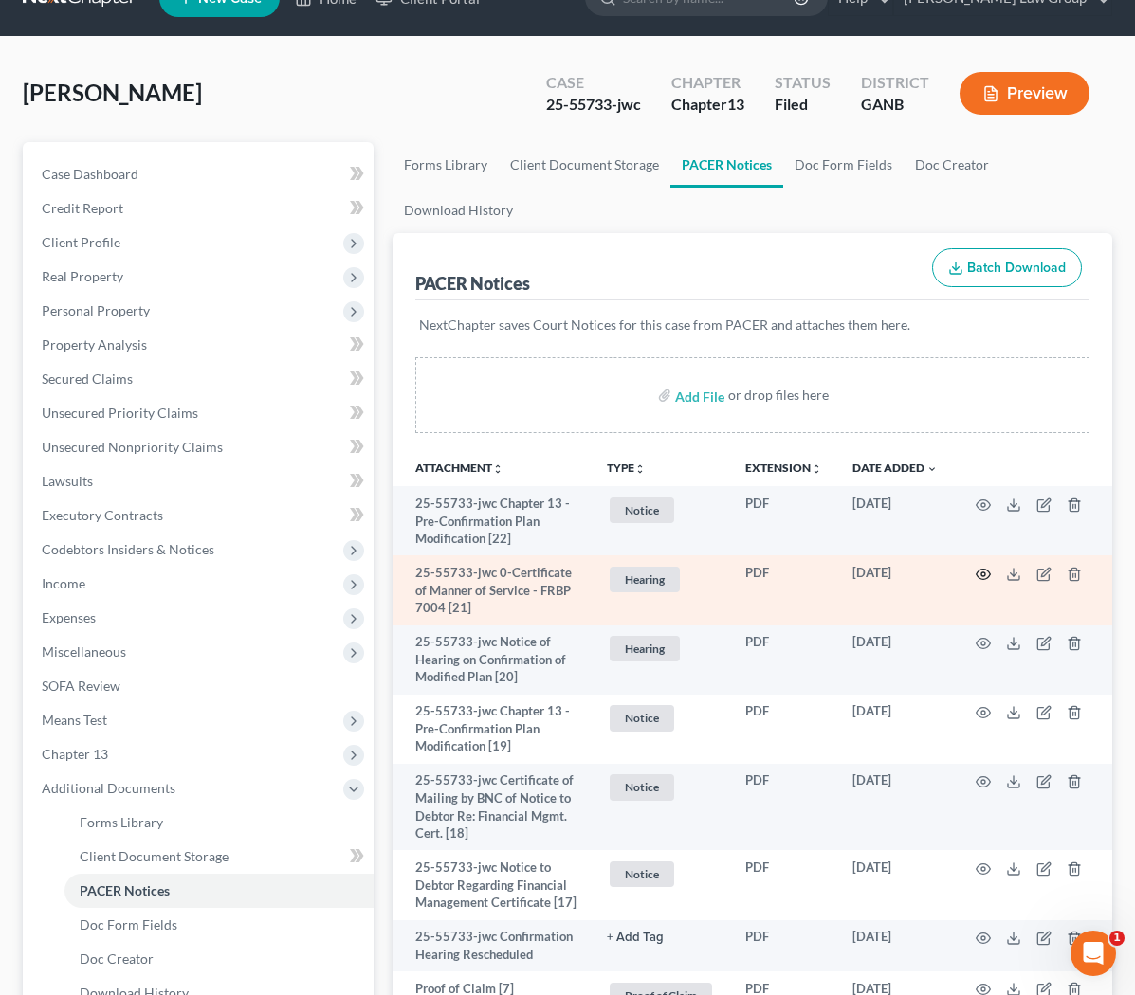
click at [639, 579] on icon "button" at bounding box center [983, 575] width 14 height 10
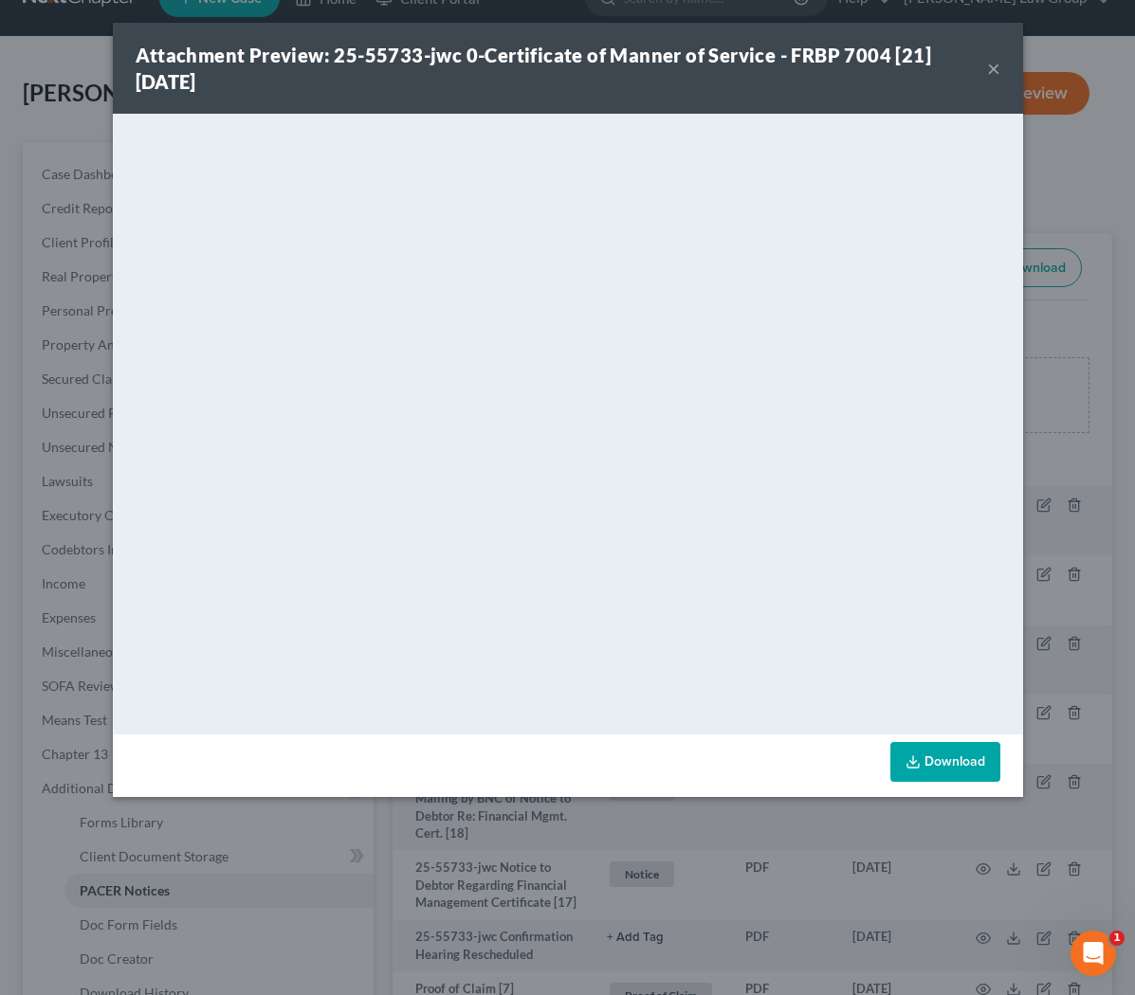
click at [639, 73] on button "×" at bounding box center [993, 68] width 13 height 23
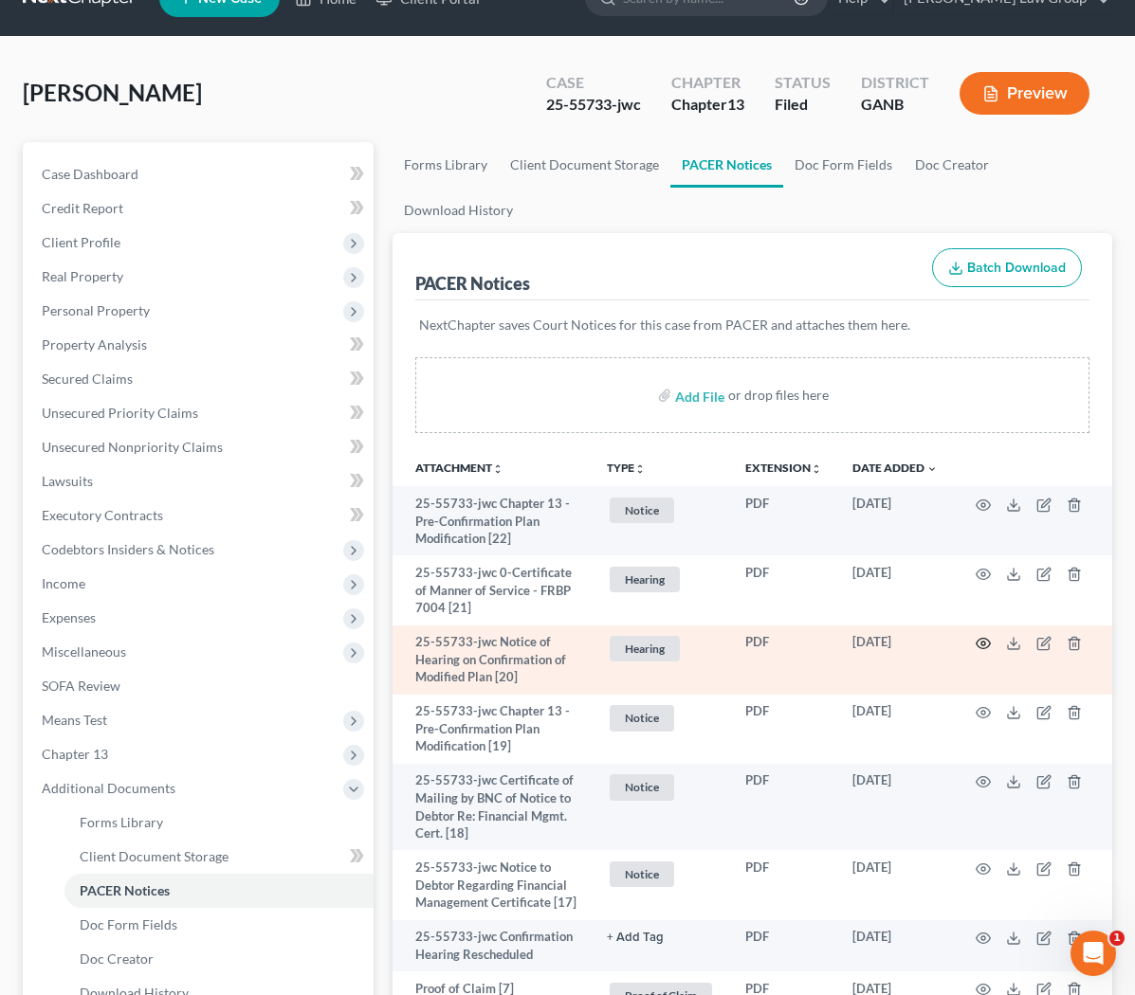
click at [639, 636] on icon "button" at bounding box center [982, 643] width 15 height 15
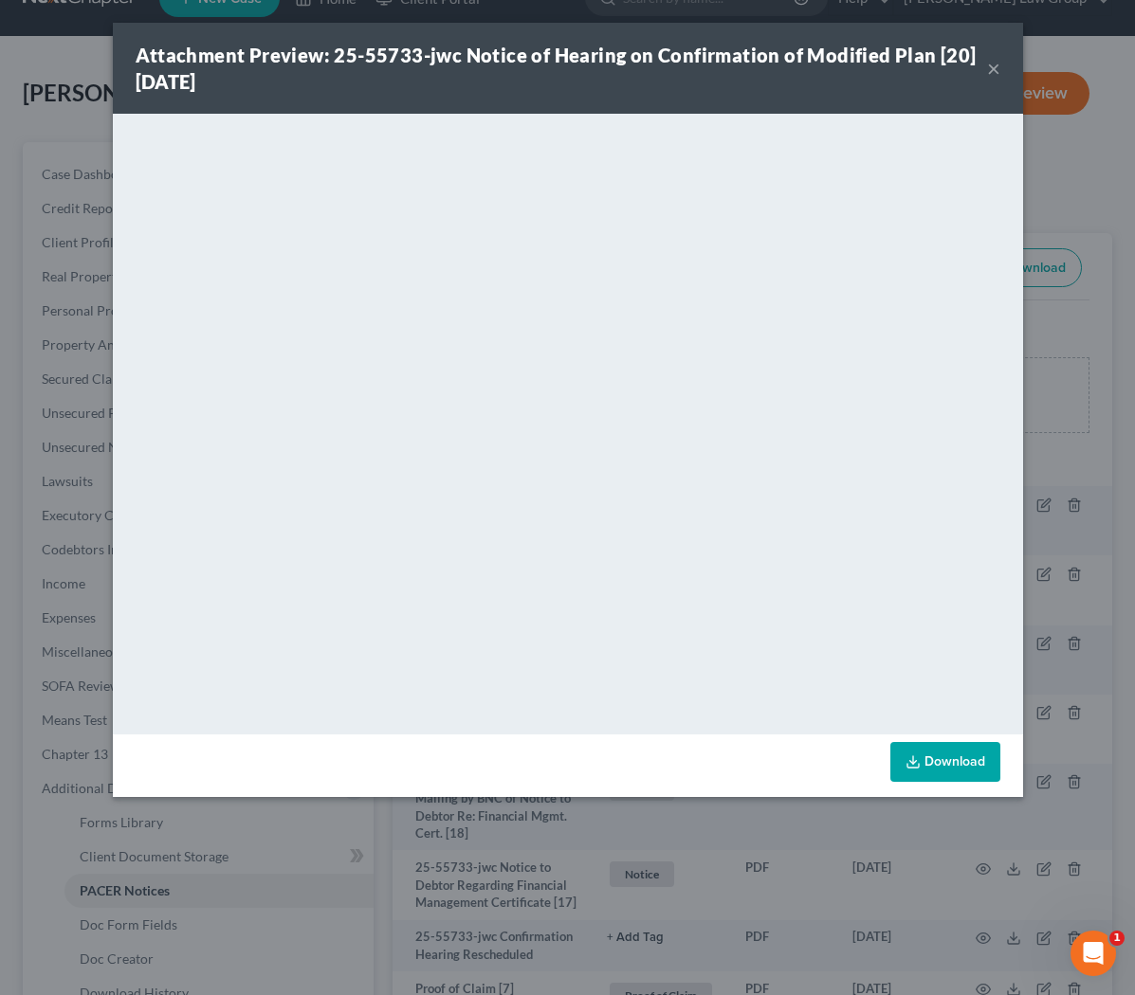
click at [639, 63] on button "×" at bounding box center [993, 68] width 13 height 23
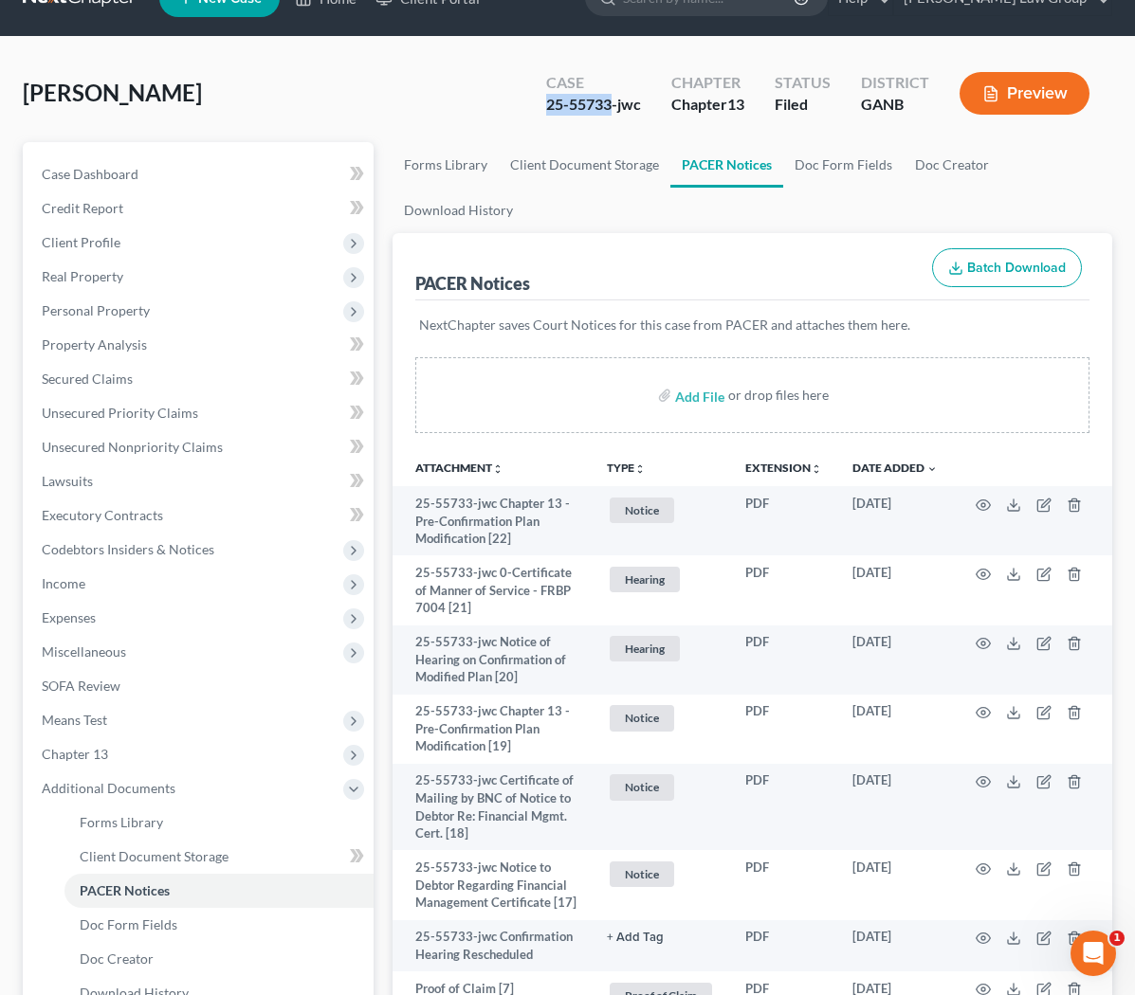
drag, startPoint x: 610, startPoint y: 104, endPoint x: 539, endPoint y: 103, distance: 71.1
click at [537, 103] on div "Case 25-55733-jwc" at bounding box center [593, 95] width 125 height 56
copy div "25-55733"
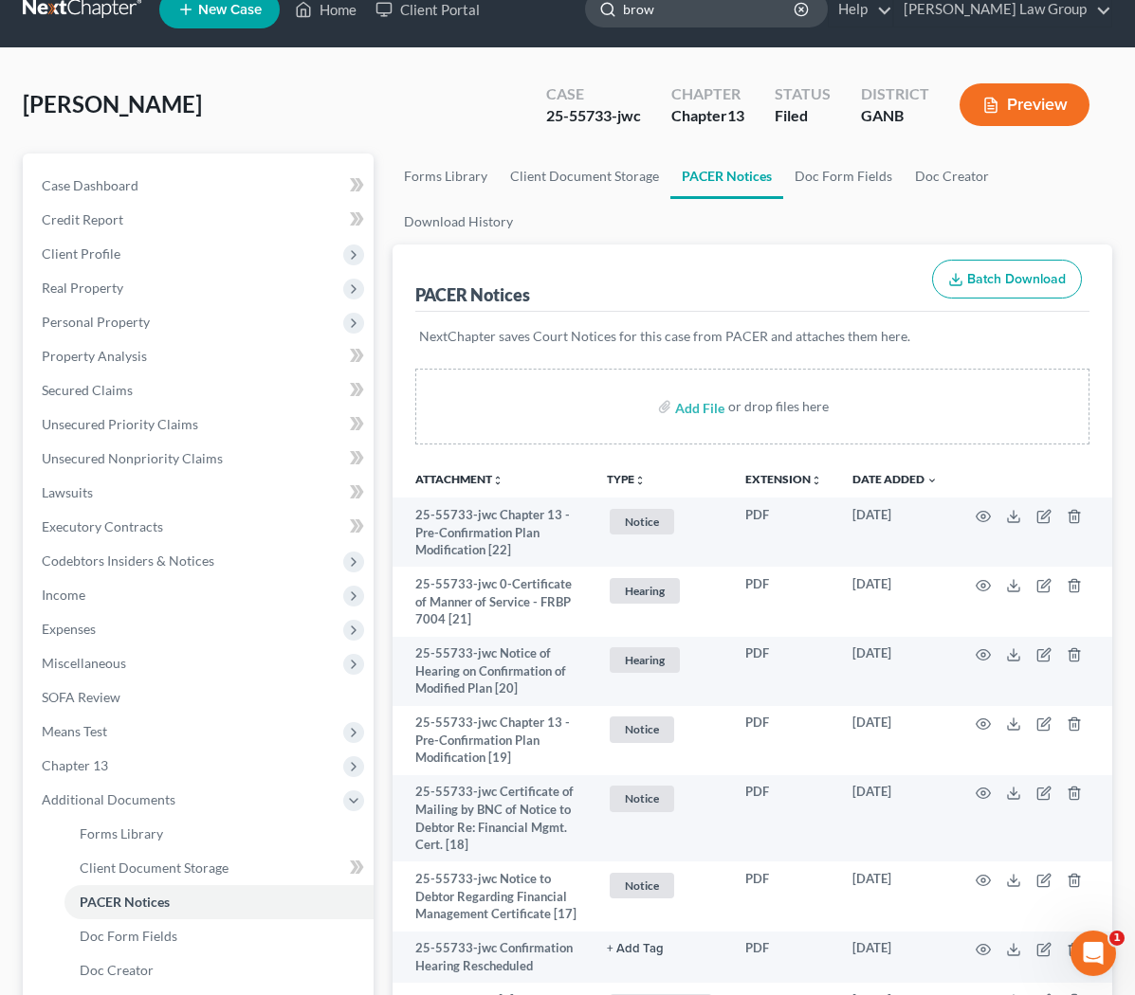
type input "brown"
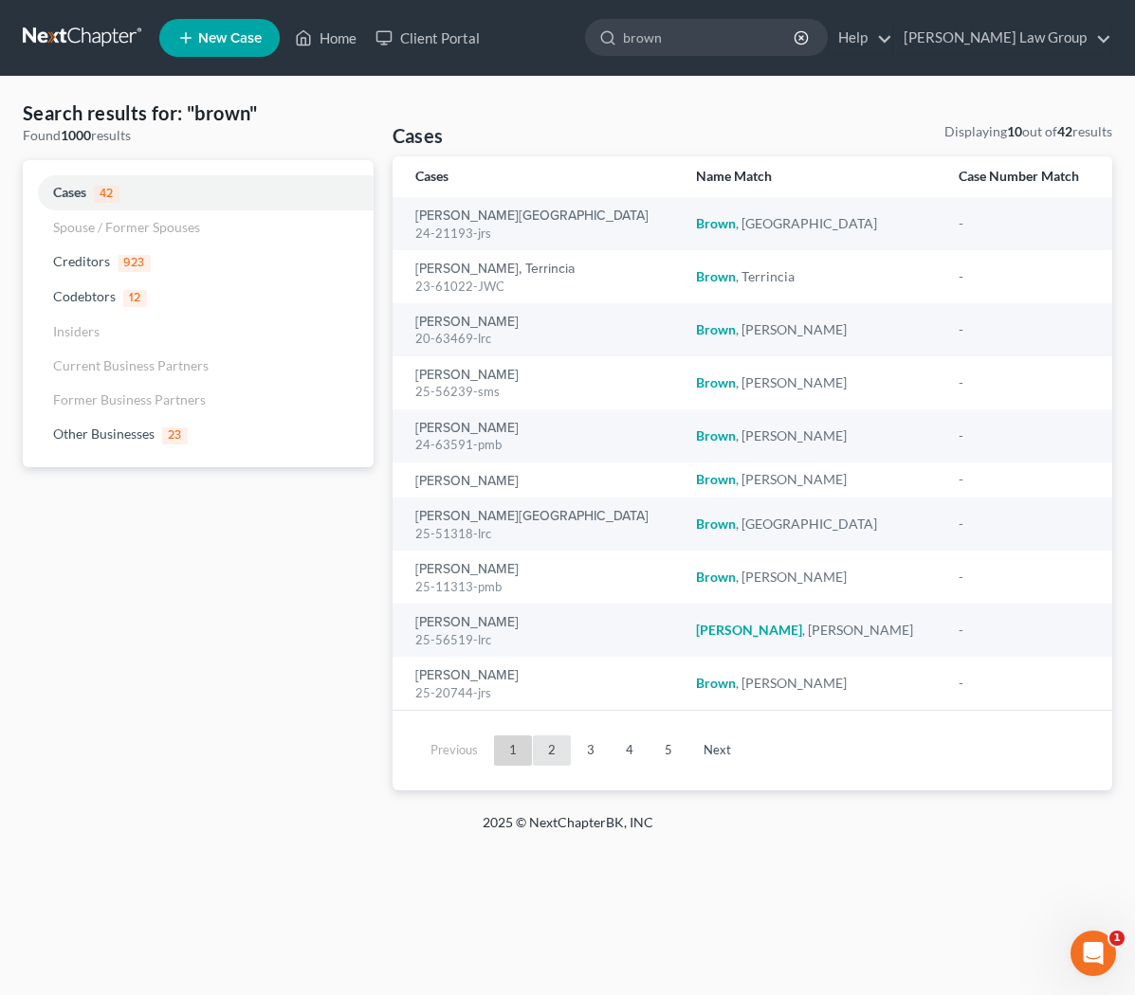
click at [553, 764] on link "2" at bounding box center [552, 750] width 38 height 30
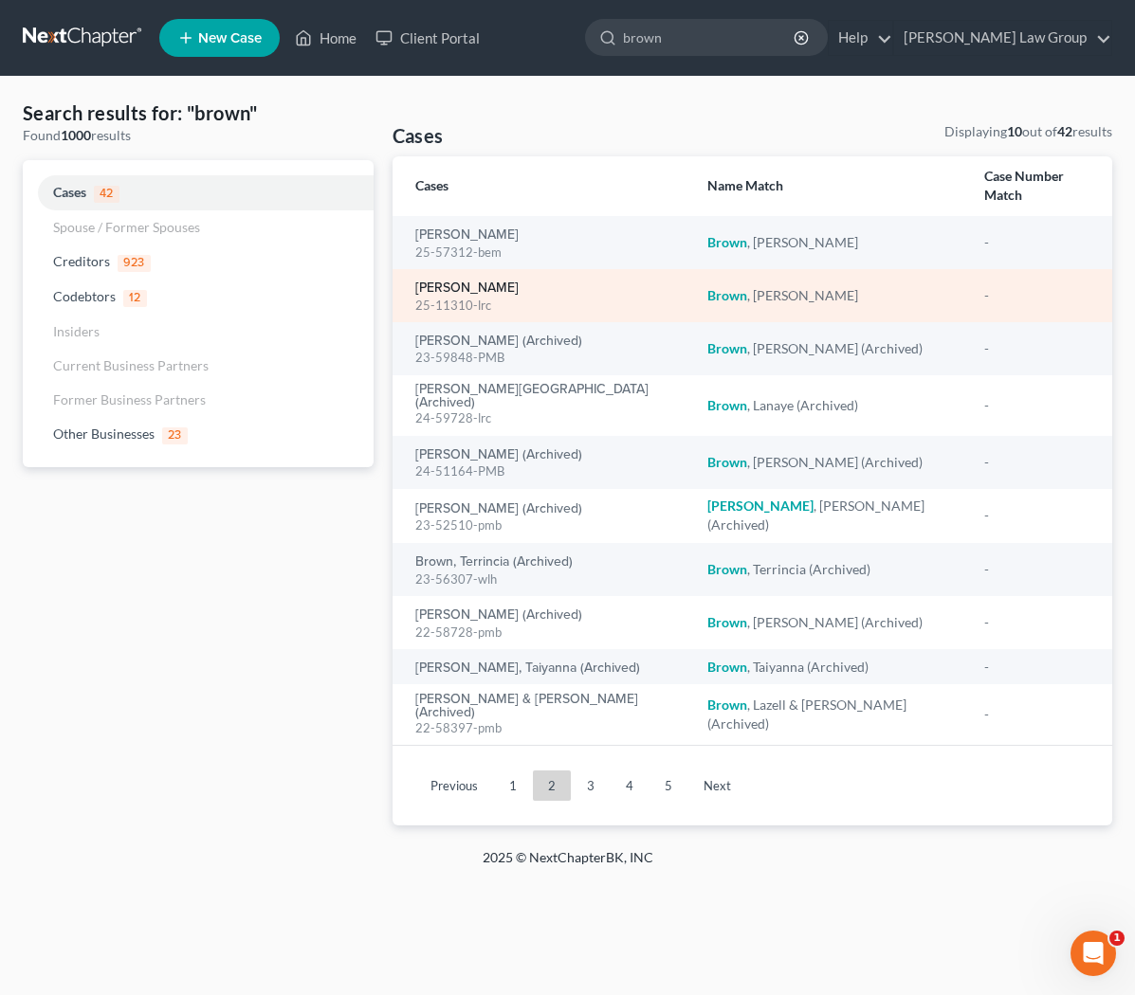
click at [486, 281] on link "[PERSON_NAME]" at bounding box center [466, 287] width 103 height 13
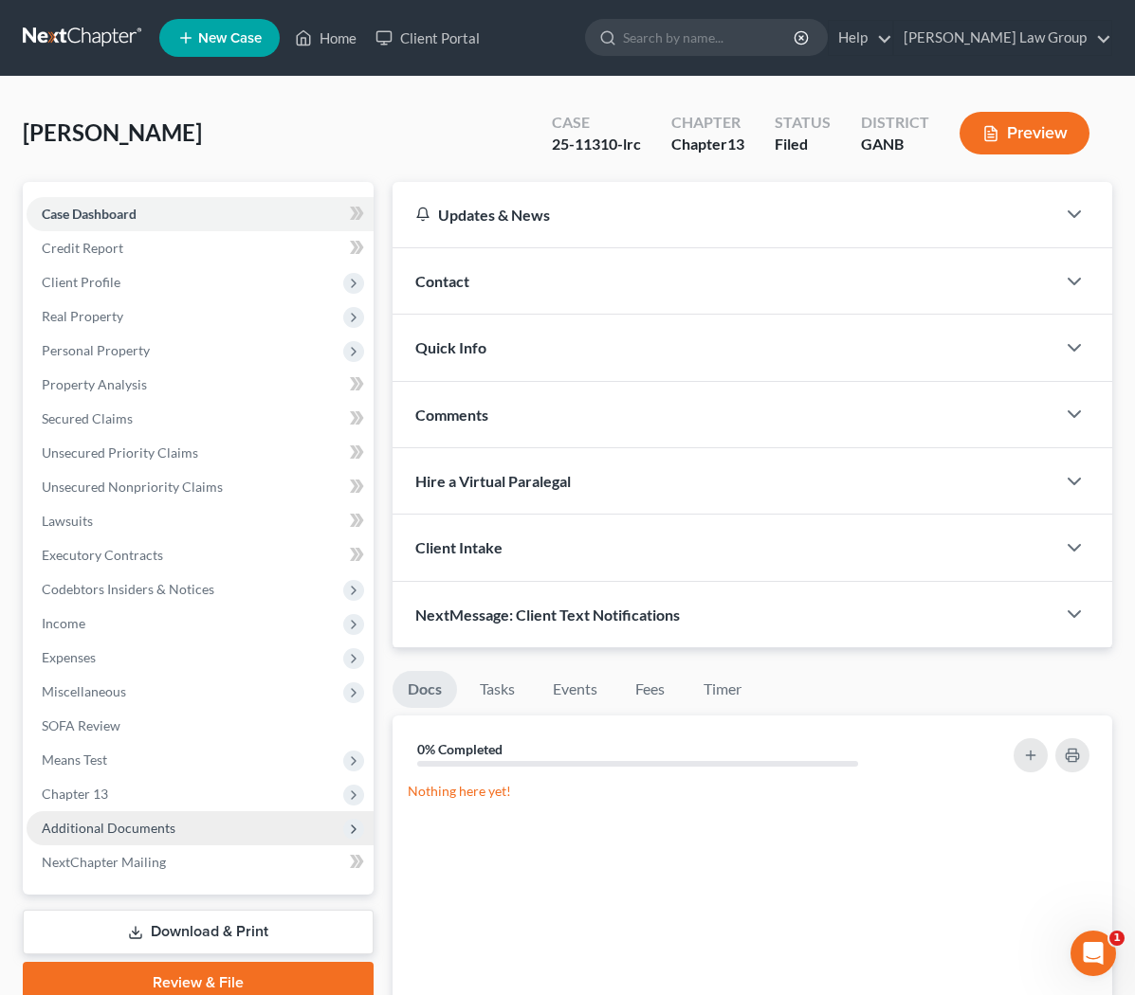
click at [175, 820] on span "Additional Documents" at bounding box center [200, 828] width 347 height 34
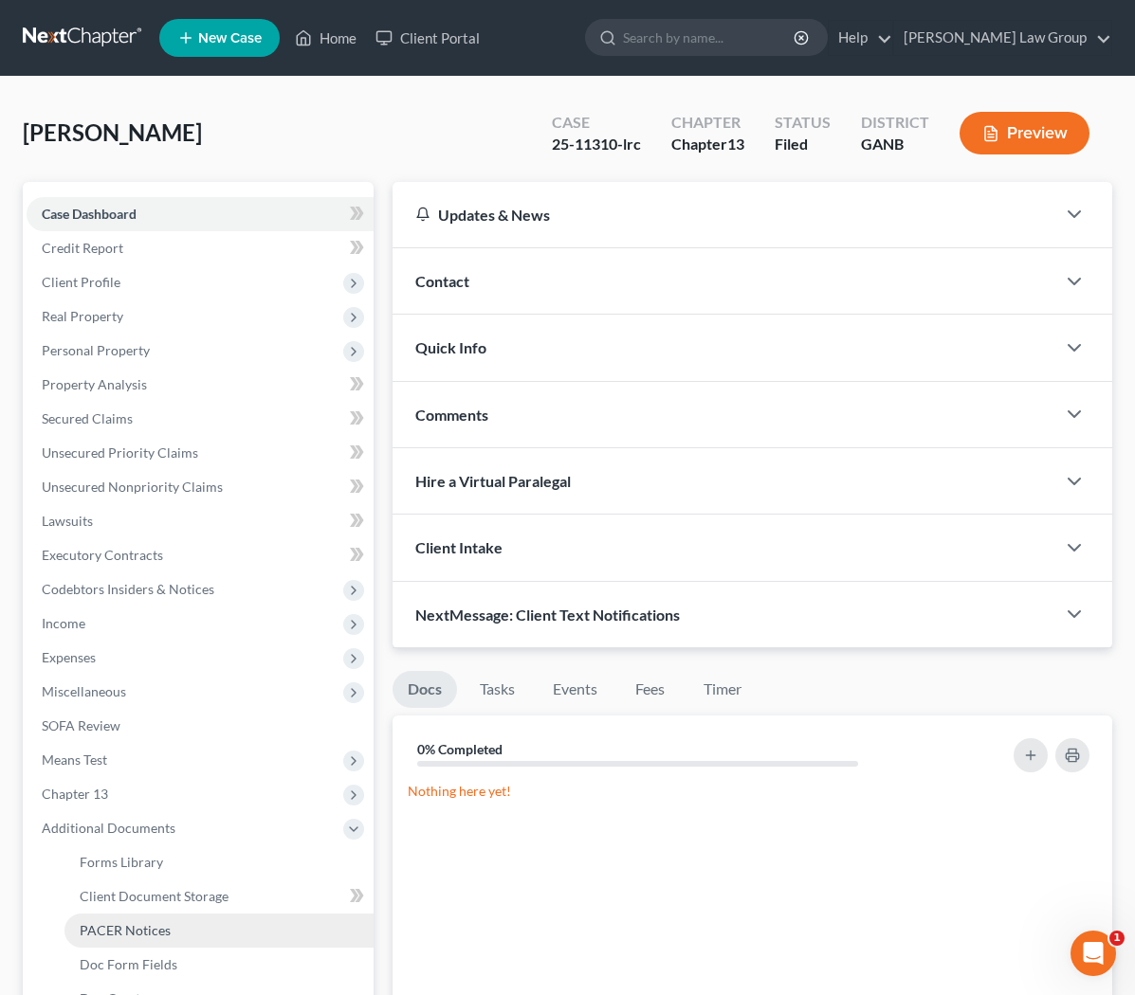
click at [218, 927] on link "PACER Notices" at bounding box center [218, 931] width 309 height 34
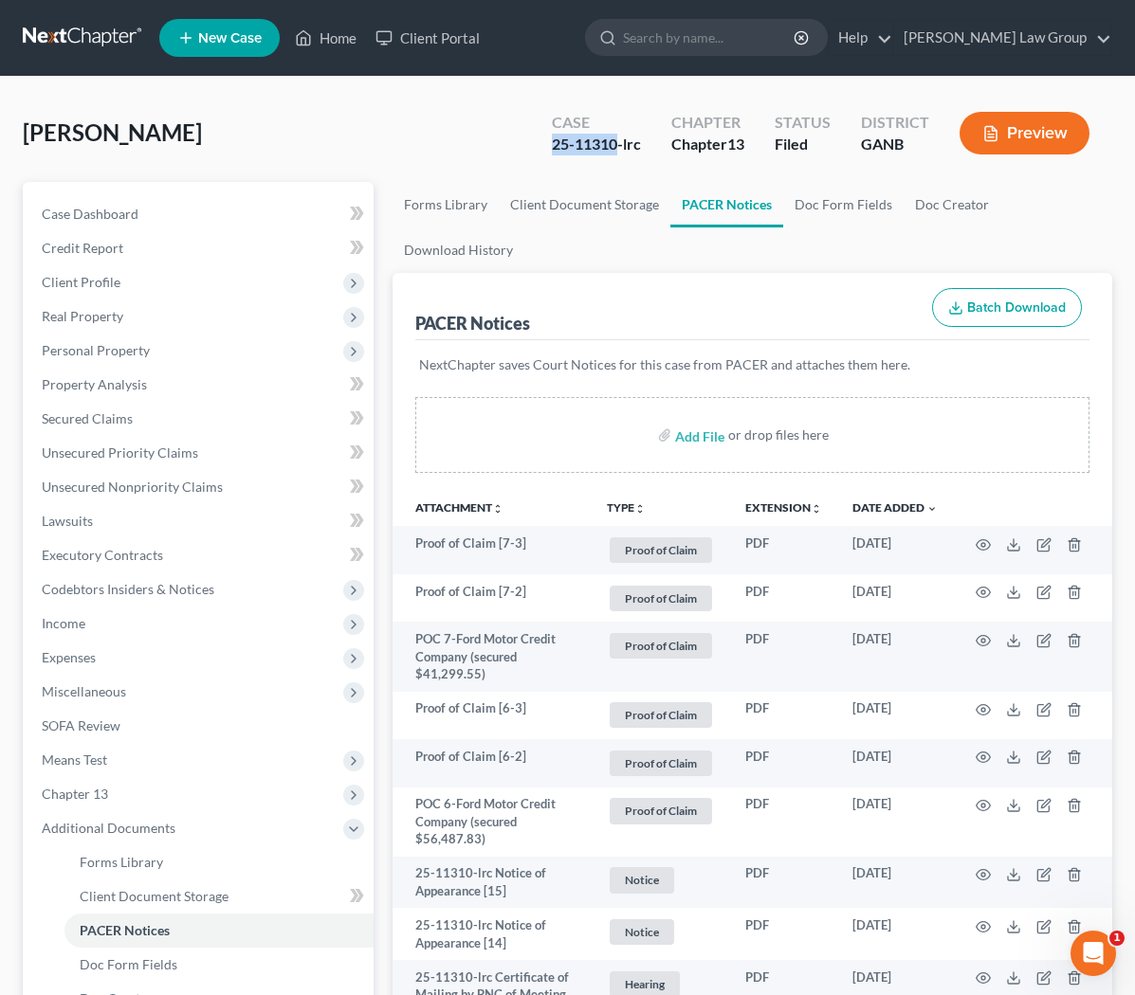
drag, startPoint x: 617, startPoint y: 143, endPoint x: 539, endPoint y: 143, distance: 77.7
click at [539, 143] on div "Case 25-11310-lrc" at bounding box center [595, 135] width 119 height 56
copy div "25-11310"
click at [113, 284] on span "Client Profile" at bounding box center [81, 282] width 79 height 16
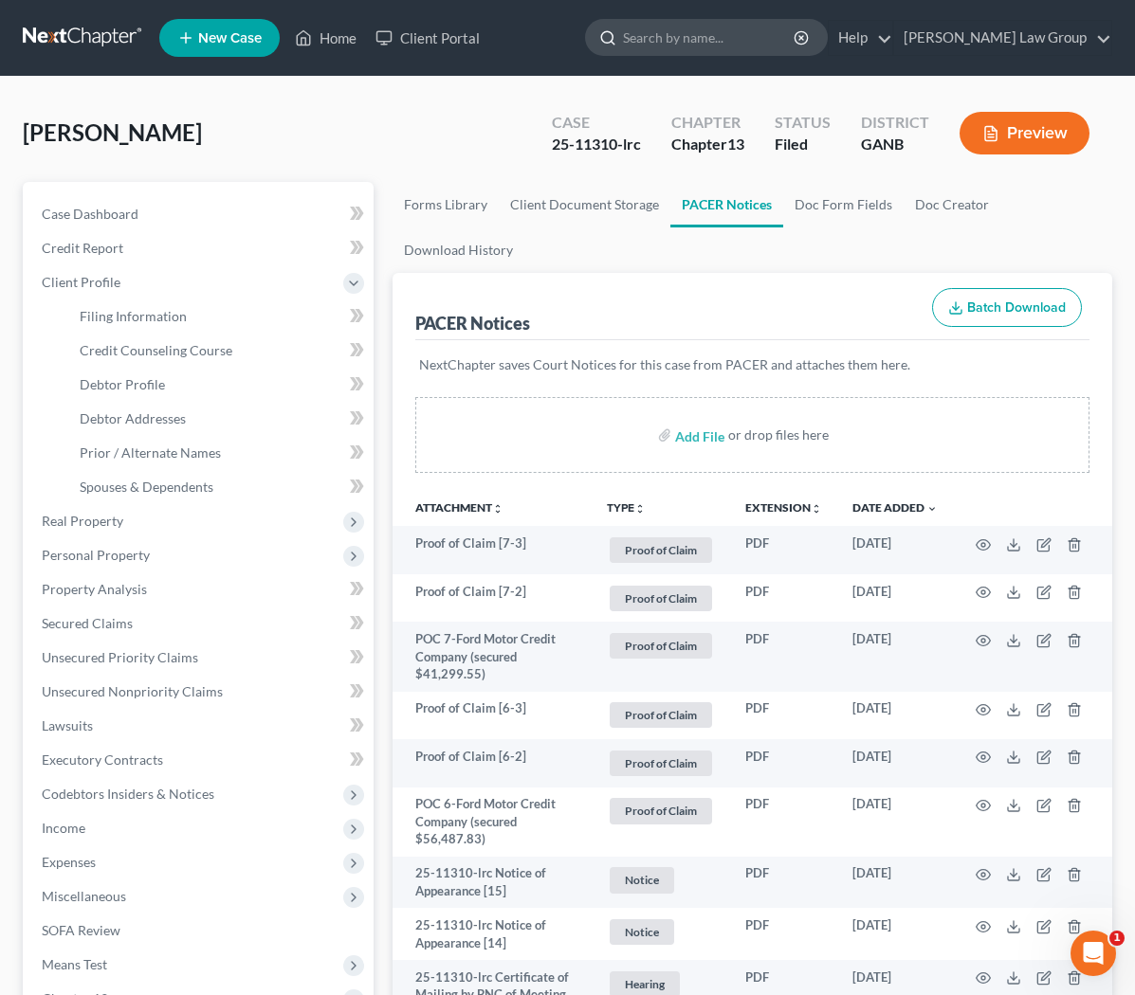
click at [639, 39] on input "search" at bounding box center [709, 37] width 173 height 35
type input "ricks"
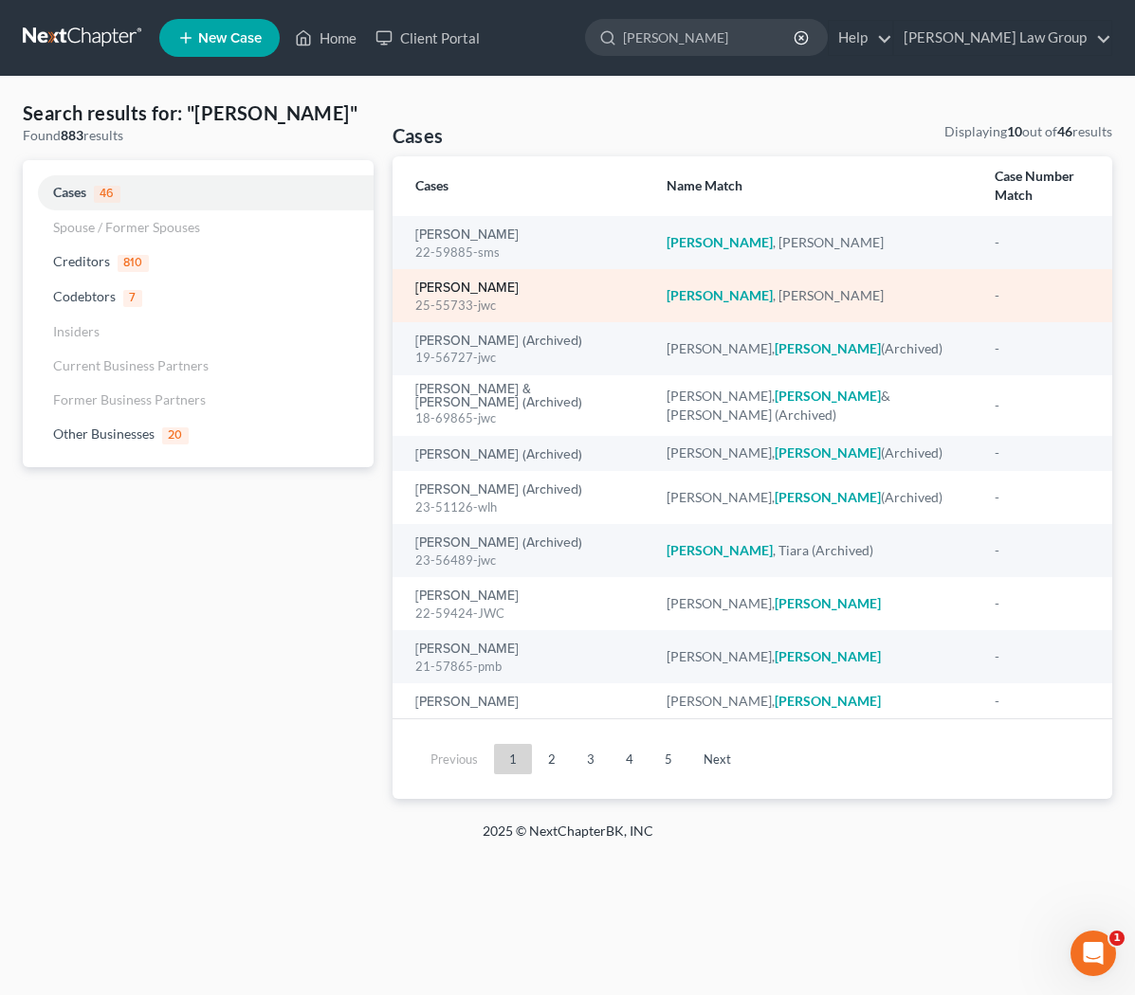
click at [494, 281] on link "[PERSON_NAME]" at bounding box center [466, 287] width 103 height 13
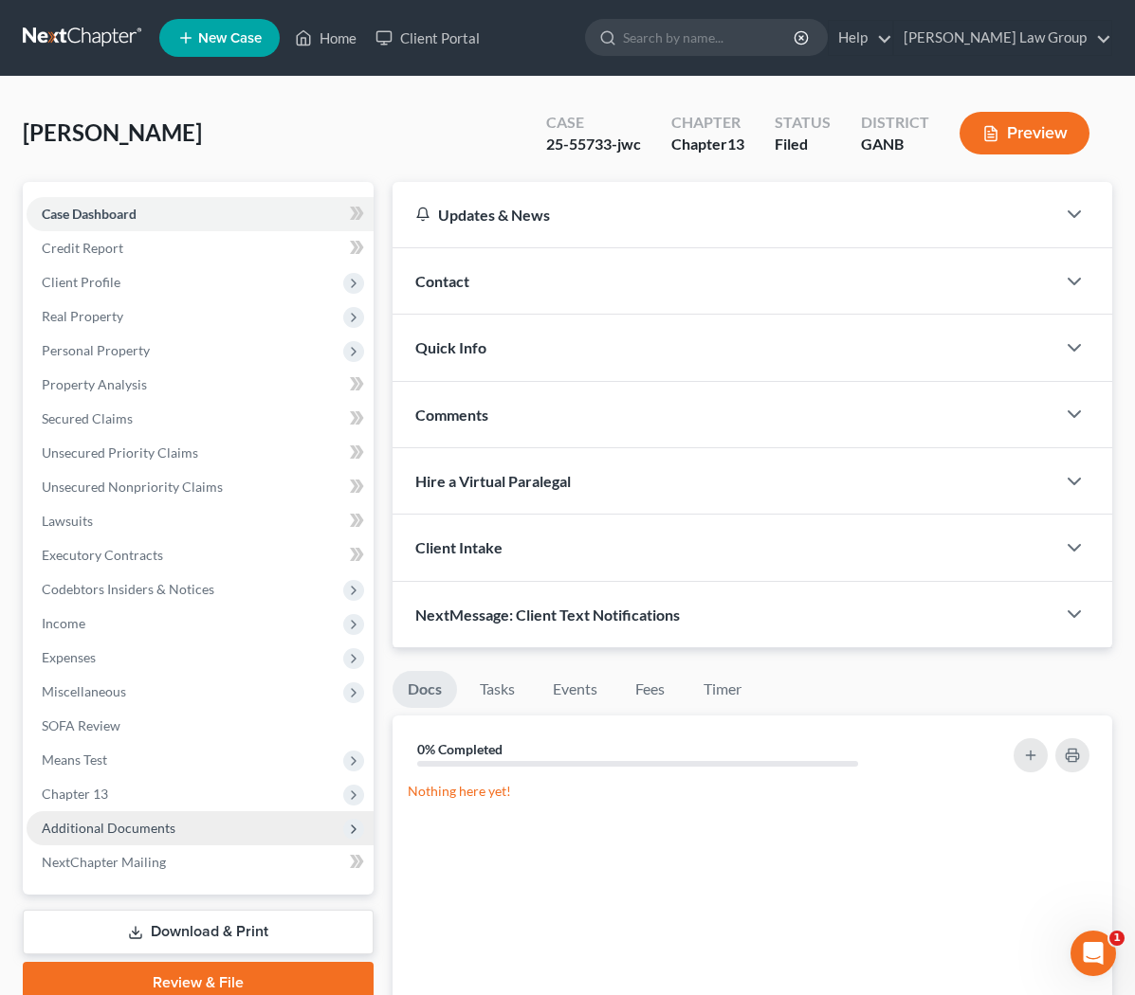
click at [181, 818] on span "Additional Documents" at bounding box center [200, 828] width 347 height 34
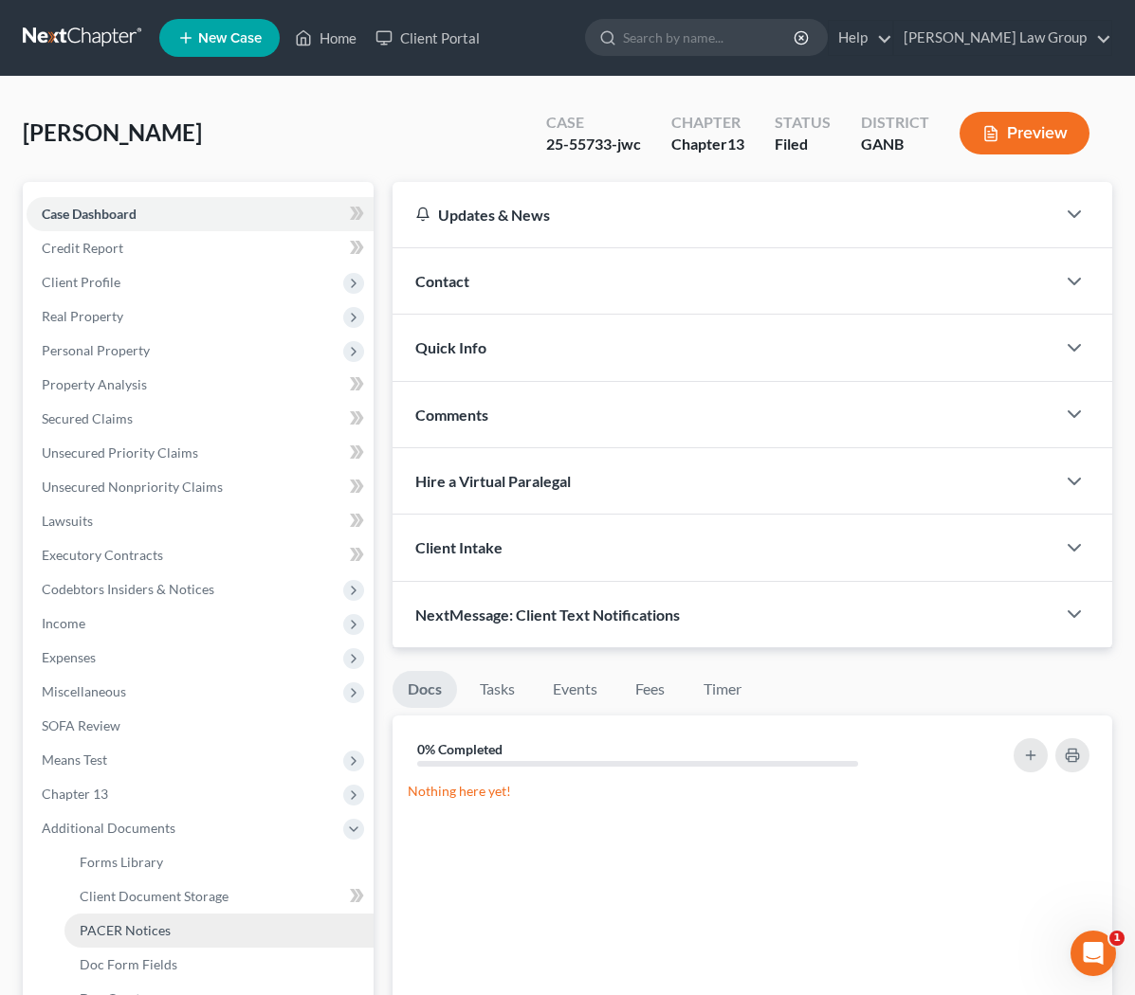
click at [163, 929] on span "PACER Notices" at bounding box center [125, 930] width 91 height 16
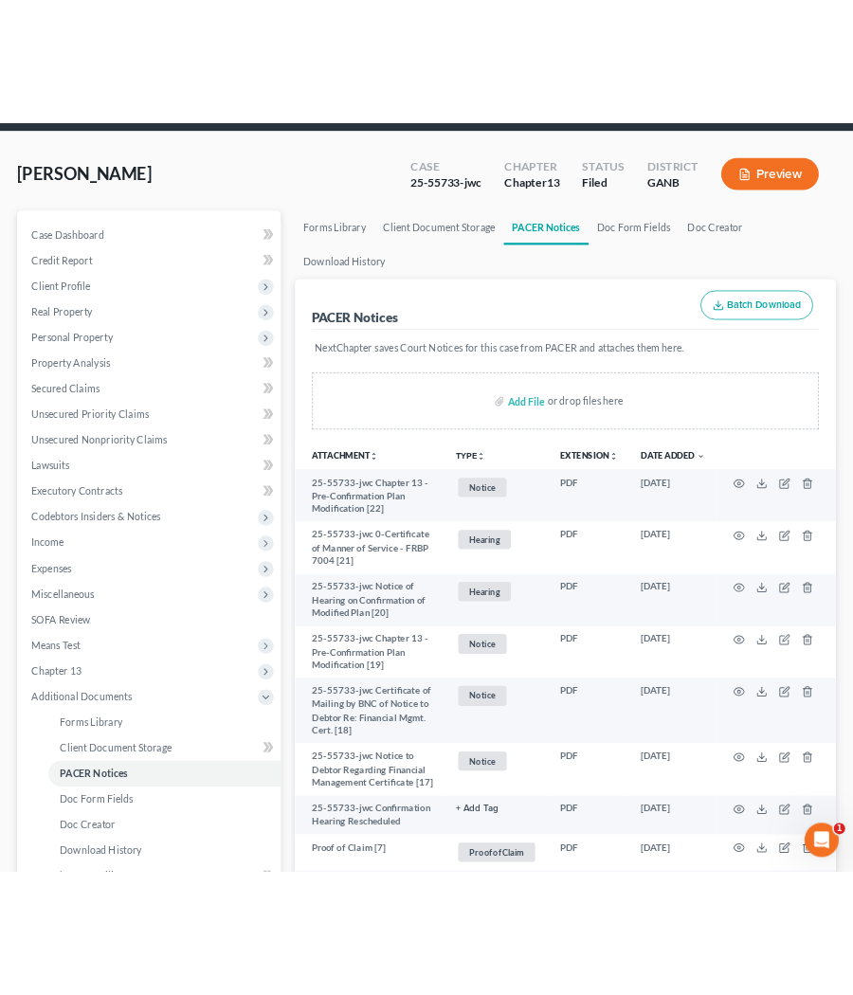
scroll to position [69, 0]
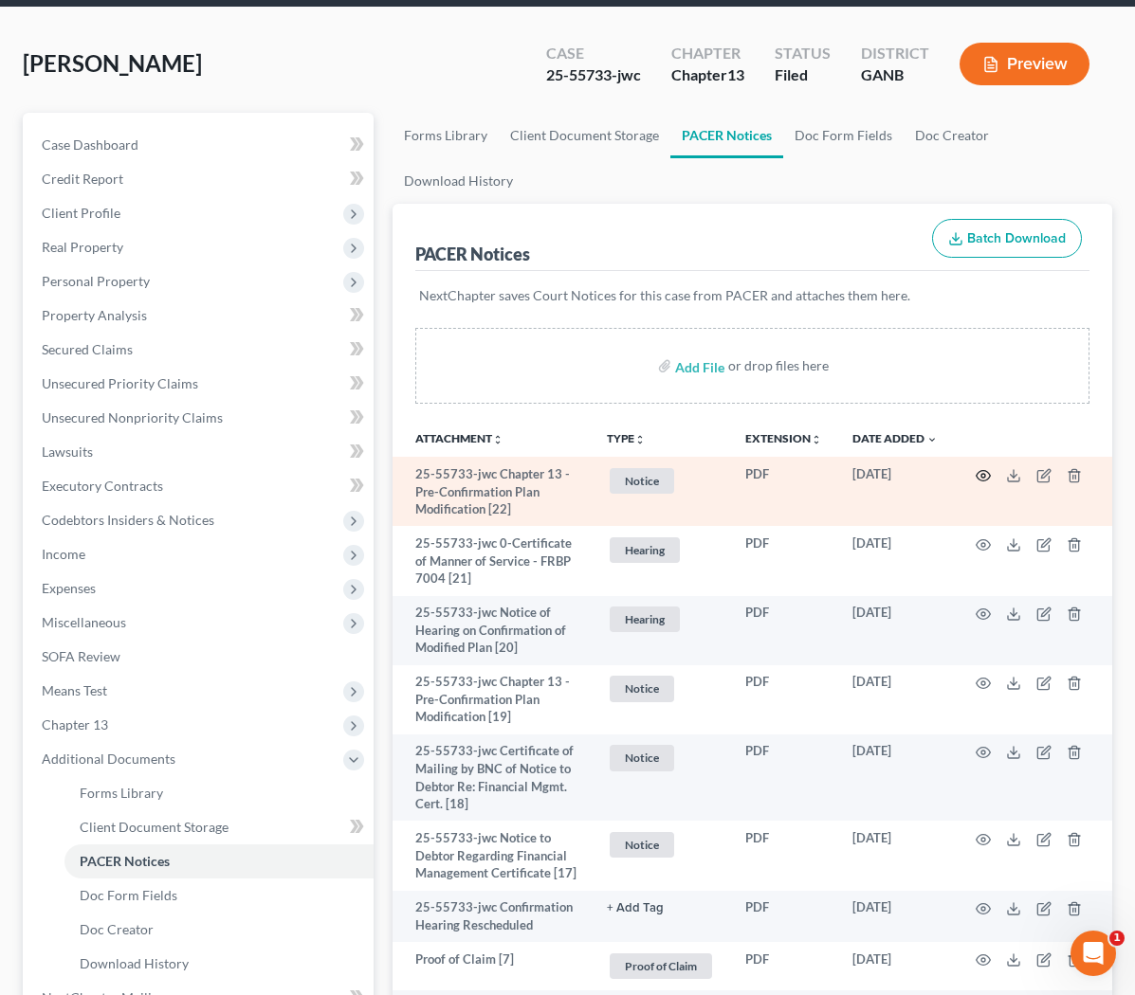
click at [639, 478] on icon "button" at bounding box center [982, 475] width 15 height 15
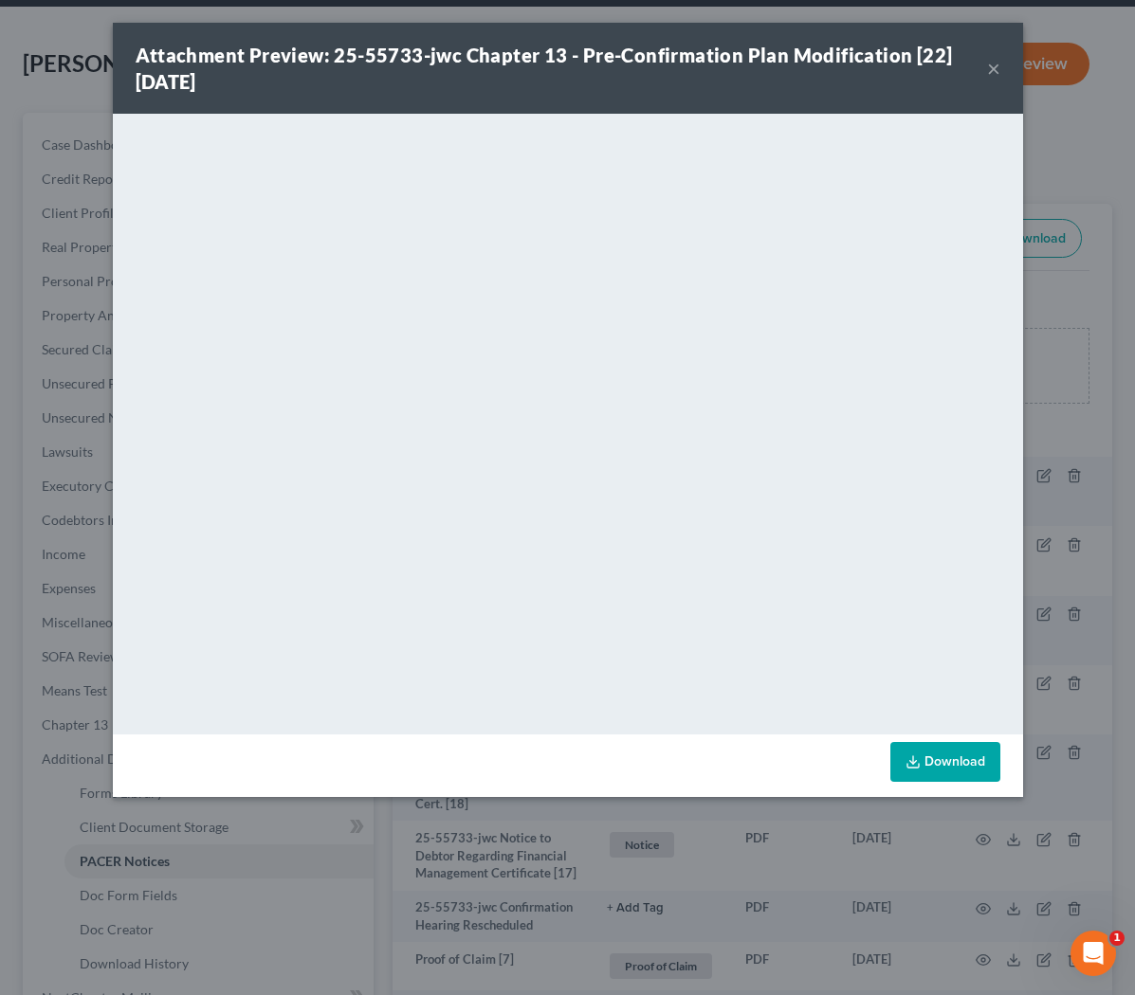
click at [639, 60] on button "×" at bounding box center [993, 68] width 13 height 23
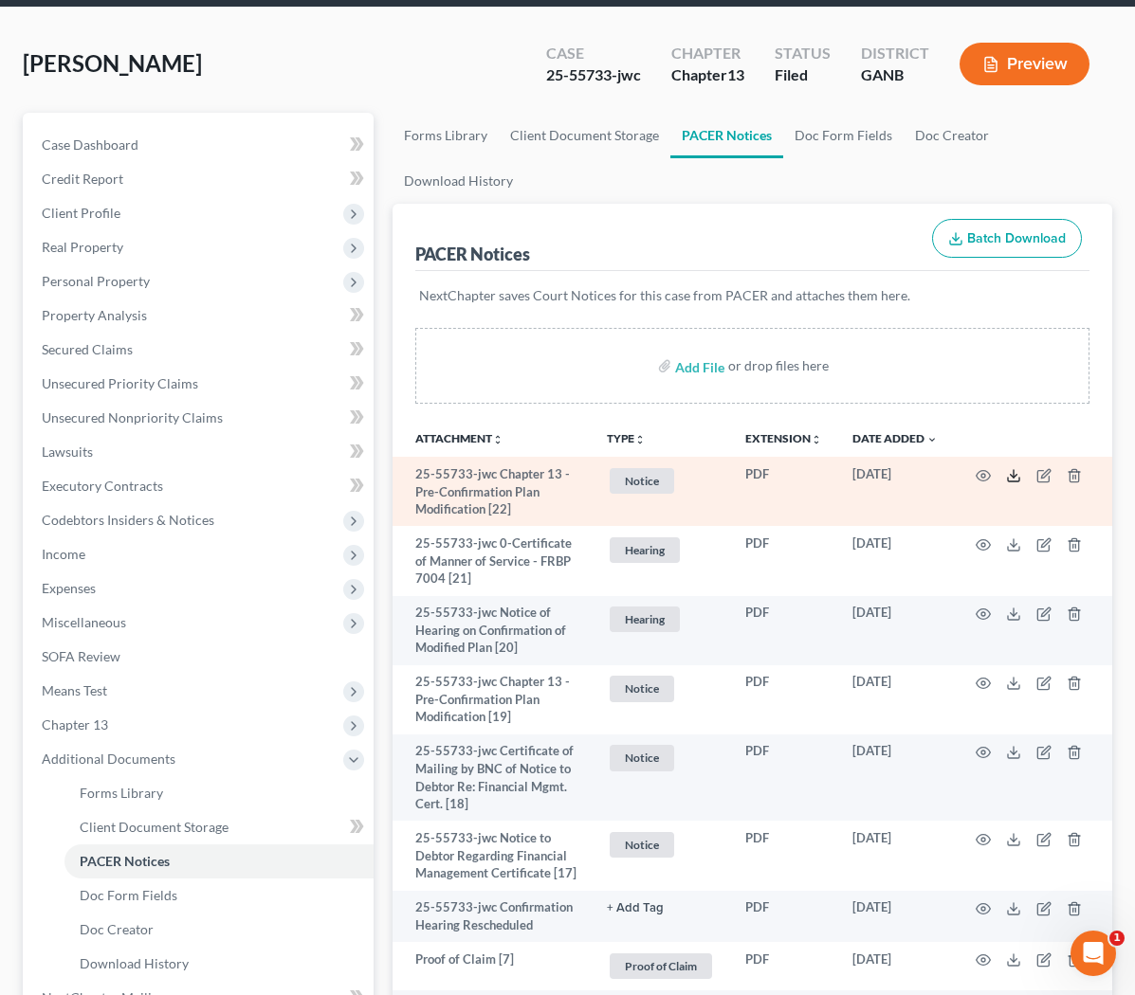
click at [639, 472] on icon at bounding box center [1013, 475] width 15 height 15
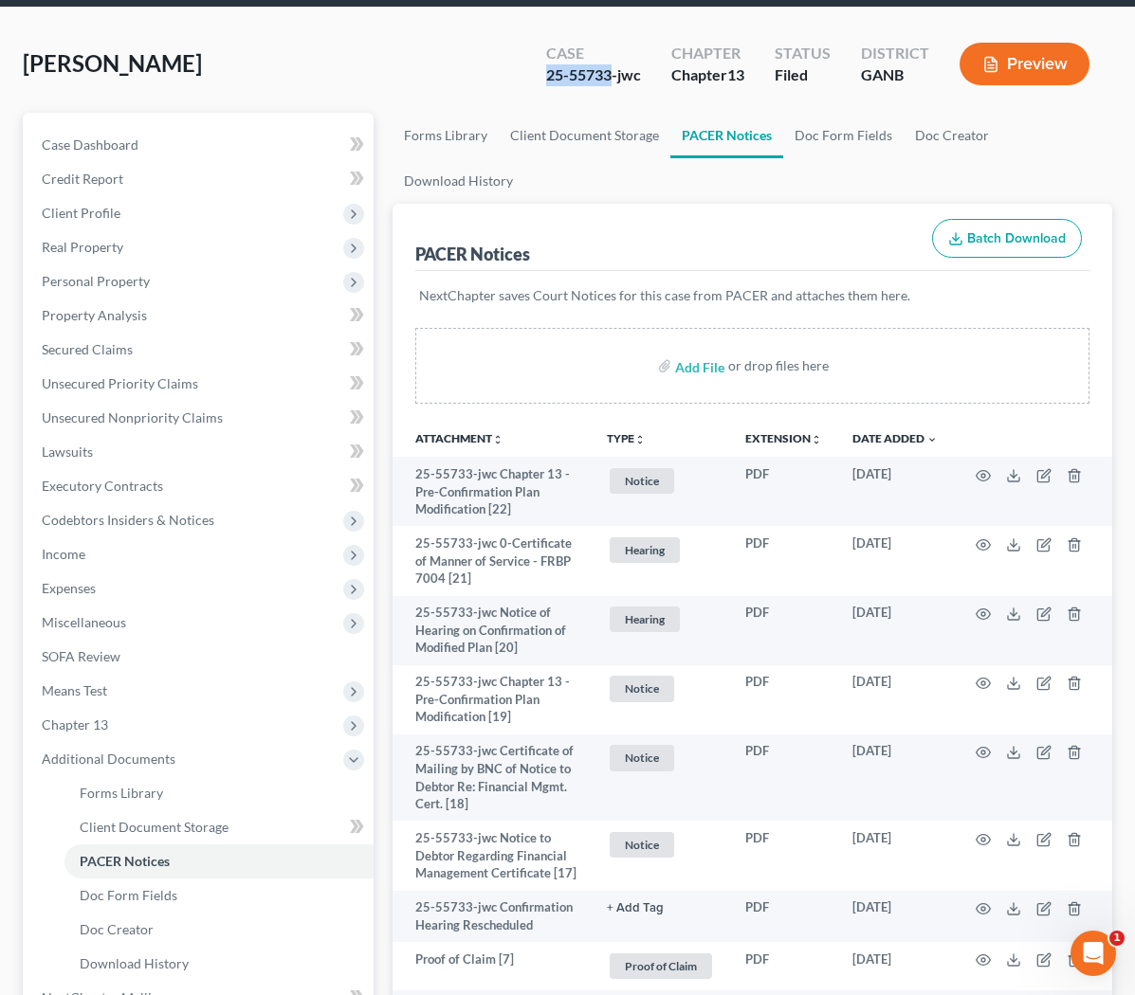
drag, startPoint x: 610, startPoint y: 77, endPoint x: 539, endPoint y: 76, distance: 71.1
click at [539, 76] on div "Case 25-55733-jwc" at bounding box center [593, 66] width 125 height 56
copy div "25-55733"
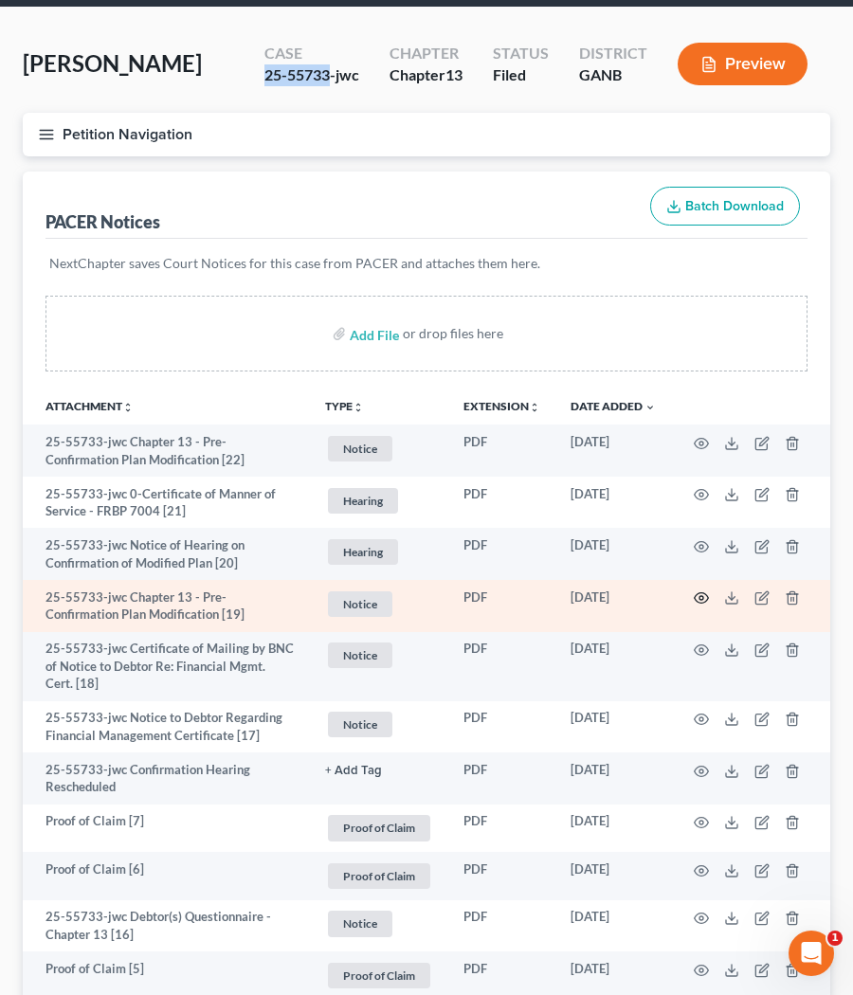
click at [639, 595] on icon "button" at bounding box center [702, 598] width 14 height 10
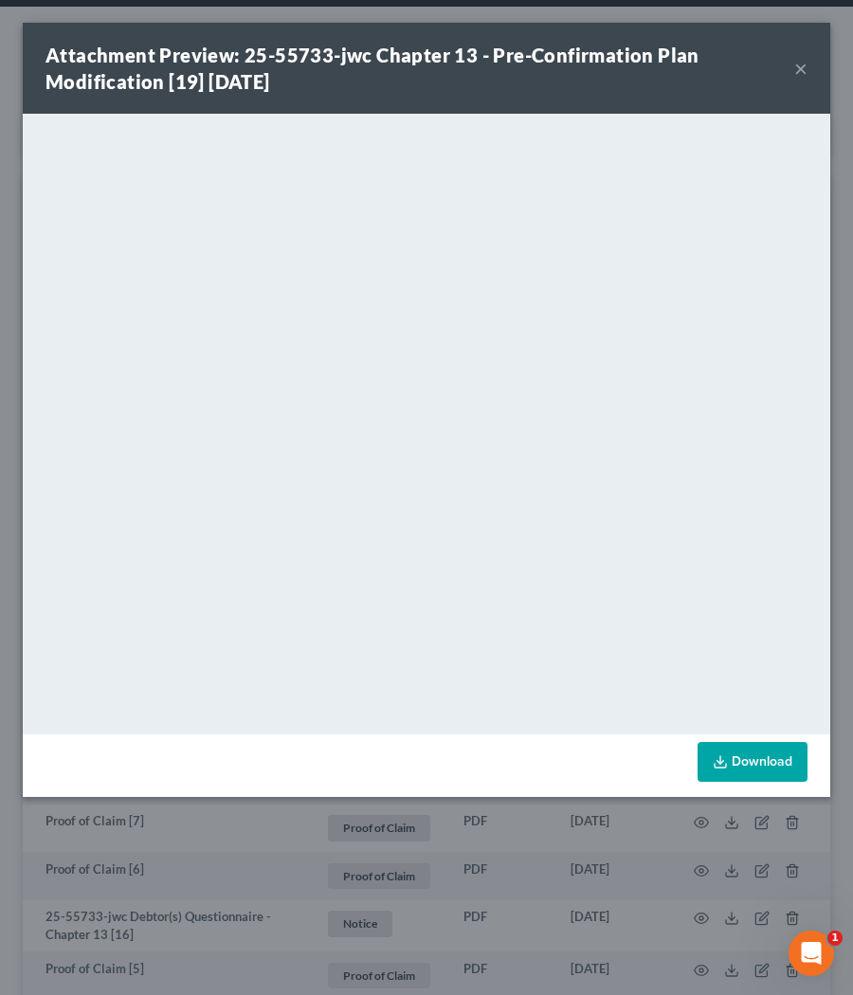
click at [639, 75] on button "×" at bounding box center [800, 68] width 13 height 23
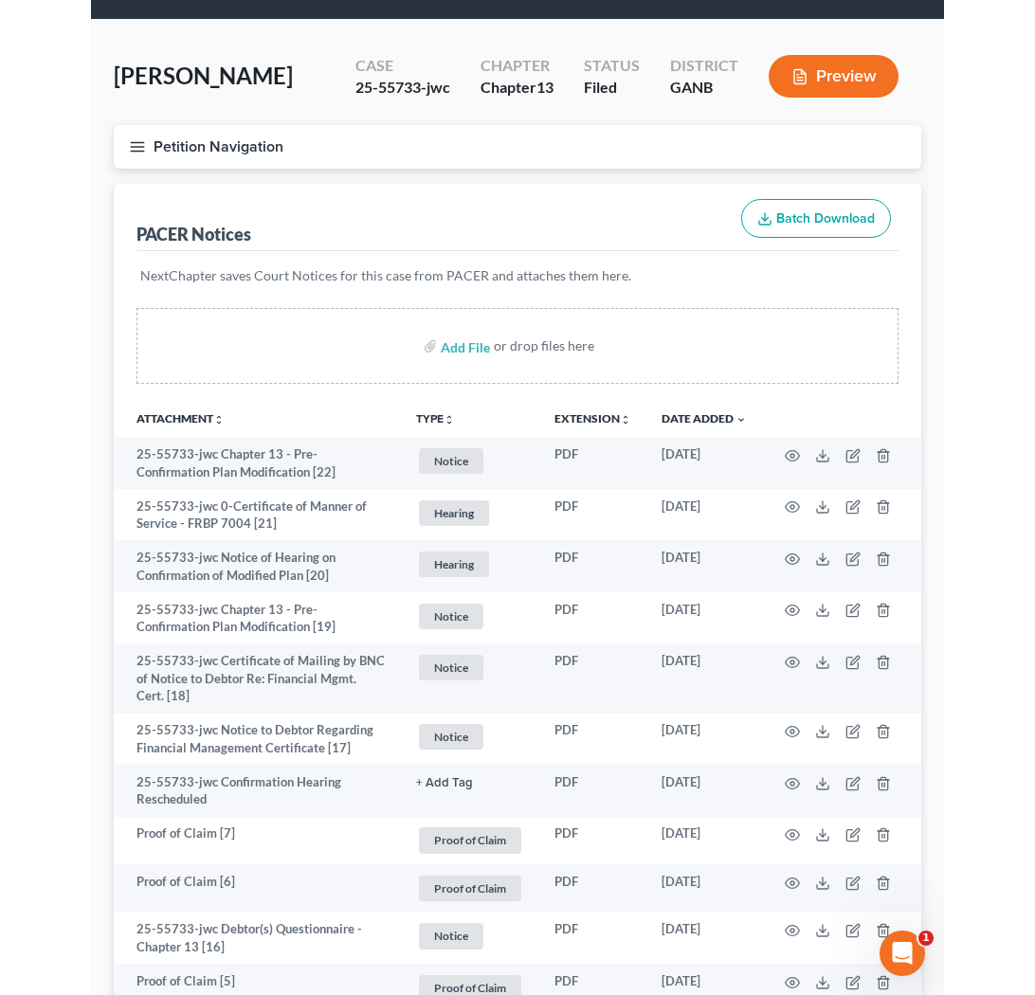
scroll to position [18, 0]
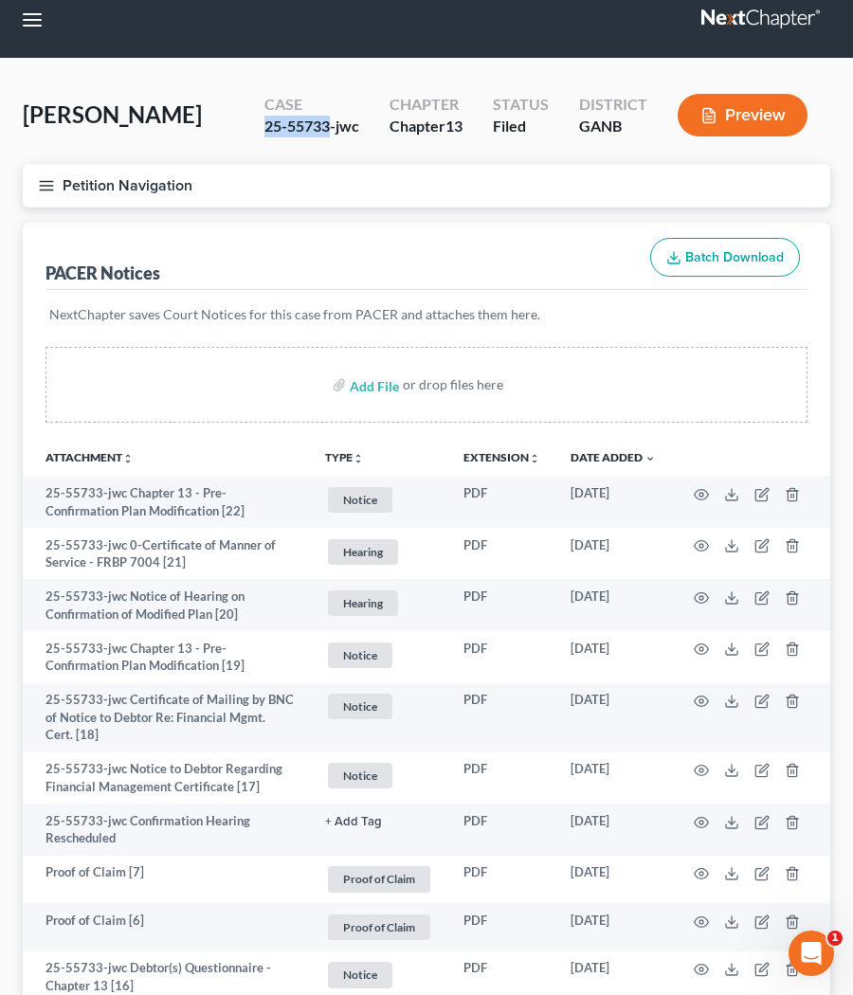
drag, startPoint x: 329, startPoint y: 124, endPoint x: 252, endPoint y: 130, distance: 77.0
click at [252, 130] on div "Case 25-55733-jwc" at bounding box center [311, 117] width 125 height 56
copy div "25-55733"
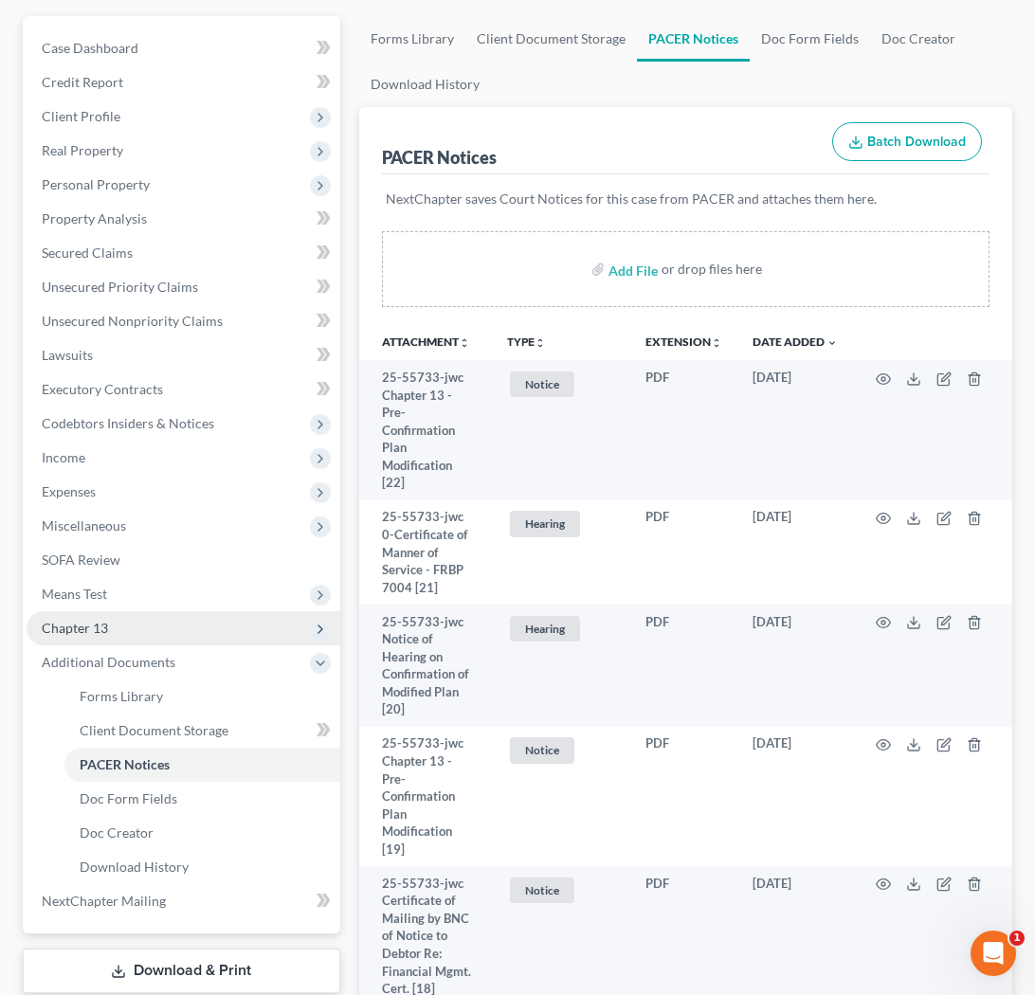
scroll to position [206, 0]
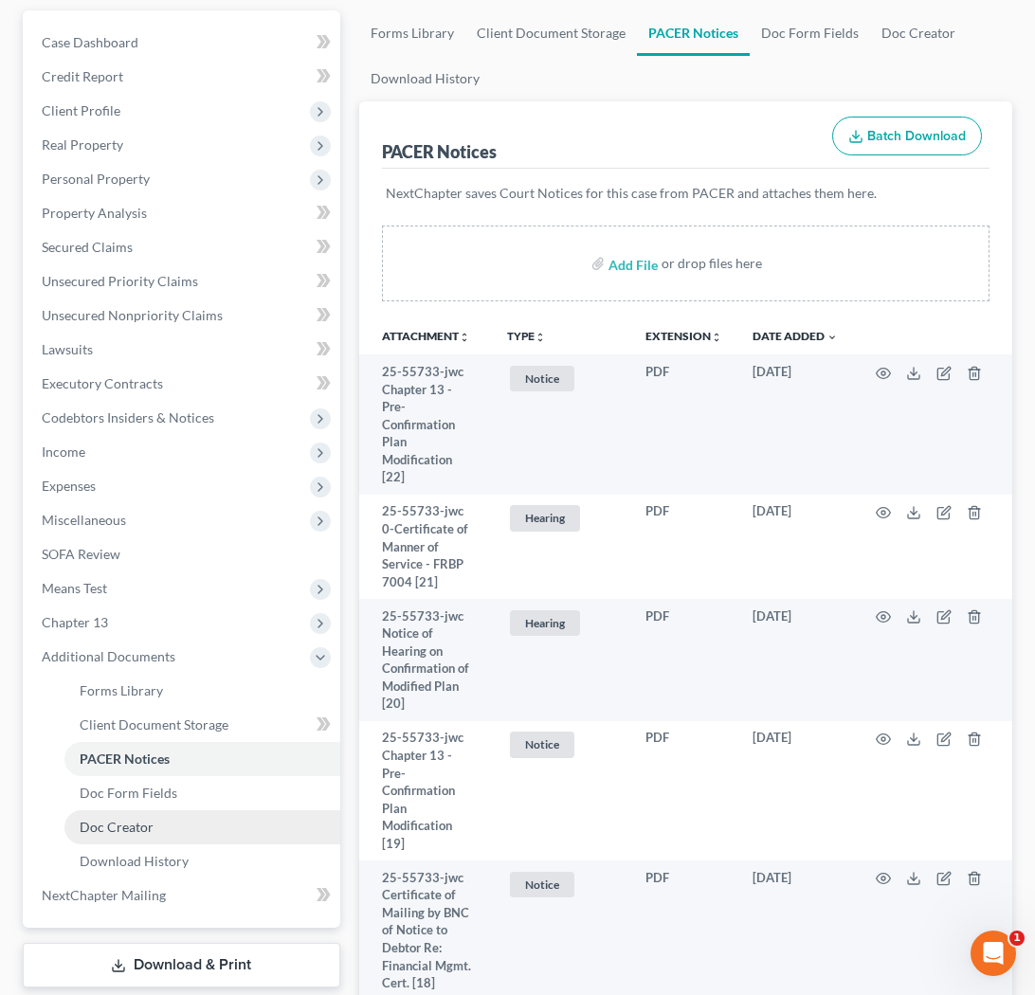
click at [136, 810] on link "Doc Creator" at bounding box center [202, 827] width 276 height 34
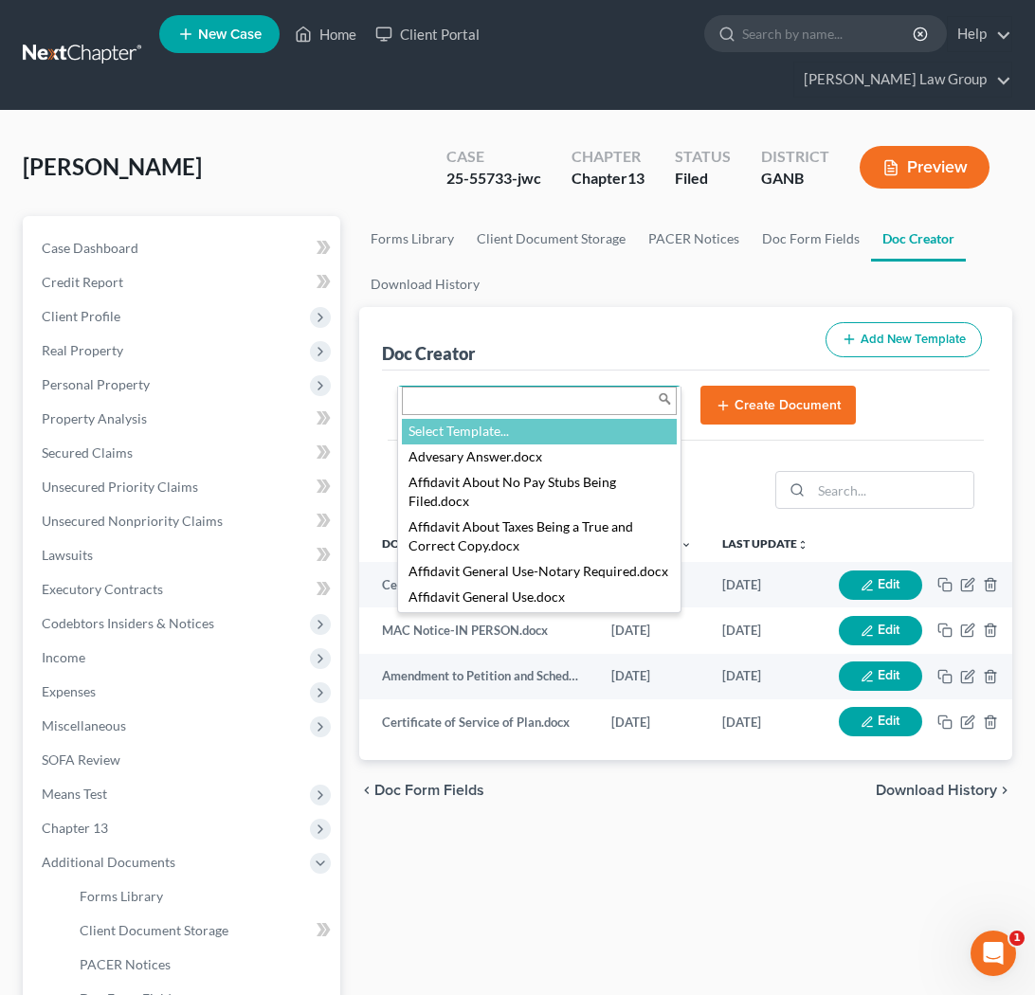
click at [639, 371] on body "Home New Case Client Portal Saedi Law Group ssudman@saedilawgroup.com My Accoun…" at bounding box center [517, 657] width 1035 height 1315
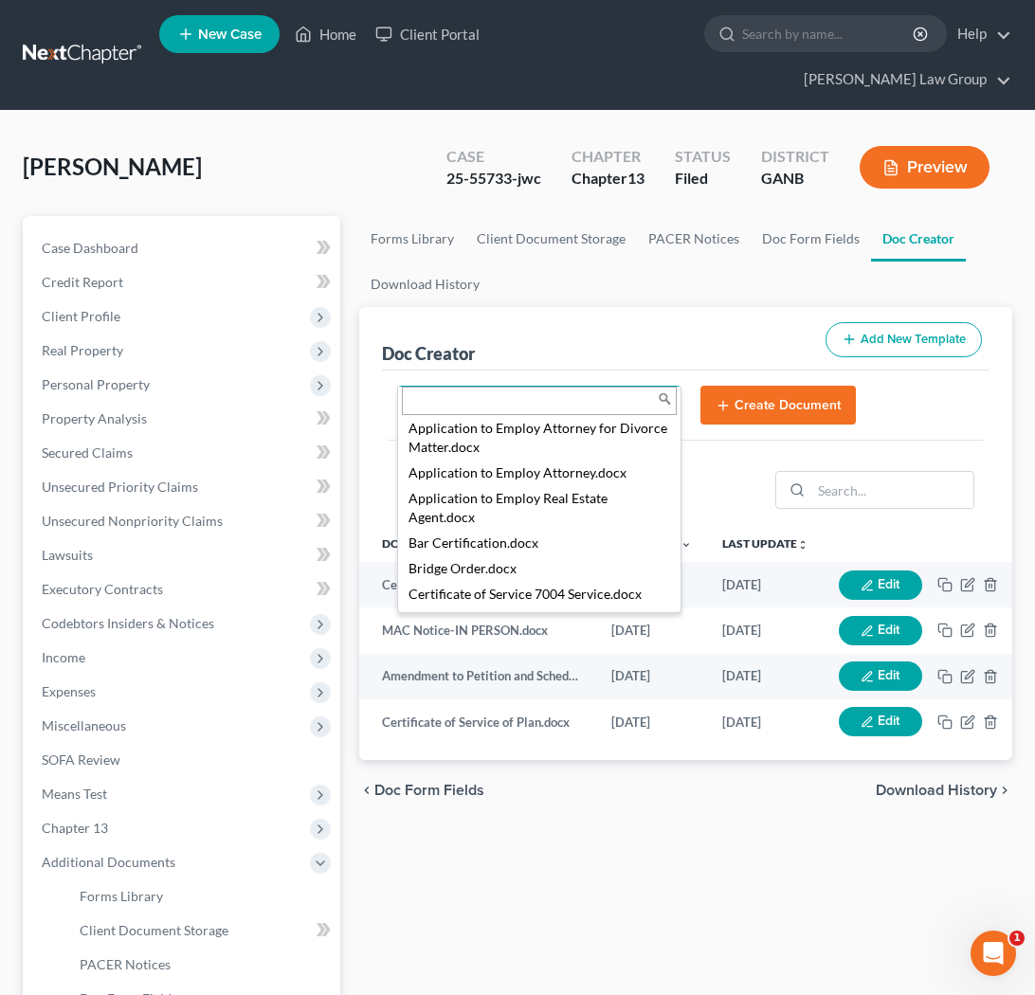
scroll to position [427, 0]
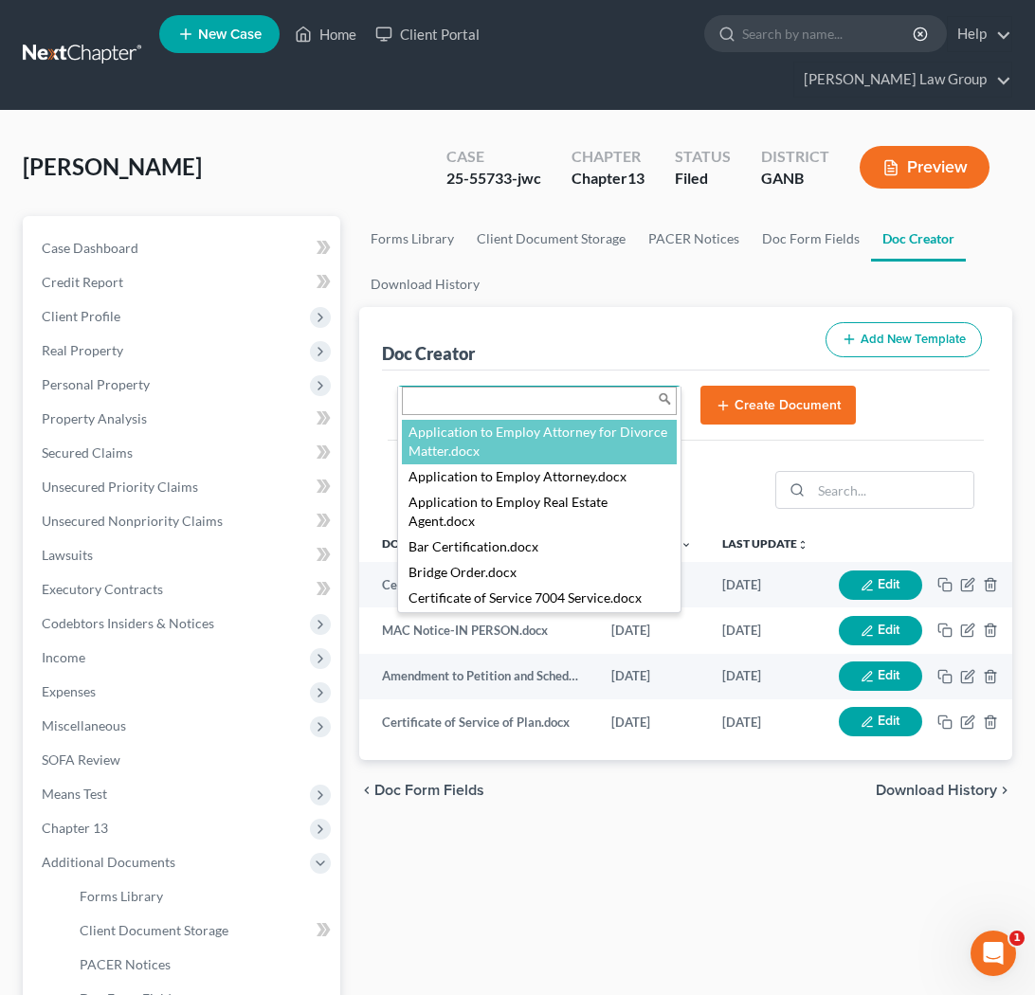
click at [573, 356] on body "Home New Case Client Portal Saedi Law Group ssudman@saedilawgroup.com My Accoun…" at bounding box center [517, 657] width 1035 height 1315
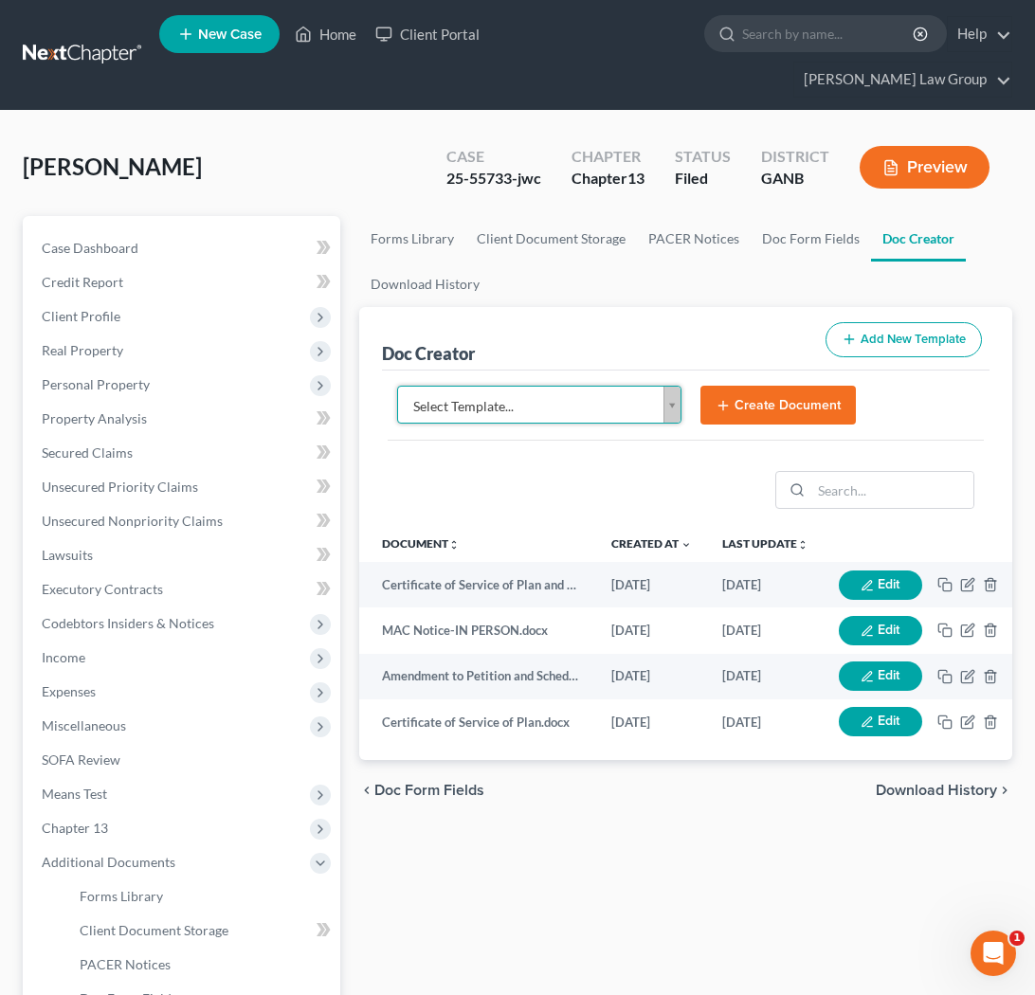
click at [554, 374] on body "Home New Case Client Portal Saedi Law Group ssudman@saedilawgroup.com My Accoun…" at bounding box center [517, 657] width 1035 height 1315
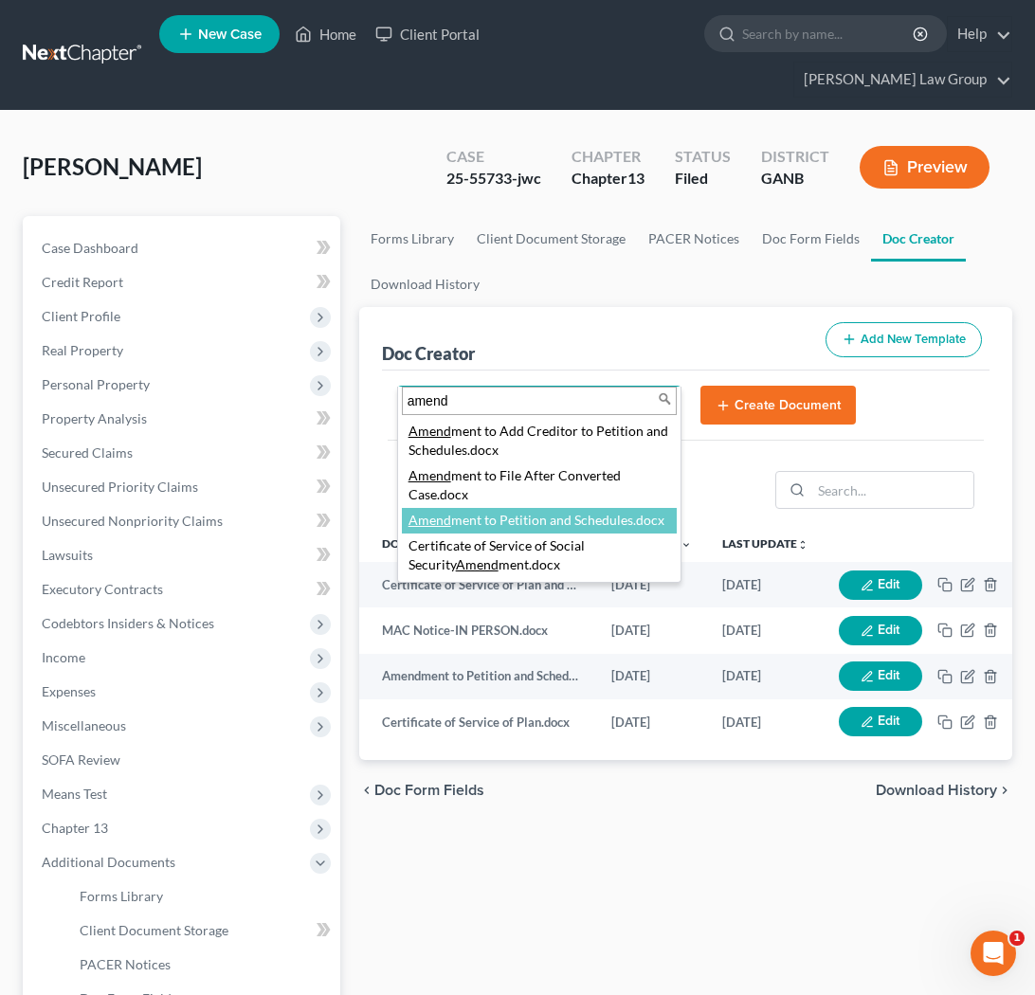
type input "amend"
select select "110999"
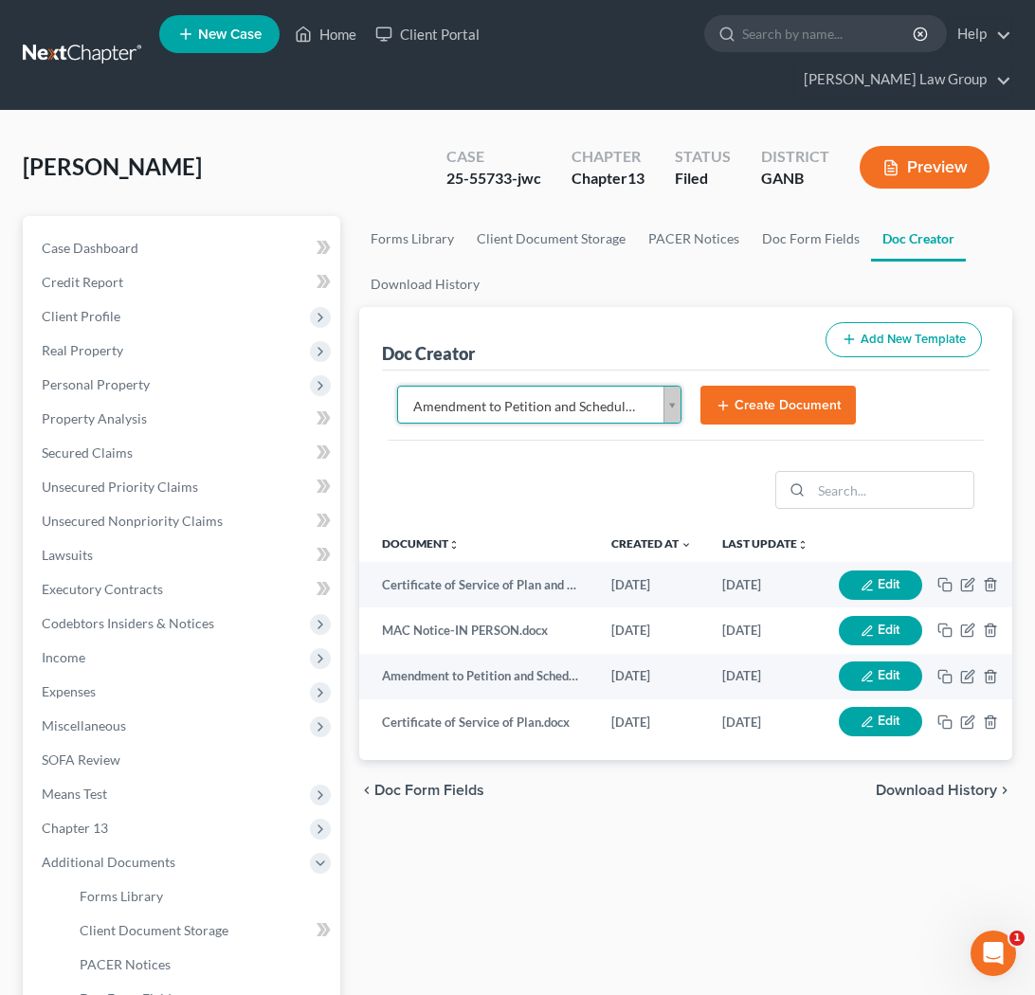
click at [639, 386] on button "Create Document" at bounding box center [777, 406] width 155 height 40
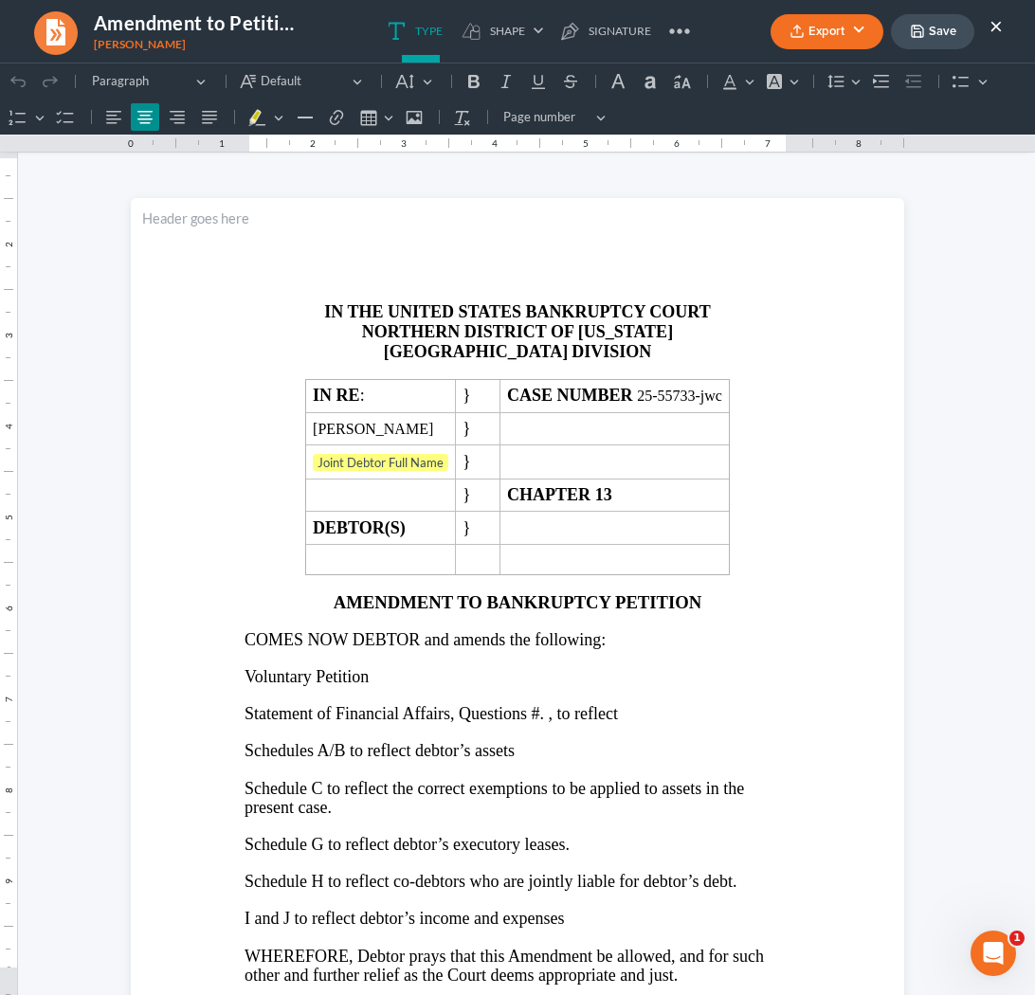
scroll to position [0, 0]
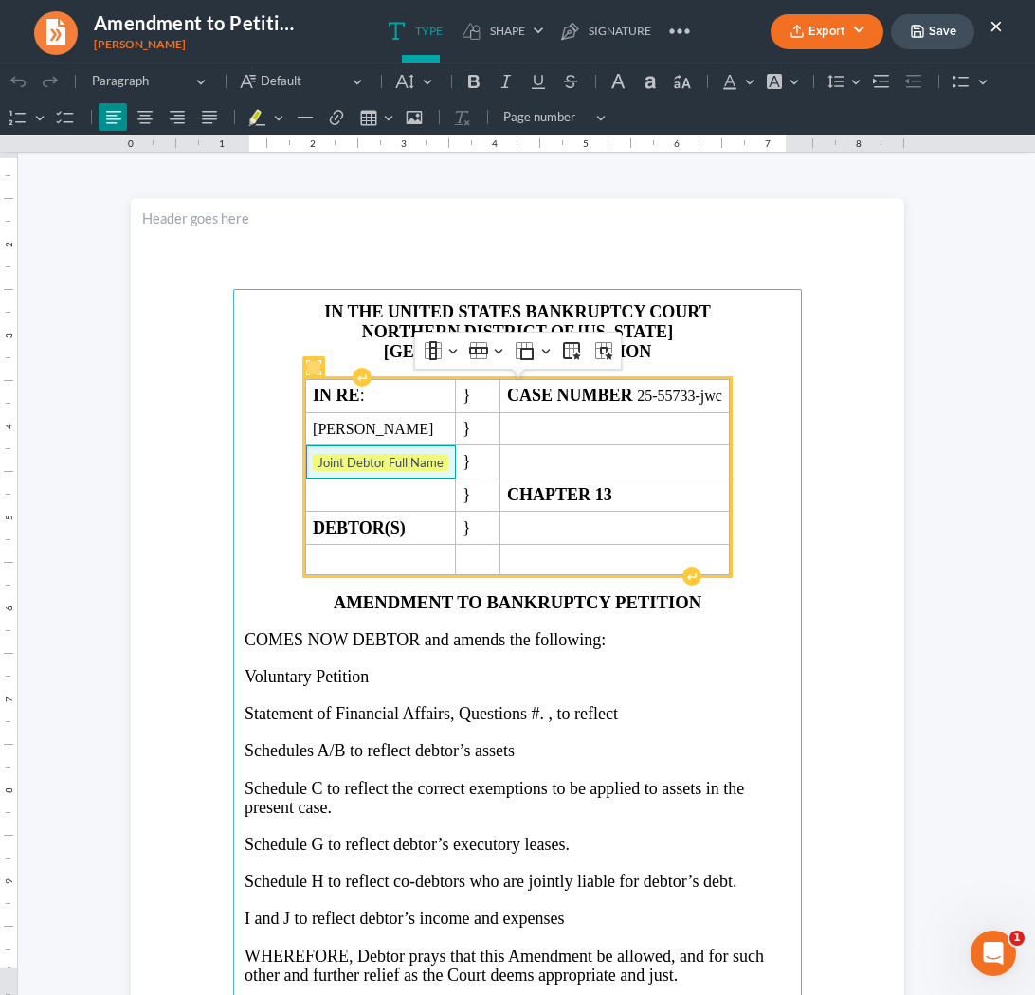
click at [443, 471] on span "Joint Debtor Full Name ⁠⁠⁠⁠⁠⁠⁠" at bounding box center [381, 463] width 136 height 19
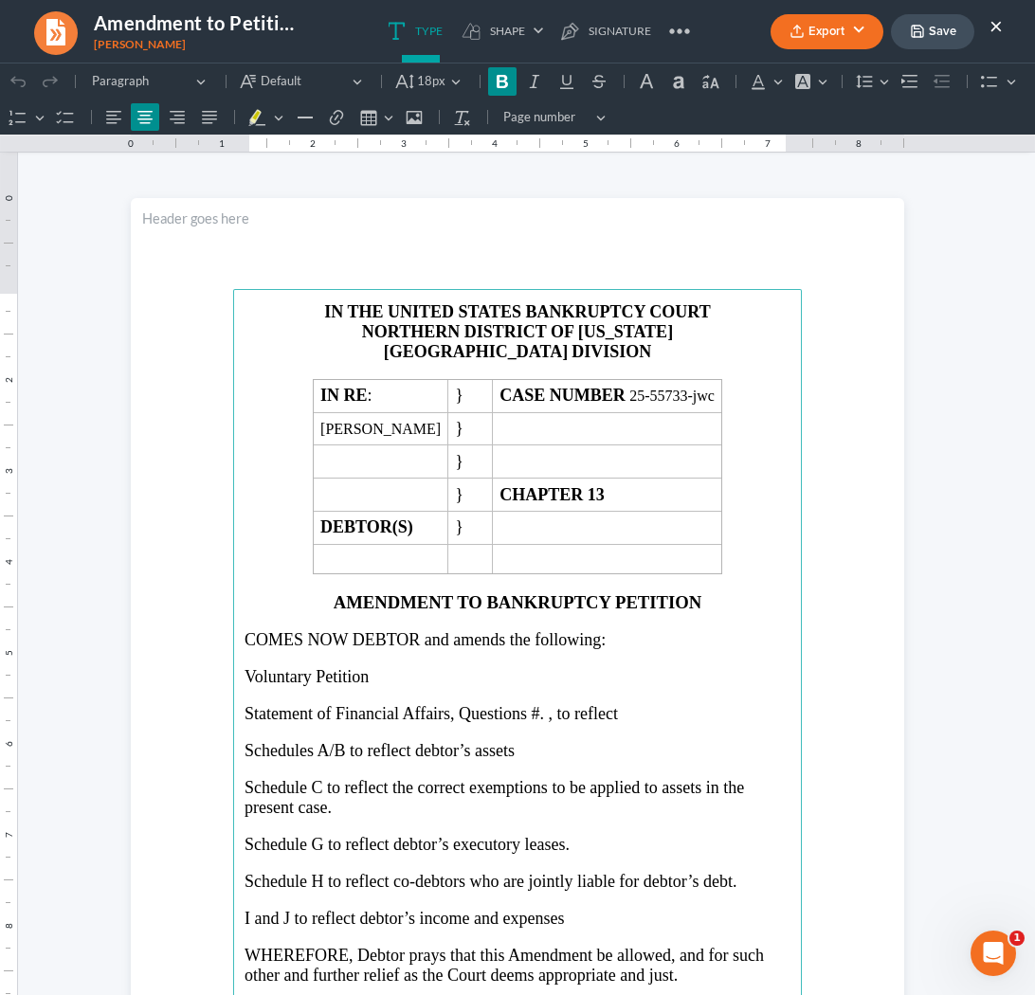
click at [639, 347] on p "ATLANTA DIVISION" at bounding box center [518, 352] width 546 height 20
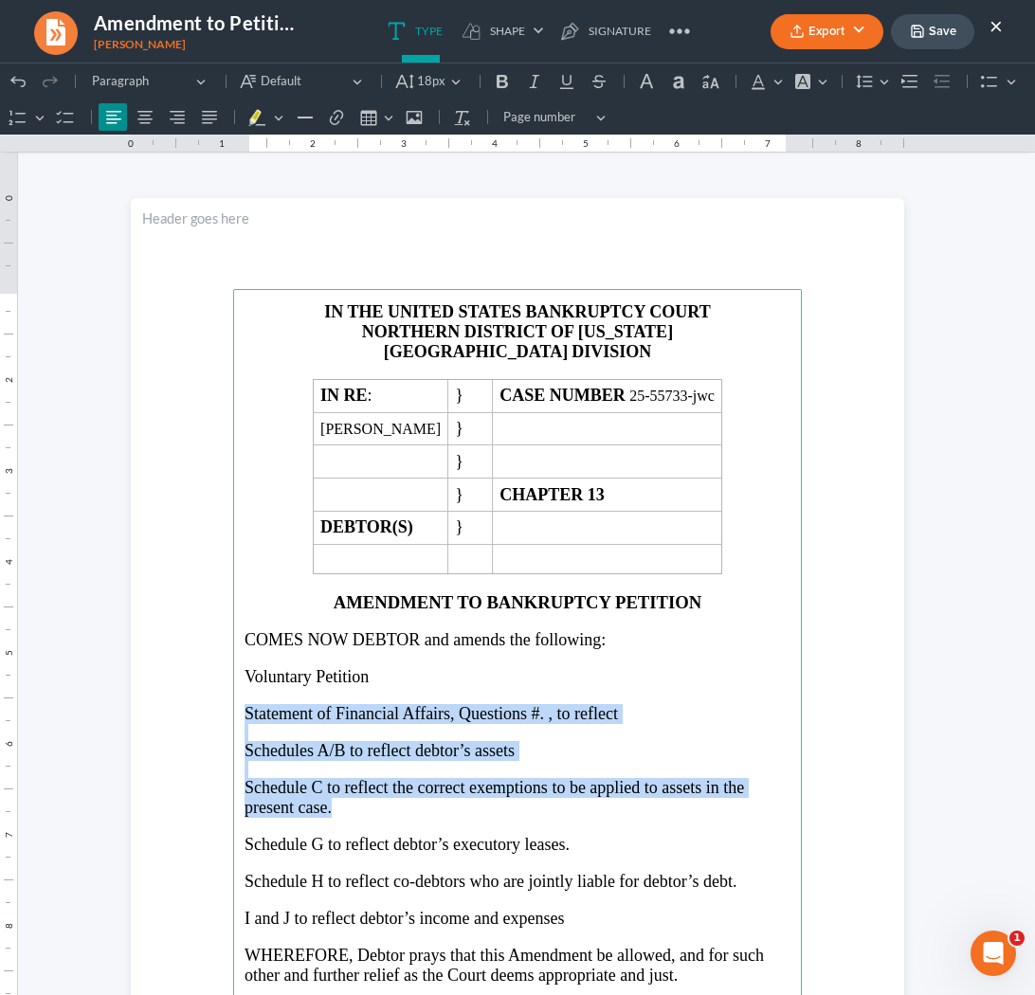
drag, startPoint x: 246, startPoint y: 719, endPoint x: 366, endPoint y: 802, distance: 145.1
click at [366, 802] on main "IN THE UNITED STATES BANKRUPTCY COURT NORTHERN DISTRICT OF GEORGIA ATLANTA DIVI…" at bounding box center [517, 698] width 569 height 819
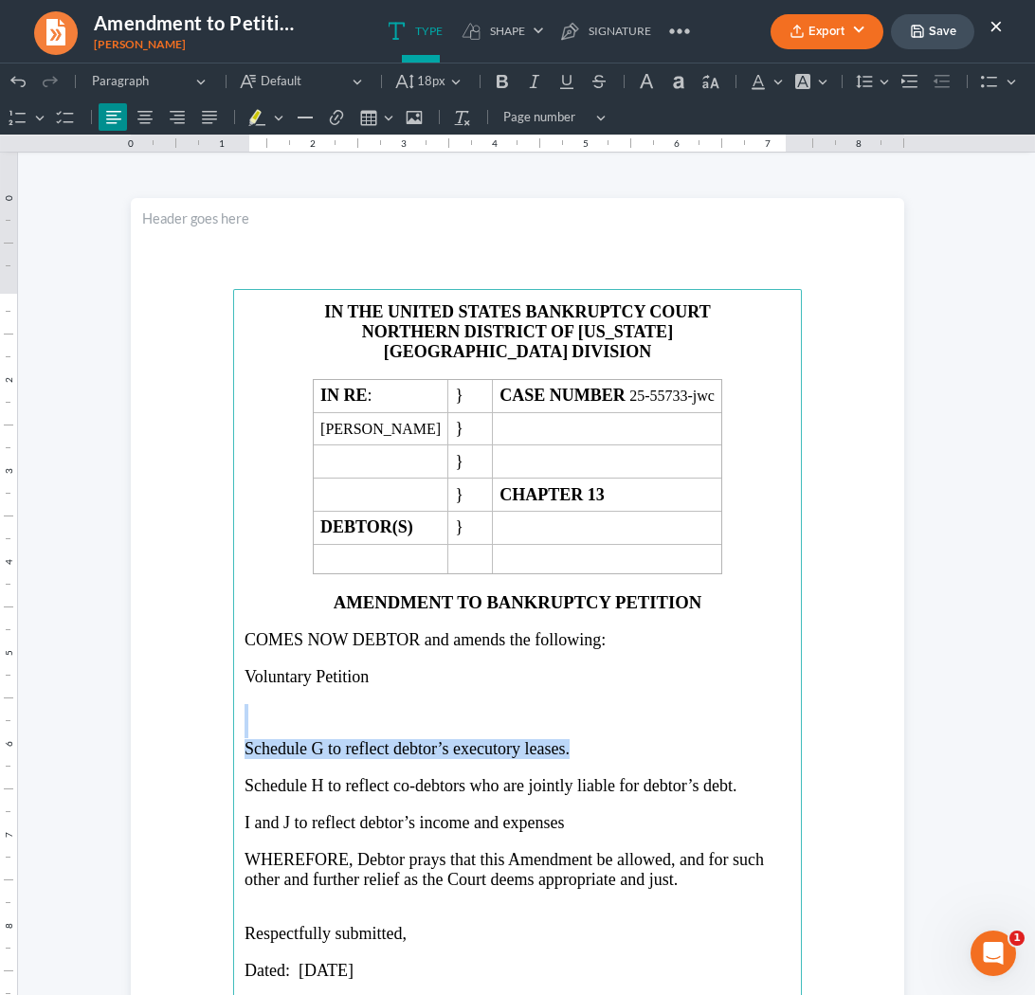
drag, startPoint x: 25, startPoint y: 684, endPoint x: 246, endPoint y: 711, distance: 223.4
click at [246, 711] on main "IN THE UNITED STATES BANKRUPTCY COURT NORTHERN DISTRICT OF GEORGIA ATLANTA DIVI…" at bounding box center [517, 698] width 569 height 819
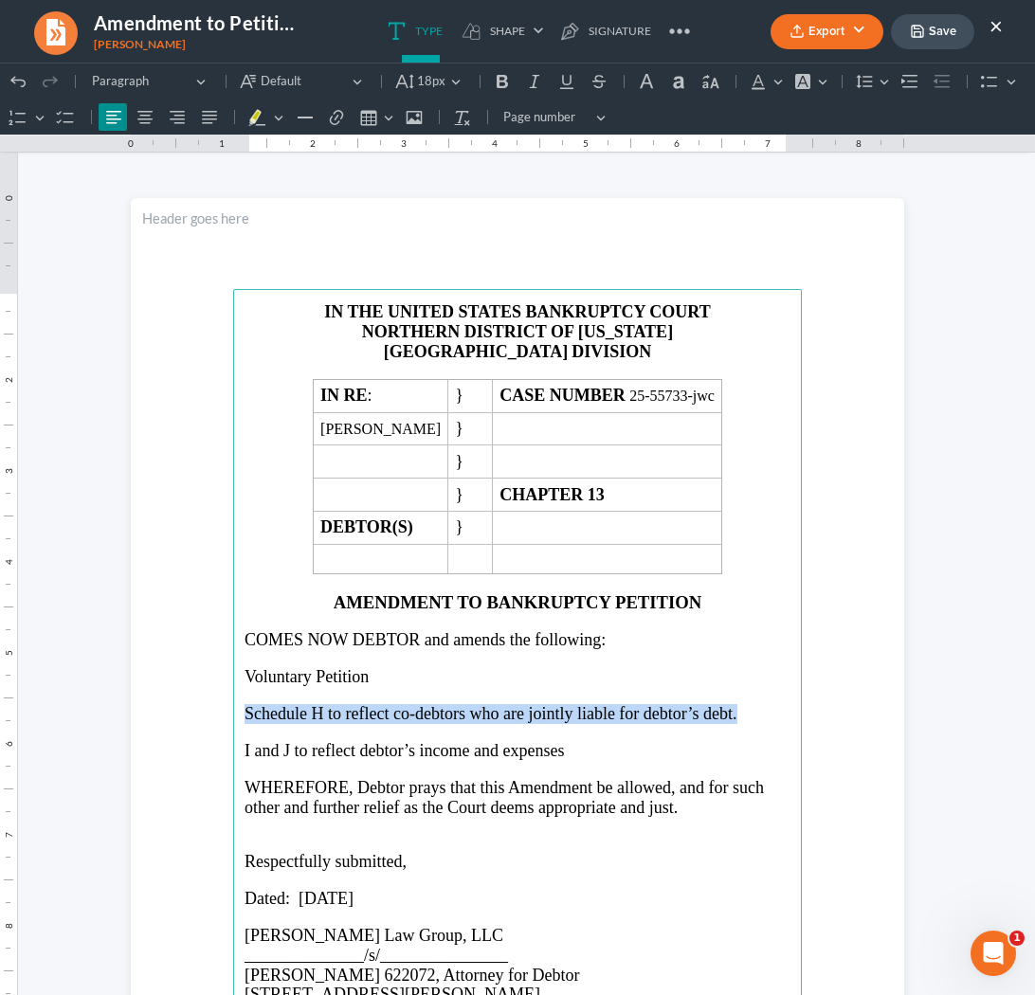
drag, startPoint x: 744, startPoint y: 717, endPoint x: 238, endPoint y: 715, distance: 506.1
click at [235, 718] on main "IN THE UNITED STATES BANKRUPTCY COURT NORTHERN DISTRICT OF GEORGIA ATLANTA DIVI…" at bounding box center [517, 698] width 569 height 819
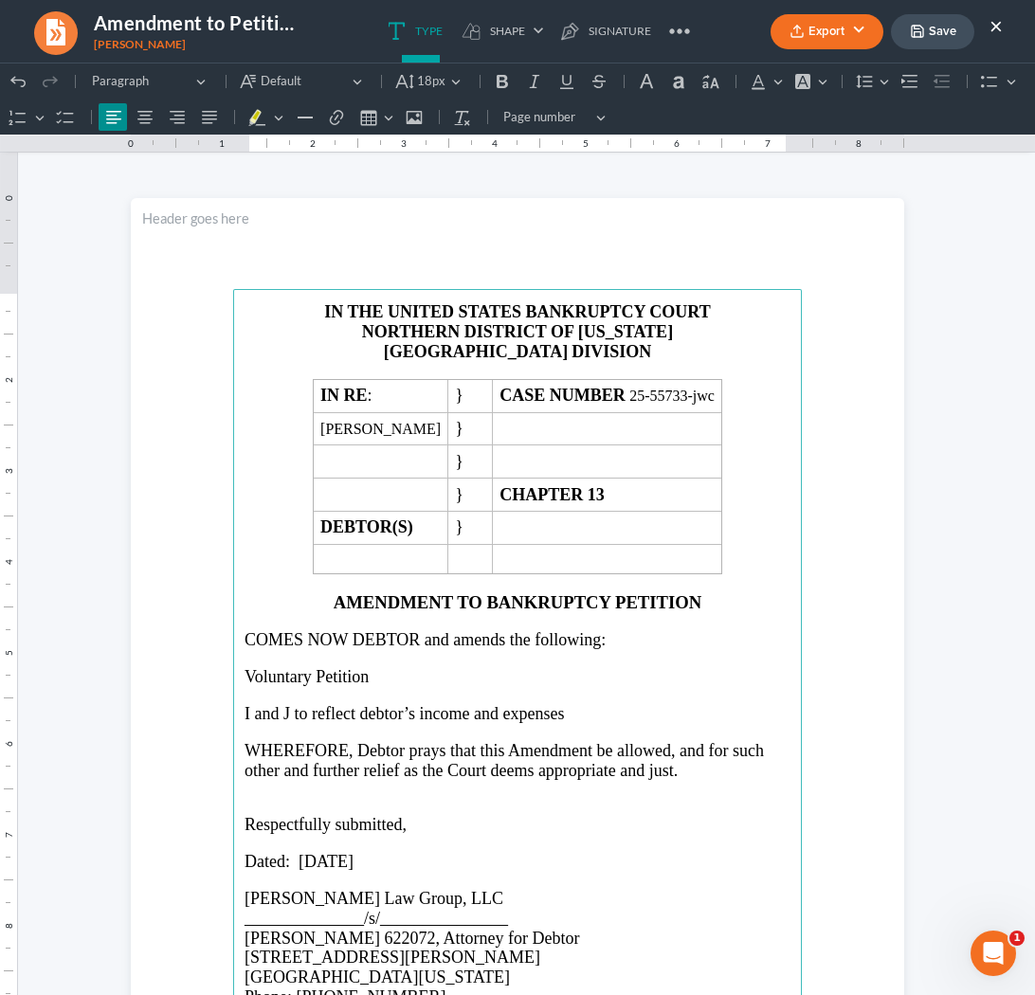
click at [589, 716] on p "I and J to reflect debtor’s income and expenses" at bounding box center [518, 714] width 546 height 20
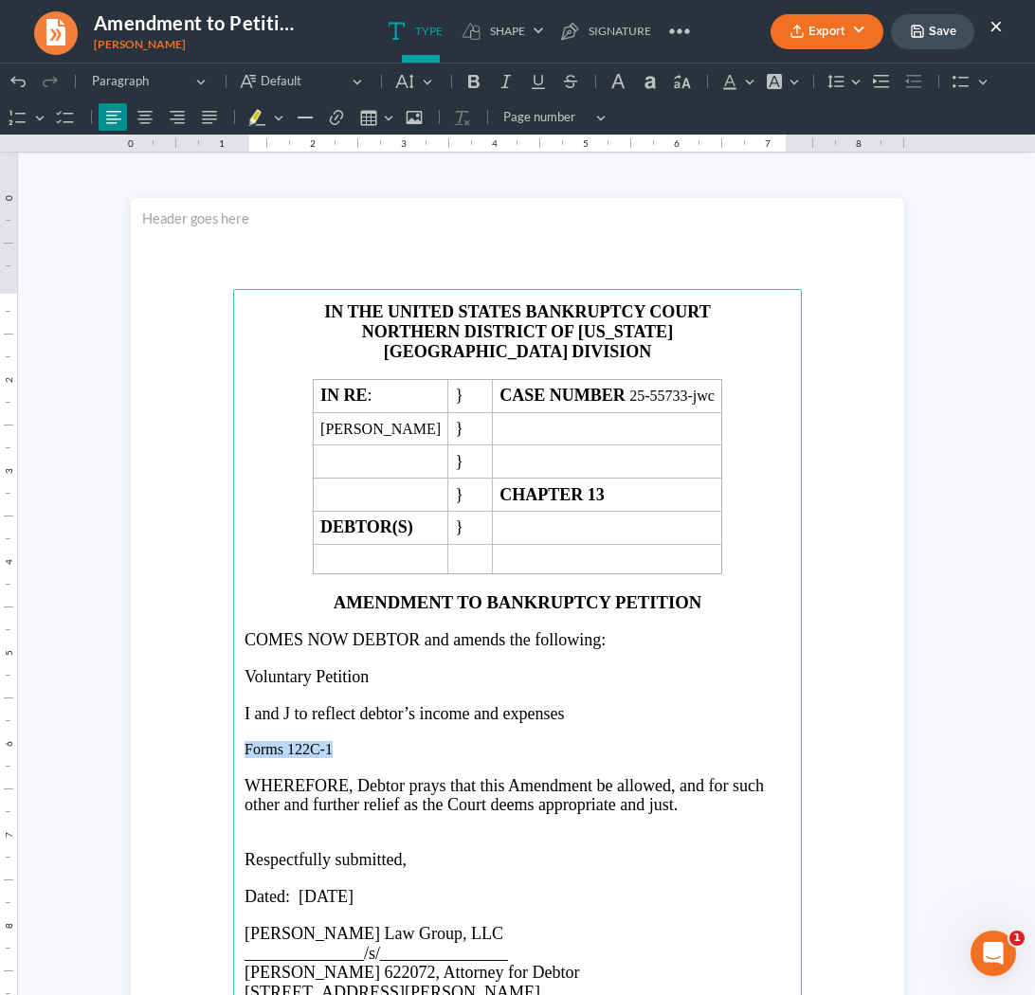
drag, startPoint x: 346, startPoint y: 761, endPoint x: 233, endPoint y: 754, distance: 113.0
click at [233, 753] on main "IN THE UNITED STATES BANKRUPTCY COURT NORTHERN DISTRICT OF GEORGIA ATLANTA DIVI…" at bounding box center [517, 698] width 569 height 819
click at [433, 80] on button "Default" at bounding box center [415, 81] width 50 height 28
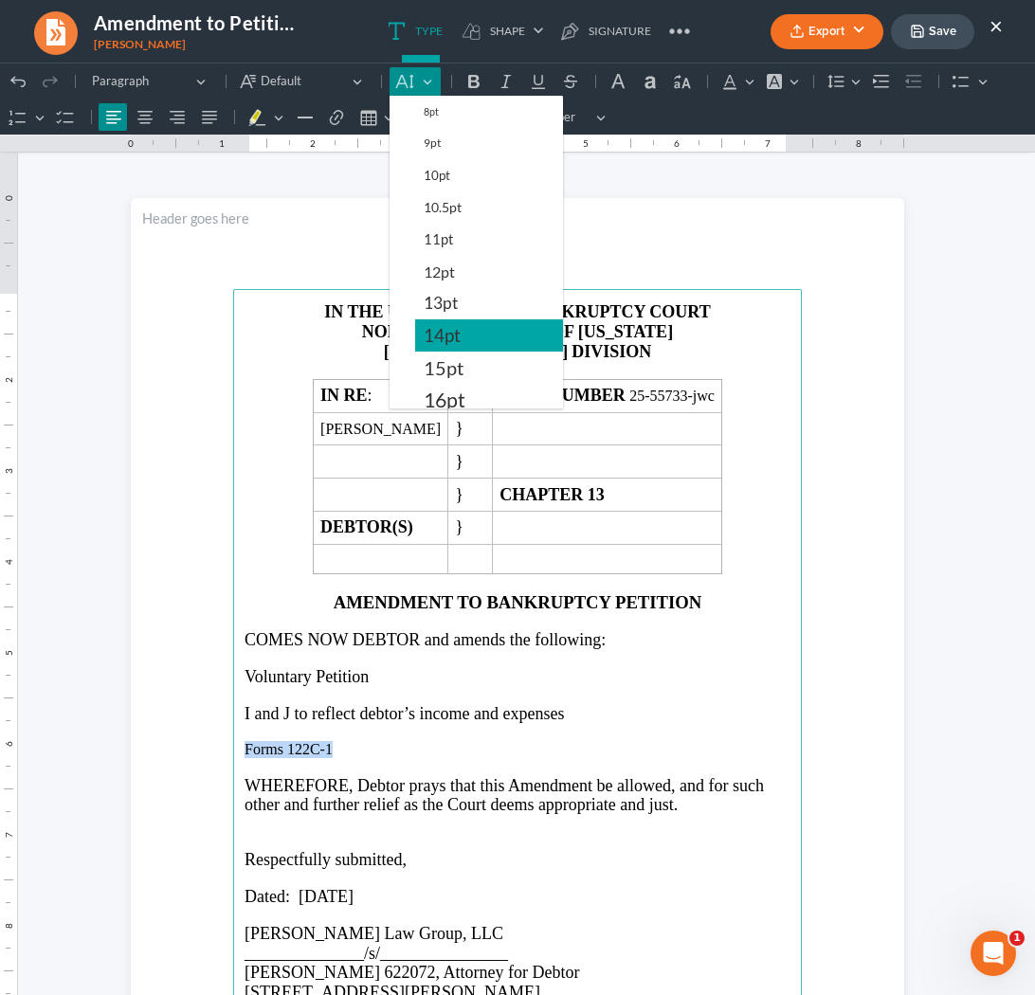
click at [437, 329] on span "14pt" at bounding box center [442, 335] width 37 height 23
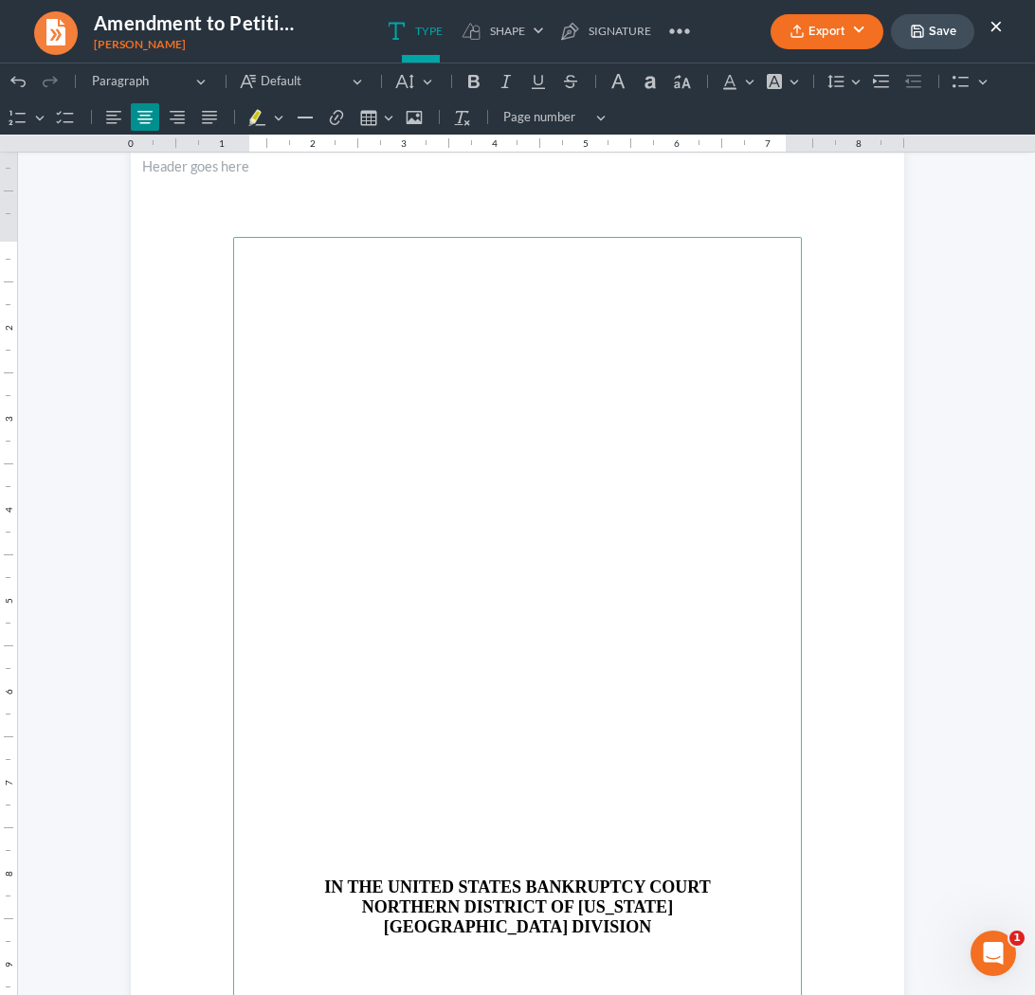
scroll to position [1116, 0]
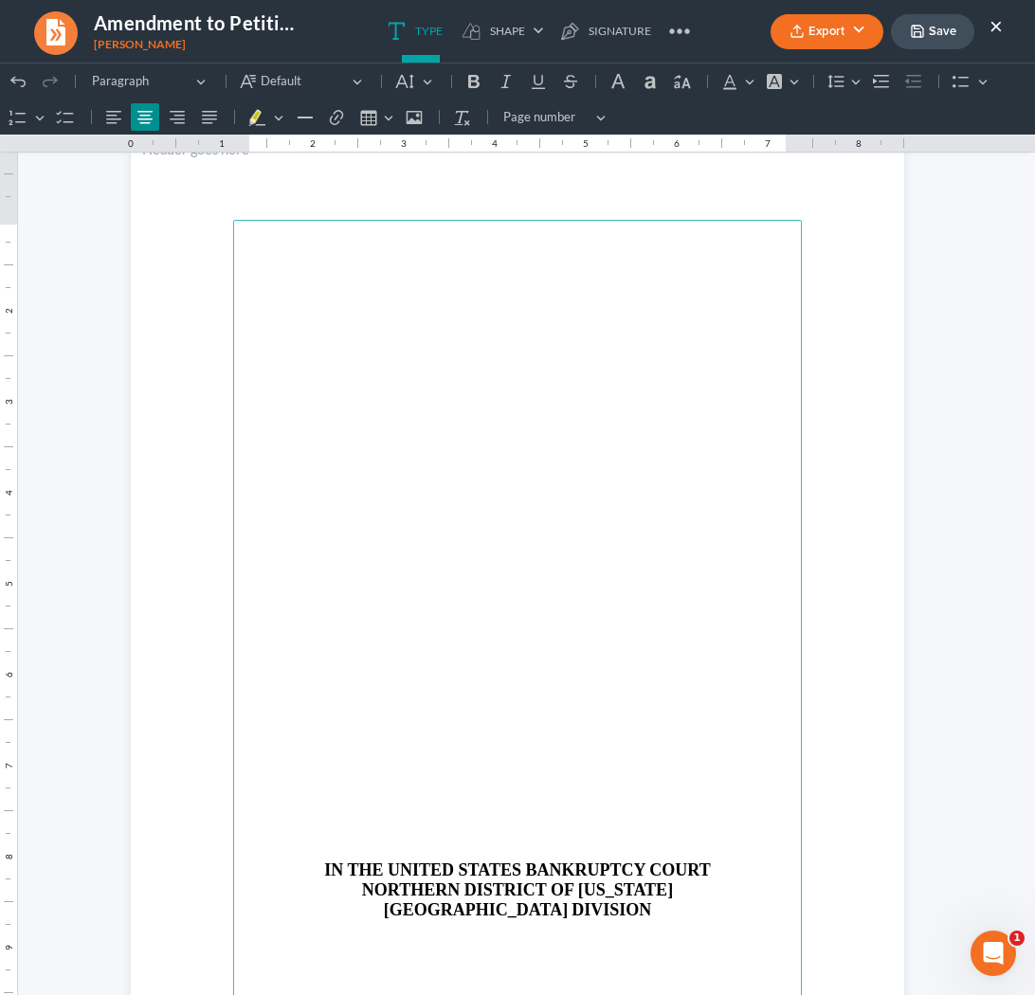
click at [485, 832] on p "Rich Text Editor, page-1-main" at bounding box center [518, 834] width 546 height 17
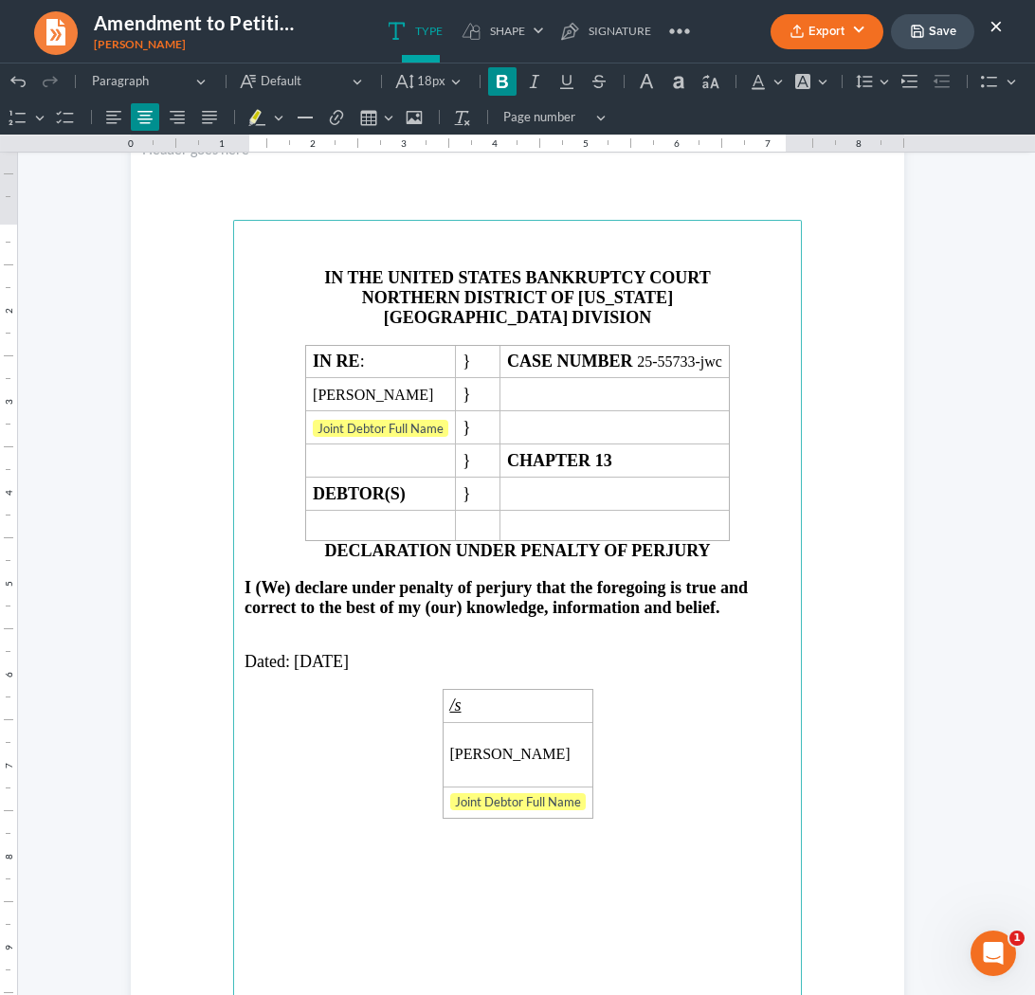
click at [625, 323] on p "ATLANTA DIVISION" at bounding box center [518, 318] width 546 height 20
click at [326, 553] on strong "DECLARATION UNDER PENALTY OF PERJURY" at bounding box center [517, 550] width 386 height 19
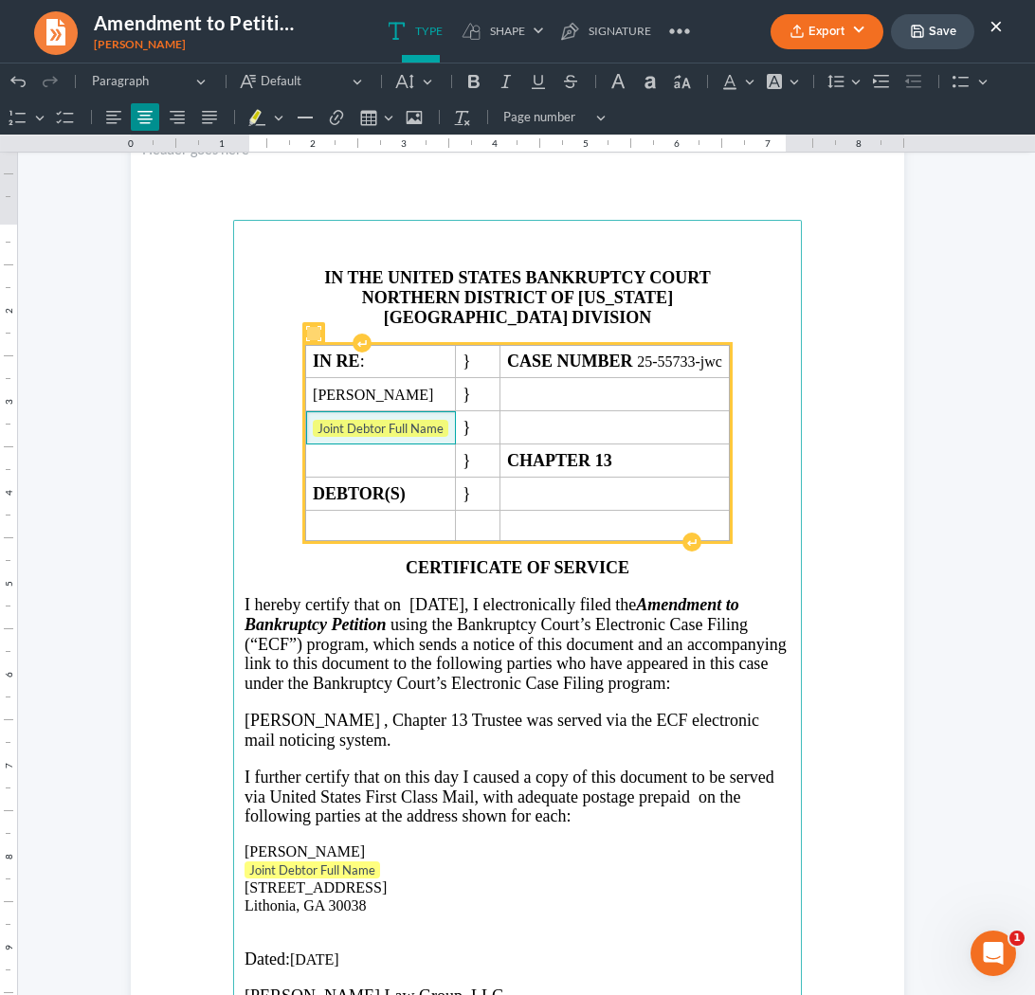
click at [417, 436] on span "Joint Debtor Full Name" at bounding box center [381, 429] width 136 height 19
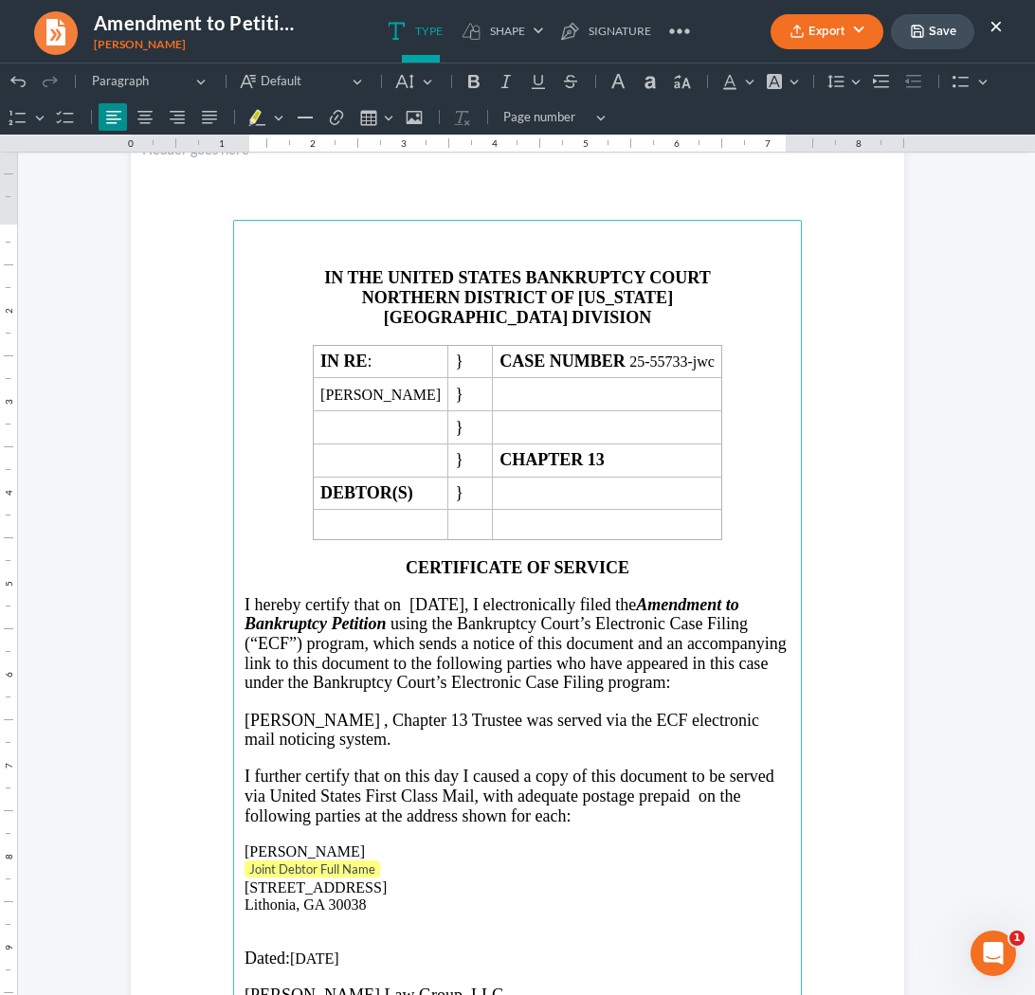
click at [408, 873] on p "Joint Debtor Full Name ⁠⁠⁠⁠⁠⁠⁠" at bounding box center [518, 870] width 546 height 19
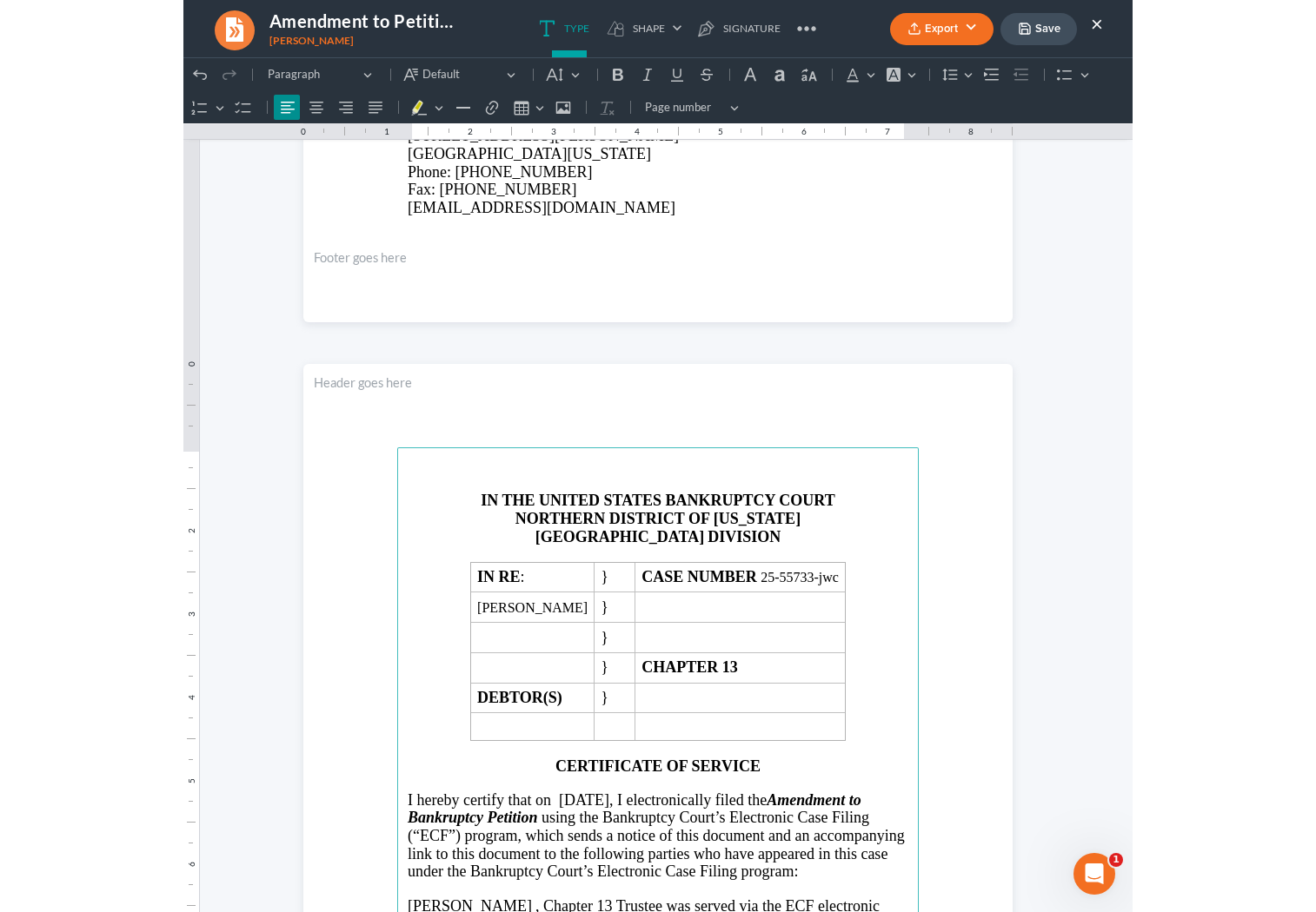
scroll to position [0, 0]
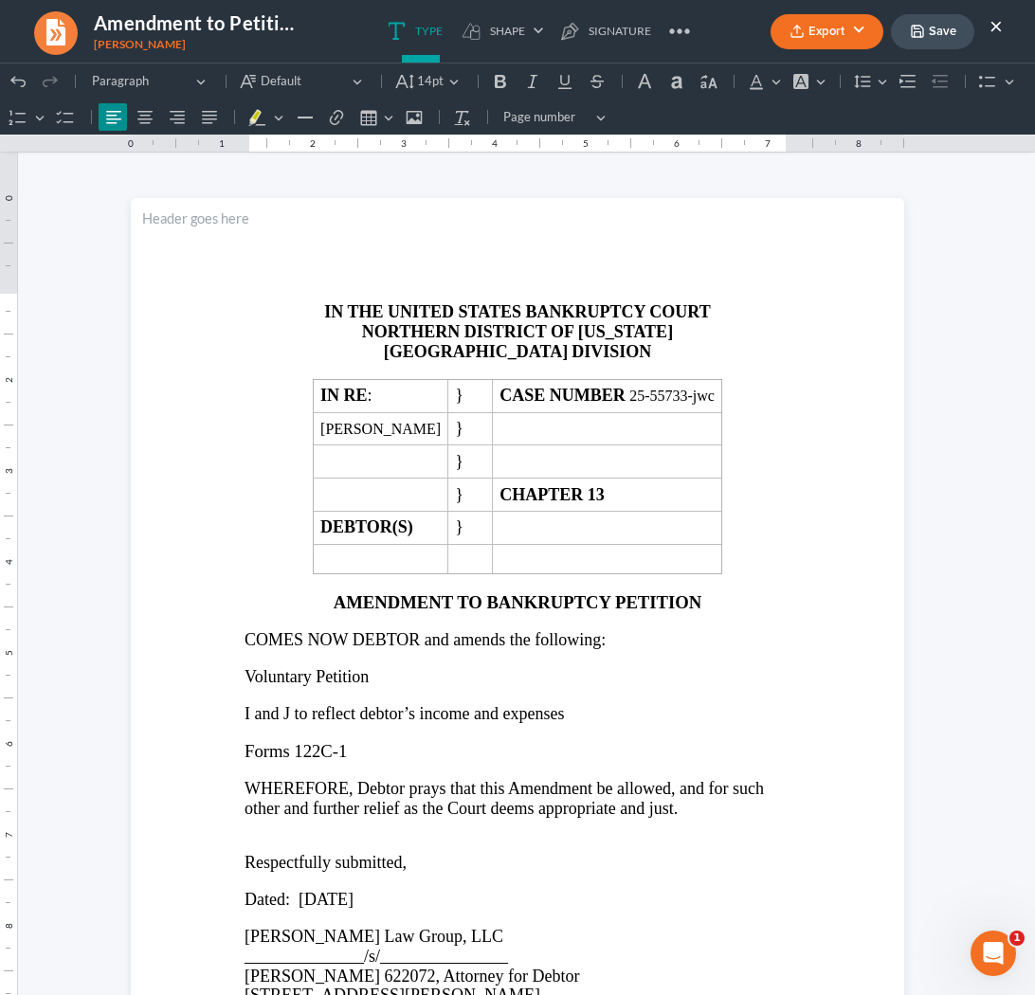
click at [639, 27] on button "Export" at bounding box center [827, 31] width 113 height 35
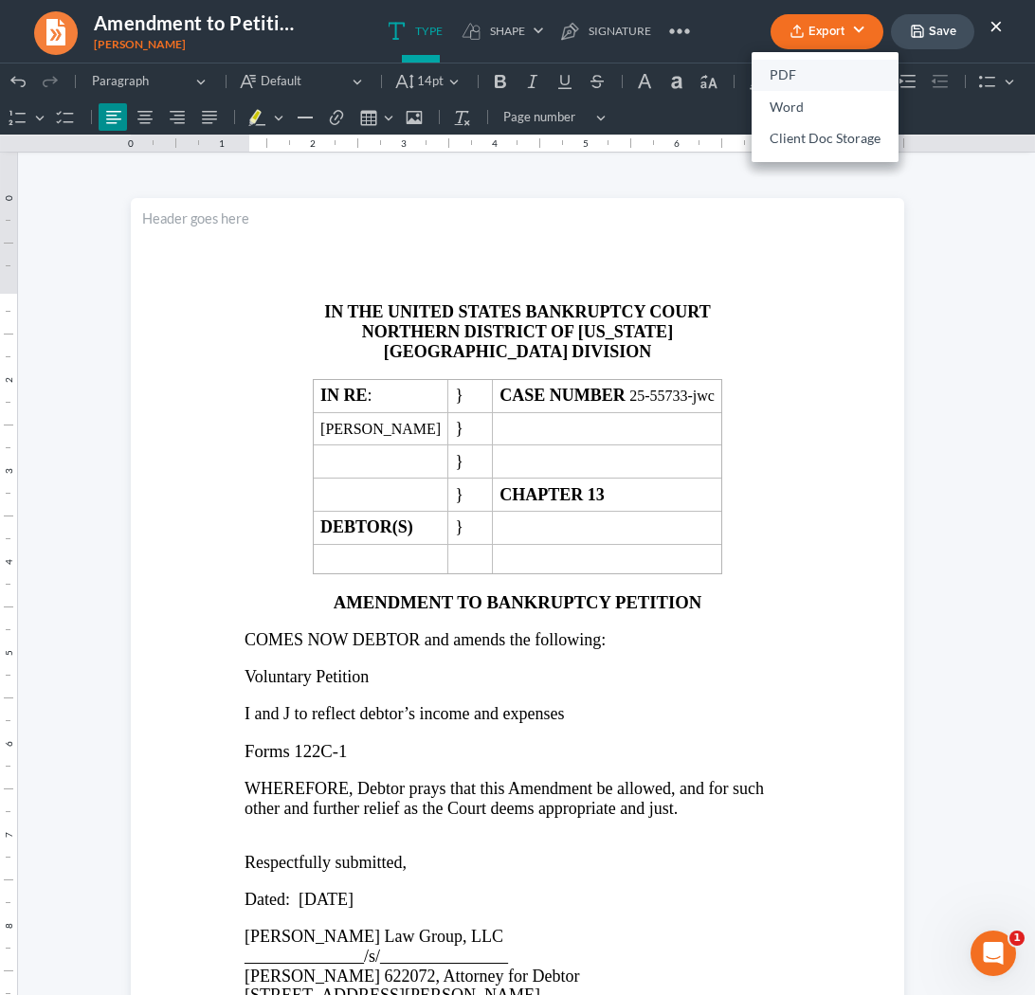
click at [639, 80] on link "PDF" at bounding box center [825, 76] width 147 height 32
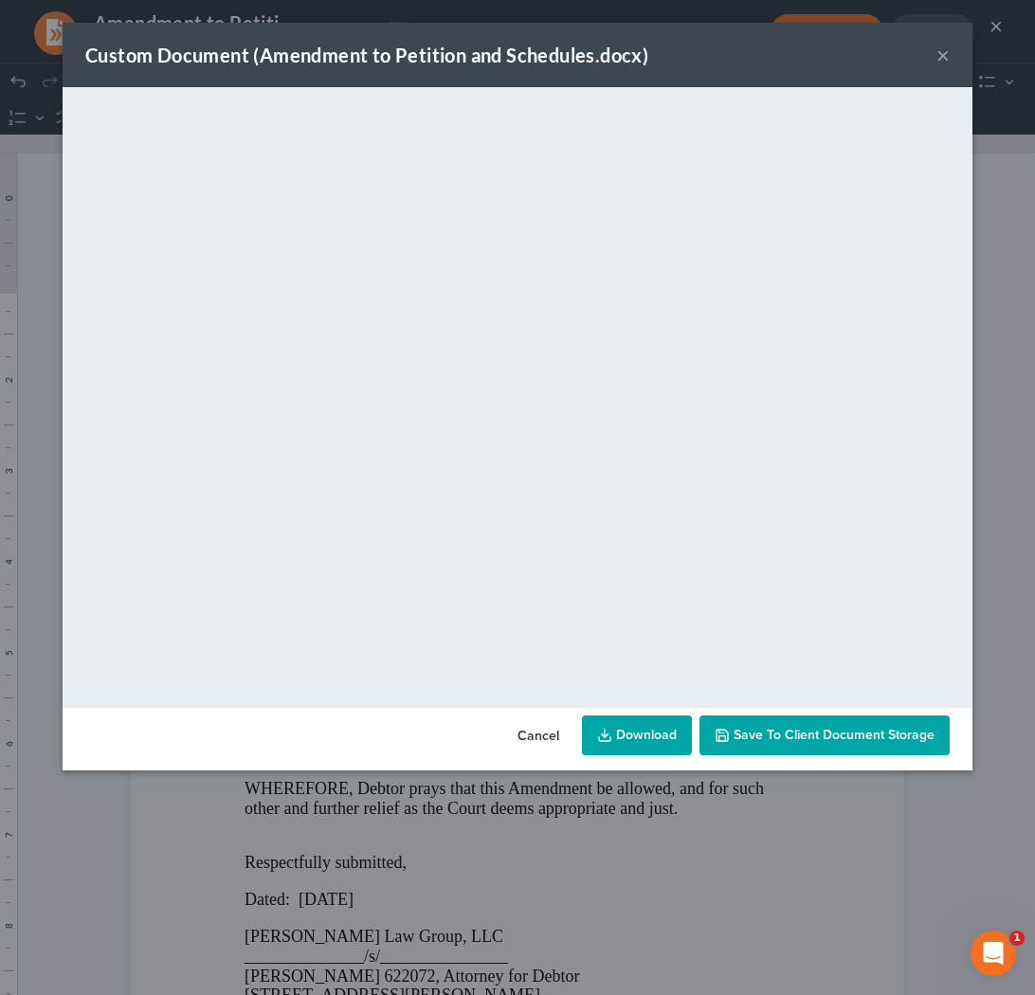
click at [639, 741] on link "Download" at bounding box center [637, 736] width 110 height 40
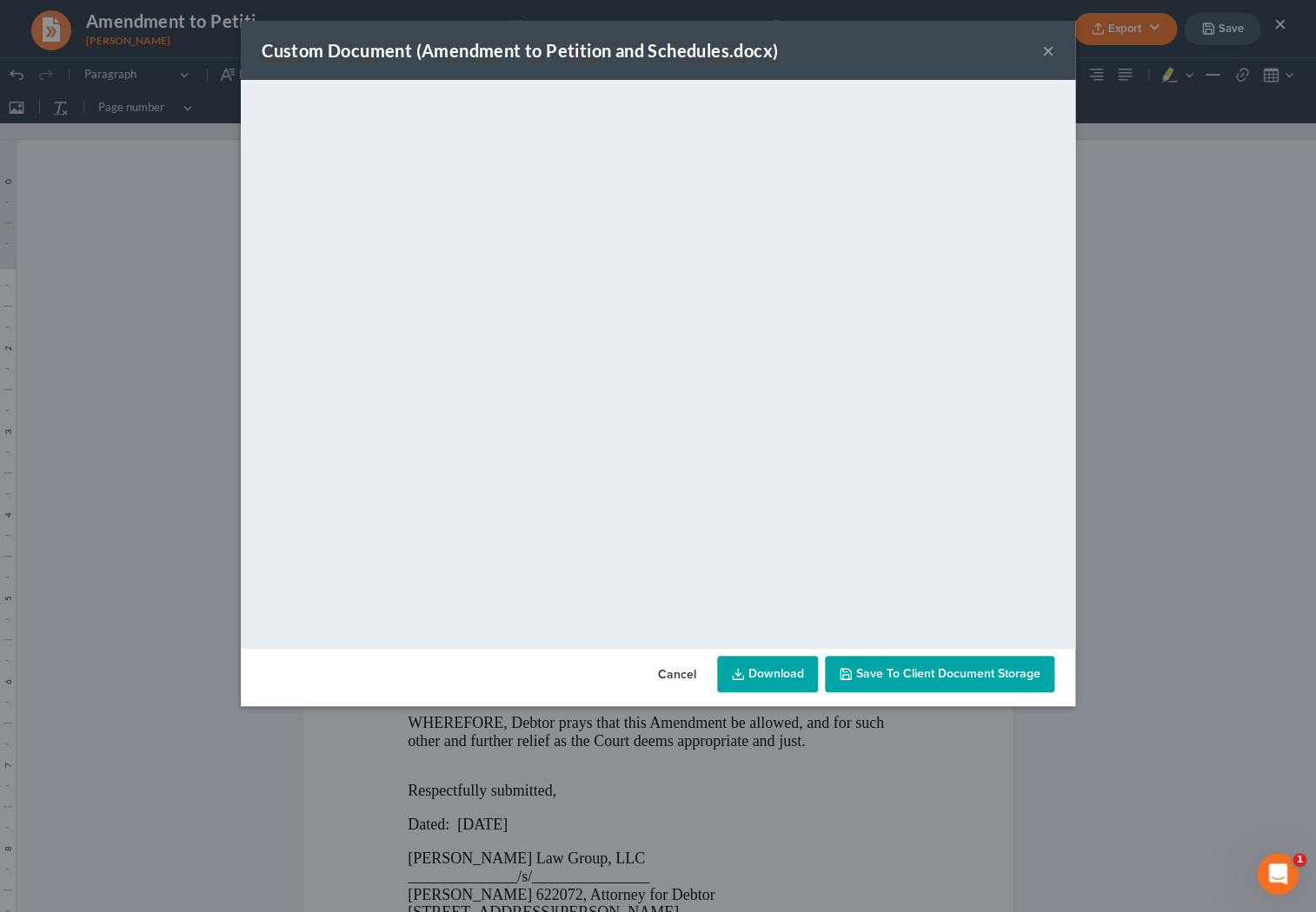
click at [586, 53] on button "×" at bounding box center [1047, 50] width 12 height 21
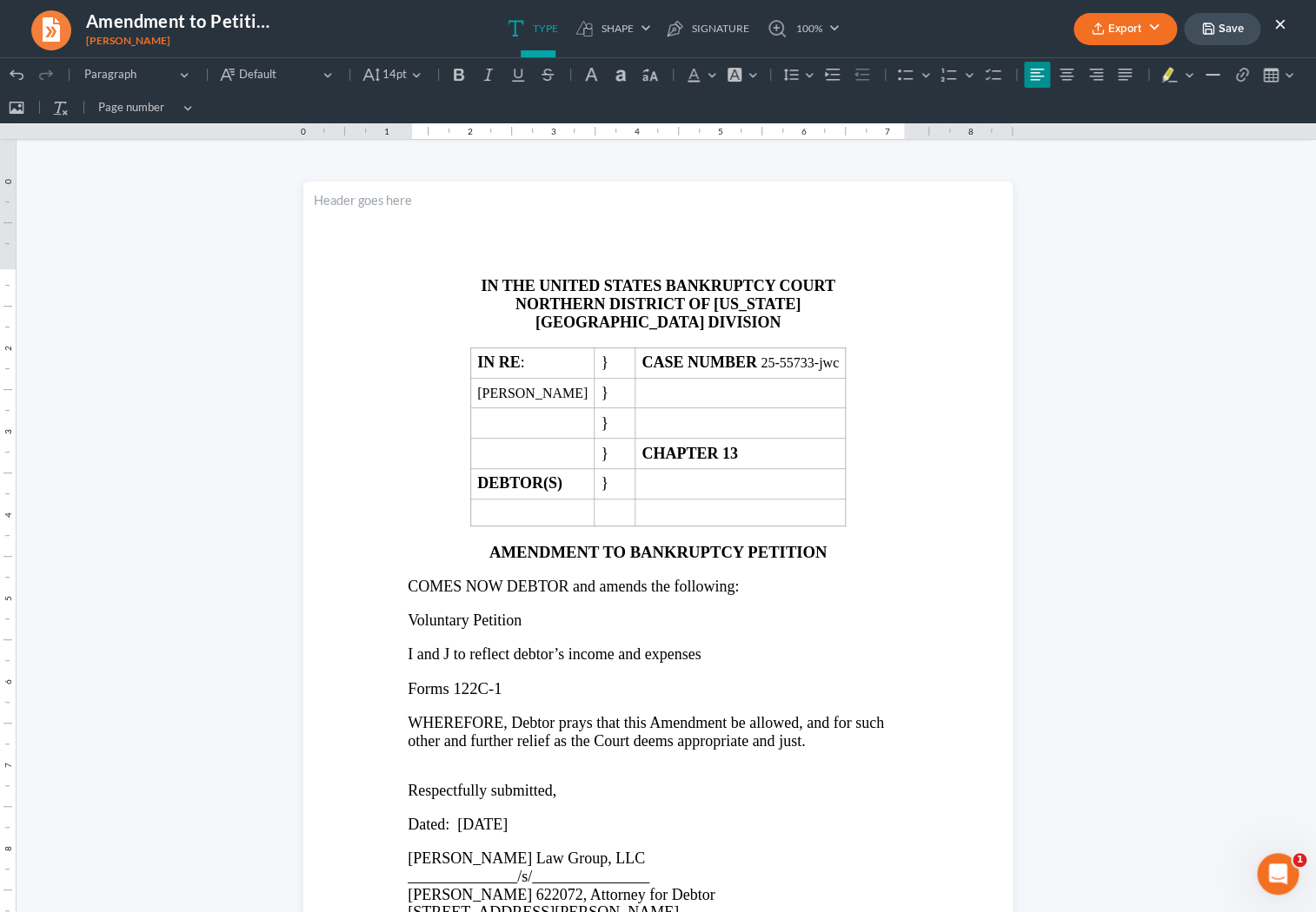
click at [586, 24] on button "×" at bounding box center [1279, 23] width 12 height 21
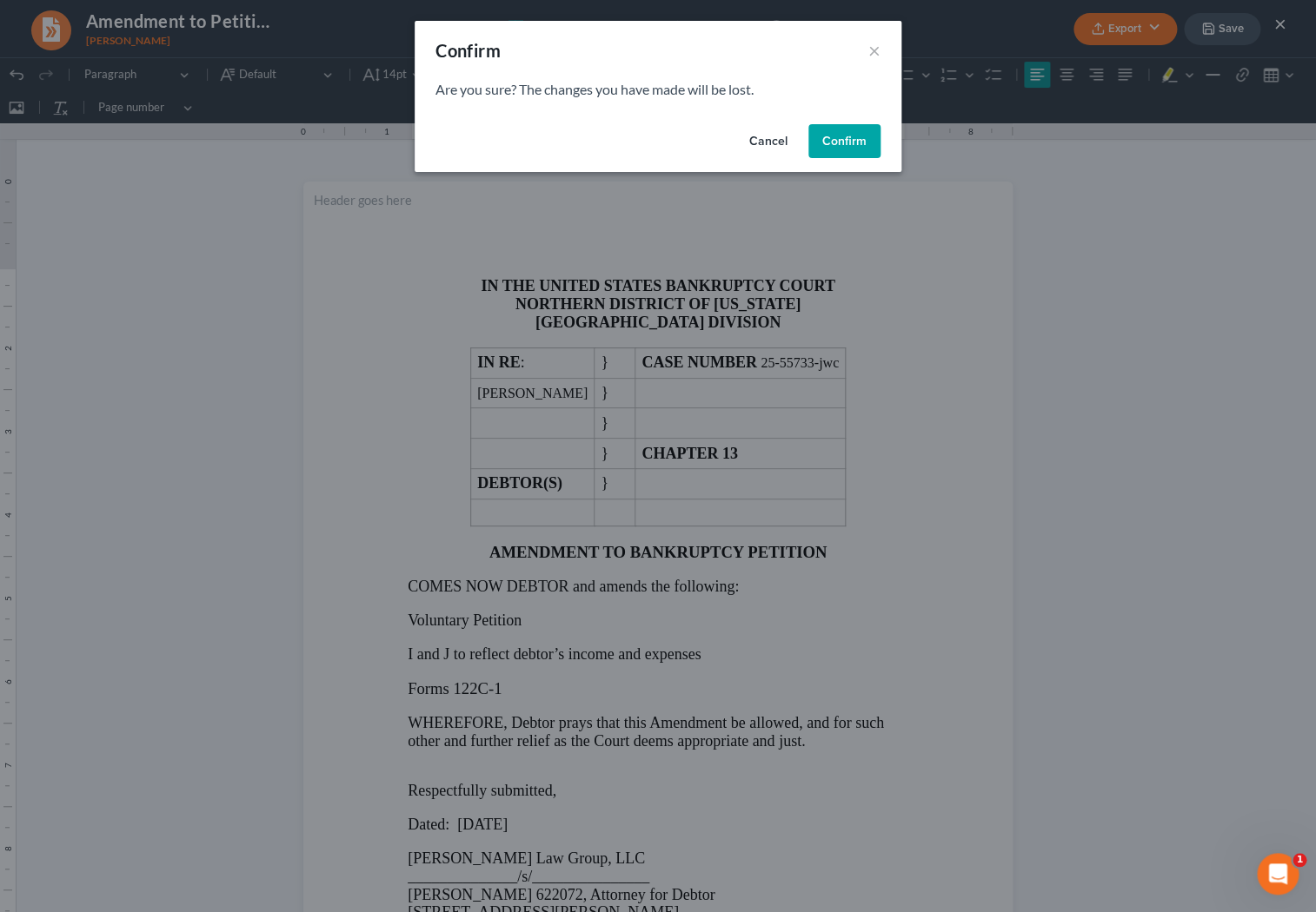
click at [586, 142] on button "Confirm" at bounding box center [844, 142] width 72 height 35
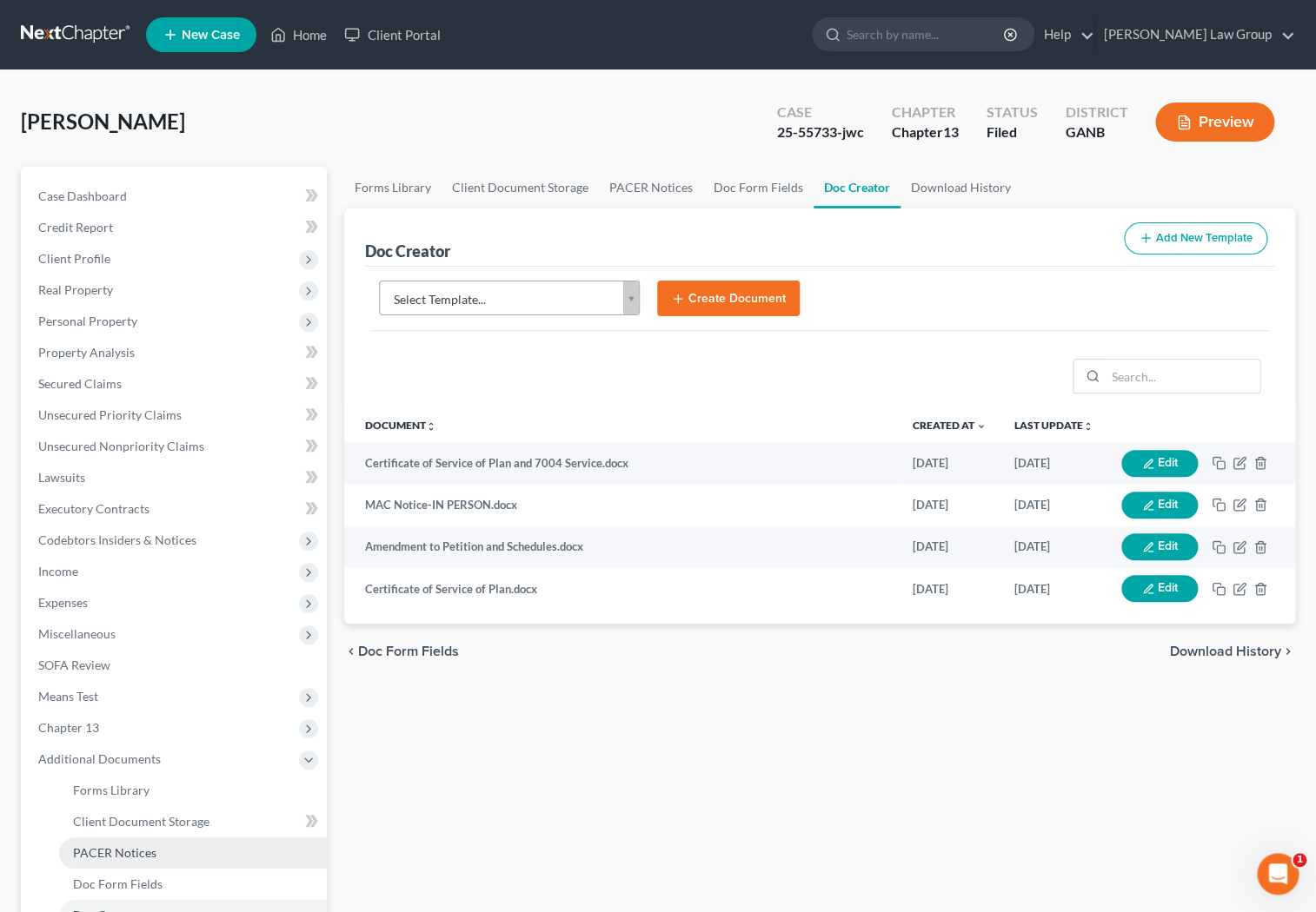
click at [128, 847] on span "PACER Notices" at bounding box center [115, 852] width 83 height 15
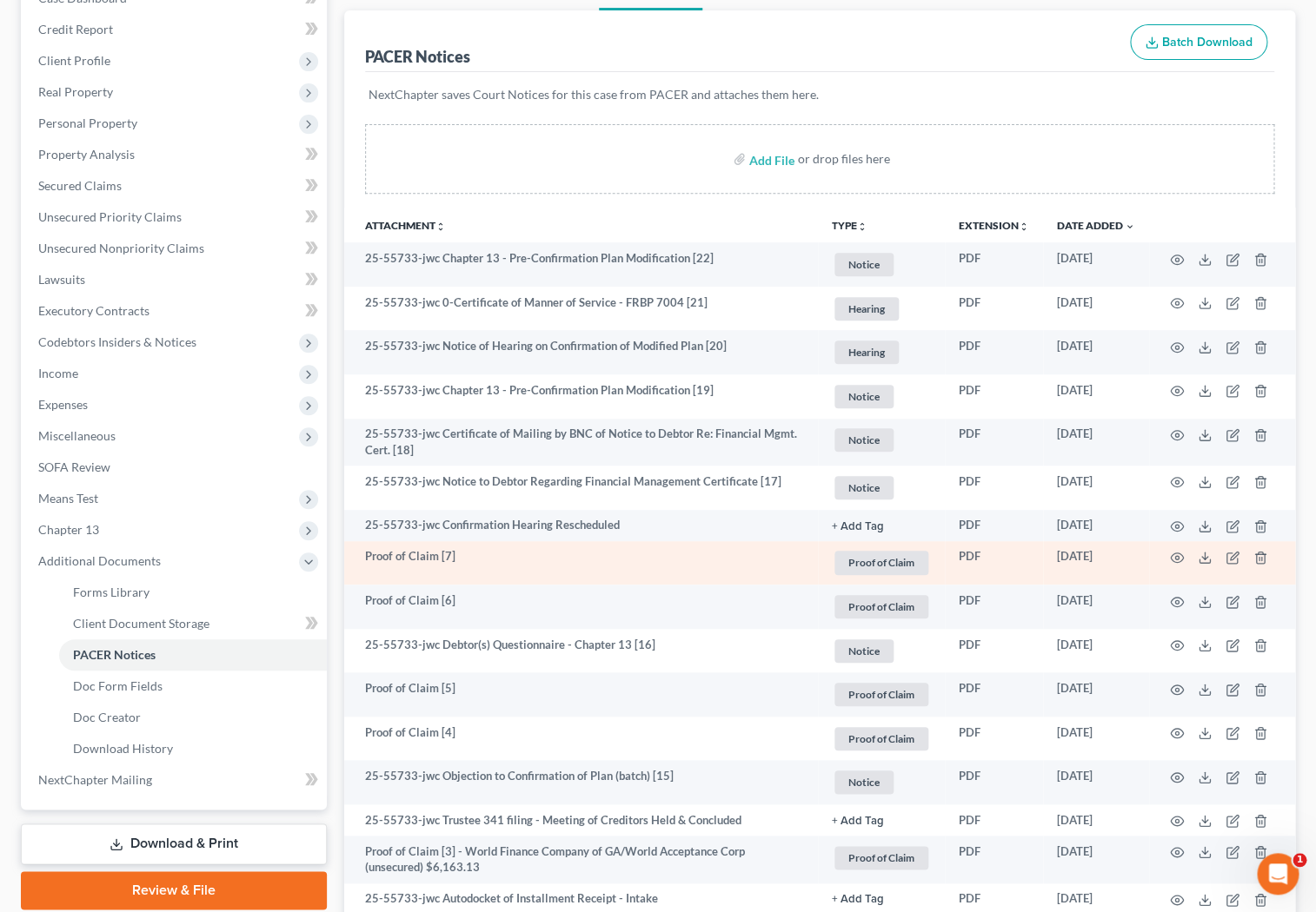
scroll to position [201, 0]
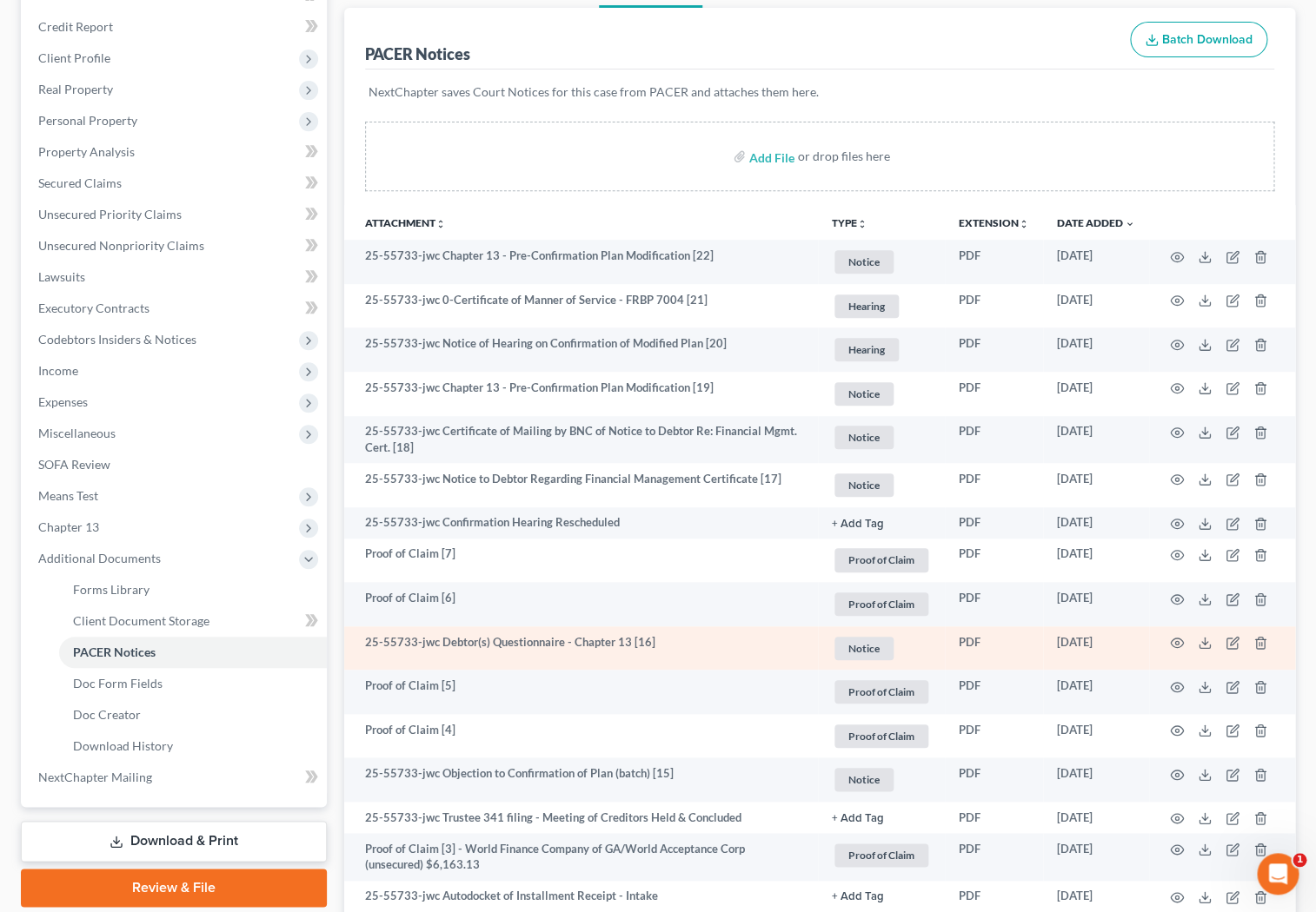
click at [586, 637] on td "25-55733-jwc Debtor(s) Questionnaire - Chapter 13 [16]" at bounding box center [581, 648] width 474 height 44
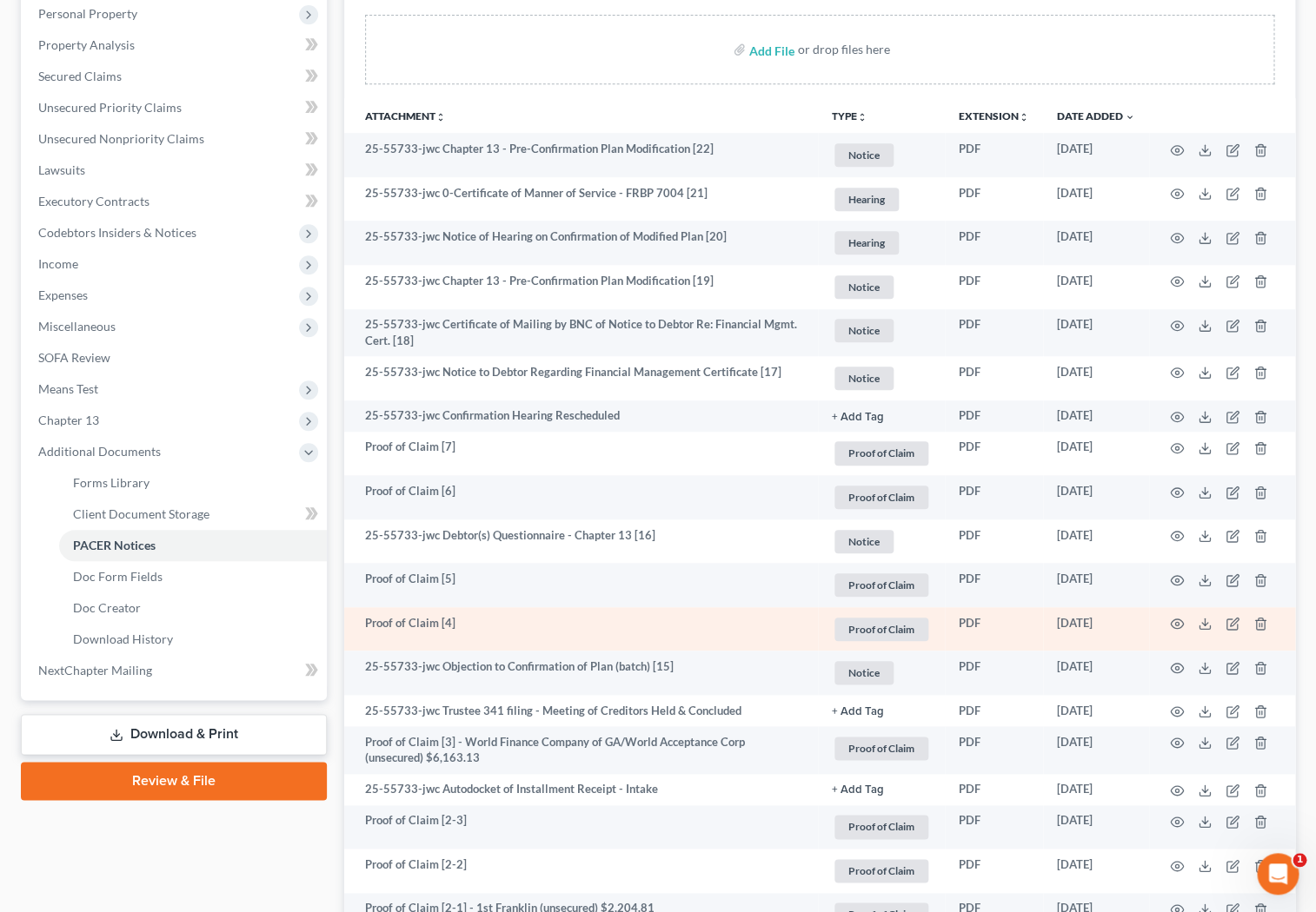
scroll to position [300, 0]
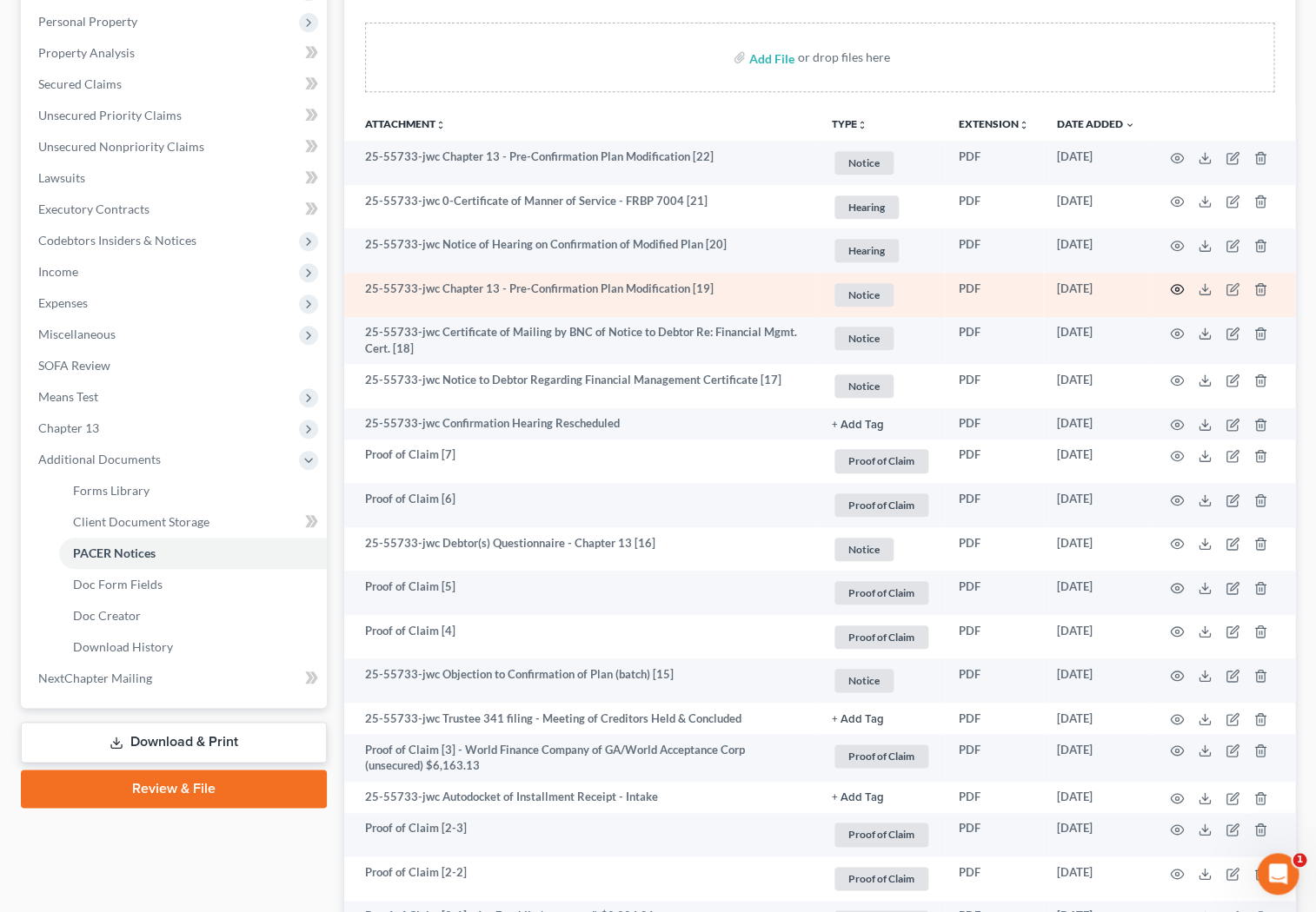
click at [586, 293] on icon "button" at bounding box center [1177, 289] width 14 height 14
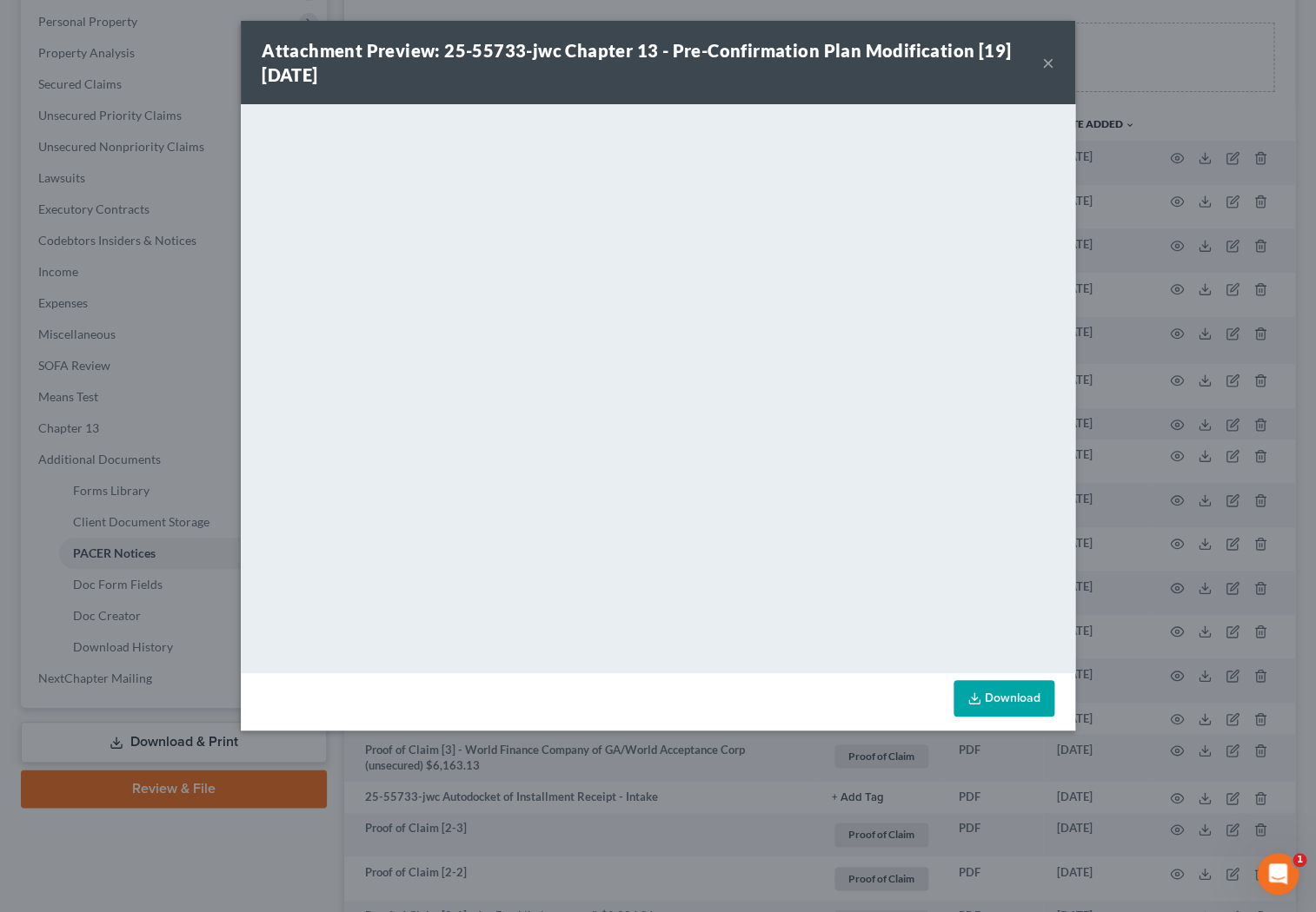
click at [586, 58] on button "×" at bounding box center [1047, 62] width 12 height 21
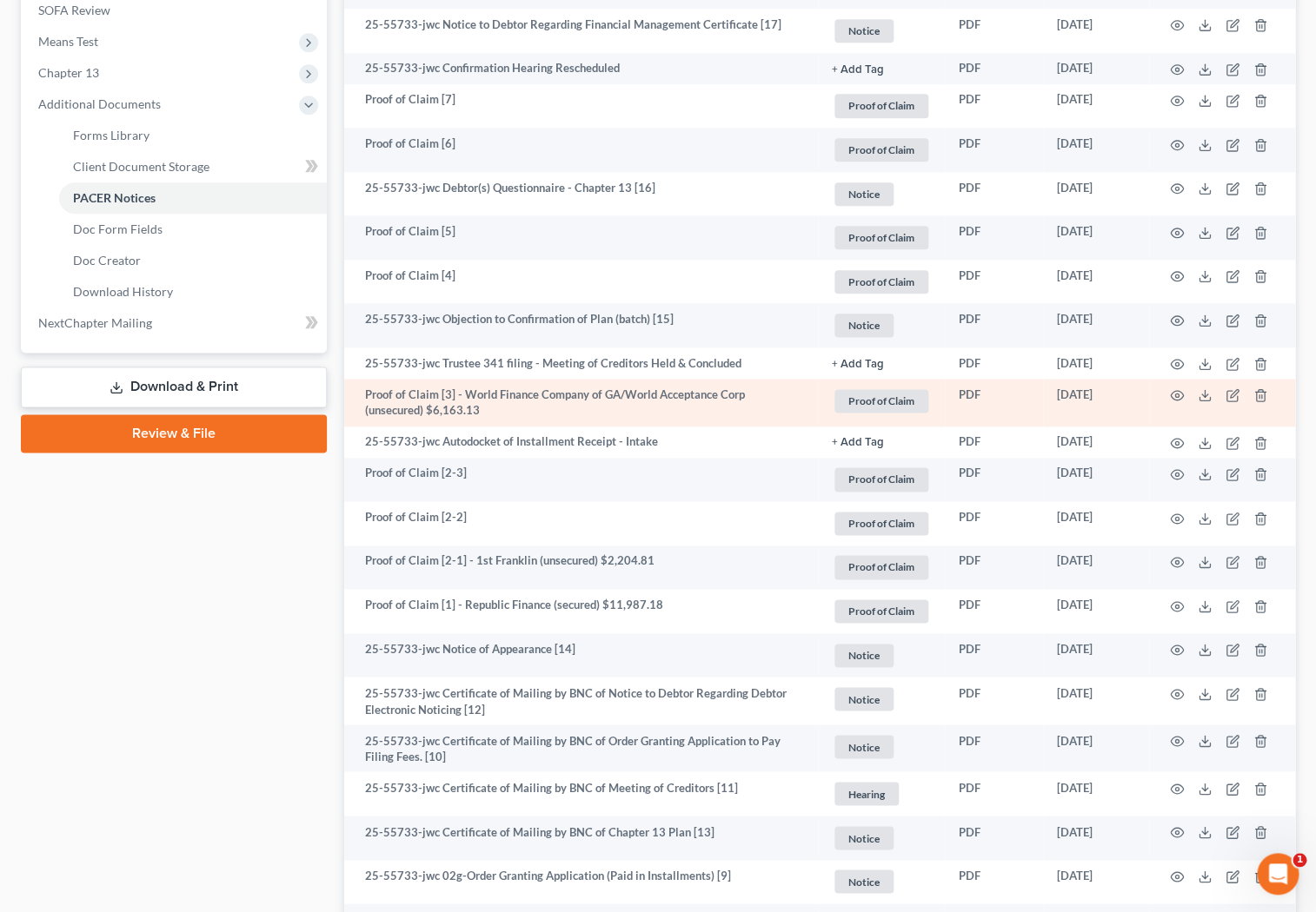
scroll to position [1125, 0]
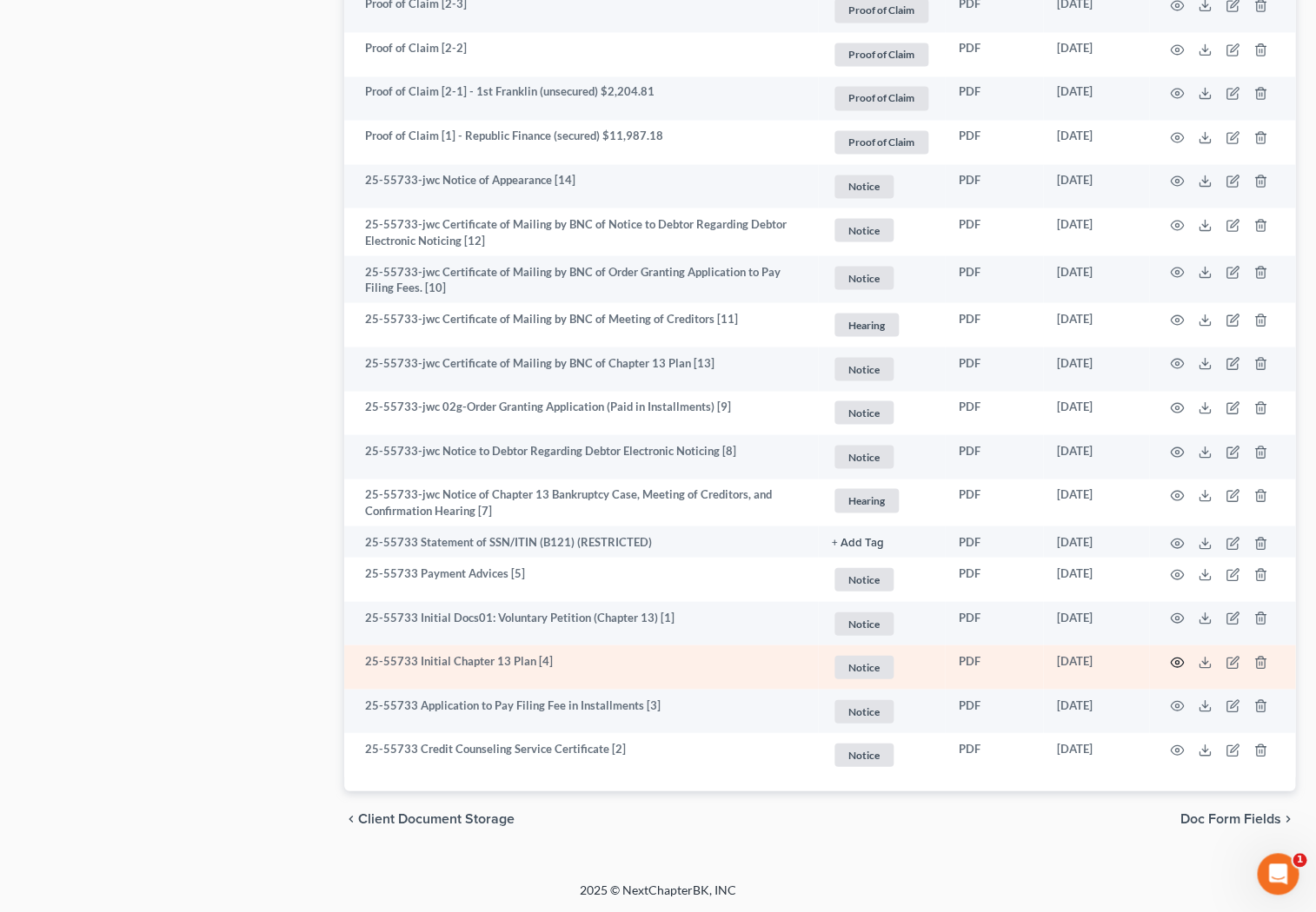
click at [586, 663] on icon "button" at bounding box center [1177, 662] width 14 height 14
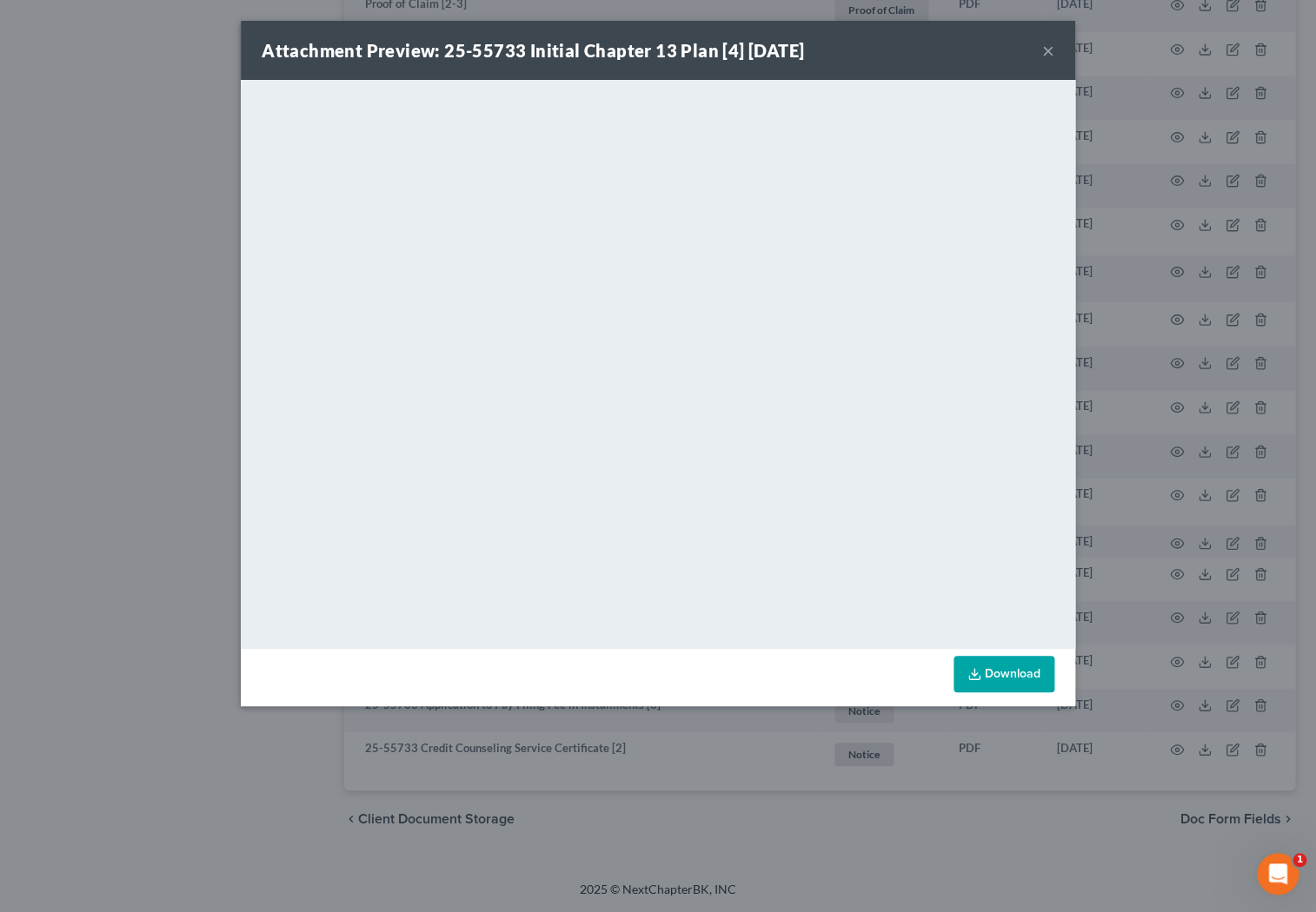
click at [586, 52] on button "×" at bounding box center [1047, 50] width 12 height 21
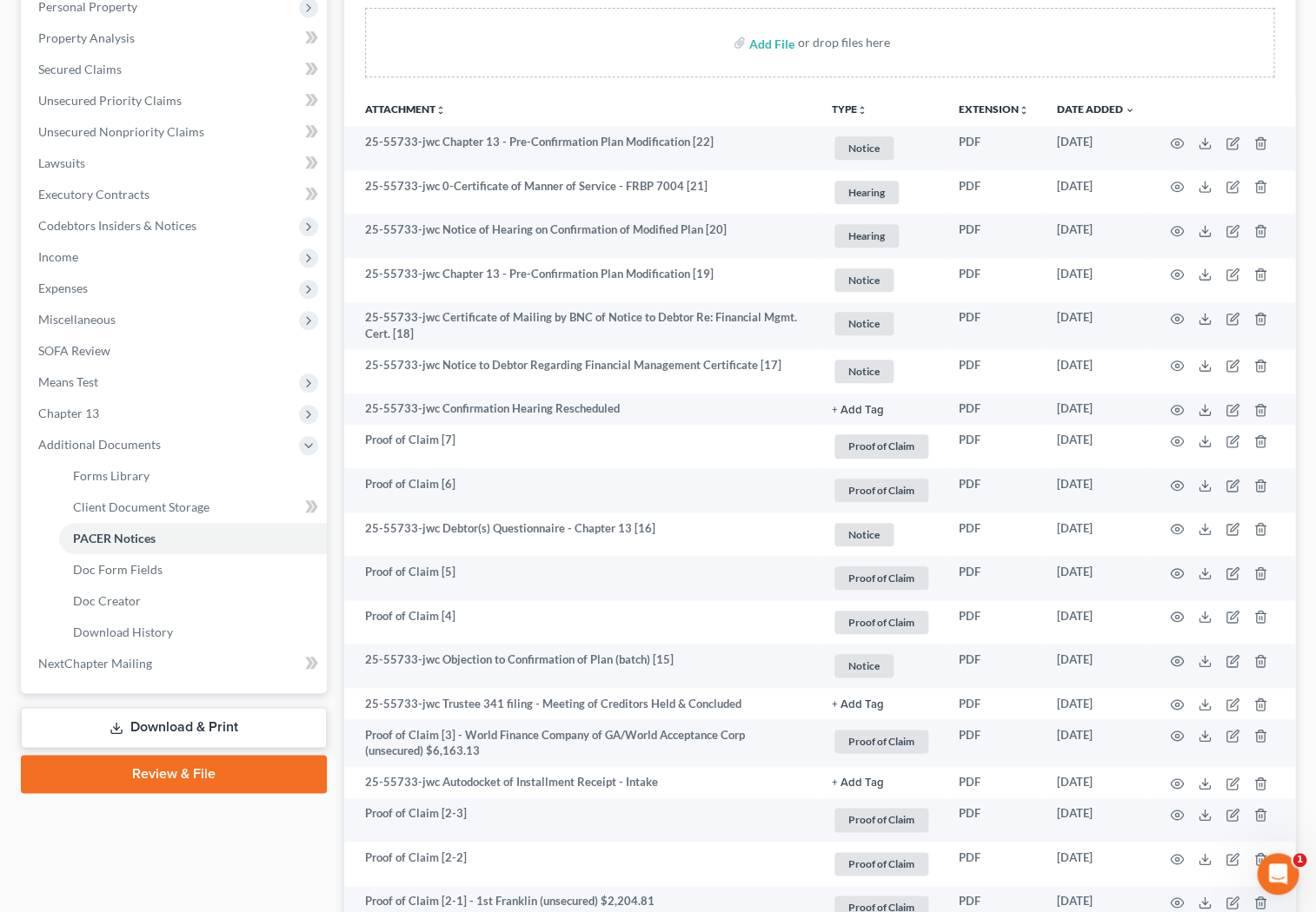
scroll to position [312, 0]
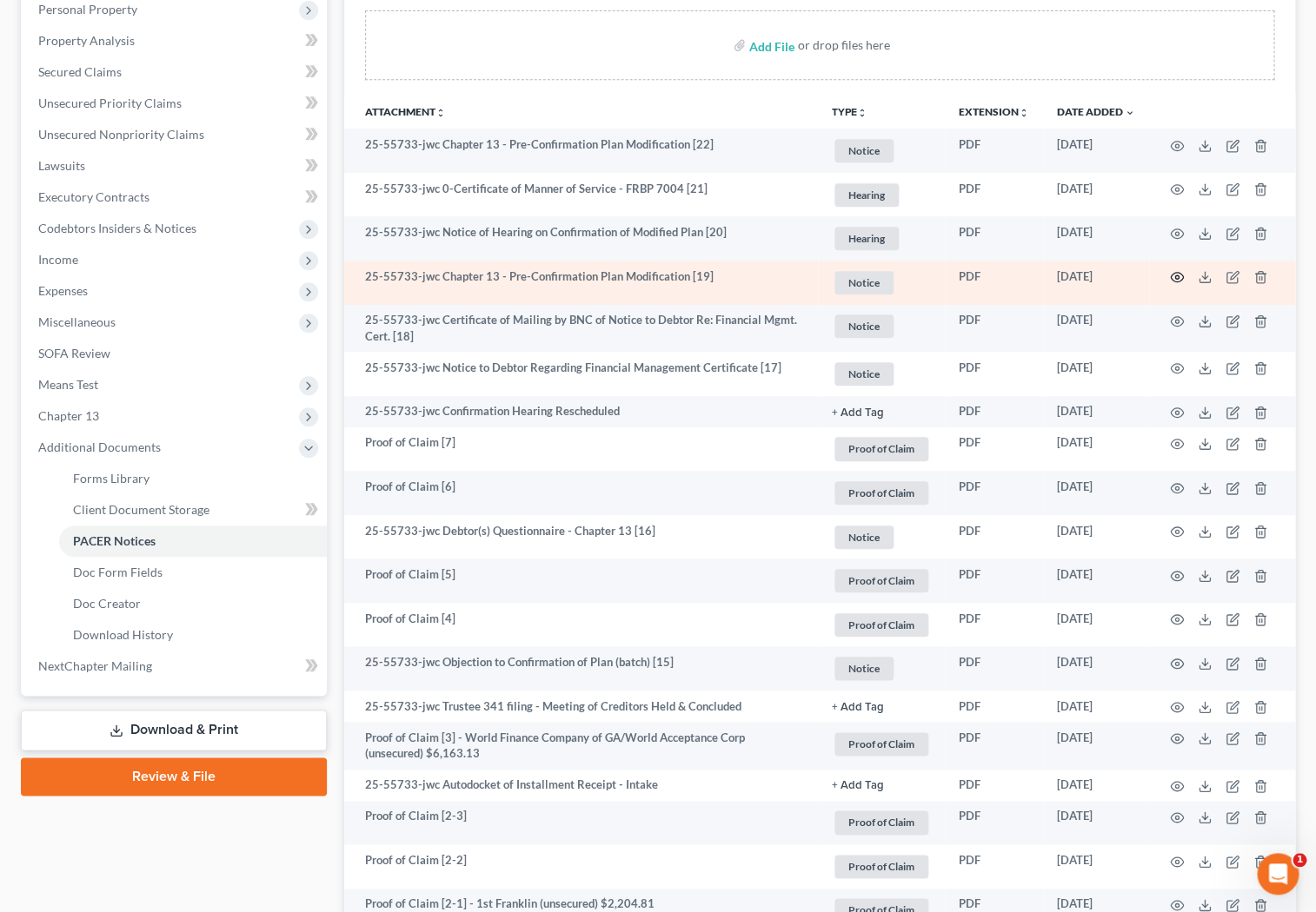
click at [586, 274] on icon "button" at bounding box center [1177, 277] width 14 height 14
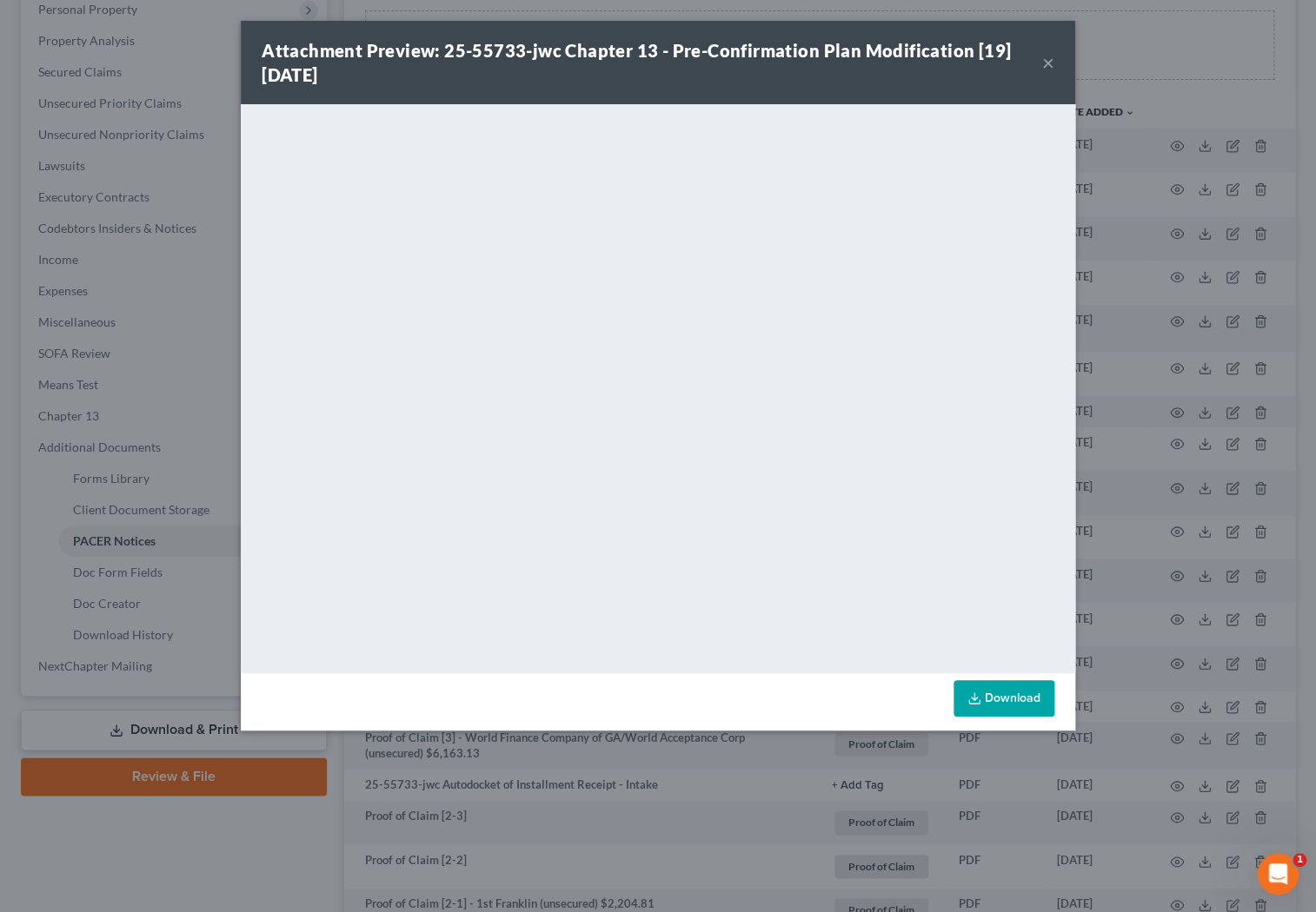
click at [586, 69] on button "×" at bounding box center [1047, 62] width 12 height 21
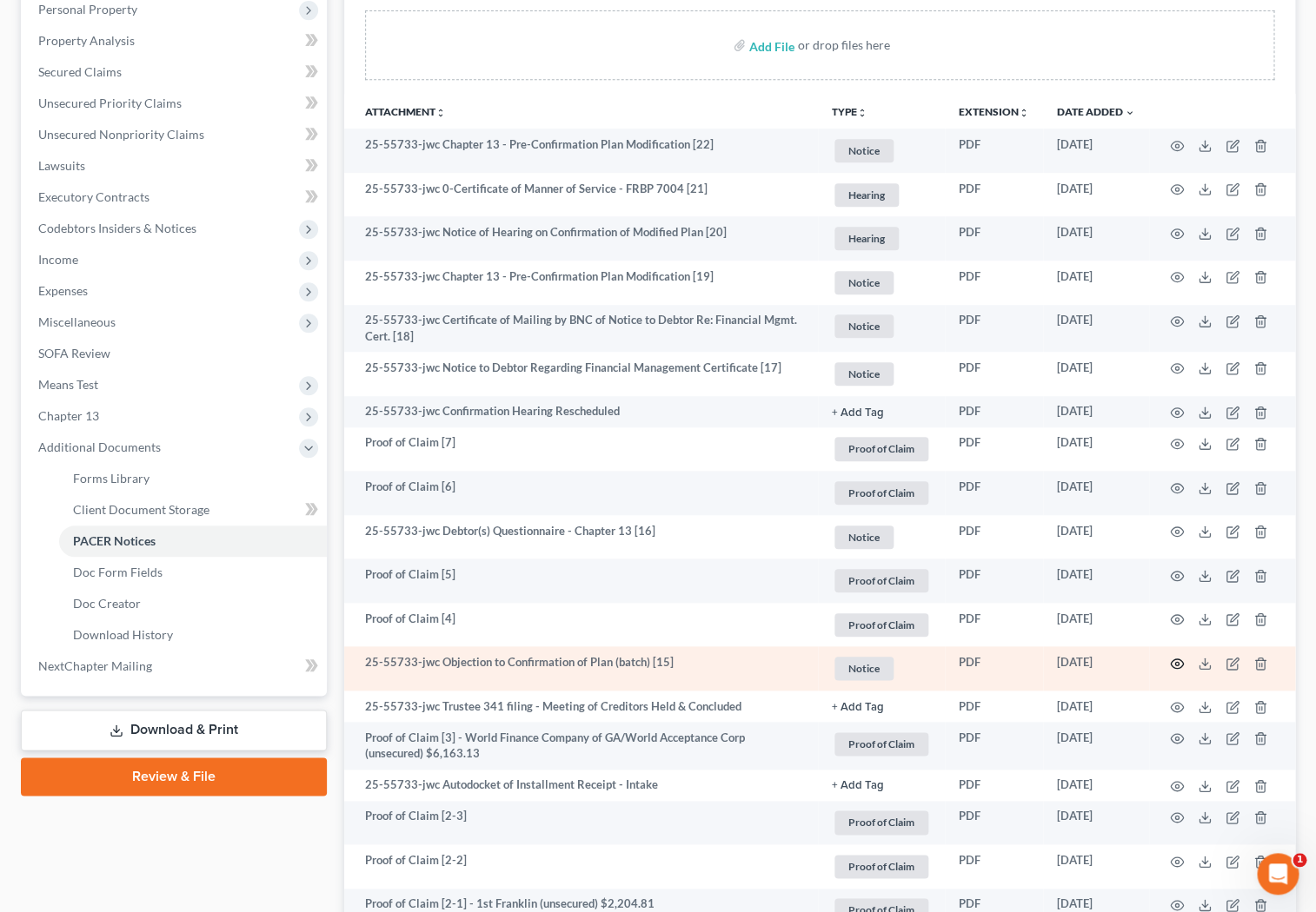
click at [586, 669] on icon "button" at bounding box center [1177, 664] width 14 height 14
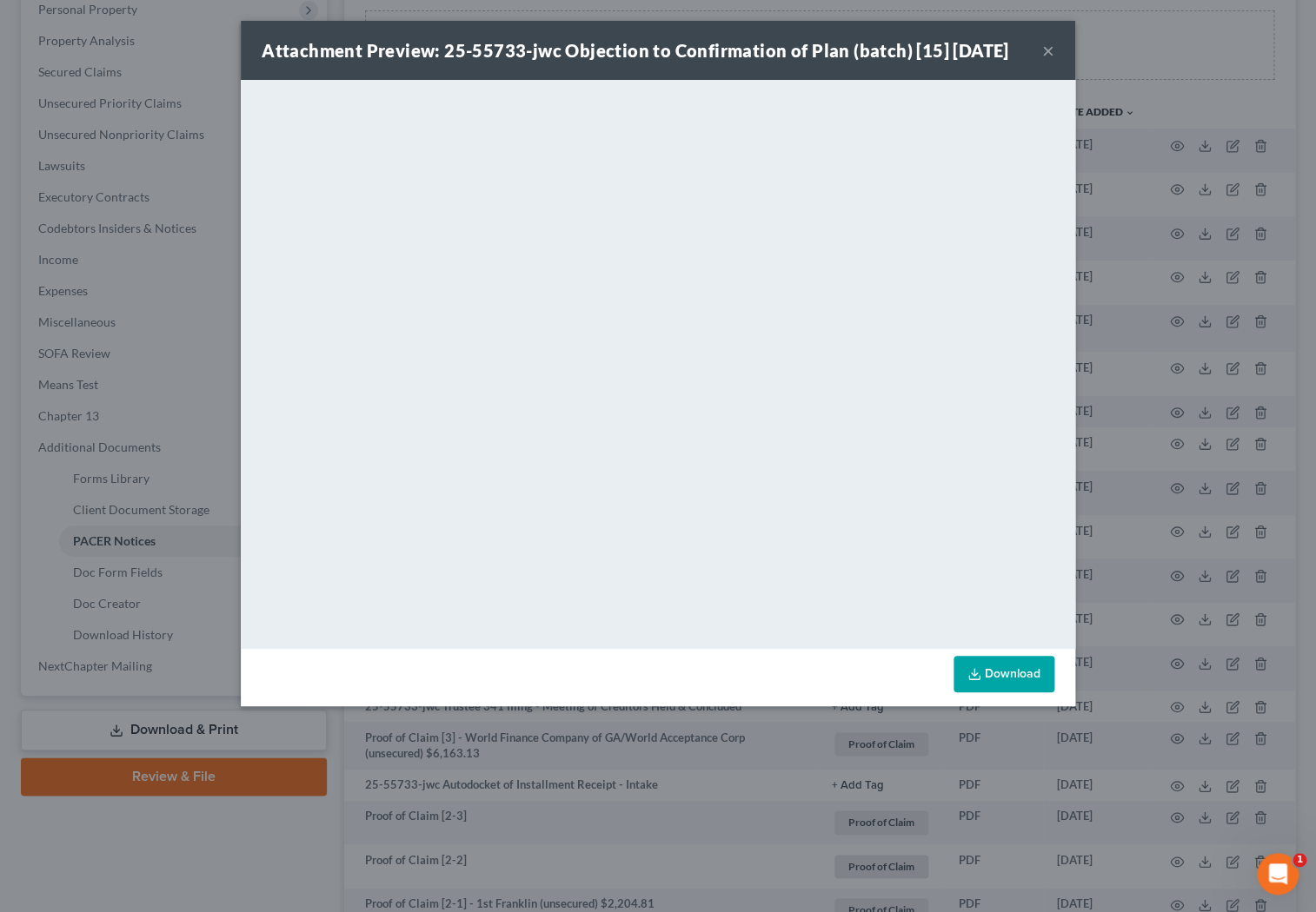
click at [586, 50] on button "×" at bounding box center [1047, 50] width 12 height 21
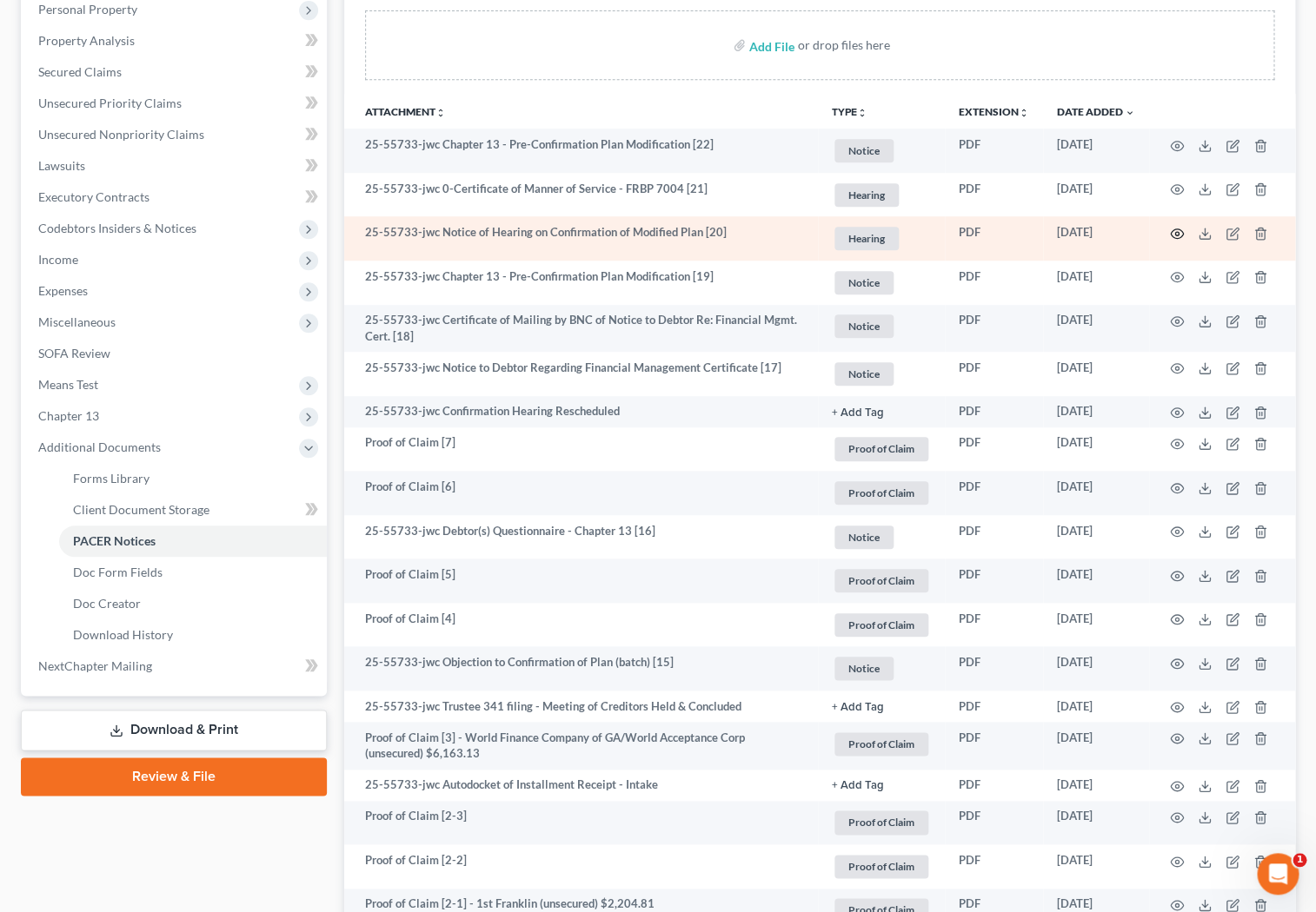
click at [586, 234] on circle "button" at bounding box center [1177, 234] width 4 height 4
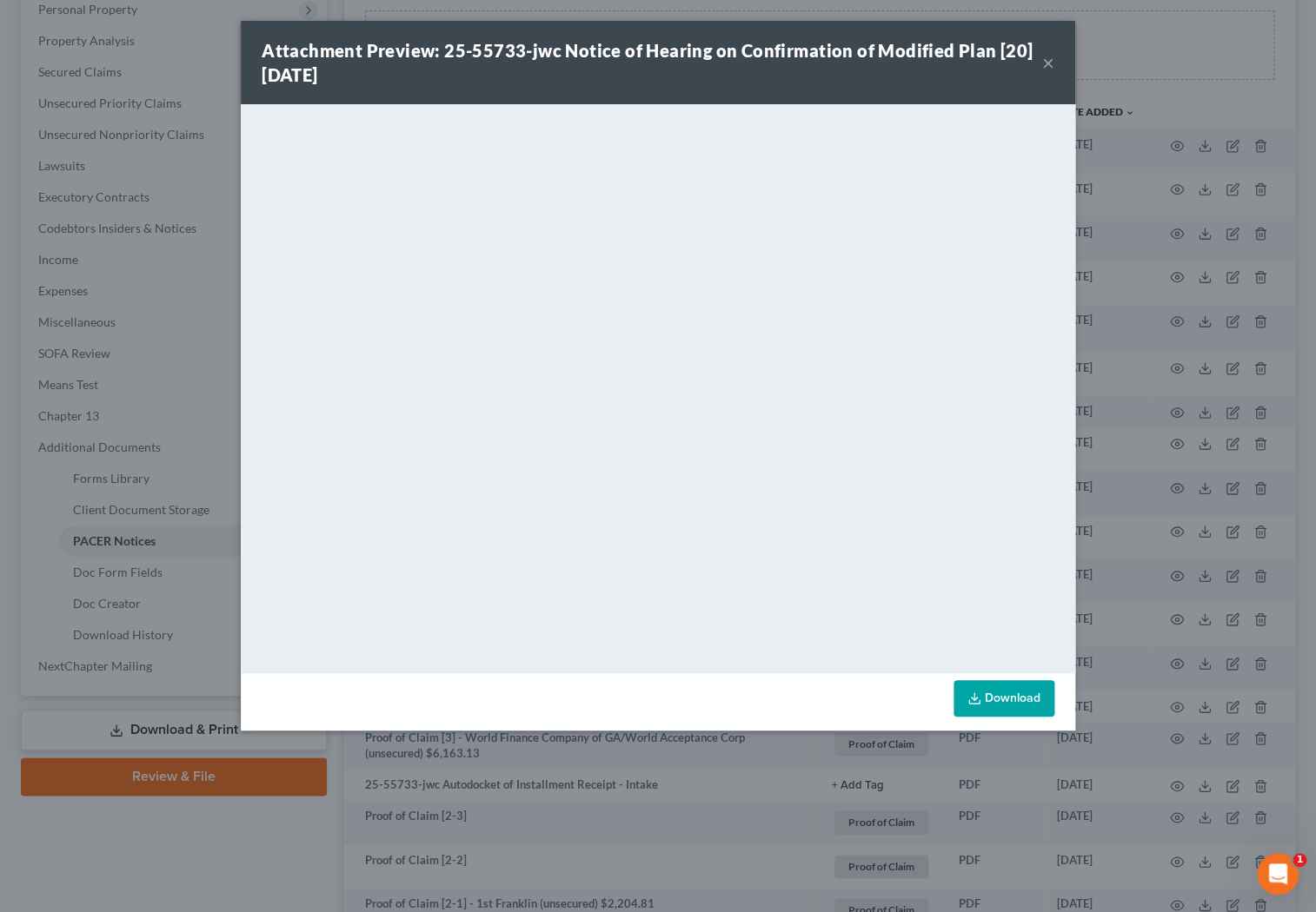
click at [586, 60] on button "×" at bounding box center [1047, 62] width 12 height 21
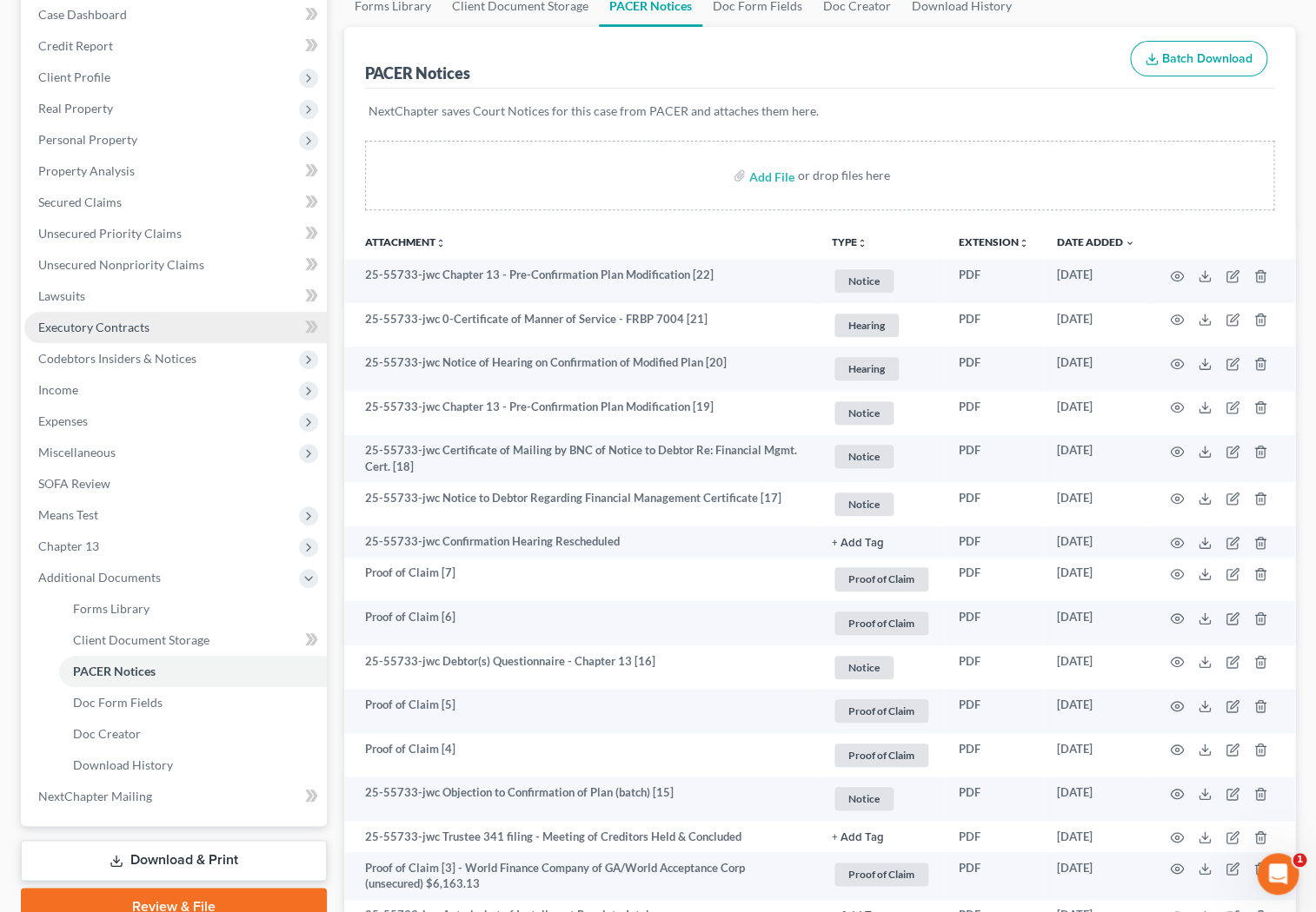
scroll to position [172, 0]
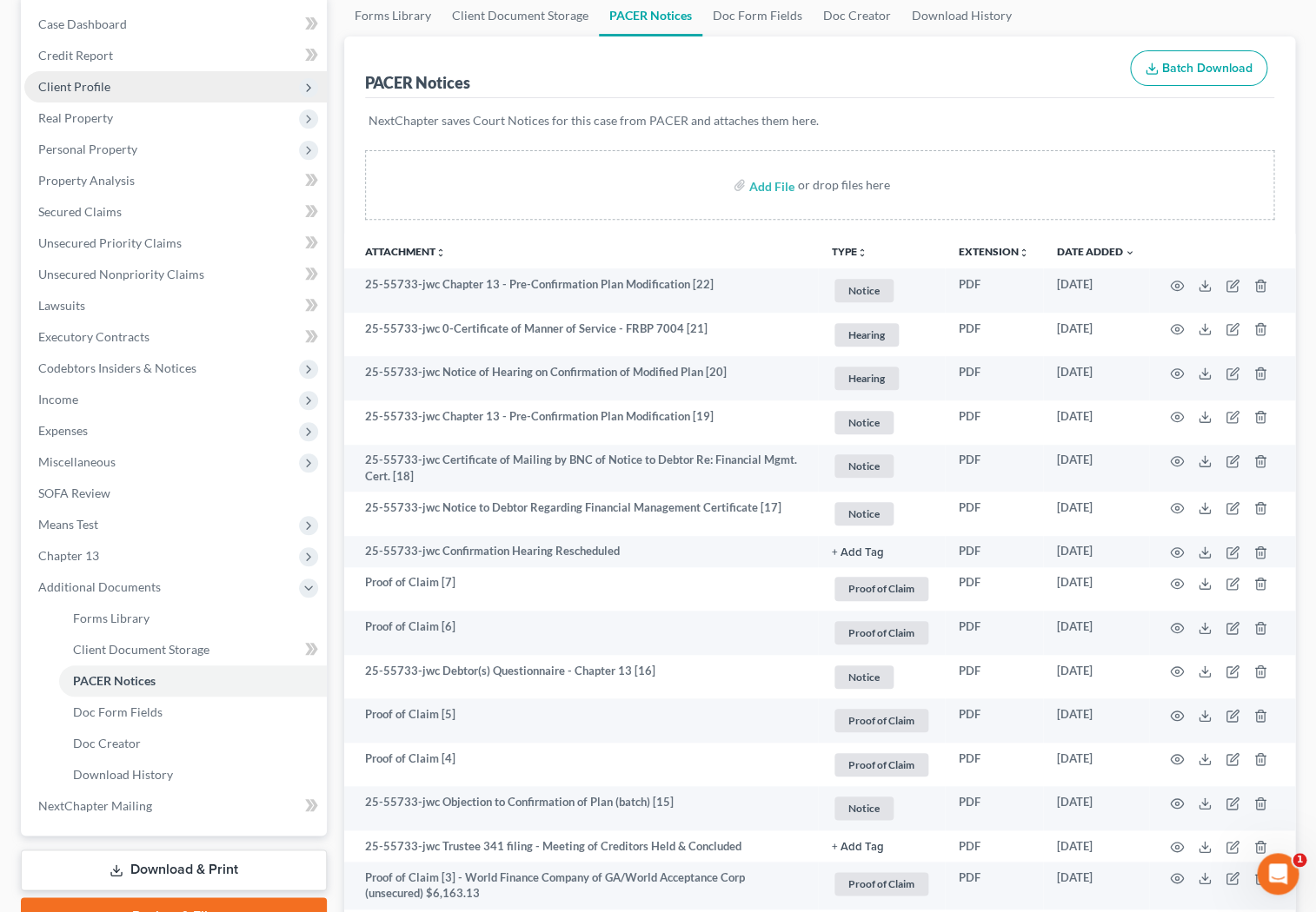
click at [95, 72] on span "Client Profile" at bounding box center [176, 87] width 303 height 31
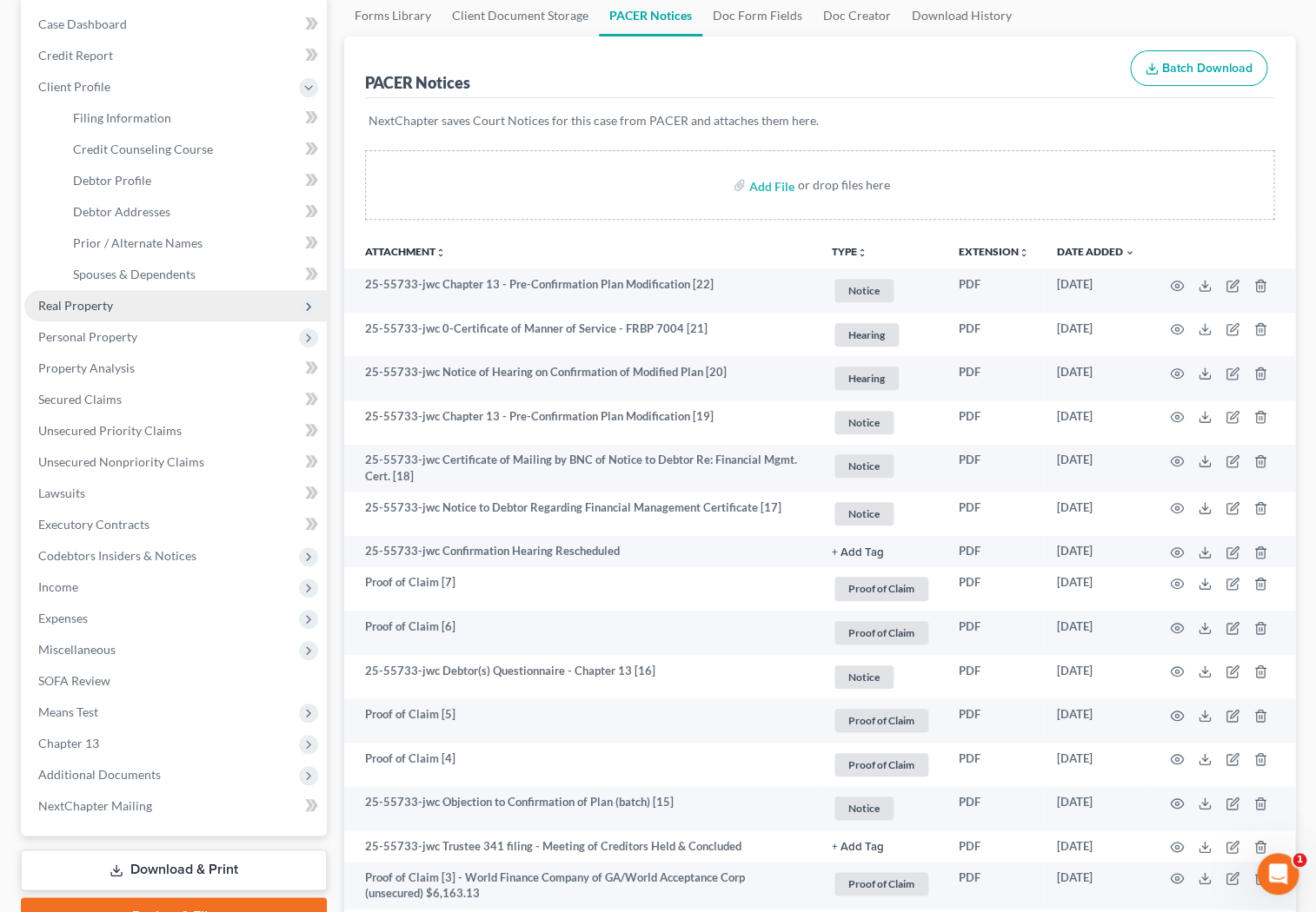
click at [103, 310] on span "Real Property" at bounding box center [76, 305] width 75 height 15
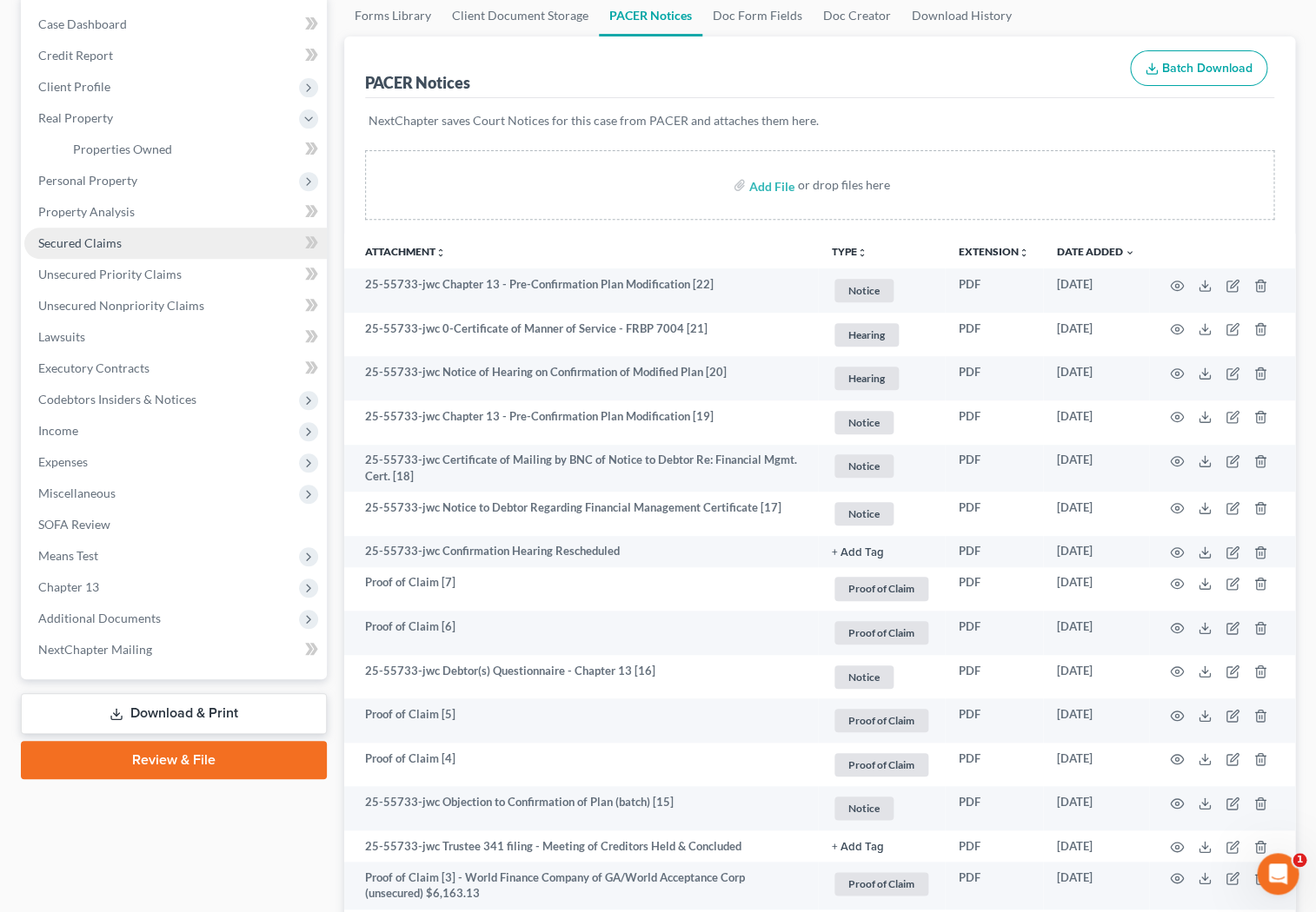
click at [113, 251] on link "Secured Claims" at bounding box center [176, 243] width 303 height 31
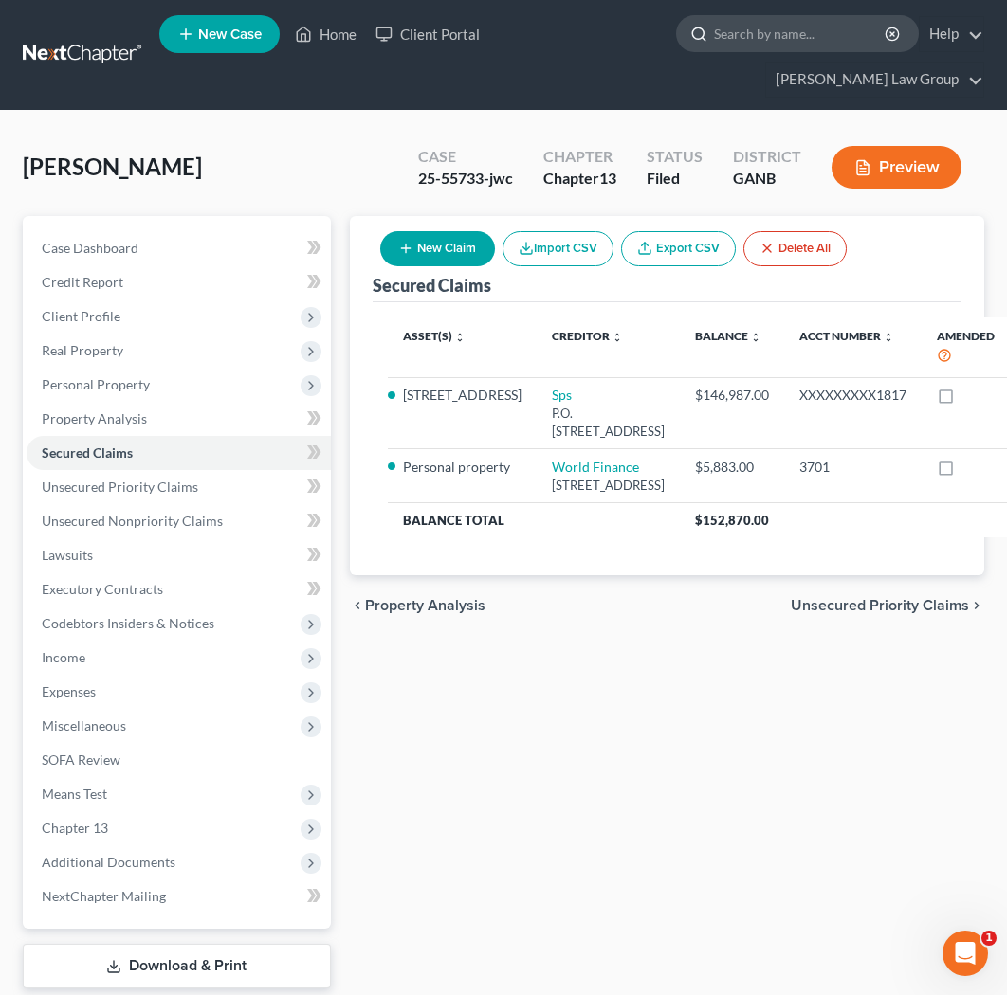
click at [639, 36] on input "search" at bounding box center [800, 33] width 173 height 35
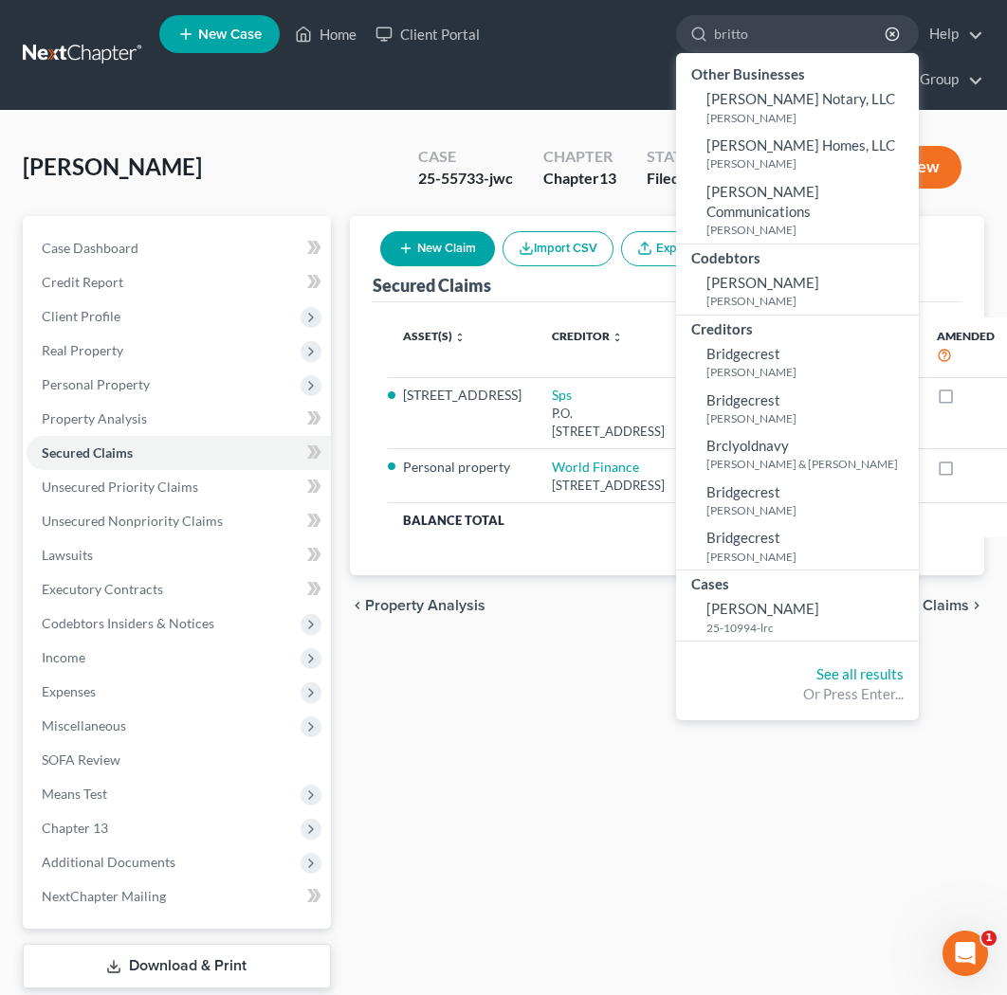
type input "britto"
click at [639, 620] on small "25-10994-lrc" at bounding box center [810, 628] width 208 height 16
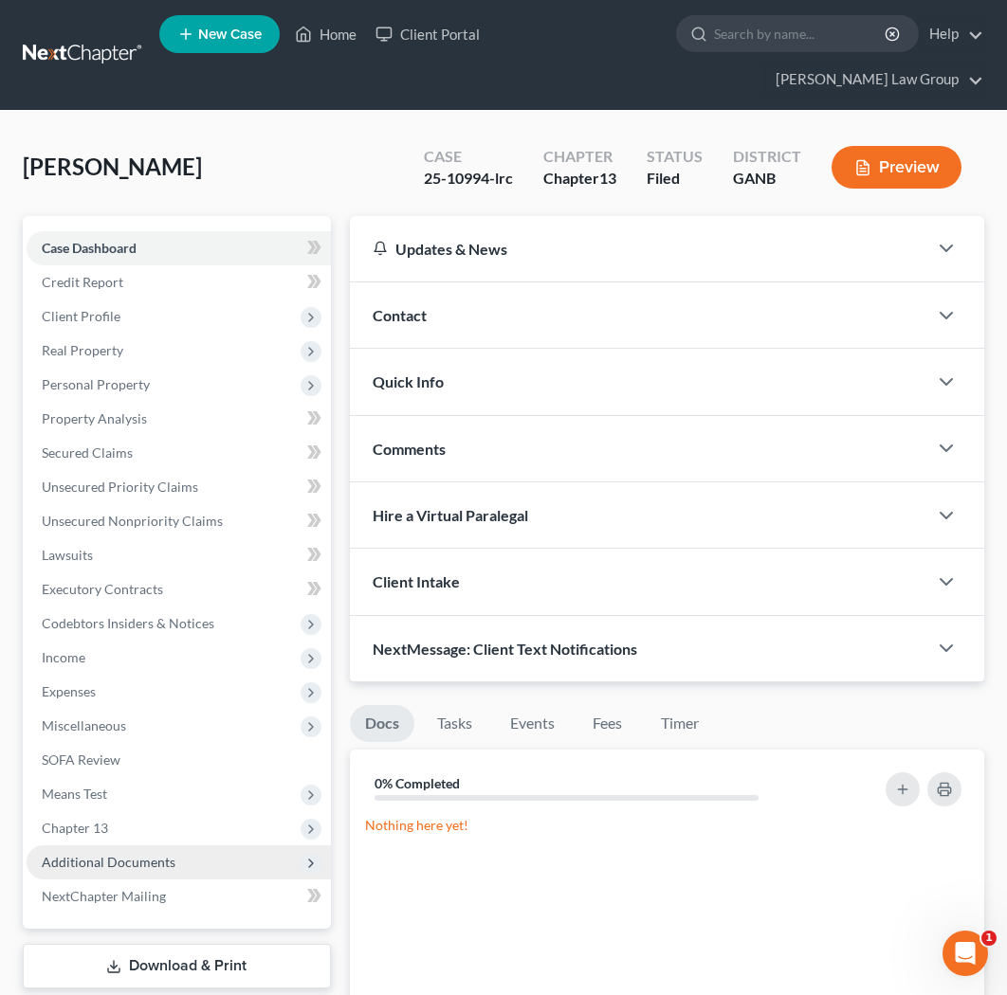
click at [133, 854] on span "Additional Documents" at bounding box center [109, 862] width 134 height 16
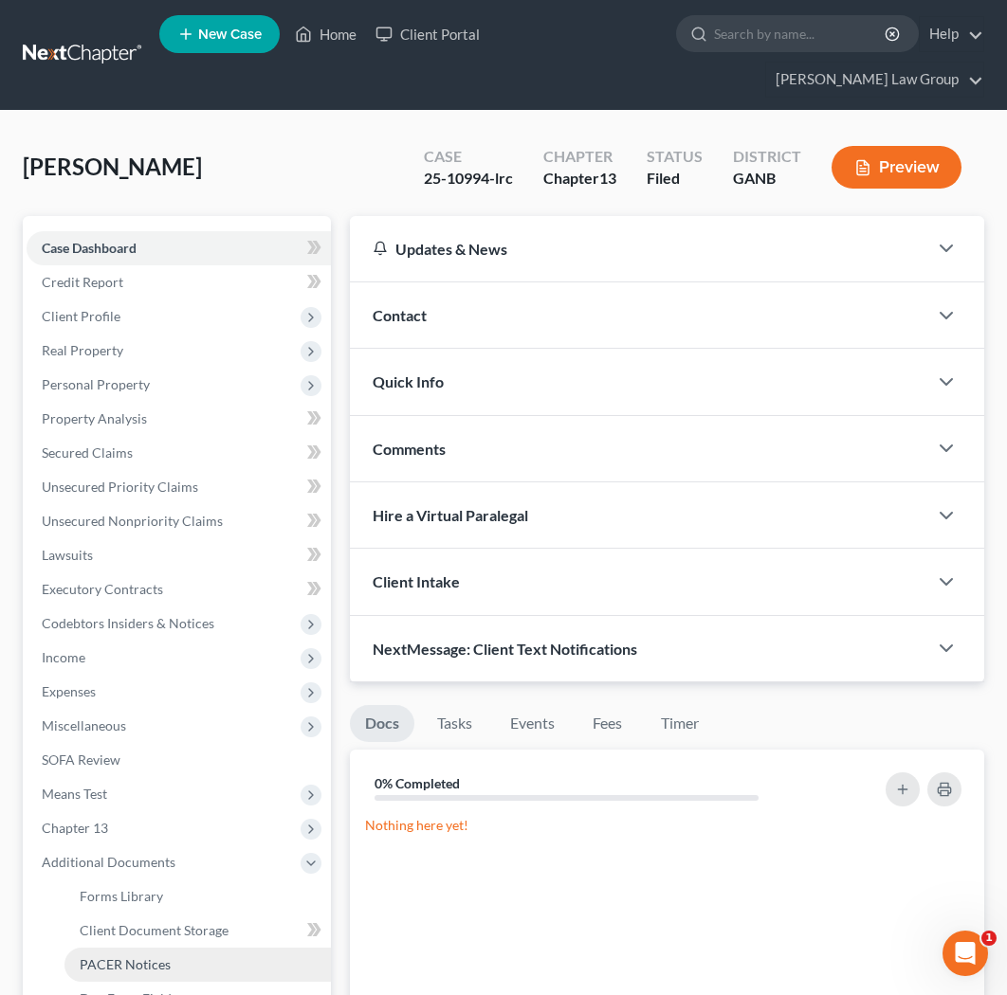
click at [133, 956] on span "PACER Notices" at bounding box center [125, 964] width 91 height 16
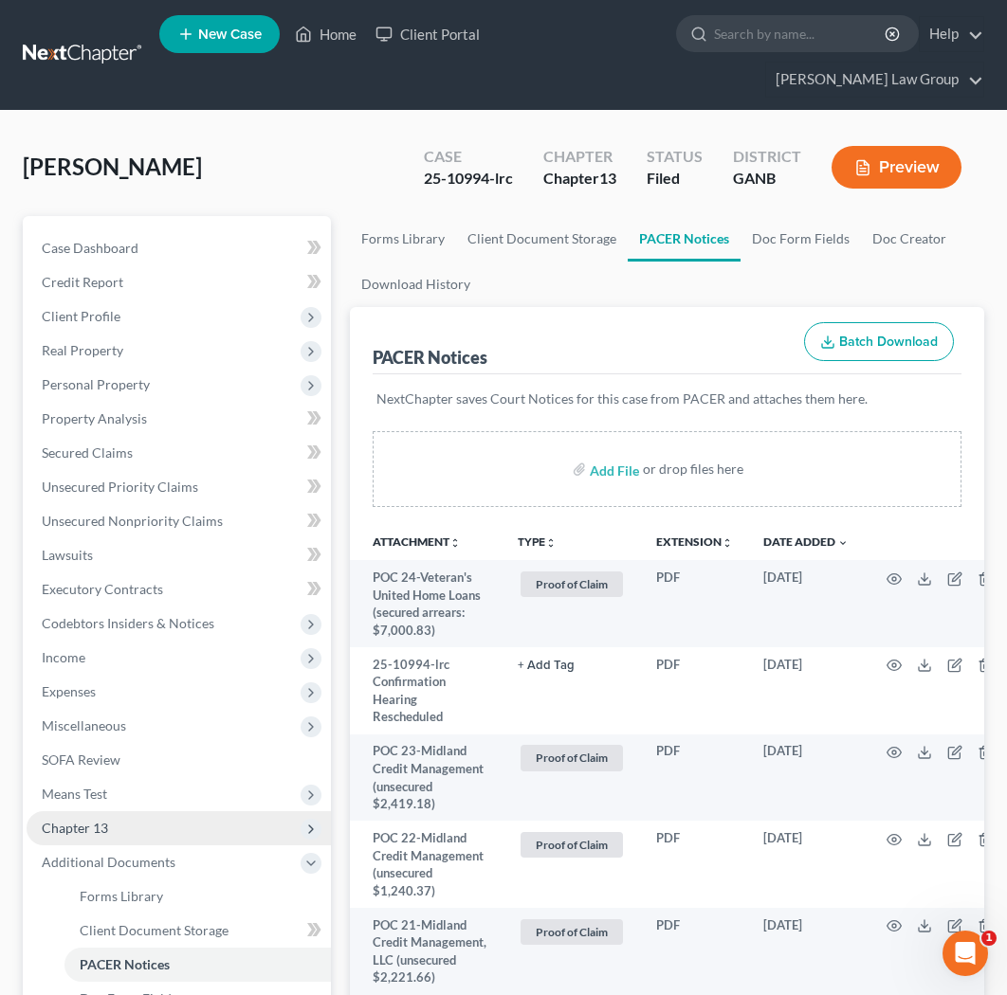
click at [132, 811] on span "Chapter 13" at bounding box center [179, 828] width 304 height 34
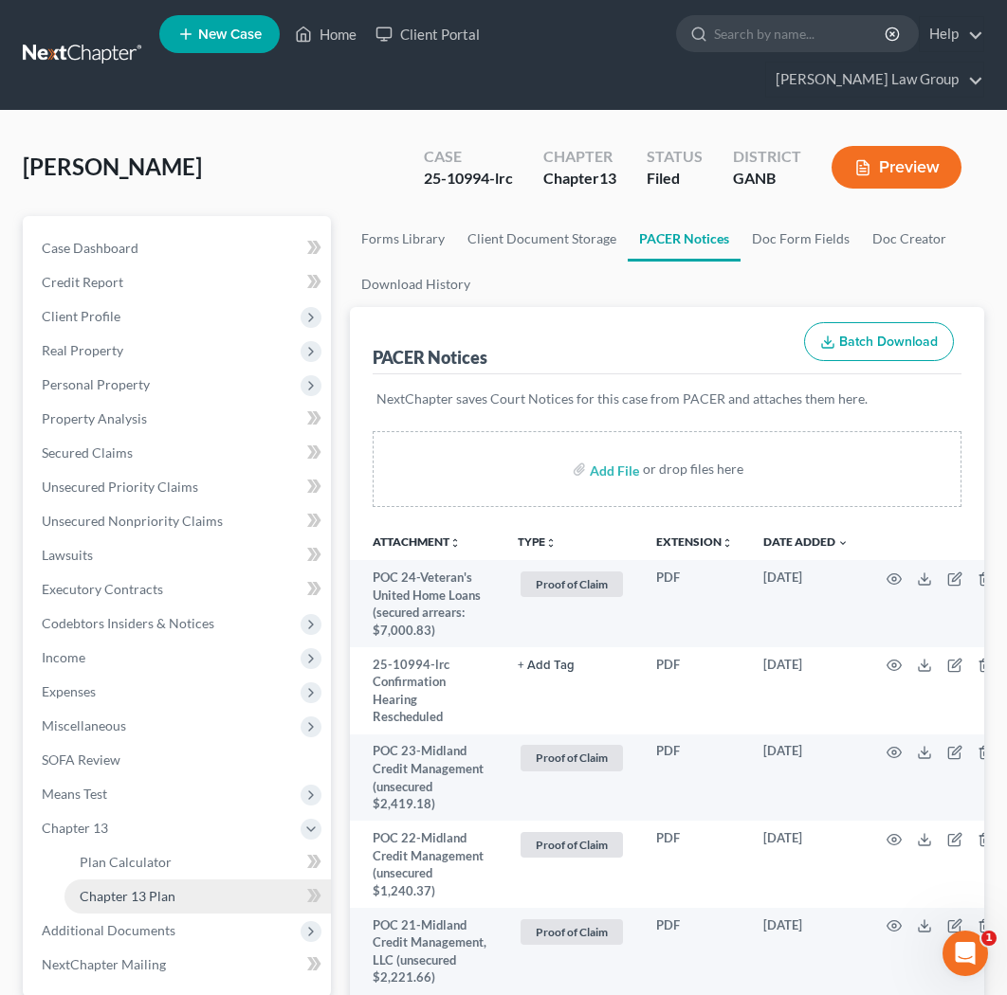
click at [153, 888] on span "Chapter 13 Plan" at bounding box center [128, 896] width 96 height 16
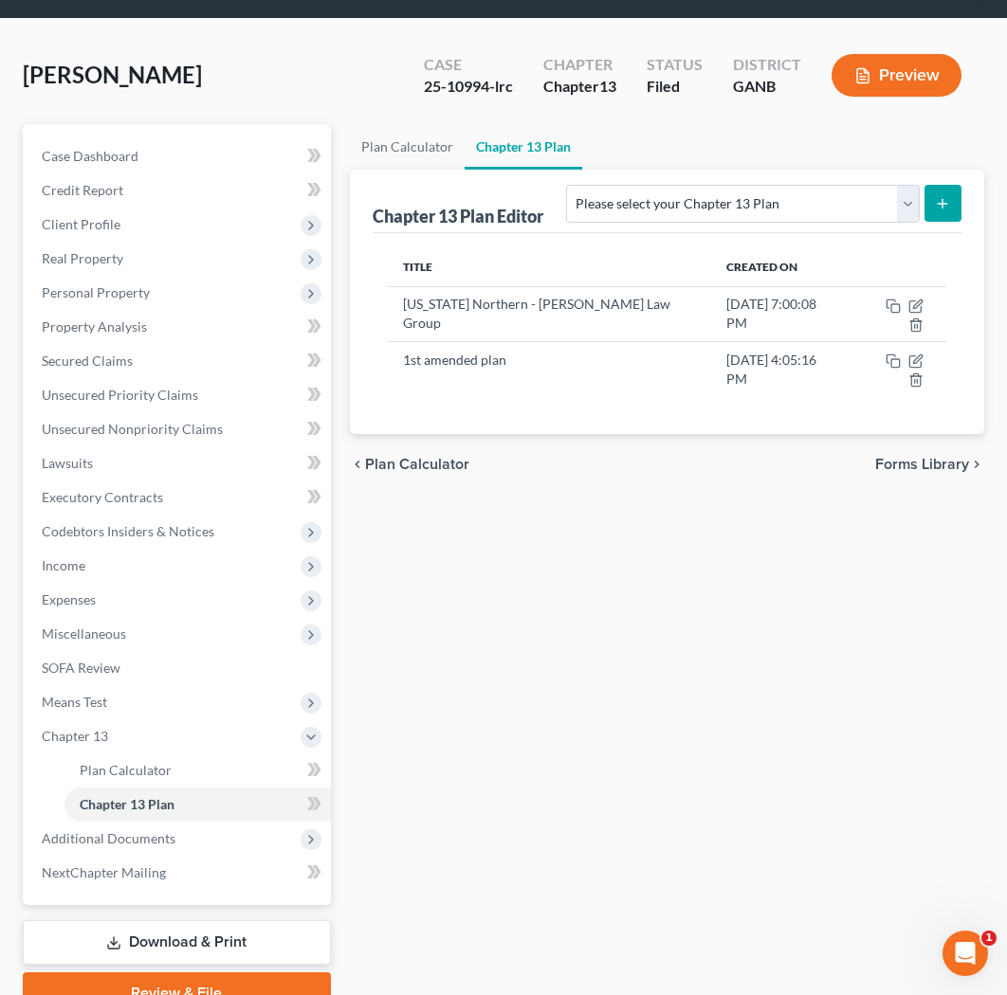
scroll to position [100, 0]
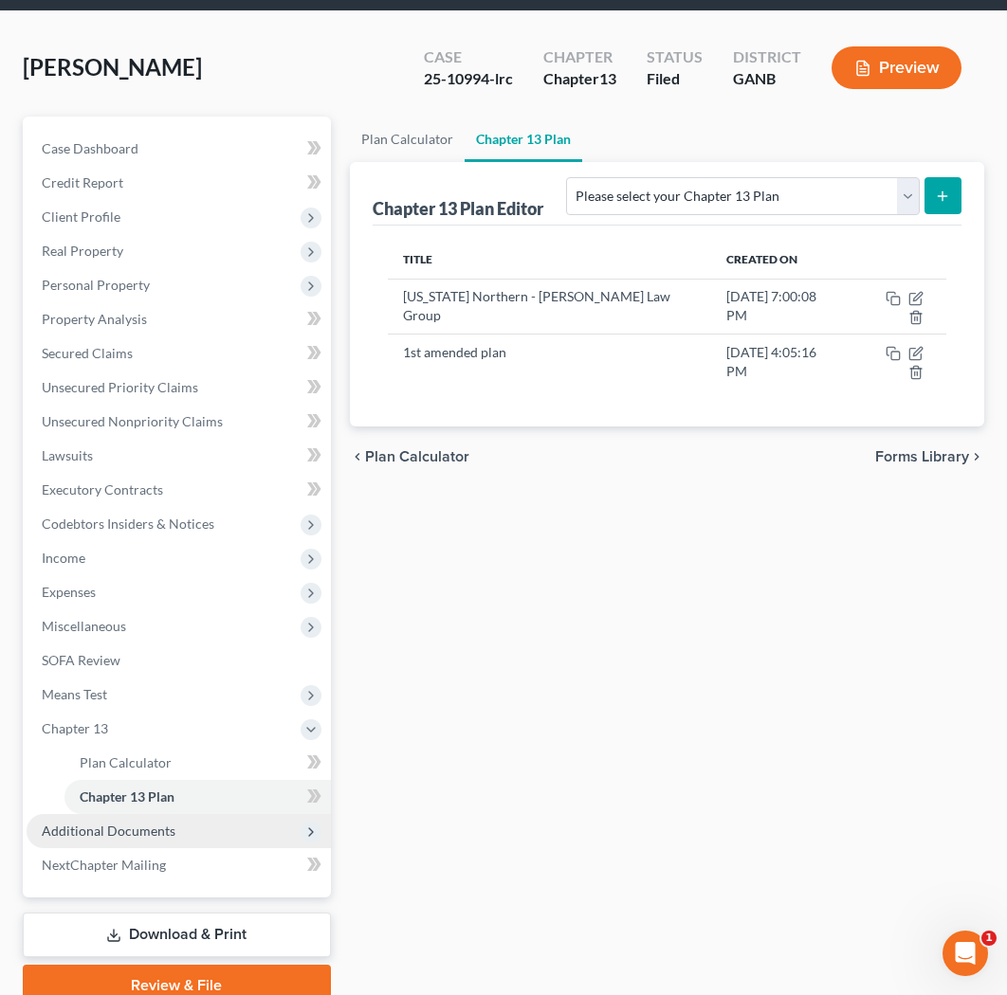
click at [165, 823] on span "Additional Documents" at bounding box center [109, 831] width 134 height 16
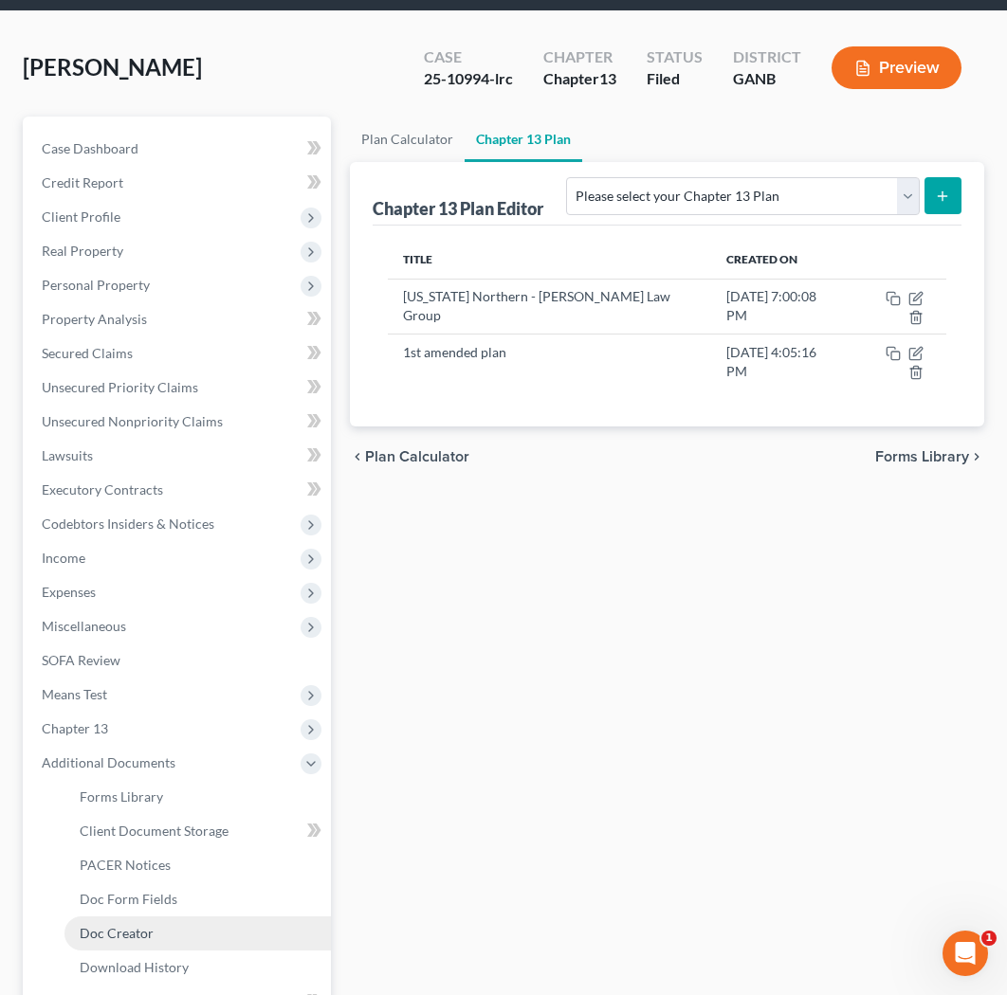
click at [135, 925] on span "Doc Creator" at bounding box center [117, 933] width 74 height 16
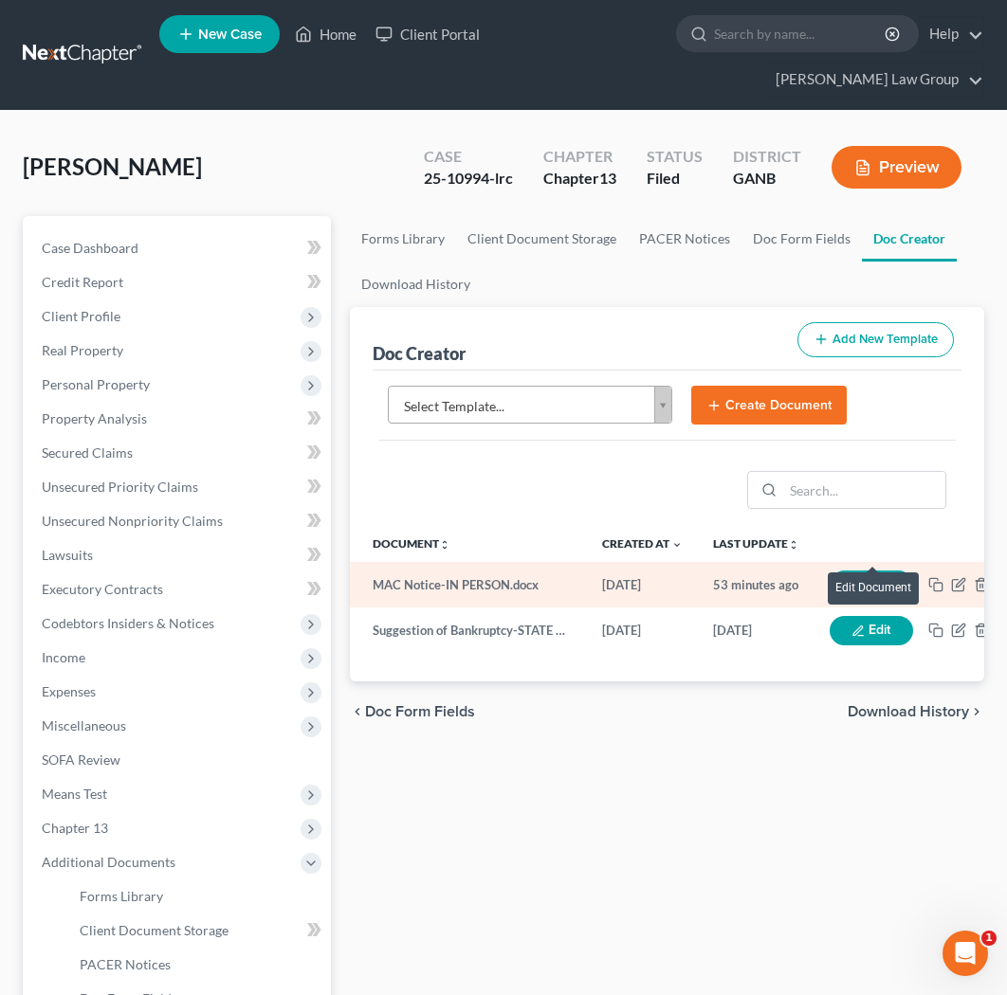
click at [639, 571] on button "Edit" at bounding box center [870, 585] width 83 height 29
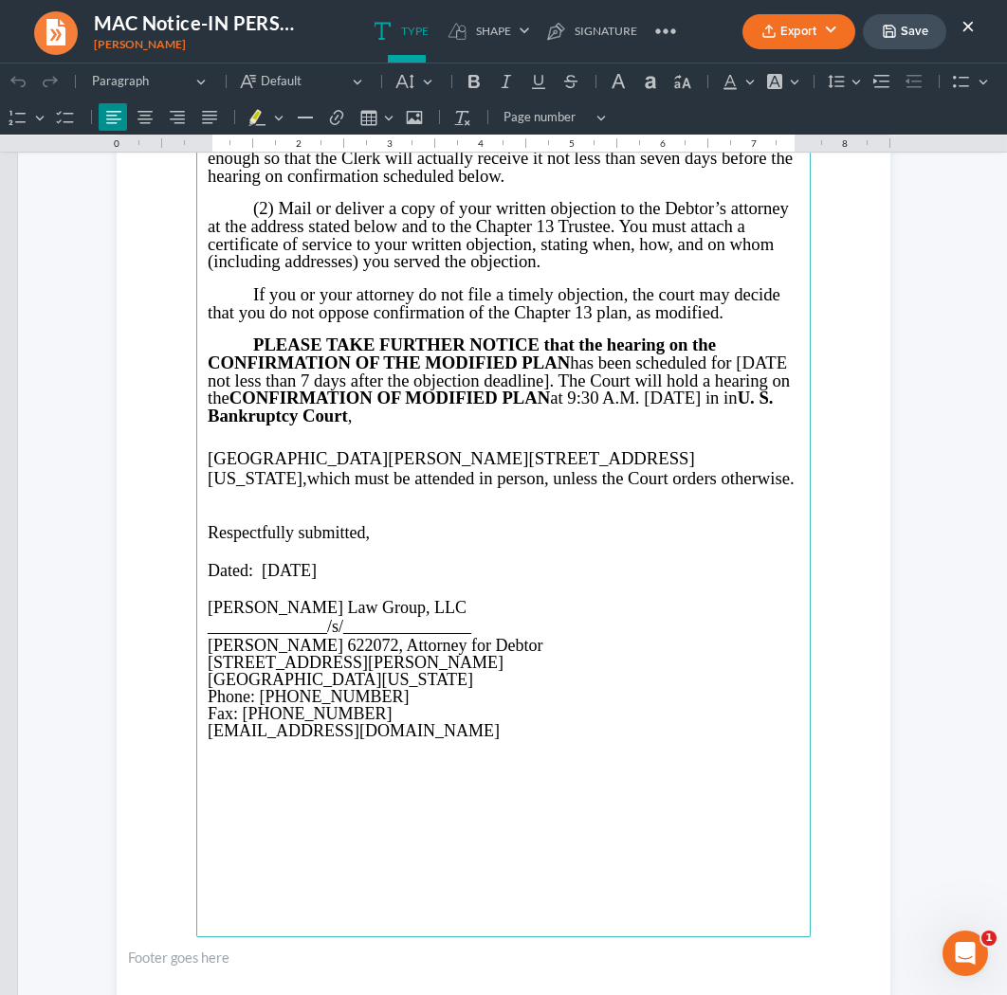
scroll to position [1232, 0]
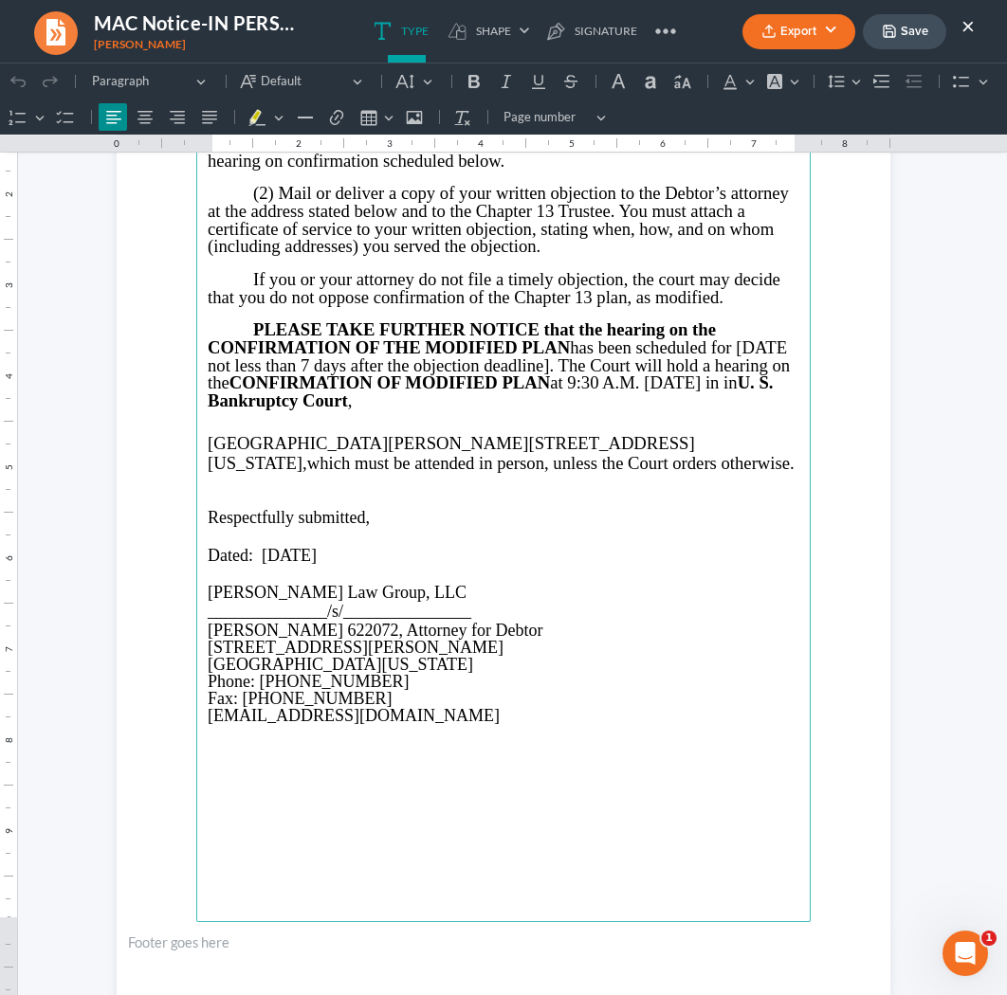
click at [639, 36] on button "Export" at bounding box center [798, 31] width 113 height 35
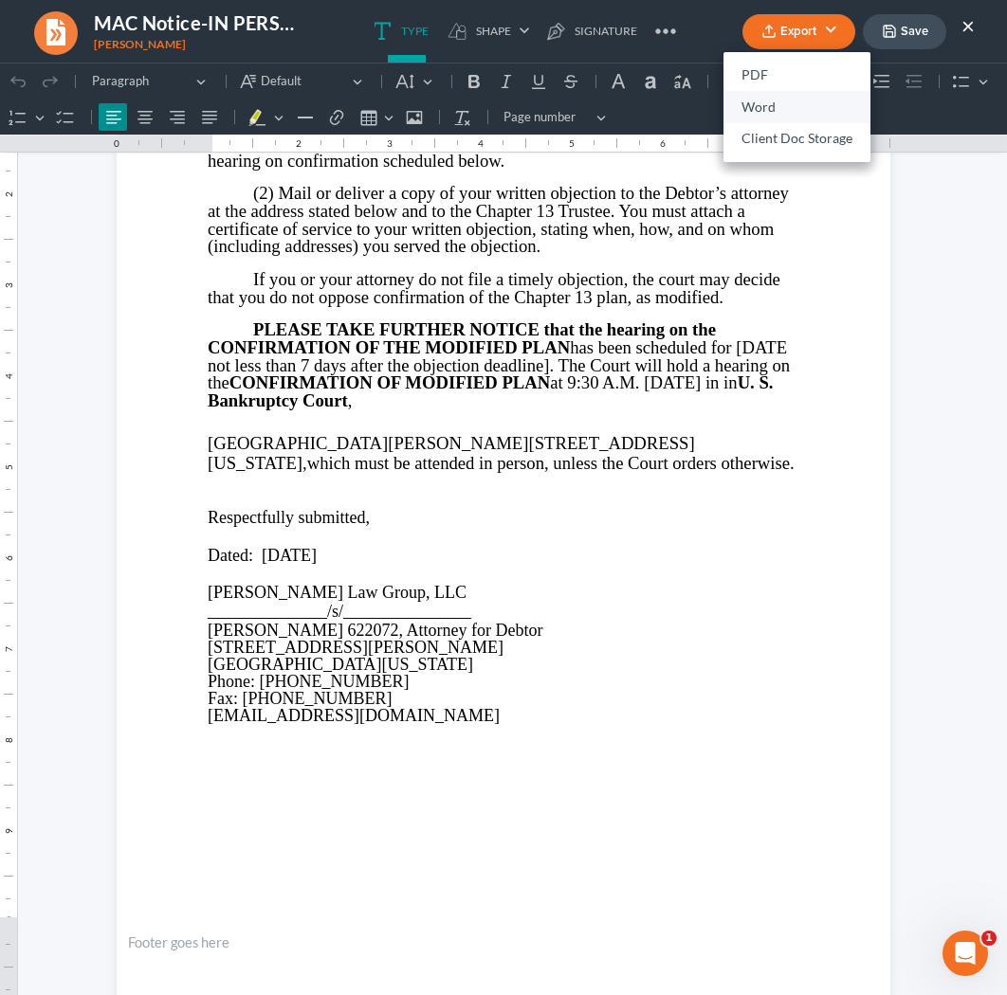
click at [639, 107] on link "Word" at bounding box center [796, 107] width 147 height 32
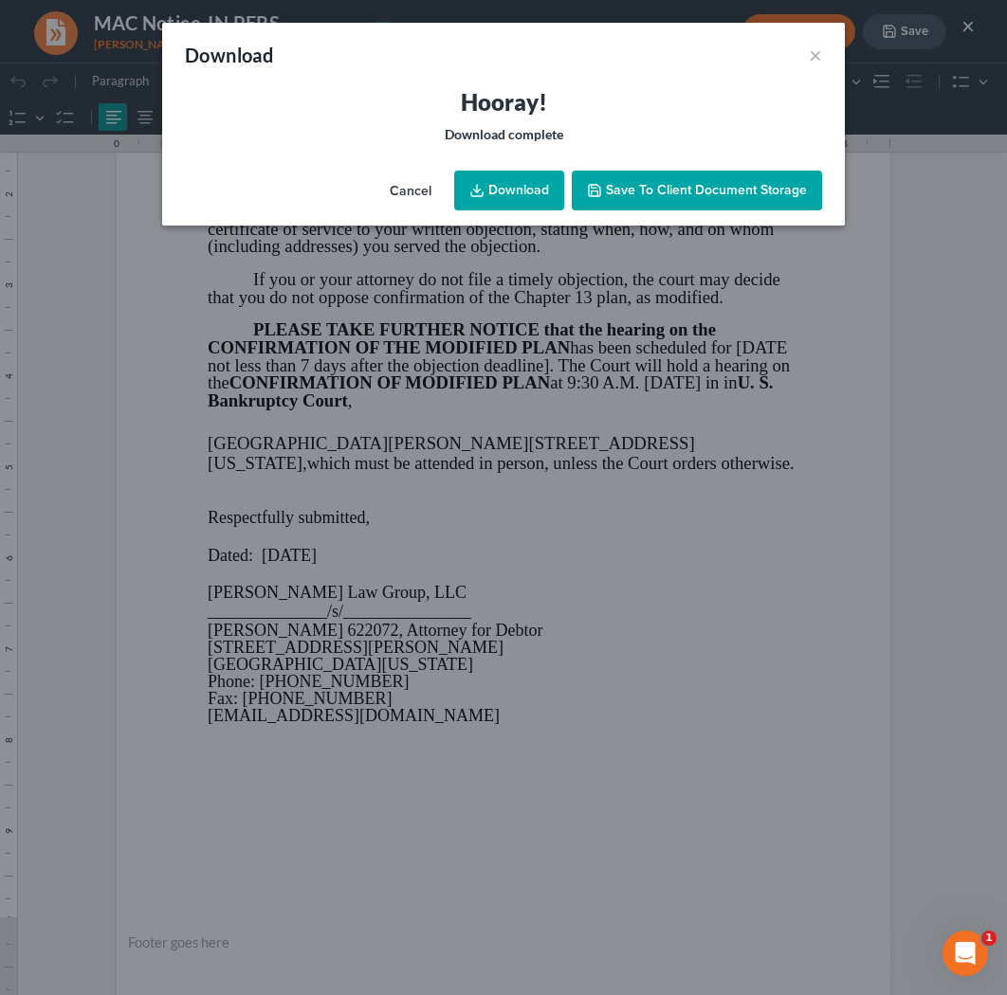
click at [532, 195] on link "Download" at bounding box center [509, 191] width 110 height 40
click at [639, 56] on button "×" at bounding box center [814, 55] width 13 height 23
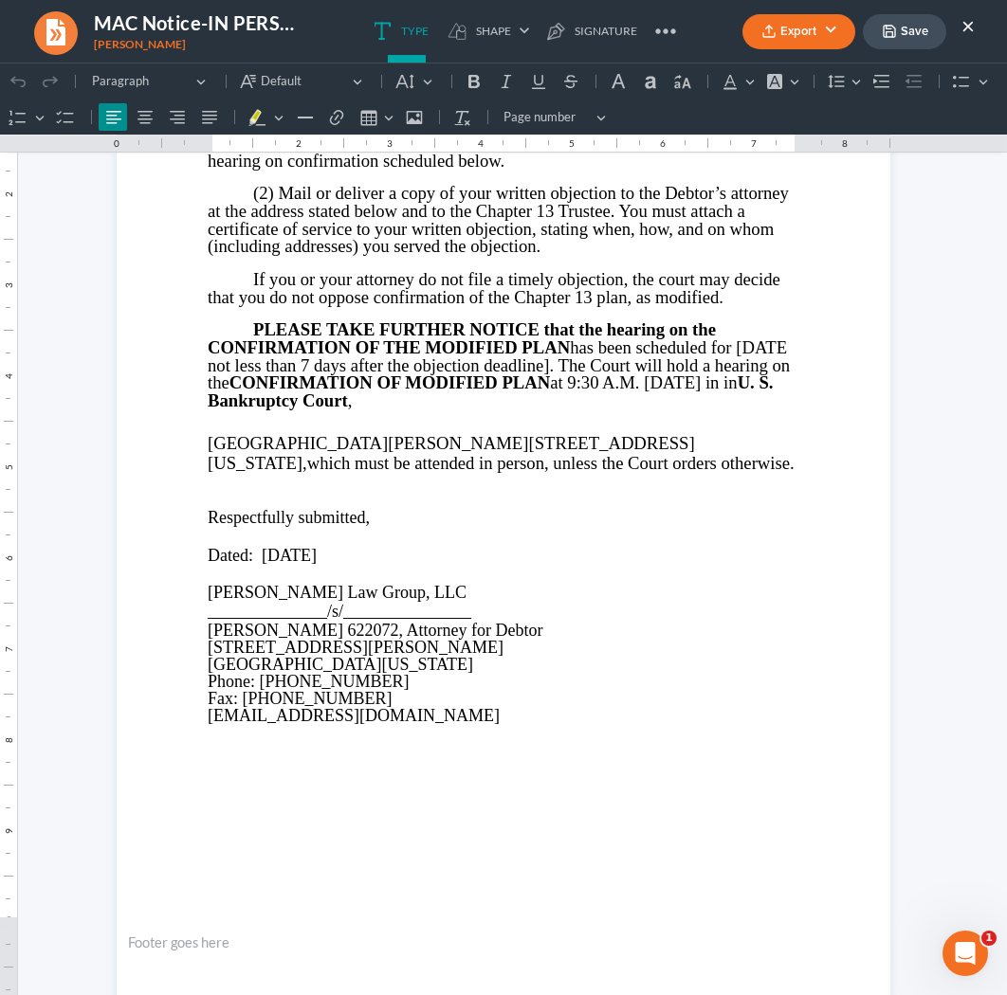
click at [639, 19] on button "×" at bounding box center [967, 25] width 13 height 23
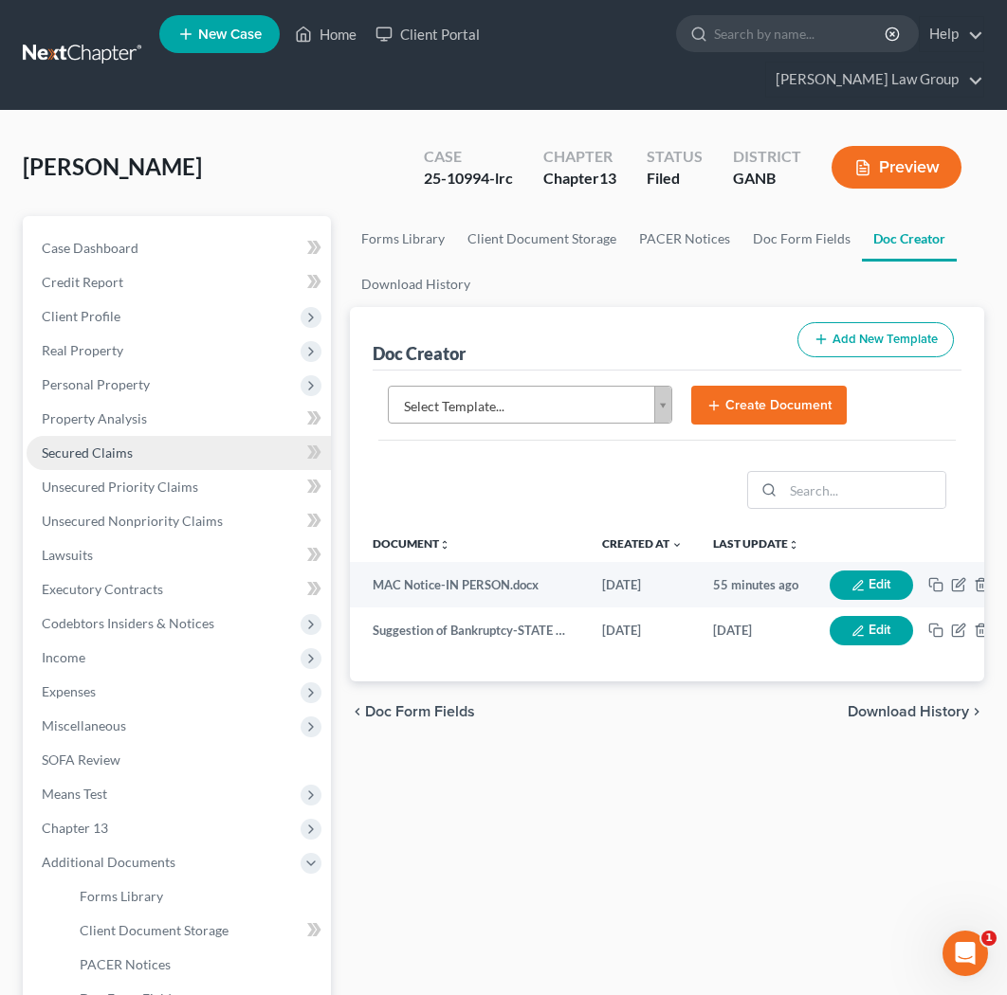
click at [124, 445] on span "Secured Claims" at bounding box center [87, 453] width 91 height 16
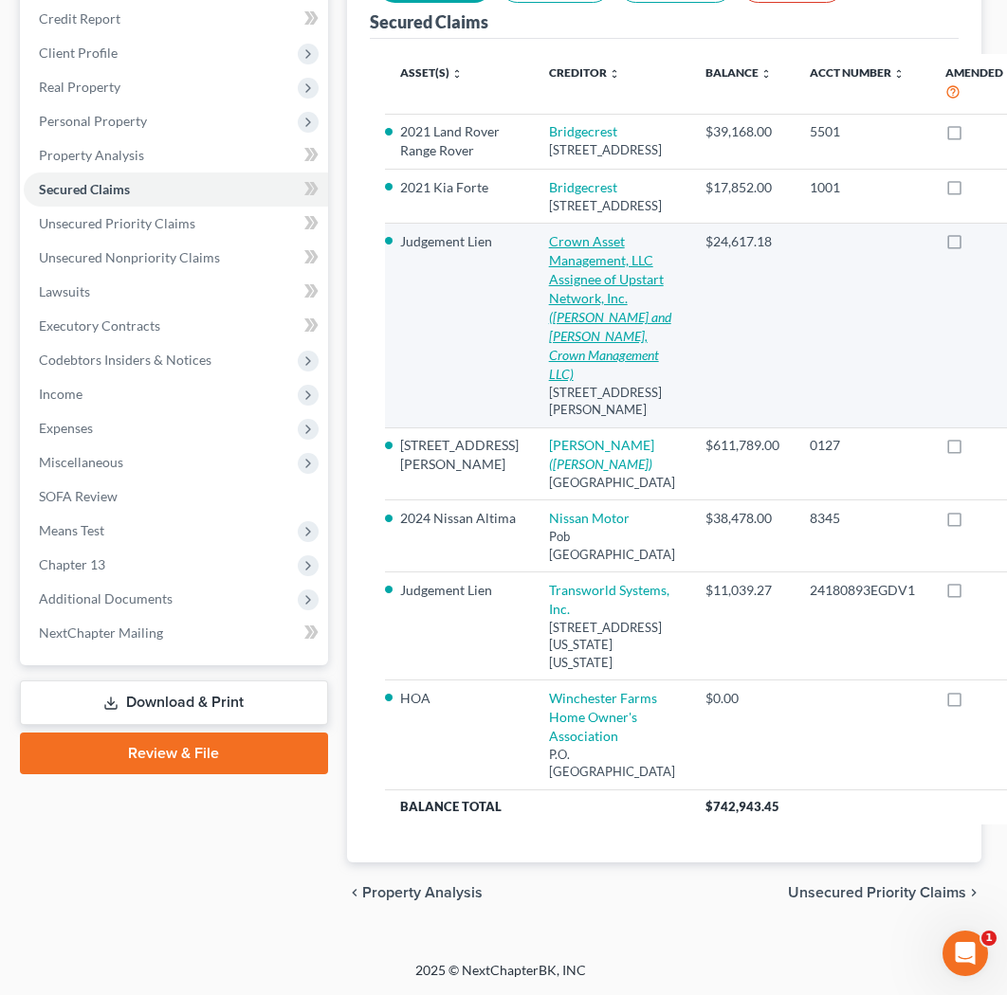
scroll to position [521, 3]
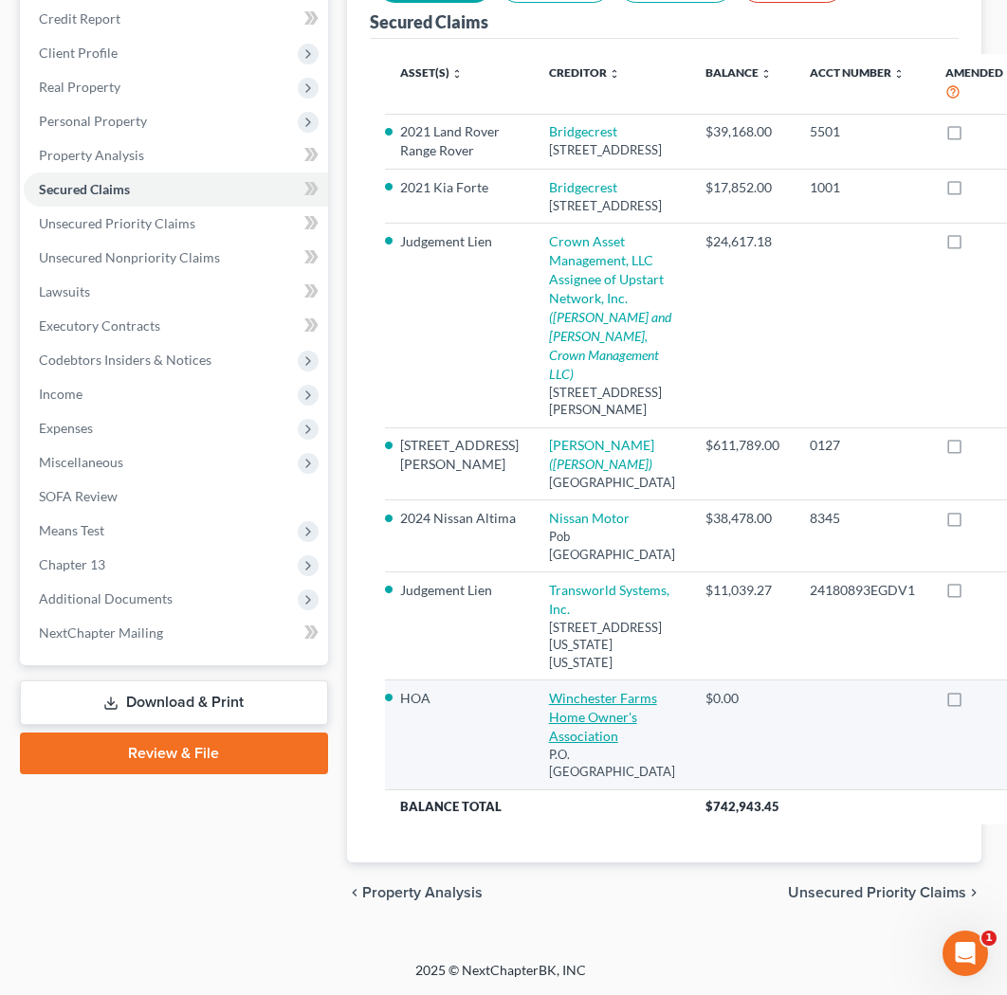
click at [549, 742] on link "Winchester Farms Home Owner's Association" at bounding box center [603, 717] width 108 height 54
select select "10"
select select "0"
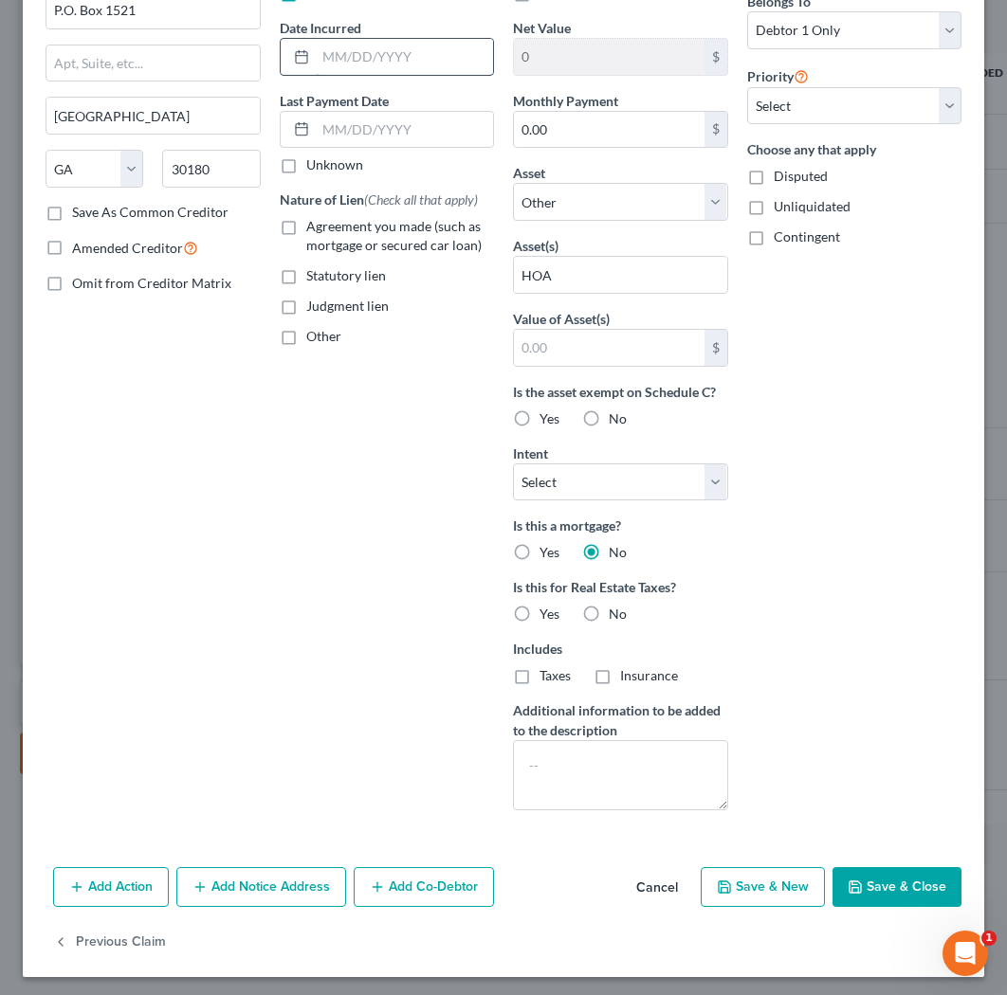
scroll to position [0, 0]
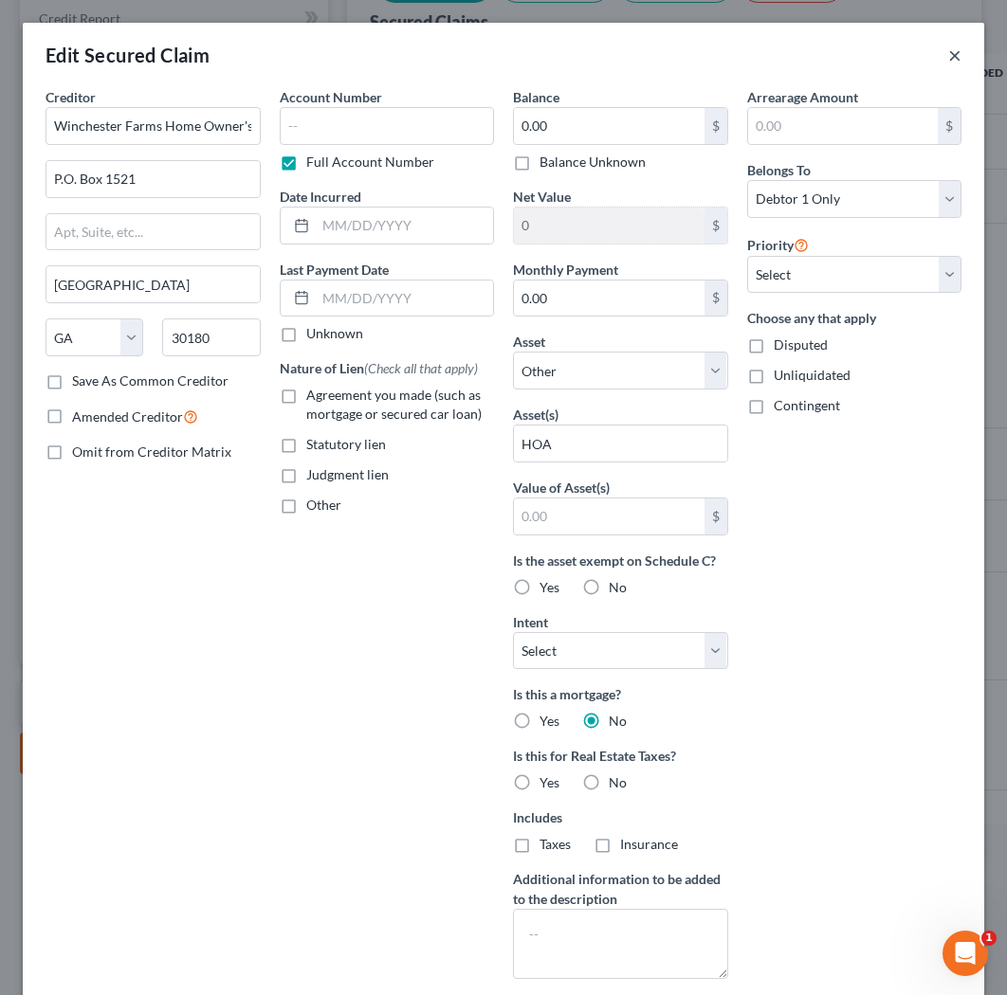
click at [639, 56] on button "×" at bounding box center [954, 55] width 13 height 23
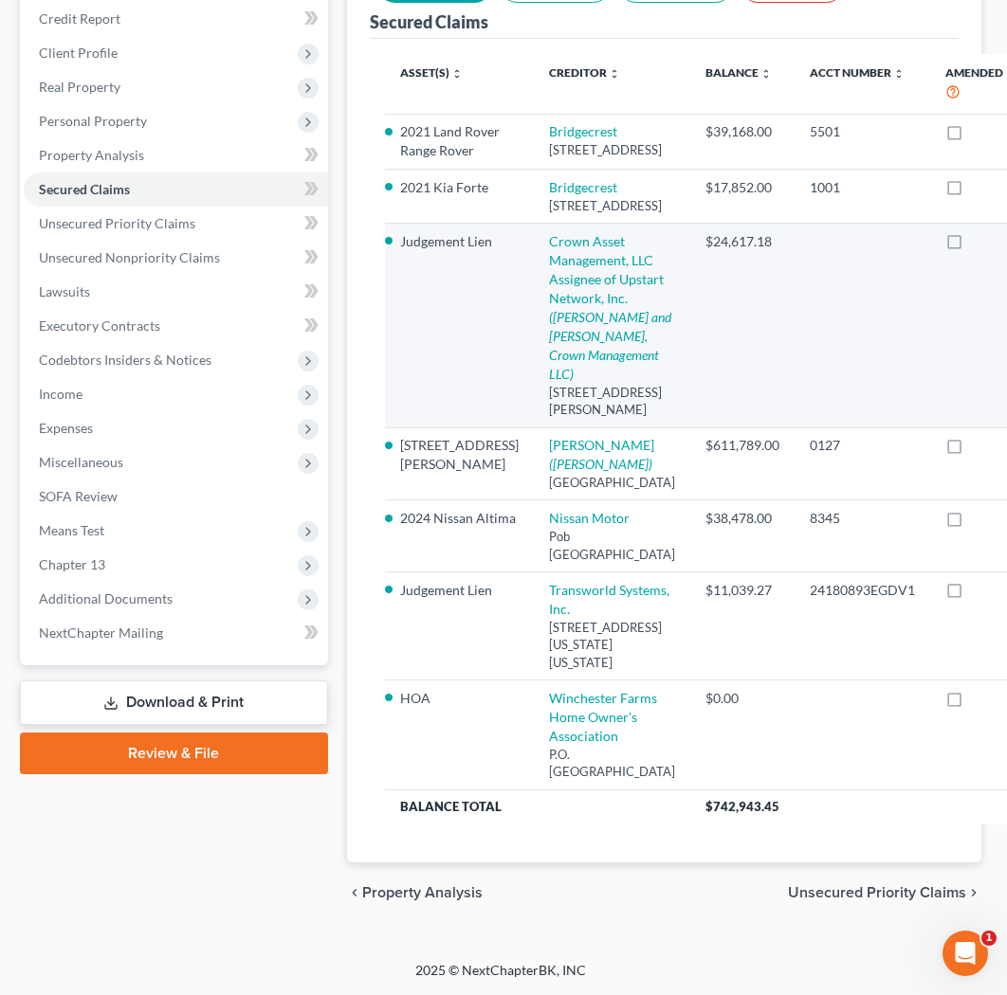
scroll to position [0, 3]
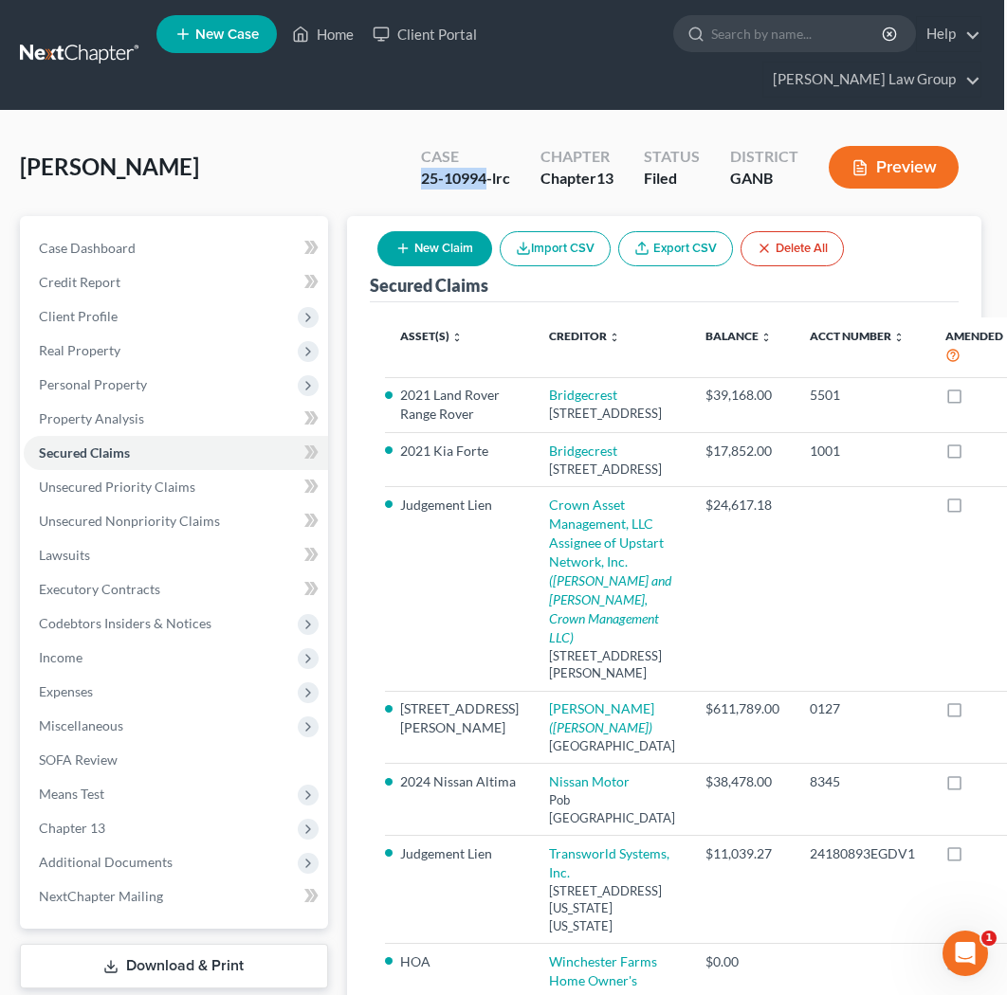
drag, startPoint x: 488, startPoint y: 143, endPoint x: 403, endPoint y: 143, distance: 85.3
click at [403, 144] on div "Case 25-10994-lrc Chapter Chapter 13 Status Filed District GANB Preview" at bounding box center [689, 167] width 583 height 67
copy div "25-10994"
click at [114, 854] on span "Additional Documents" at bounding box center [106, 862] width 134 height 16
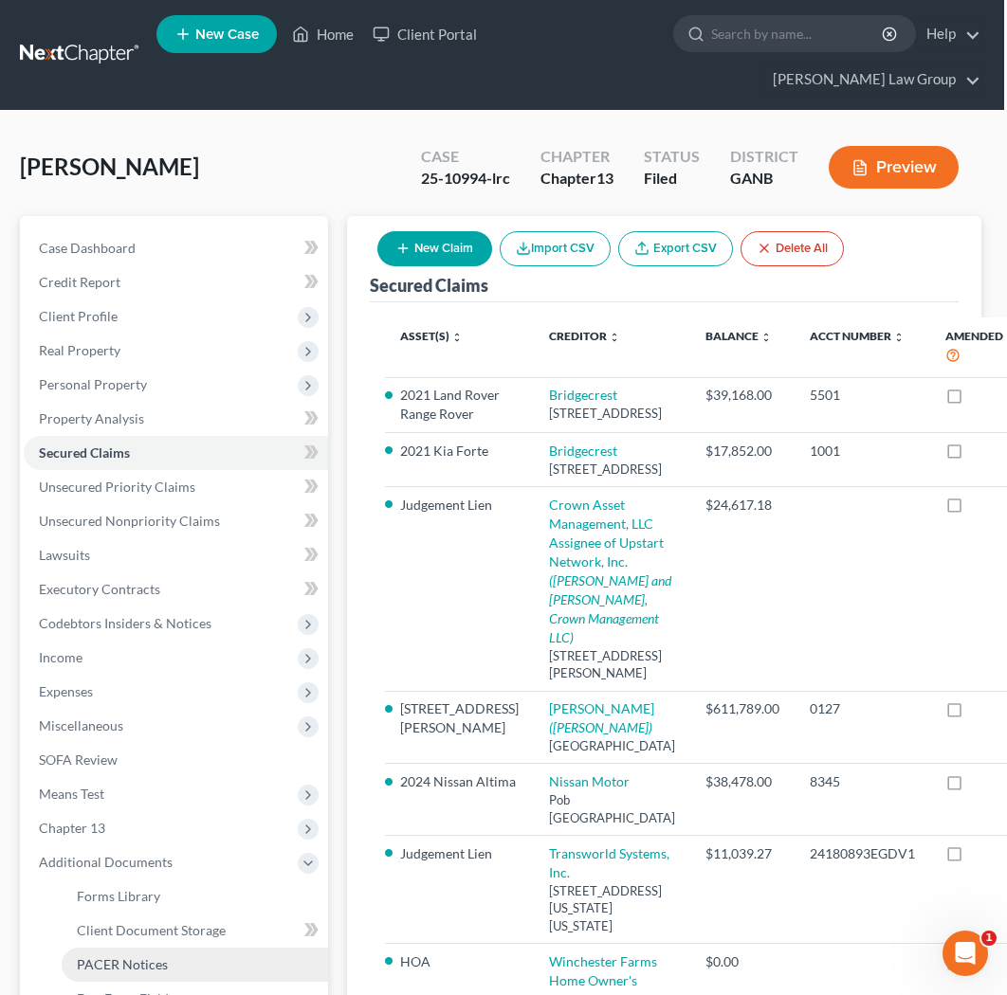
click at [112, 956] on span "PACER Notices" at bounding box center [122, 964] width 91 height 16
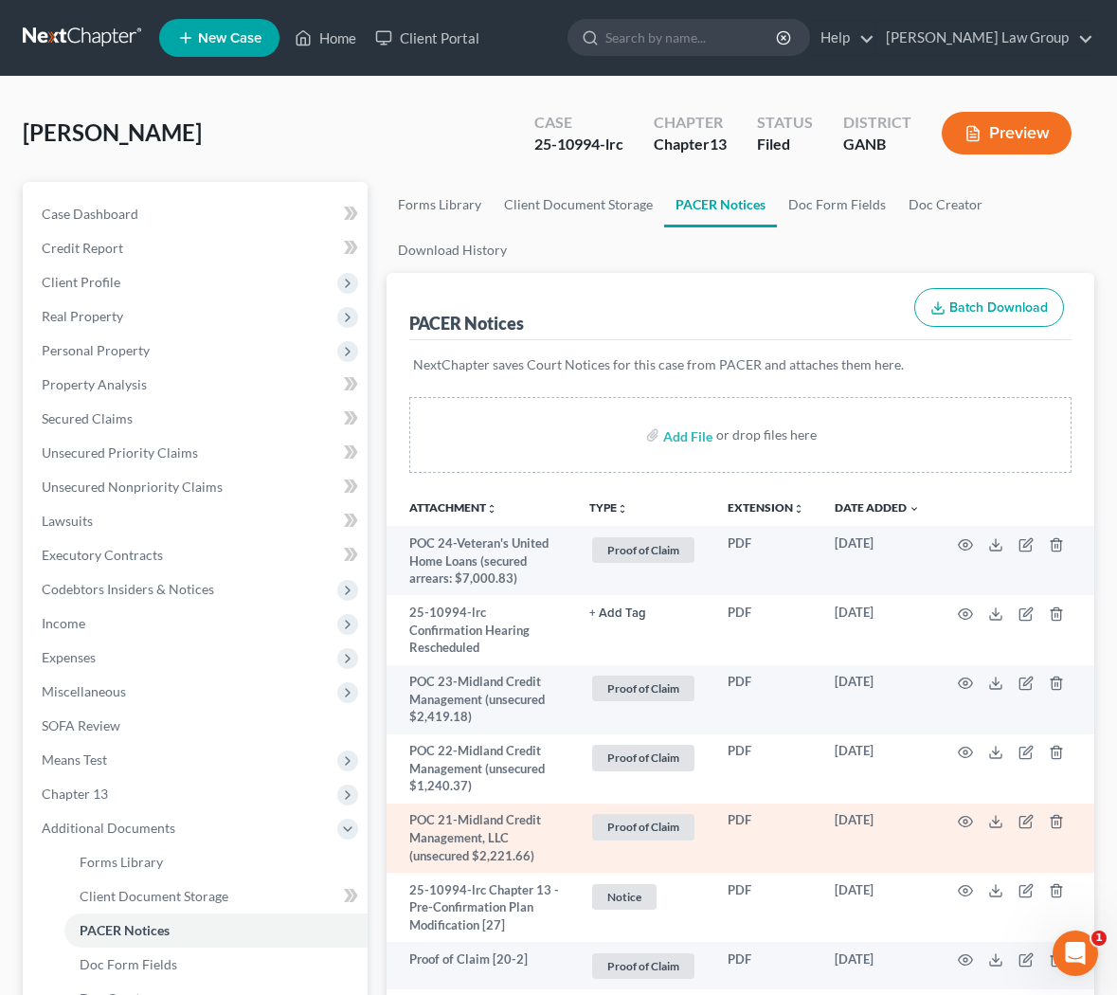
scroll to position [26, 0]
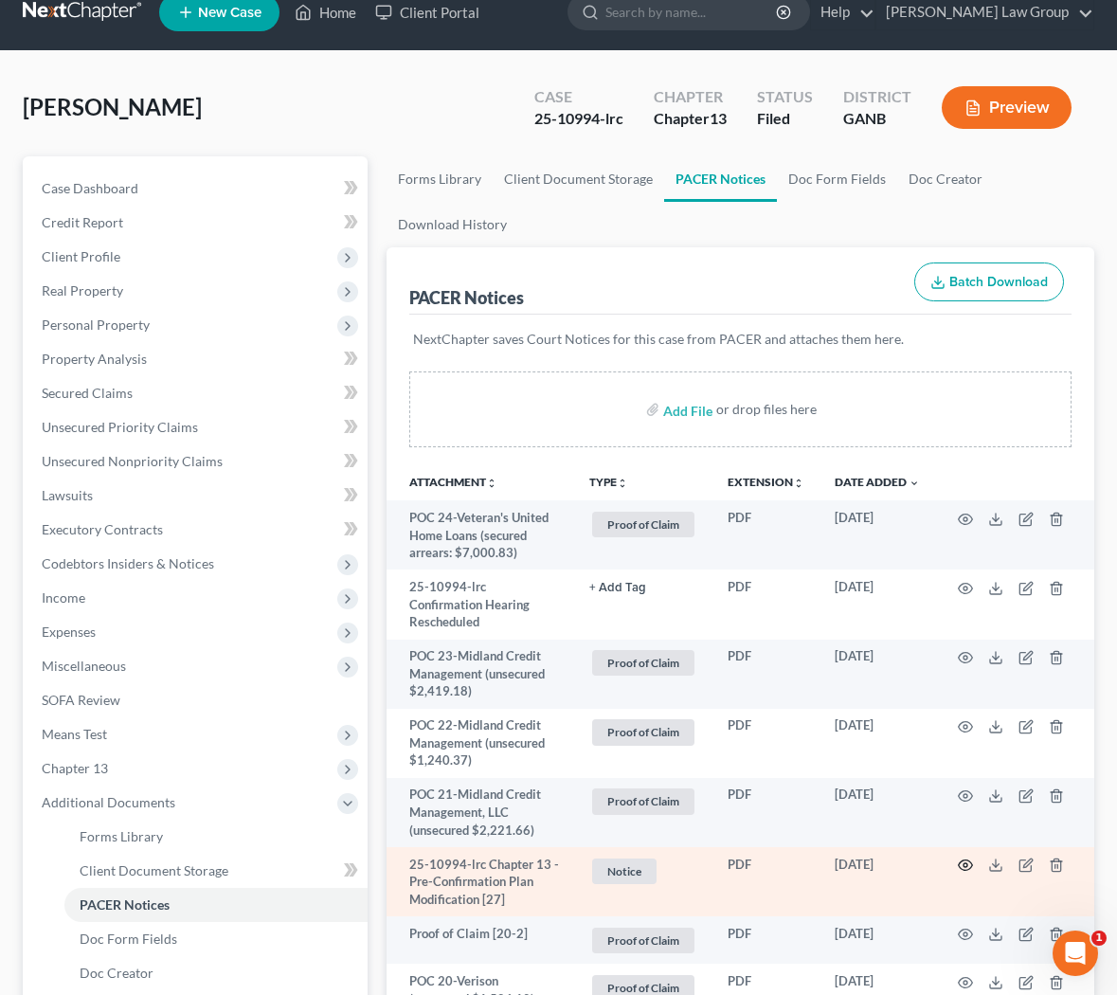
click at [639, 861] on icon "button" at bounding box center [966, 866] width 14 height 10
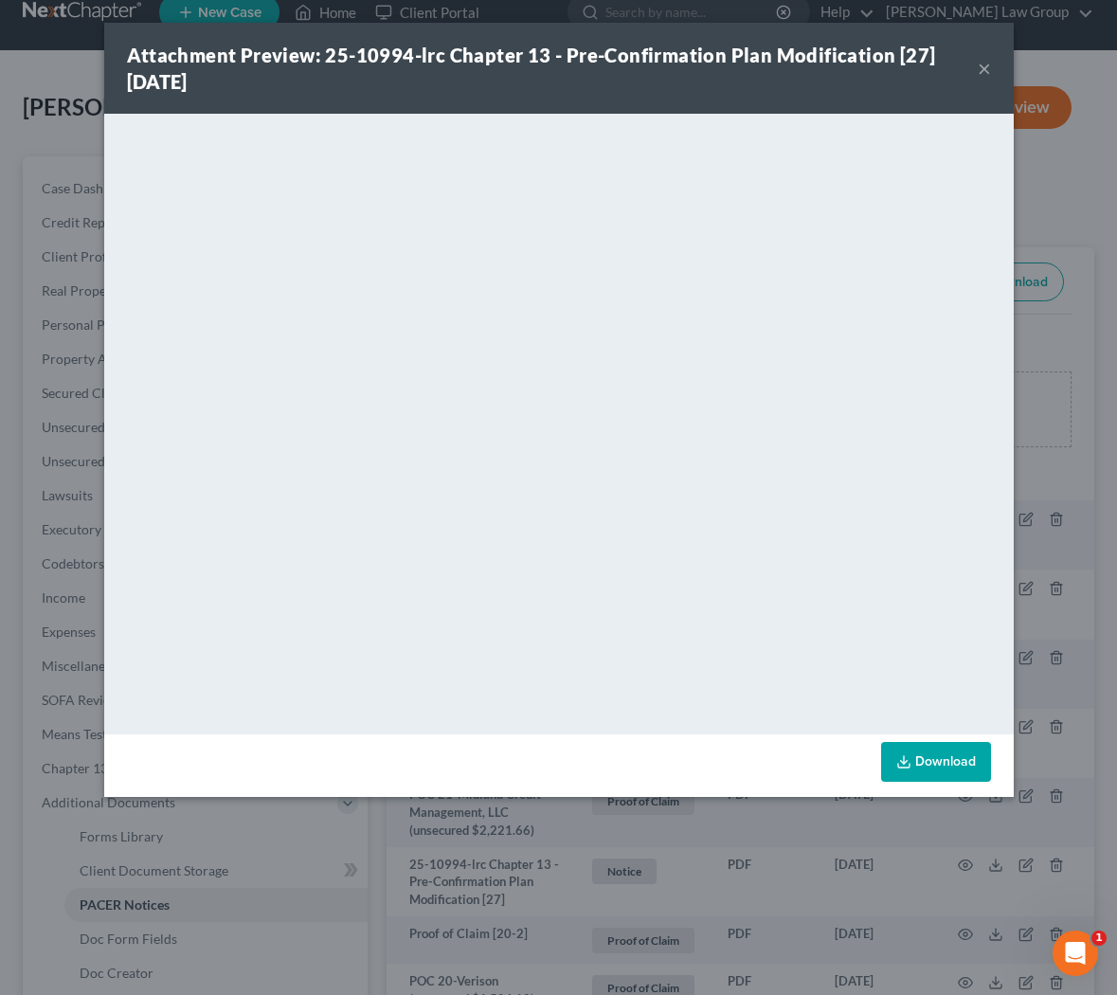
click at [639, 67] on button "×" at bounding box center [984, 68] width 13 height 23
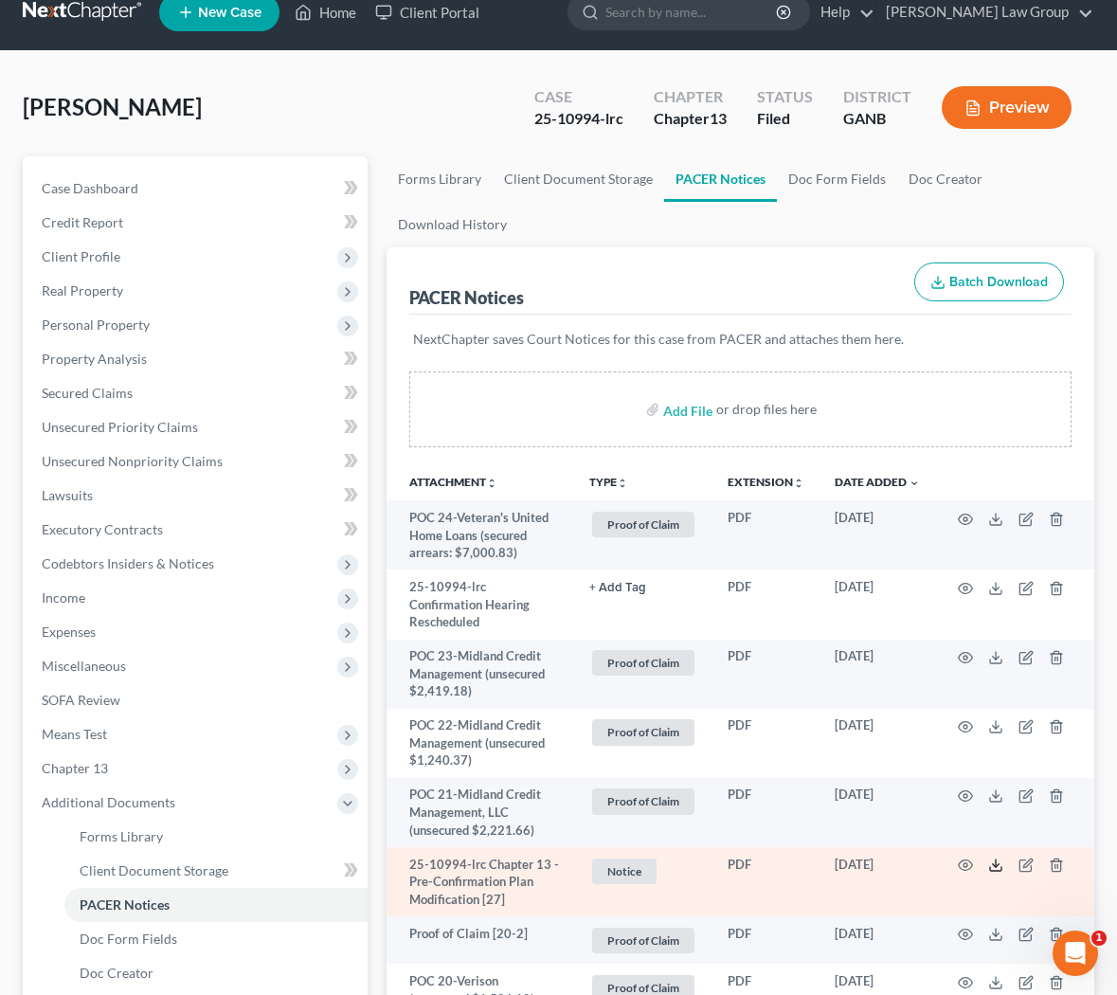
click at [639, 858] on icon at bounding box center [996, 865] width 15 height 15
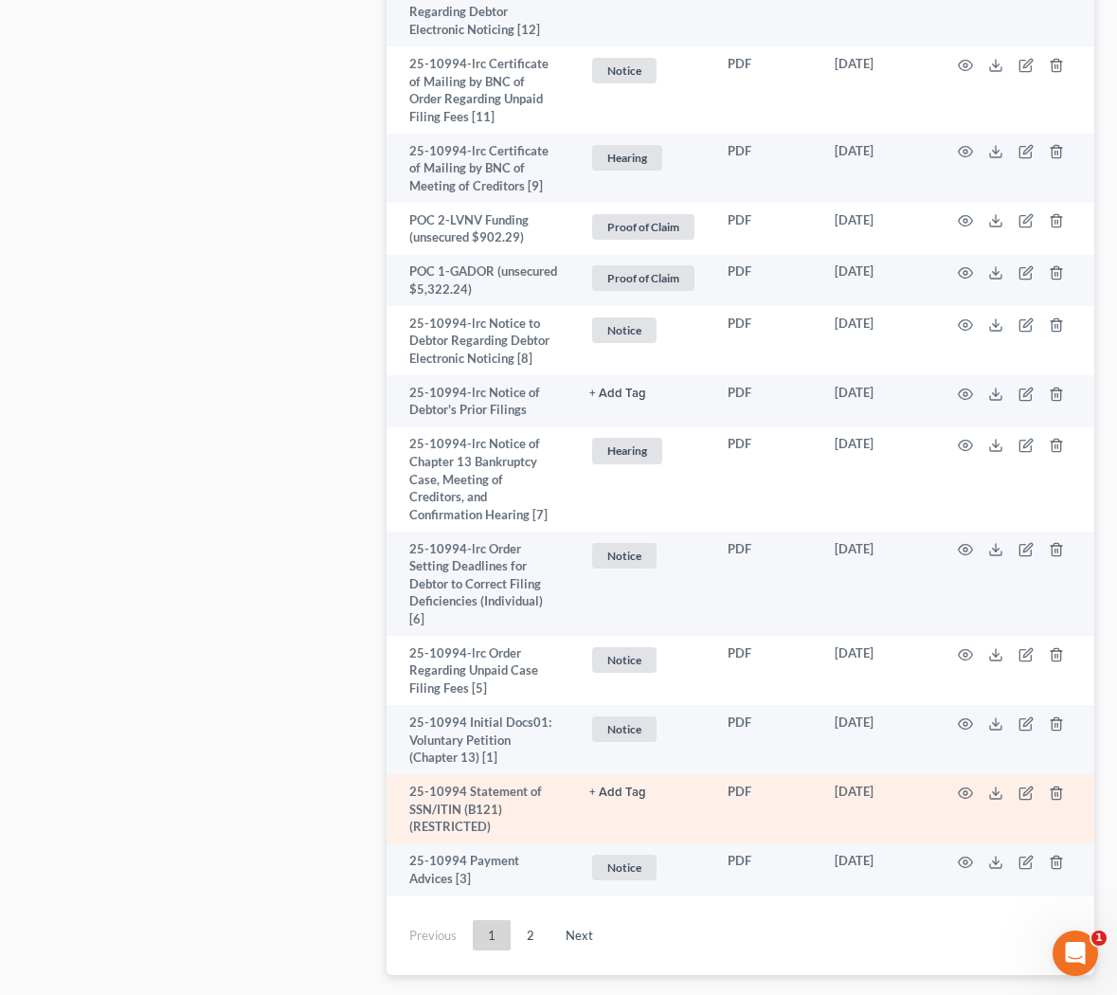
scroll to position [4137, 0]
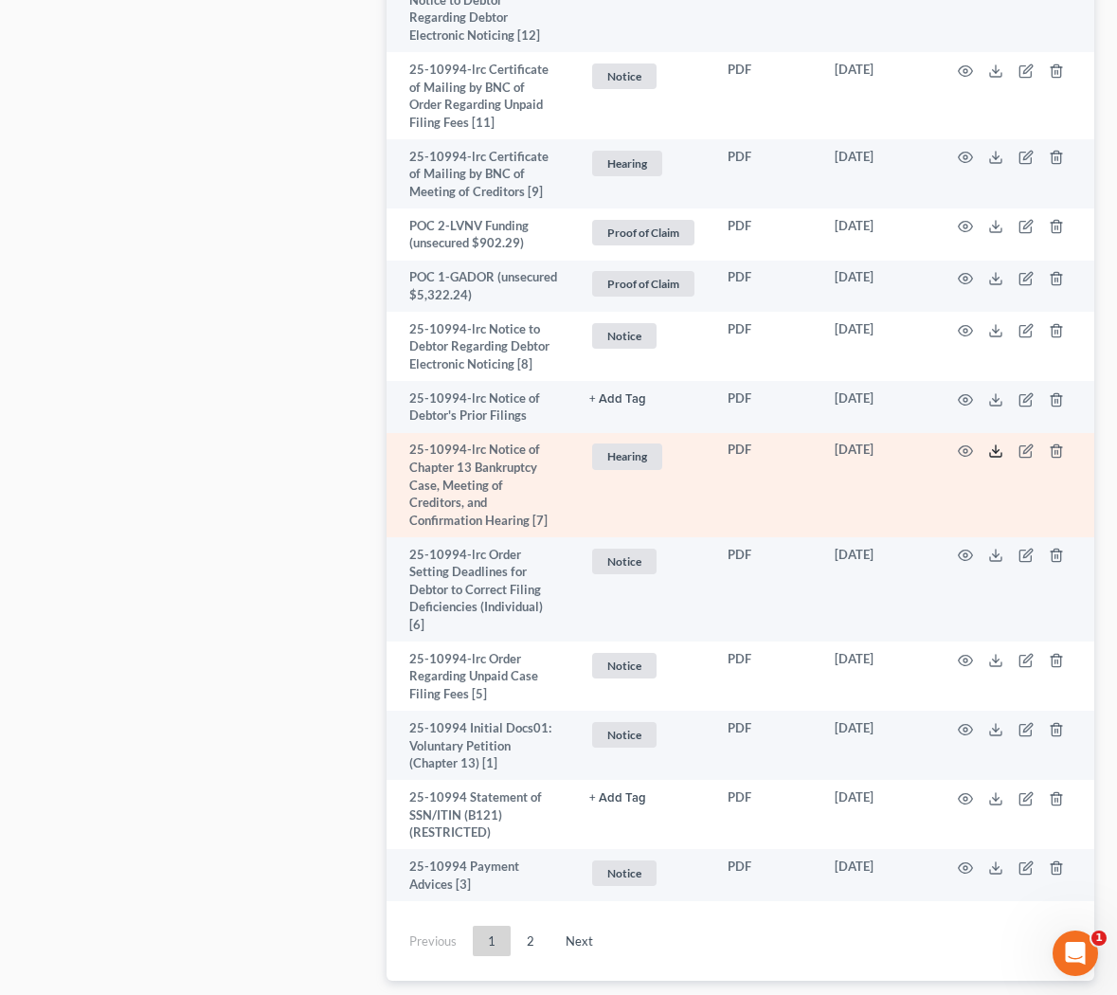
click at [639, 444] on icon at bounding box center [996, 451] width 15 height 15
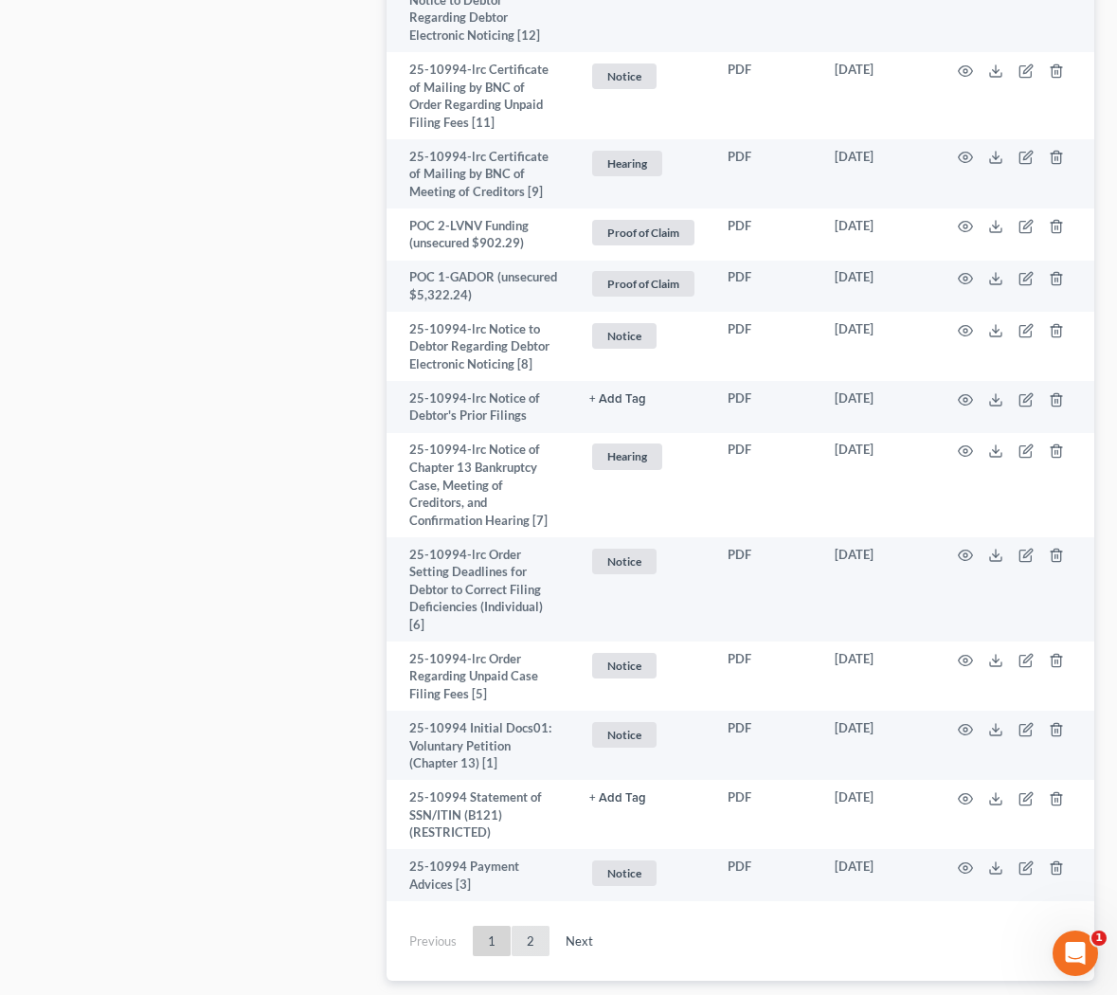
click at [531, 926] on link "2" at bounding box center [531, 941] width 38 height 30
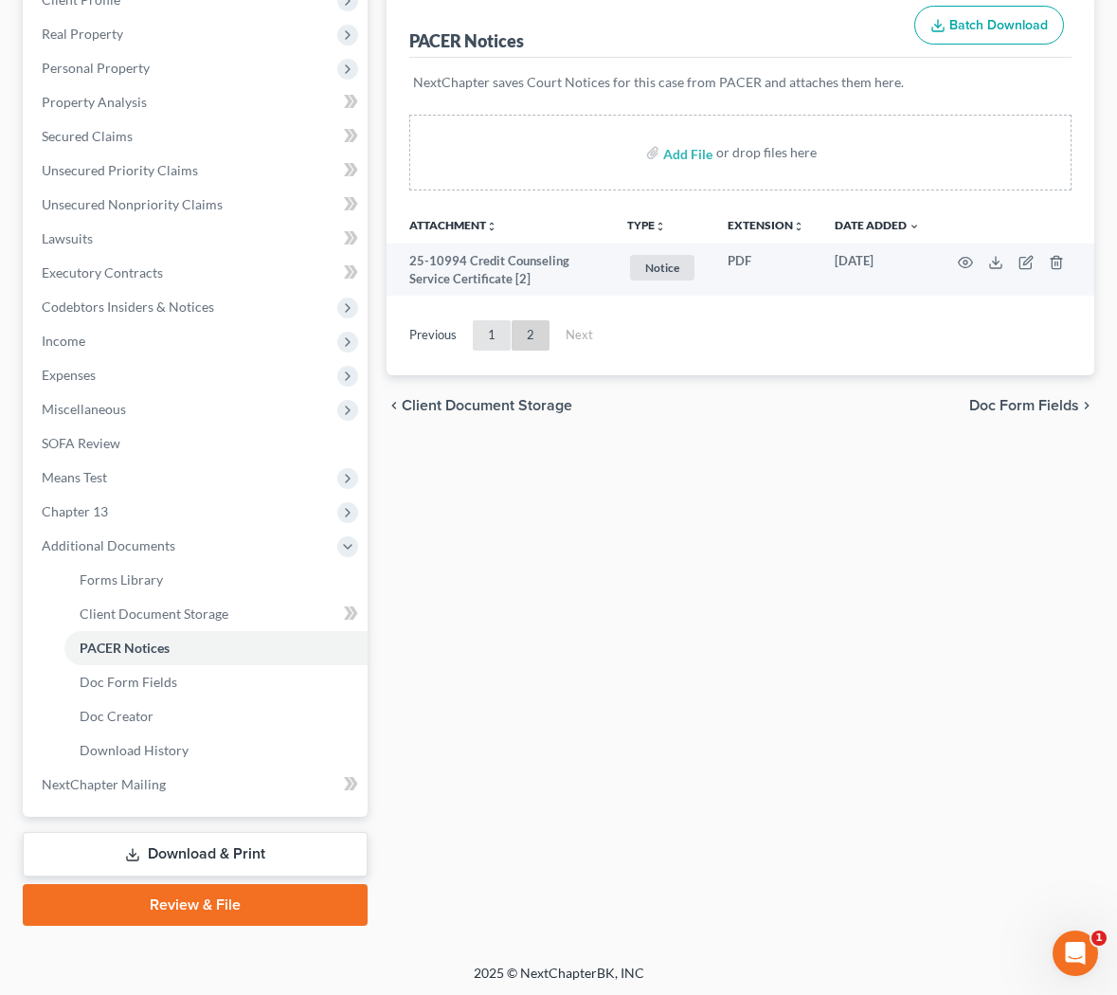
click at [484, 343] on link "1" at bounding box center [492, 335] width 38 height 30
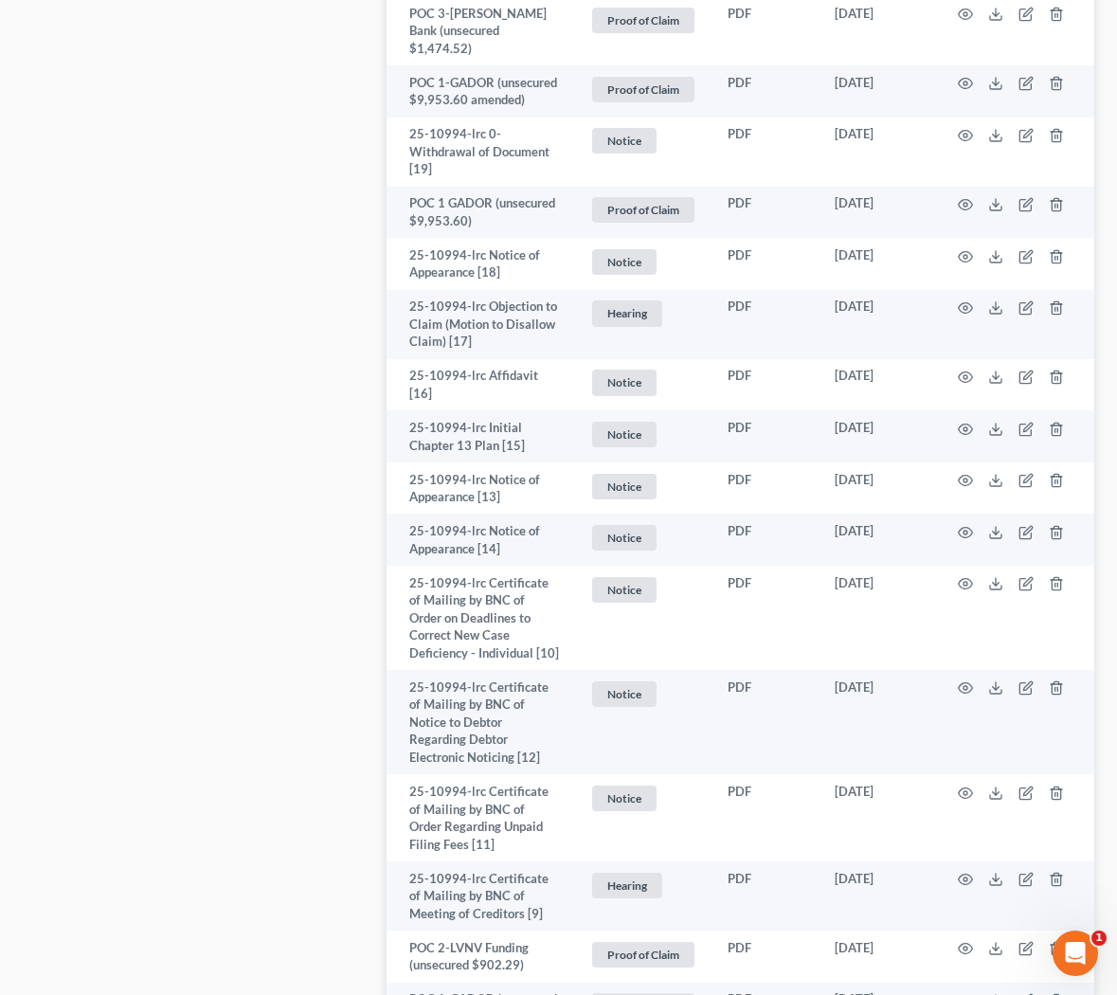
scroll to position [3406, 0]
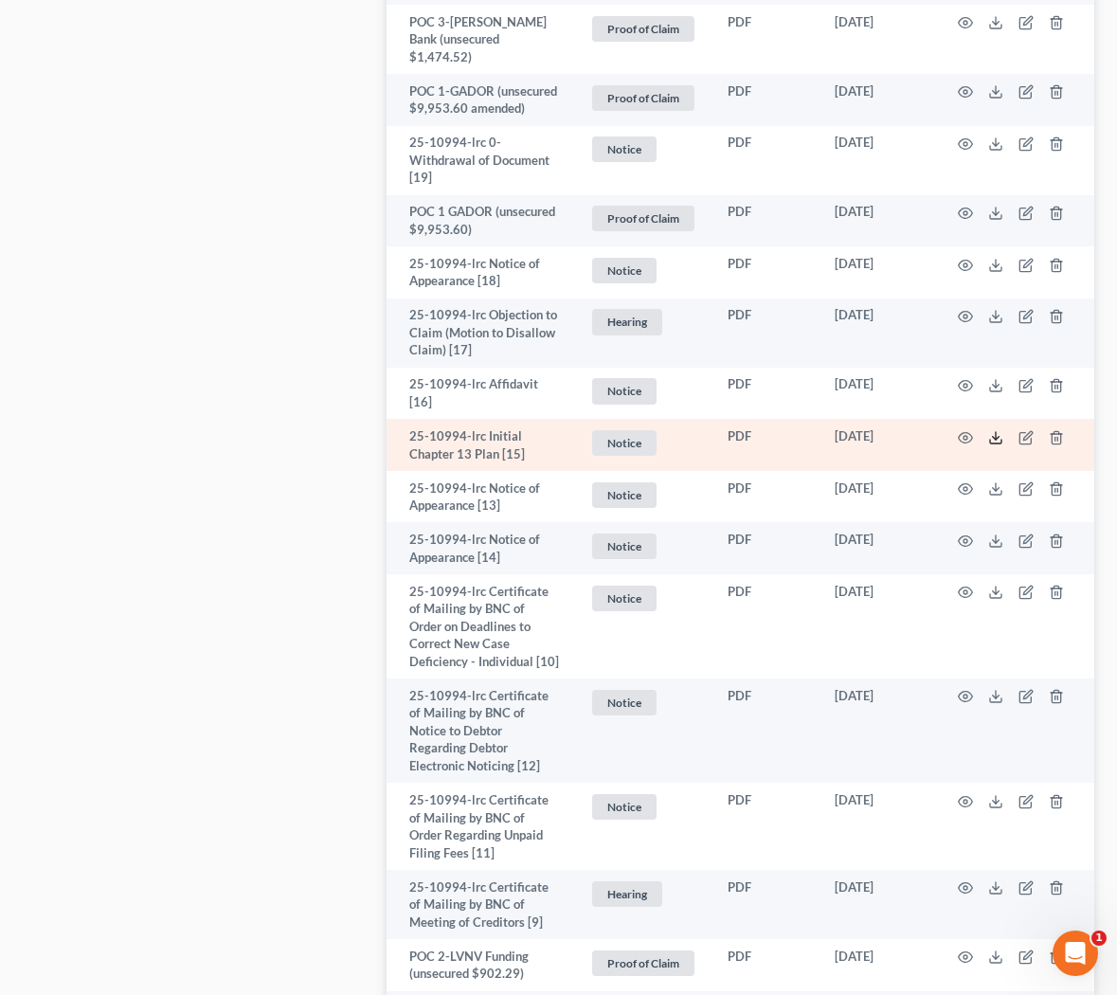
click at [639, 430] on icon at bounding box center [996, 437] width 15 height 15
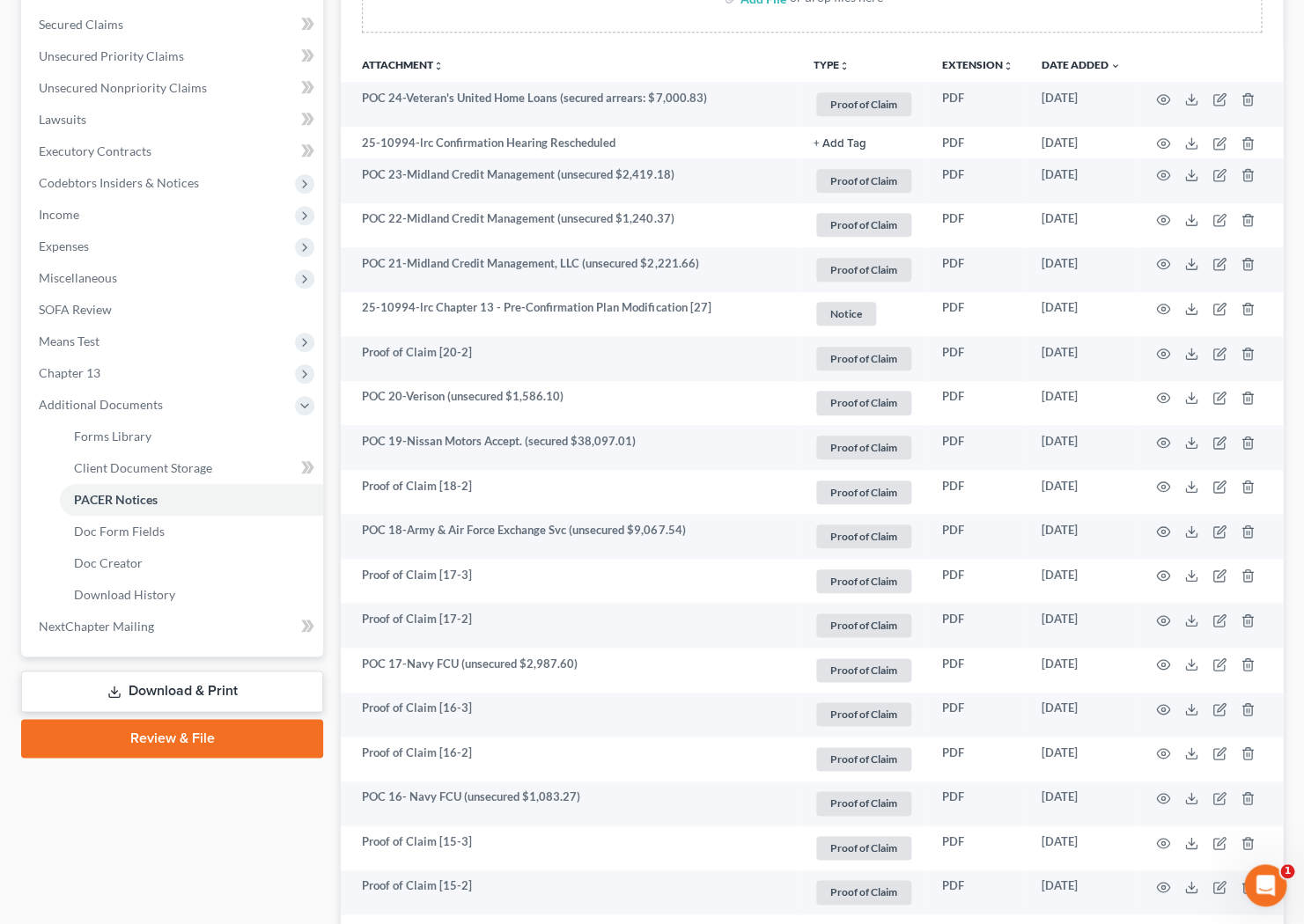
scroll to position [0, 0]
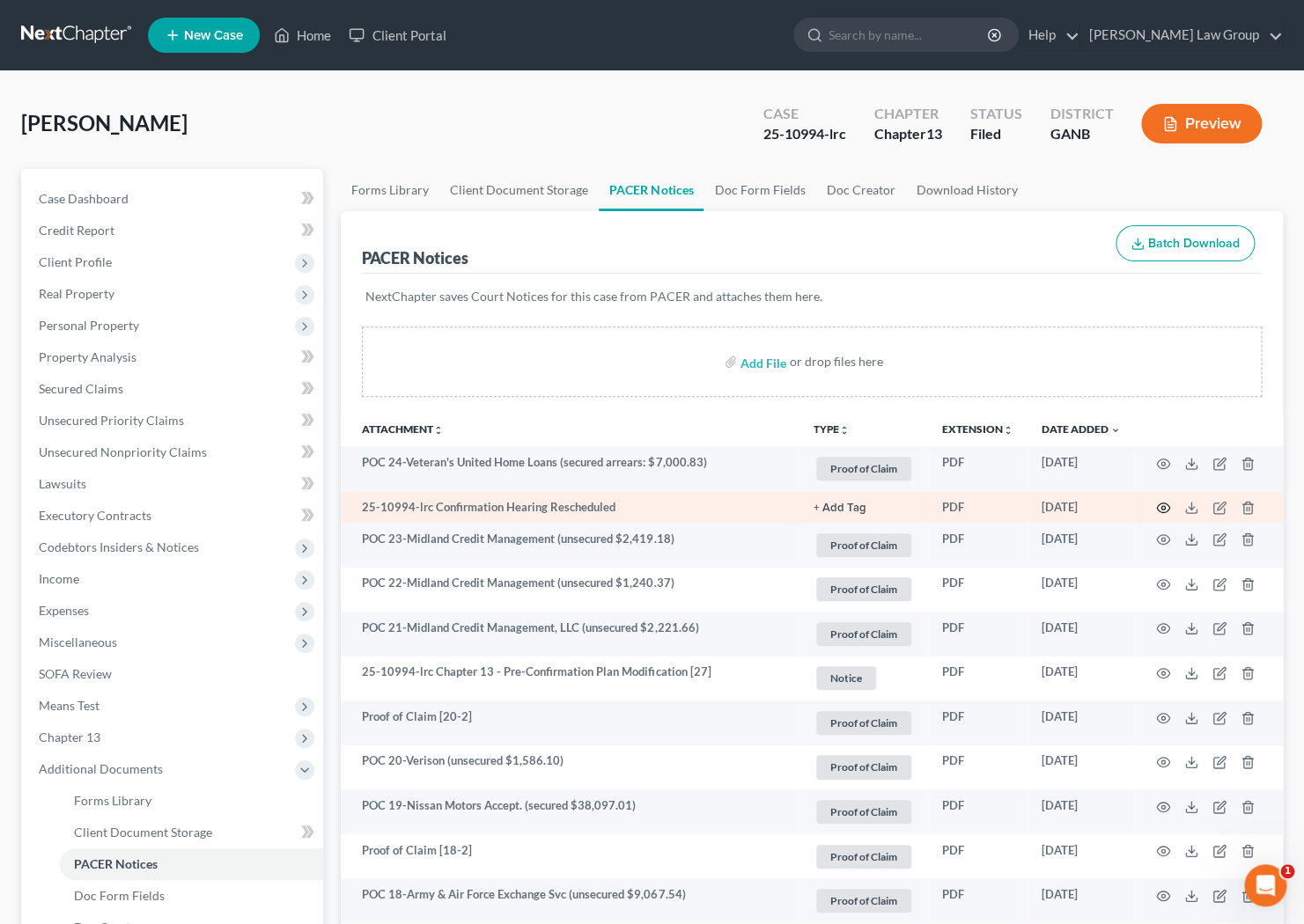
click at [593, 508] on circle "button" at bounding box center [1163, 508] width 4 height 4
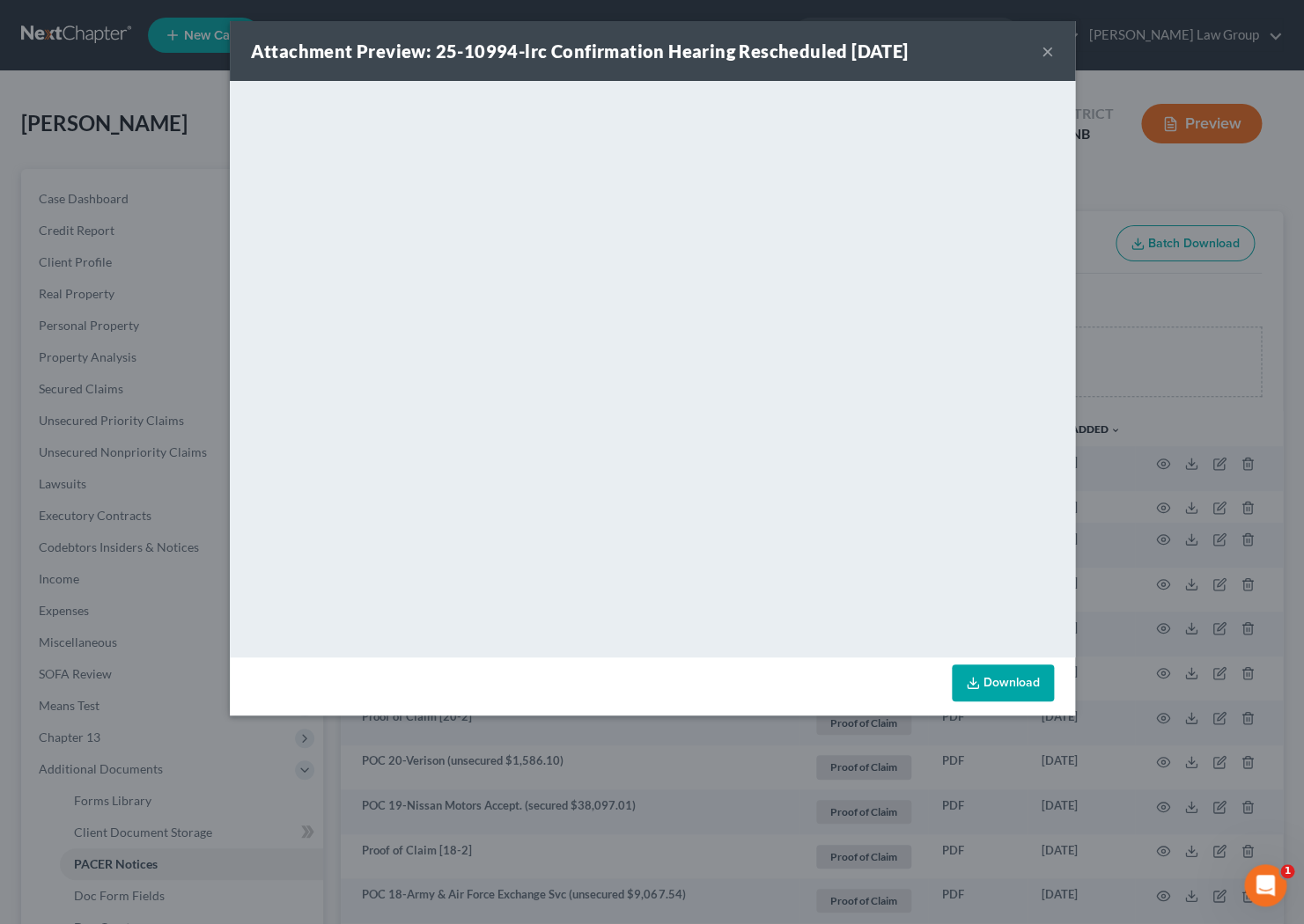
click at [593, 55] on button "×" at bounding box center [1047, 51] width 12 height 21
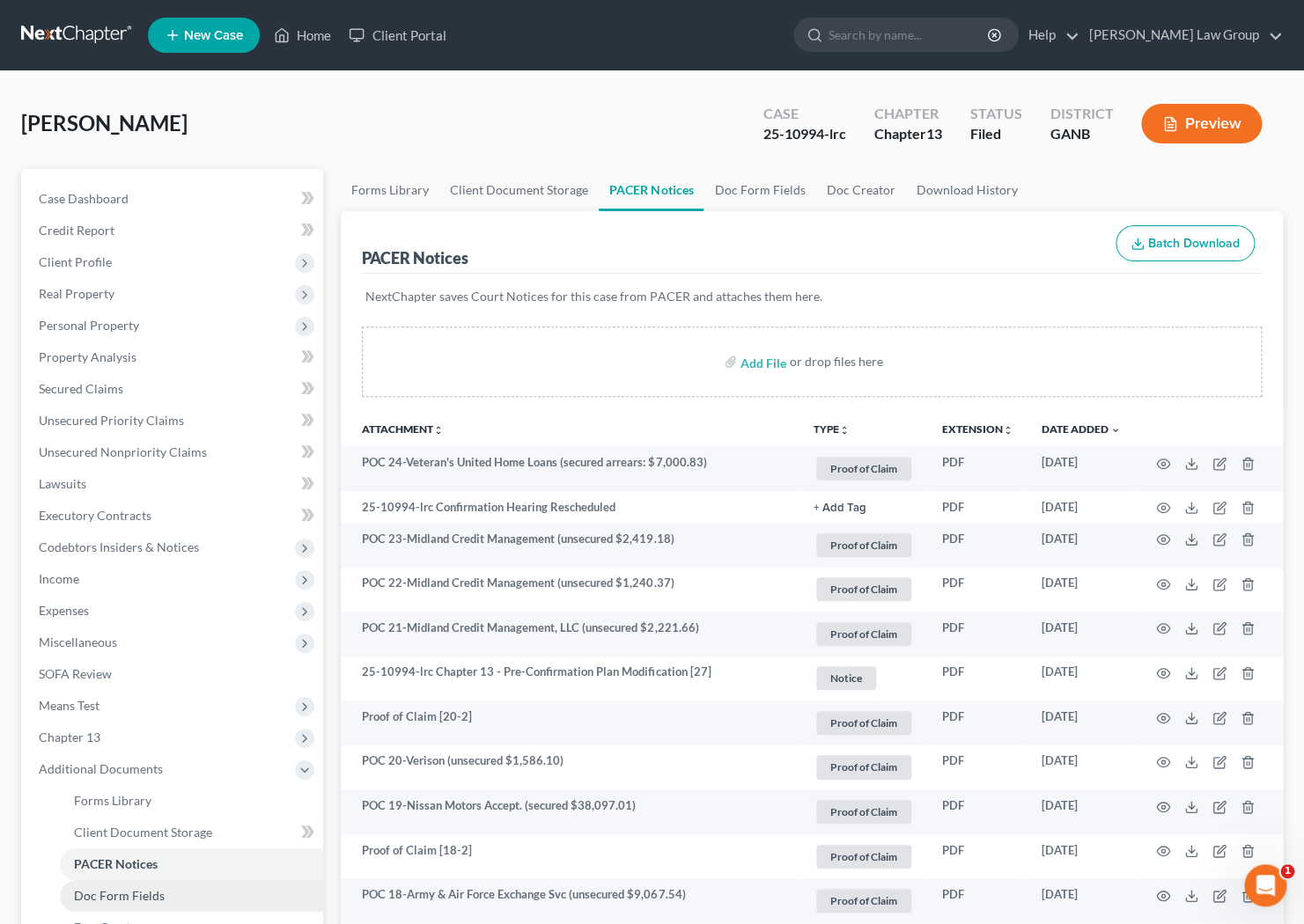
click at [124, 902] on span "Doc Form Fields" at bounding box center [120, 895] width 91 height 15
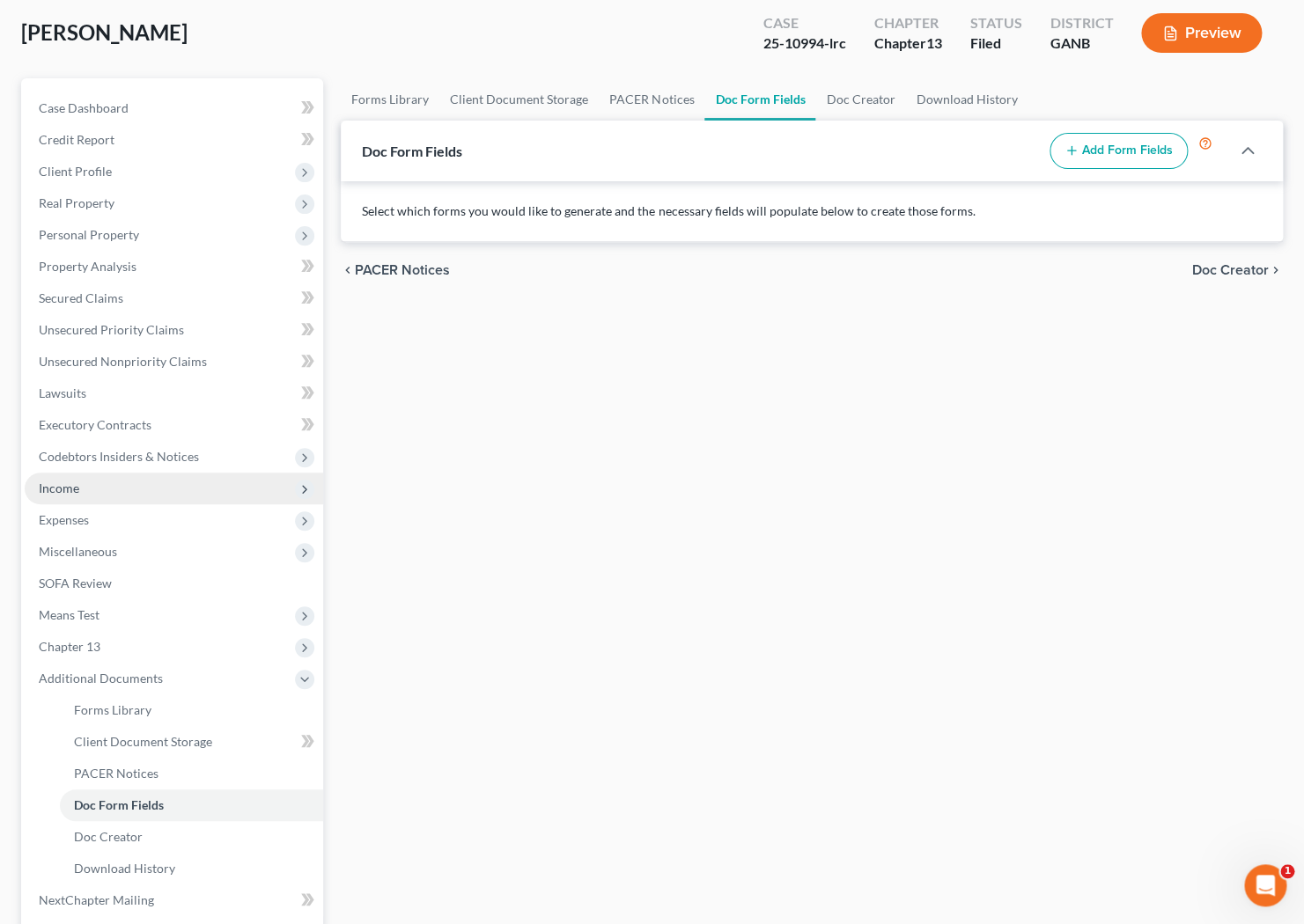
scroll to position [111, 0]
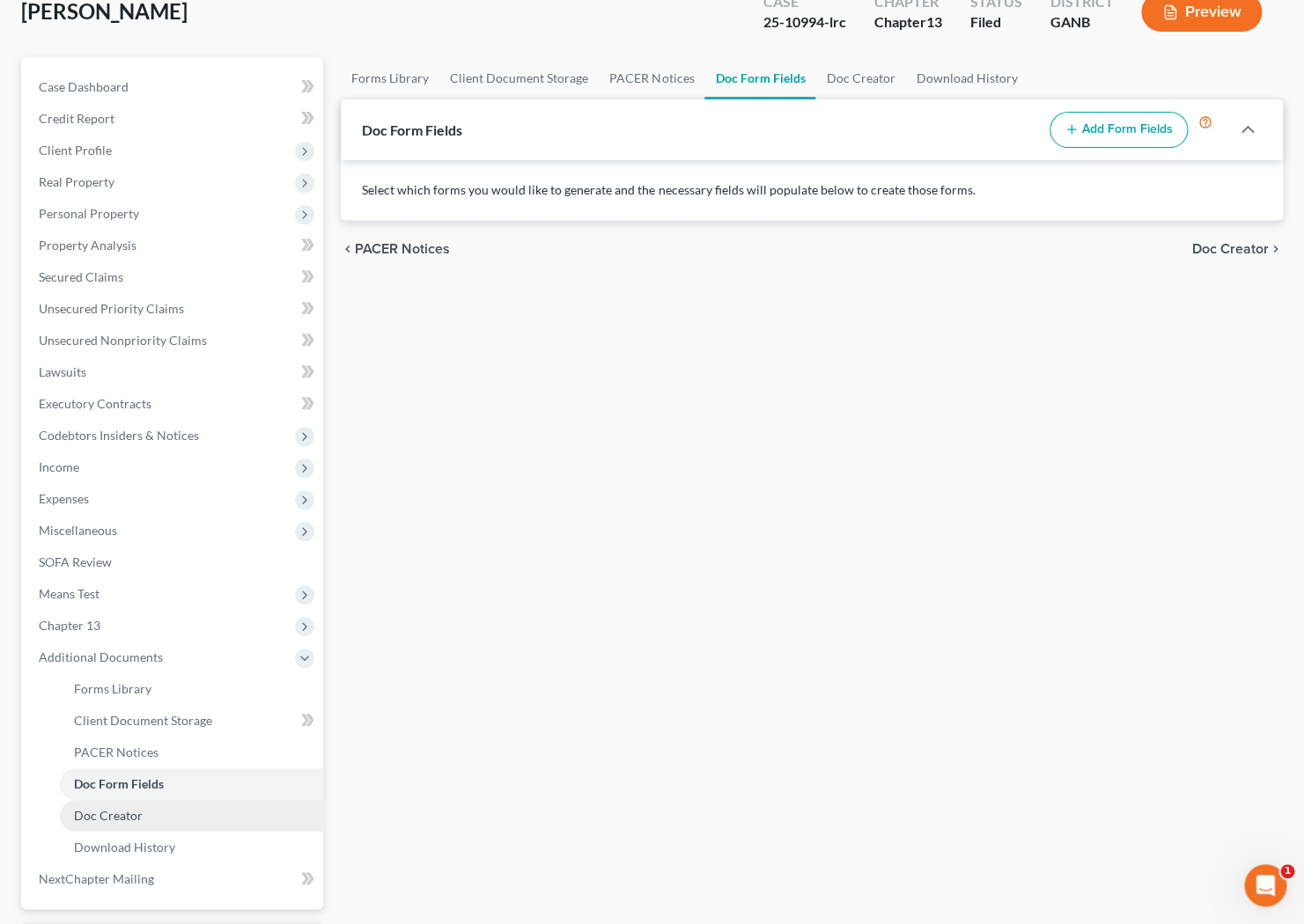
click at [148, 806] on link "Doc Creator" at bounding box center [190, 816] width 263 height 32
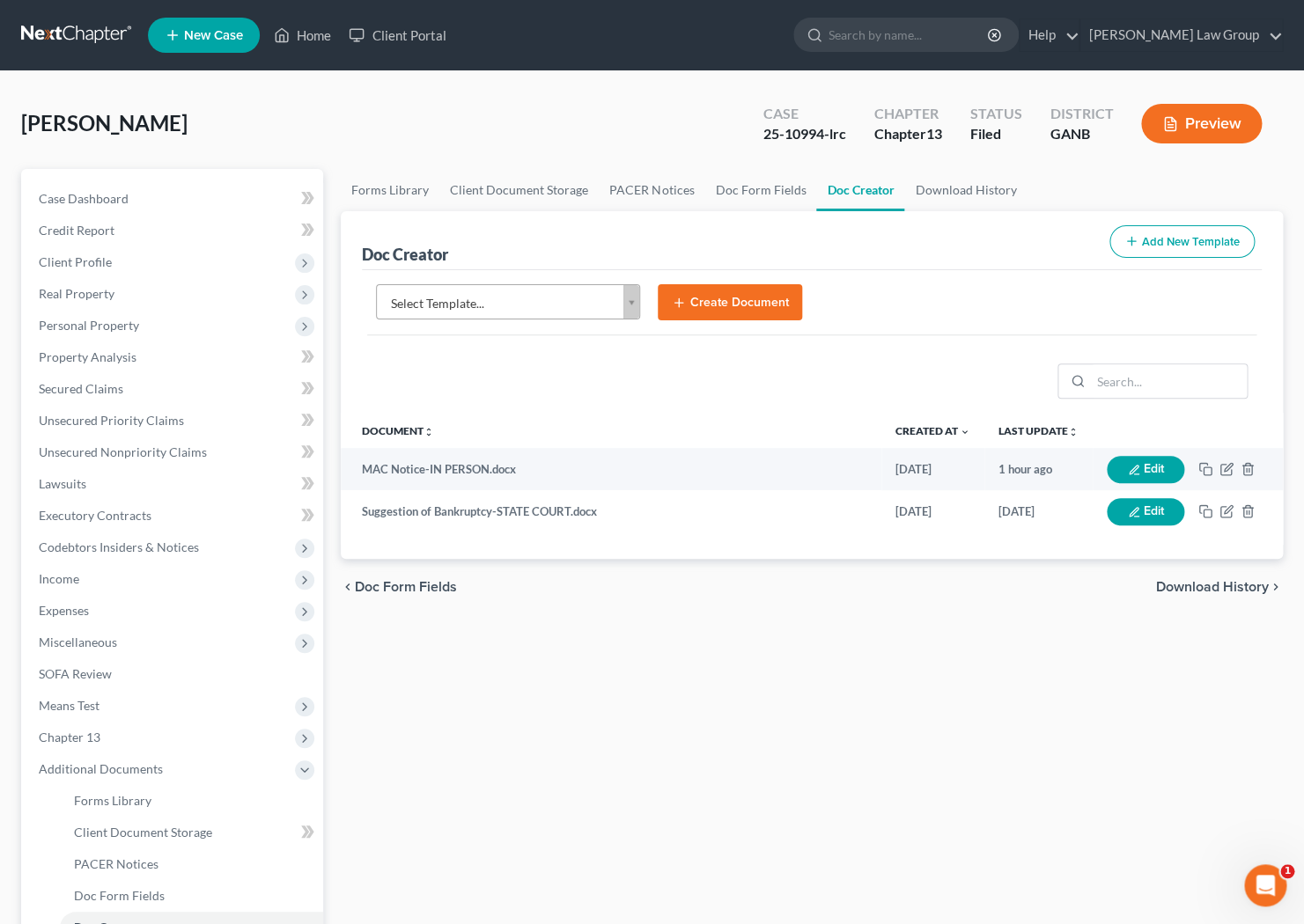
click at [593, 298] on body "Home New Case Client Portal Saedi Law Group ssudman@saedilawgroup.com My Accoun…" at bounding box center [652, 594] width 1304 height 1189
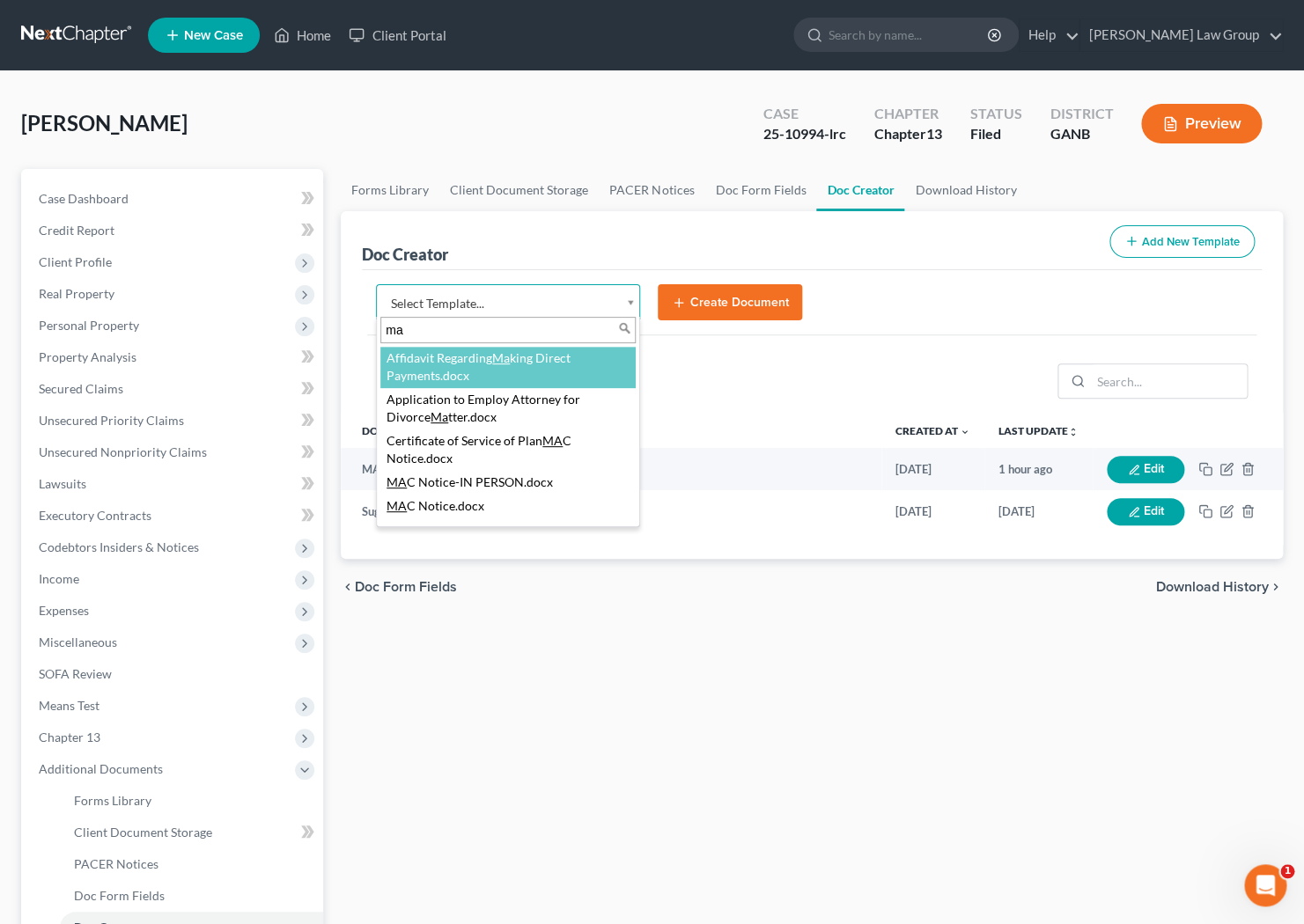
type input "m"
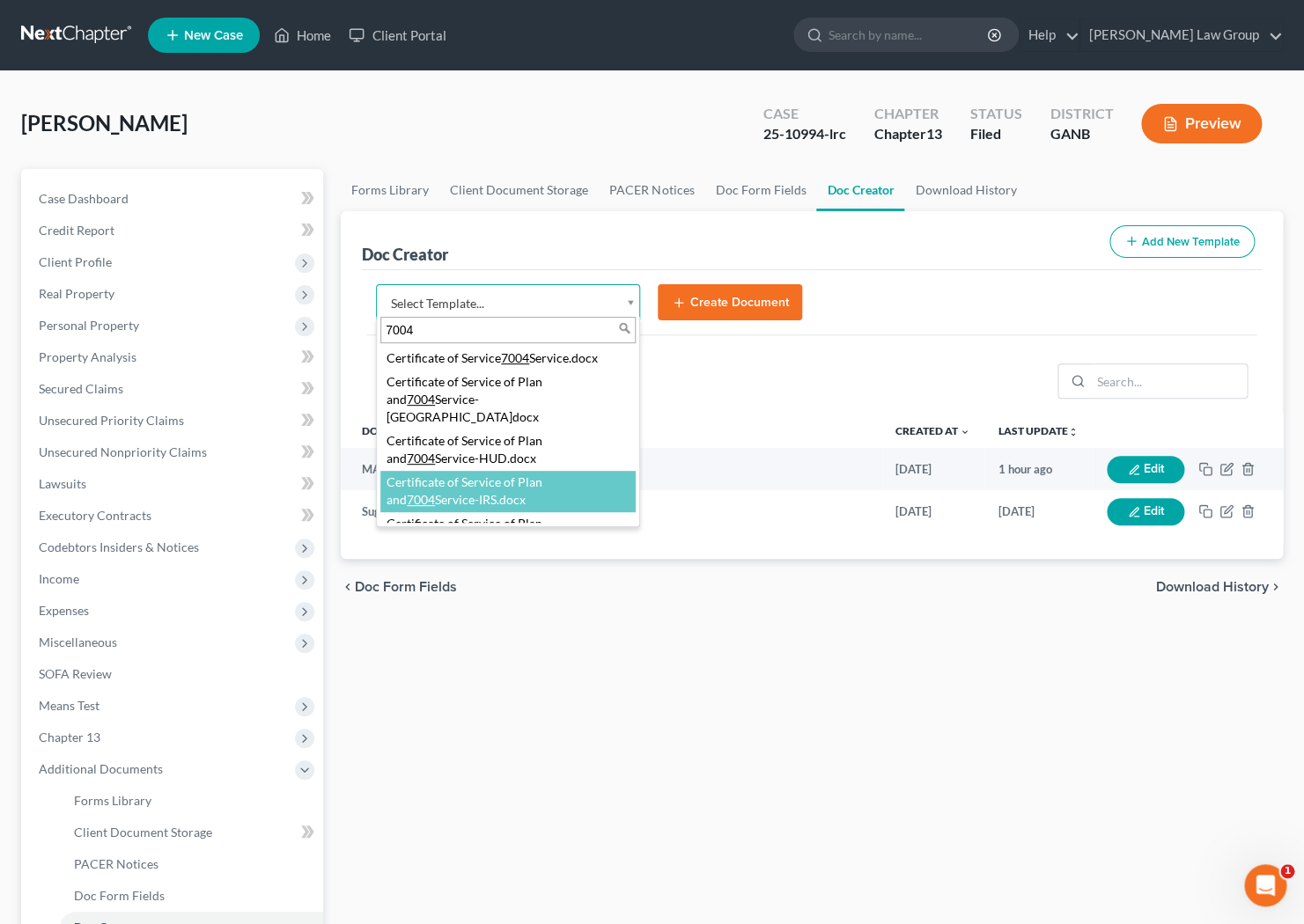
scroll to position [13, 0]
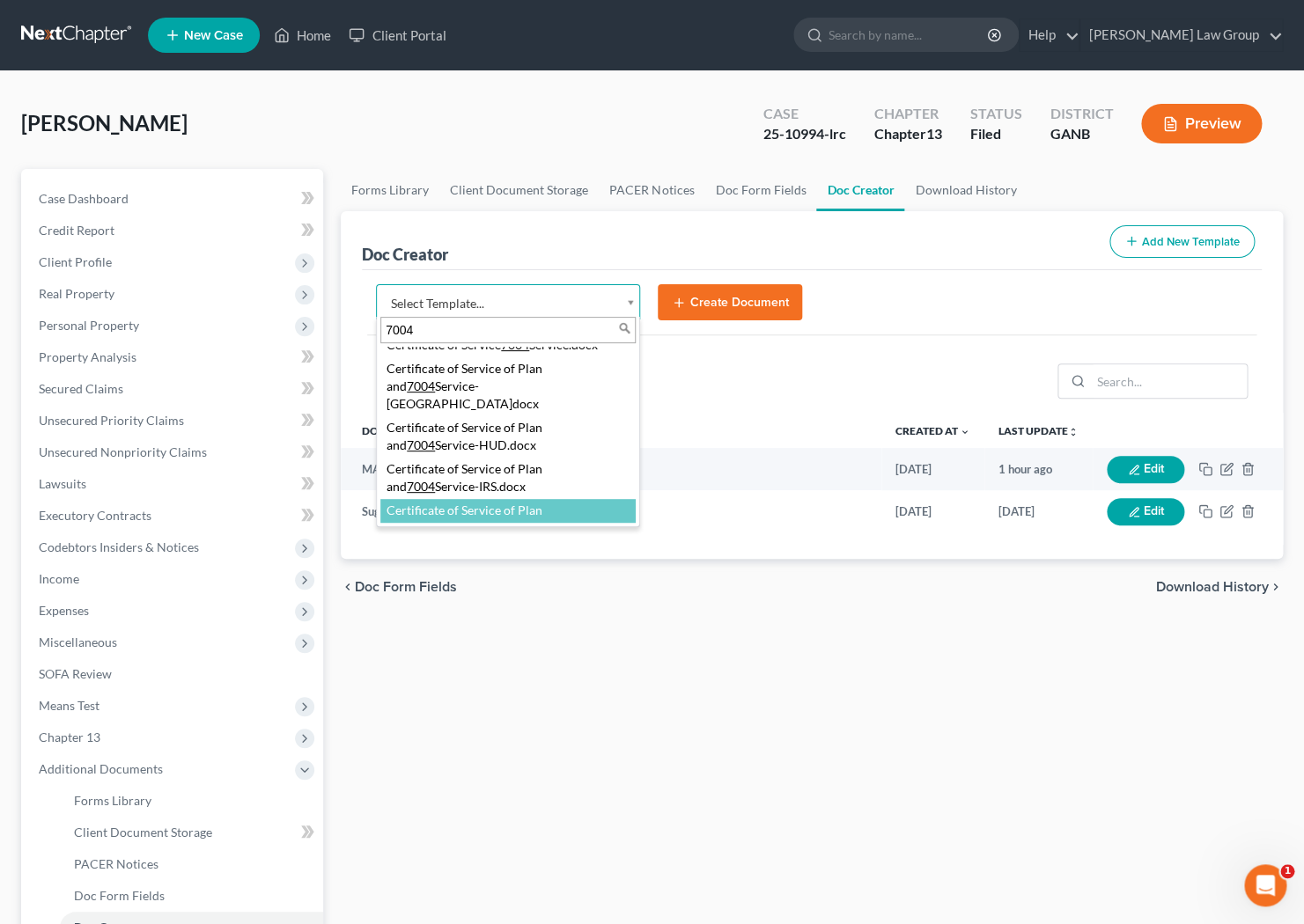
type input "7004"
select select "111540"
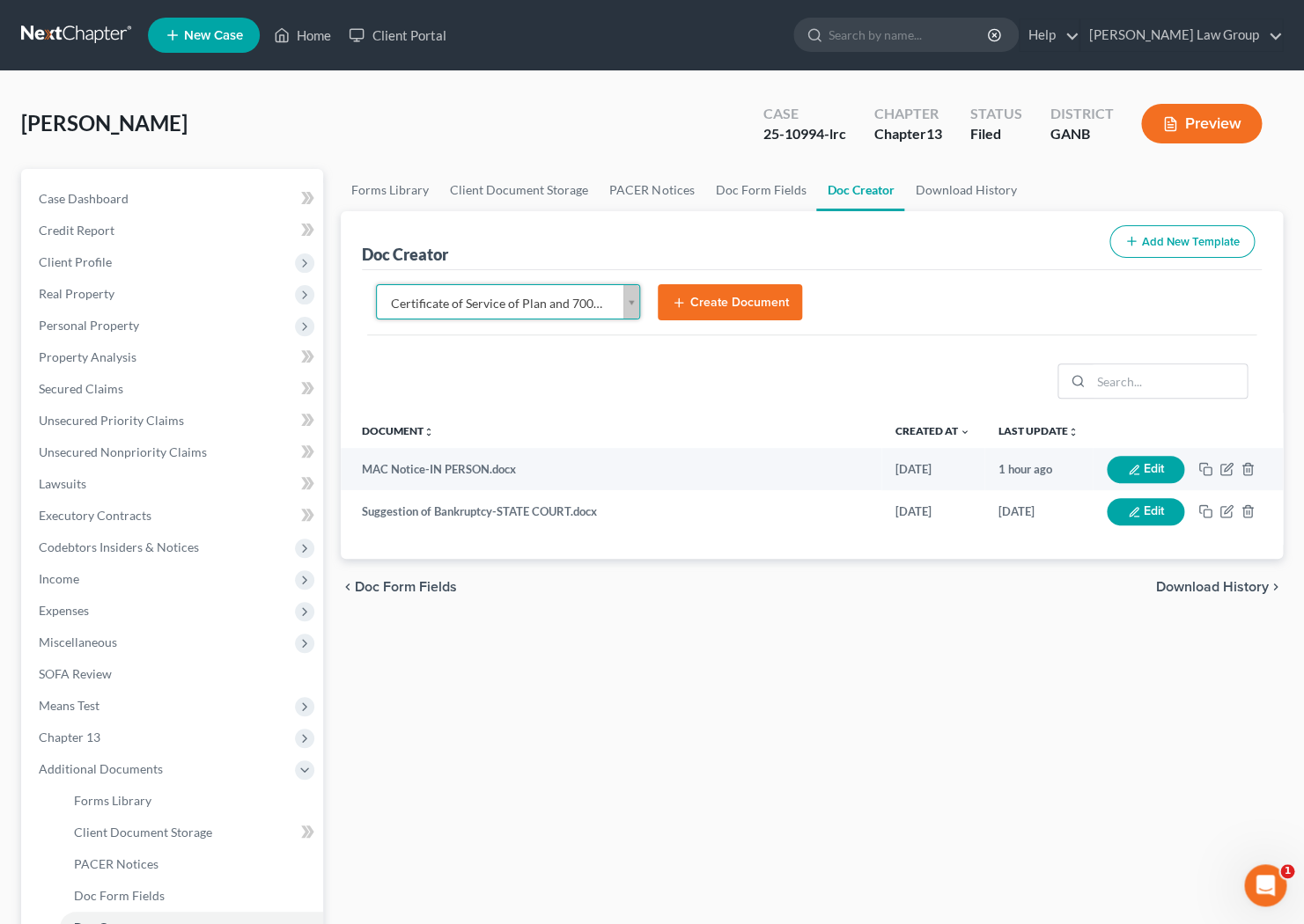
click at [593, 290] on button "Create Document" at bounding box center [729, 303] width 144 height 37
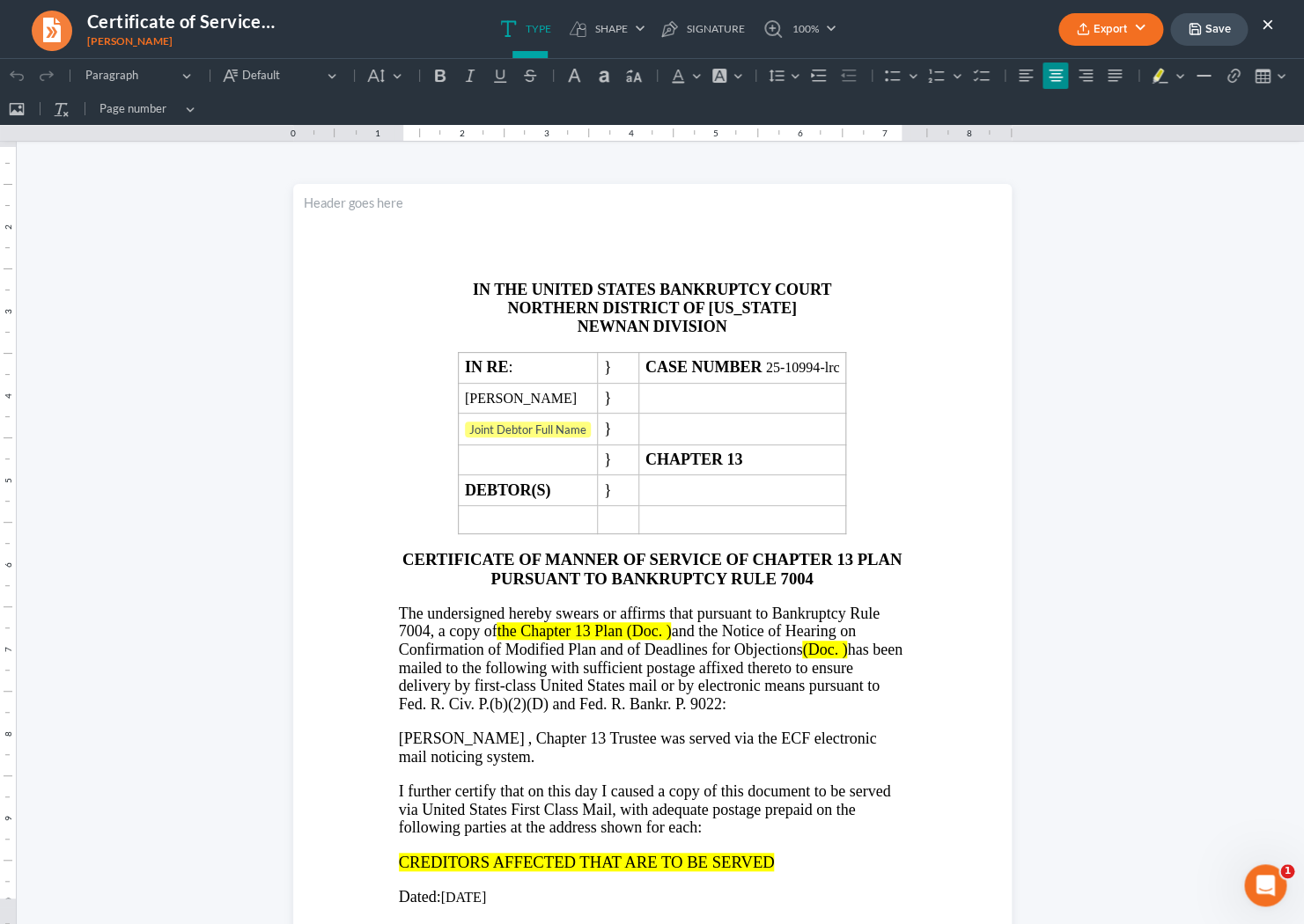
scroll to position [0, 0]
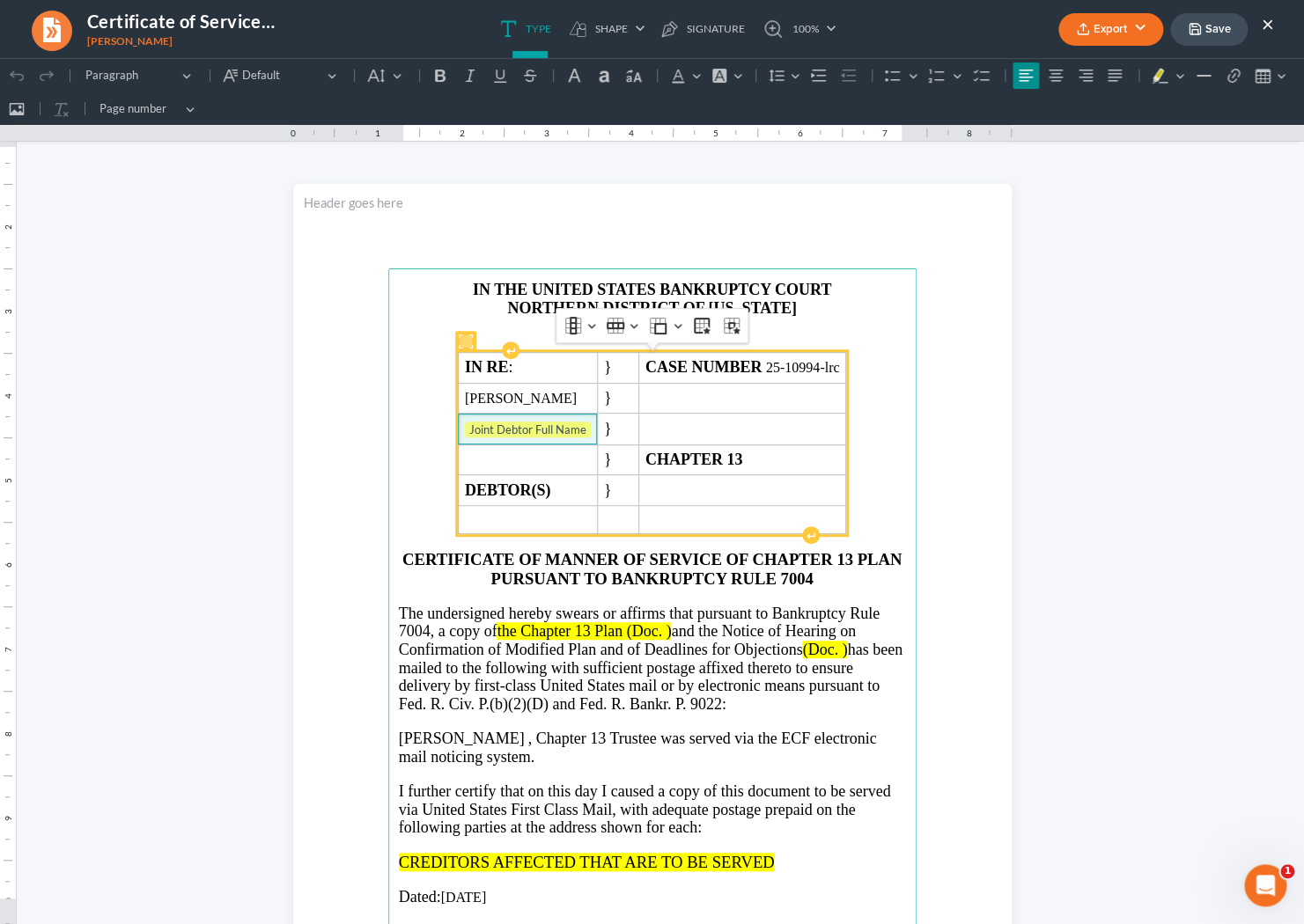
click at [572, 430] on span "Joint Debtor Full Name ⁠⁠⁠⁠⁠⁠⁠" at bounding box center [528, 430] width 126 height 18
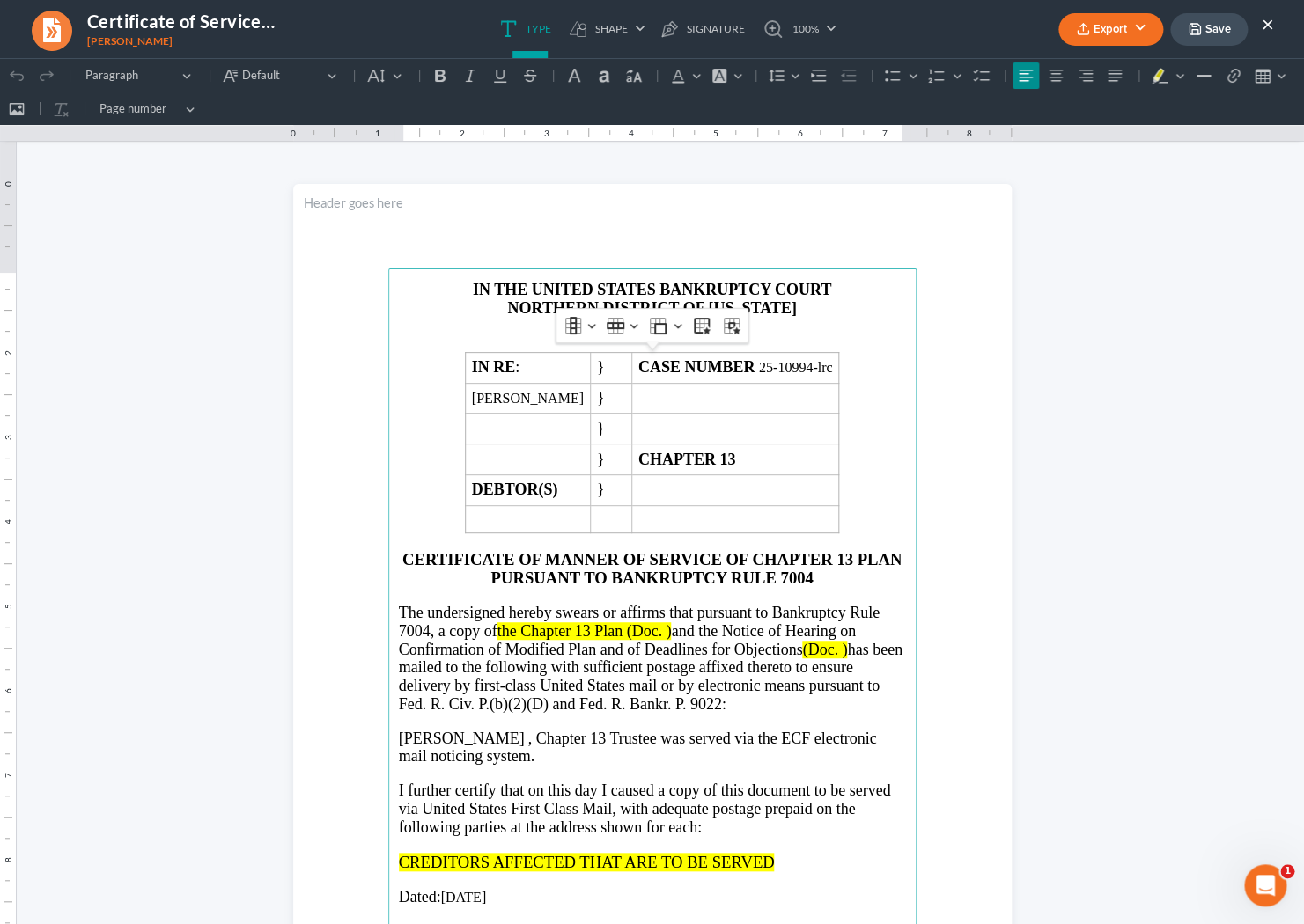
click at [503, 640] on span "the Chapter 13 Plan (Doc. )" at bounding box center [584, 631] width 175 height 18
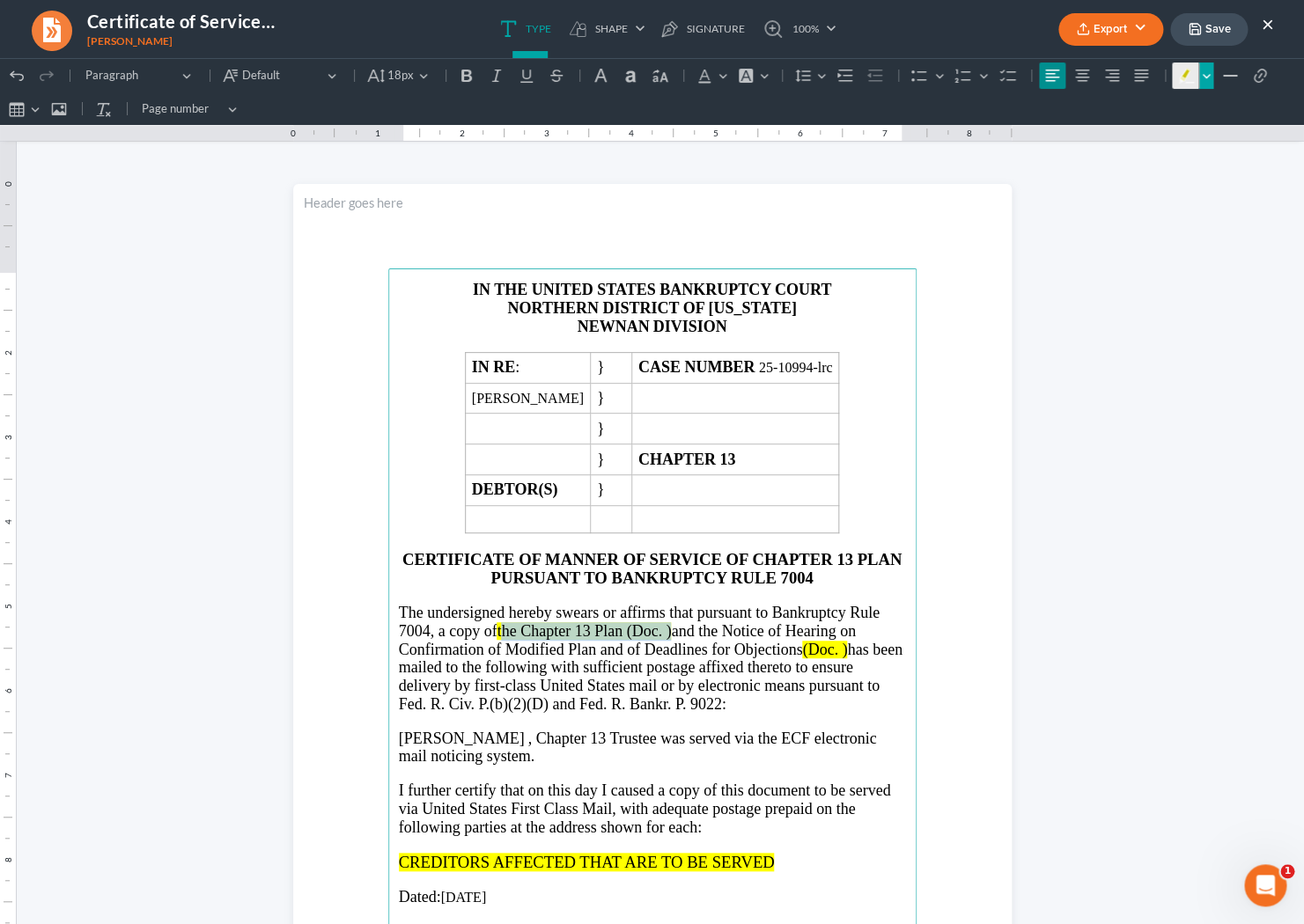
click at [593, 79] on icon "Editor toolbar" at bounding box center [1206, 75] width 8 height 18
click at [593, 107] on icon "Text highlight toolbar" at bounding box center [1289, 105] width 18 height 18
click at [593, 587] on strong "CERTIFICATE OF MANNER OF SERVICE OF CHAPTER 13 PLAN PURSUANT TO BANKRUPTCY RULE…" at bounding box center [651, 568] width 499 height 37
click at [483, 636] on span "The undersigned hereby swears or affirms that pursuant to Bankruptcy Rule 7004,…" at bounding box center [639, 621] width 481 height 36
click at [593, 657] on span "(Doc. )" at bounding box center [824, 649] width 45 height 18
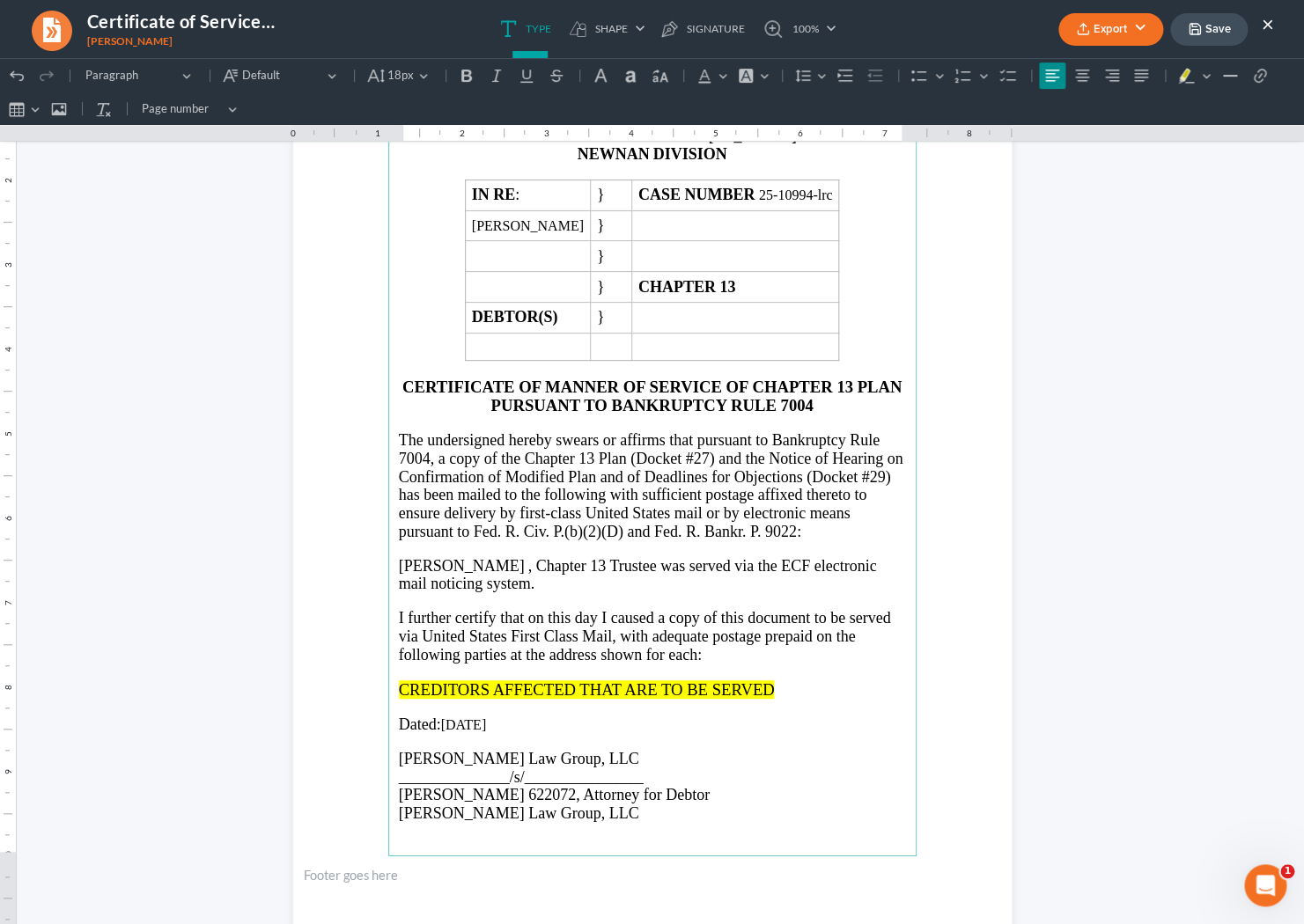
scroll to position [177, 0]
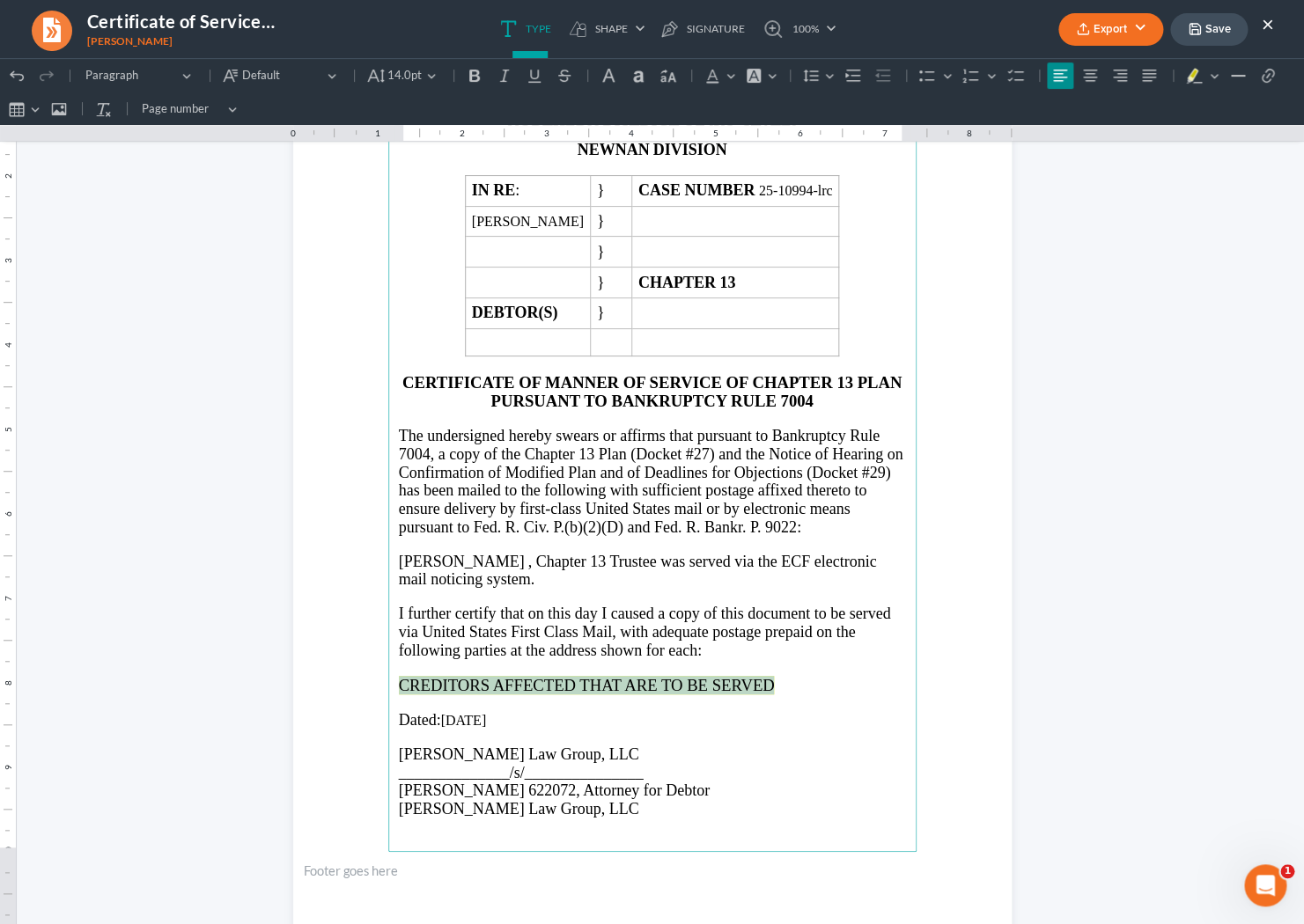
drag, startPoint x: 814, startPoint y: 694, endPoint x: 390, endPoint y: 689, distance: 424.0
click at [390, 689] on main "IN THE UNITED STATES BANKRUPTCY COURT NORTHERN DISTRICT OF GEORGIA NEWNAN DIVIS…" at bounding box center [652, 472] width 528 height 761
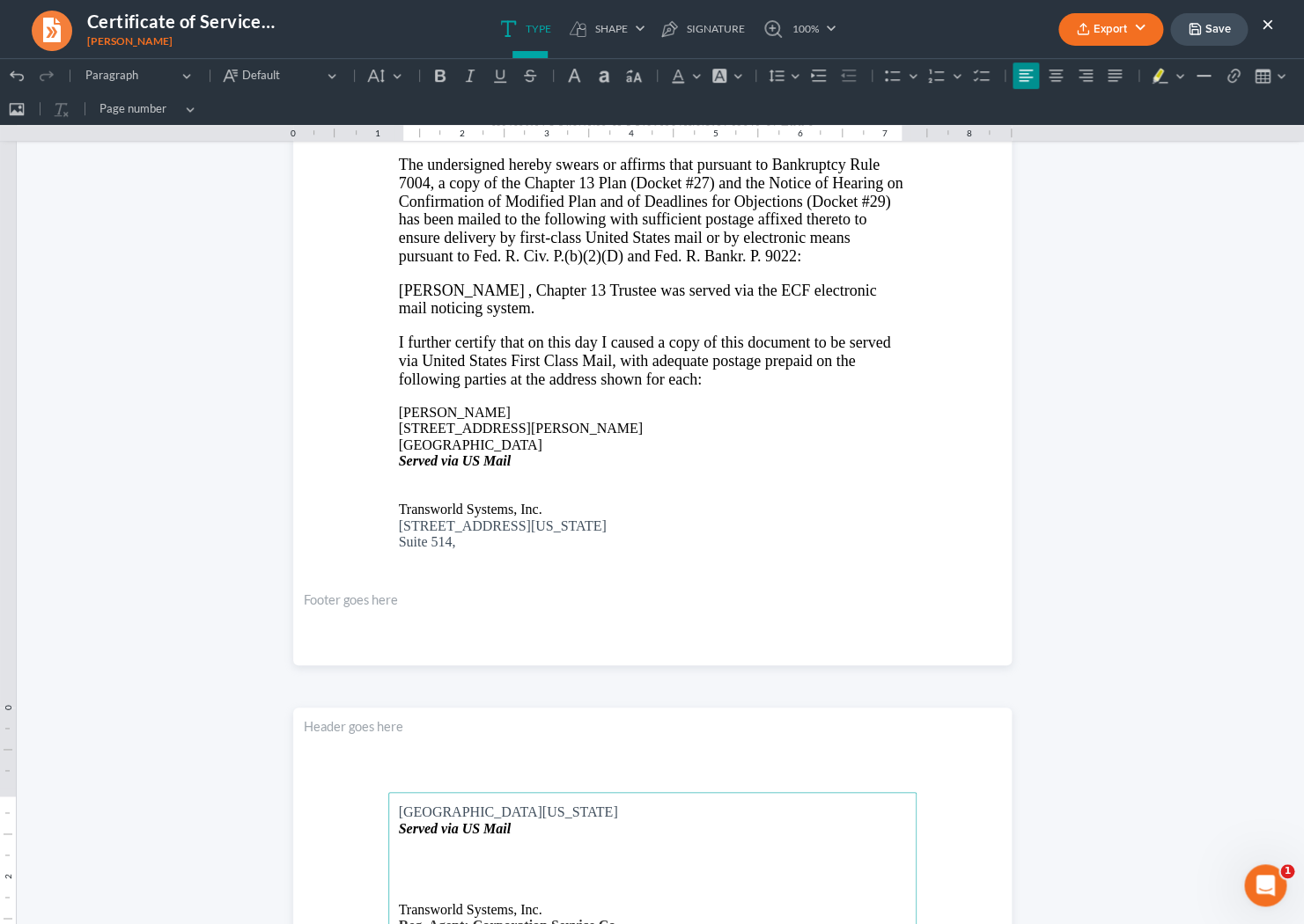
scroll to position [312, 0]
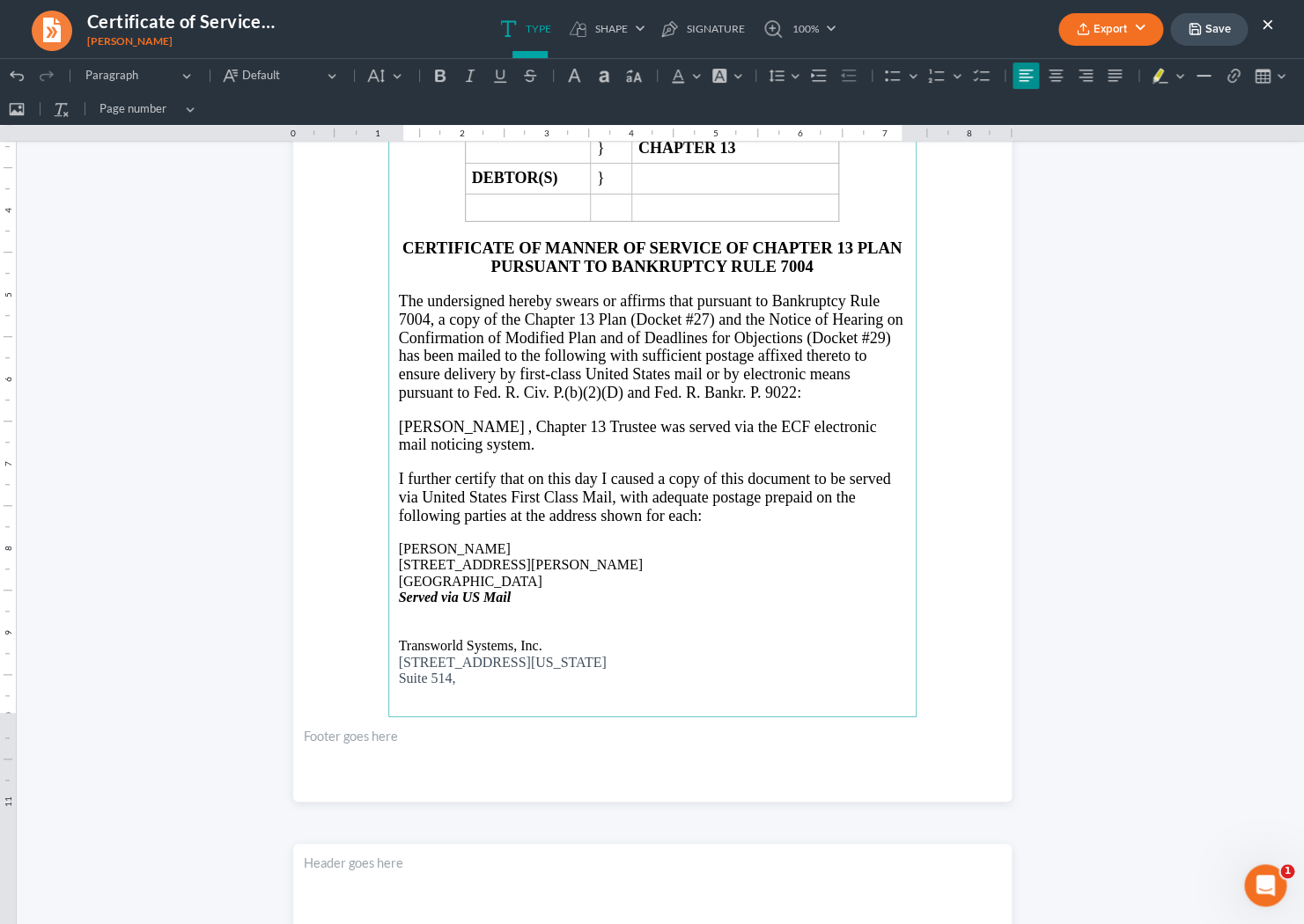
click at [398, 556] on p "Kieona Lashae Britton" at bounding box center [652, 549] width 507 height 16
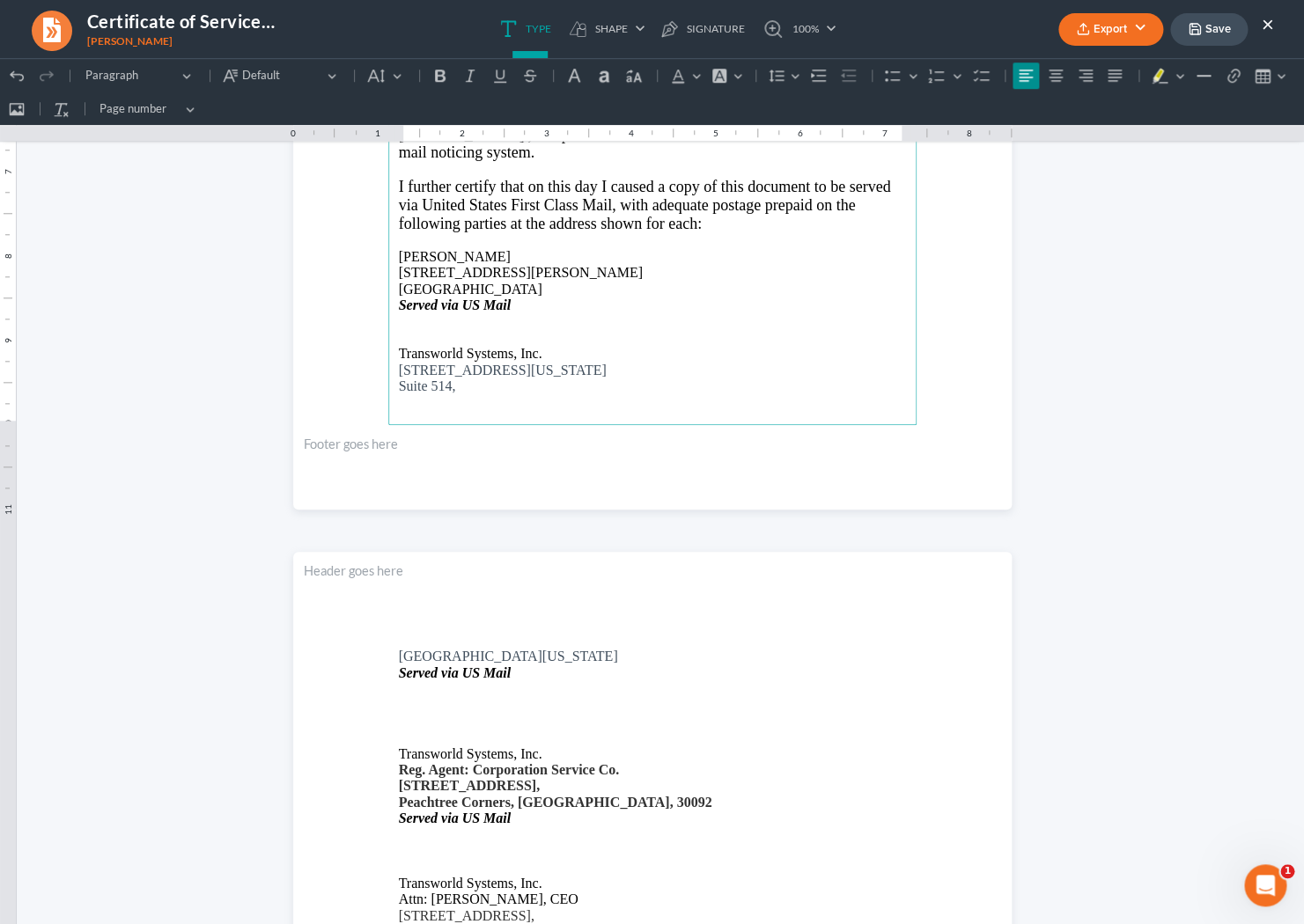
scroll to position [620, 0]
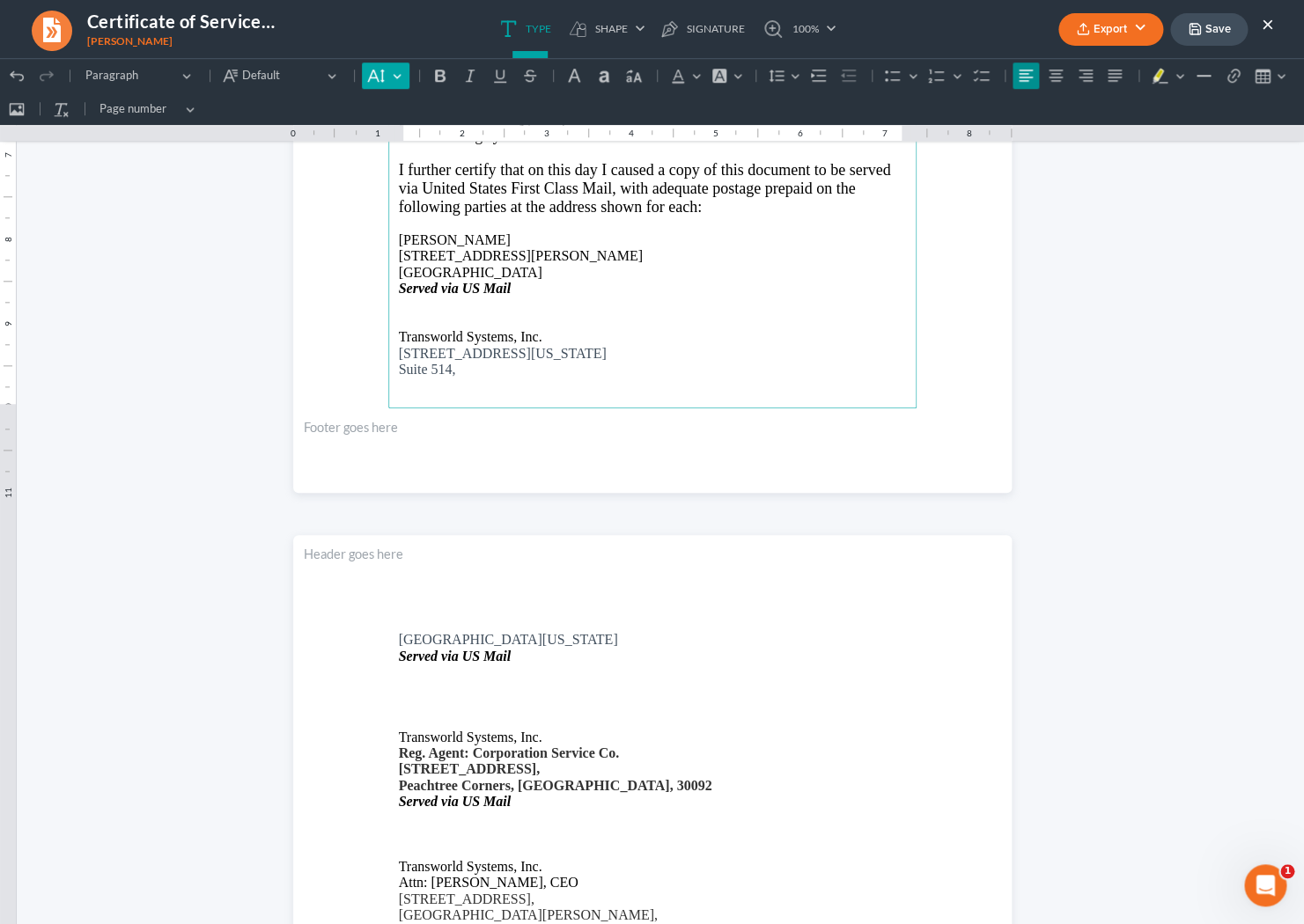
click at [398, 84] on button "Default" at bounding box center [385, 75] width 46 height 26
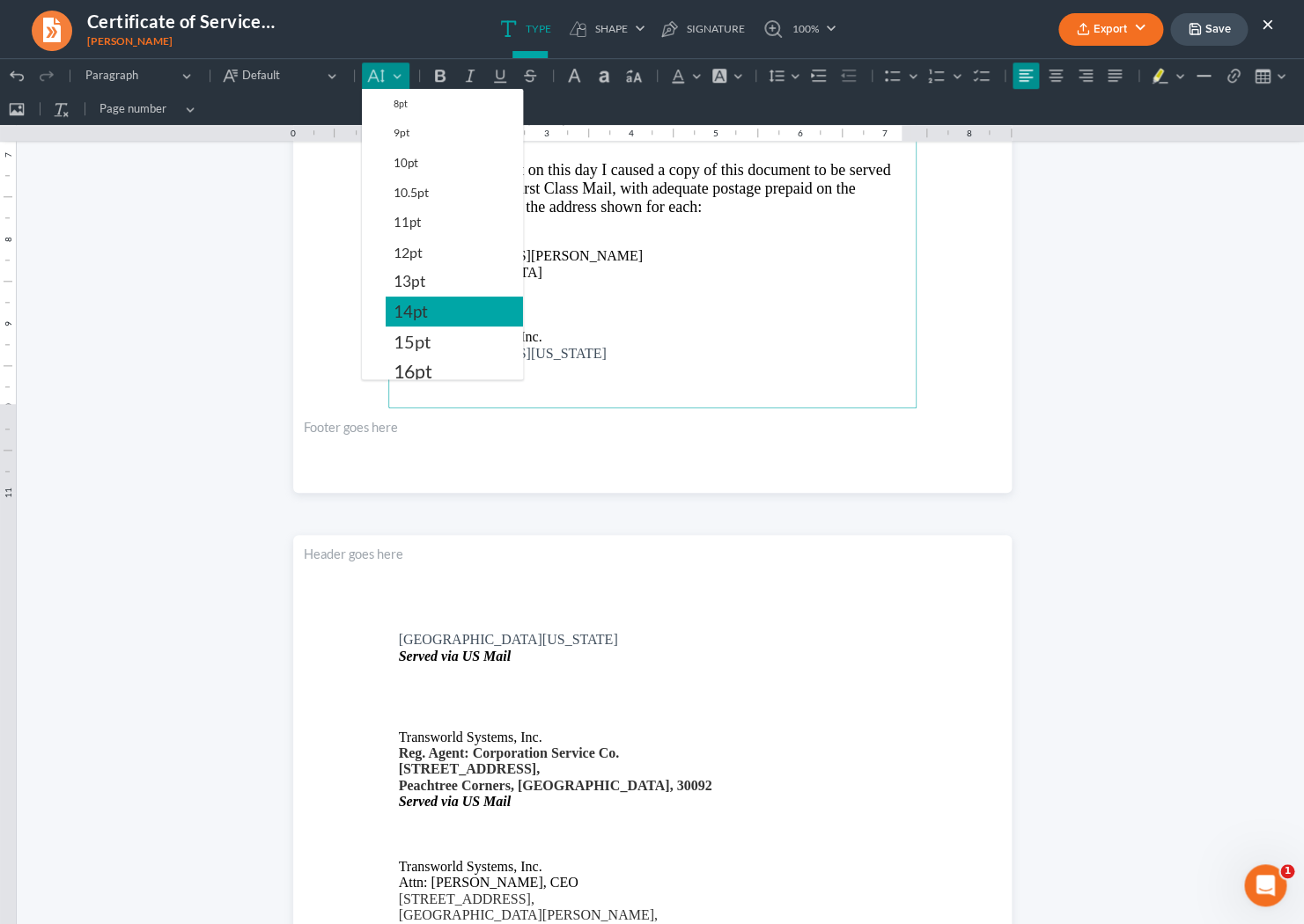
click at [418, 306] on span "14pt" at bounding box center [411, 311] width 34 height 21
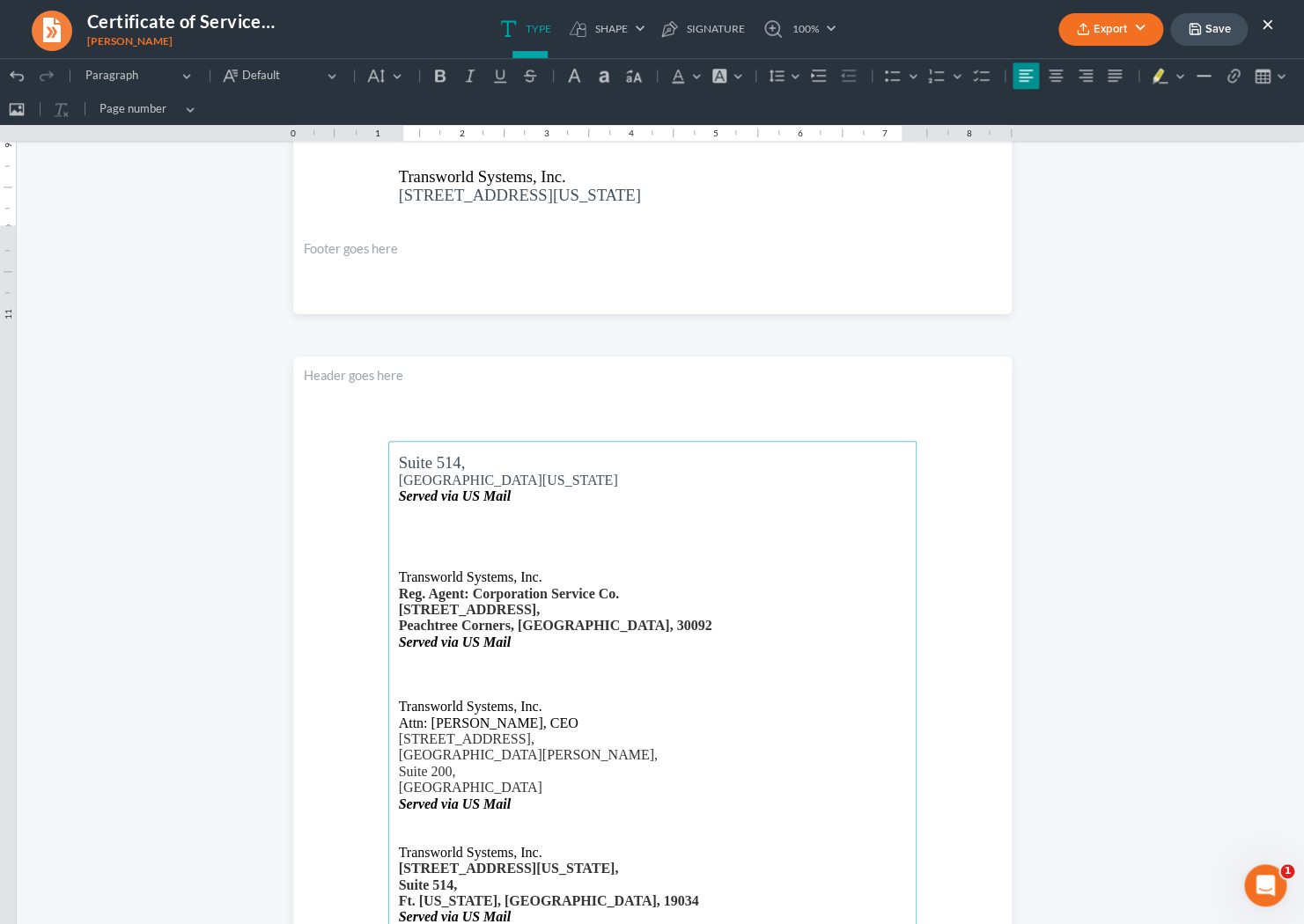
scroll to position [800, 0]
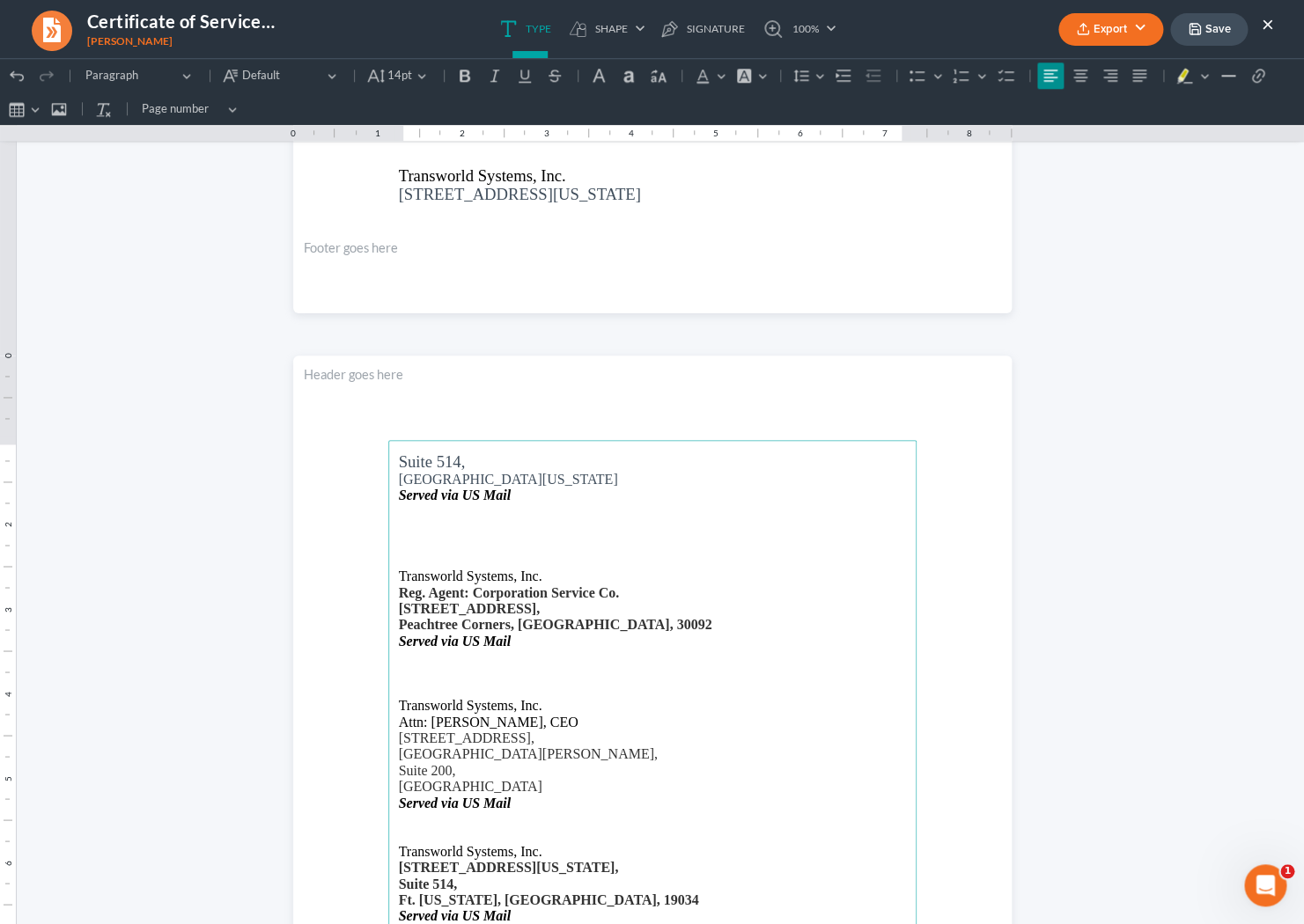
click at [398, 463] on span "Suite 514," at bounding box center [432, 462] width 67 height 19
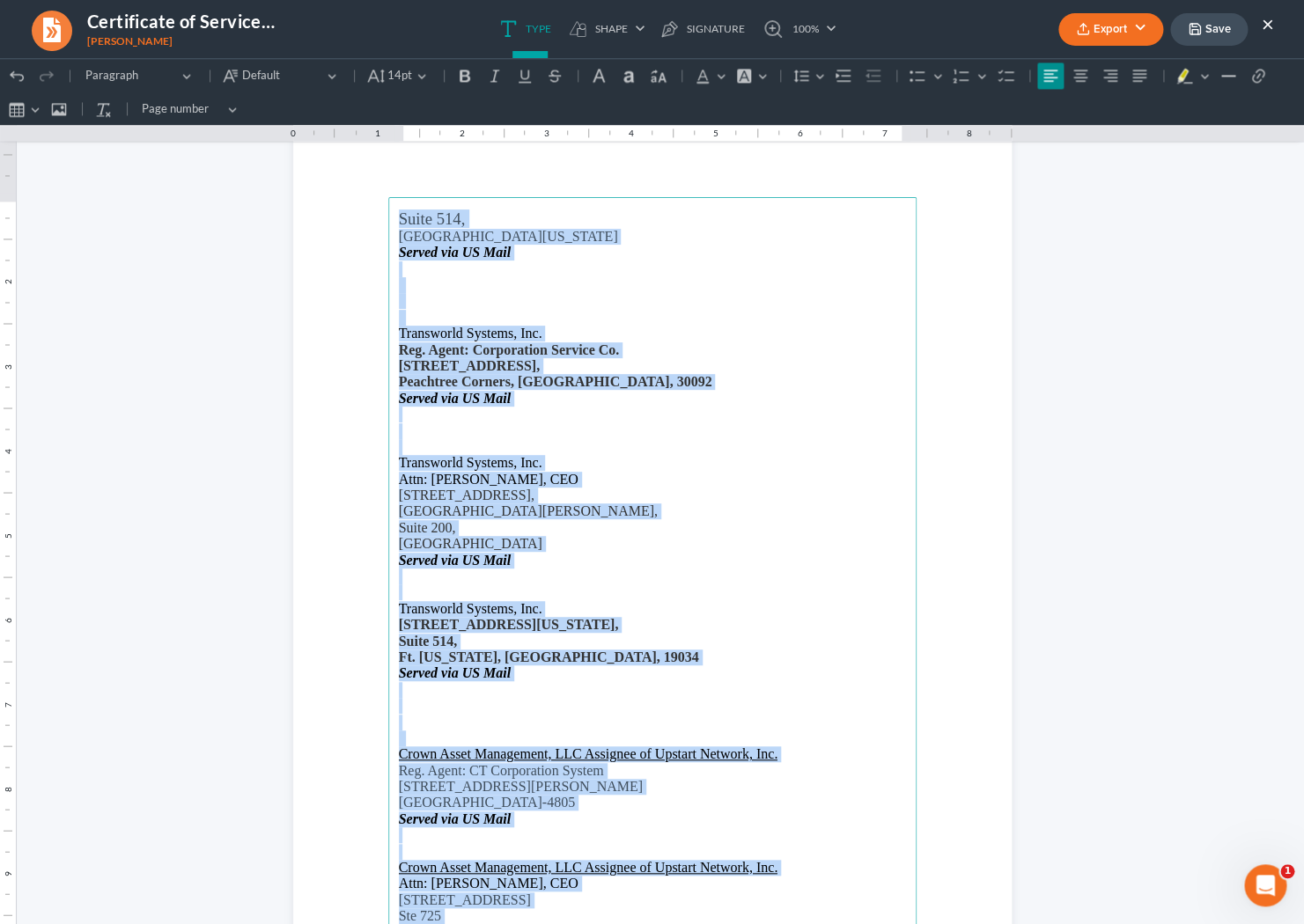
scroll to position [1060, 0]
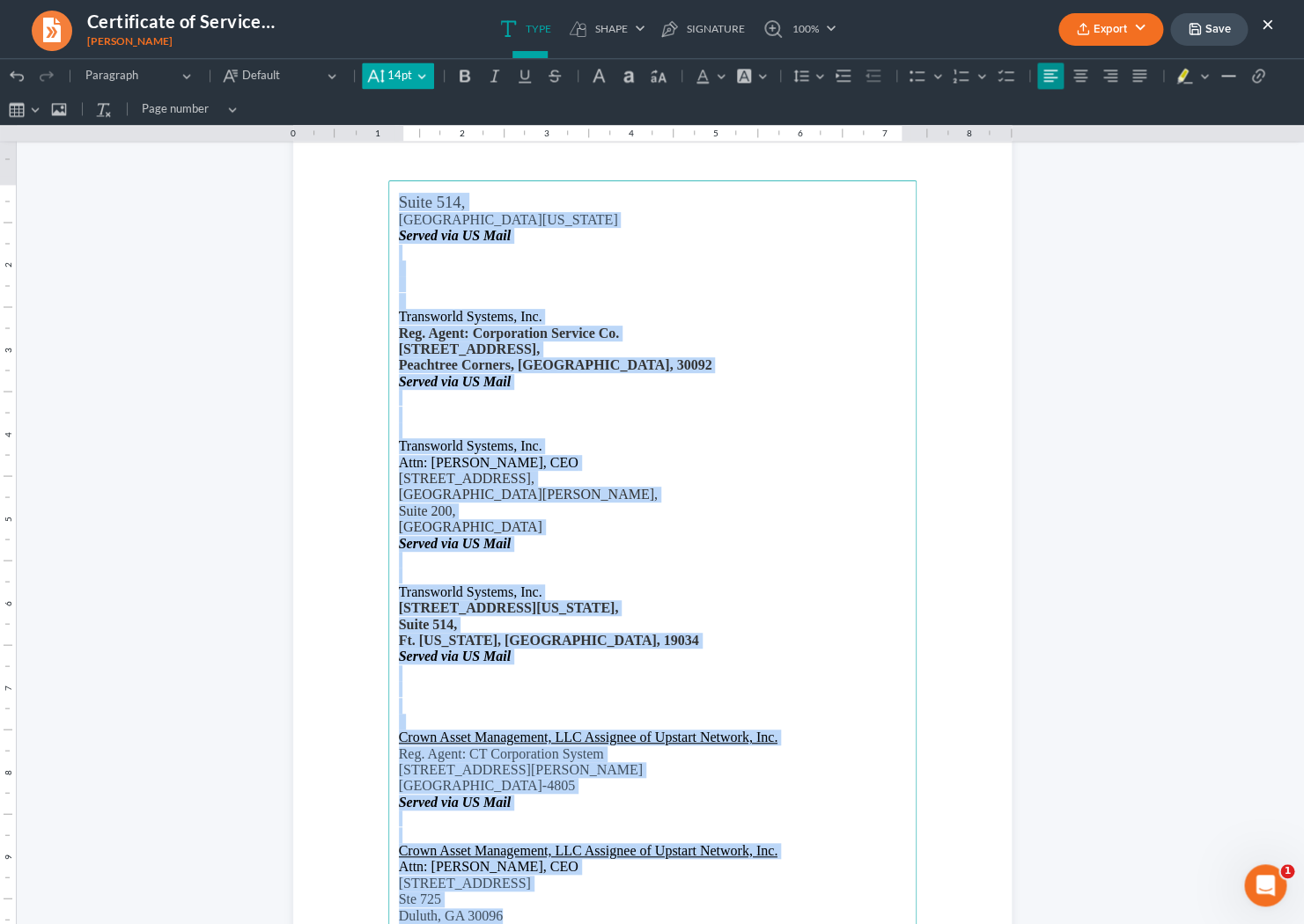
click at [413, 76] on button "14pt 14pt" at bounding box center [398, 75] width 72 height 26
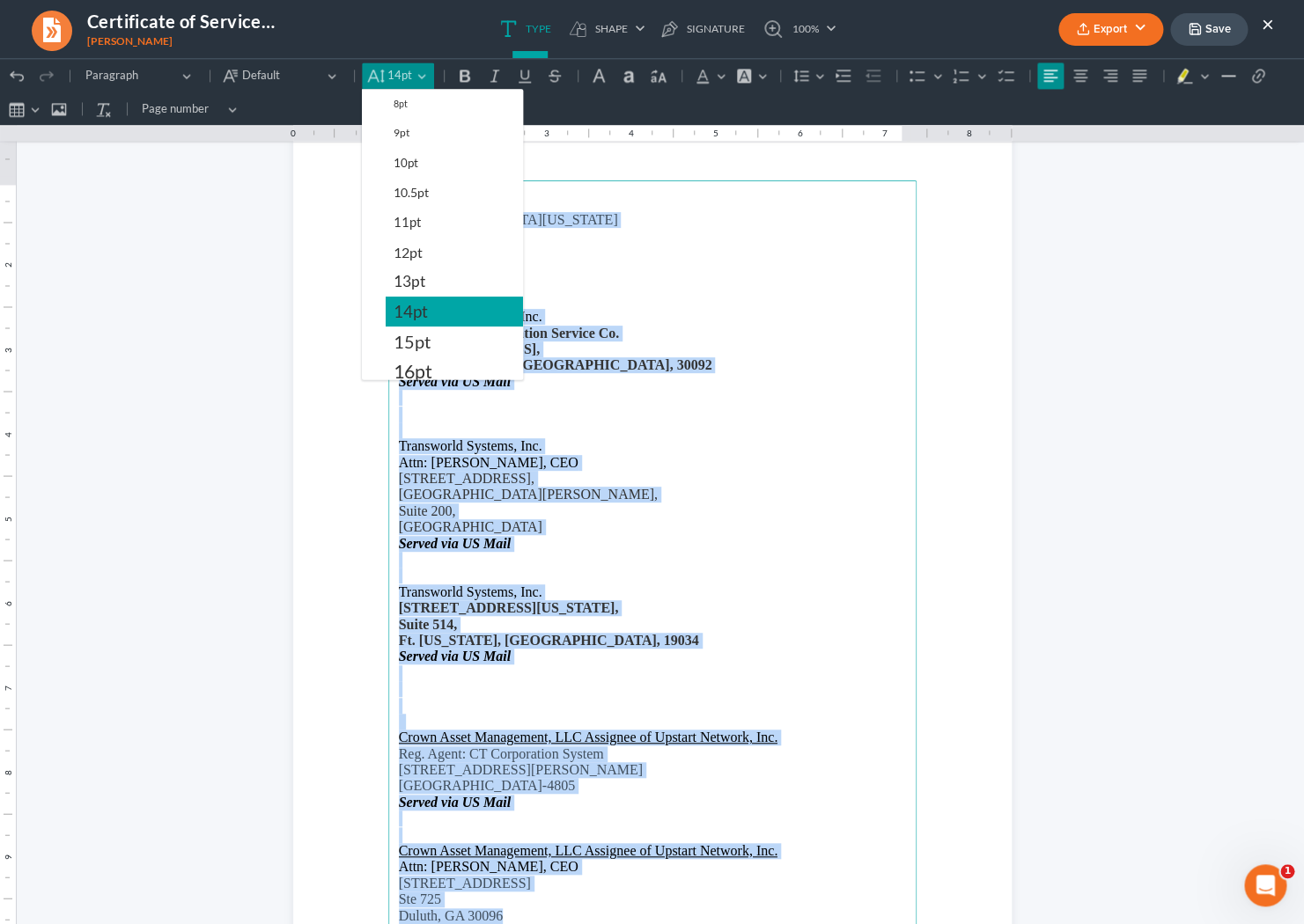
click at [414, 305] on span "14pt" at bounding box center [411, 311] width 34 height 21
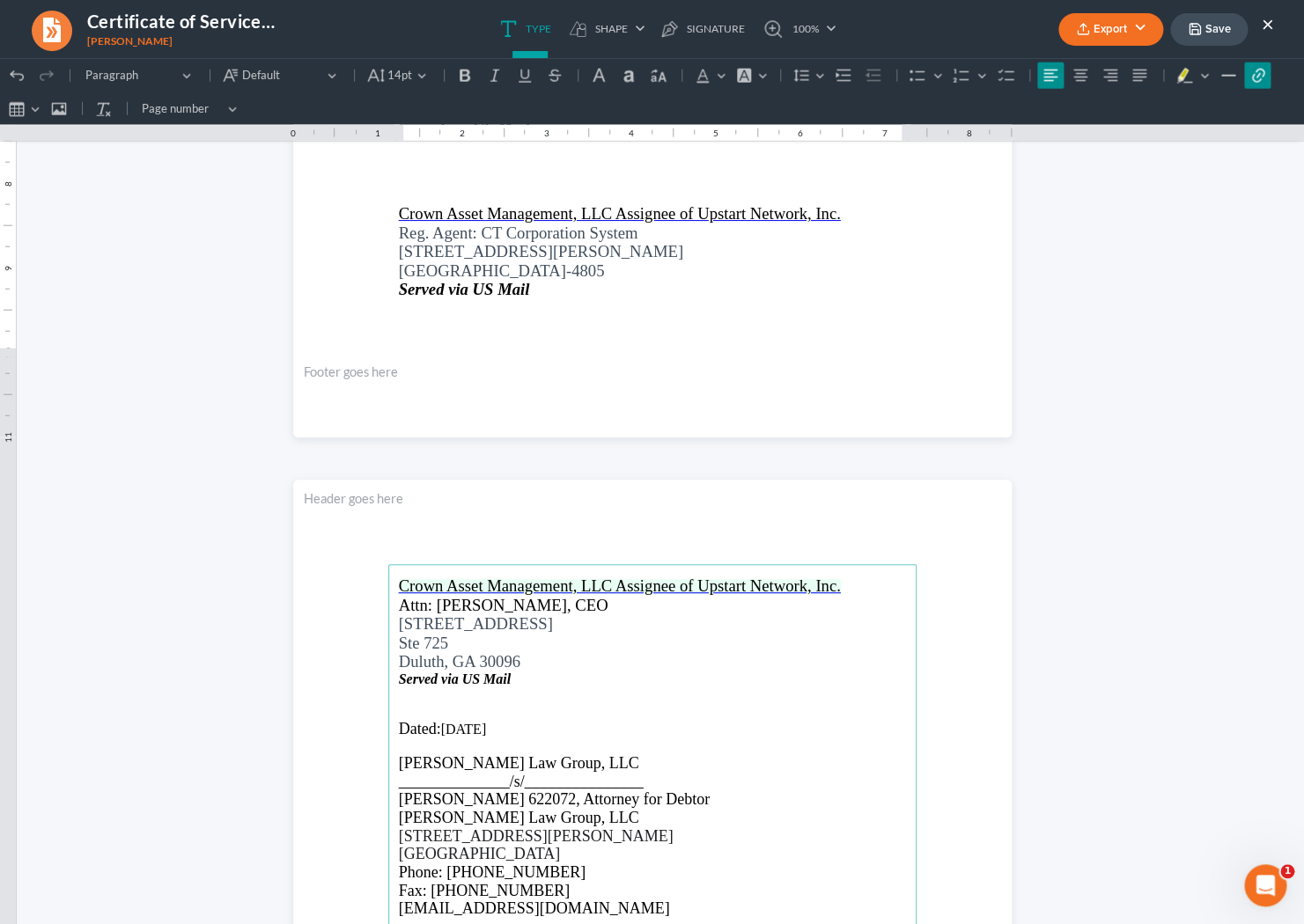
scroll to position [1772, 0]
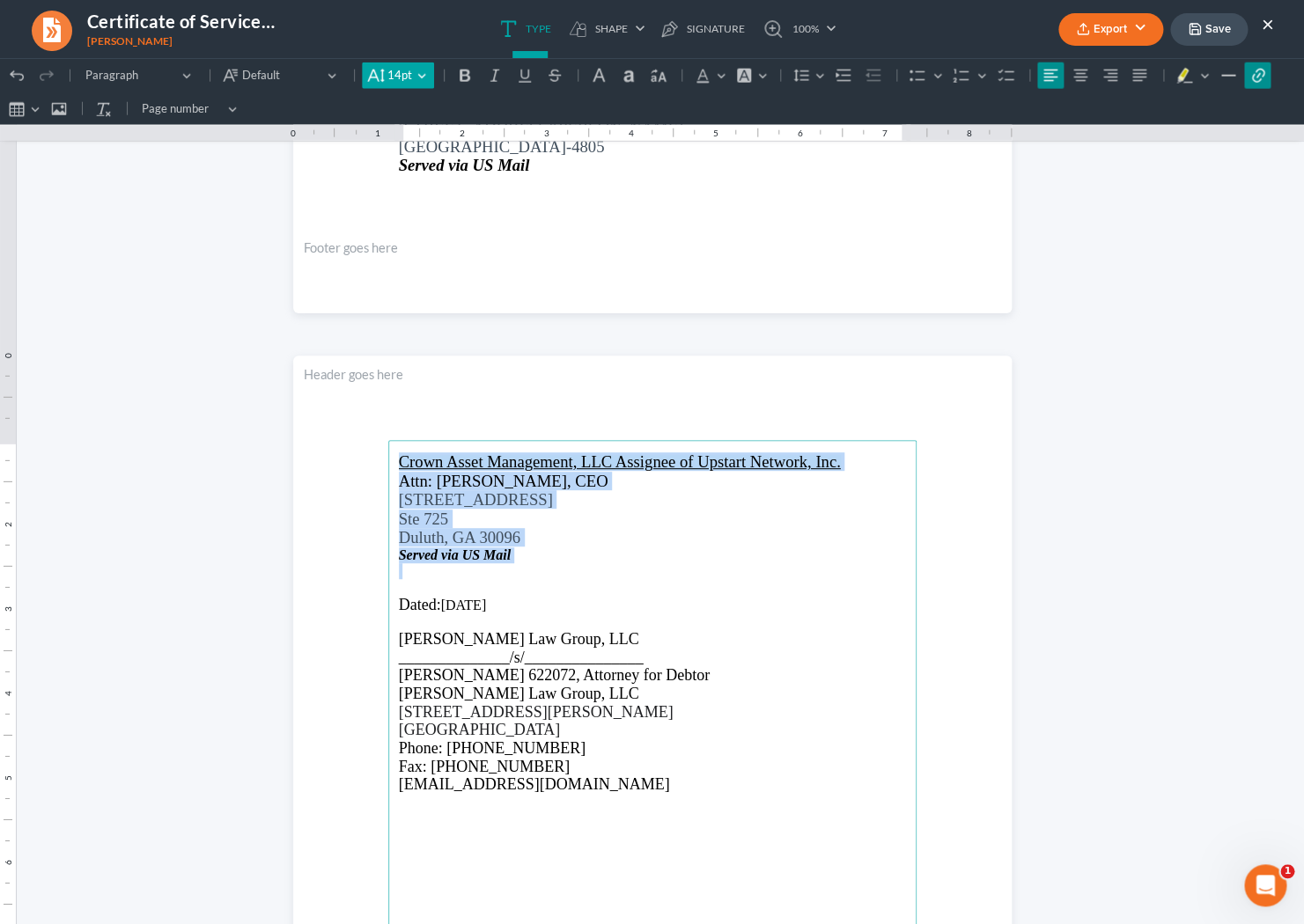
click at [412, 75] on button "14pt 14pt" at bounding box center [398, 75] width 72 height 26
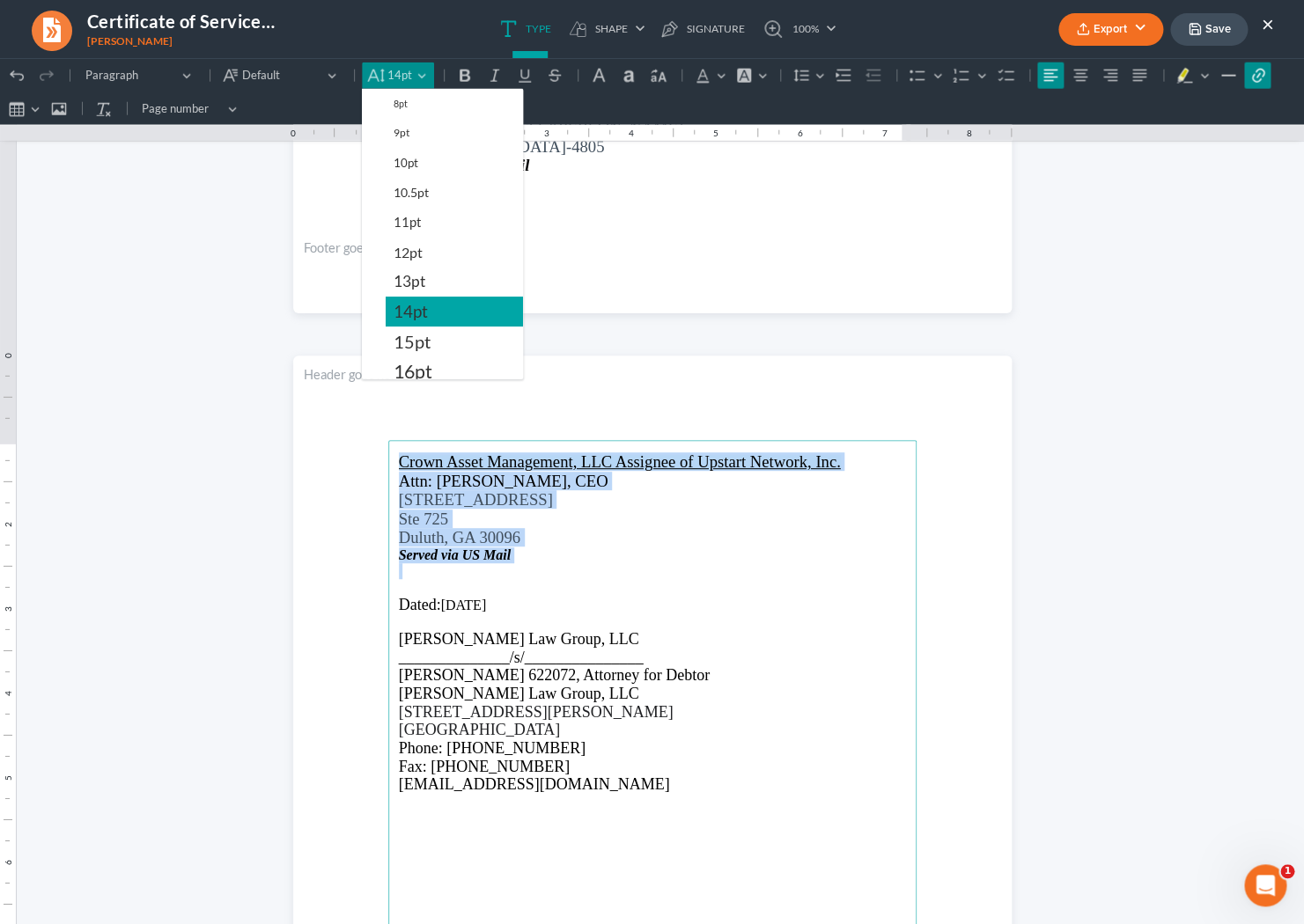
click at [424, 310] on span "14pt" at bounding box center [411, 311] width 34 height 21
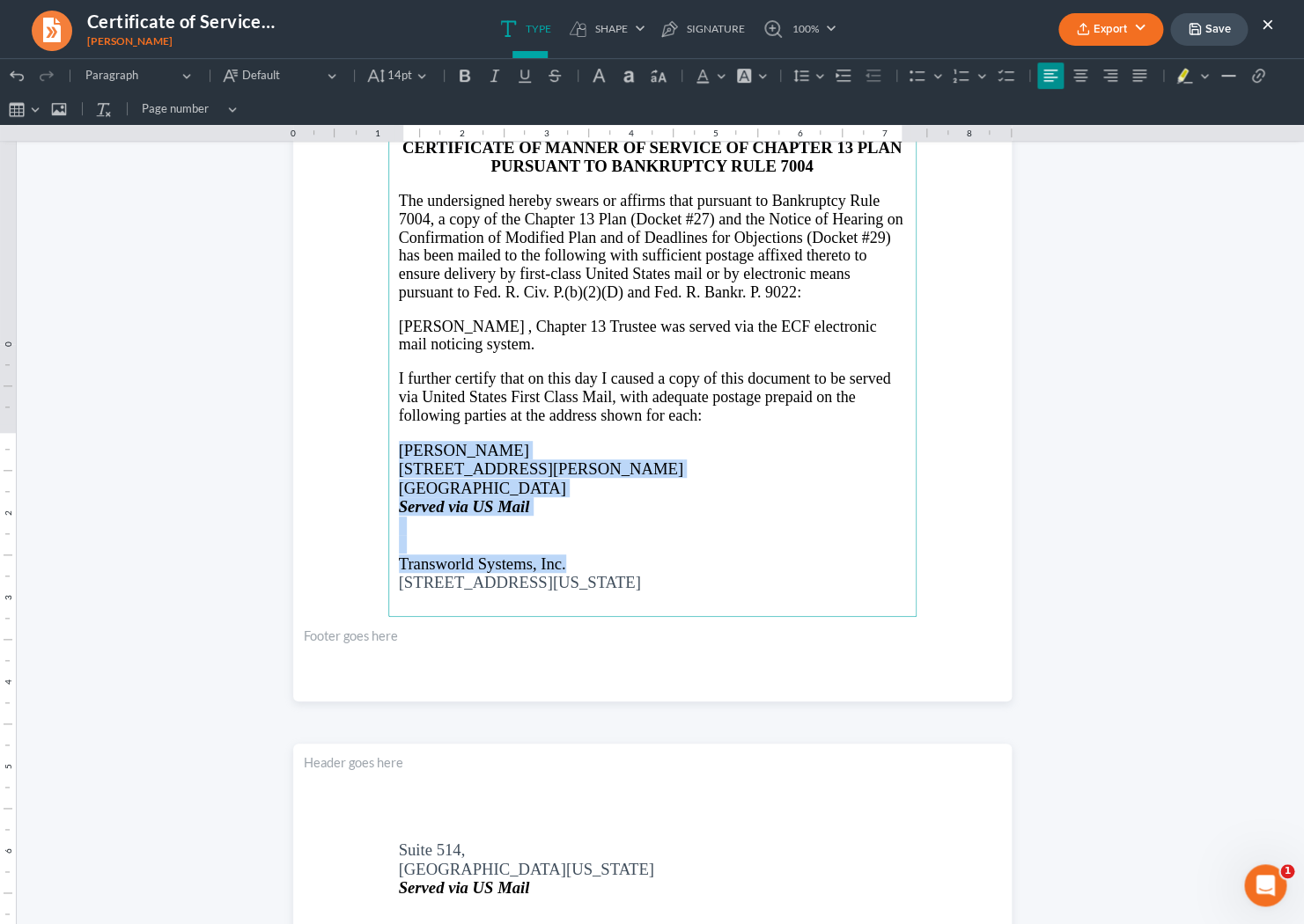
scroll to position [419, 0]
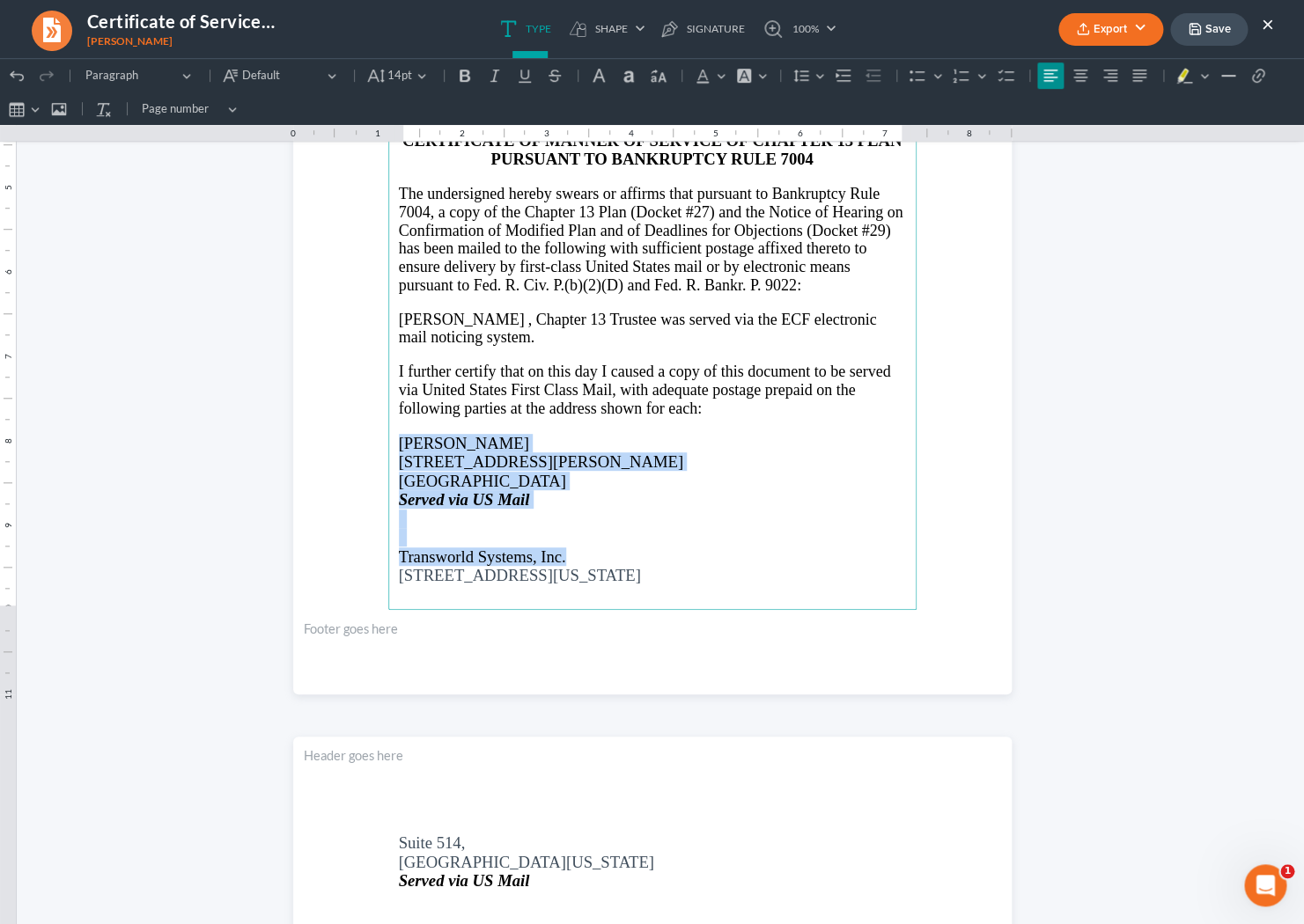
click at [446, 537] on p "Rich Text Editor, page-0-main" at bounding box center [652, 538] width 507 height 19
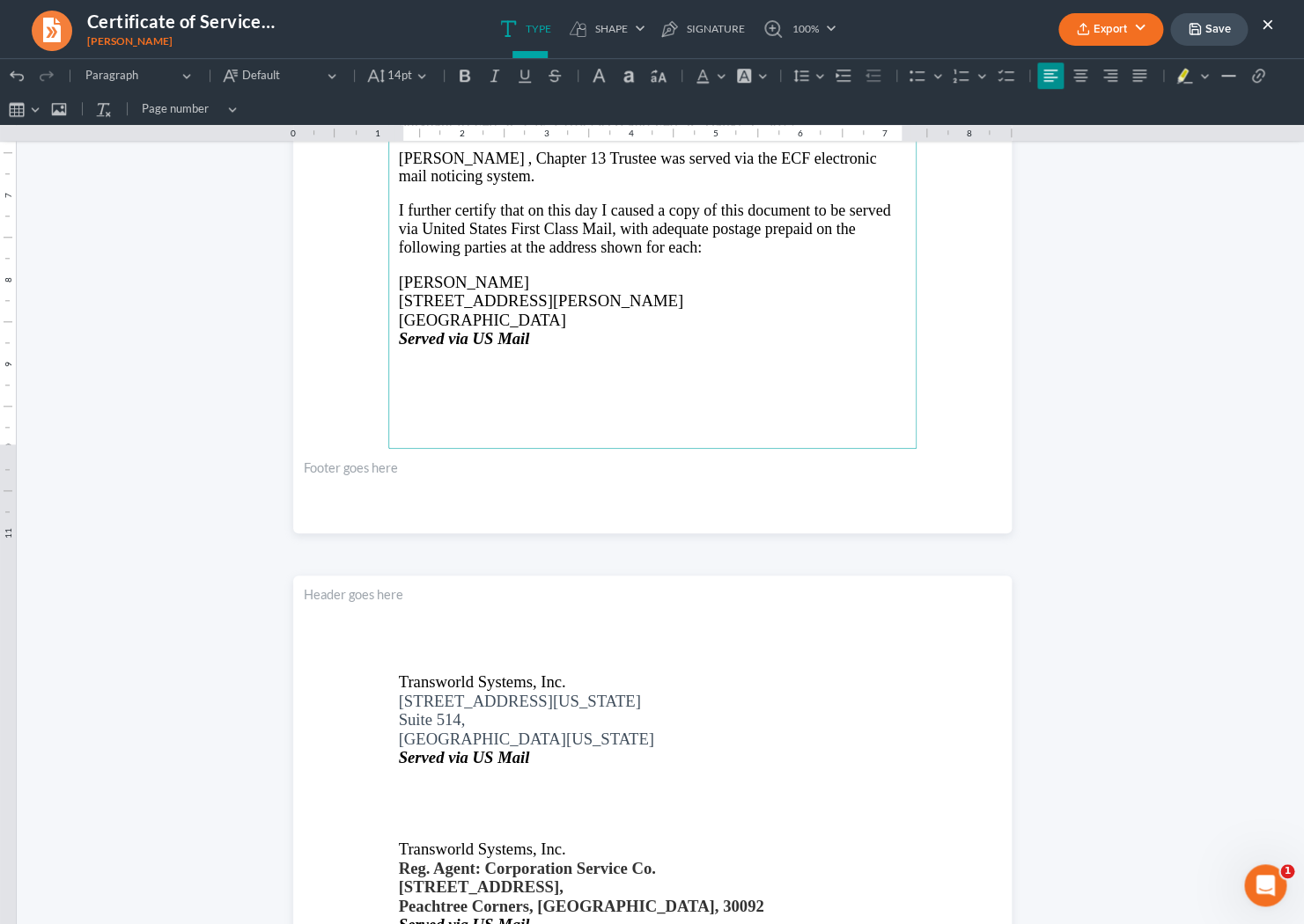
scroll to position [632, 0]
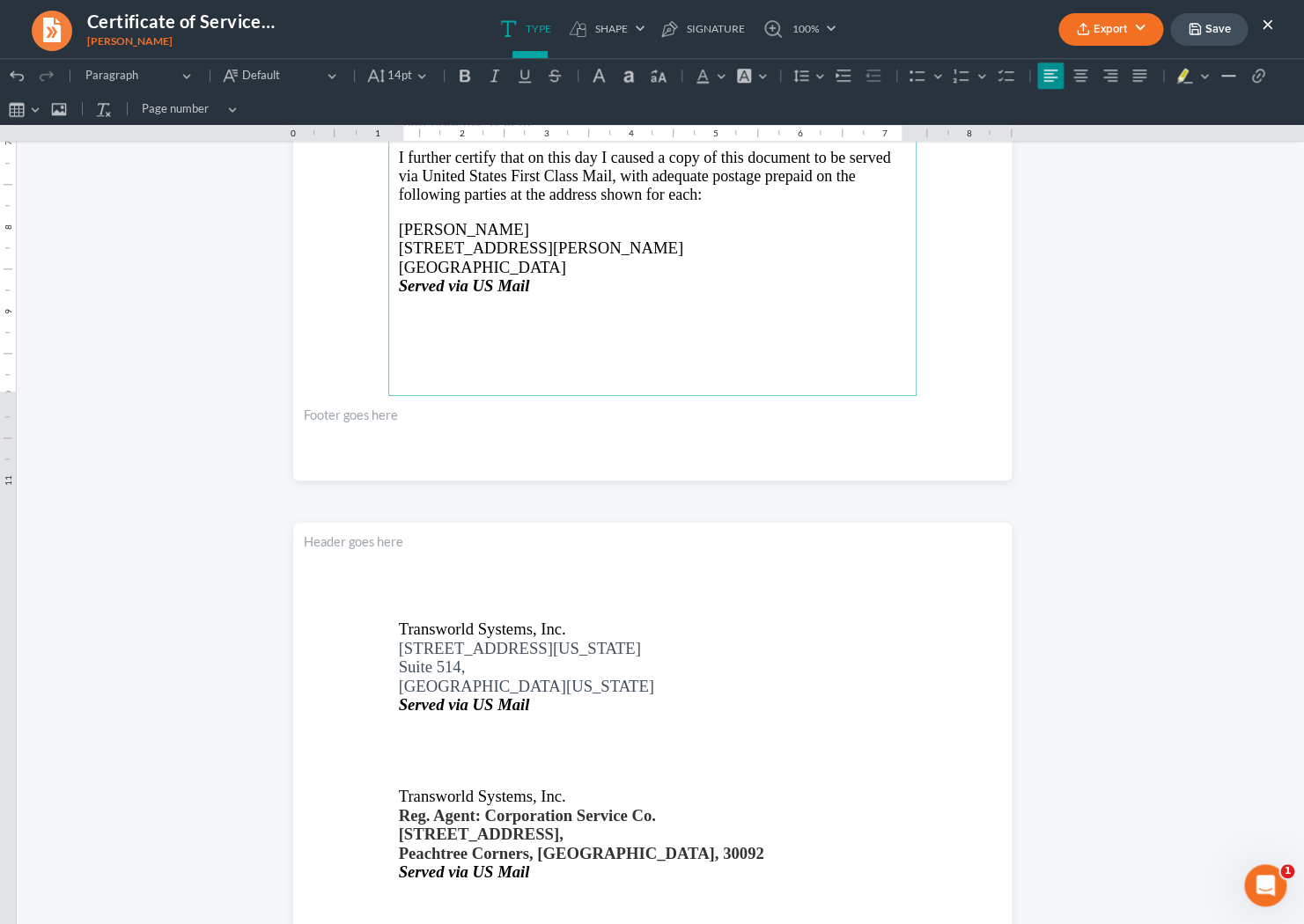
click at [412, 786] on p "Rich Text Editor, page-1-main" at bounding box center [652, 777] width 507 height 19
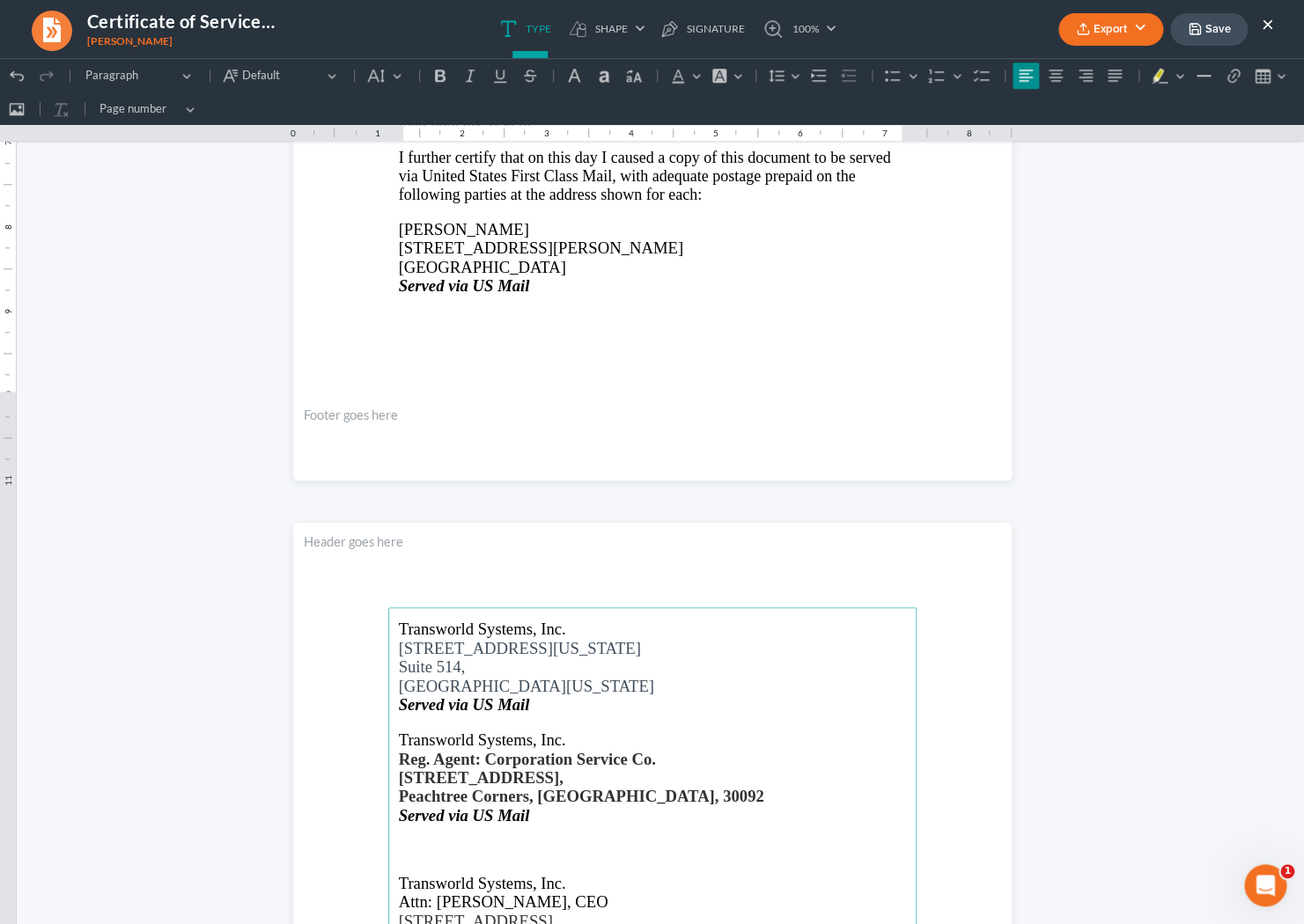
click at [403, 867] on p "Rich Text Editor, page-1-main" at bounding box center [652, 865] width 507 height 16
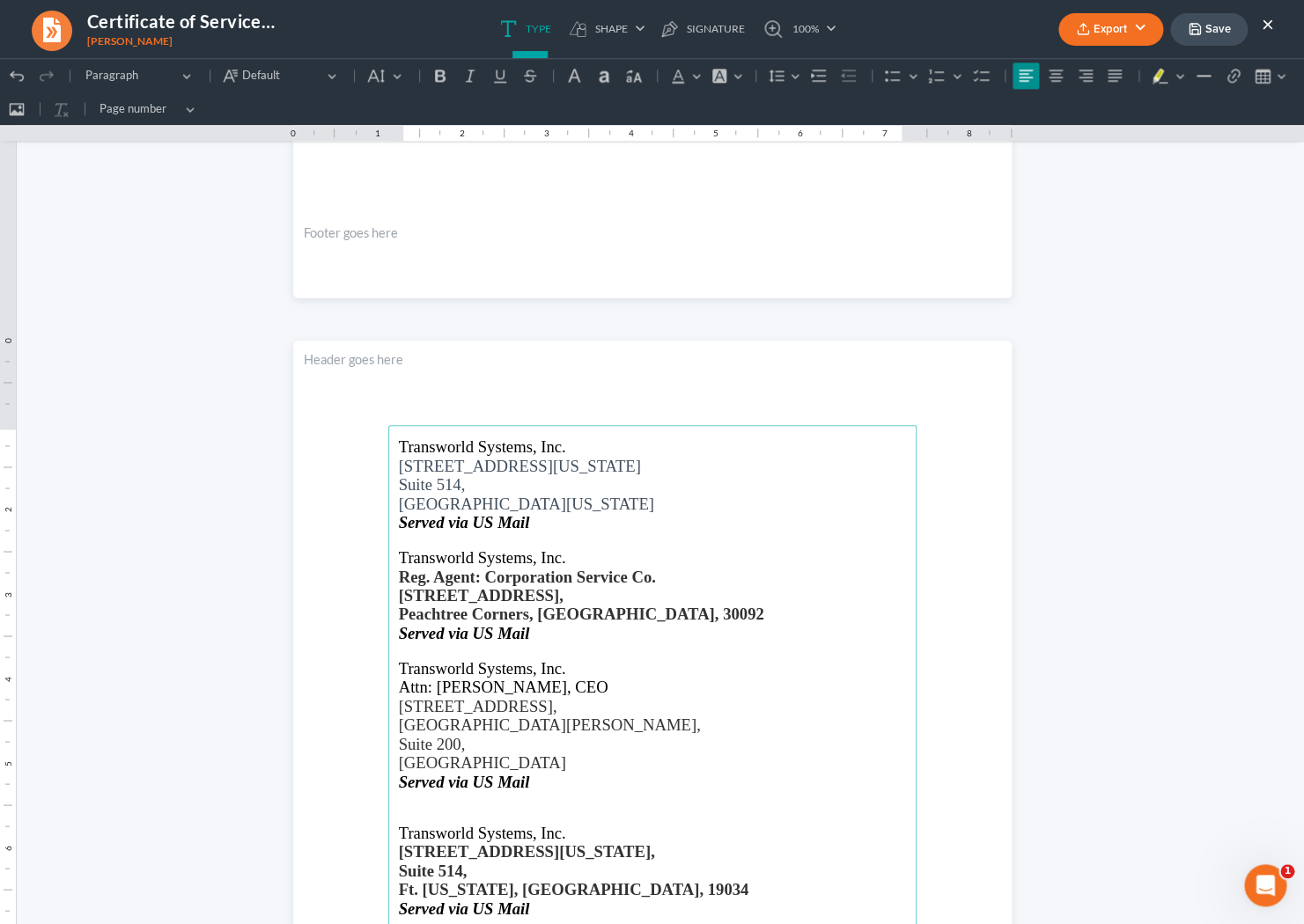
scroll to position [820, 0]
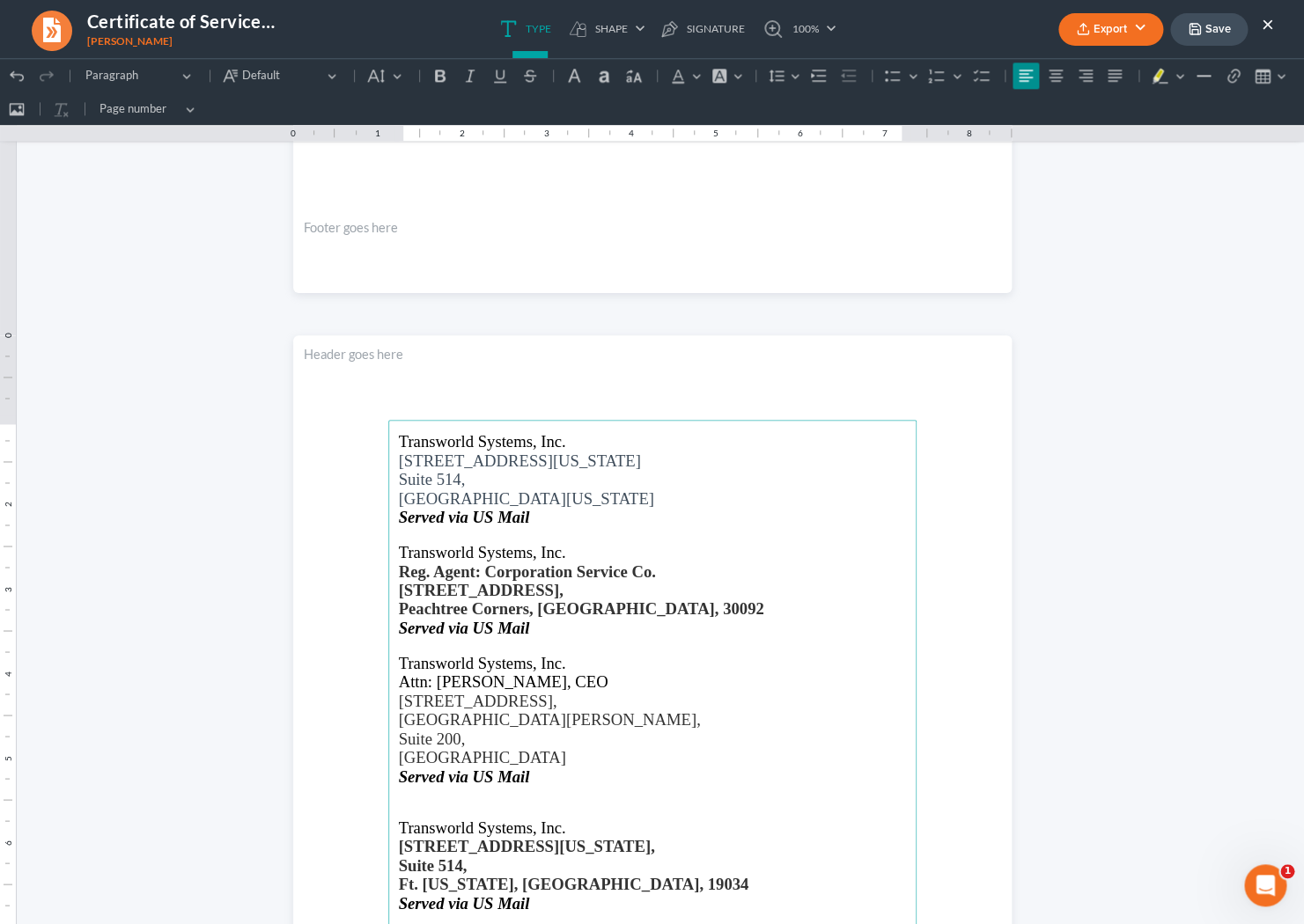
click at [416, 808] on p "Rich Text Editor, page-1-main" at bounding box center [652, 809] width 507 height 16
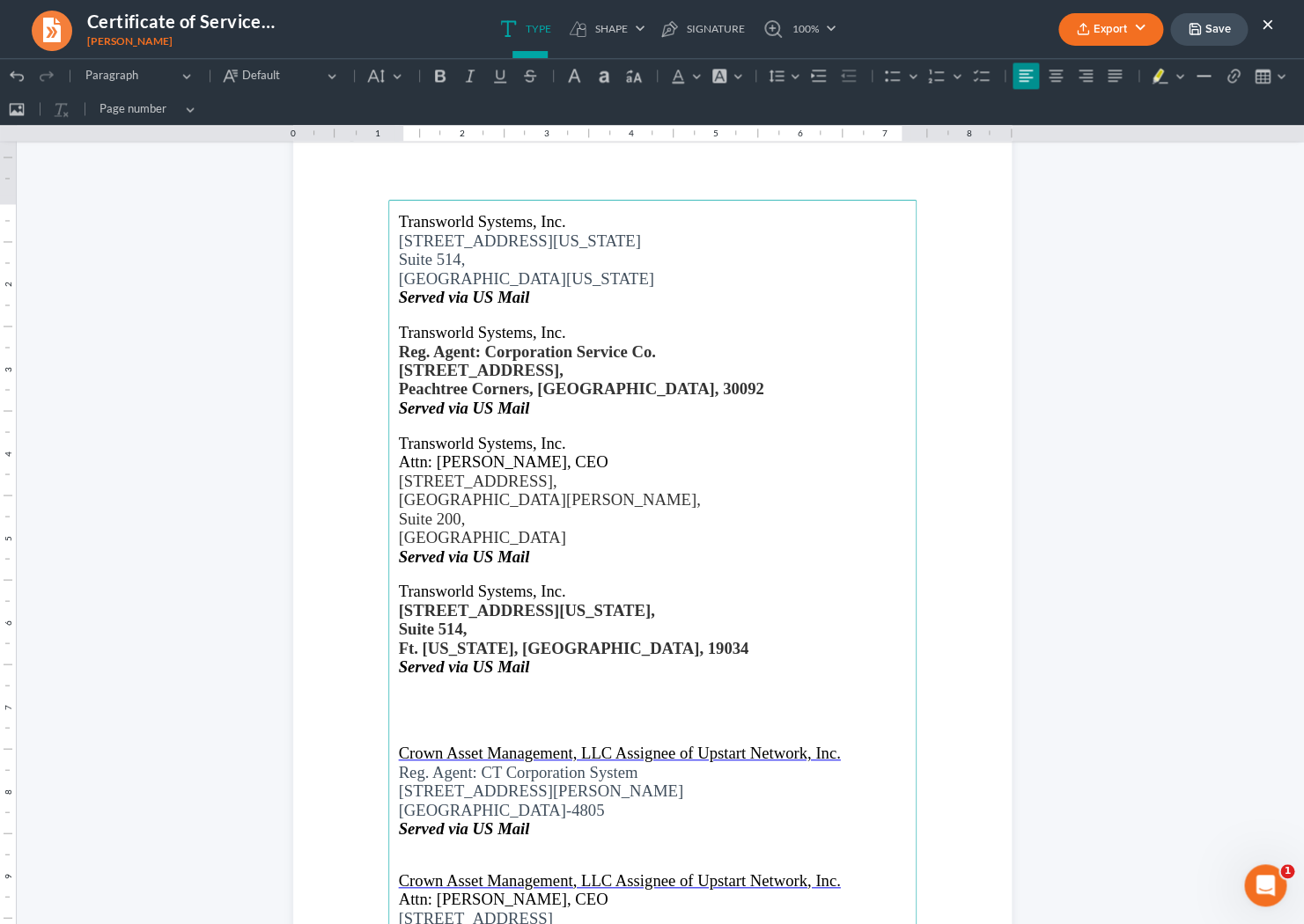
scroll to position [1046, 0]
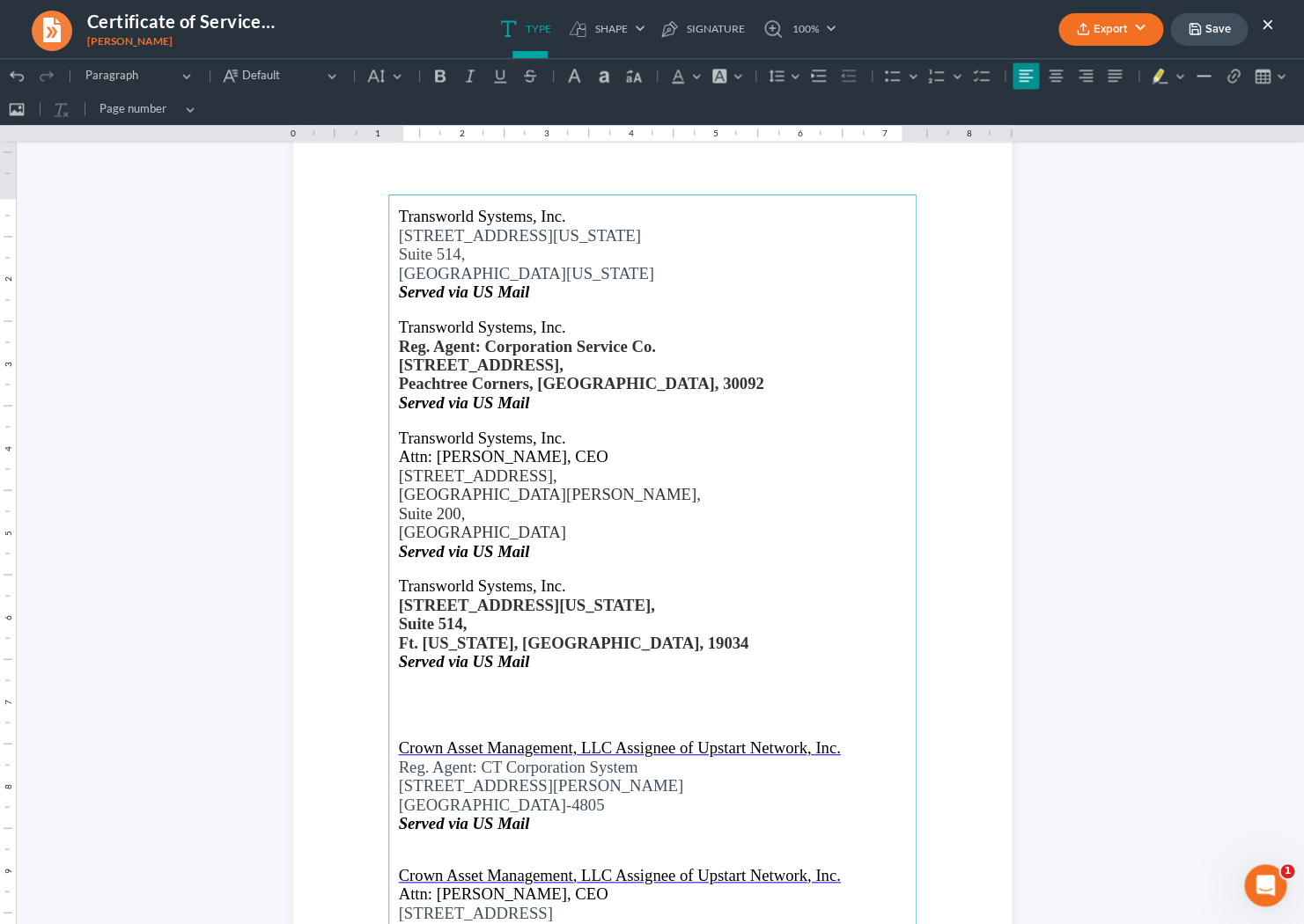
click at [413, 728] on p "Rich Text Editor, page-1-main" at bounding box center [652, 729] width 507 height 19
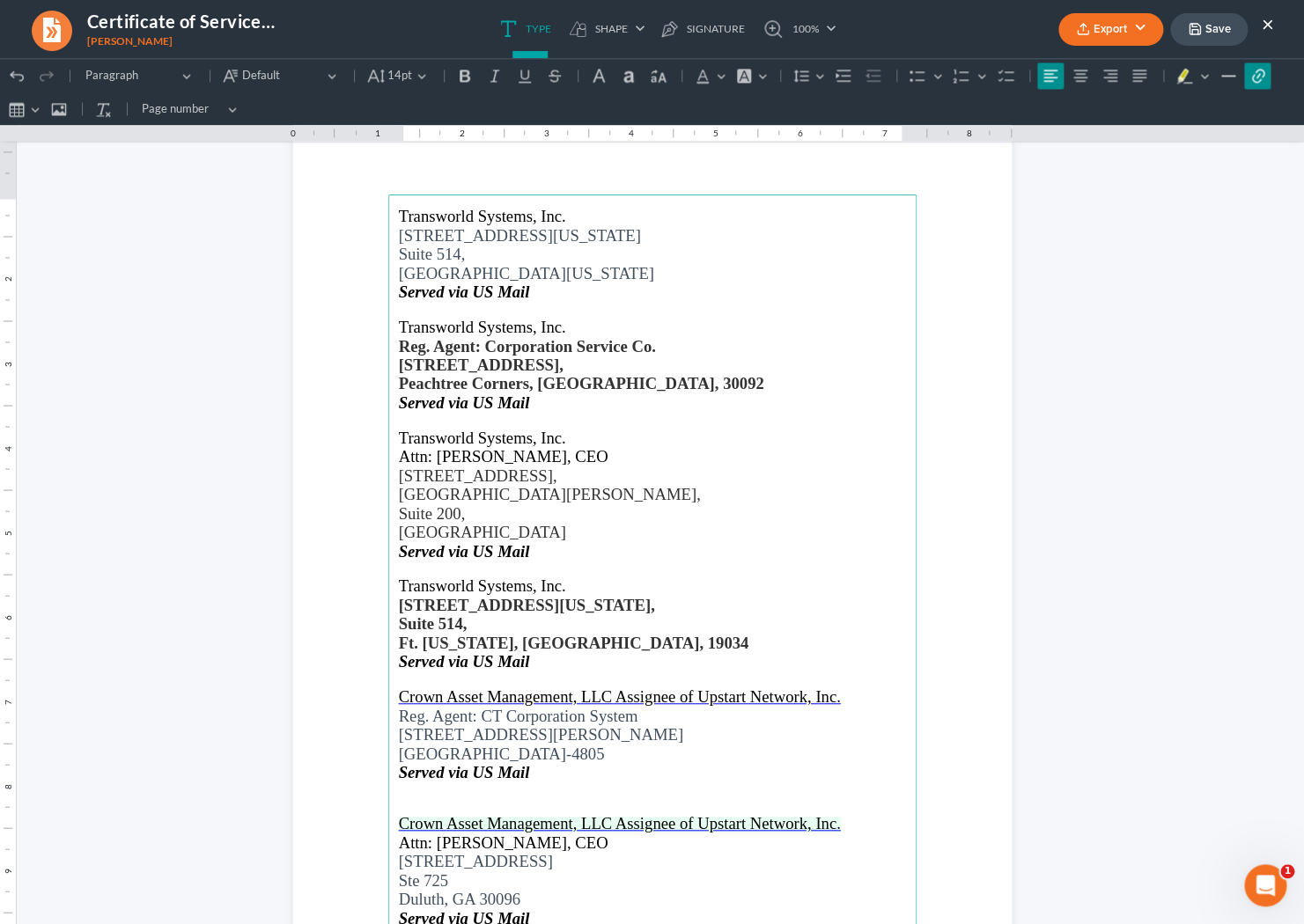
click at [423, 832] on span "Crown Asset Management, LLC Assignee of Upstart Network, Inc." at bounding box center [619, 824] width 442 height 19
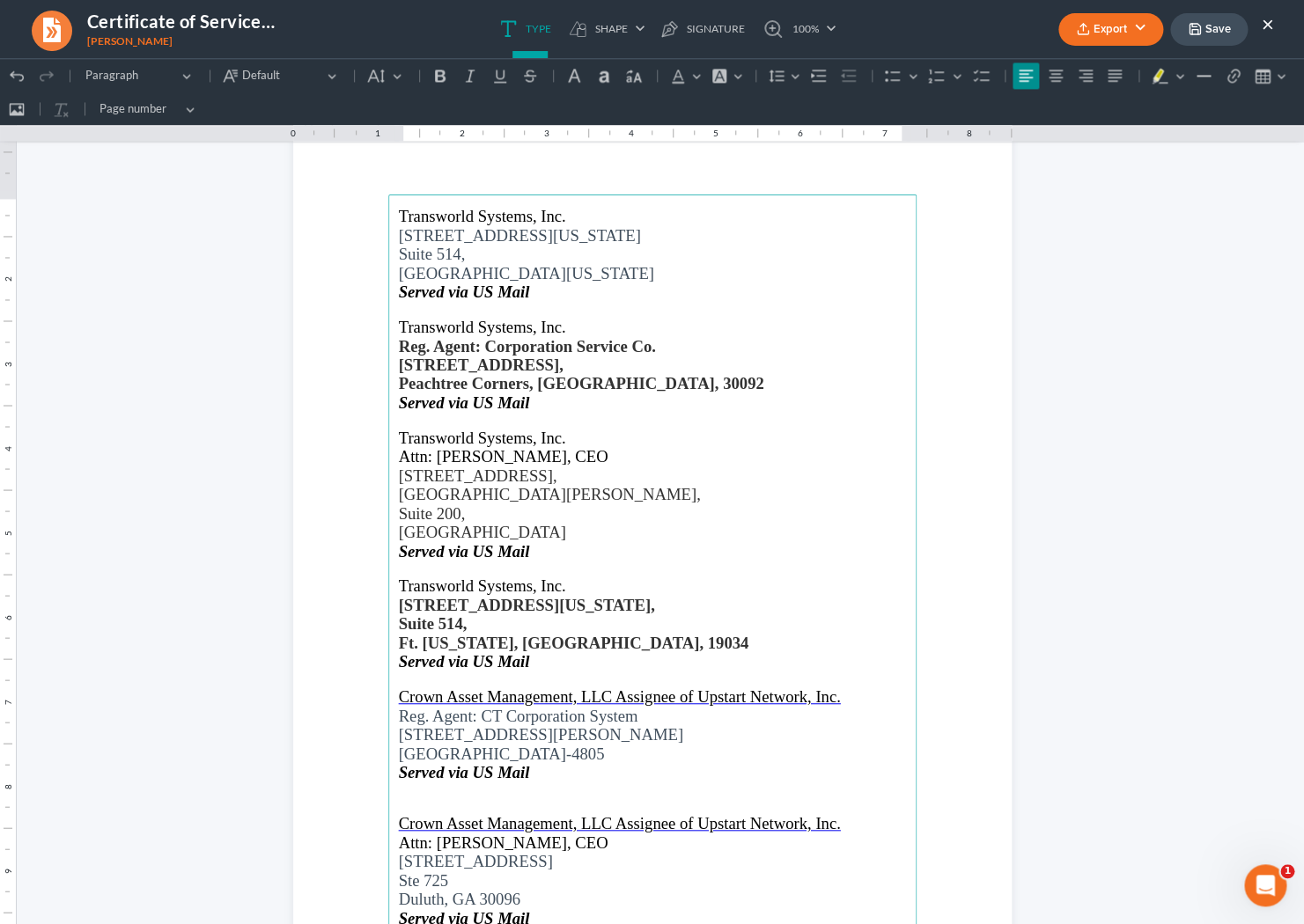
click at [443, 807] on p "Rich Text Editor, page-1-main" at bounding box center [652, 806] width 507 height 16
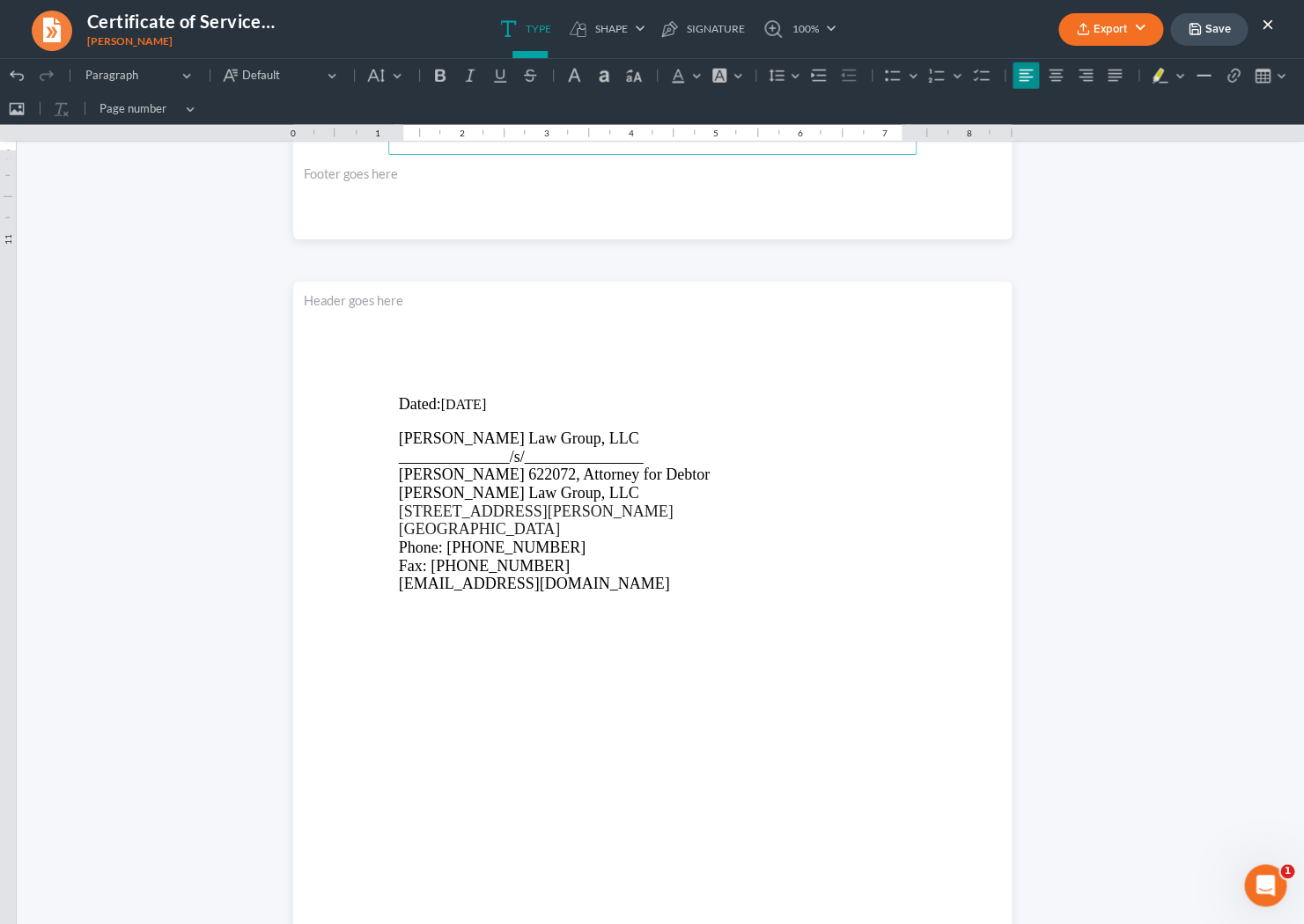
scroll to position [1871, 0]
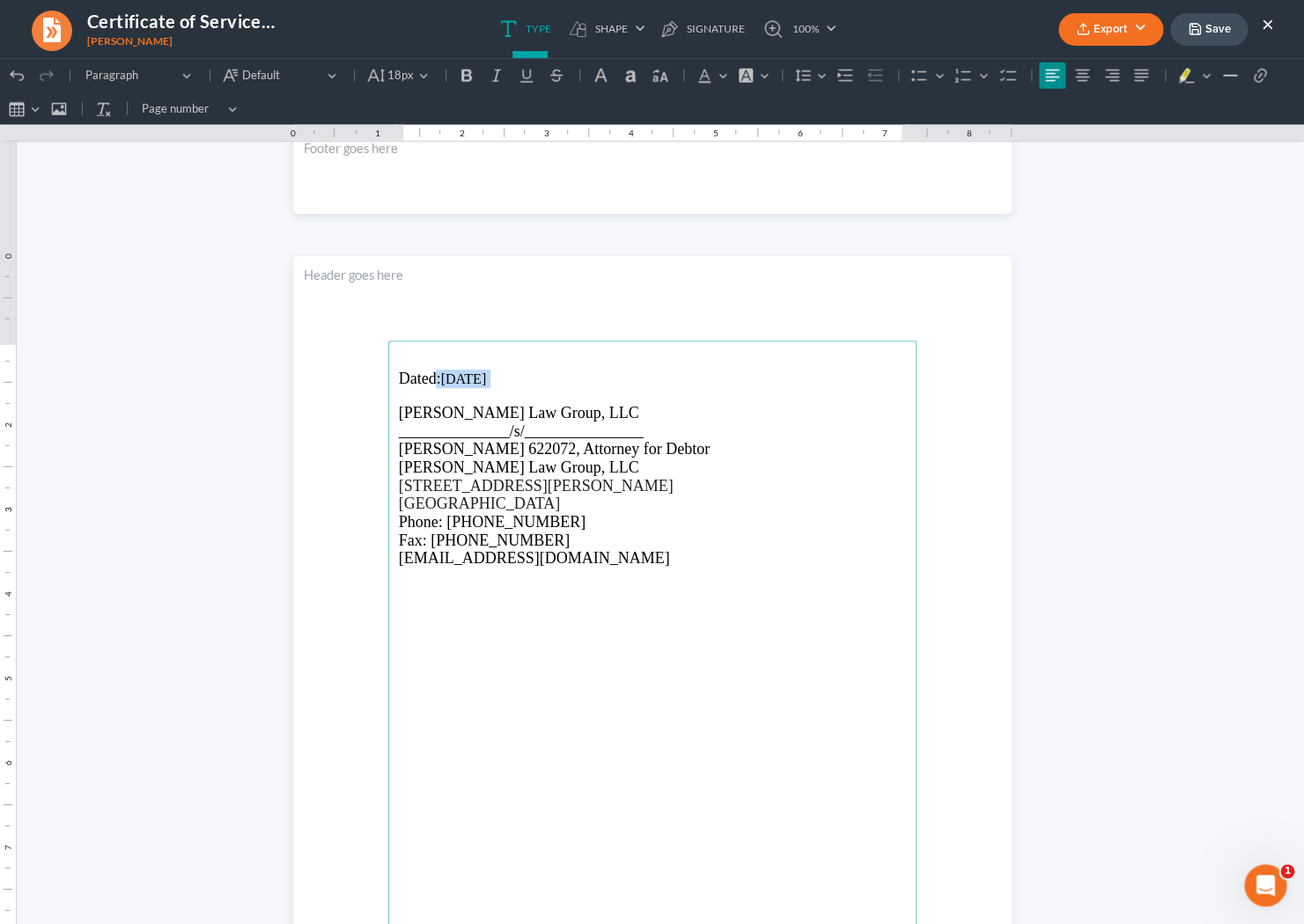
drag, startPoint x: 515, startPoint y: 382, endPoint x: 436, endPoint y: 379, distance: 79.1
click at [436, 379] on p "Dated: 09/12/2025" at bounding box center [652, 379] width 507 height 19
click at [417, 70] on button "18px 18px" at bounding box center [398, 75] width 73 height 26
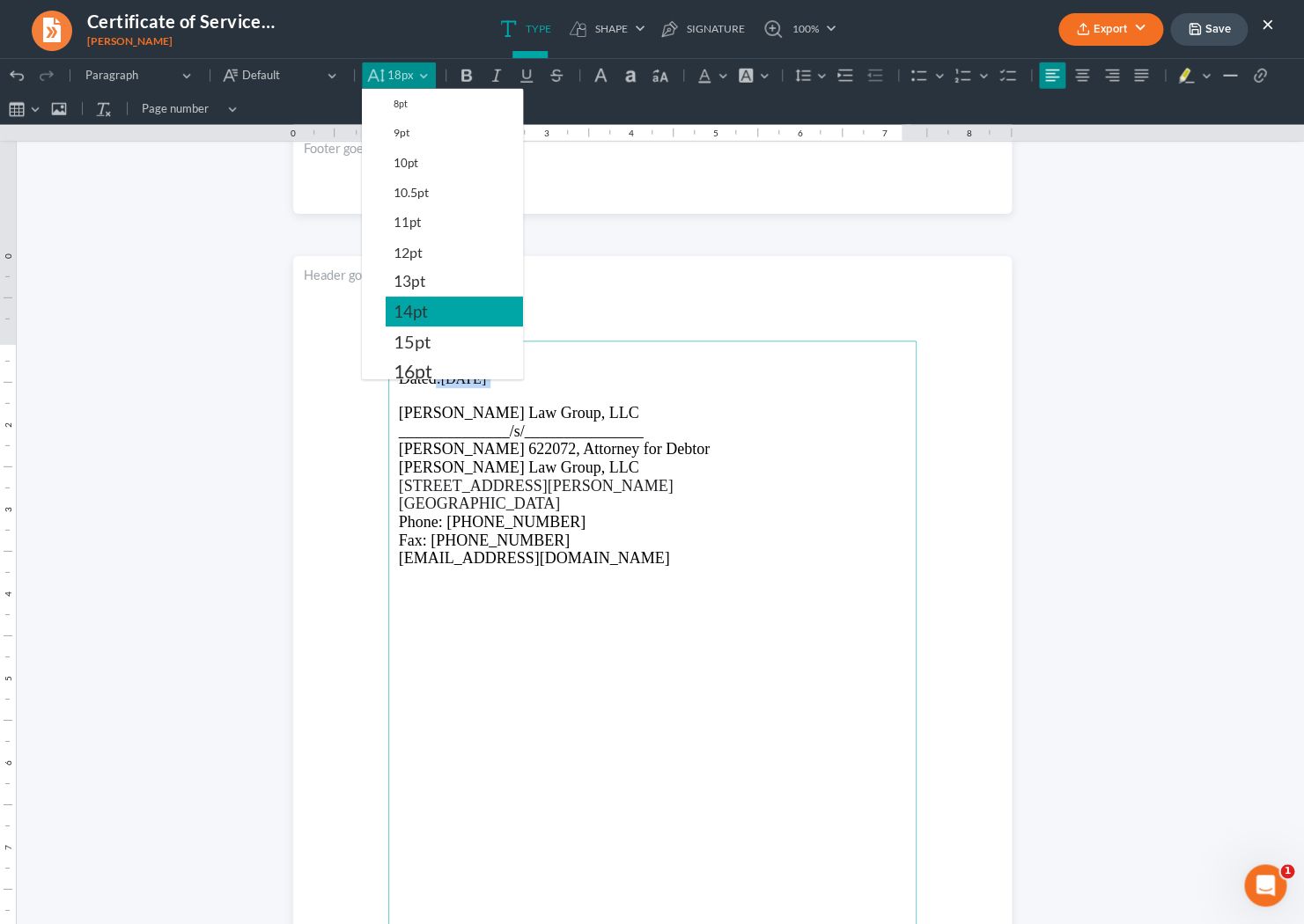
click at [414, 312] on span "14pt" at bounding box center [411, 311] width 34 height 21
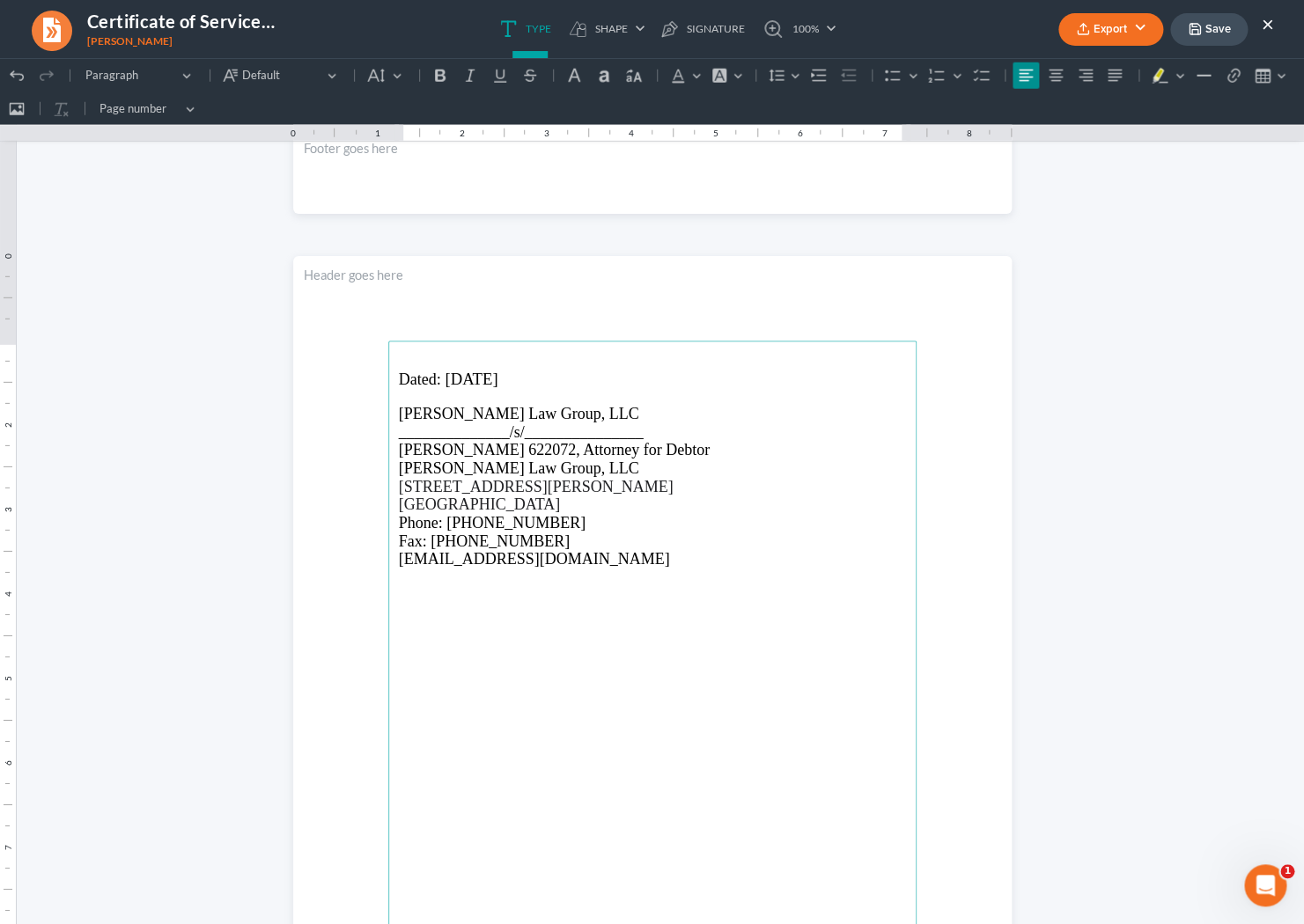
click at [593, 727] on main "Dated : 09/12/2025 Saedi Law Group, LLC ______________/s/_______________ Lorena…" at bounding box center [652, 721] width 528 height 761
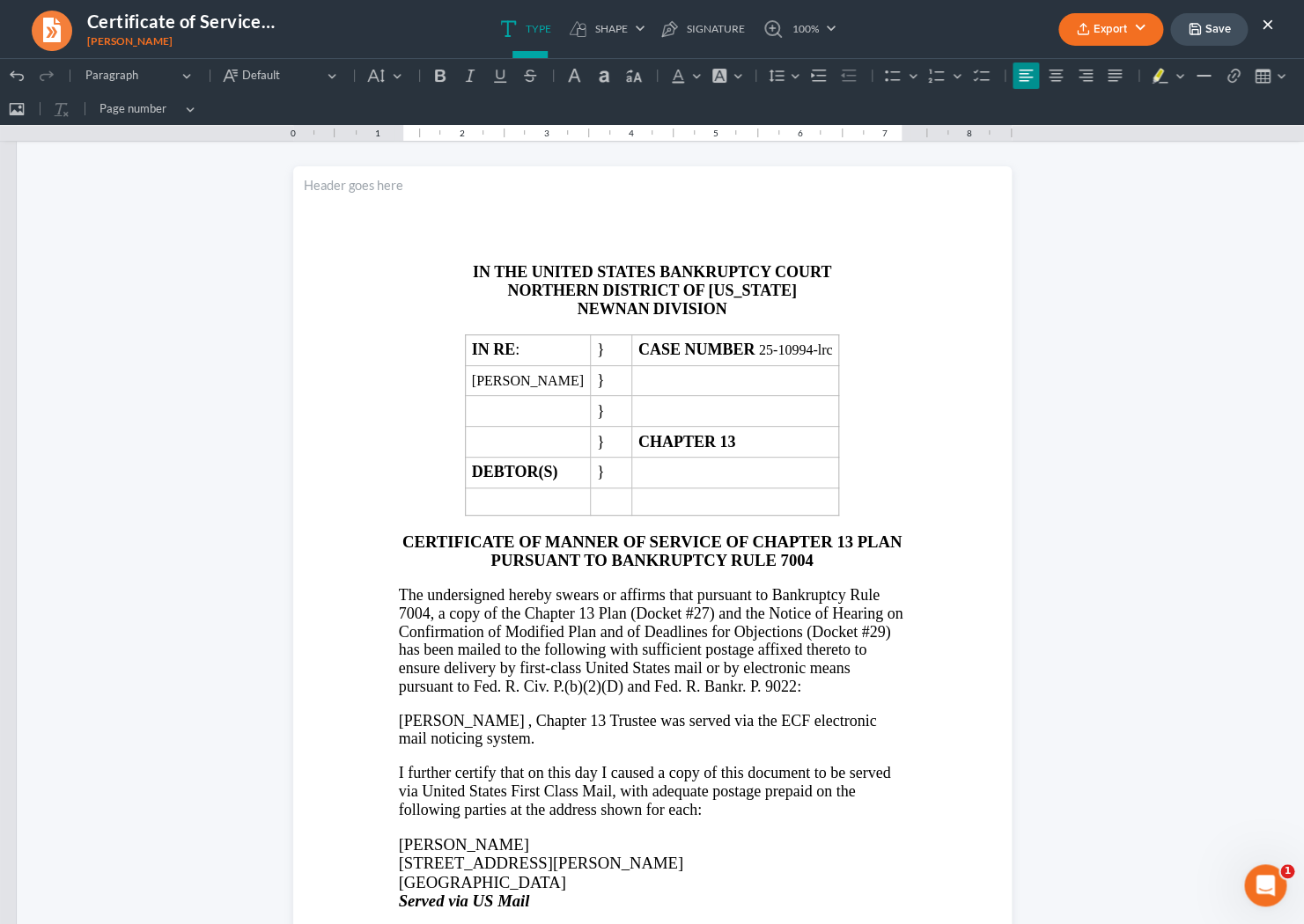
scroll to position [0, 0]
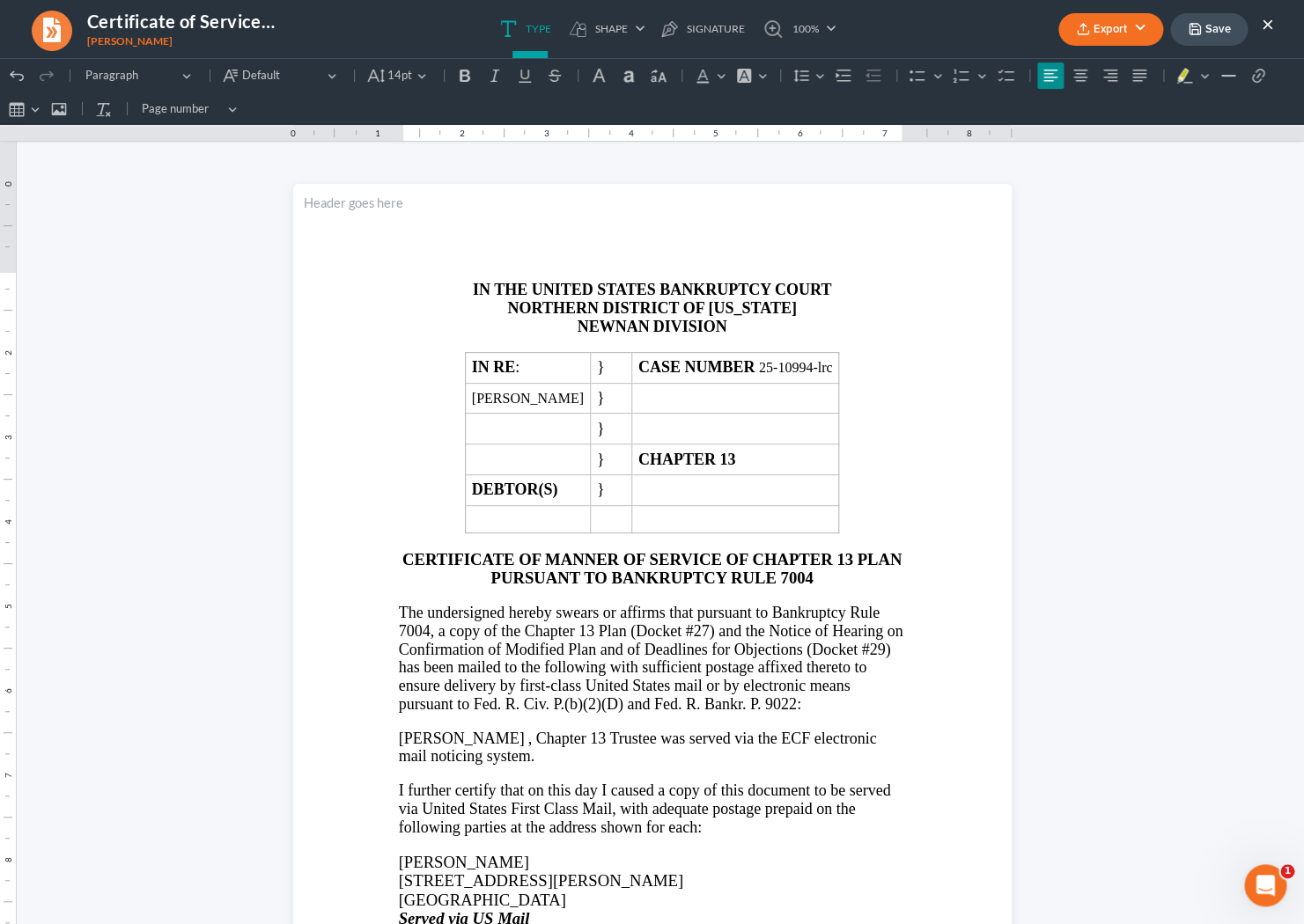
click at [593, 36] on icon "button" at bounding box center [1194, 29] width 14 height 14
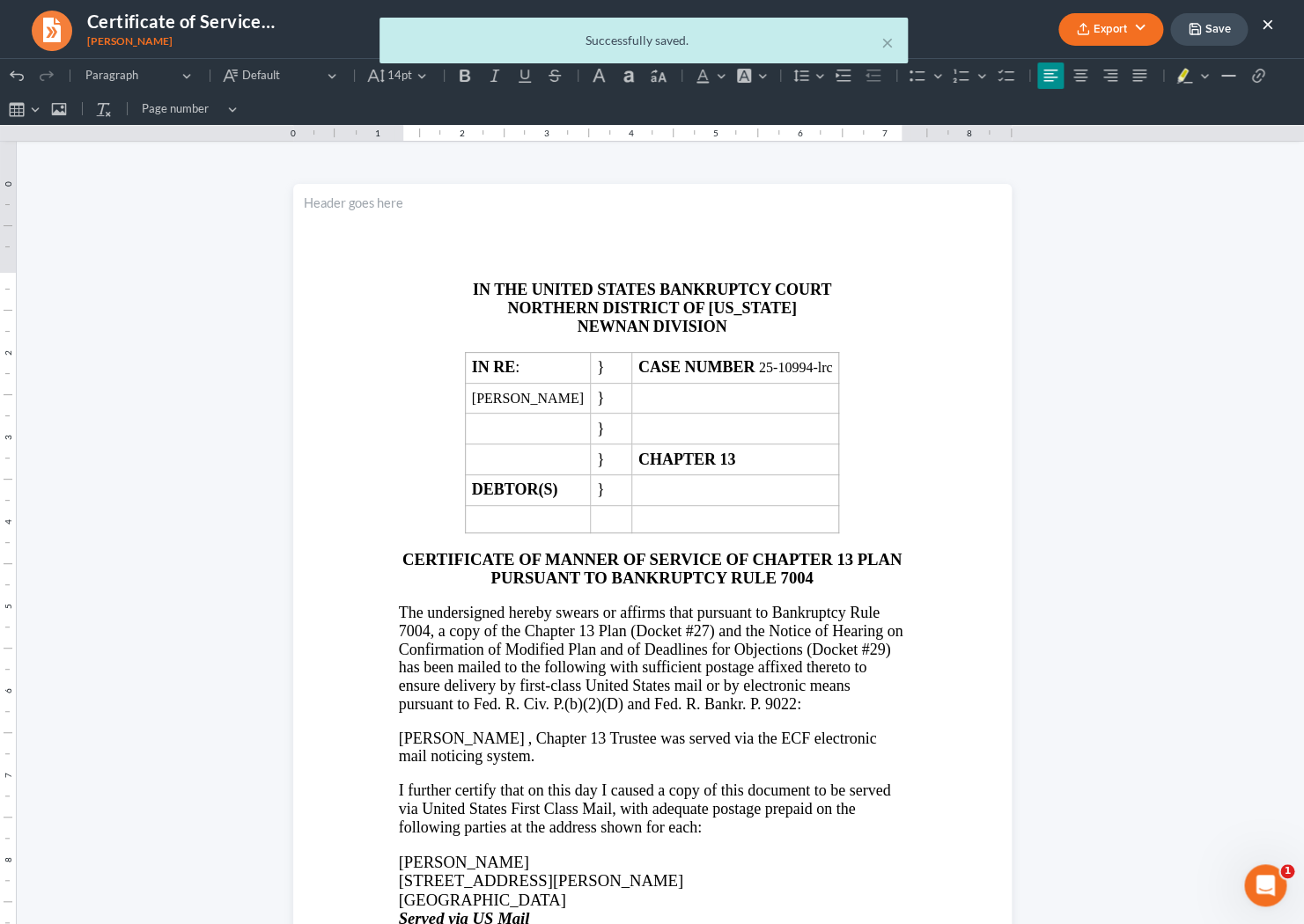
click at [593, 31] on div "× Successfully saved." at bounding box center [644, 45] width 1304 height 55
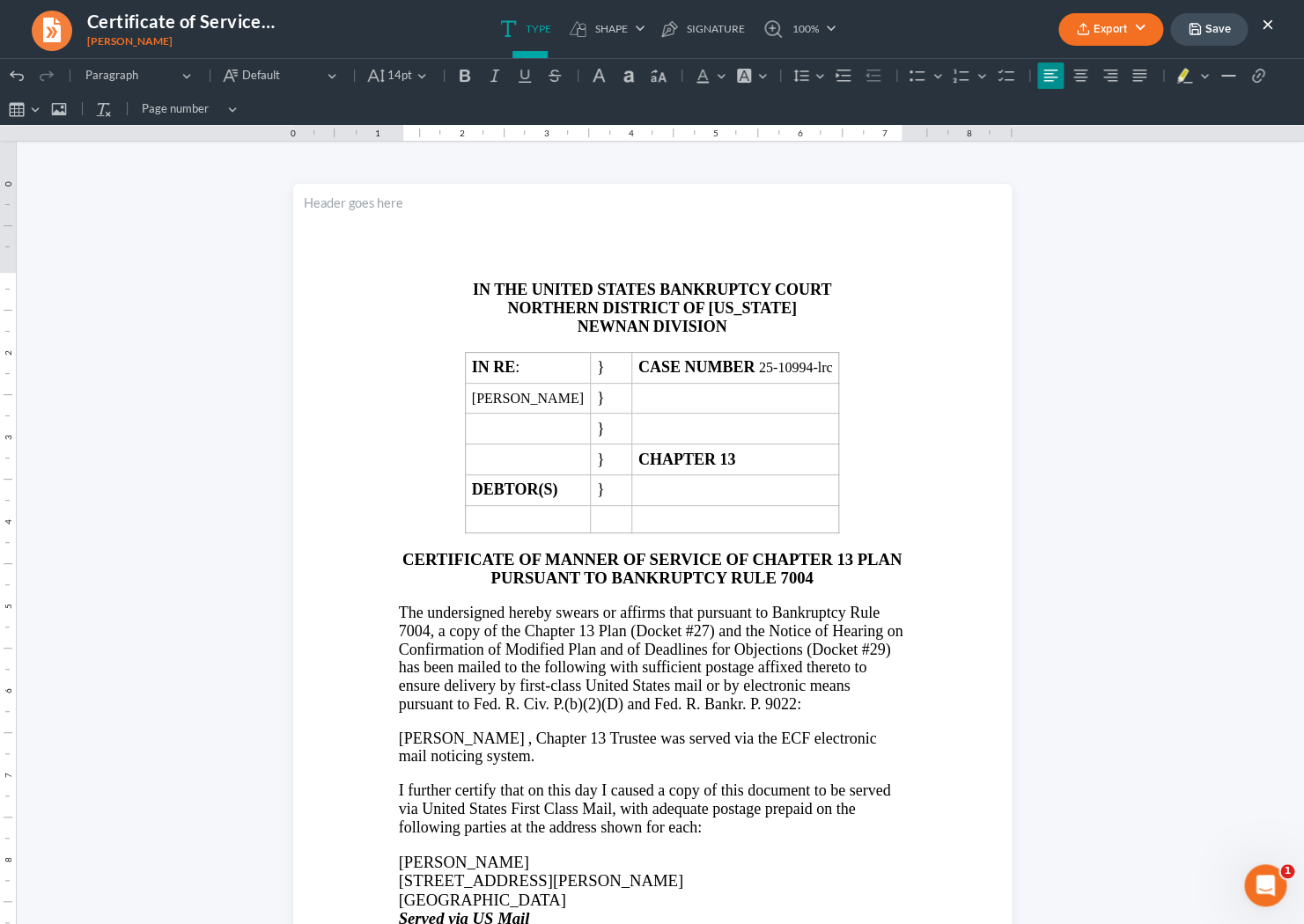
click at [593, 31] on button "Export" at bounding box center [1110, 29] width 105 height 33
click at [593, 99] on link "Word" at bounding box center [1108, 99] width 137 height 30
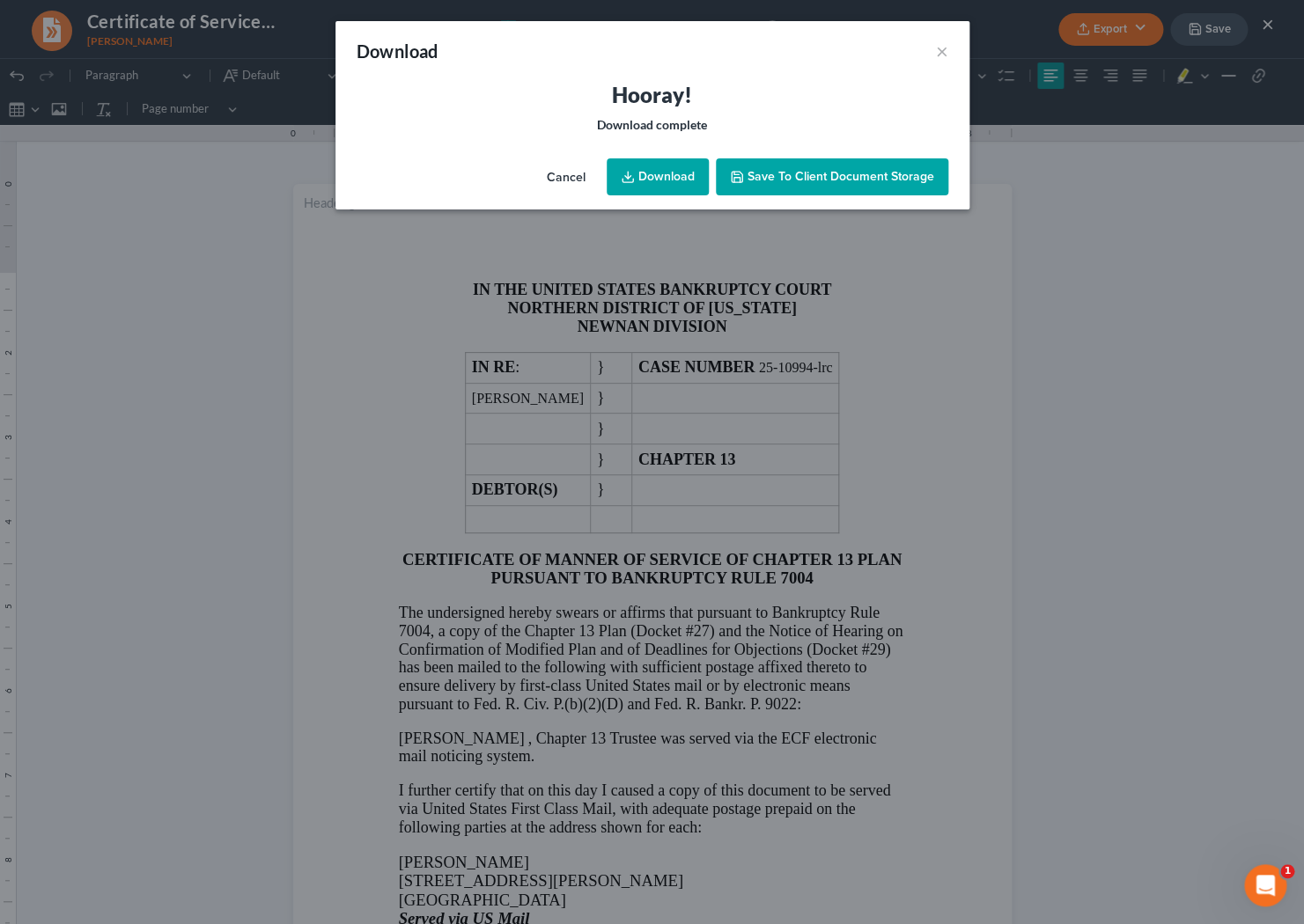
click at [593, 183] on link "Download" at bounding box center [658, 177] width 102 height 37
click at [565, 183] on button "Cancel" at bounding box center [566, 177] width 67 height 35
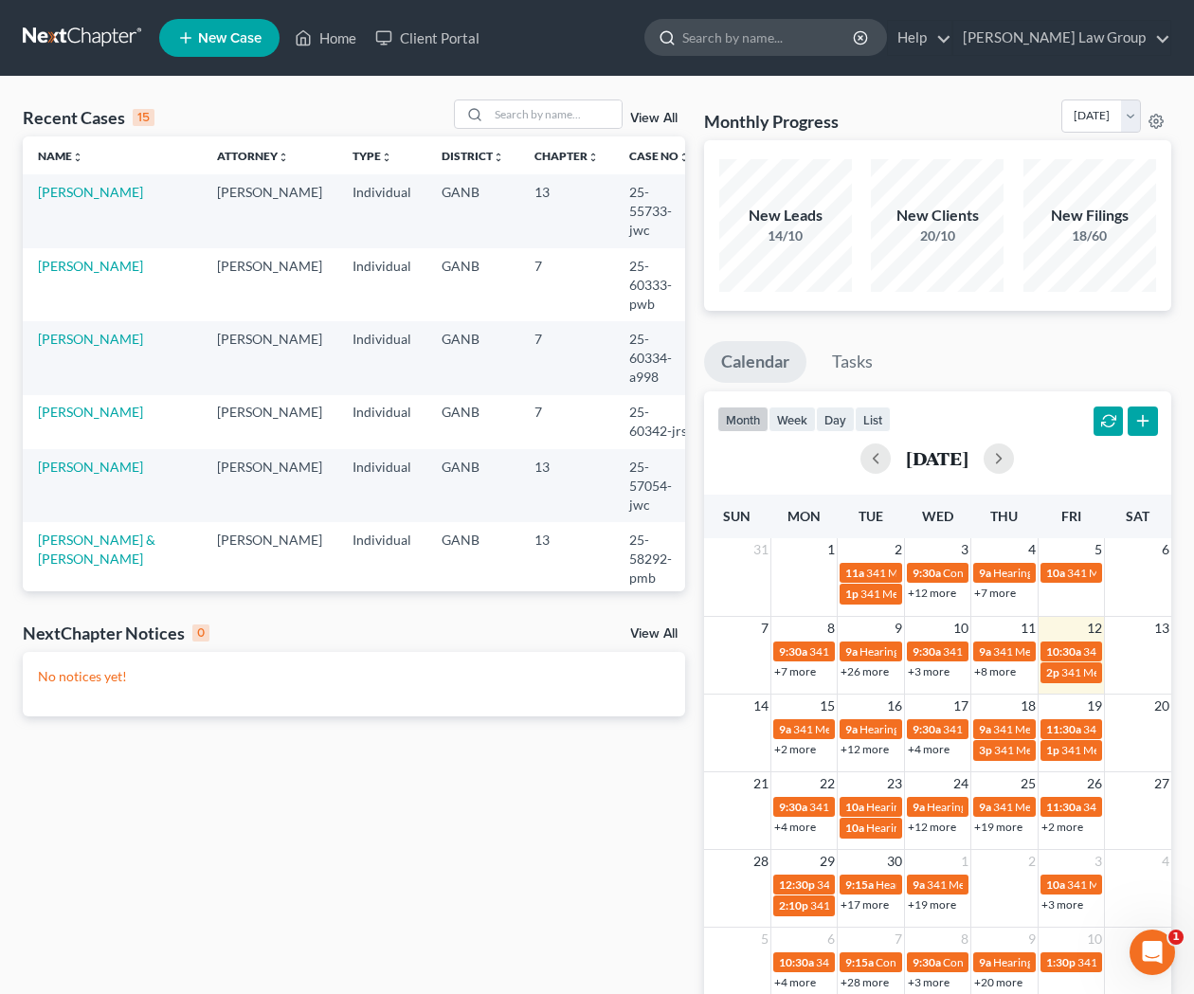
click at [777, 36] on input "search" at bounding box center [768, 37] width 173 height 35
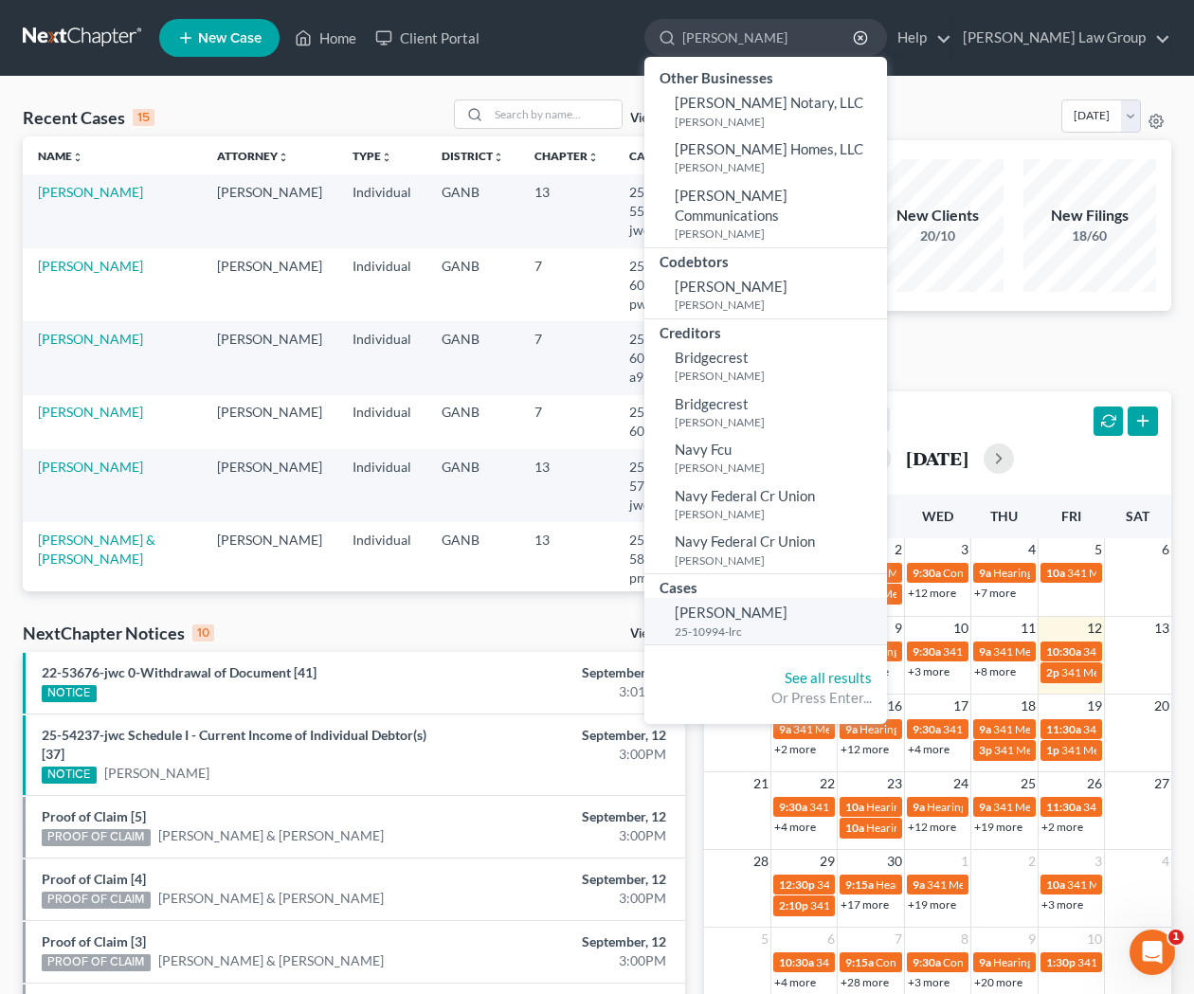
type input "[PERSON_NAME]"
click at [788, 604] on span "[PERSON_NAME]" at bounding box center [731, 612] width 113 height 17
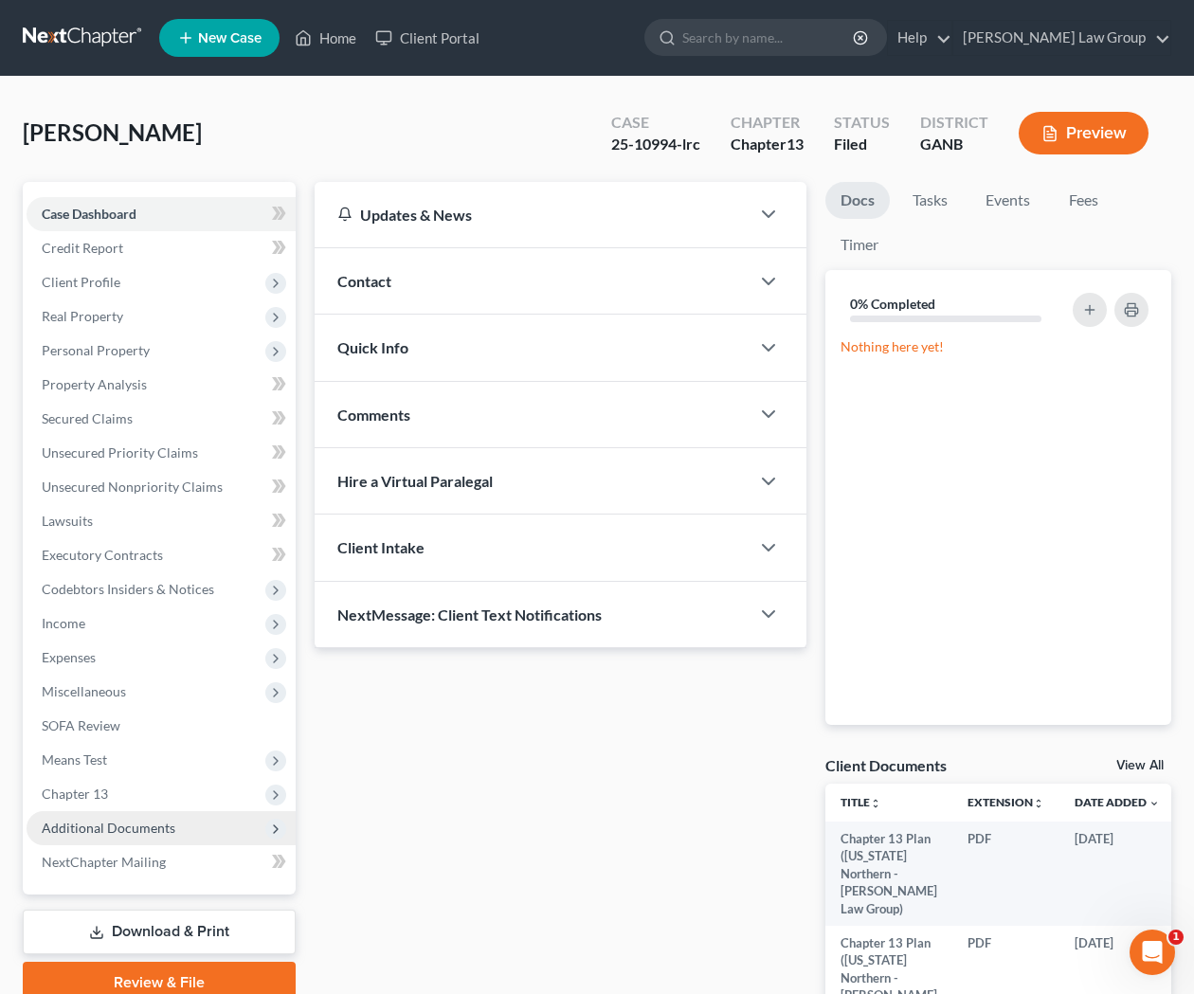
click at [141, 830] on span "Additional Documents" at bounding box center [109, 828] width 134 height 16
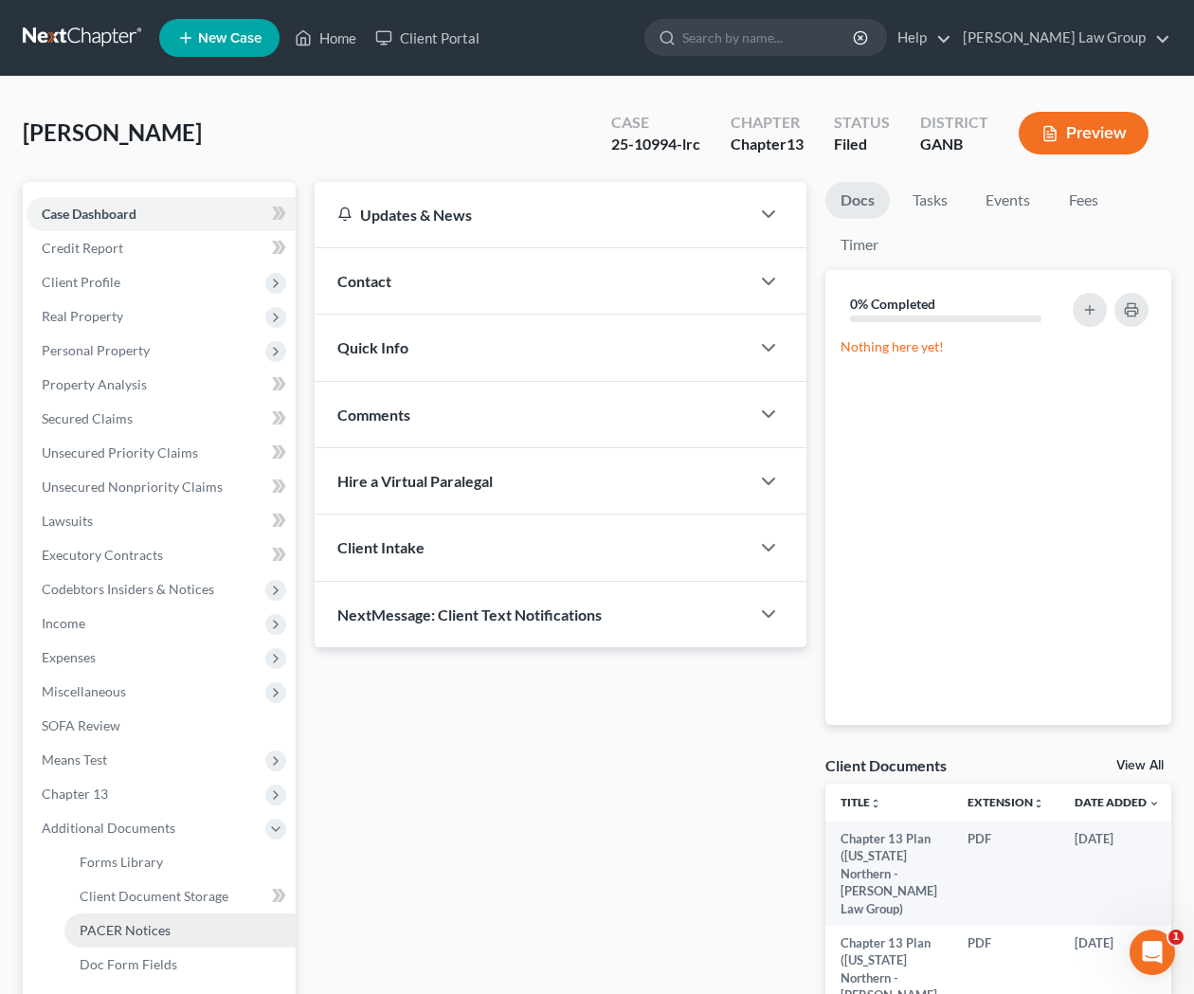
click at [144, 923] on span "PACER Notices" at bounding box center [125, 930] width 91 height 16
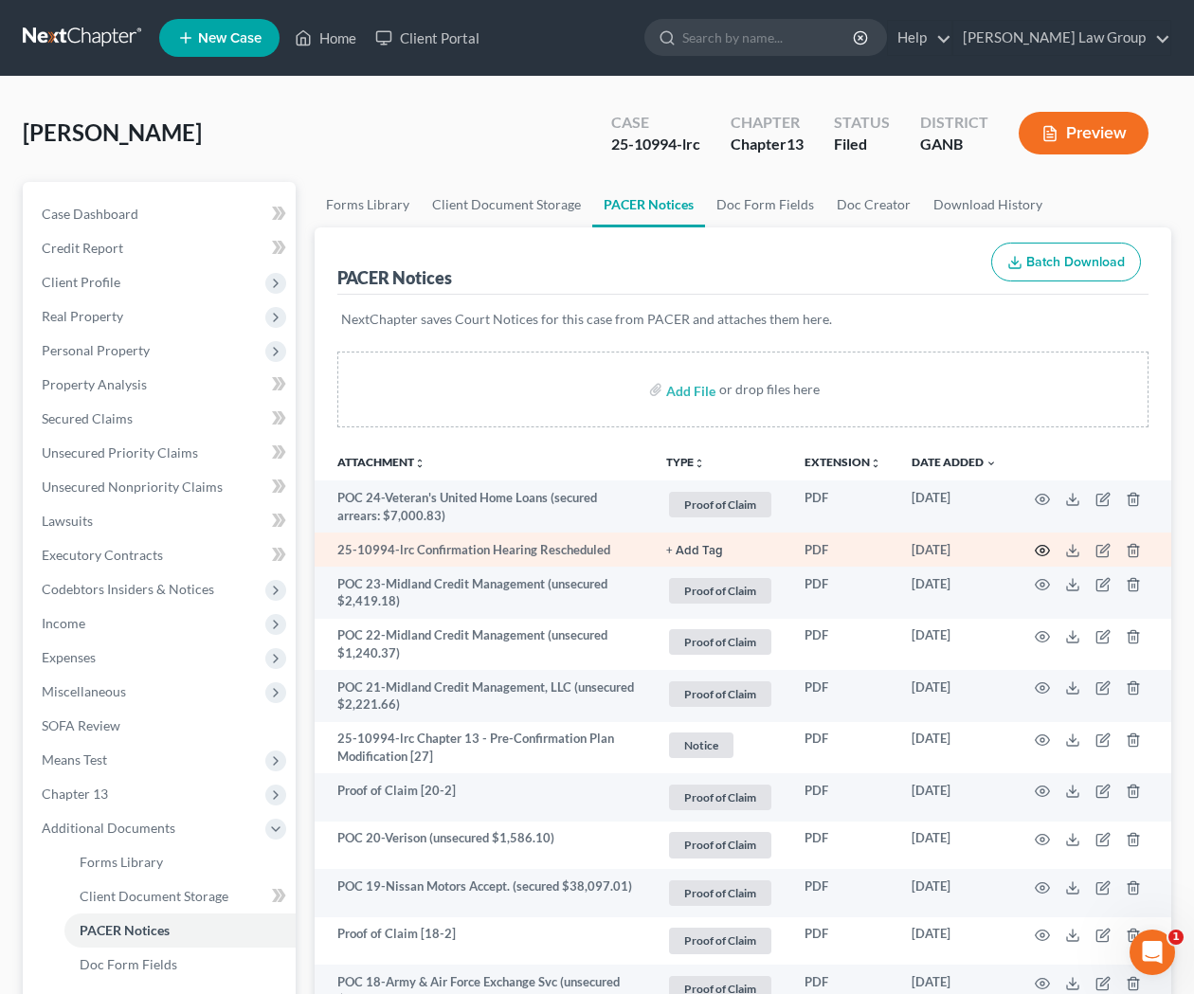
click at [1041, 554] on icon "button" at bounding box center [1042, 550] width 15 height 15
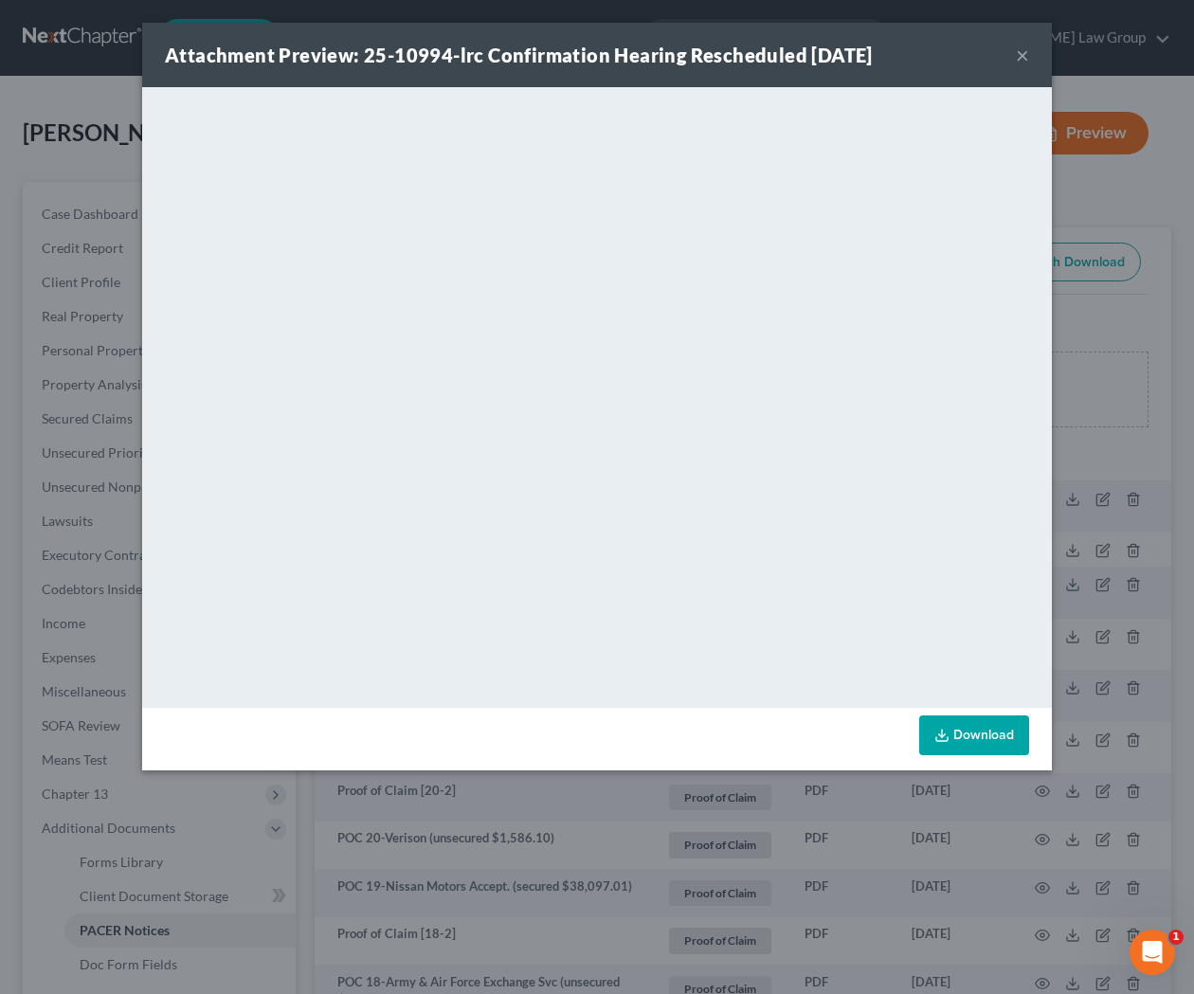
click at [1024, 50] on button "×" at bounding box center [1022, 55] width 13 height 23
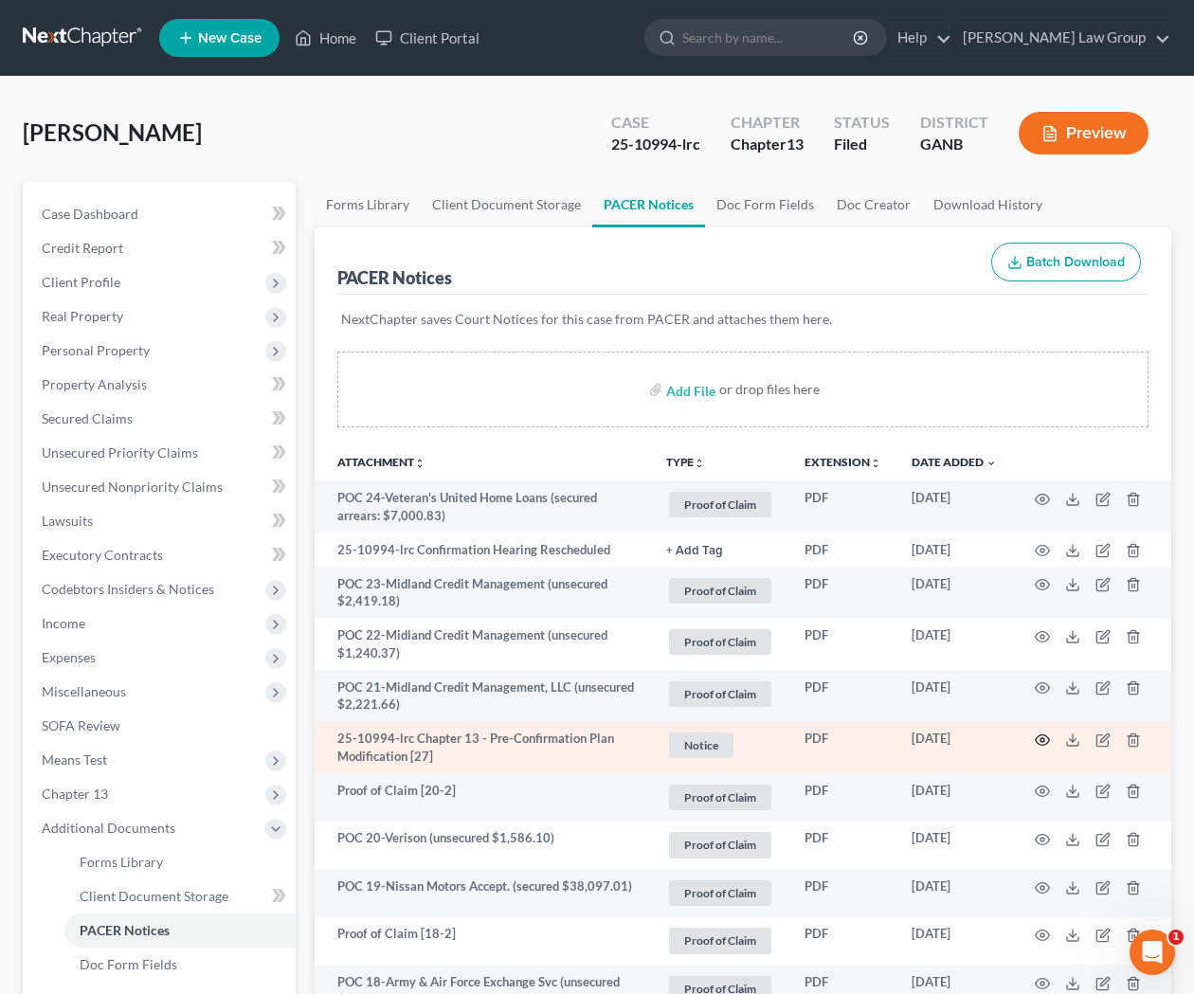
click at [1037, 743] on icon "button" at bounding box center [1042, 740] width 15 height 15
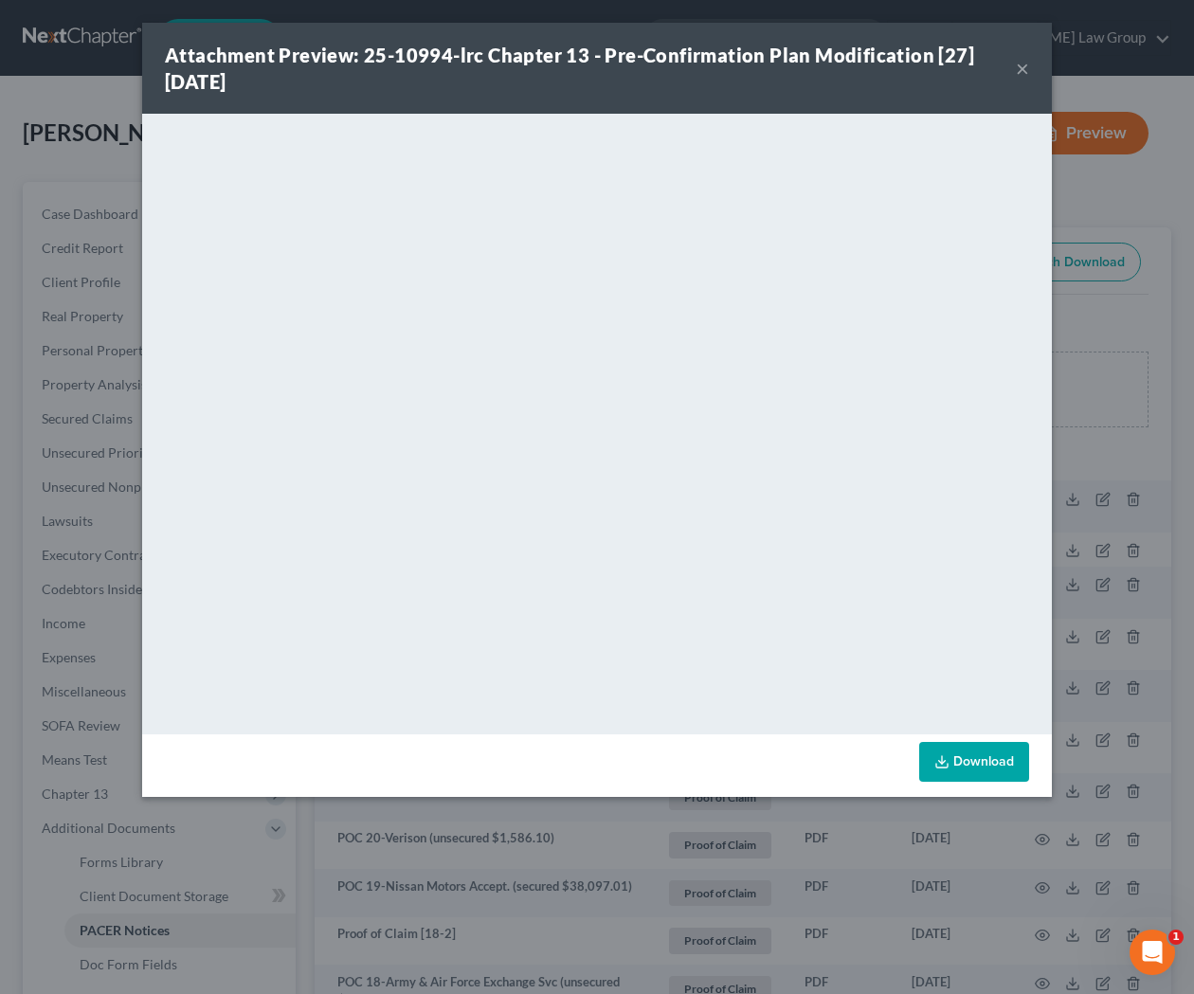
click at [1020, 70] on button "×" at bounding box center [1022, 68] width 13 height 23
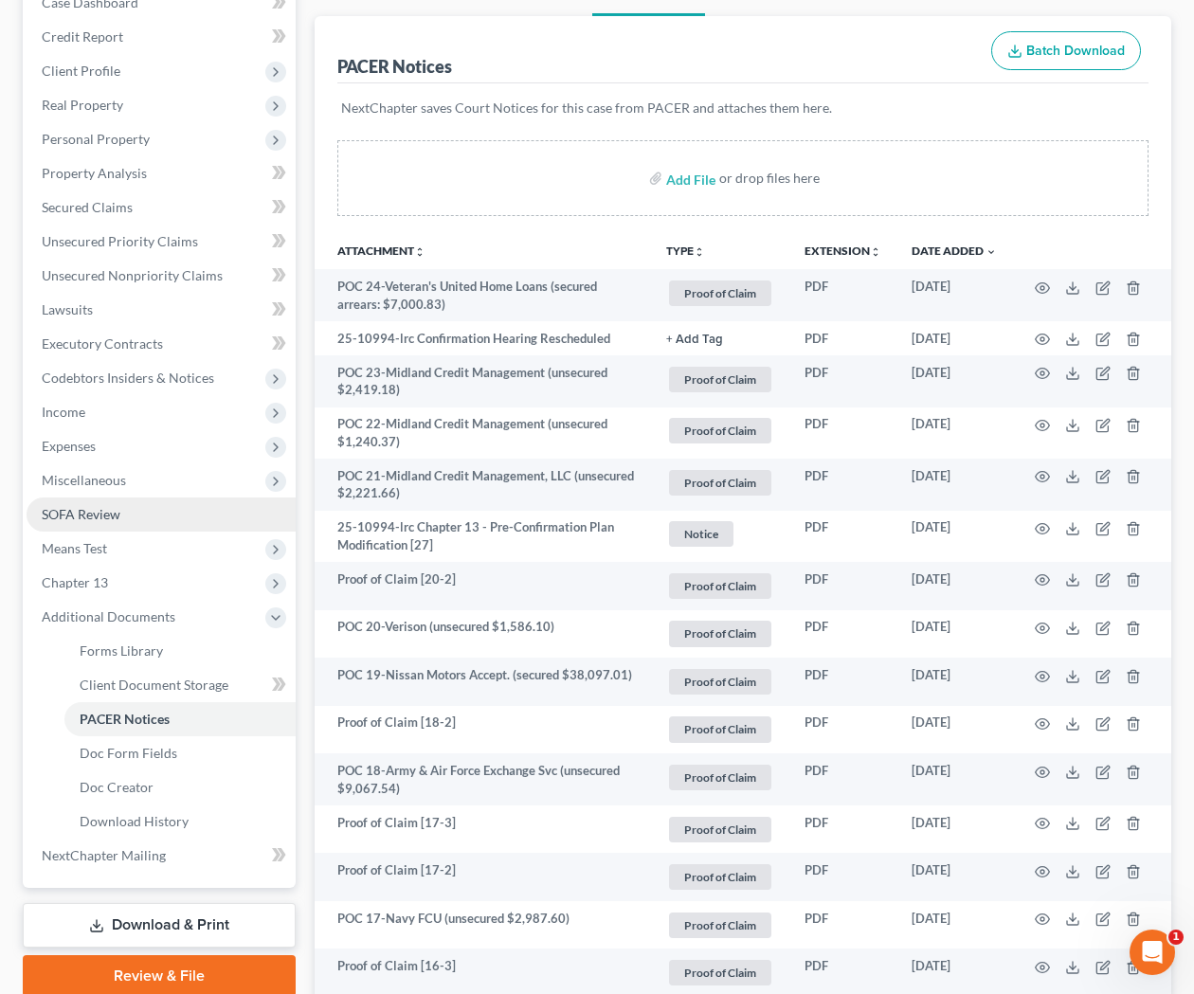
scroll to position [214, 0]
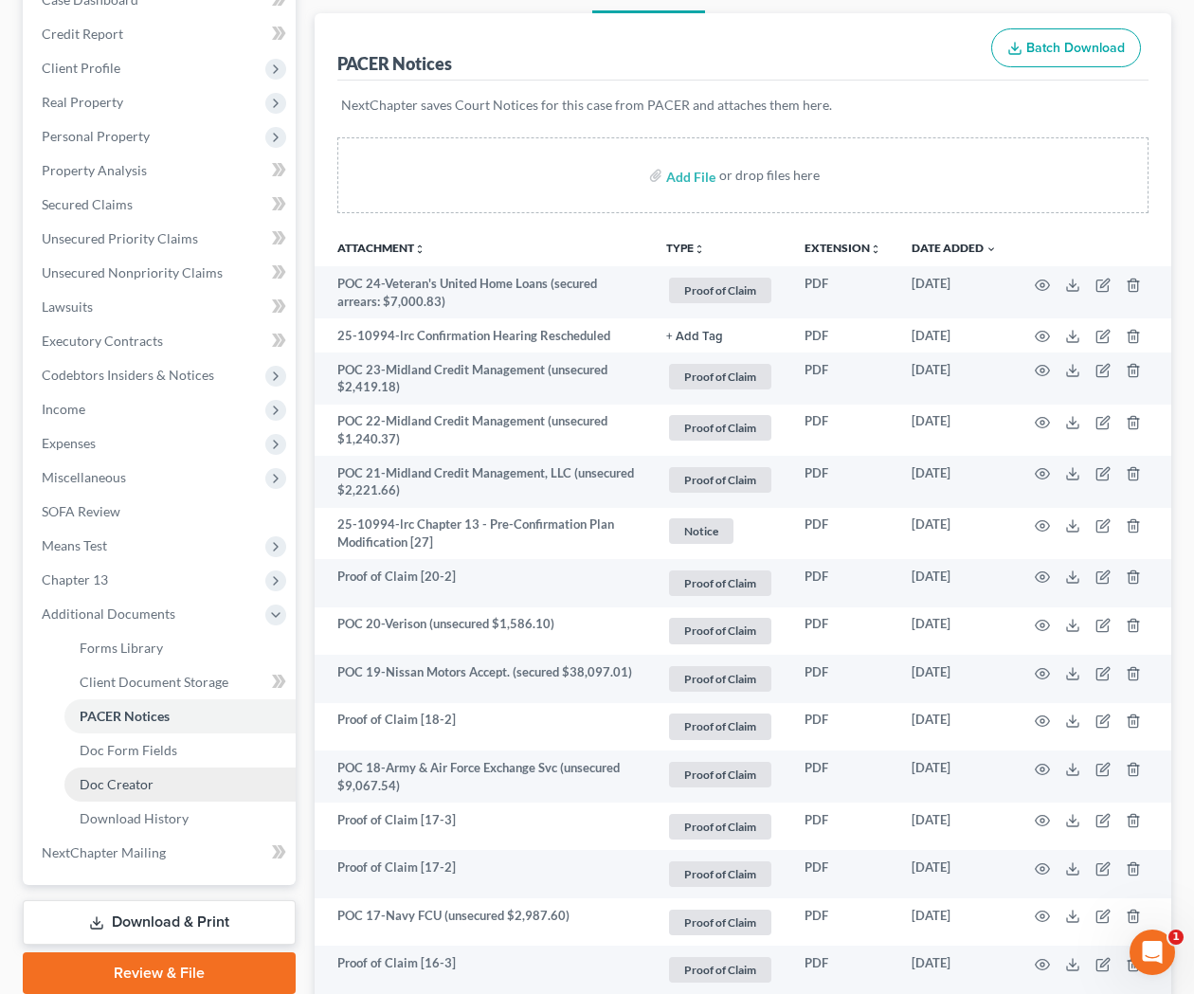
click at [130, 789] on span "Doc Creator" at bounding box center [117, 784] width 74 height 16
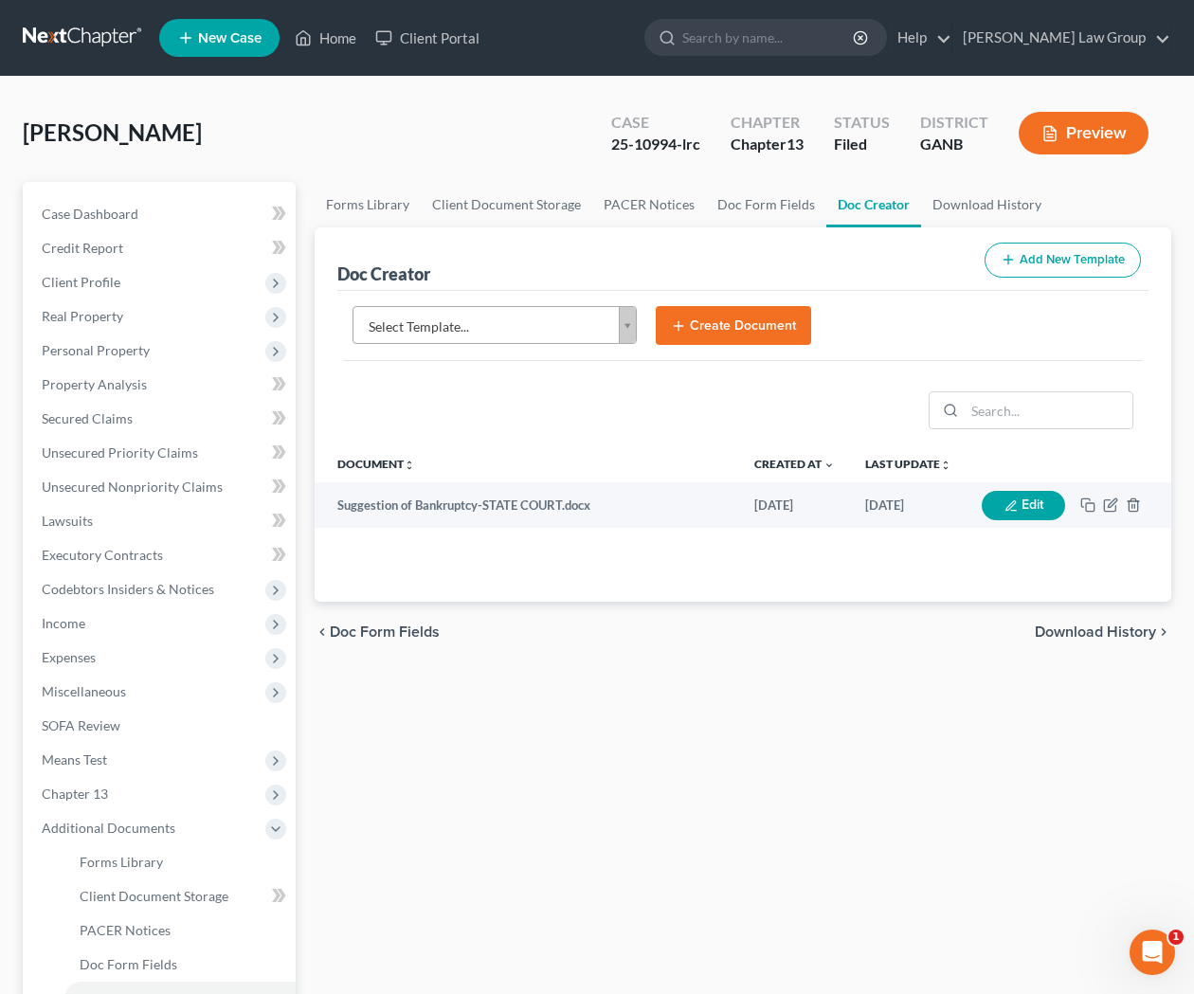
click at [632, 321] on body "Home New Case Client Portal Saedi Law Group ssudman@saedilawgroup.com My Accoun…" at bounding box center [597, 640] width 1194 height 1280
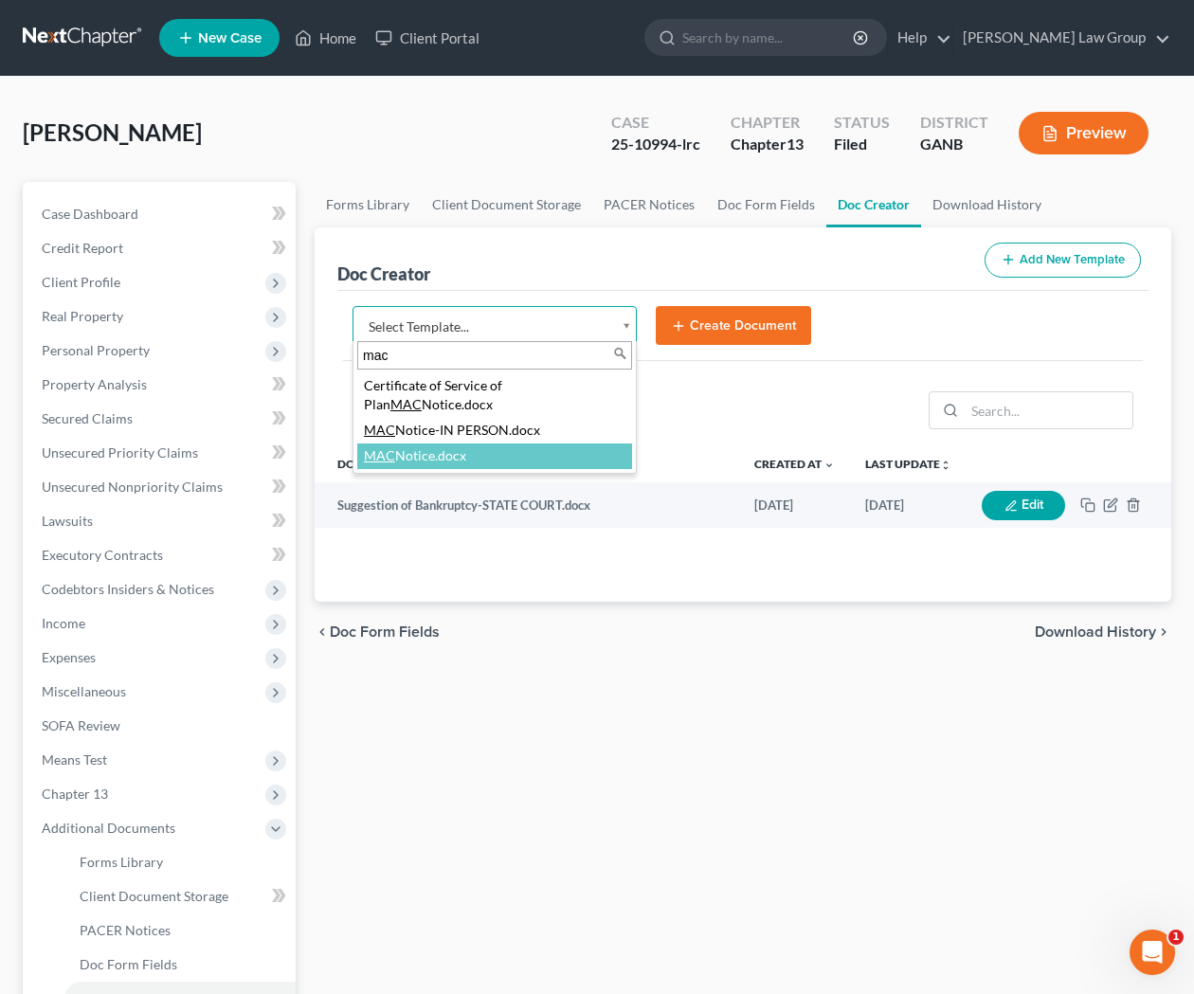
type input "mac"
select select "111631"
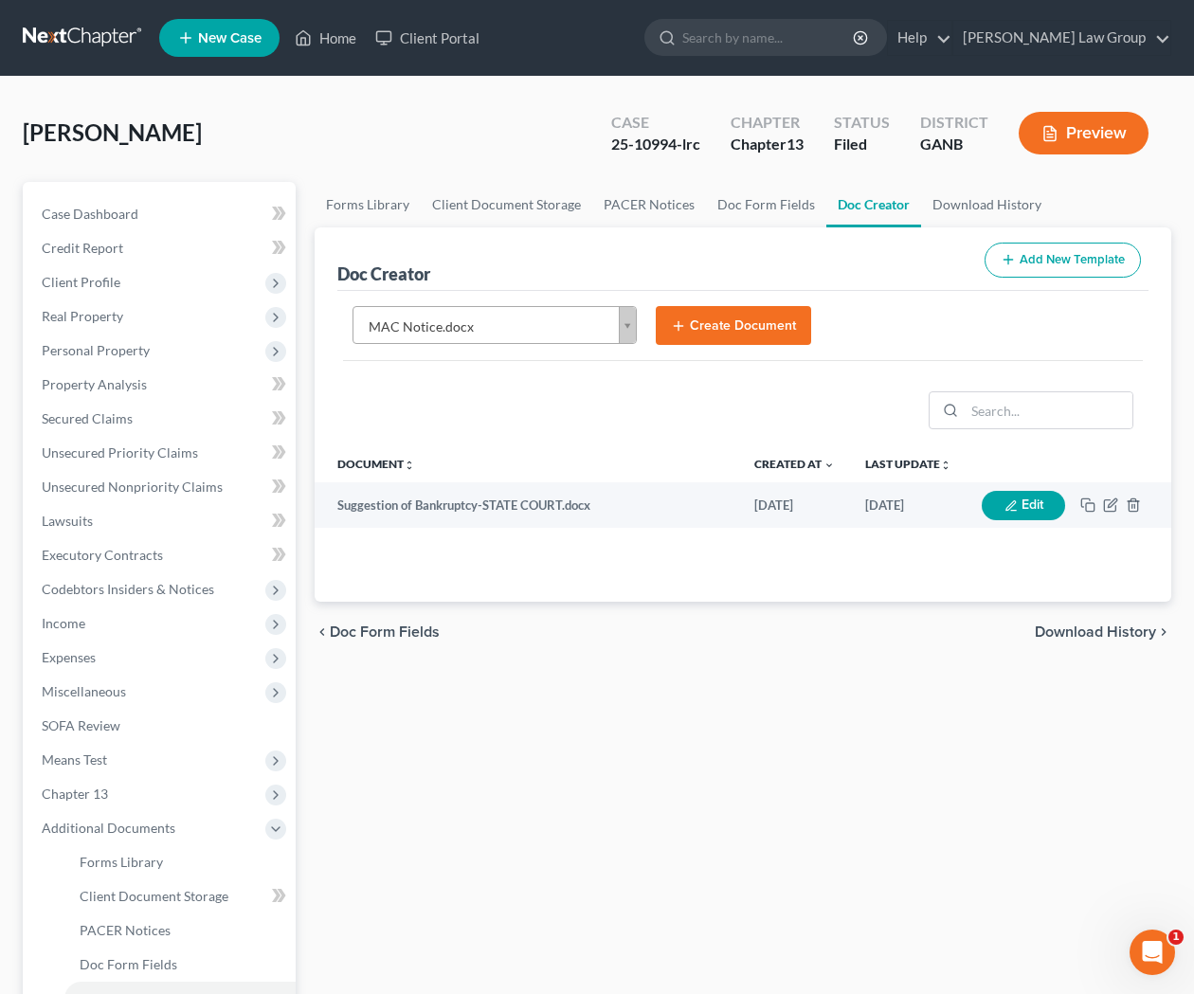
click at [681, 320] on icon "submit" at bounding box center [678, 325] width 15 height 15
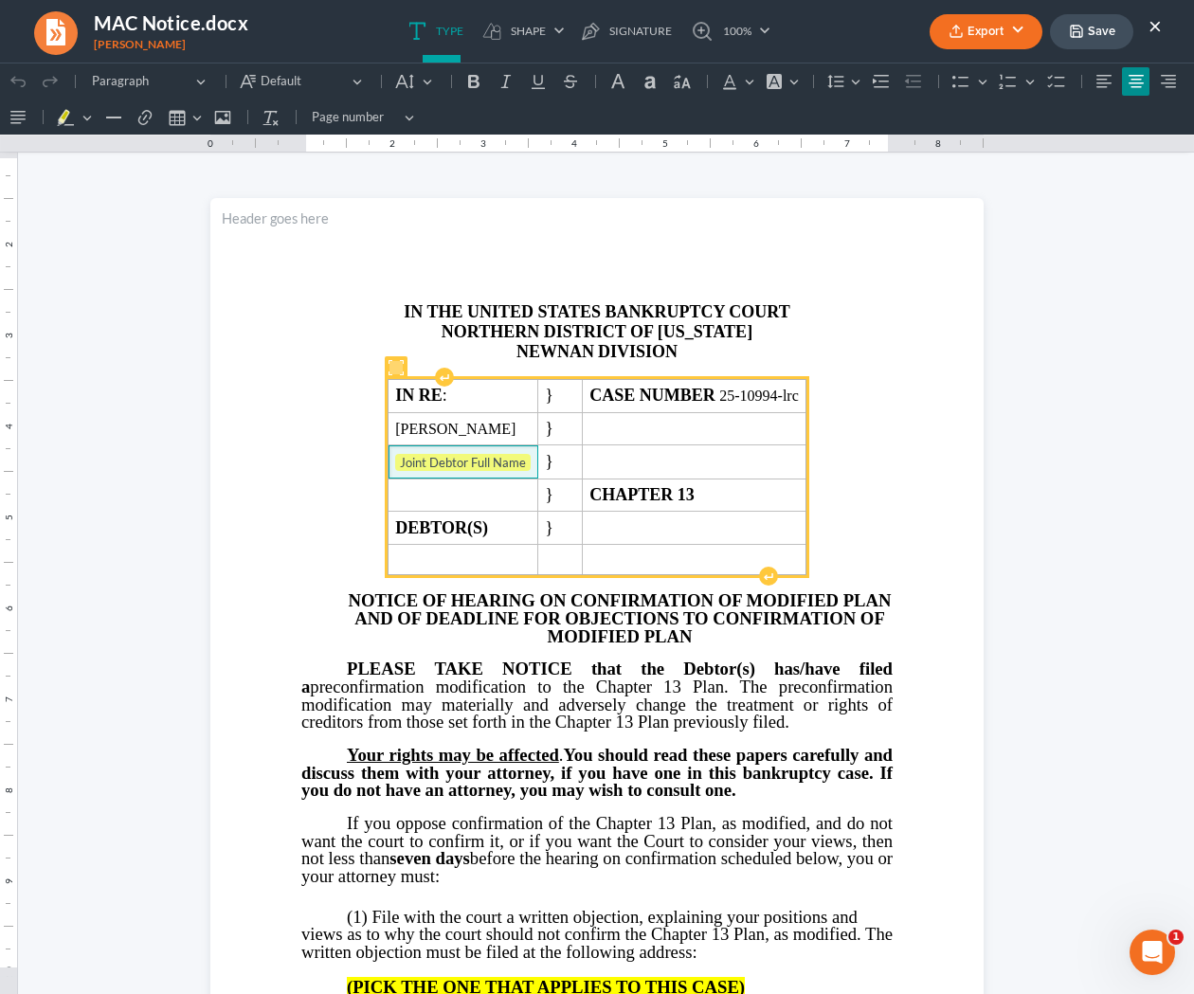
click at [514, 463] on span "Joint Debtor Full Name" at bounding box center [463, 463] width 136 height 19
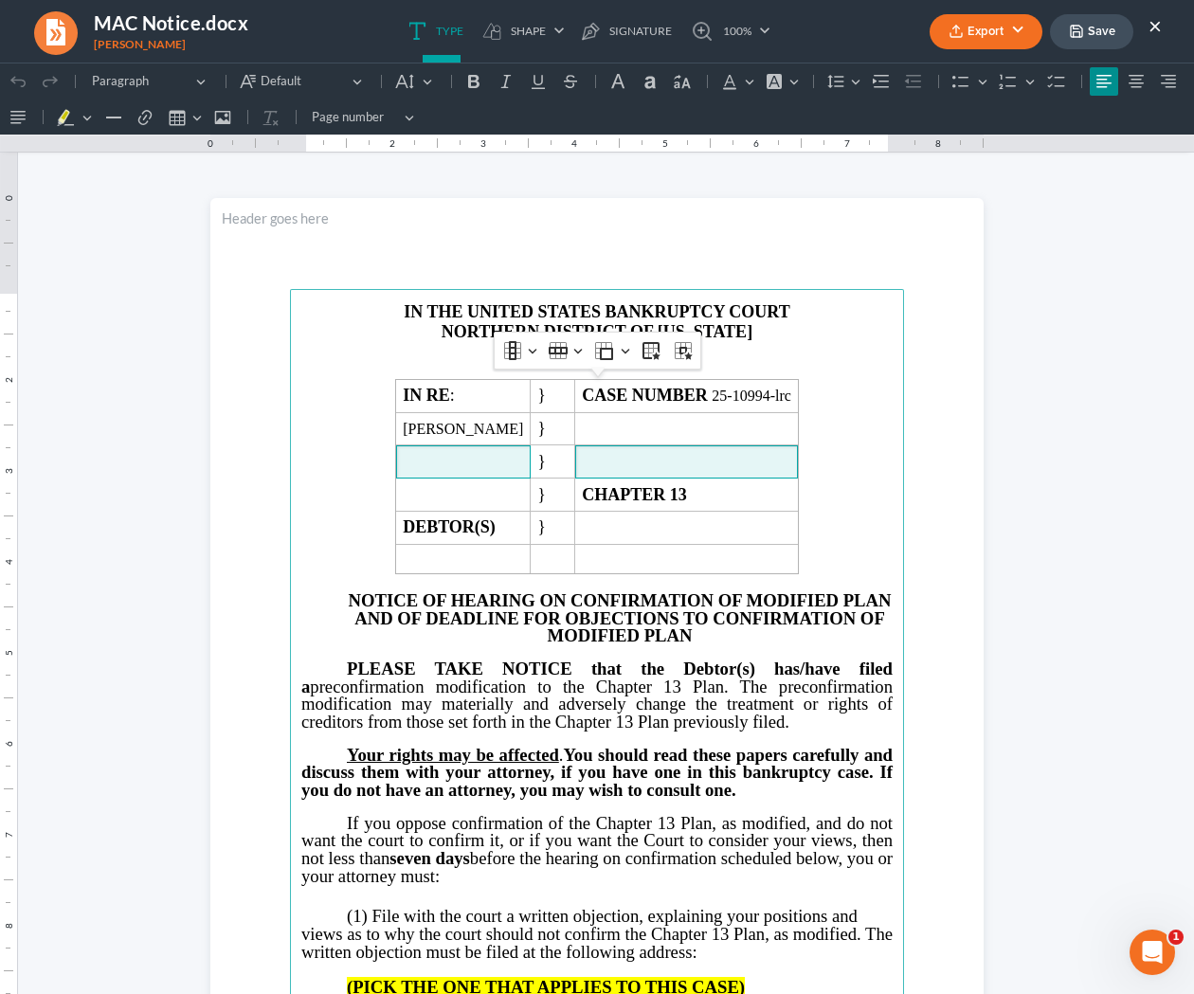
click at [876, 471] on main "IN THE UNITED STATES BANKRUPTCY COURT NORTHERN DISTRICT OF GEORGIA NEWNAN DIVIS…" at bounding box center [597, 698] width 614 height 819
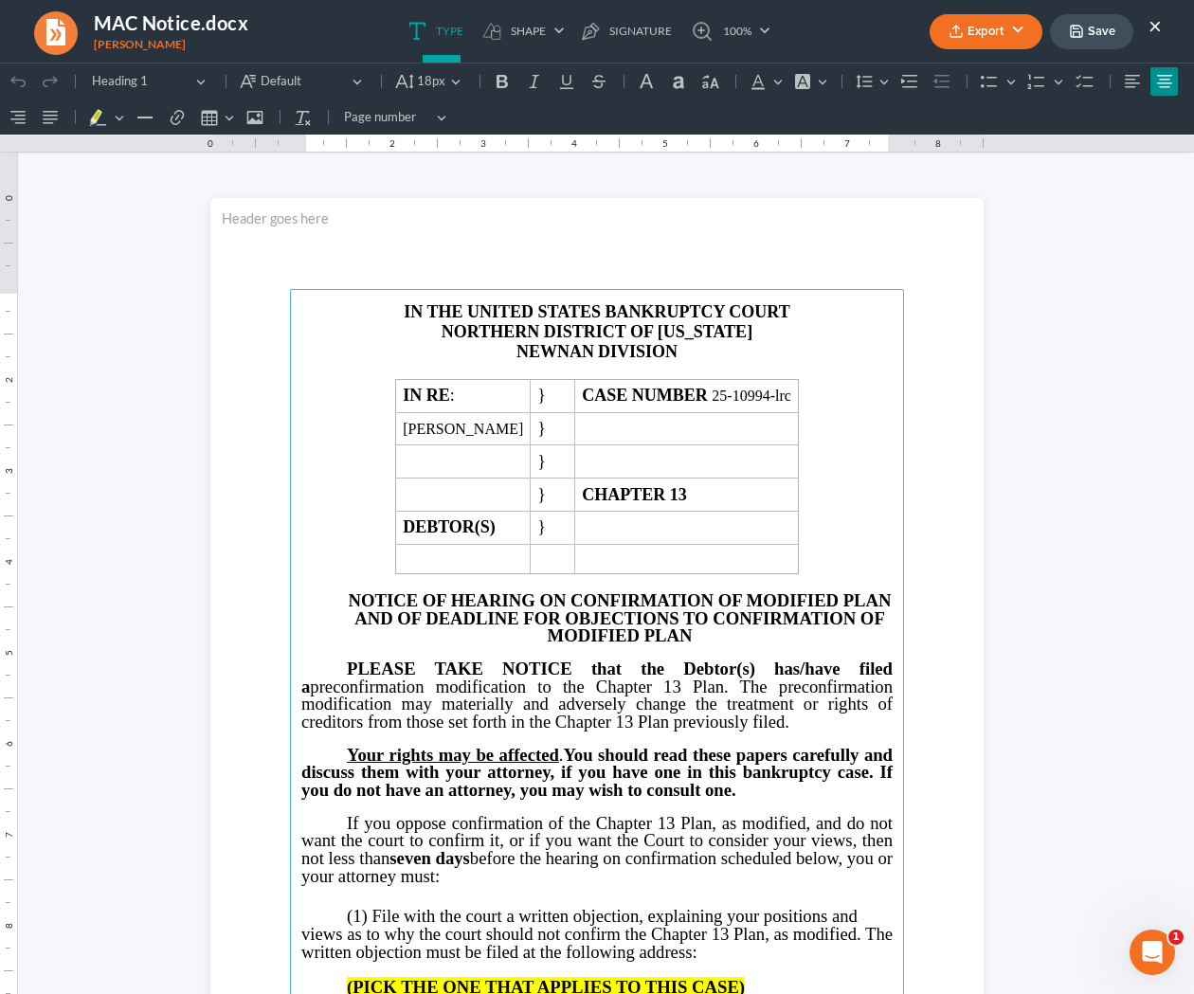
click at [721, 339] on span "NORTHERN DISTRICT OF GEORGIA" at bounding box center [597, 331] width 311 height 19
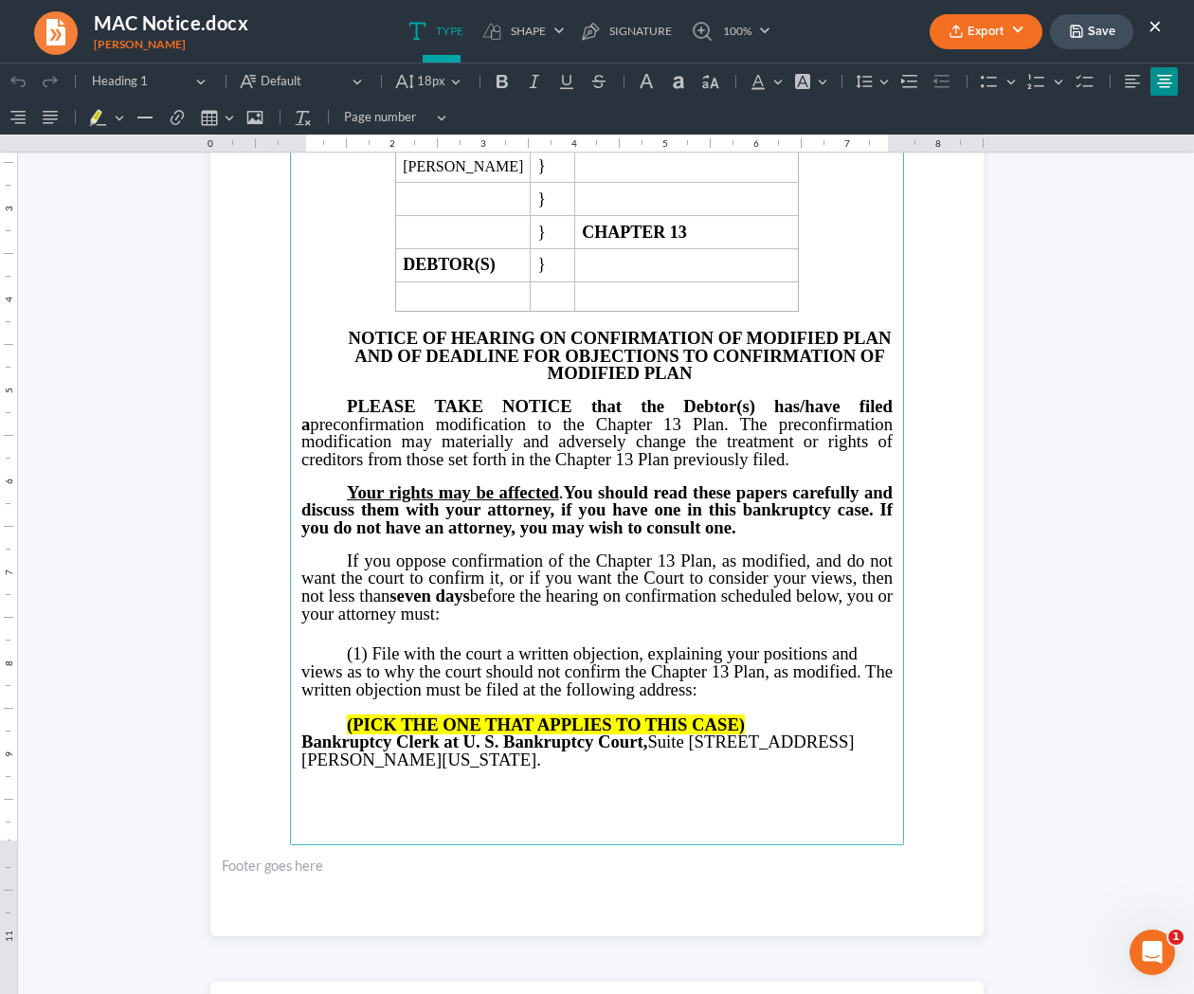
scroll to position [308, 0]
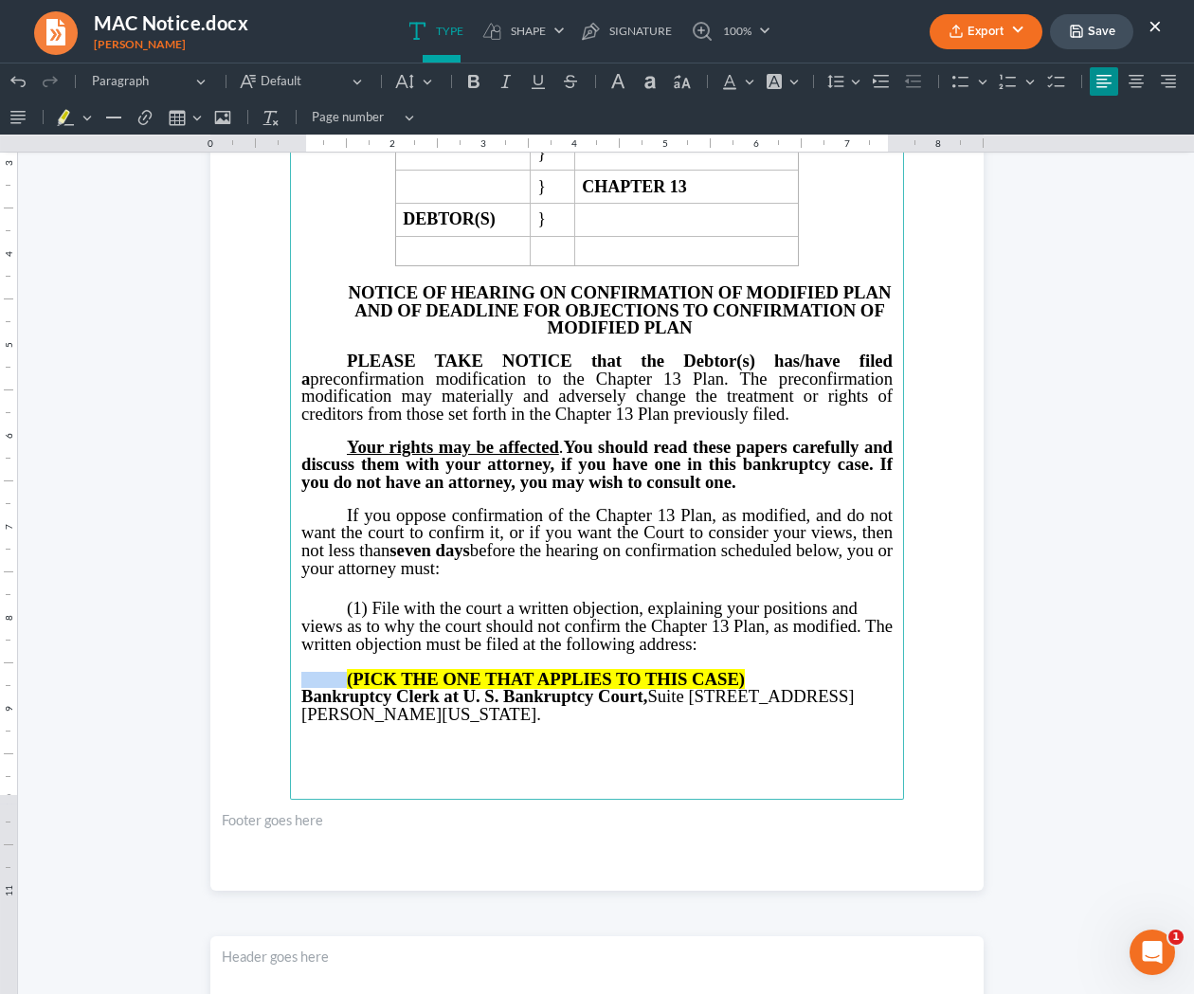
drag, startPoint x: 768, startPoint y: 687, endPoint x: 345, endPoint y: 687, distance: 422.7
click at [344, 687] on p "(PICK THE ONE THAT APPLIES TO THIS CASE)" at bounding box center [596, 680] width 591 height 18
click at [1159, 31] on button "×" at bounding box center [1155, 25] width 13 height 23
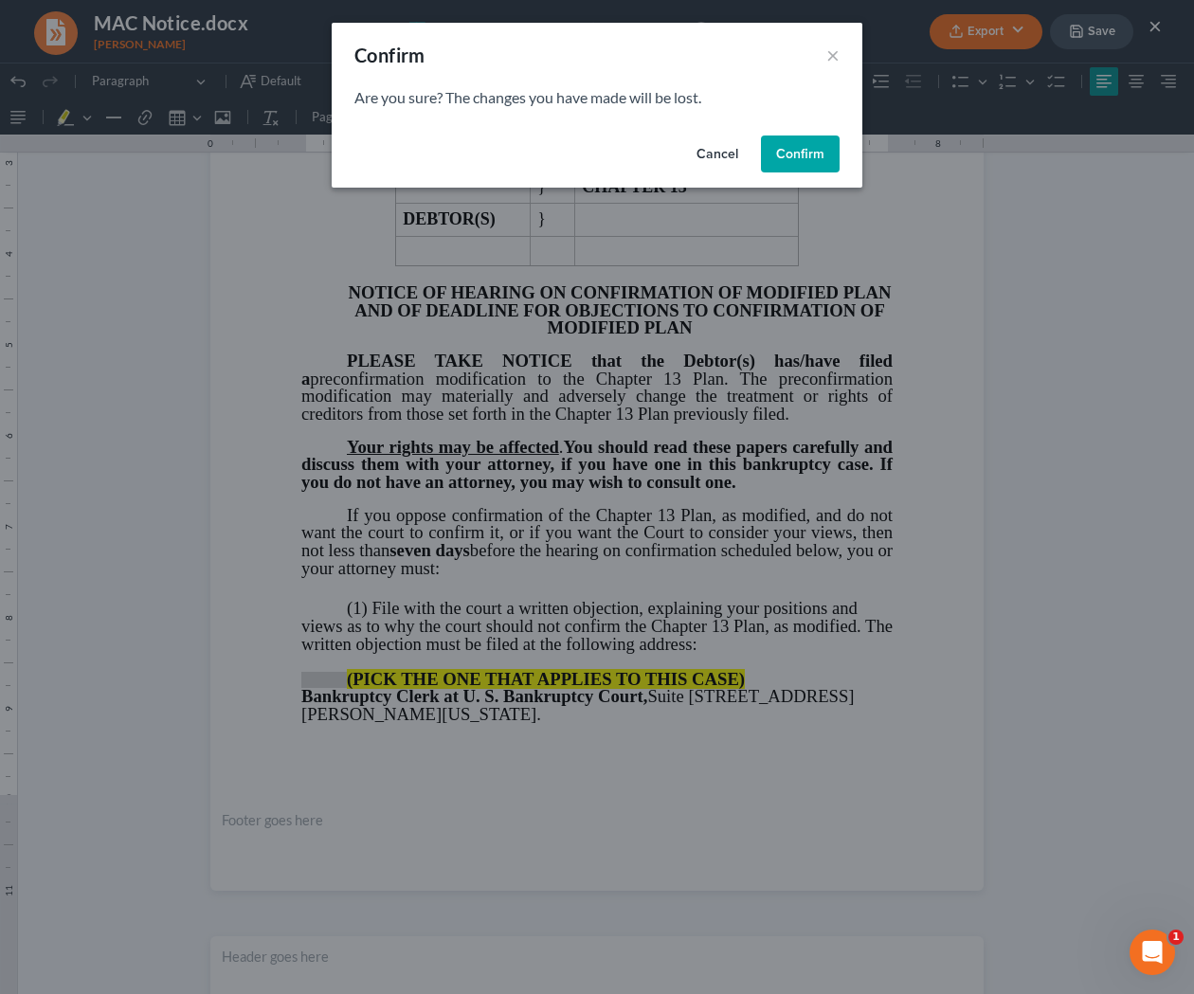
click at [803, 171] on button "Confirm" at bounding box center [800, 155] width 79 height 38
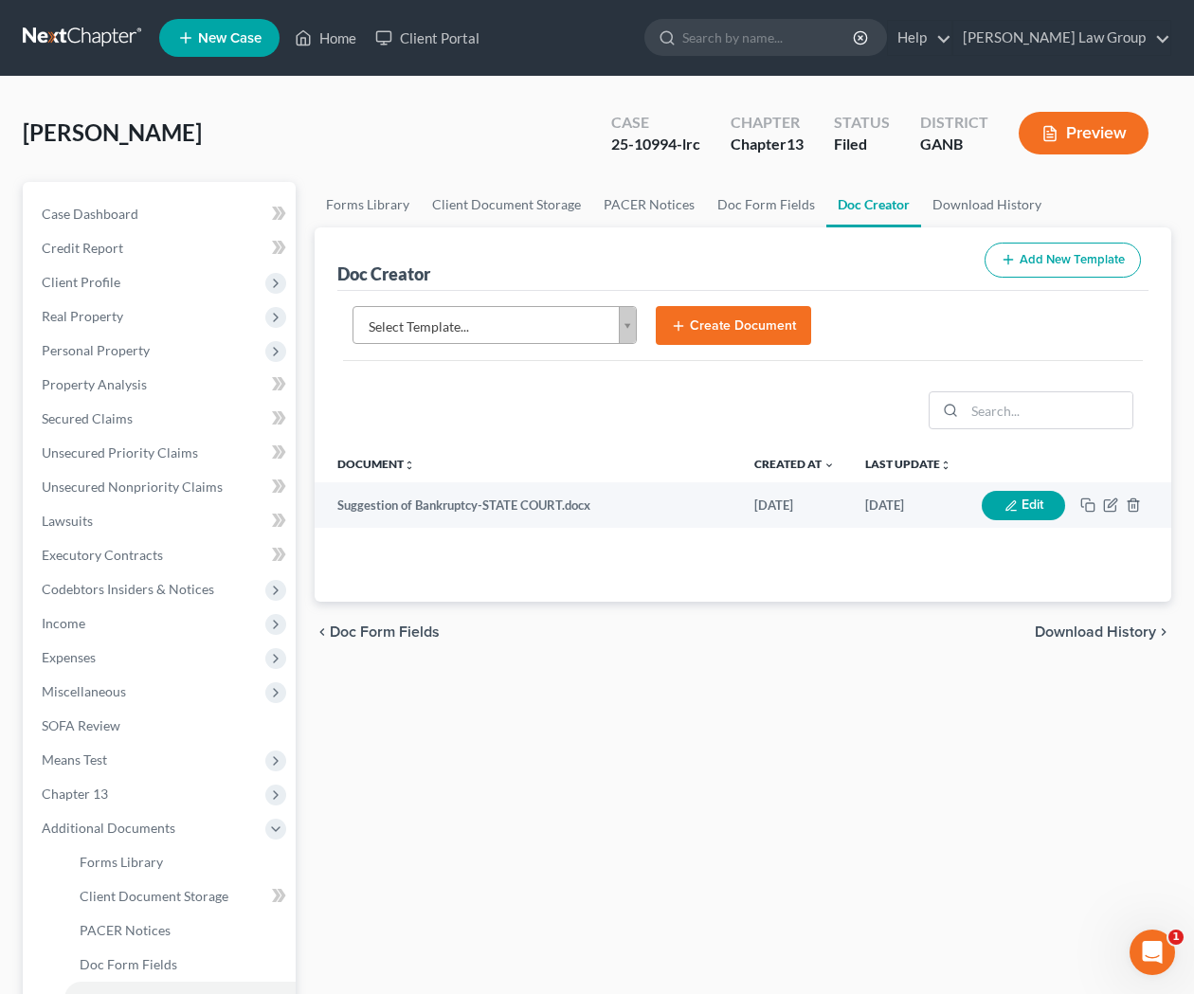
click at [629, 323] on body "Home New Case Client Portal Saedi Law Group ssudman@saedilawgroup.com My Accoun…" at bounding box center [597, 640] width 1194 height 1280
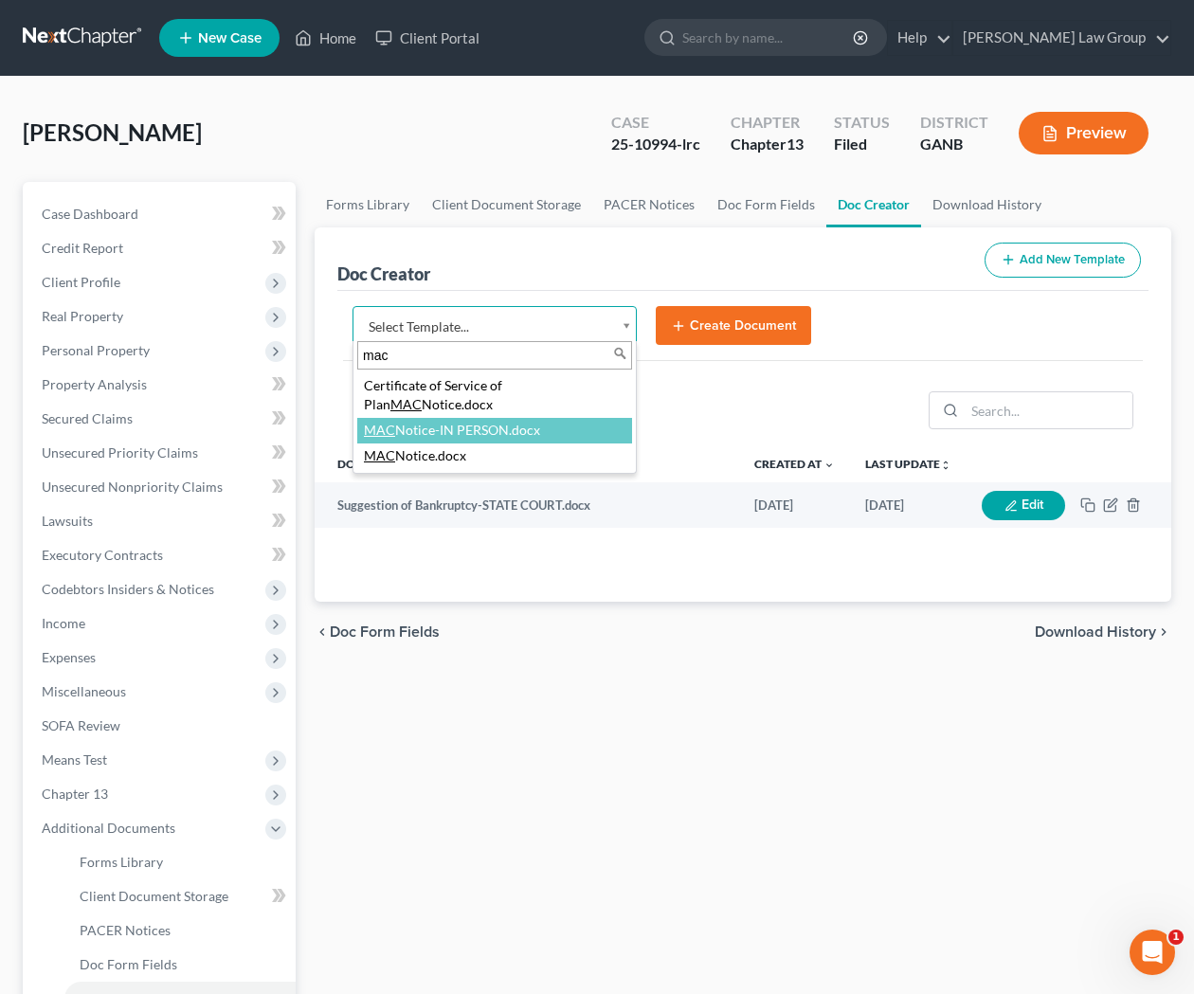
type input "mac"
select select "116618"
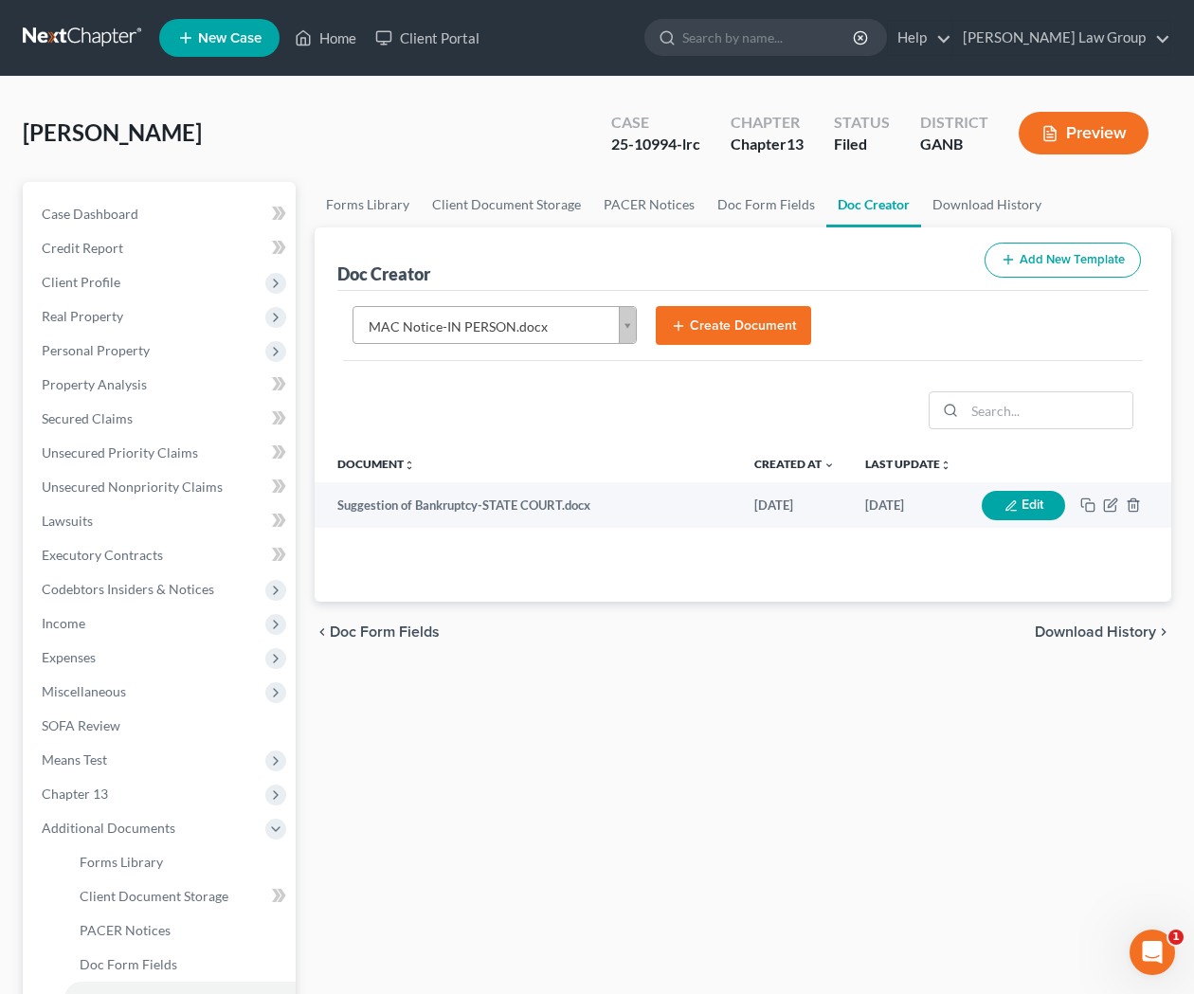
click at [738, 318] on button "Create Document" at bounding box center [733, 326] width 155 height 40
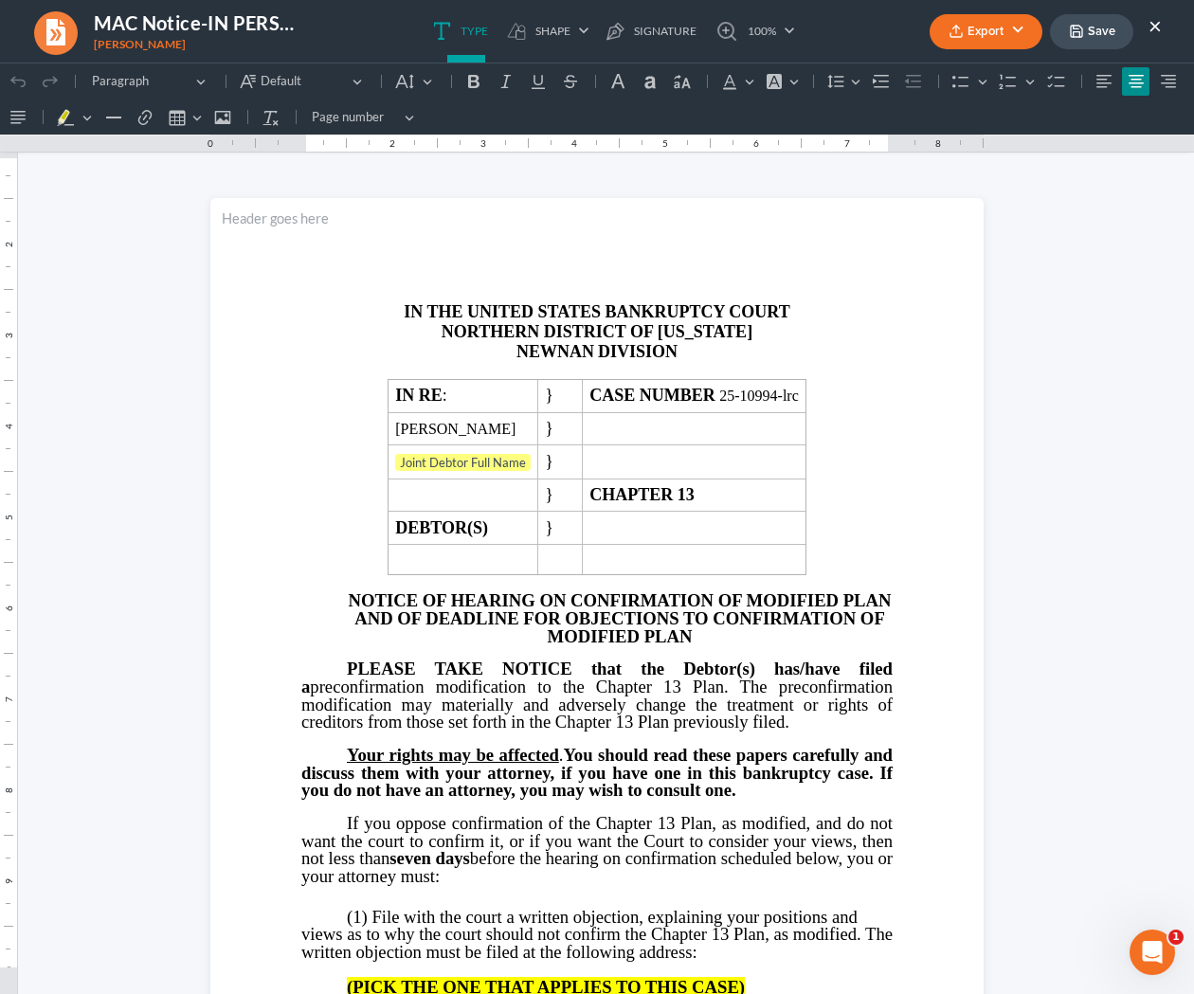
scroll to position [0, 0]
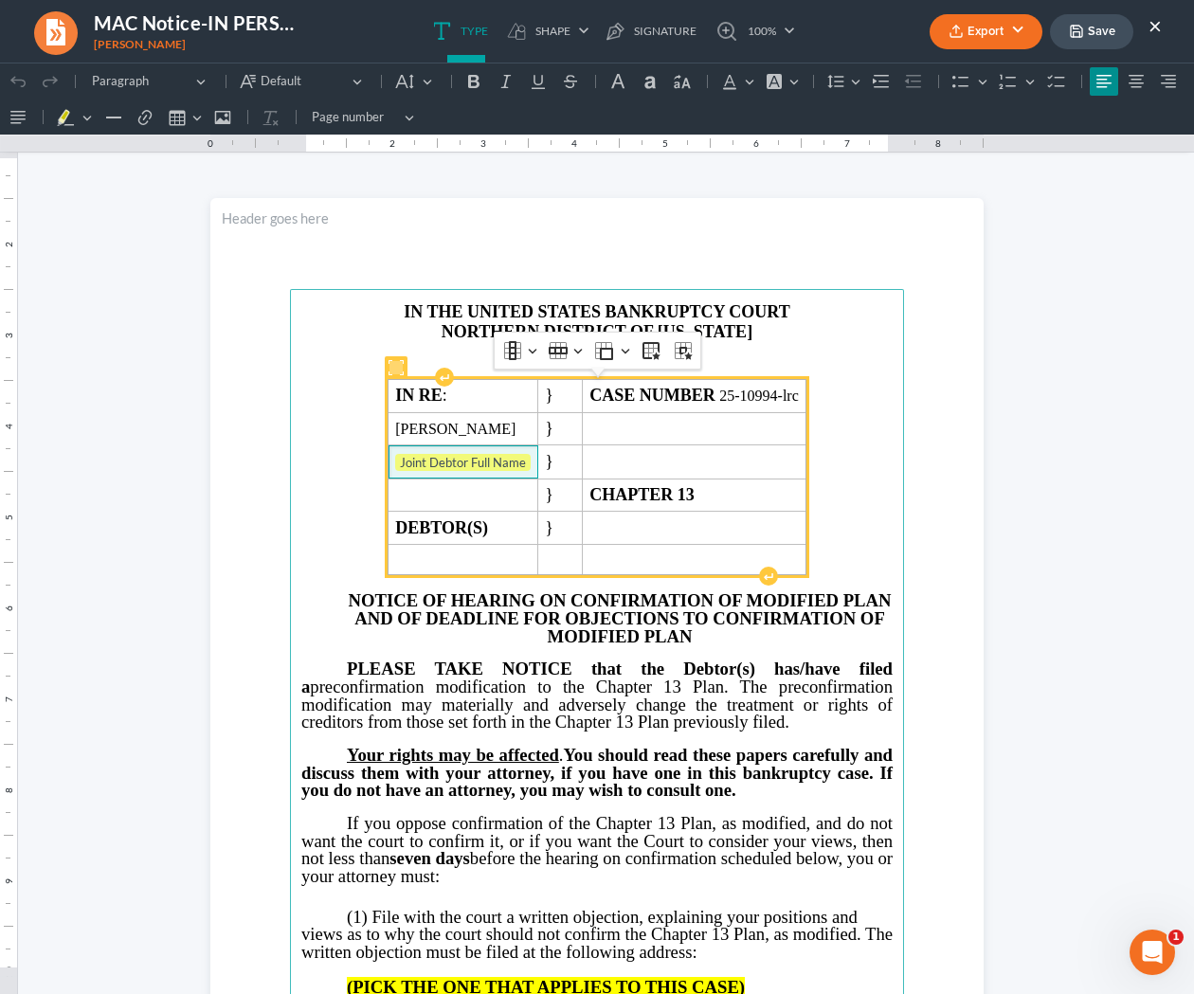
click at [531, 466] on span "Joint Debtor Full Name ⁠⁠⁠⁠⁠⁠⁠" at bounding box center [463, 463] width 136 height 19
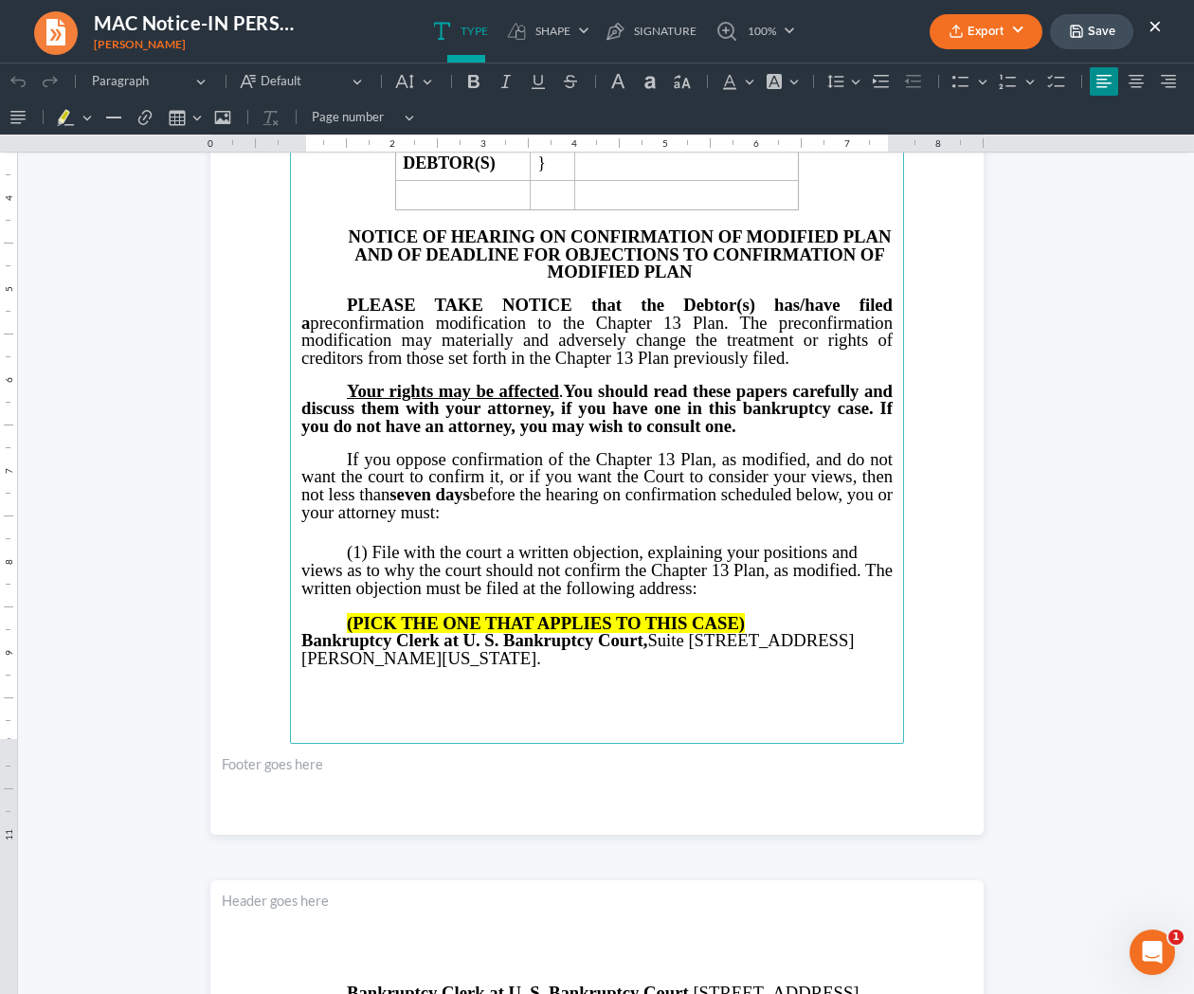
scroll to position [402, 0]
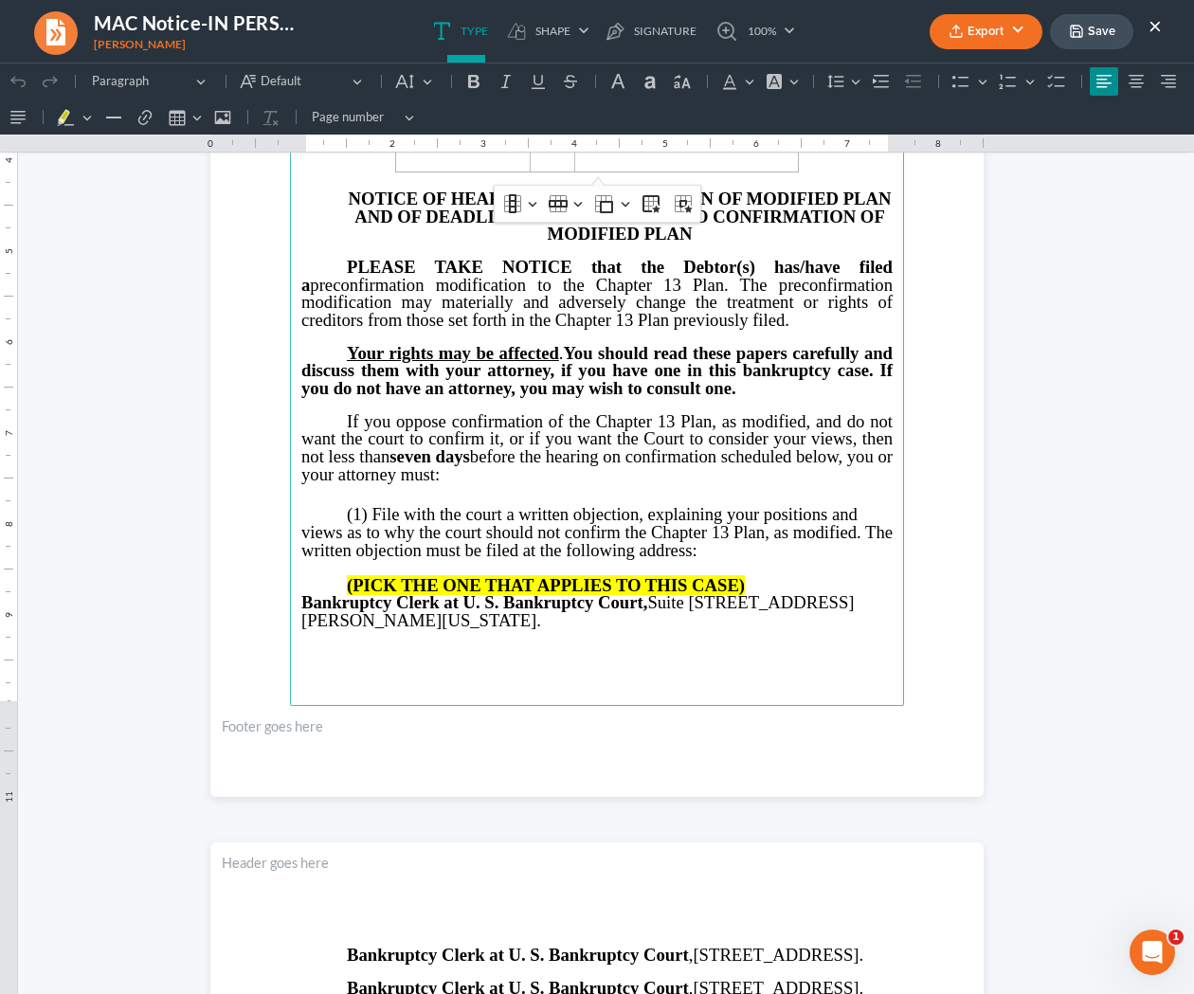
click at [760, 585] on p "(PICK THE ONE THAT APPLIES TO THIS CASE)" at bounding box center [596, 586] width 591 height 18
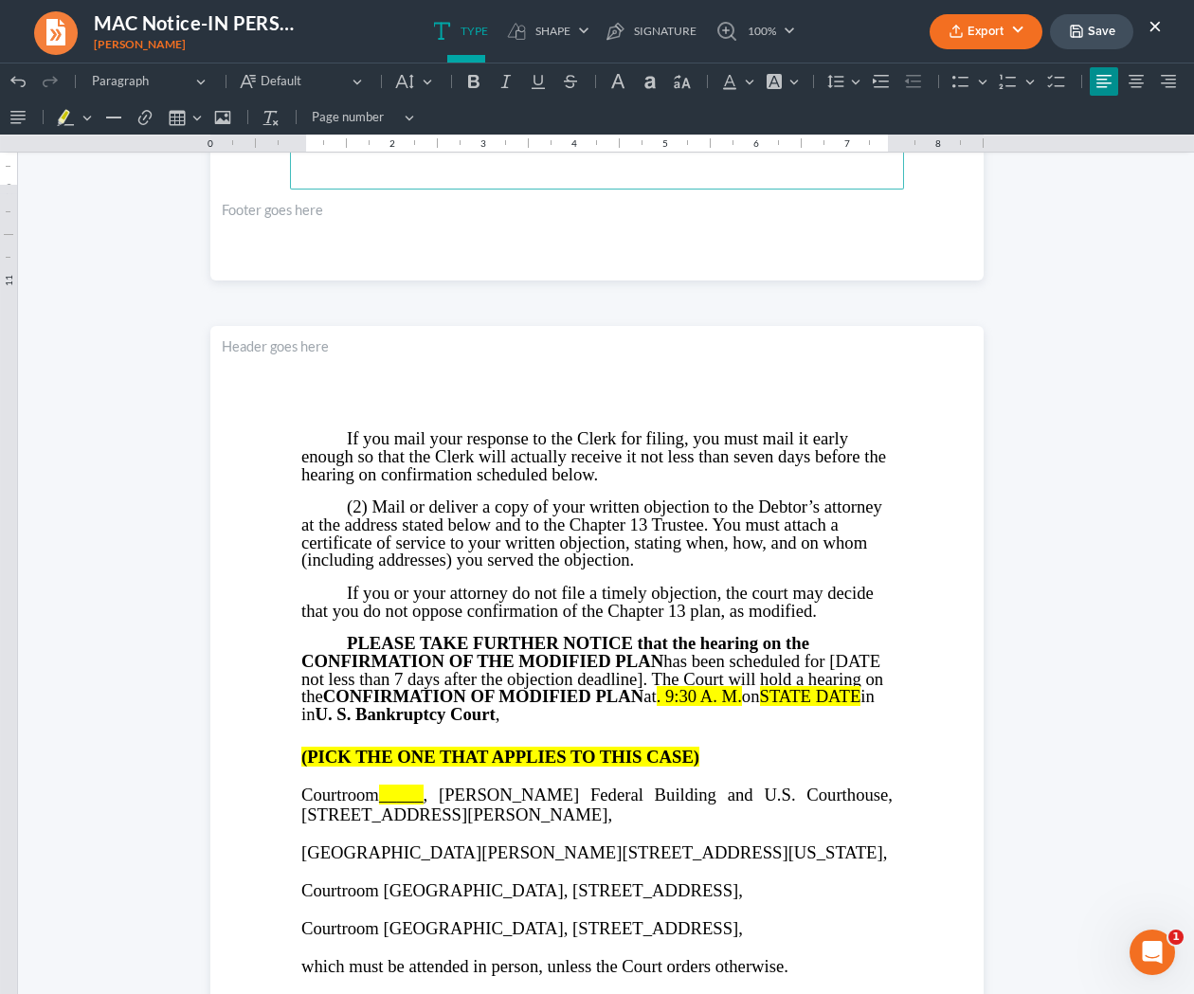
scroll to position [928, 0]
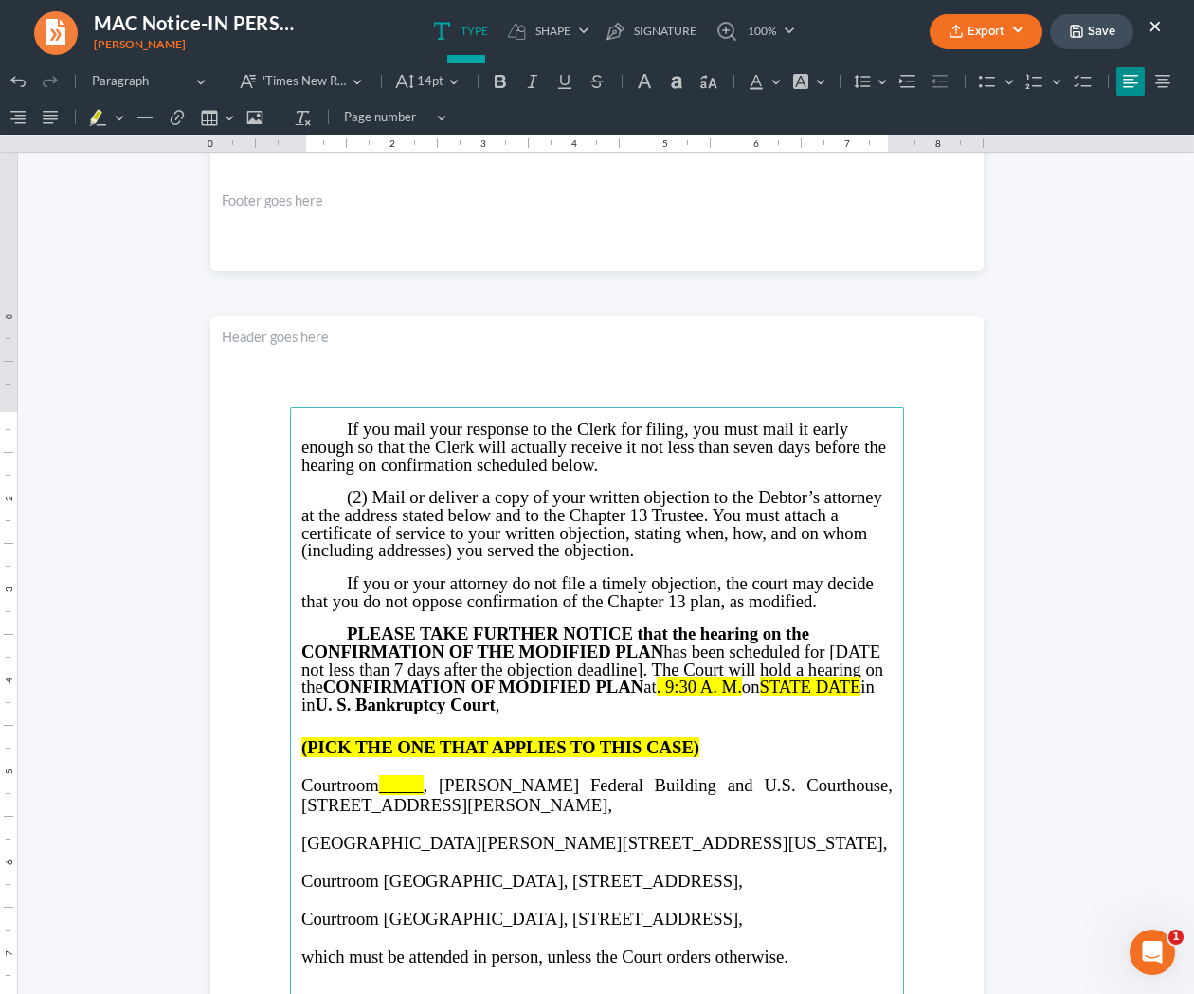
click at [665, 688] on span "PLEASE TAKE FURTHER NOTICE that the hearing on the CONFIRMATION OF THE MODIFIED…" at bounding box center [592, 660] width 582 height 73
click at [300, 730] on main "If you mail your response to the Clerk for filing, you must mail it early enoug…" at bounding box center [597, 817] width 614 height 819
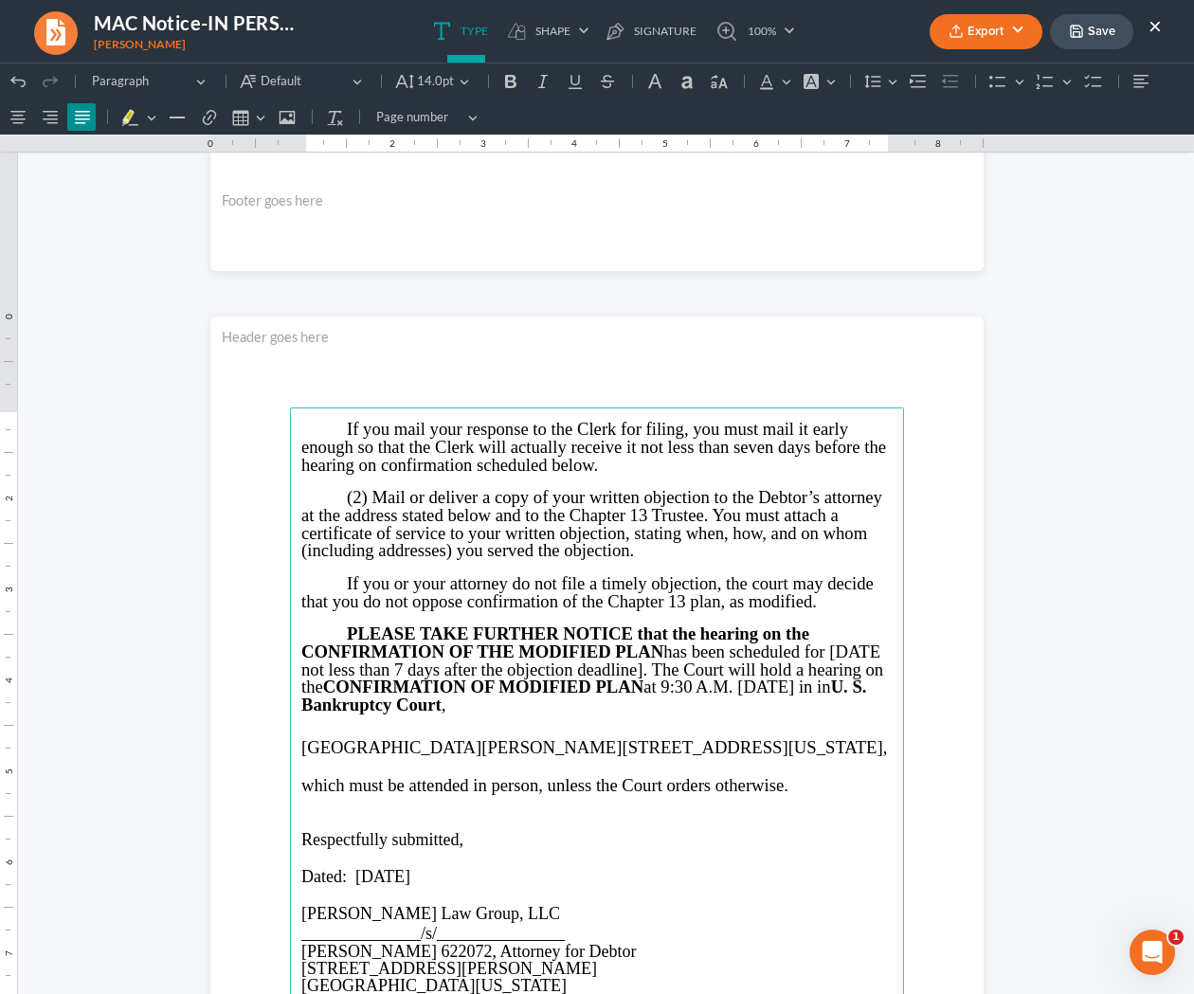
click at [297, 808] on main "If you mail your response to the Clerk for filing, you must mail it early enoug…" at bounding box center [597, 817] width 614 height 819
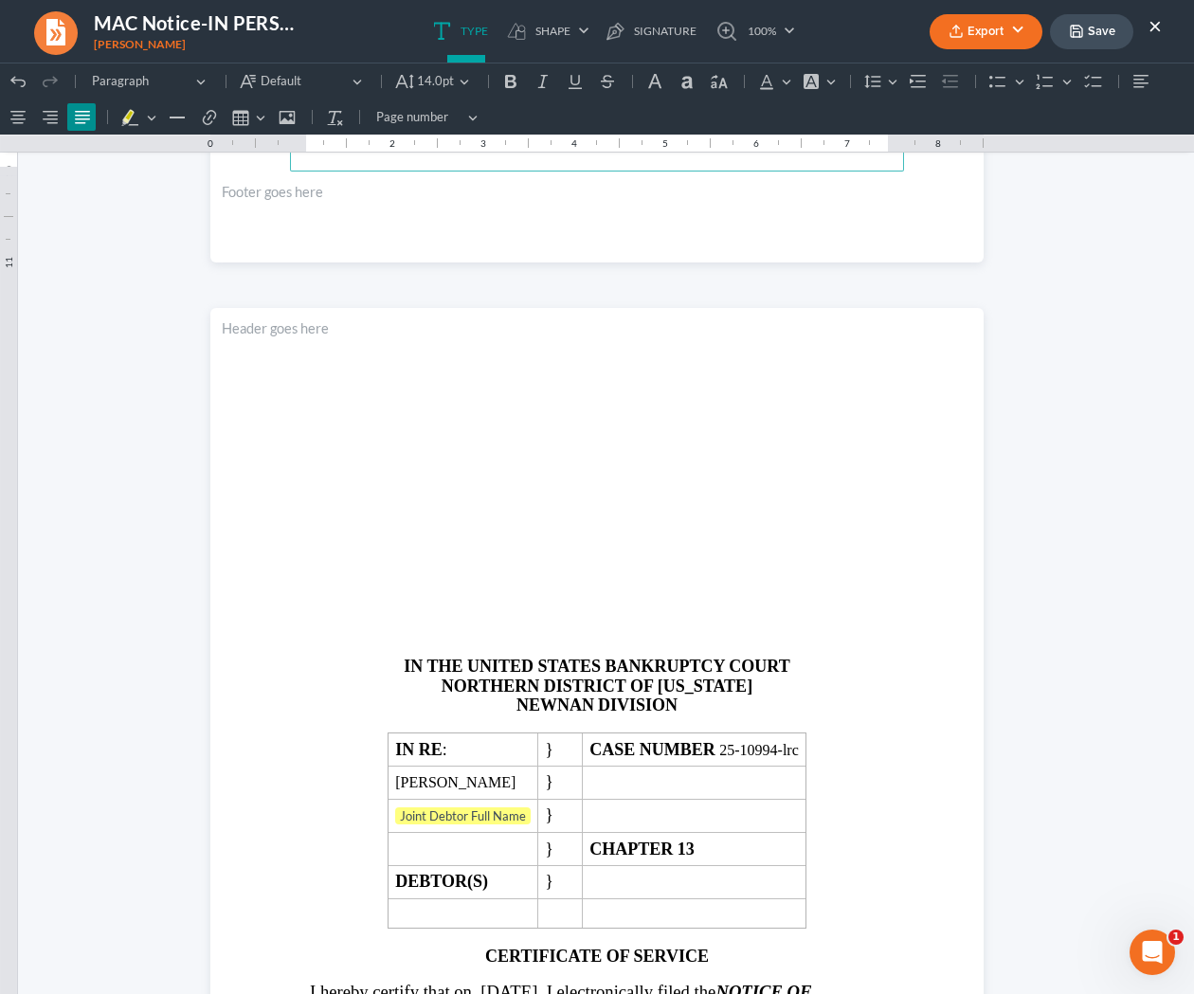
scroll to position [2189, 0]
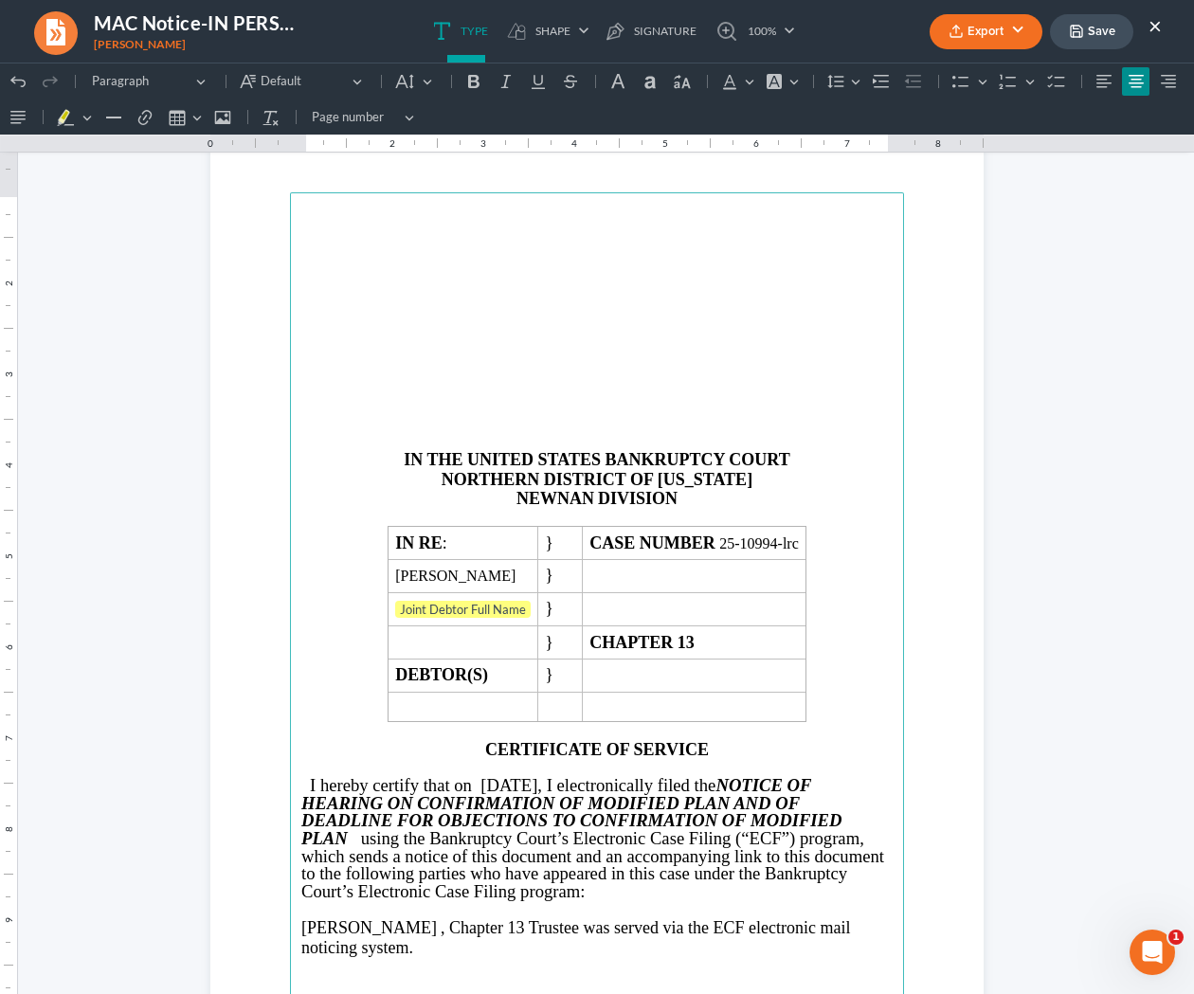
click at [515, 440] on p "Rich Text Editor, page-2-main" at bounding box center [596, 440] width 591 height 17
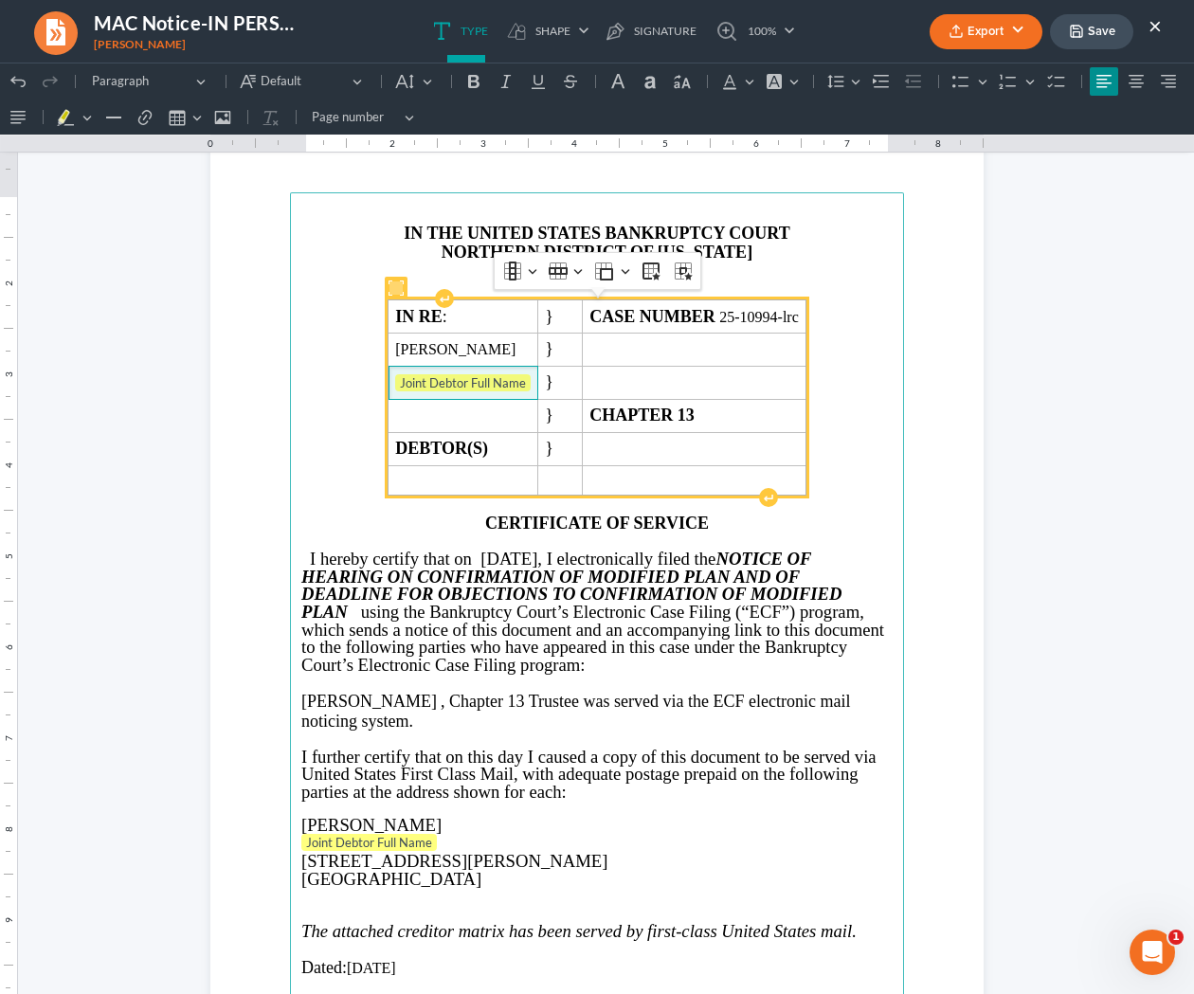
click at [531, 384] on span "Joint Debtor Full Name ⁠⁠⁠⁠⁠⁠⁠" at bounding box center [463, 383] width 136 height 19
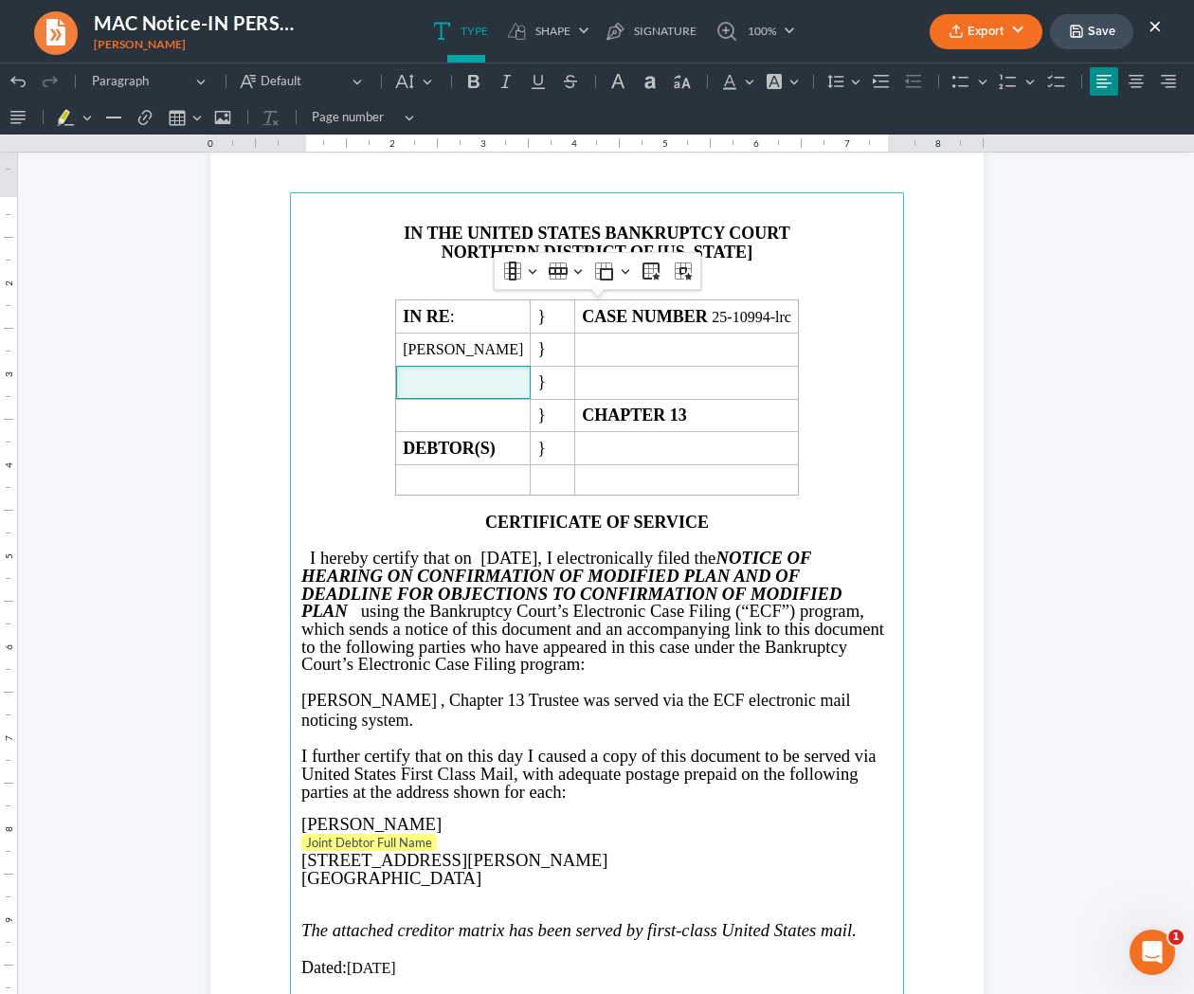
click at [460, 848] on p "Joint Debtor Full Name" at bounding box center [596, 843] width 591 height 19
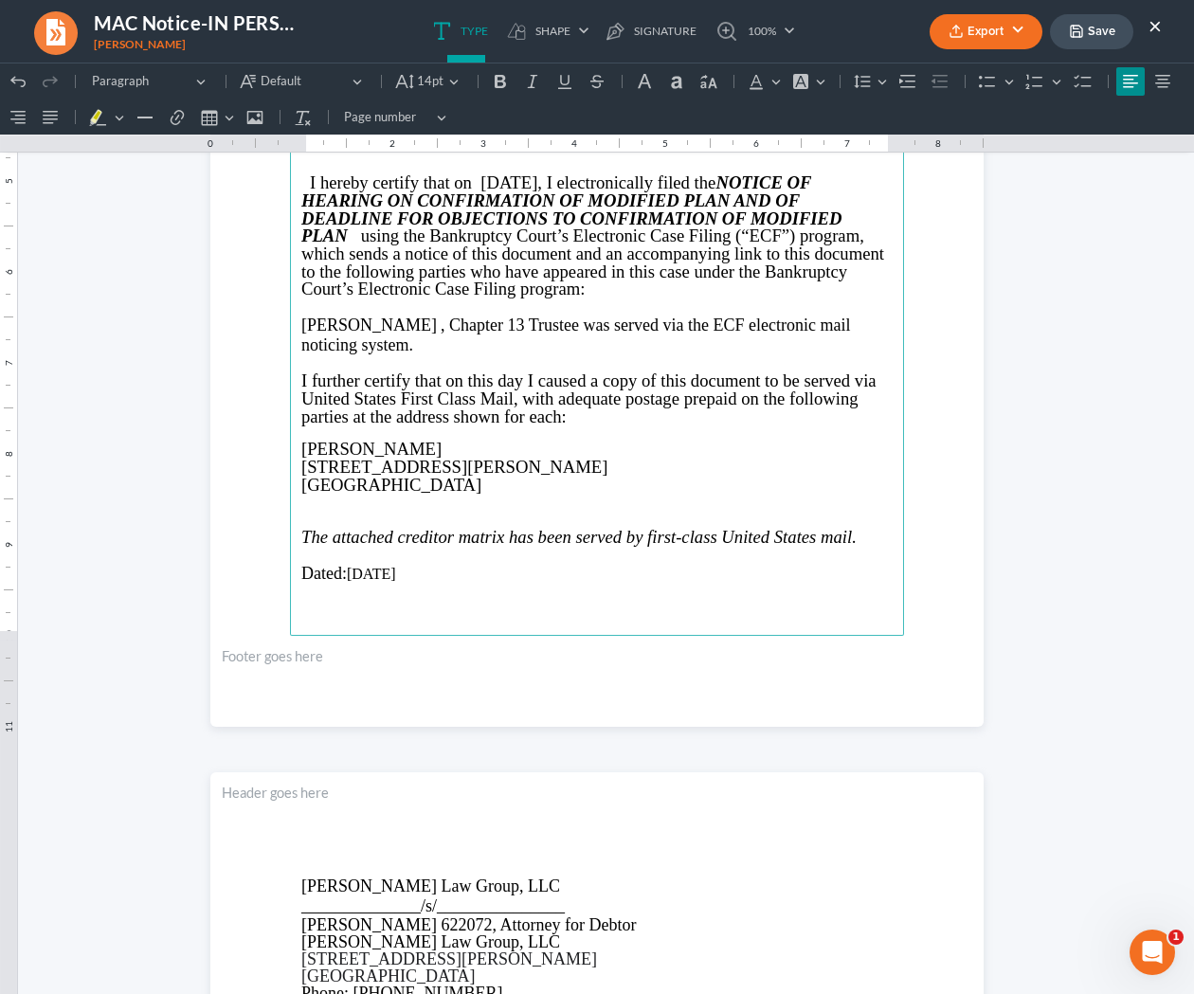
scroll to position [2563, 0]
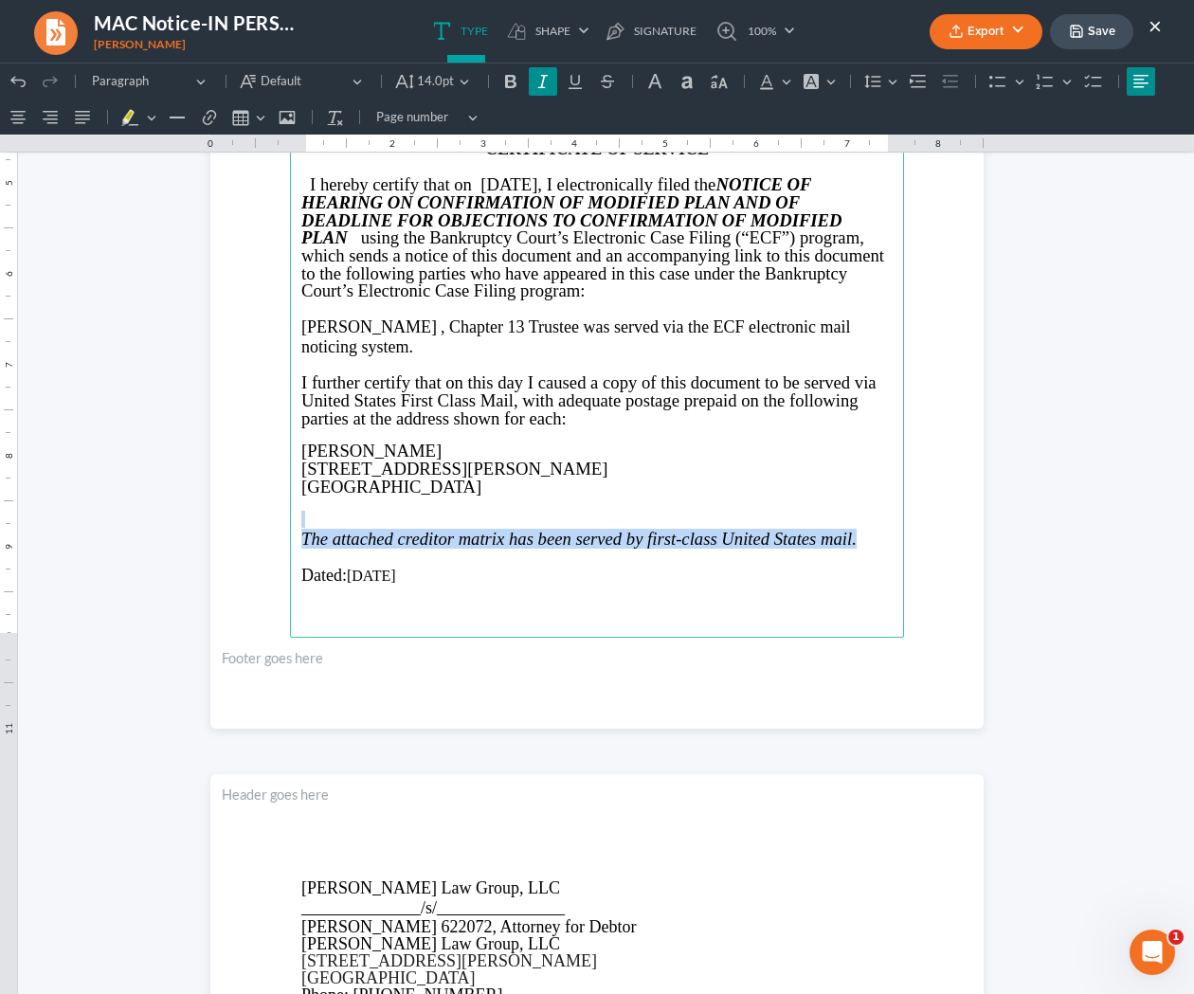
drag, startPoint x: 299, startPoint y: 524, endPoint x: 872, endPoint y: 537, distance: 573.6
click at [872, 537] on main "IN THE UNITED STATES BANKRUPTCY COURT NORTHERN DISTRICT OF GEORGIA NEWNAN DIVIS…" at bounding box center [597, 228] width 614 height 819
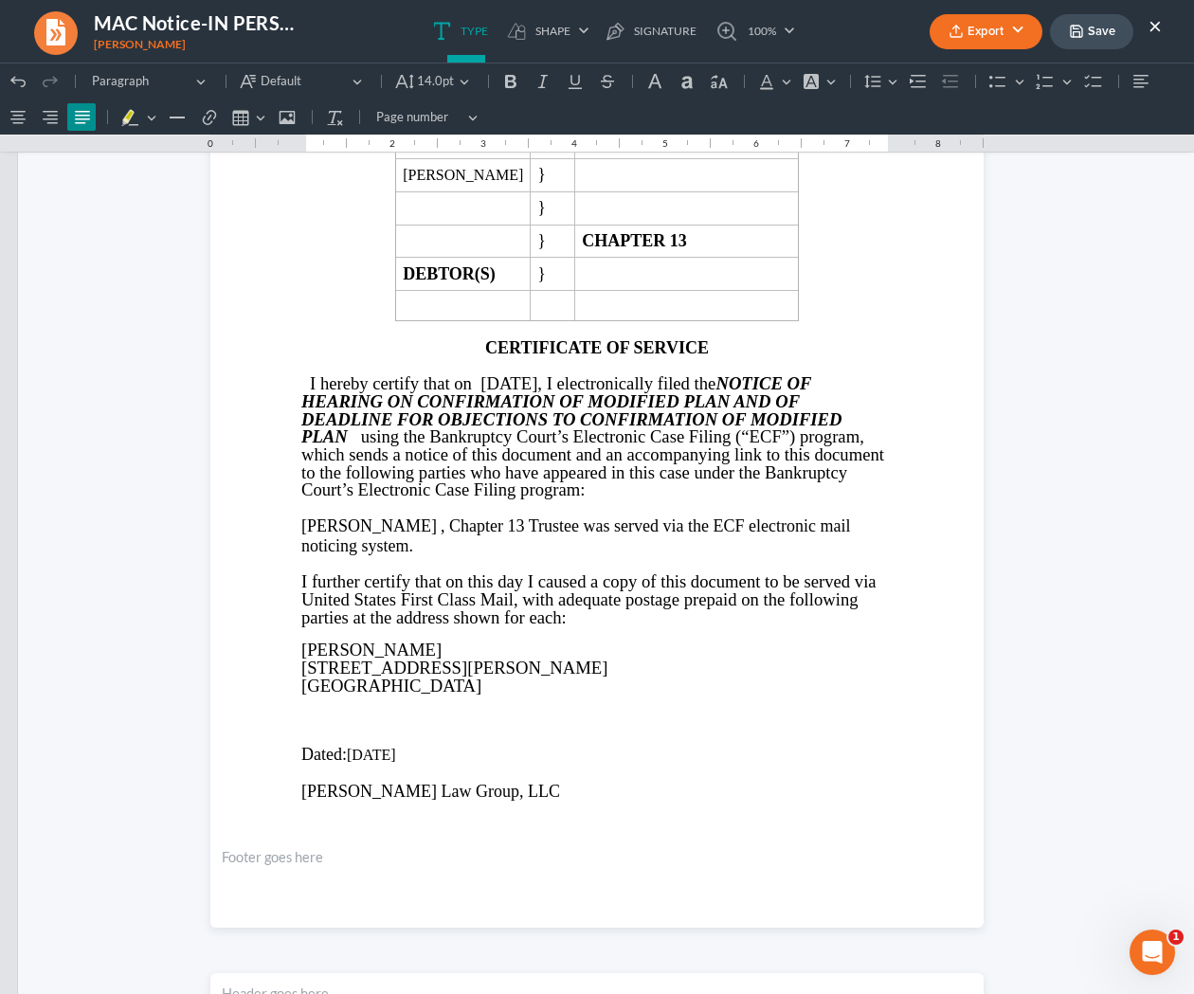
scroll to position [2551, 0]
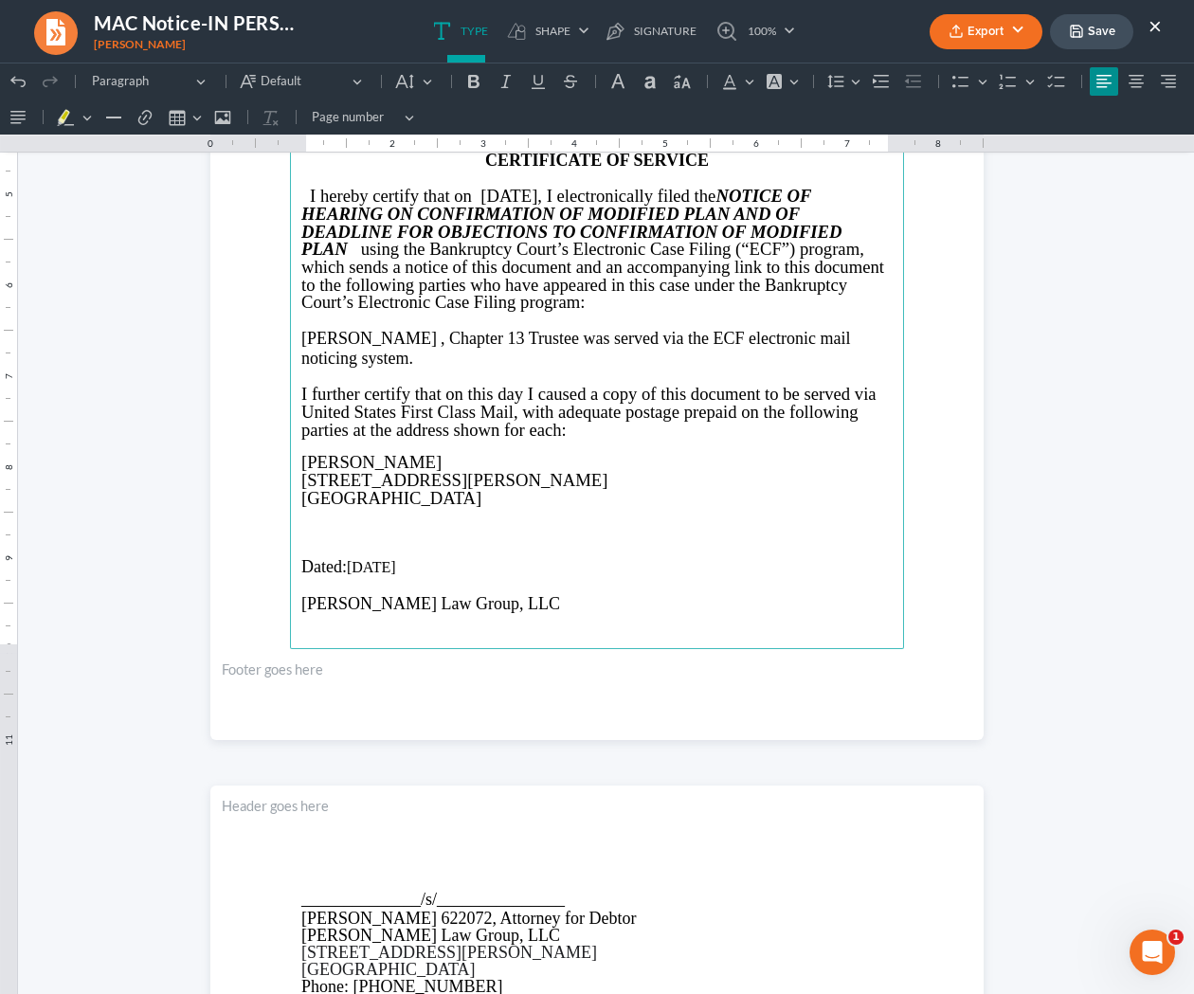
click at [1082, 37] on icon "button" at bounding box center [1076, 31] width 11 height 11
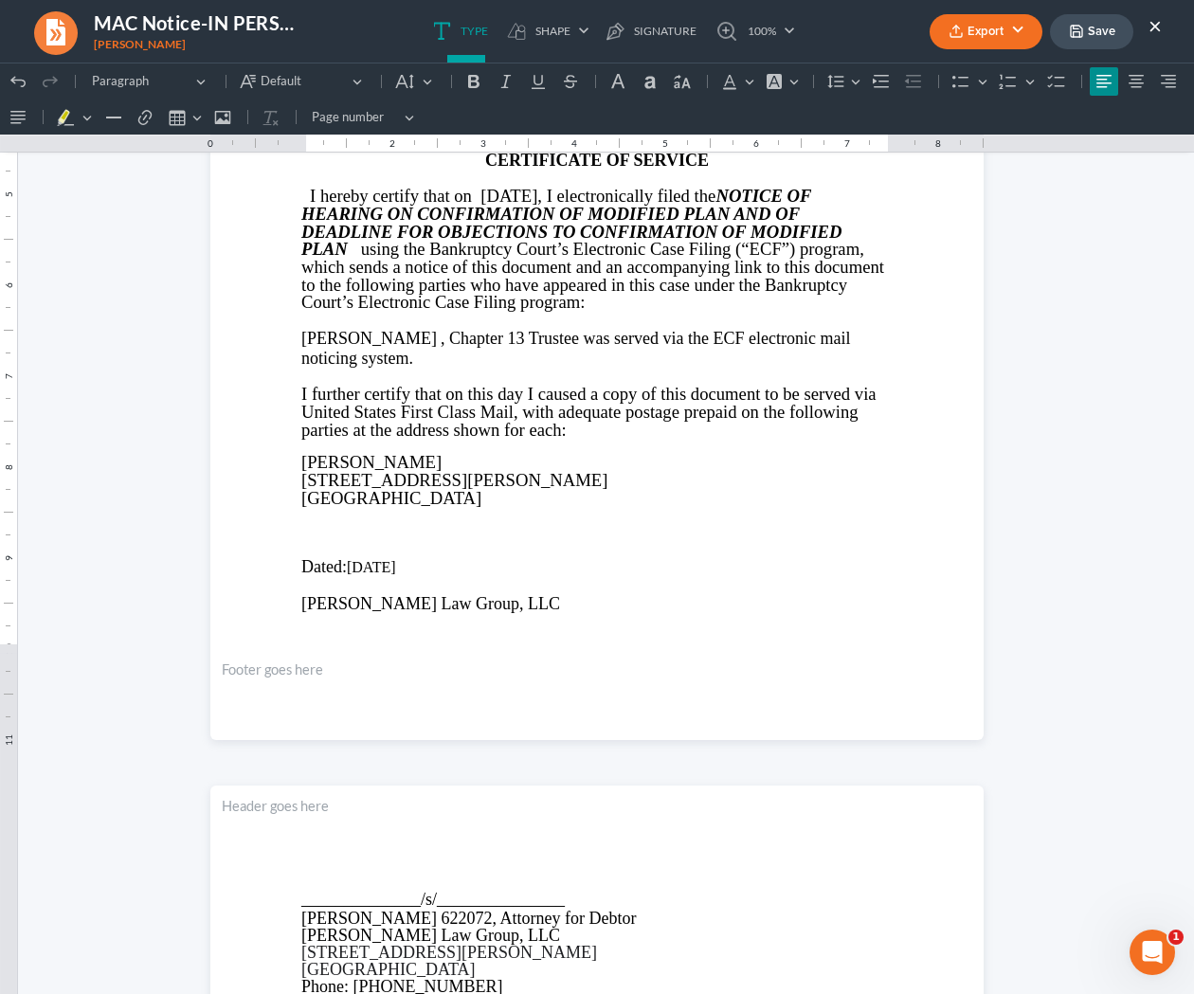
click at [1080, 36] on polyline "button" at bounding box center [1076, 34] width 7 height 5
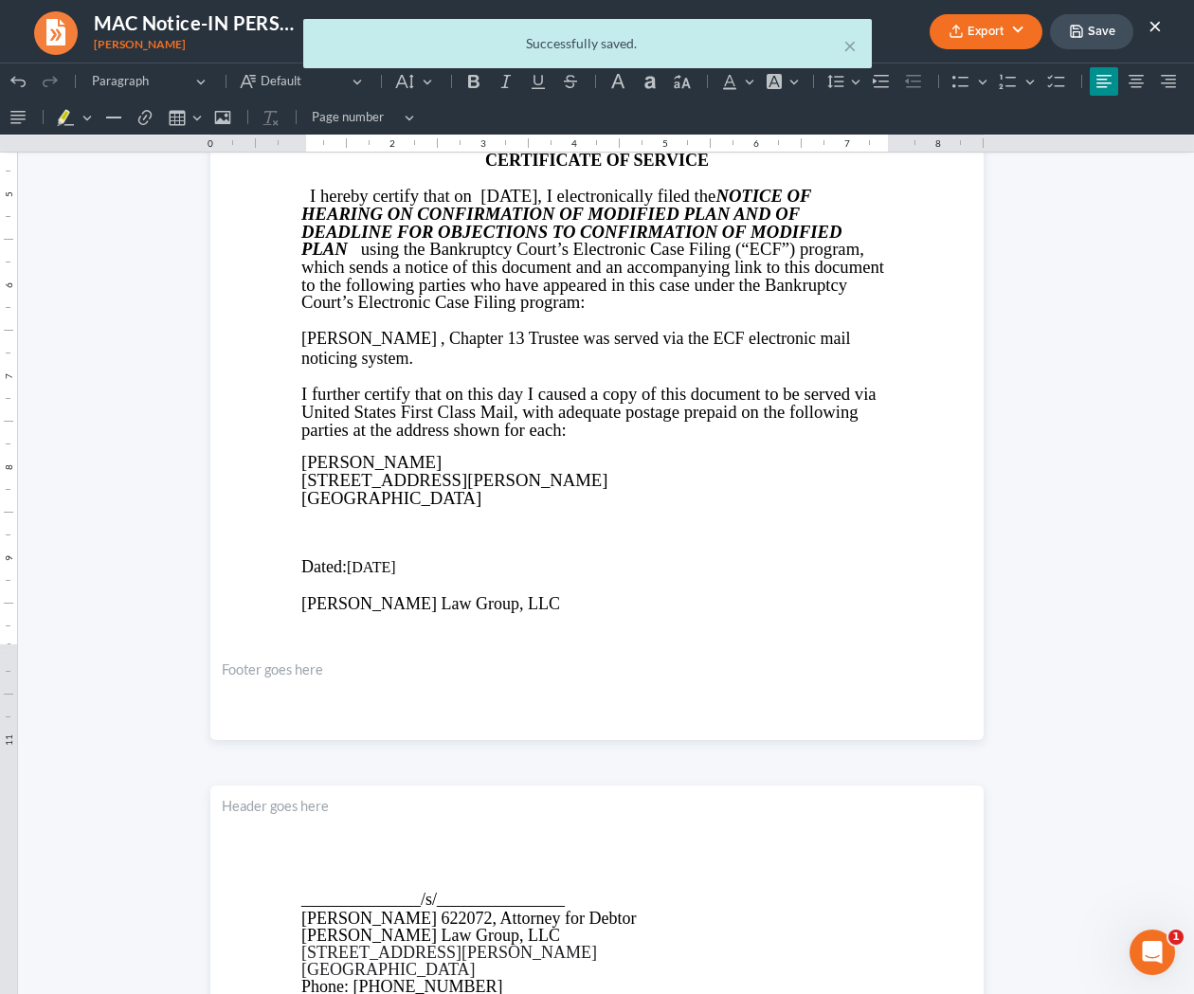
click at [1162, 27] on body "Home New Case Client Portal Saedi Law Group ssudman@saedilawgroup.com My Accoun…" at bounding box center [597, 640] width 1194 height 1280
click at [1162, 27] on div "× Successfully saved." at bounding box center [588, 48] width 1194 height 59
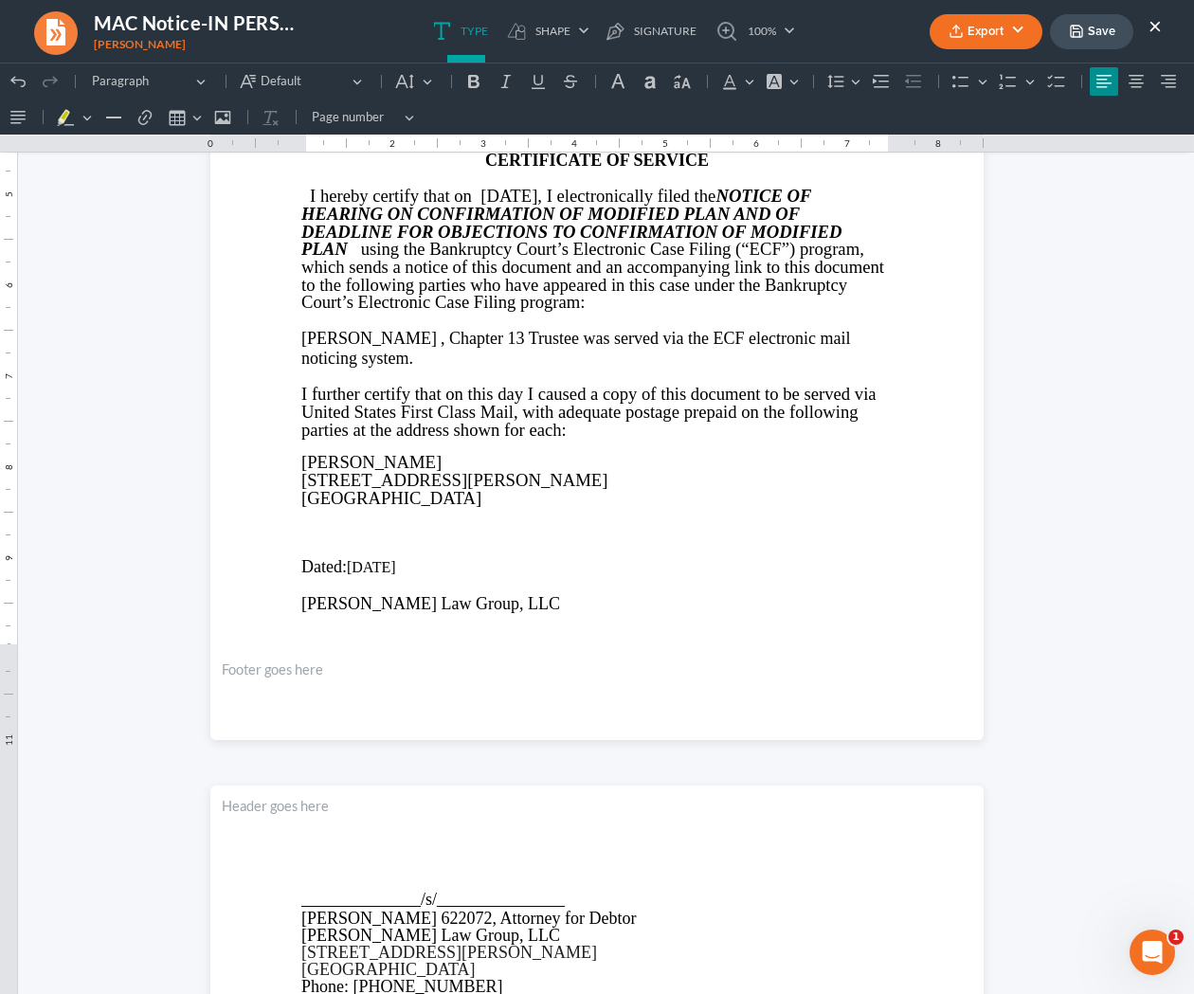
click at [1155, 30] on button "×" at bounding box center [1155, 25] width 13 height 23
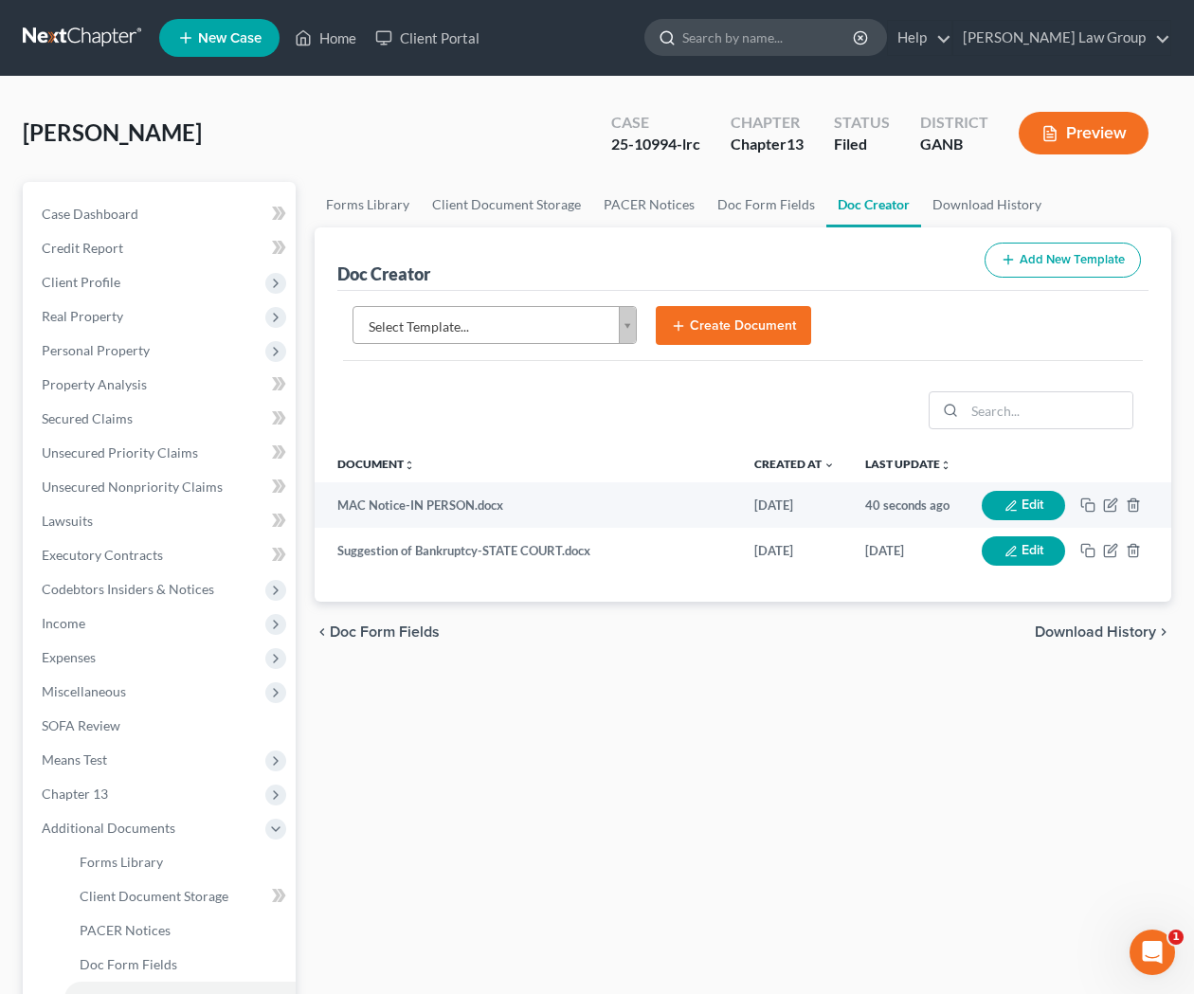
click at [826, 41] on input "search" at bounding box center [768, 37] width 173 height 35
type input "andrew"
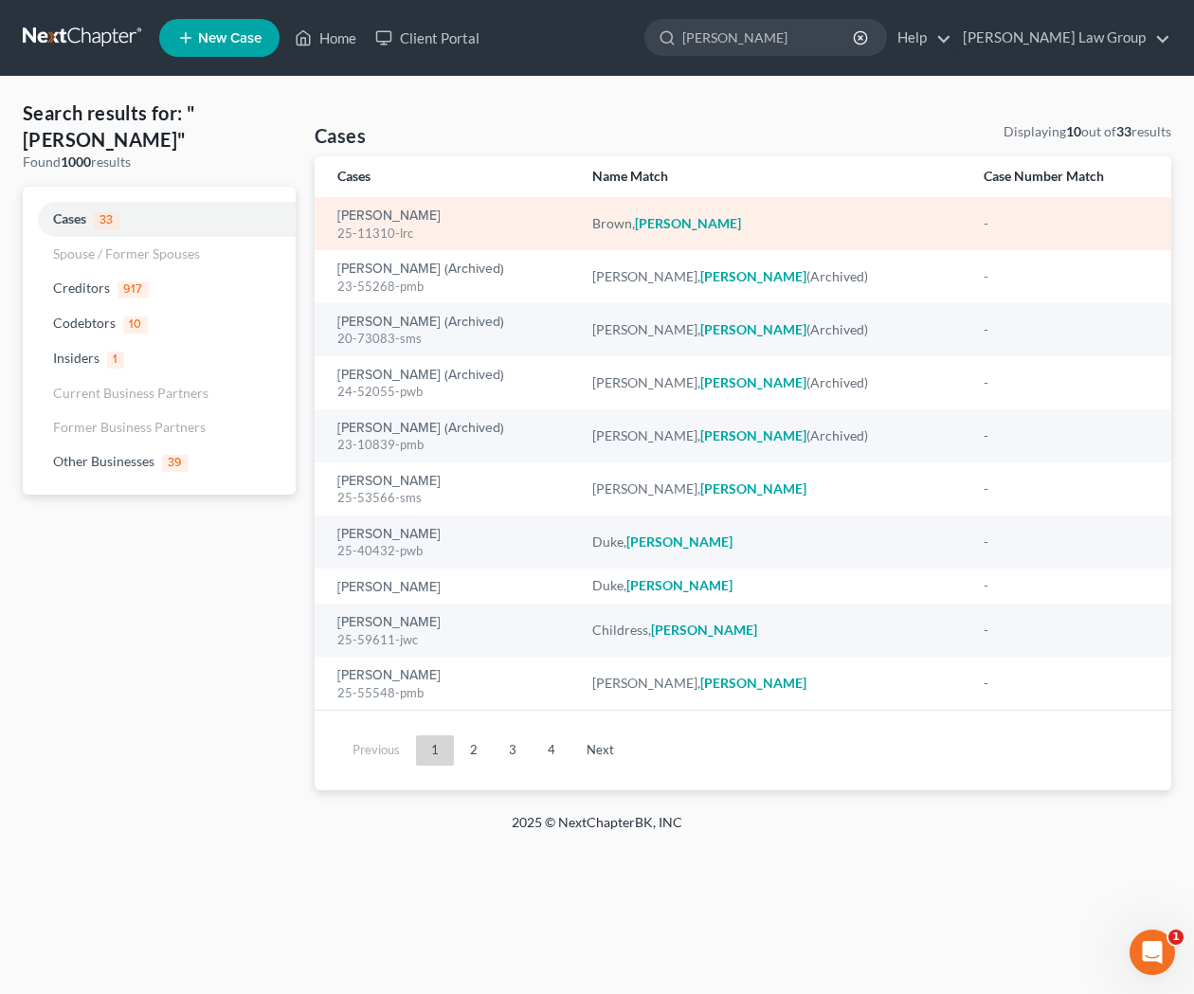
click at [428, 217] on div "Brown, Andrew 25-11310-lrc" at bounding box center [449, 224] width 225 height 37
click at [423, 217] on link "[PERSON_NAME]" at bounding box center [388, 215] width 103 height 13
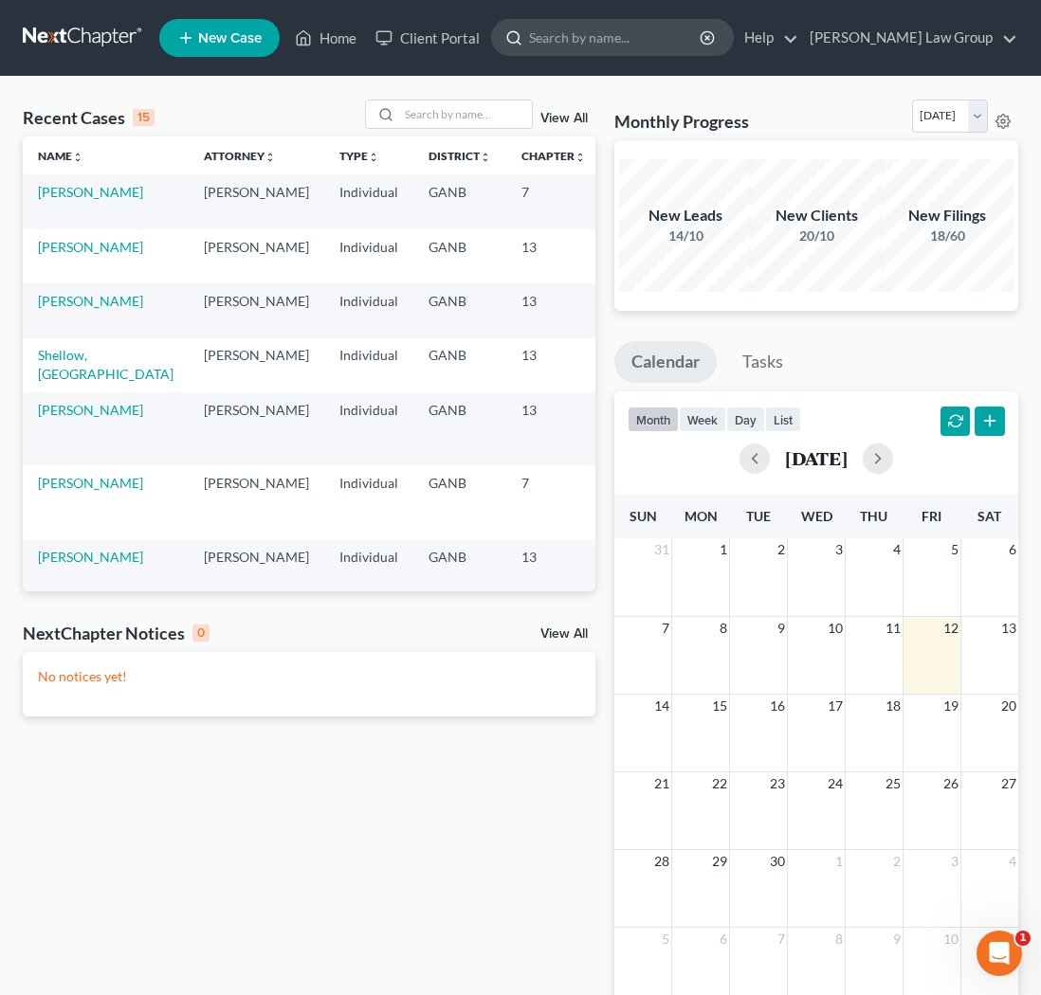
click at [702, 41] on input "search" at bounding box center [615, 37] width 173 height 35
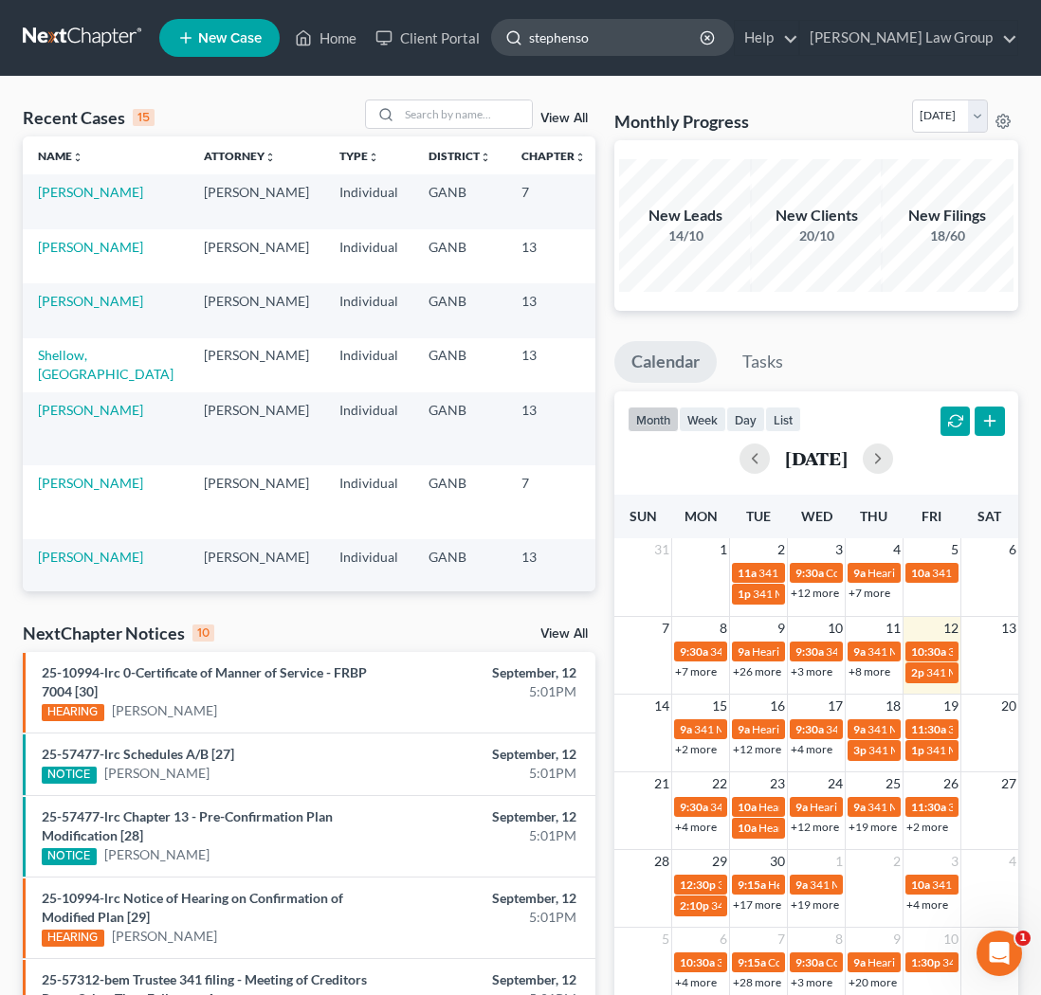
type input "[PERSON_NAME]"
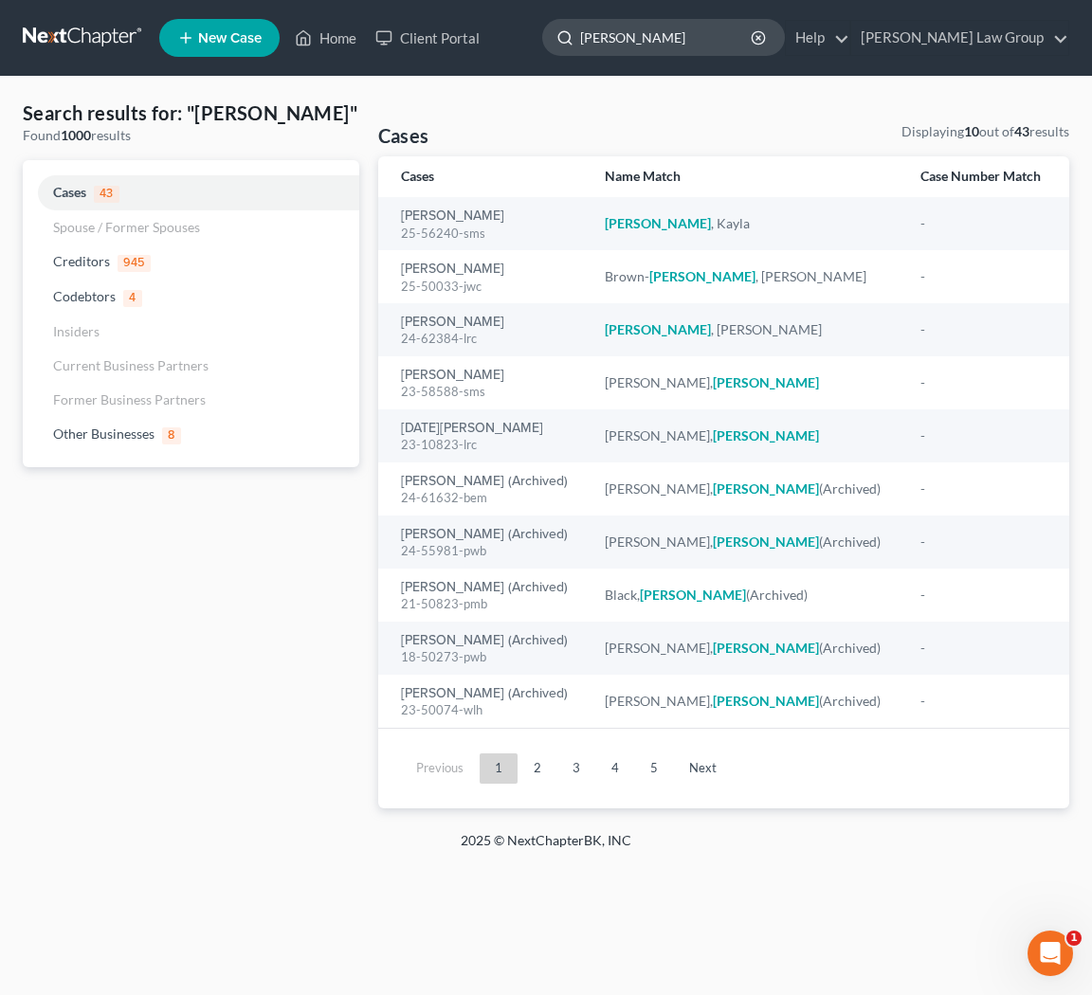
click at [737, 47] on input "[PERSON_NAME]" at bounding box center [666, 37] width 173 height 35
drag, startPoint x: 737, startPoint y: 47, endPoint x: 633, endPoint y: 39, distance: 104.6
click at [647, 46] on input "[PERSON_NAME]" at bounding box center [666, 37] width 173 height 35
type input "[PERSON_NAME]"
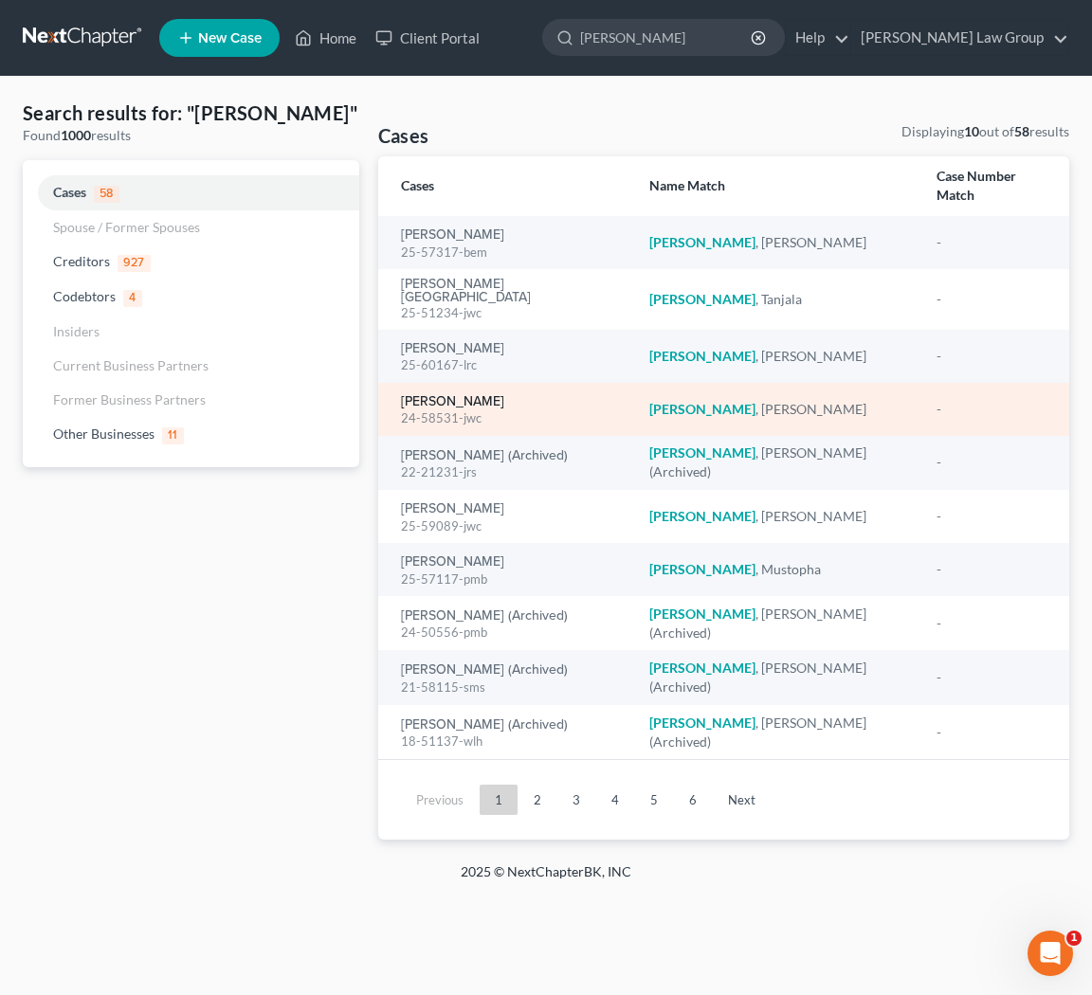
click at [454, 395] on link "[PERSON_NAME]" at bounding box center [452, 401] width 103 height 13
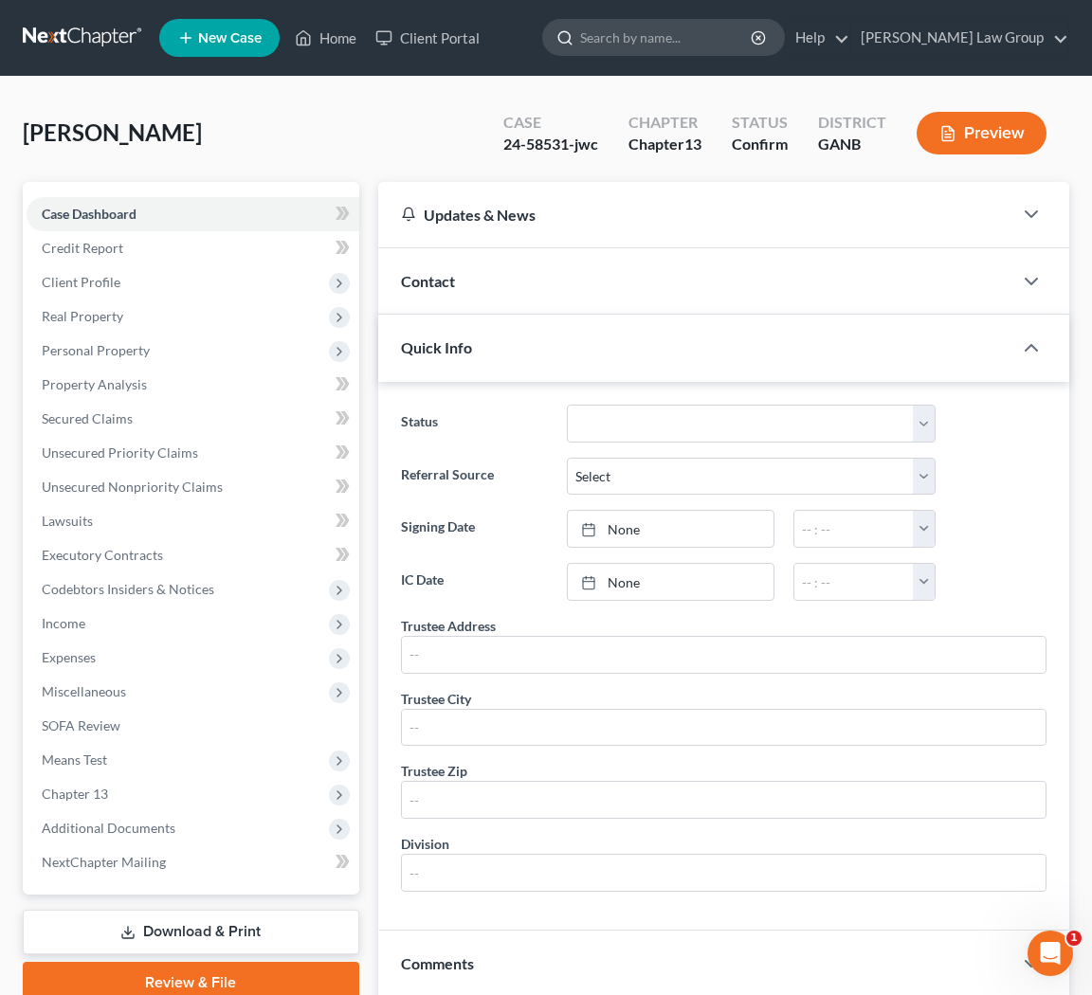
click at [730, 47] on input "search" at bounding box center [666, 37] width 173 height 35
type input "gamaal"
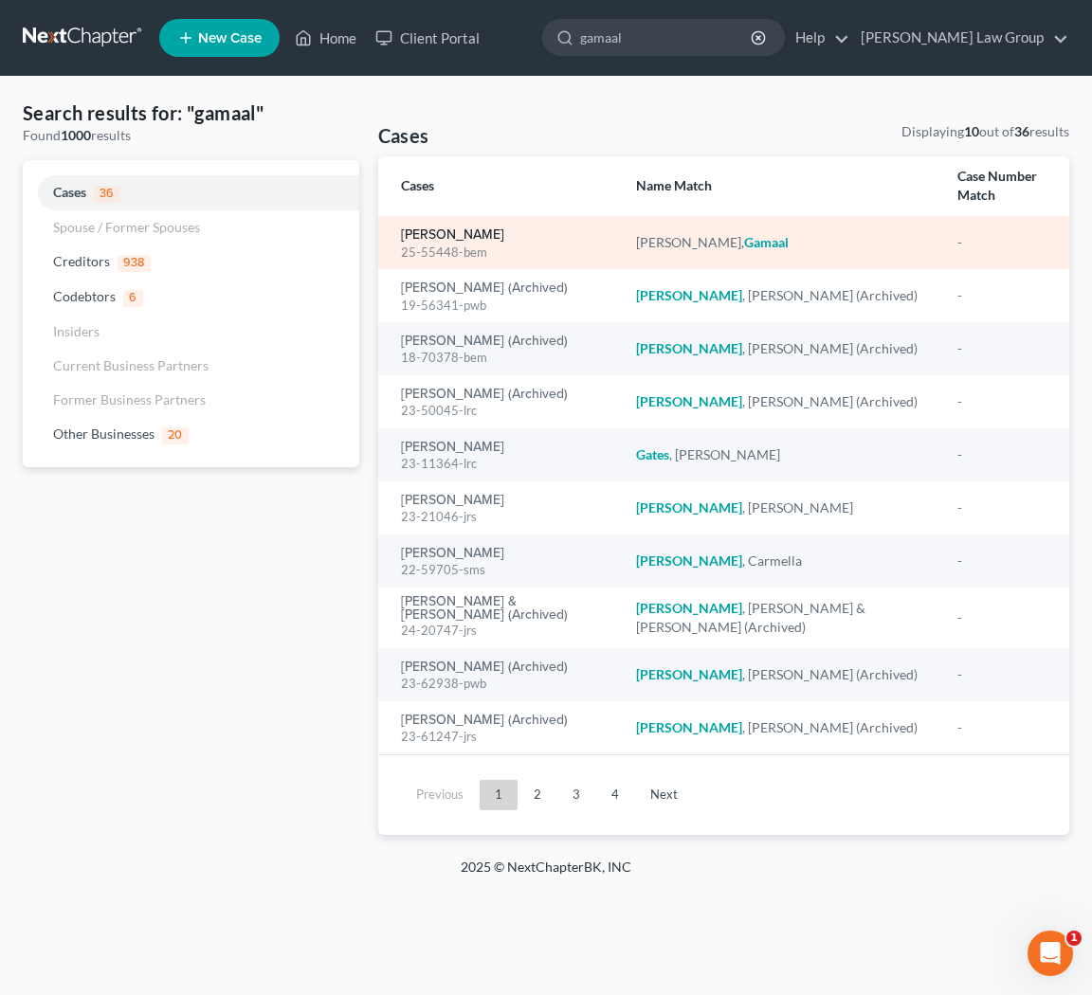
click at [440, 228] on link "[PERSON_NAME]" at bounding box center [452, 234] width 103 height 13
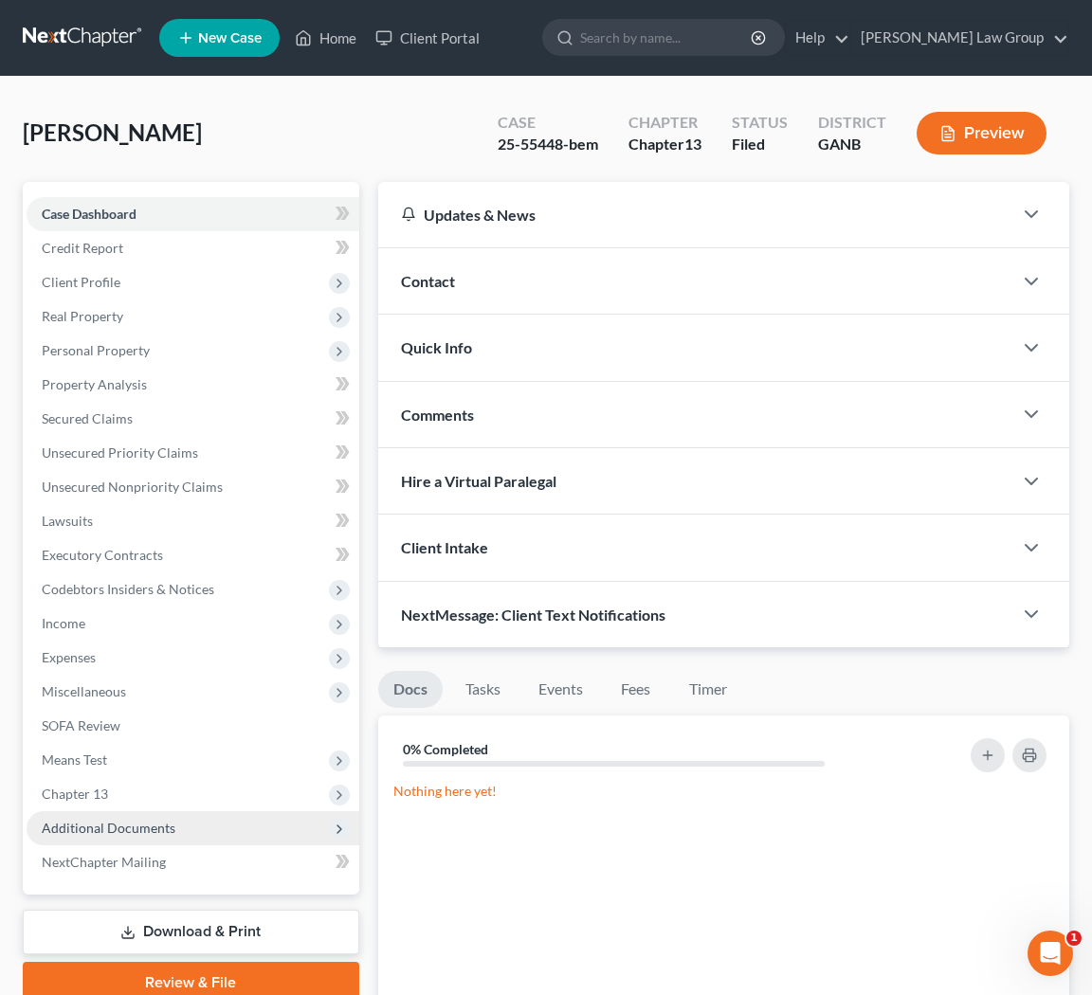
click at [157, 832] on span "Additional Documents" at bounding box center [109, 828] width 134 height 16
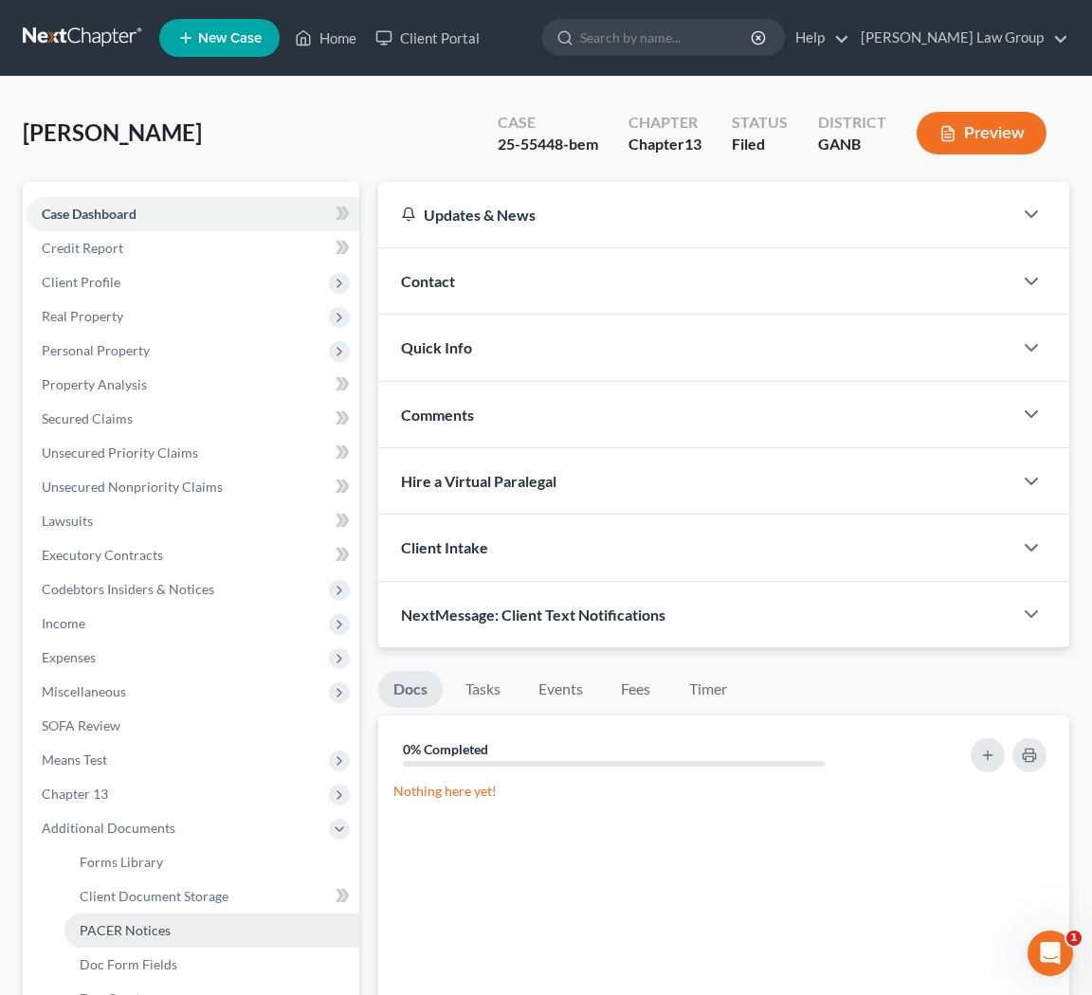
click at [158, 929] on span "PACER Notices" at bounding box center [125, 930] width 91 height 16
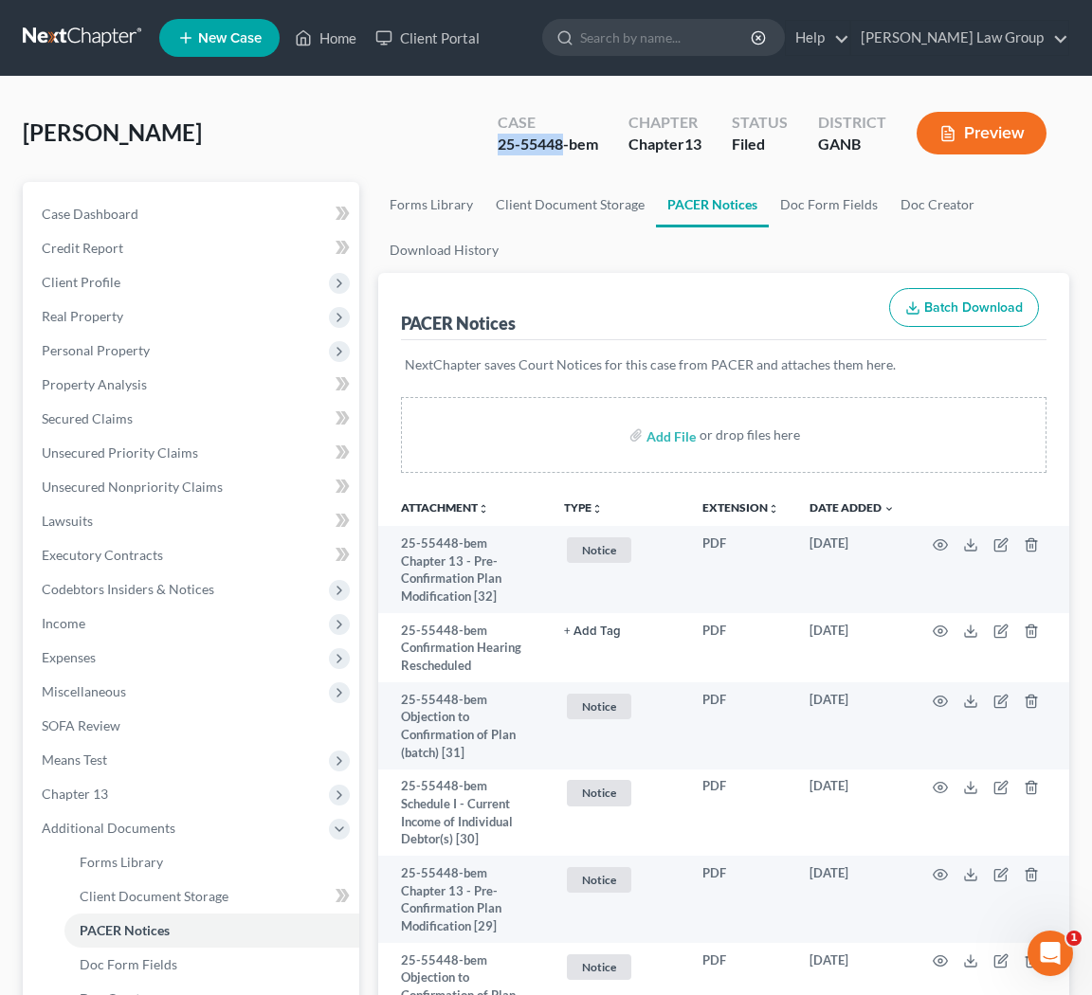
drag, startPoint x: 565, startPoint y: 143, endPoint x: 480, endPoint y: 146, distance: 85.3
click at [480, 146] on div "Case 25-55448-bem Chapter Chapter 13 Status Filed District GANB Preview" at bounding box center [772, 133] width 594 height 67
copy div "25-55448"
click at [721, 192] on link "PACER Notices" at bounding box center [712, 204] width 113 height 45
